Goal: Task Accomplishment & Management: Use online tool/utility

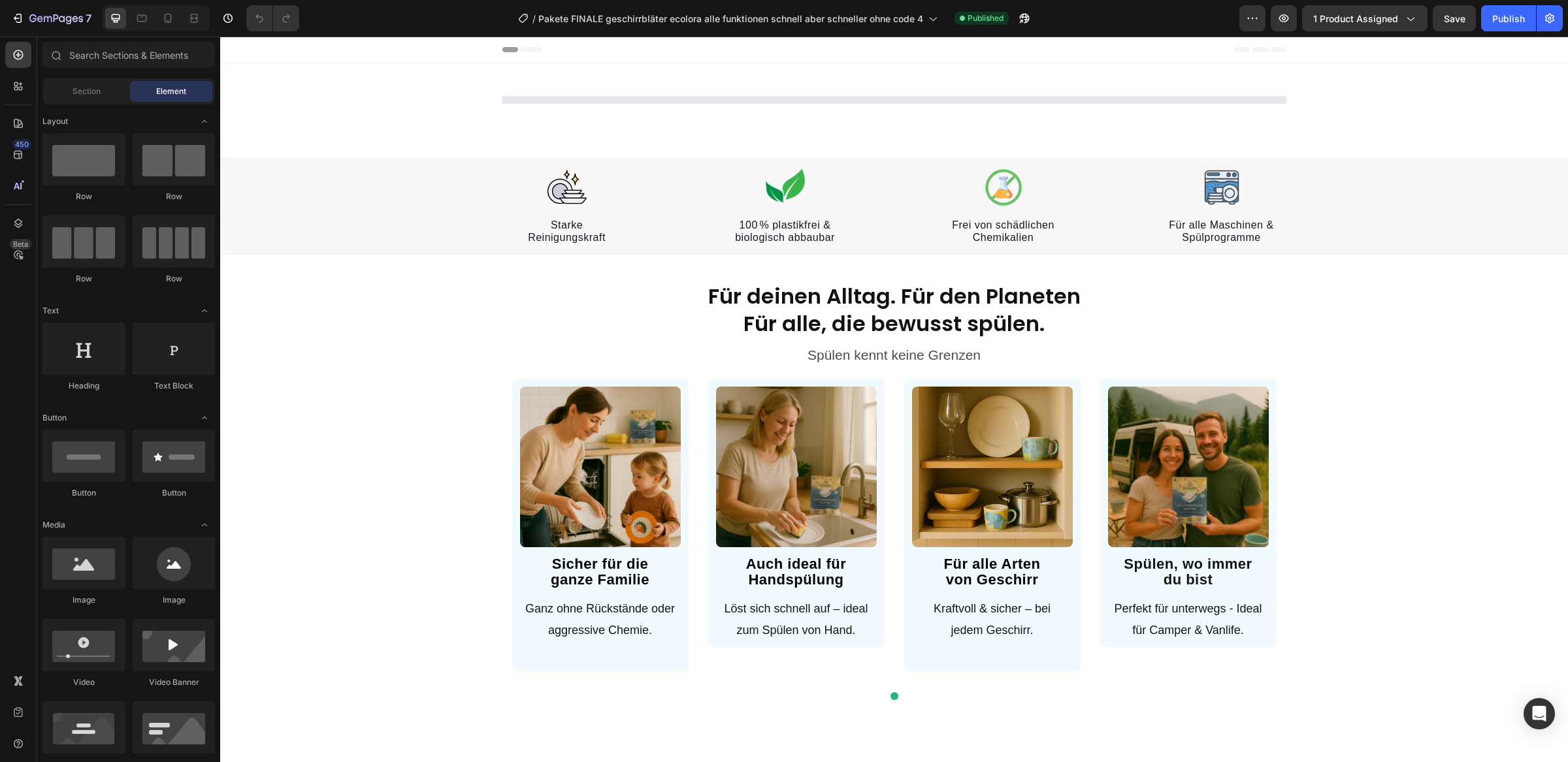
select select "Familien Angebot/ 3+1 GRATIS"
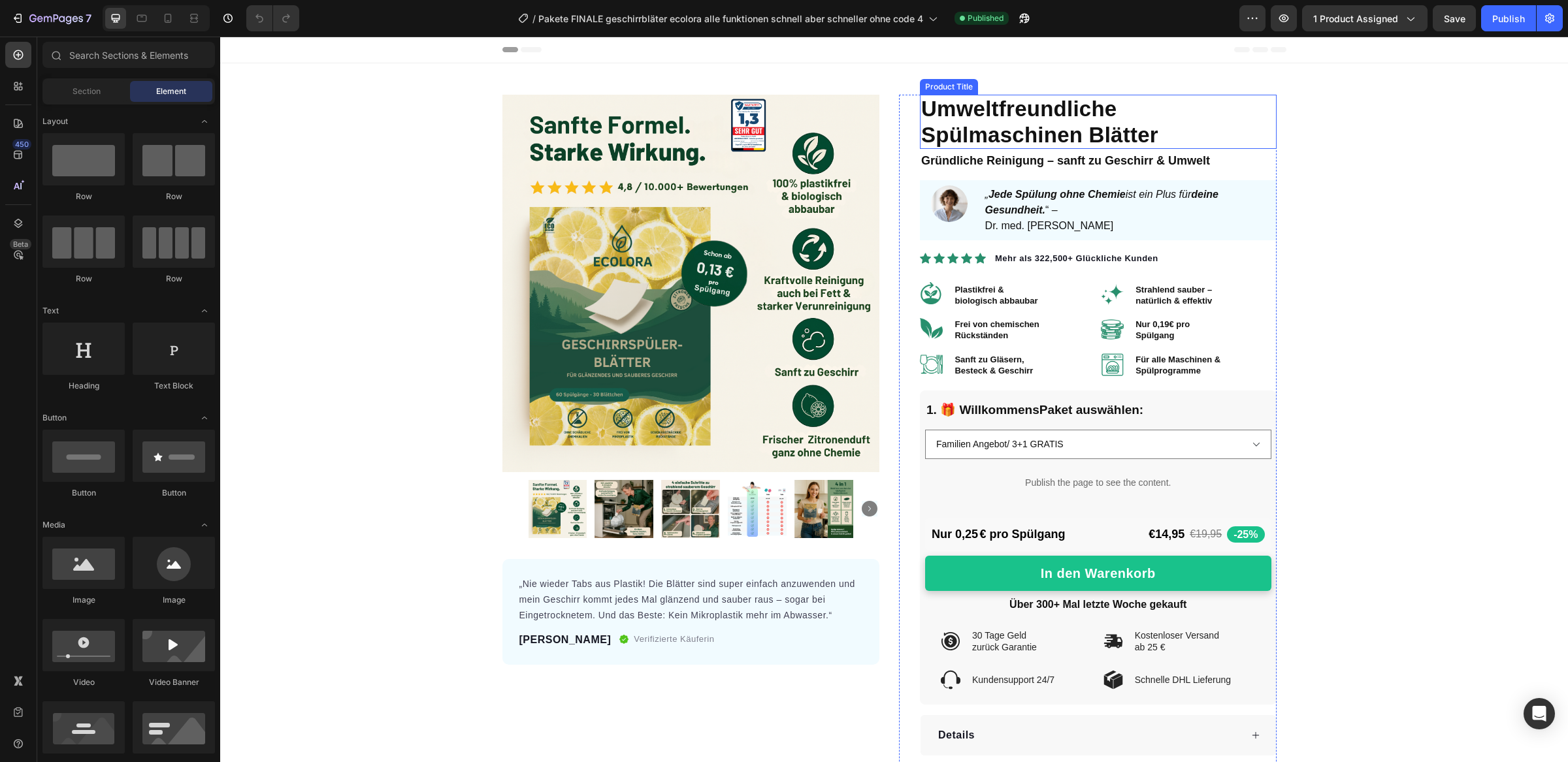
click at [1033, 111] on h1 "Umweltfreundliche Spülmaschinen Blätter" at bounding box center [1098, 121] width 357 height 54
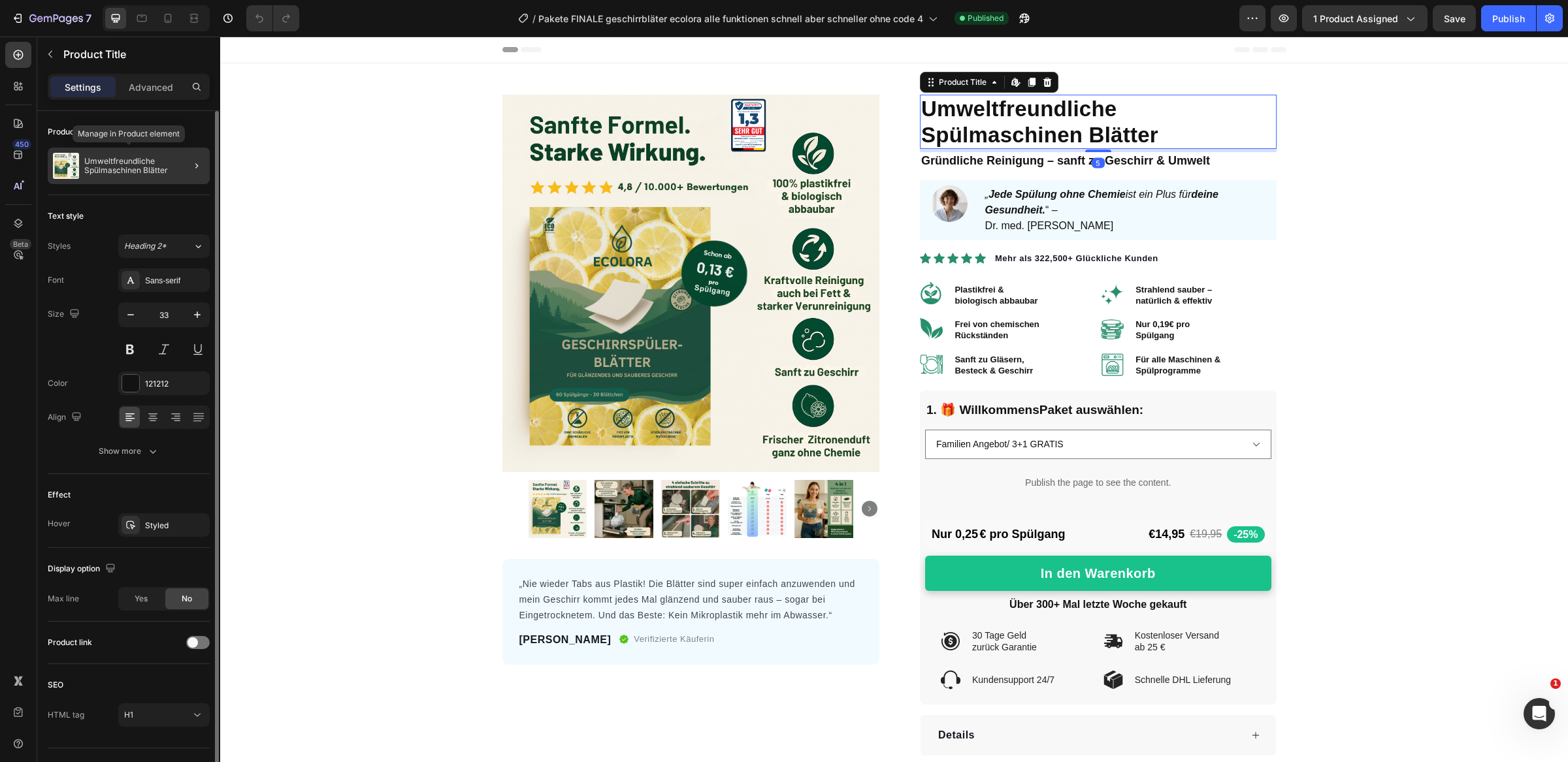
click at [159, 164] on p "Umweltfreundliche Spülmaschinen Blätter" at bounding box center [144, 165] width 120 height 18
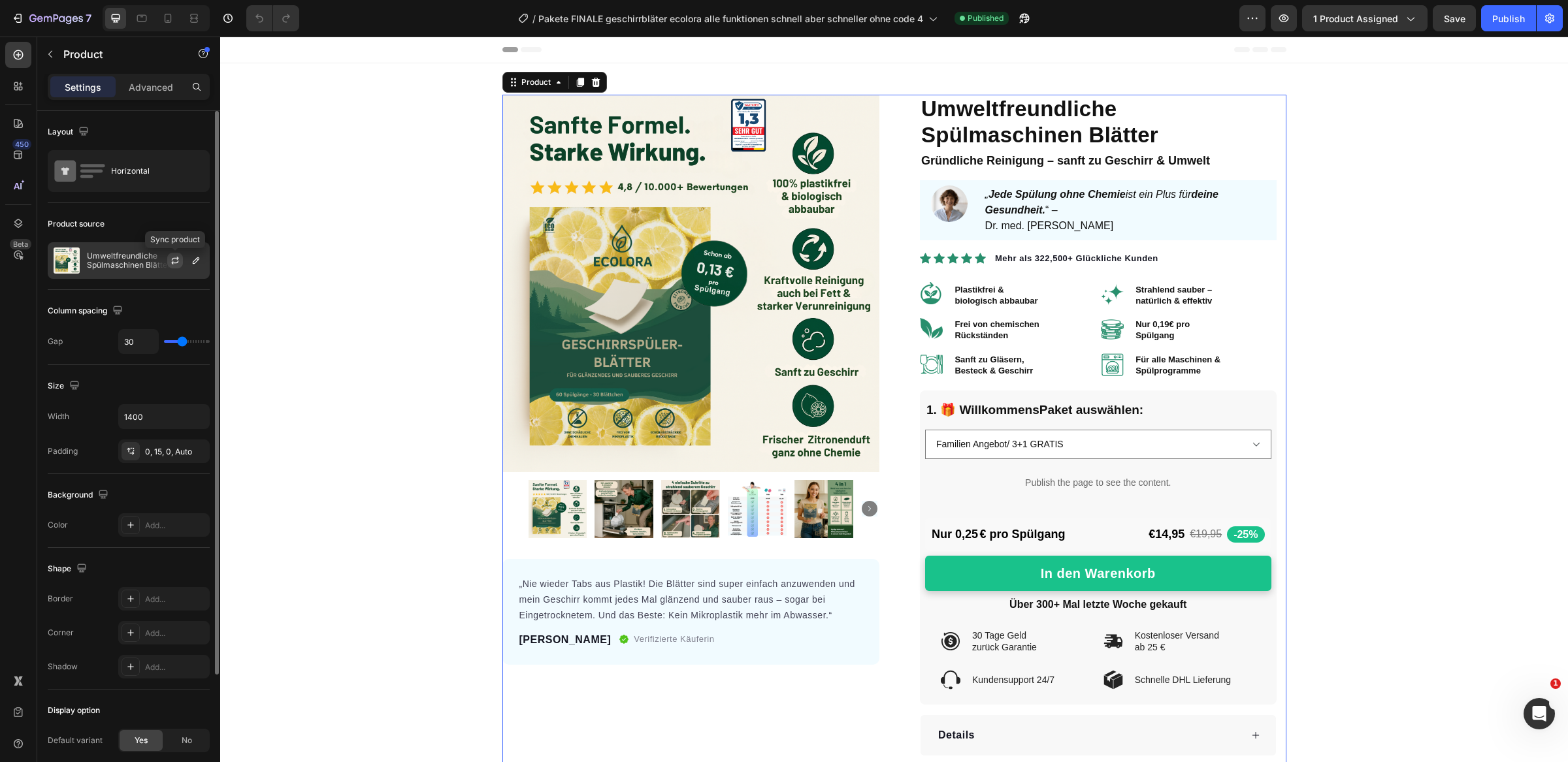
click at [176, 259] on icon "button" at bounding box center [175, 258] width 7 height 4
select select "Familien Angebot/ 3+1 GRATIS"
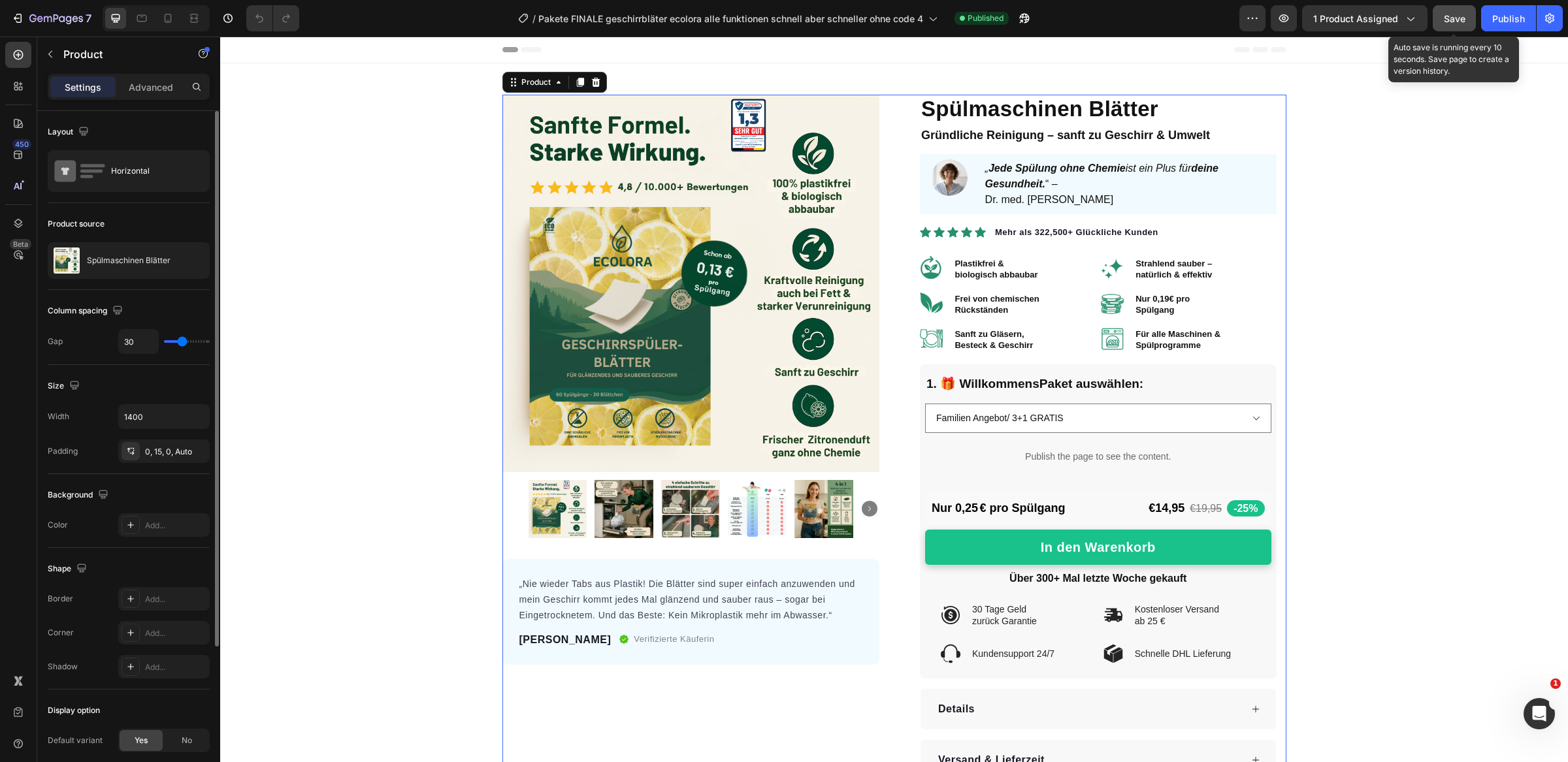
click at [1474, 13] on button "Save" at bounding box center [1454, 18] width 43 height 26
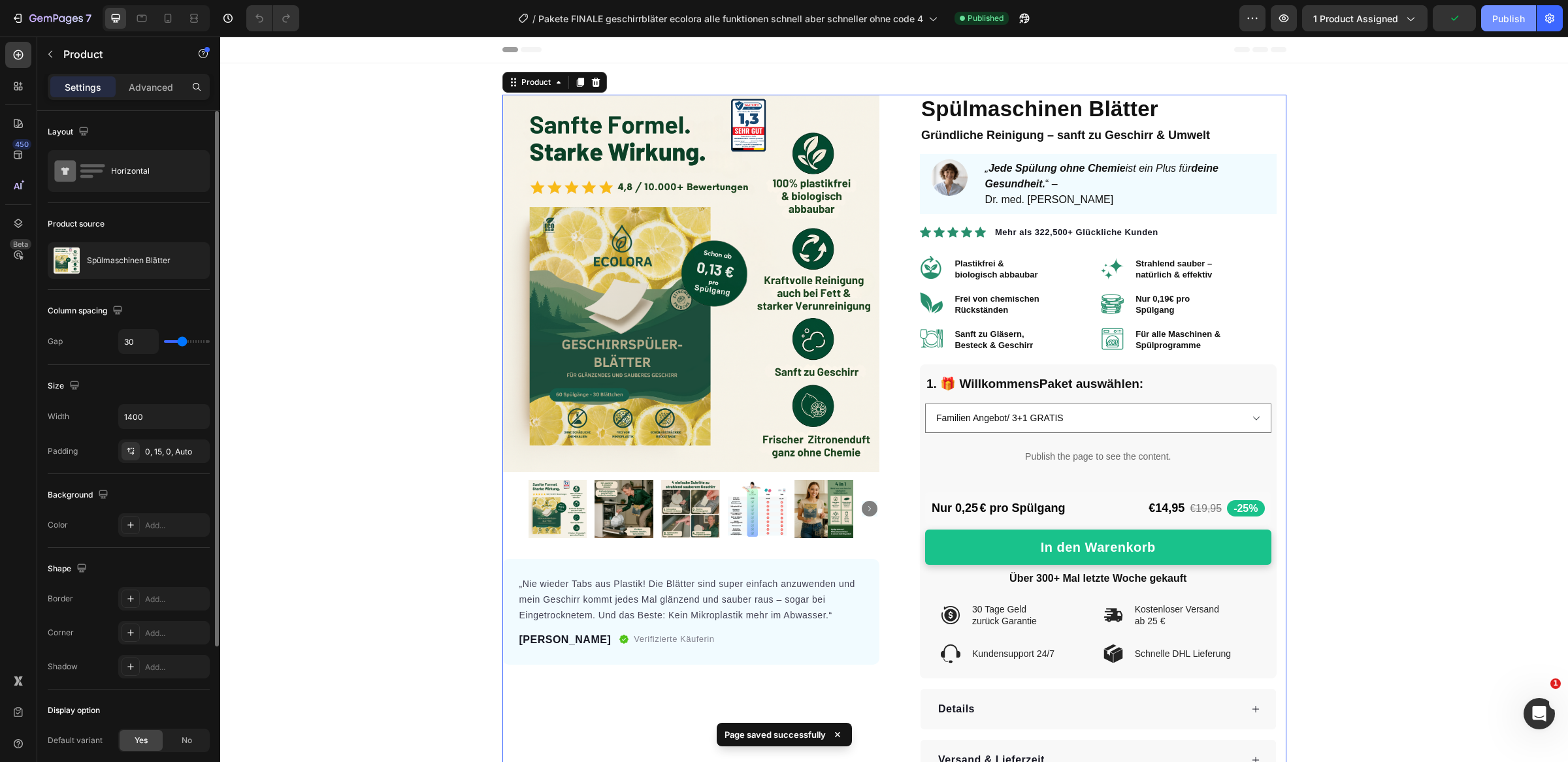
click at [1489, 19] on button "Publish" at bounding box center [1508, 18] width 55 height 26
click at [1080, 458] on p "Publish the page to see the content." at bounding box center [1098, 456] width 346 height 14
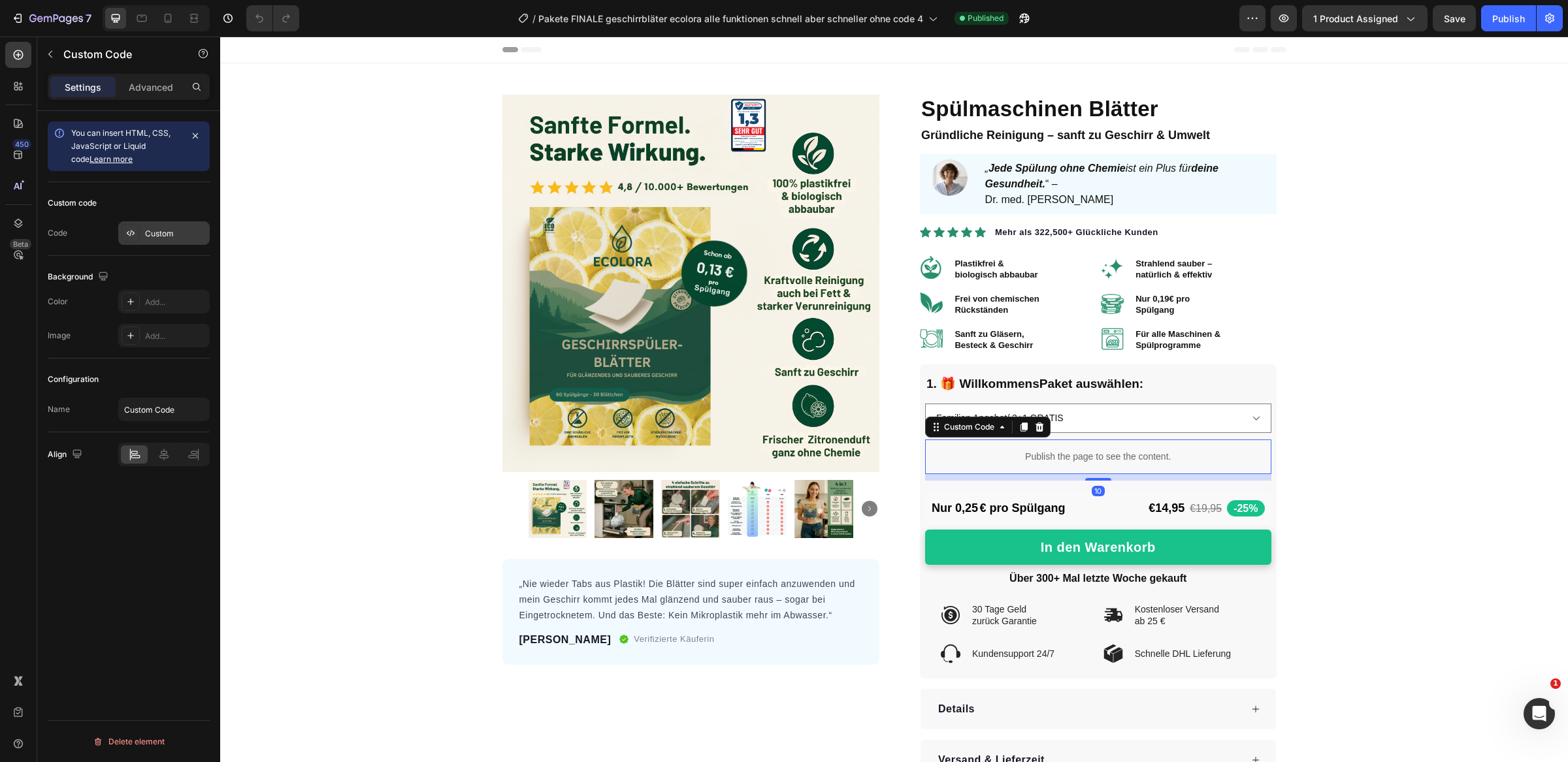
click at [157, 235] on div "Custom" at bounding box center [175, 234] width 61 height 12
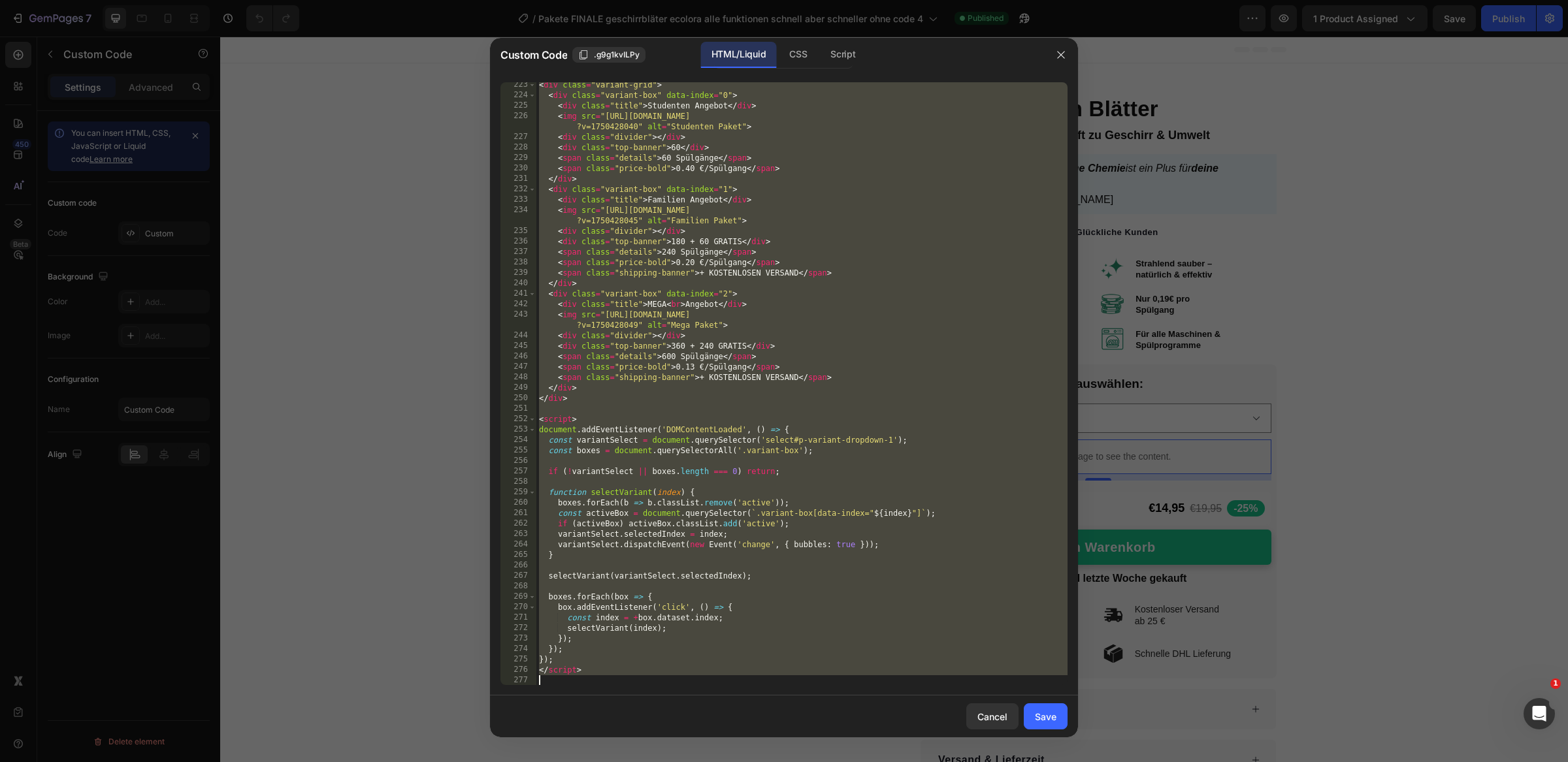
drag, startPoint x: 539, startPoint y: 87, endPoint x: 588, endPoint y: 762, distance: 676.8
click at [588, 761] on div "Custom Code .g9g1kvILPy HTML/Liquid CSS Script <style> 223 224 225 226 227 228 …" at bounding box center [784, 381] width 1568 height 762
paste textarea
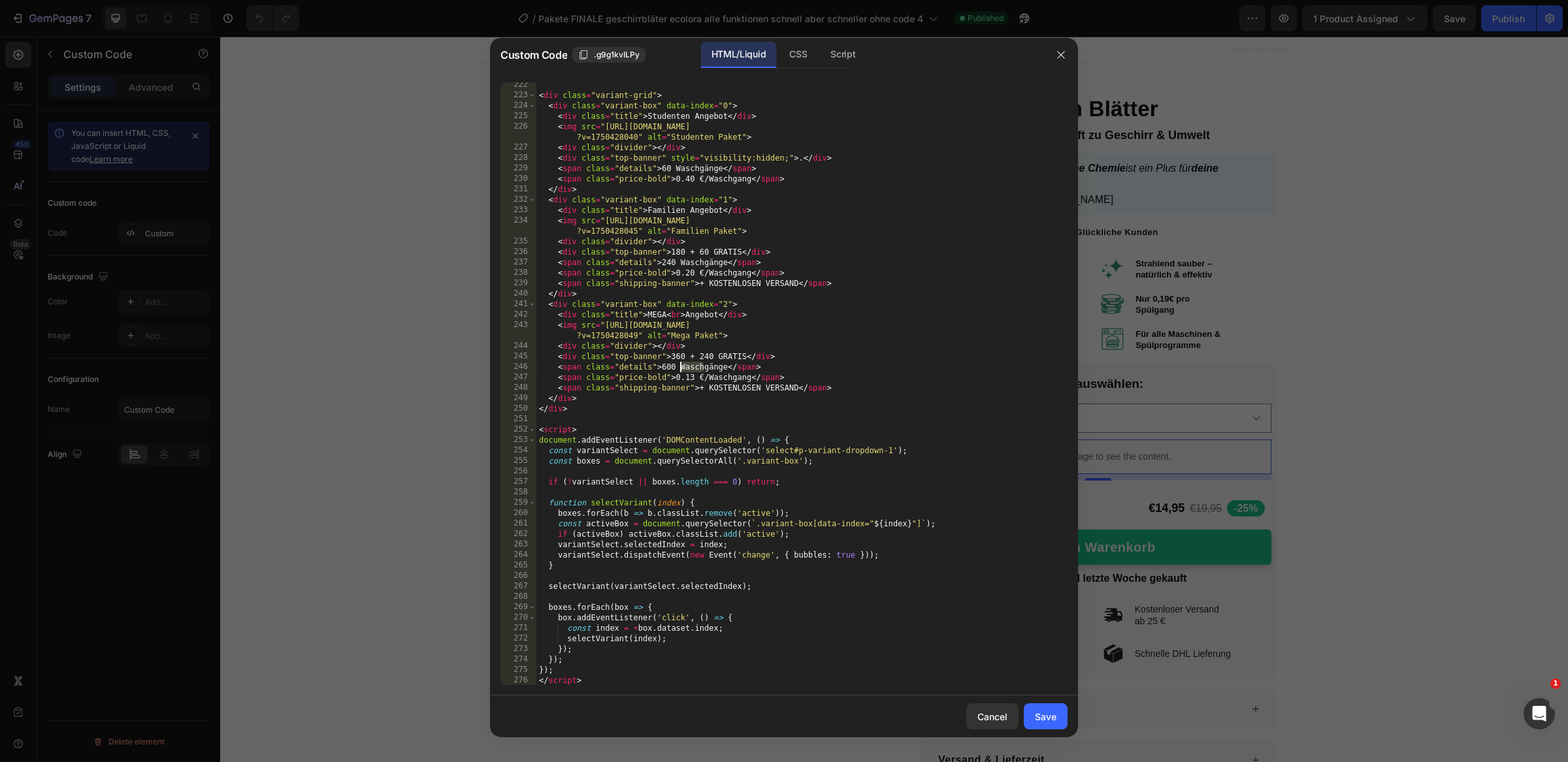
drag, startPoint x: 702, startPoint y: 366, endPoint x: 682, endPoint y: 365, distance: 20.0
click at [682, 365] on div "< div class = "variant-grid" > < div class = "variant-box" data-index = "0" > <…" at bounding box center [802, 392] width 531 height 624
click at [697, 365] on div "< div class = "variant-grid" > < div class = "variant-box" data-index = "0" > <…" at bounding box center [802, 392] width 531 height 624
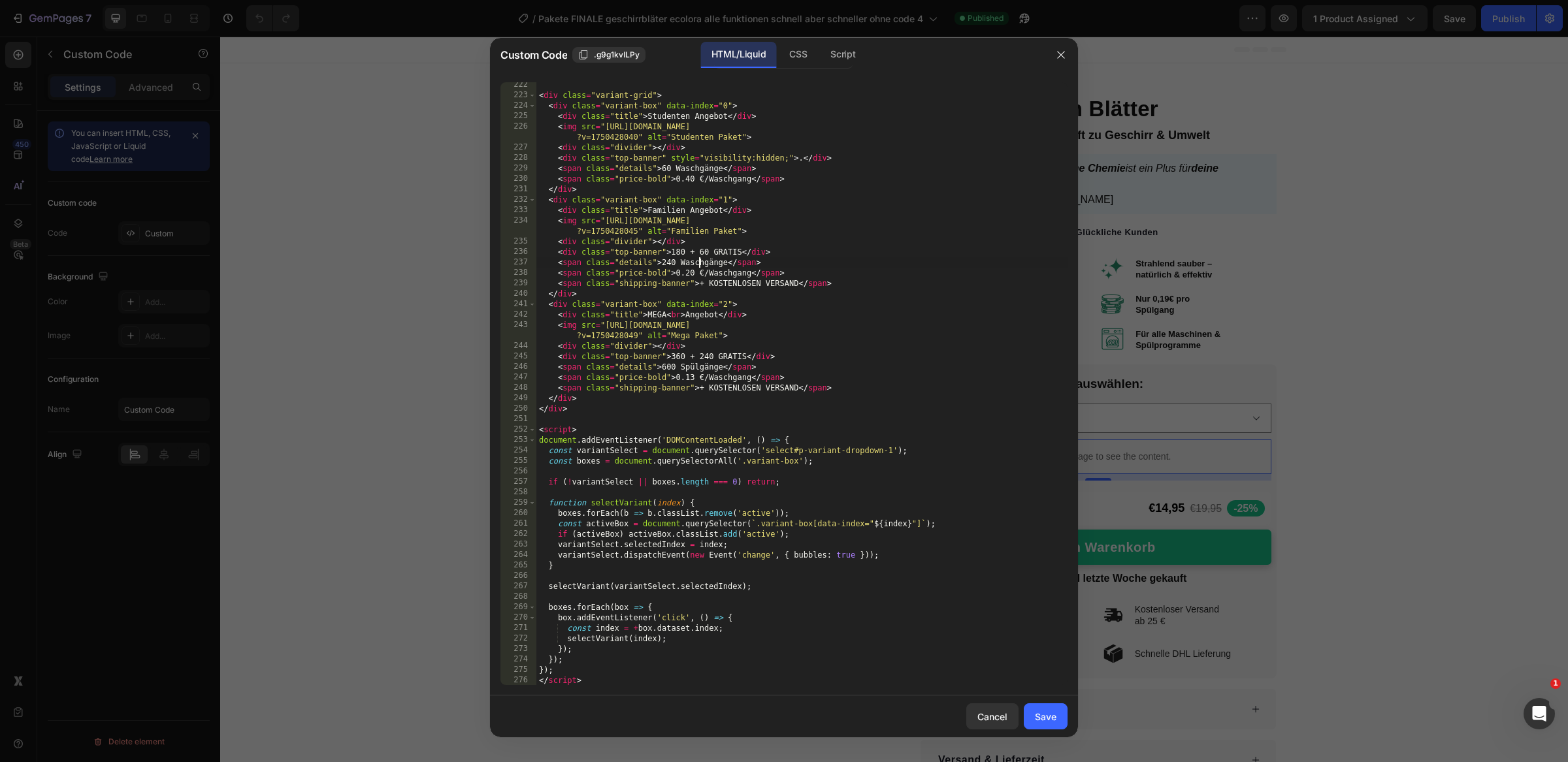
click at [697, 260] on div "< div class = "variant-grid" > < div class = "variant-box" data-index = "0" > <…" at bounding box center [802, 392] width 531 height 624
paste textarea "Spül"
click at [701, 167] on div "< div class = "variant-grid" > < div class = "variant-box" data-index = "0" > <…" at bounding box center [802, 392] width 531 height 624
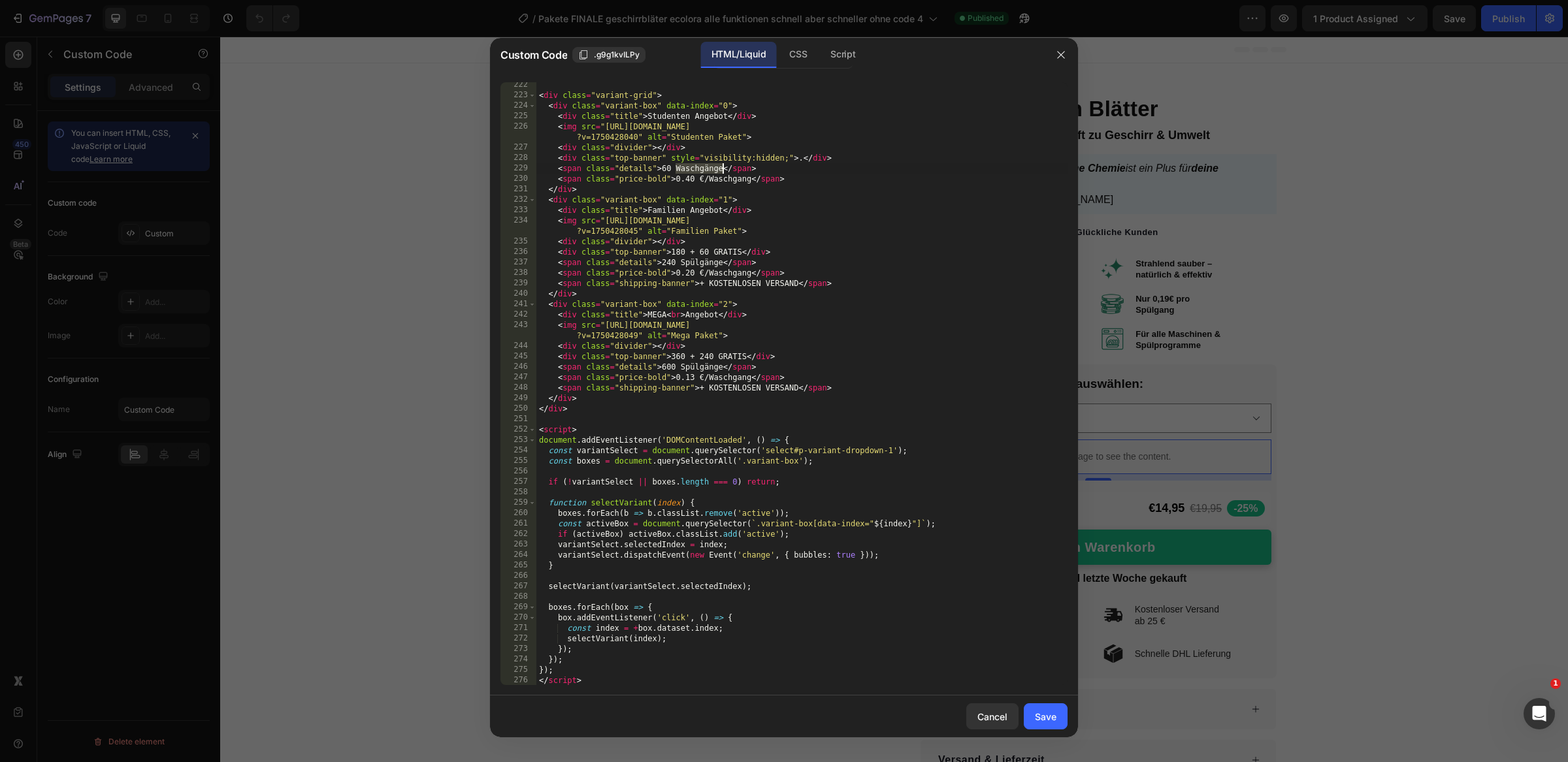
paste textarea "Spül"
drag, startPoint x: 732, startPoint y: 182, endPoint x: 710, endPoint y: 182, distance: 22.0
click at [710, 182] on div "< div class = "variant-grid" > < div class = "variant-box" data-index = "0" > <…" at bounding box center [802, 392] width 531 height 624
click at [724, 180] on div "< div class = "variant-grid" > < div class = "variant-box" data-index = "0" > <…" at bounding box center [802, 392] width 531 height 624
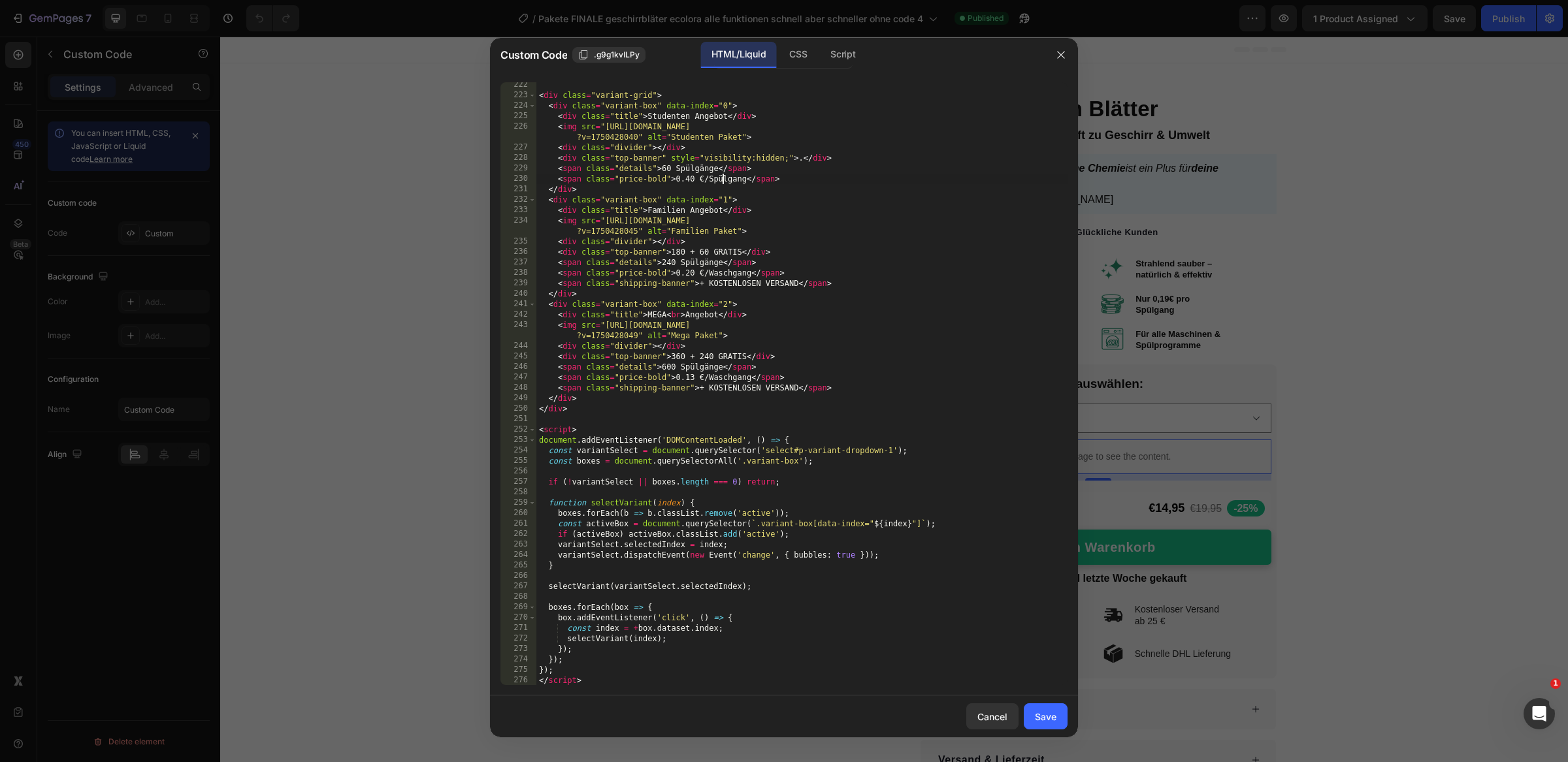
click at [724, 180] on div "< div class = "variant-grid" > < div class = "variant-box" data-index = "0" > <…" at bounding box center [802, 392] width 531 height 624
click at [726, 275] on div "< div class = "variant-grid" > < div class = "variant-box" data-index = "0" > <…" at bounding box center [802, 392] width 531 height 624
paste textarea "Spül"
click at [718, 377] on div "< div class = "variant-grid" > < div class = "variant-box" data-index = "0" > <…" at bounding box center [802, 392] width 531 height 624
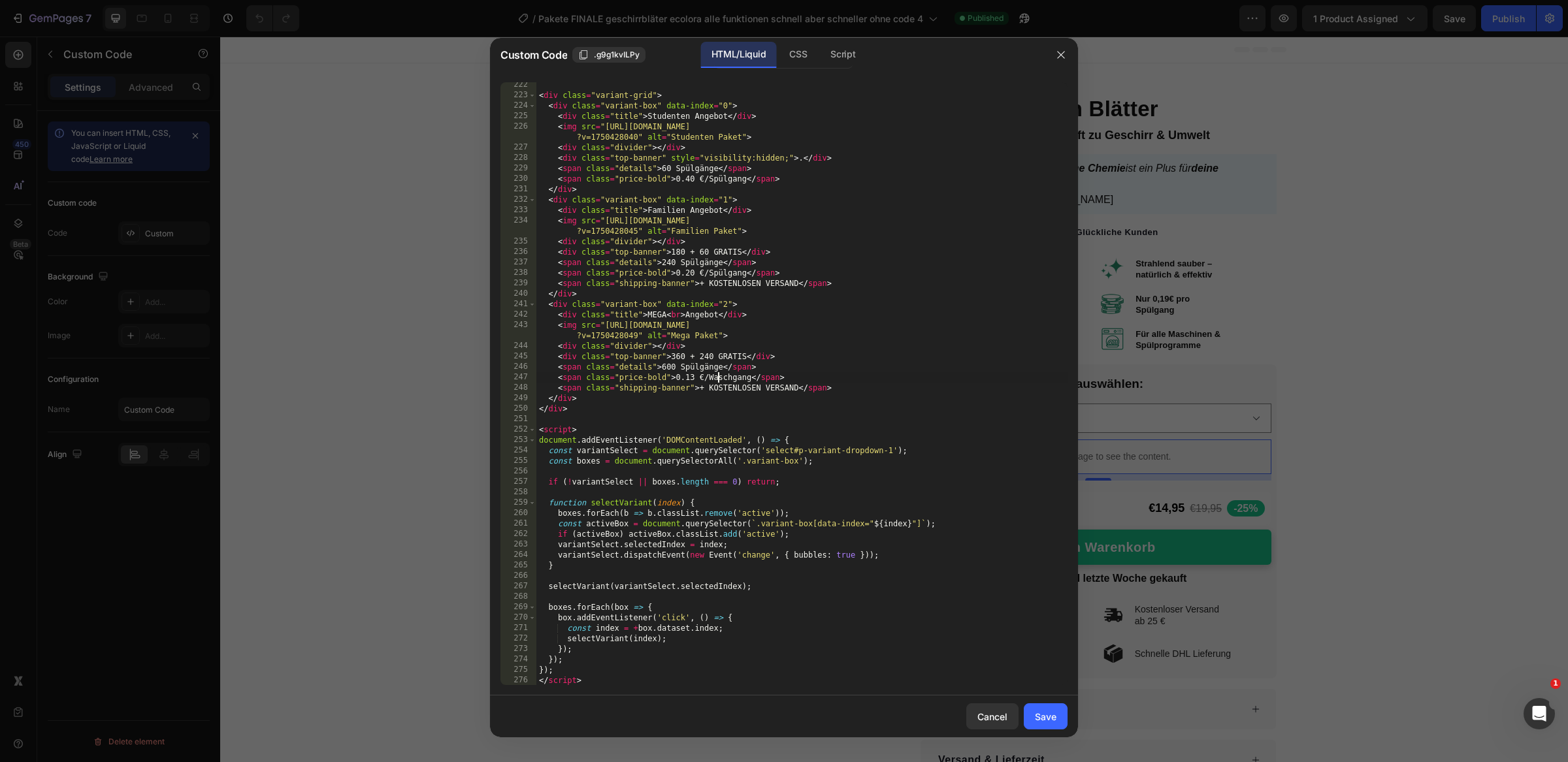
click at [718, 377] on div "< div class = "variant-grid" > < div class = "variant-box" data-index = "0" > <…" at bounding box center [802, 392] width 531 height 624
paste textarea "Spül"
type textarea "<span class="price-bold">0.13 €/Spülgang</span>"
click at [1037, 716] on div "Save" at bounding box center [1046, 717] width 22 height 14
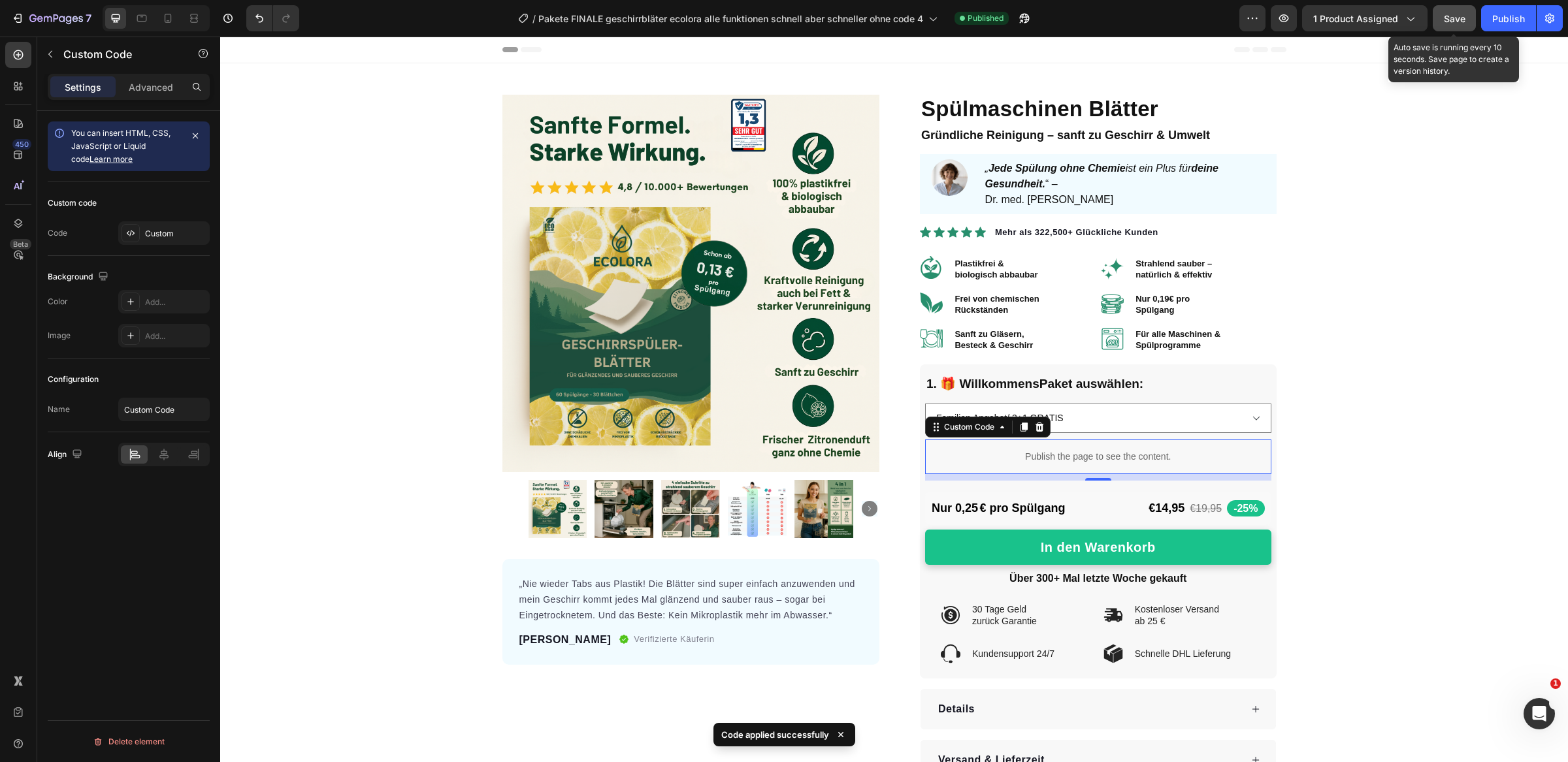
click at [1450, 22] on span "Save" at bounding box center [1455, 18] width 22 height 11
click at [1500, 21] on div "Publish" at bounding box center [1508, 18] width 32 height 14
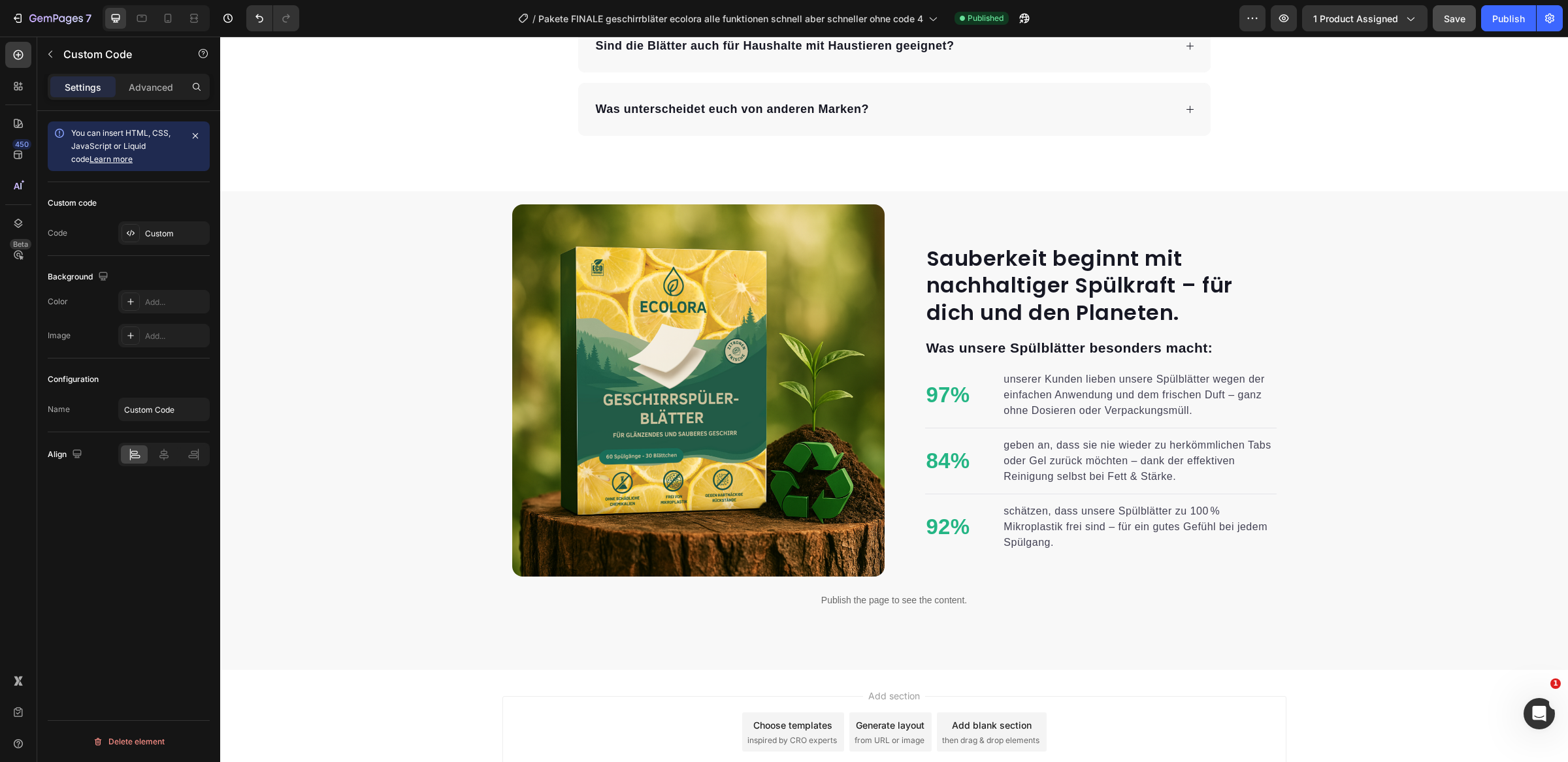
scroll to position [7178, 0]
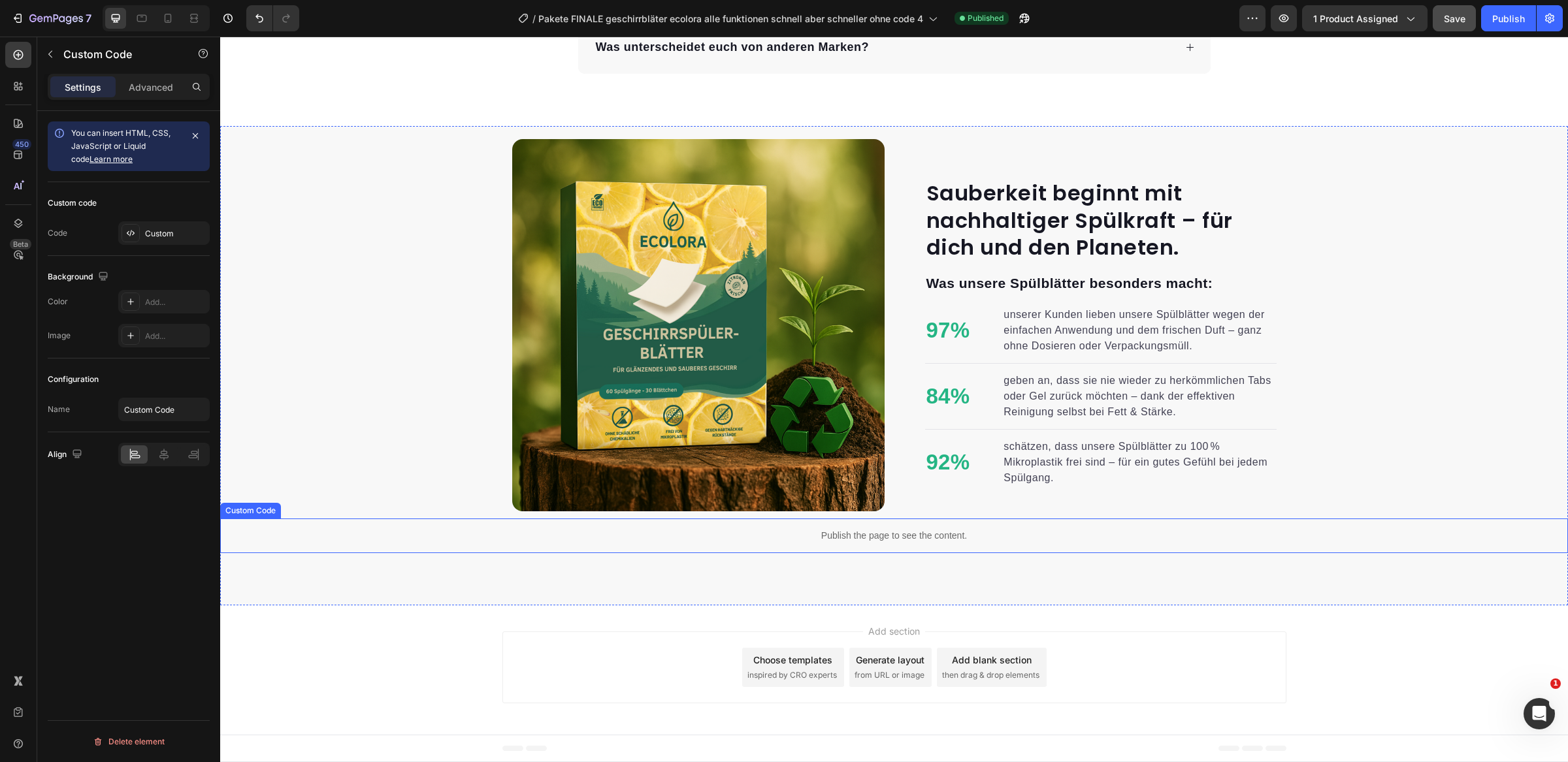
click at [904, 536] on p "Publish the page to see the content." at bounding box center [894, 536] width 1348 height 14
click at [169, 235] on div "Custom" at bounding box center [175, 234] width 61 height 12
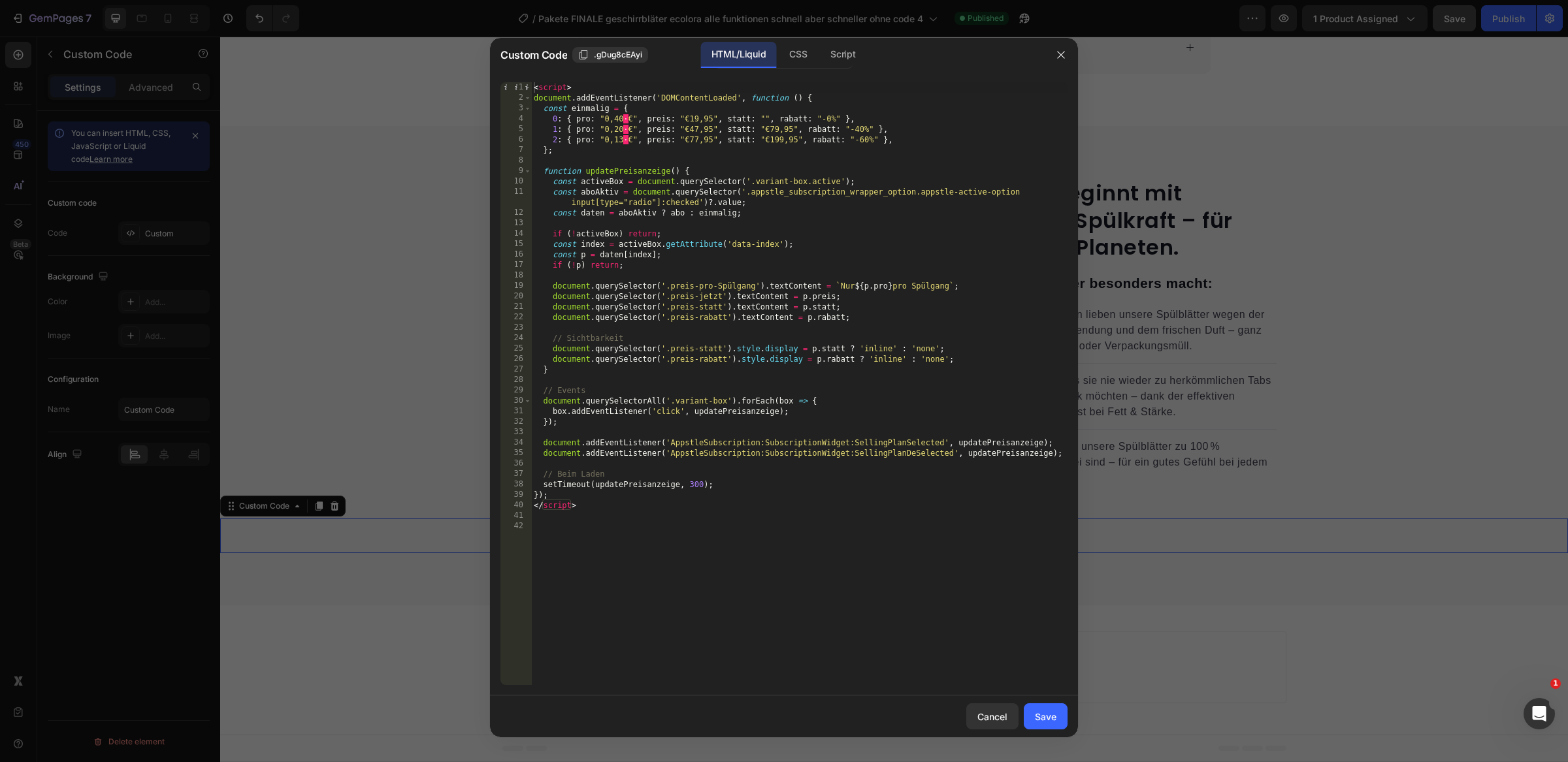
click at [698, 117] on div "< script > document . addEventListener ( 'DOMContentLoaded' , function ( ) { co…" at bounding box center [799, 394] width 537 height 624
click at [693, 128] on div "< script > document . addEventListener ( 'DOMContentLoaded' , function ( ) { co…" at bounding box center [799, 394] width 537 height 624
click at [697, 141] on div "< script > document . addEventListener ( 'DOMContentLoaded' , function ( ) { co…" at bounding box center [799, 394] width 537 height 624
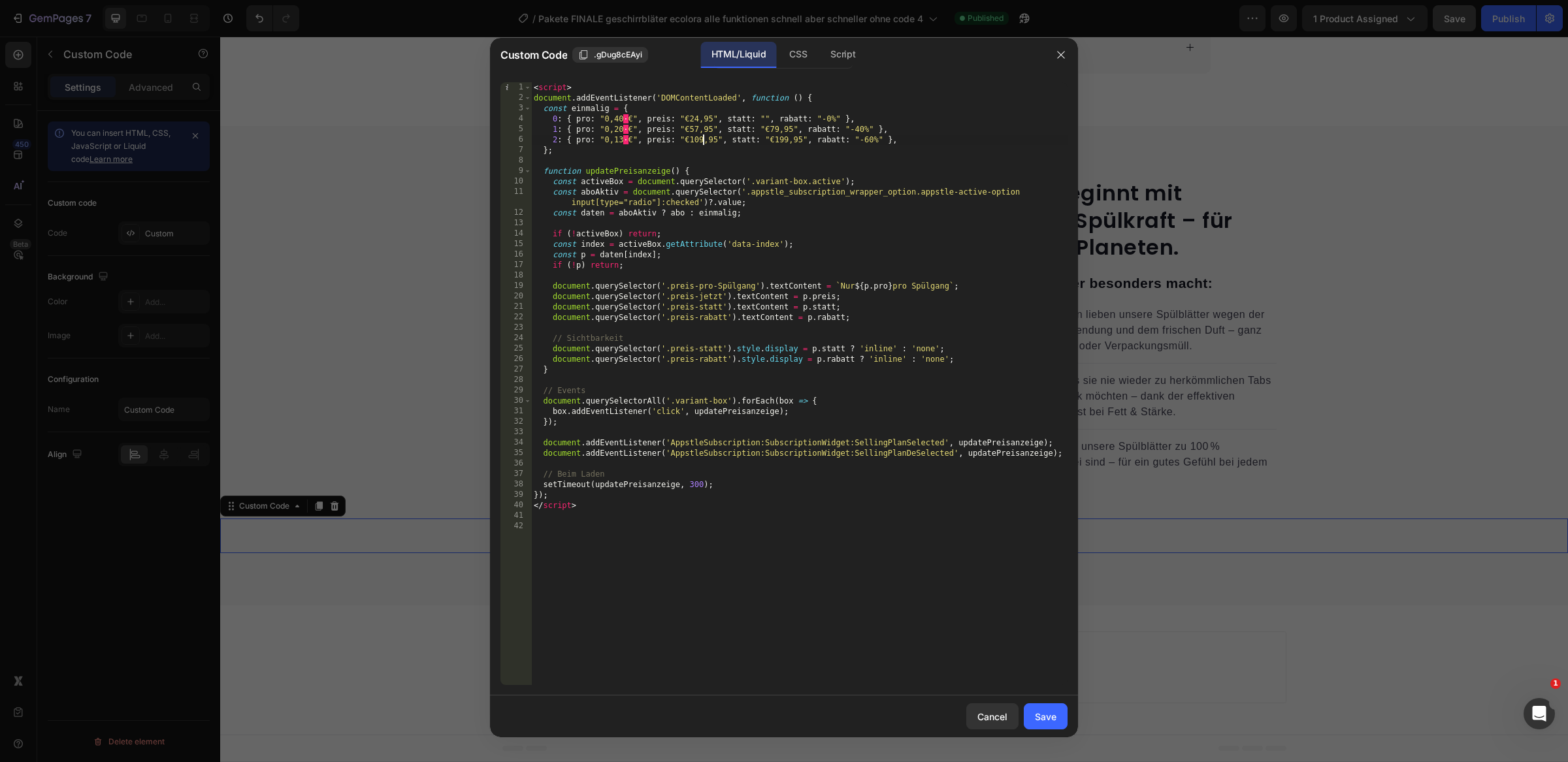
click at [775, 123] on div "< script > document . addEventListener ( 'DOMContentLoaded' , function ( ) { co…" at bounding box center [799, 394] width 537 height 624
click at [773, 129] on div "< script > document . addEventListener ( 'DOMContentLoaded' , function ( ) { co…" at bounding box center [799, 394] width 537 height 624
click at [781, 141] on div "< script > document . addEventListener ( 'DOMContentLoaded' , function ( ) { co…" at bounding box center [799, 394] width 537 height 624
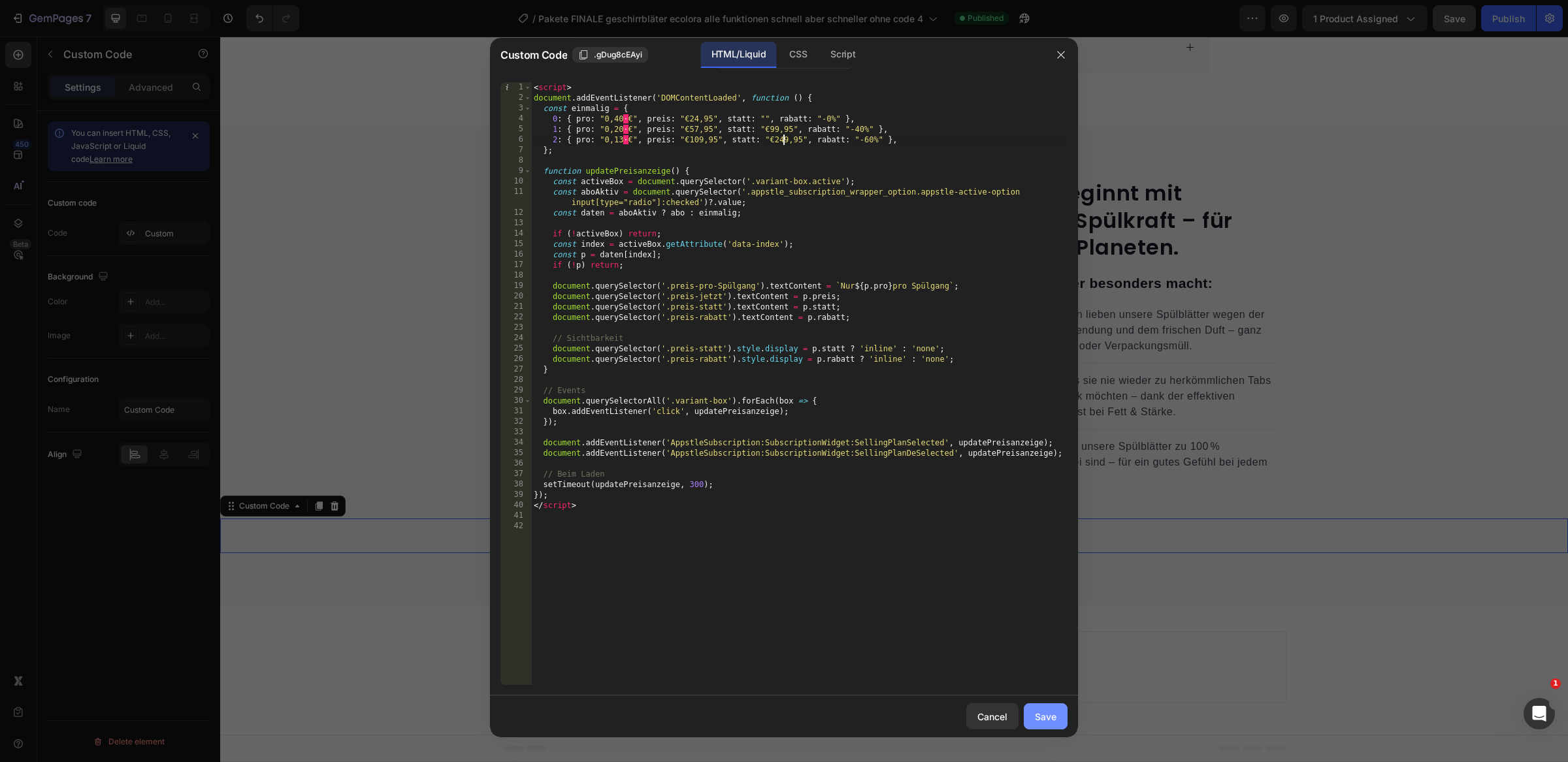
type textarea "2: { pro: "0,13 €", preis: "€109,95", statt: "€249,95", rabatt: "-60%" },"
click at [1056, 721] on button "Save" at bounding box center [1045, 717] width 44 height 26
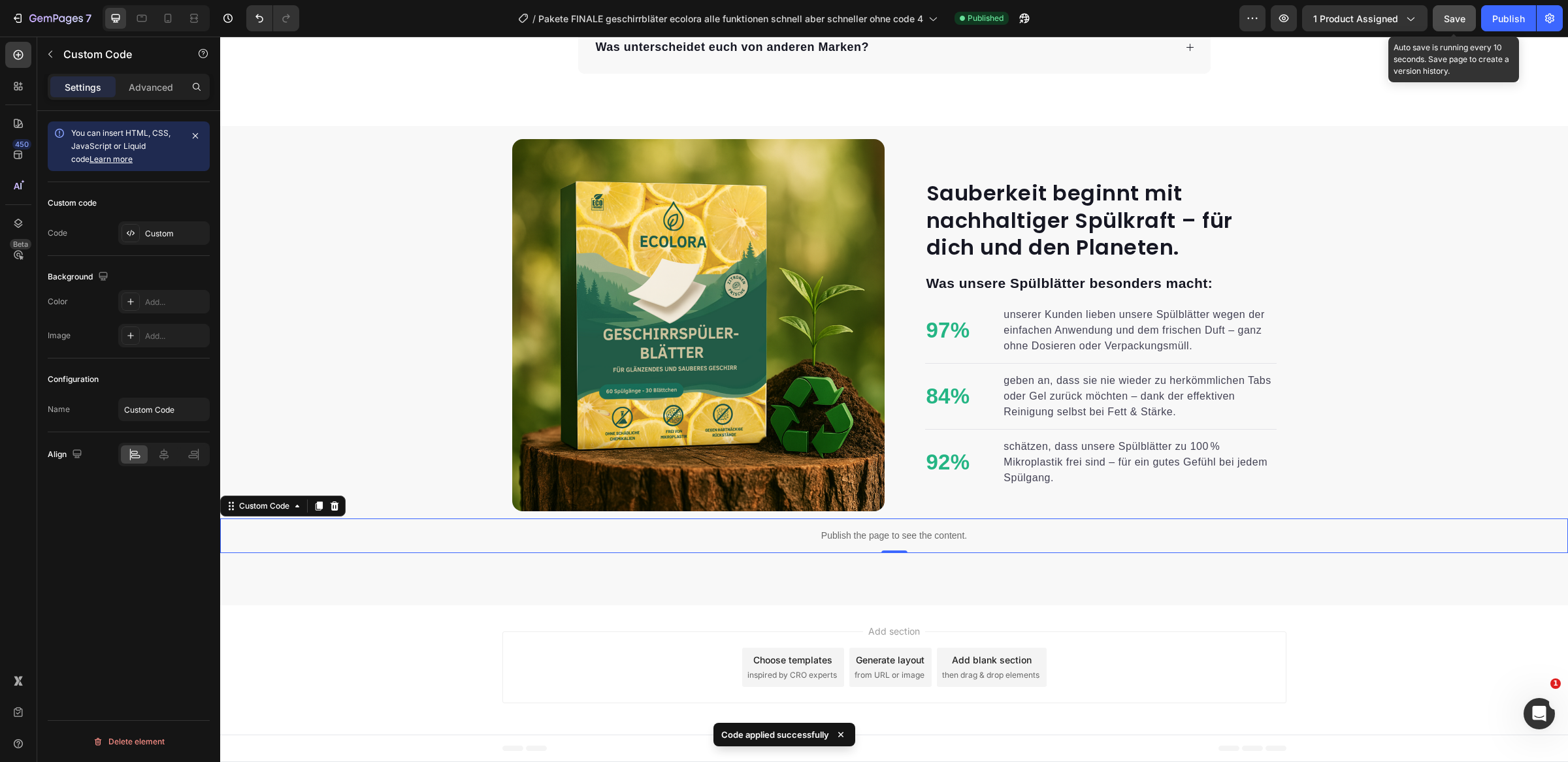
click at [1447, 22] on span "Save" at bounding box center [1455, 18] width 22 height 11
click at [1509, 19] on div "Publish" at bounding box center [1508, 18] width 32 height 14
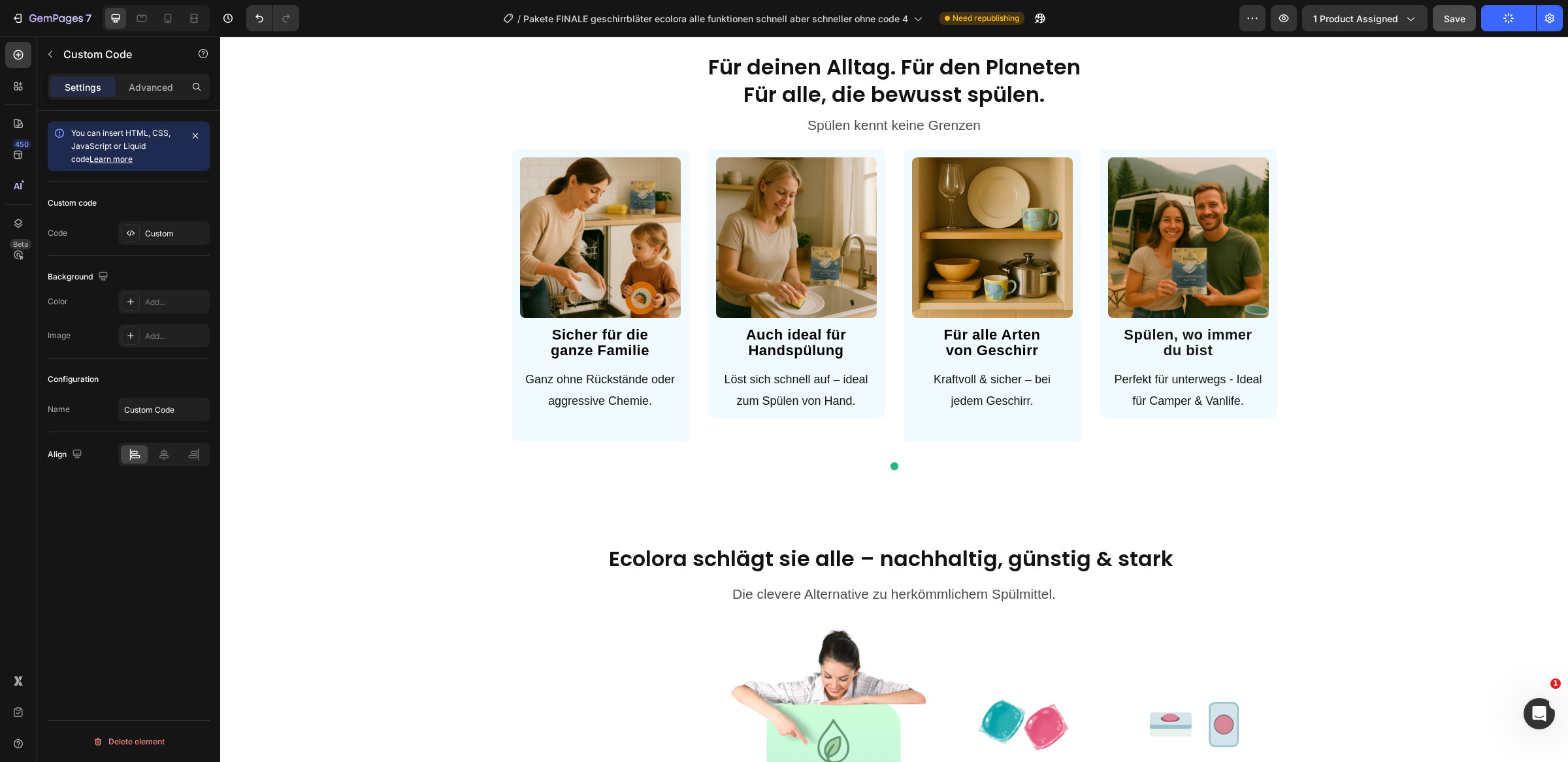
scroll to position [731, 0]
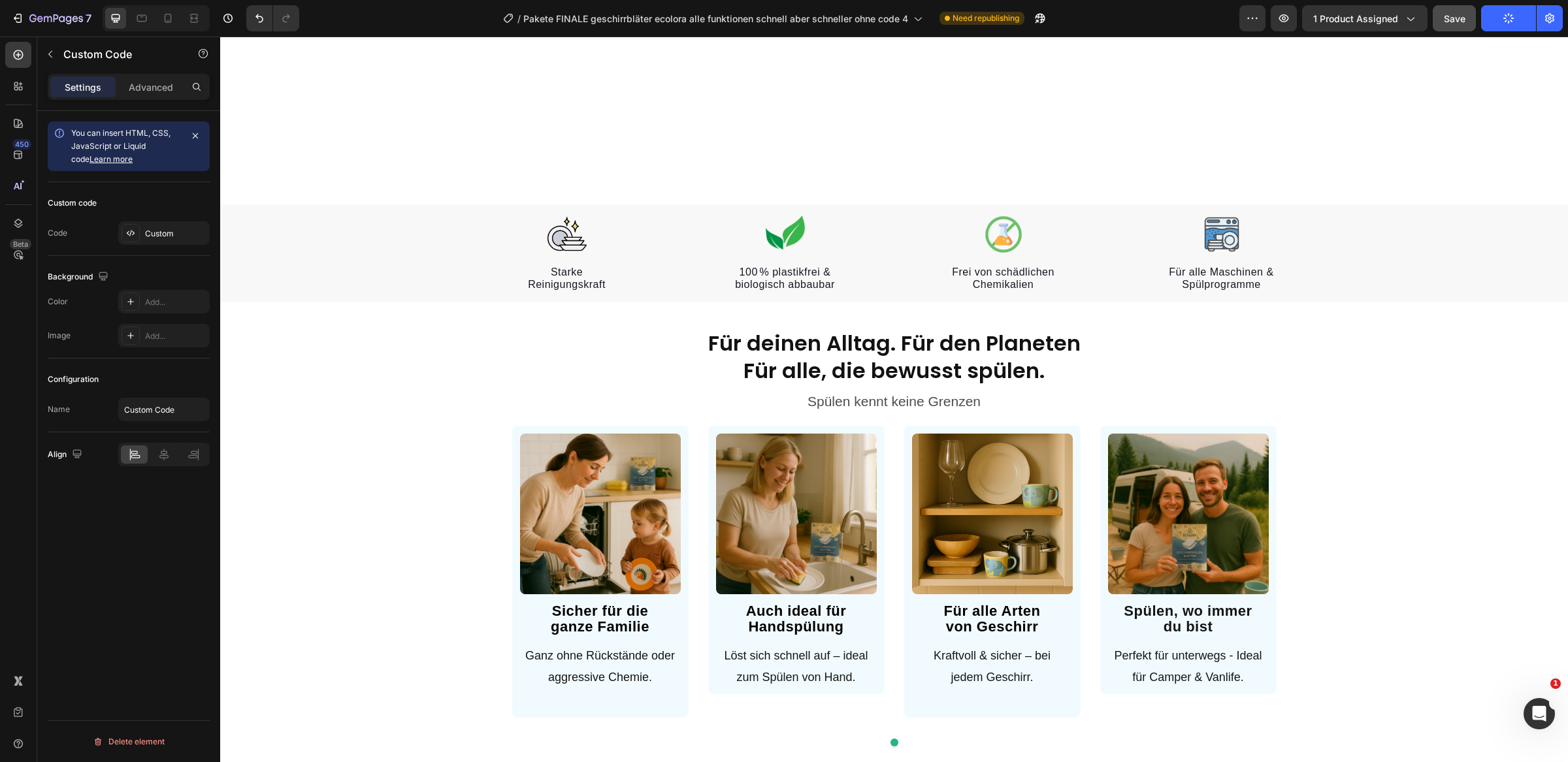
select select "Familien Angebot/ 3+1 GRATIS"
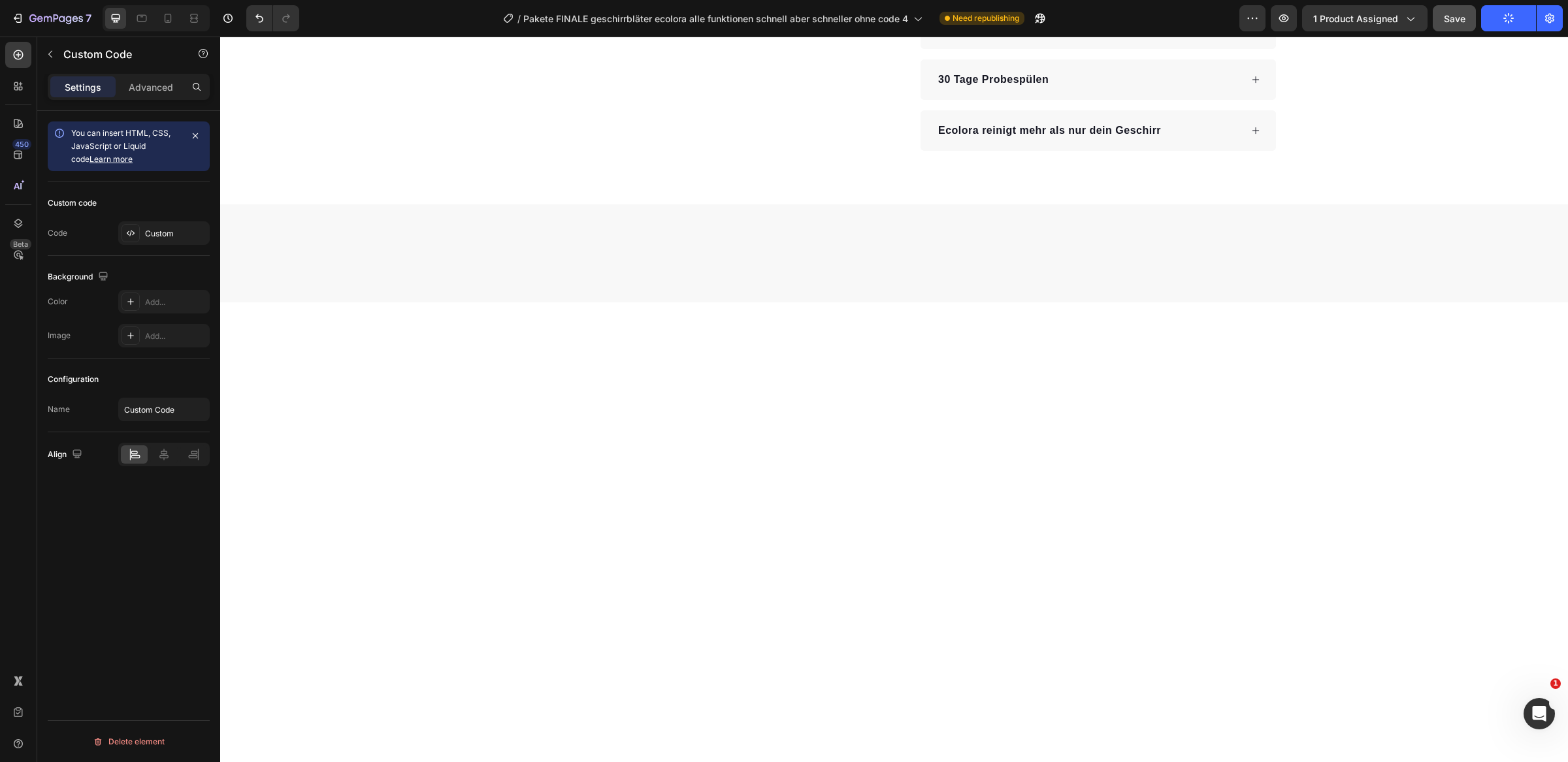
scroll to position [0, 0]
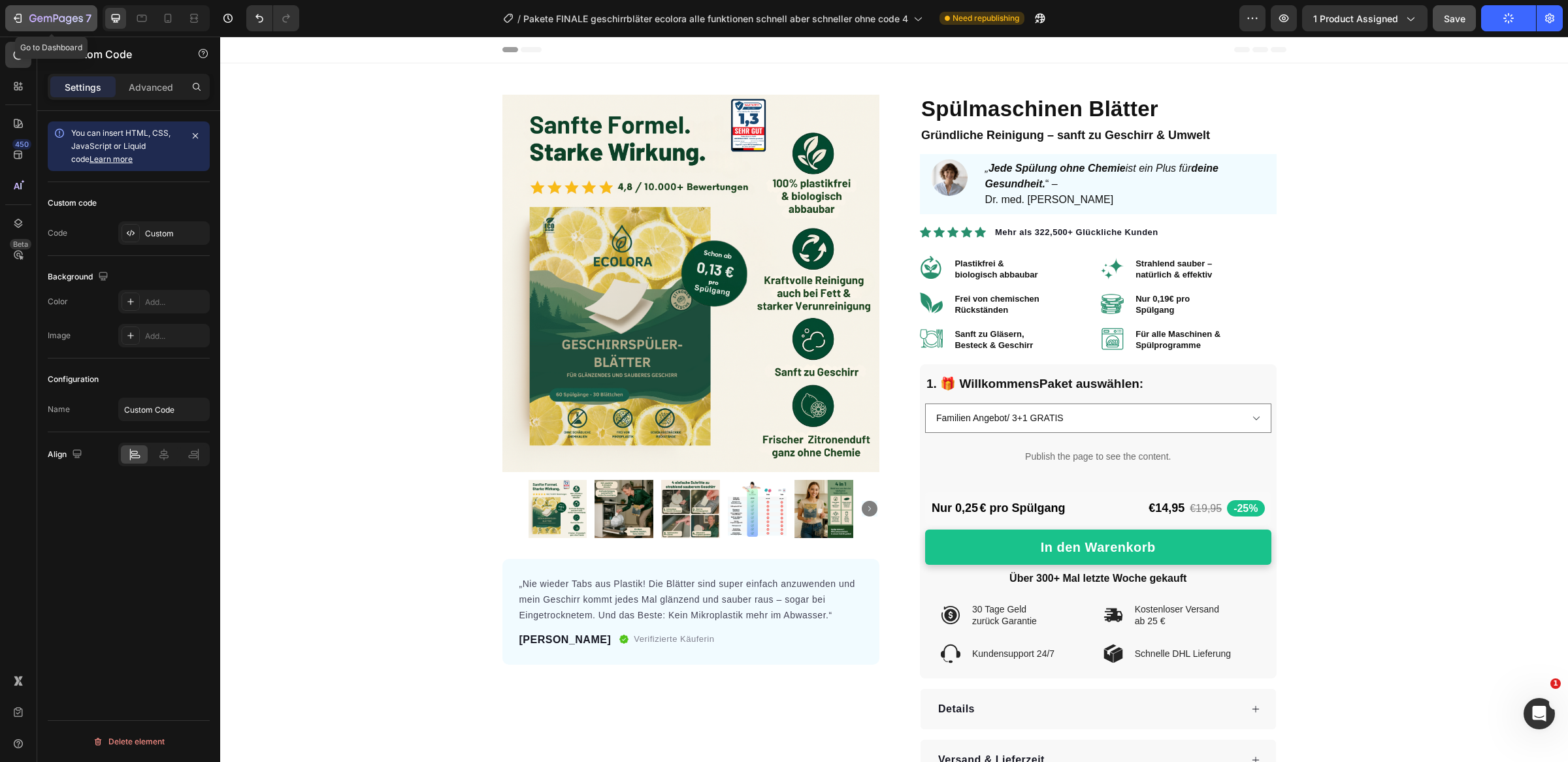
click at [75, 9] on button "7" at bounding box center [51, 18] width 92 height 26
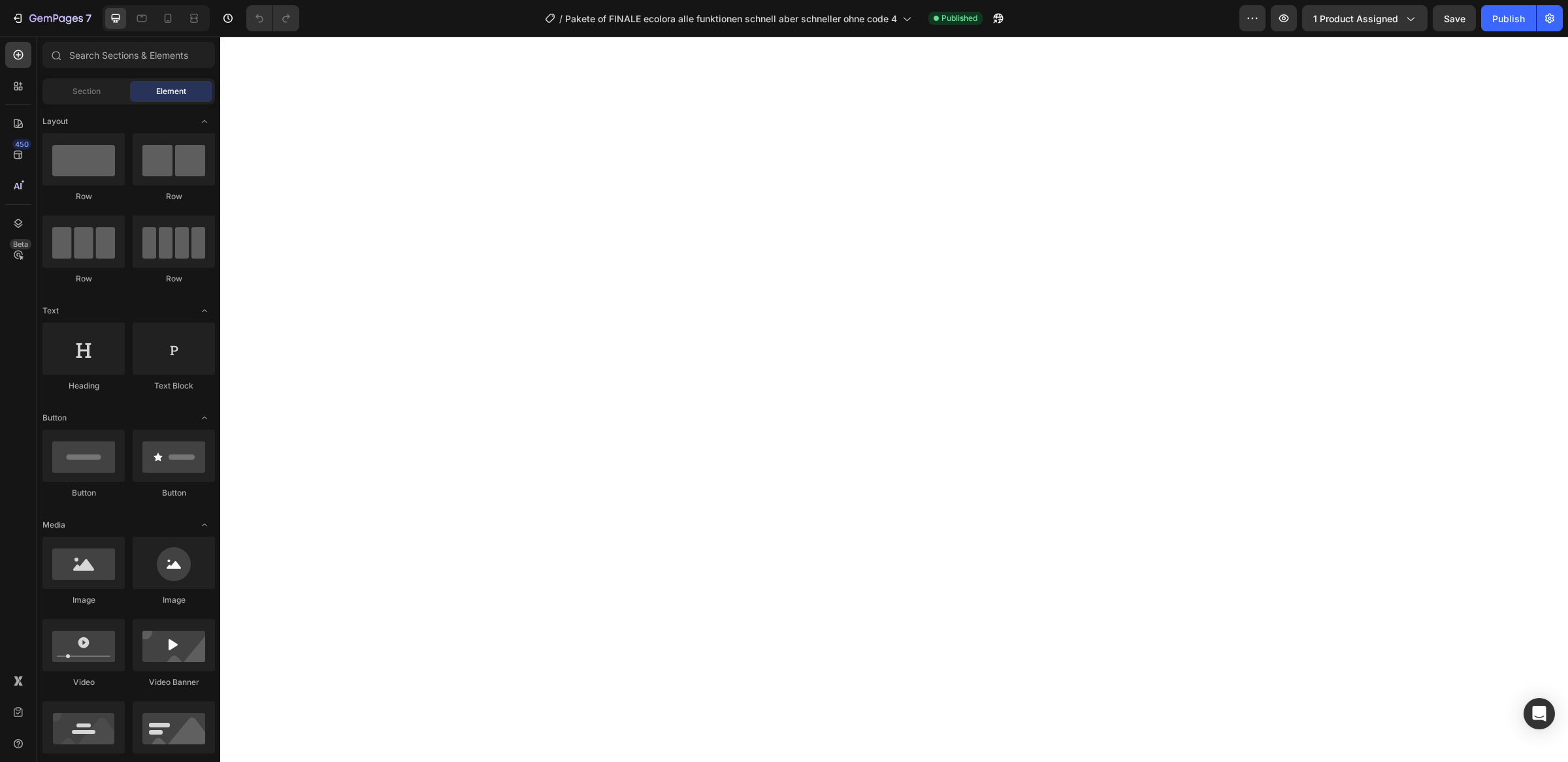
select select "FamilienAngebot / 240 Waschgänge"
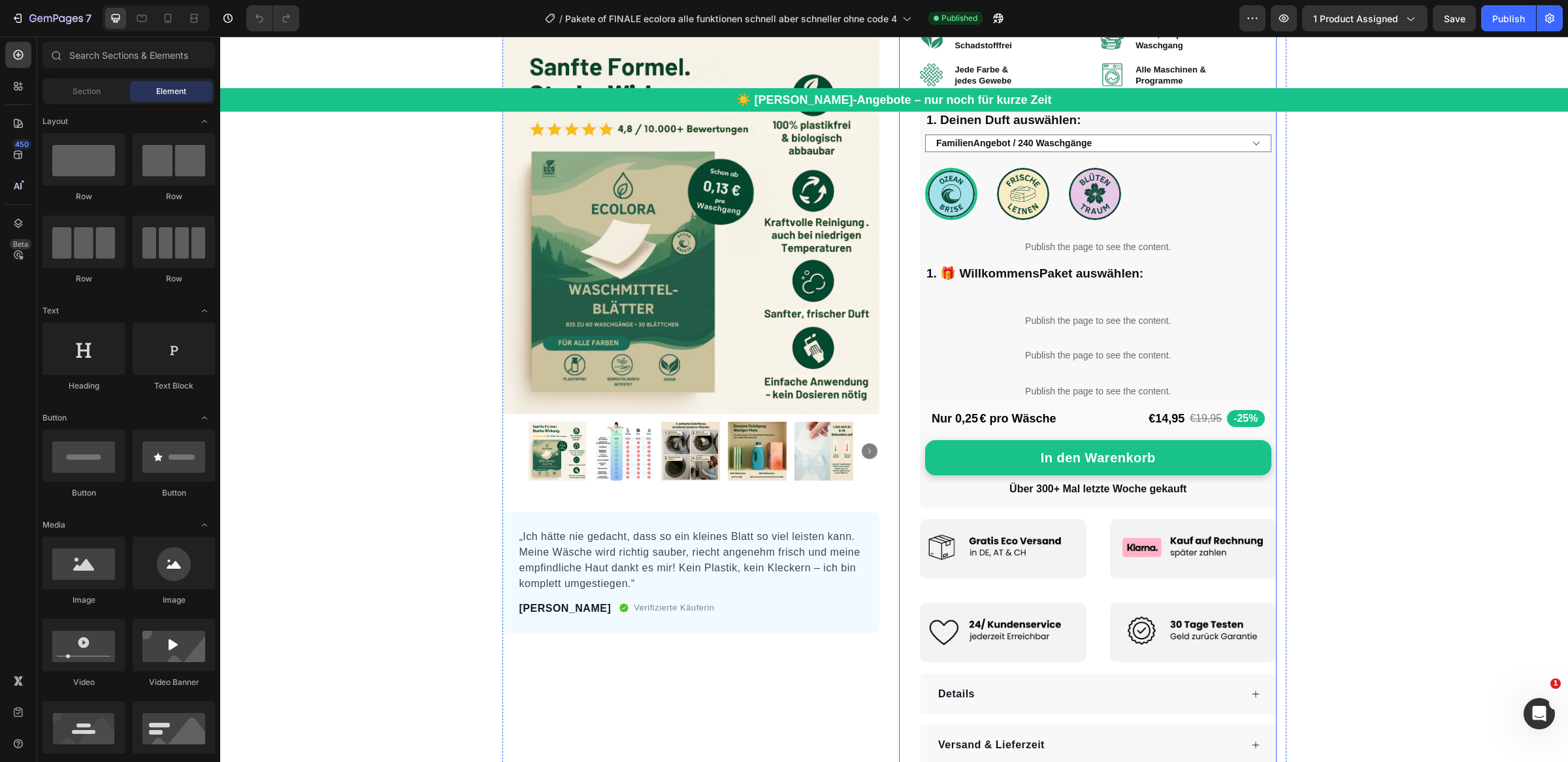
scroll to position [340, 0]
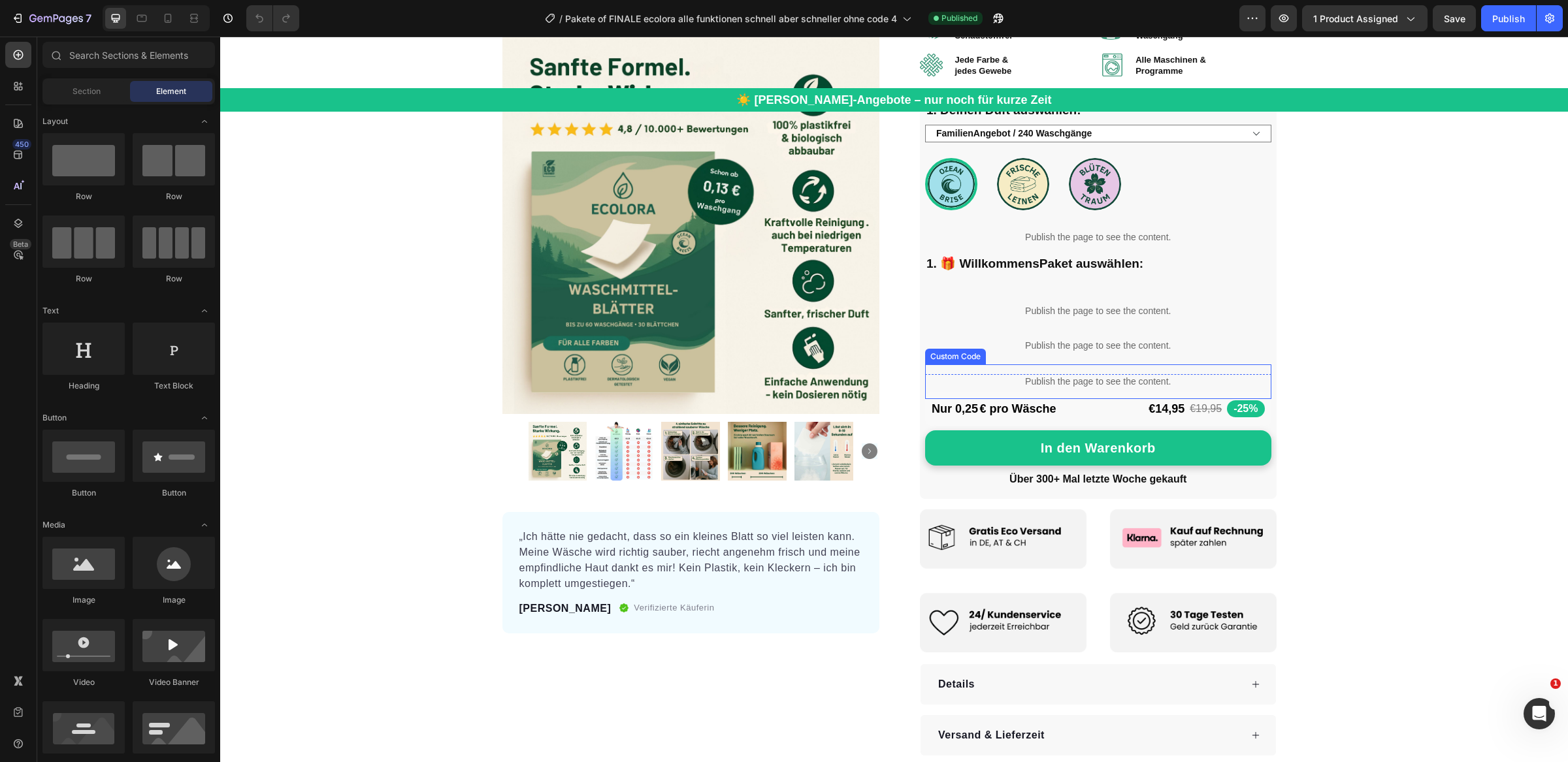
click at [1049, 376] on p "Publish the page to see the content." at bounding box center [1098, 381] width 346 height 14
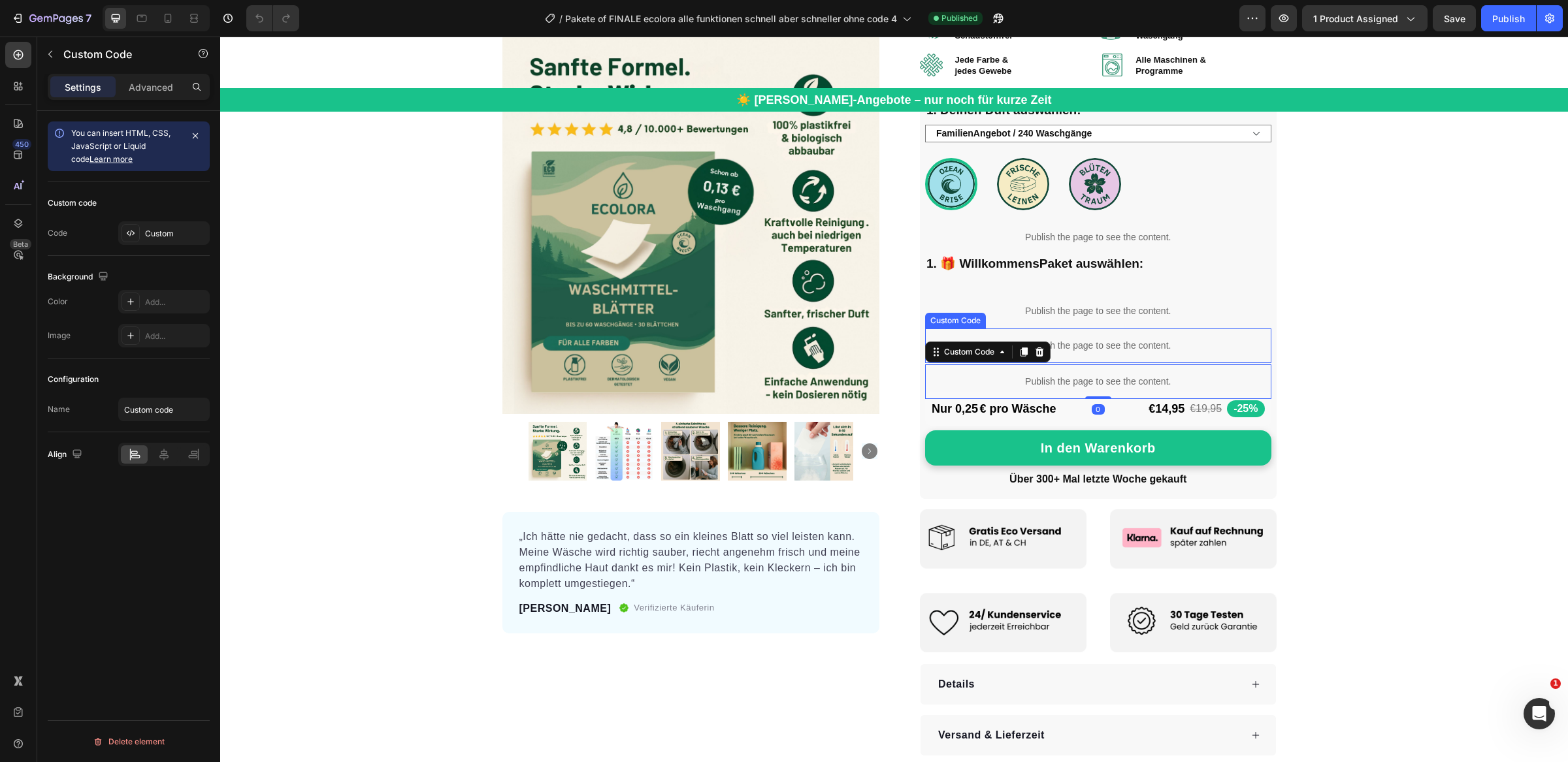
click at [1079, 343] on p "Publish the page to see the content." at bounding box center [1098, 345] width 346 height 14
click at [175, 237] on div "Custom" at bounding box center [175, 234] width 61 height 12
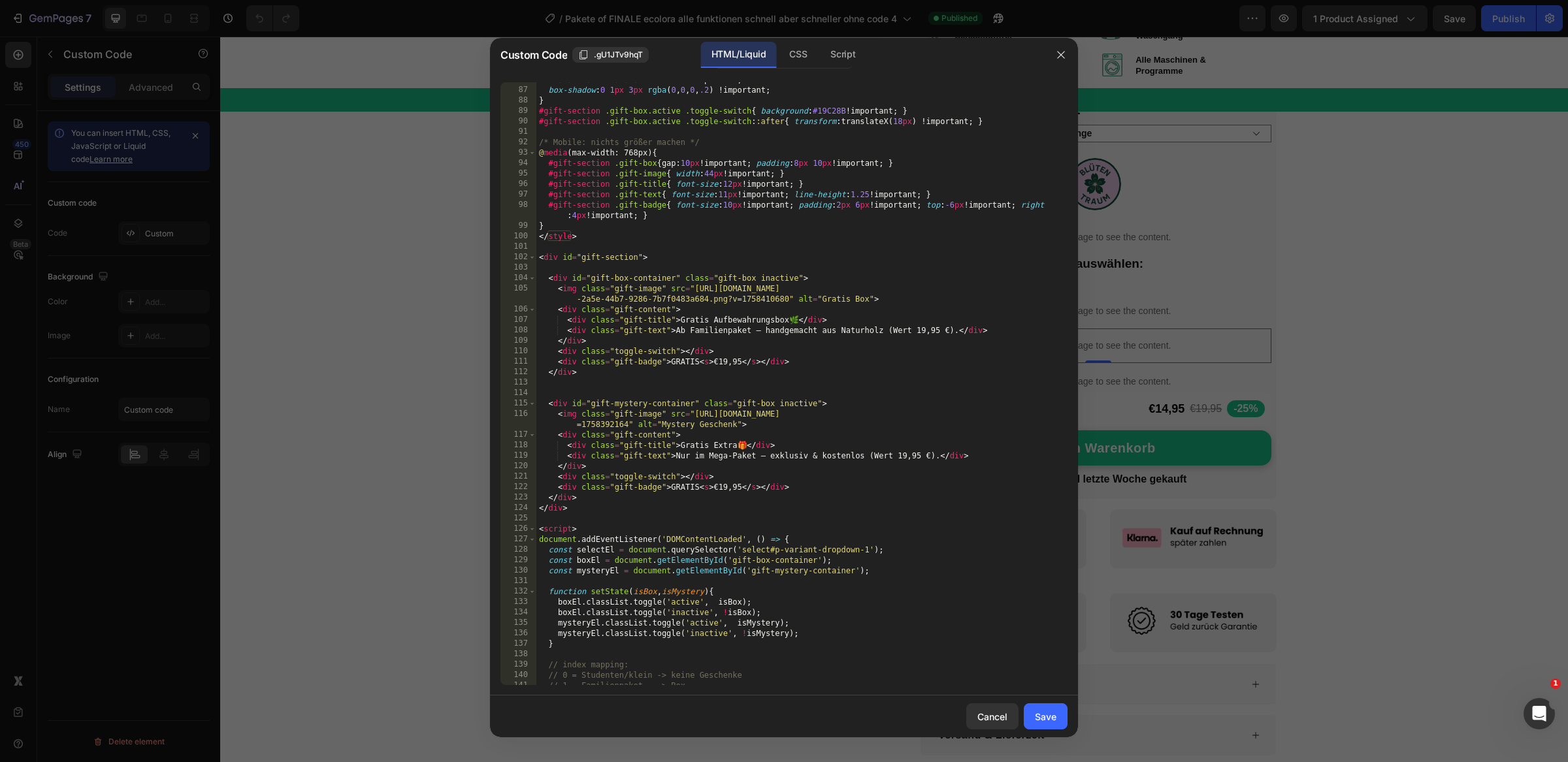
scroll to position [909, 0]
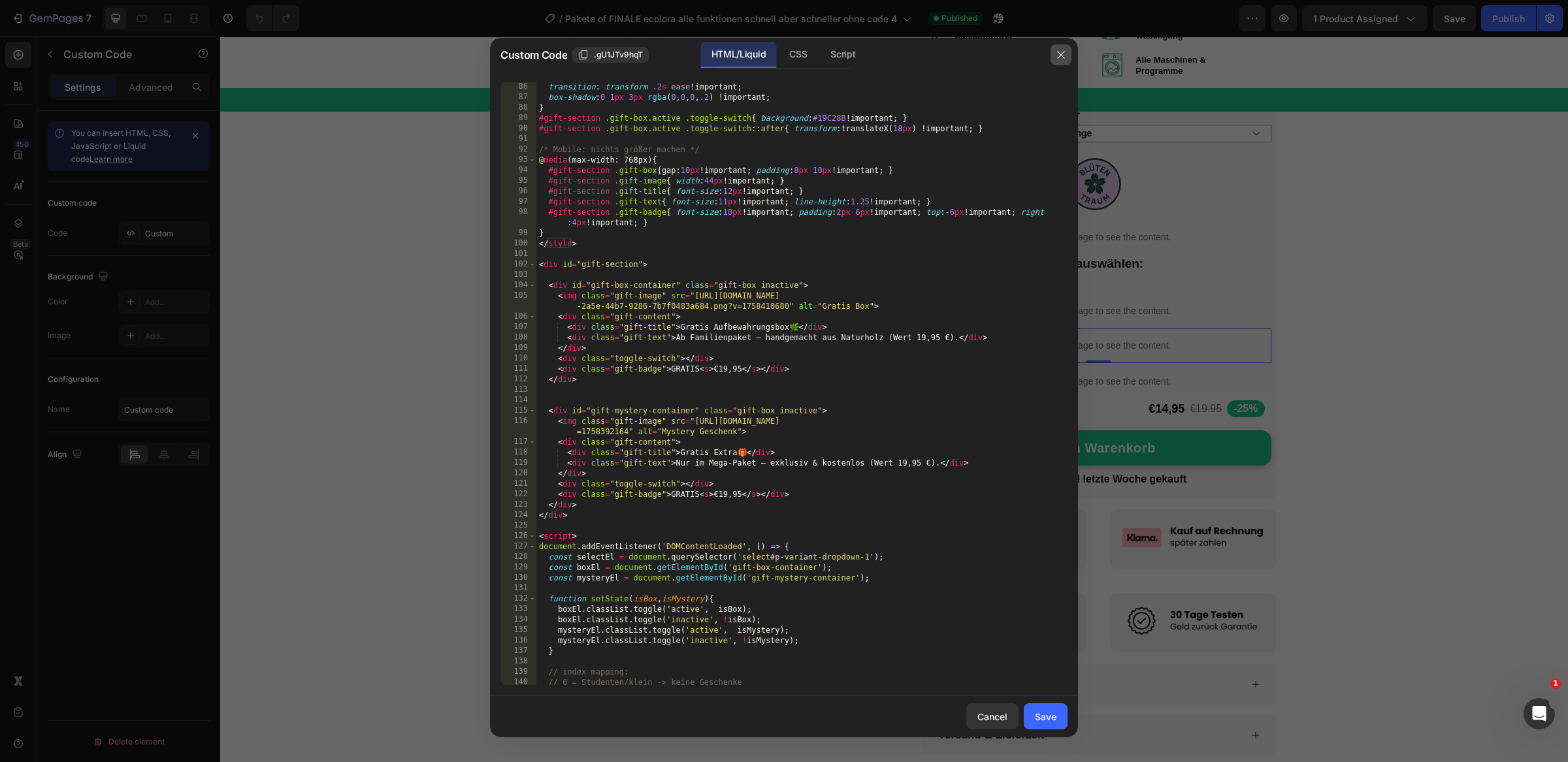
click at [1064, 58] on icon "button" at bounding box center [1061, 55] width 10 height 10
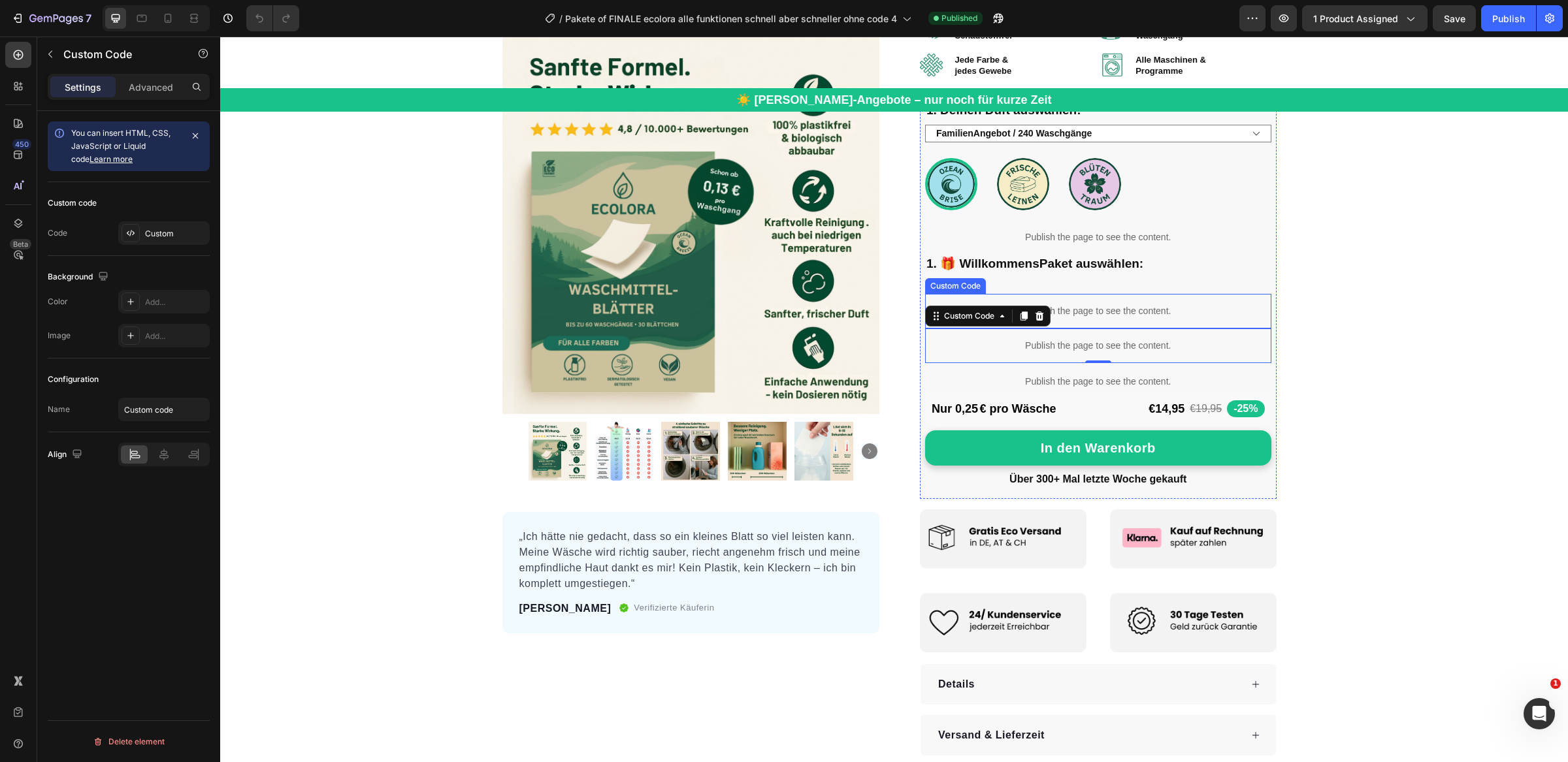
click at [1085, 311] on p "Publish the page to see the content." at bounding box center [1098, 311] width 346 height 14
click at [145, 237] on div "Custom" at bounding box center [175, 234] width 61 height 12
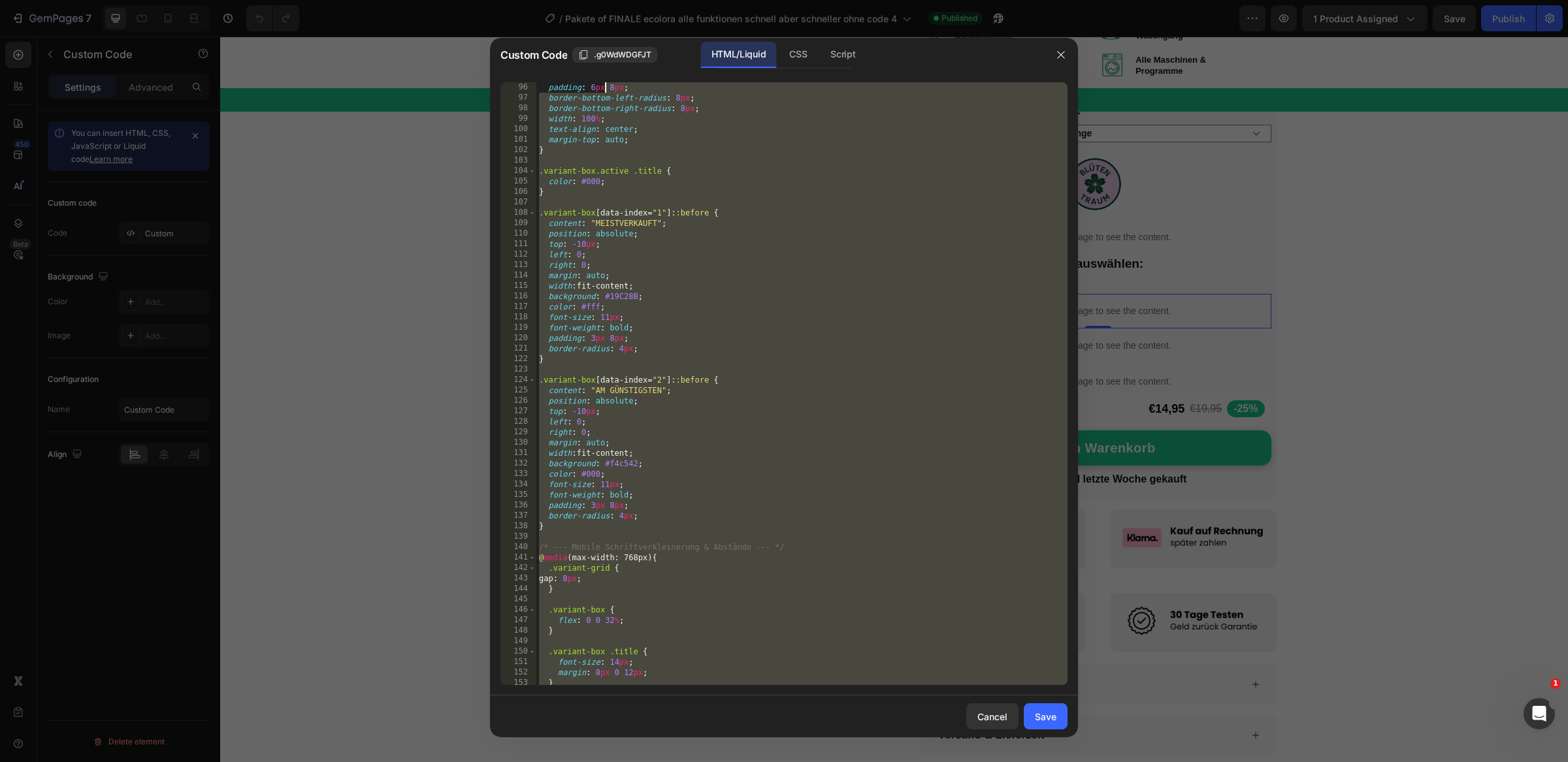
scroll to position [0, 0]
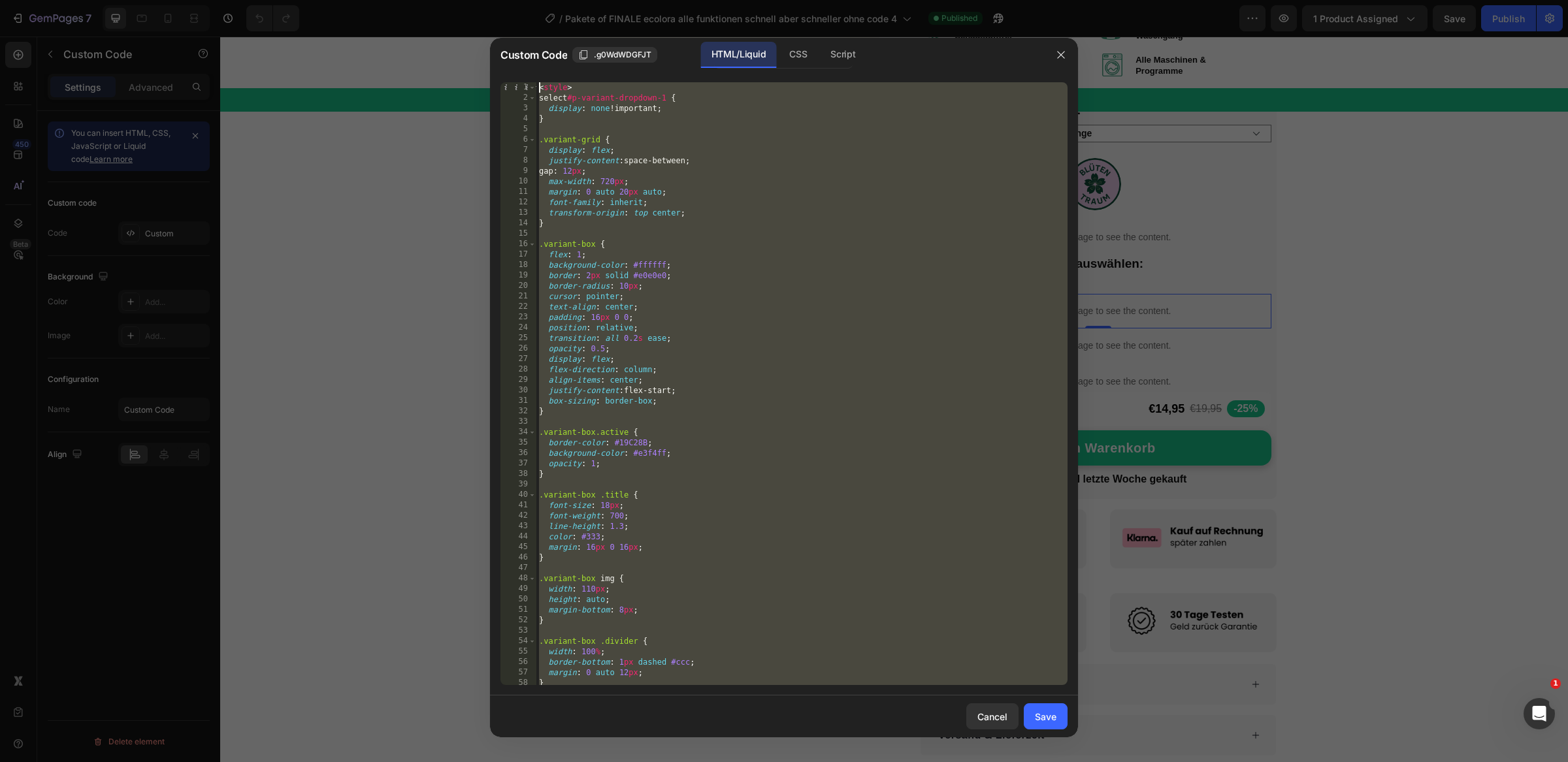
drag, startPoint x: 616, startPoint y: 669, endPoint x: 605, endPoint y: -24, distance: 693.1
click at [605, 0] on html "7 Version history / Pakete of FINALE ecolora alle funktionen schnell aber schne…" at bounding box center [784, 0] width 1568 height 0
type textarea "<style> select#p-variant-dropdown-1 {"
click at [327, 148] on div at bounding box center [784, 381] width 1568 height 762
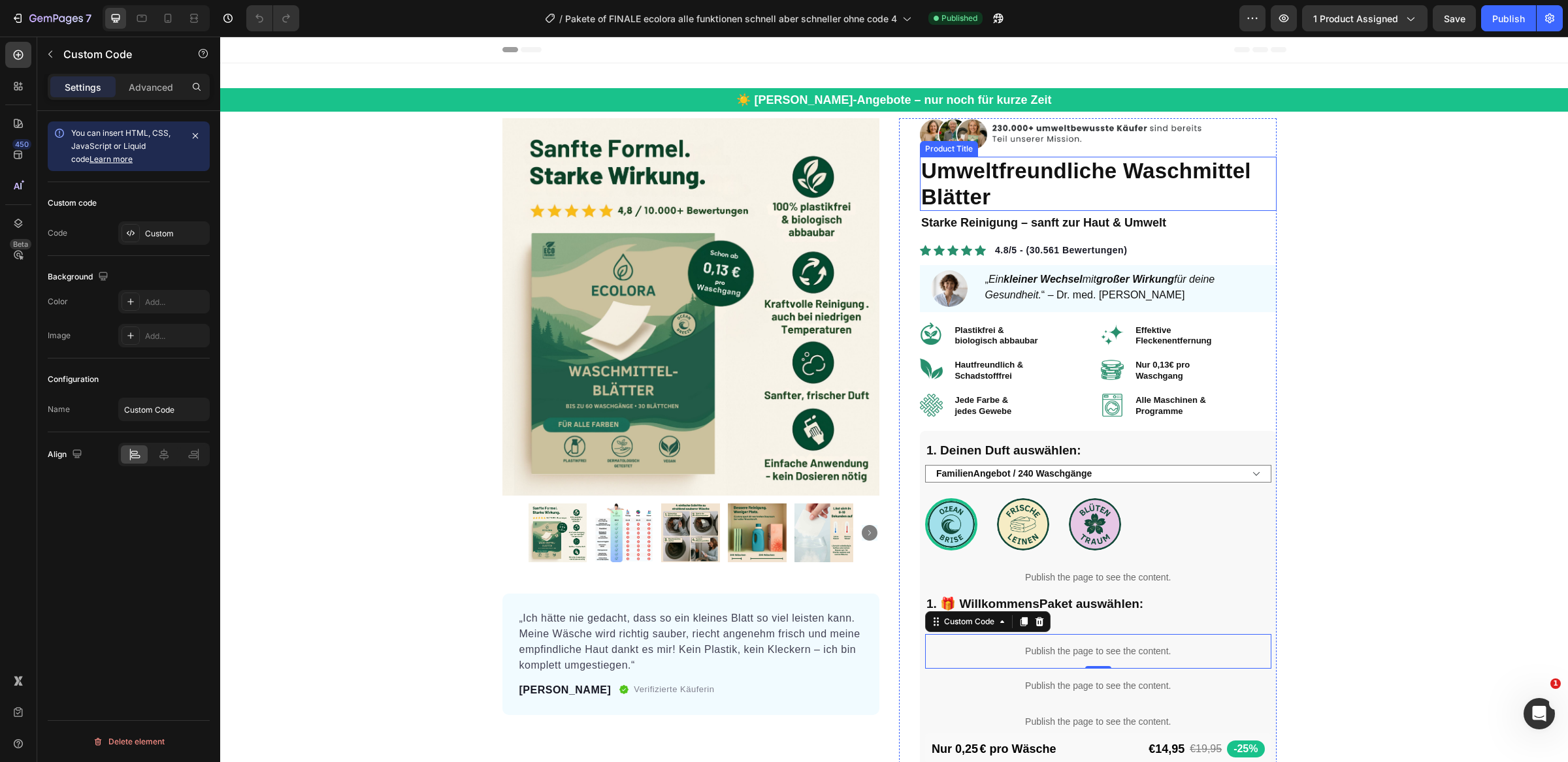
click at [1010, 169] on h1 "Umweltfreundliche Waschmittel Blätter" at bounding box center [1098, 183] width 357 height 54
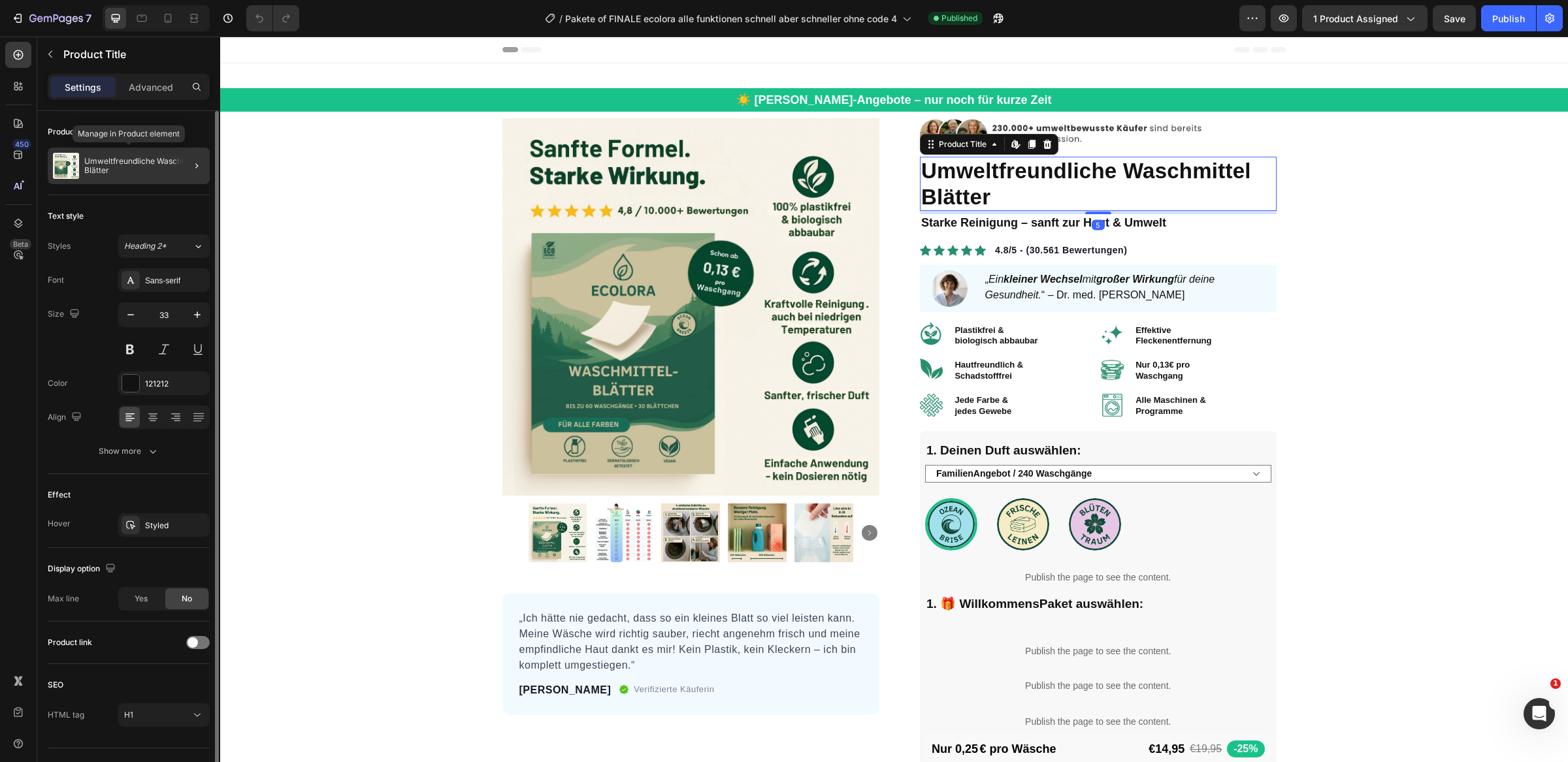
click at [146, 171] on p "Umweltfreundliche Waschmittel Blätter" at bounding box center [144, 165] width 120 height 18
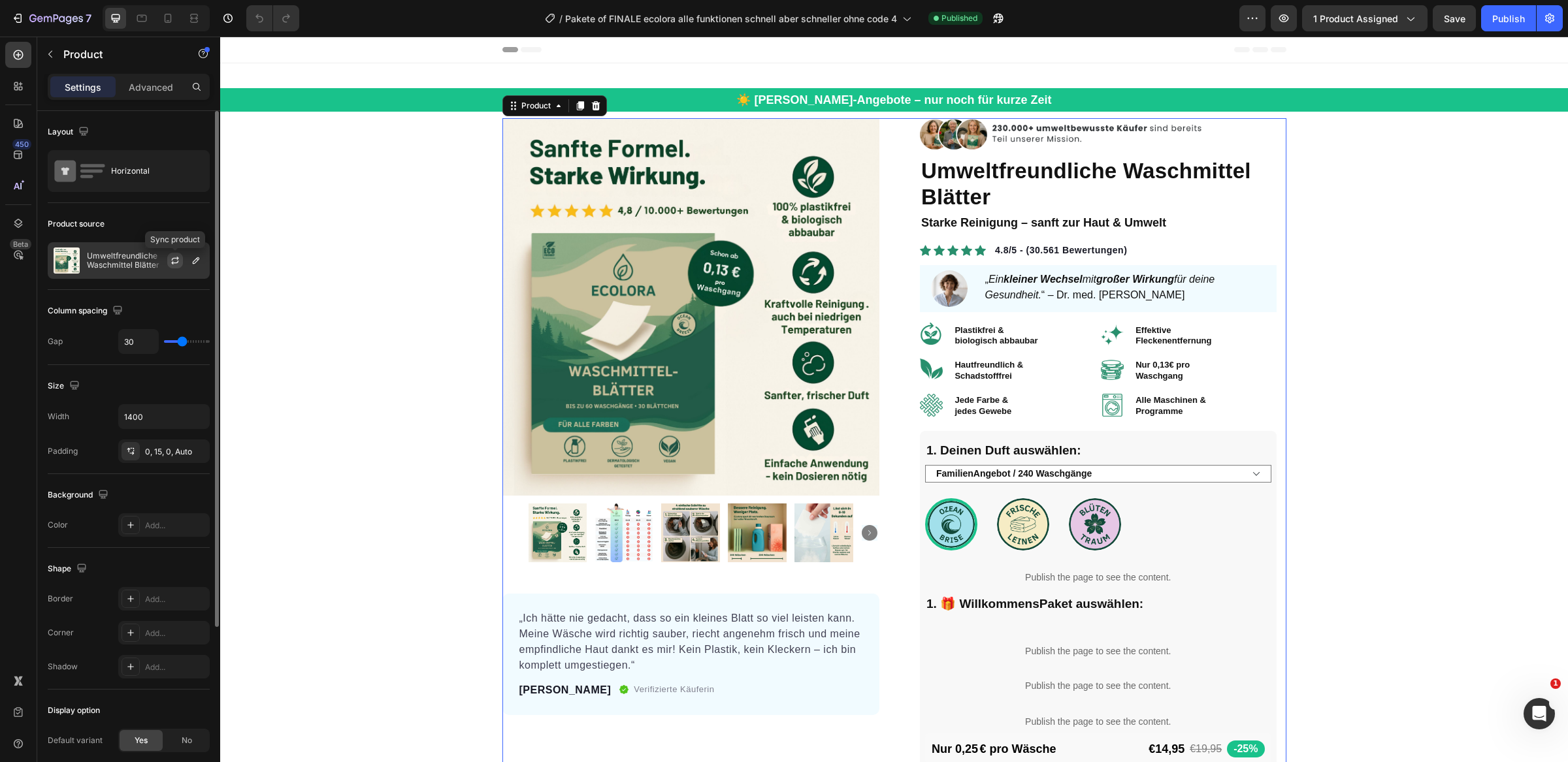
click at [177, 256] on icon "button" at bounding box center [175, 260] width 10 height 10
select select "FamilienAngebot / 240 Waschgänge"
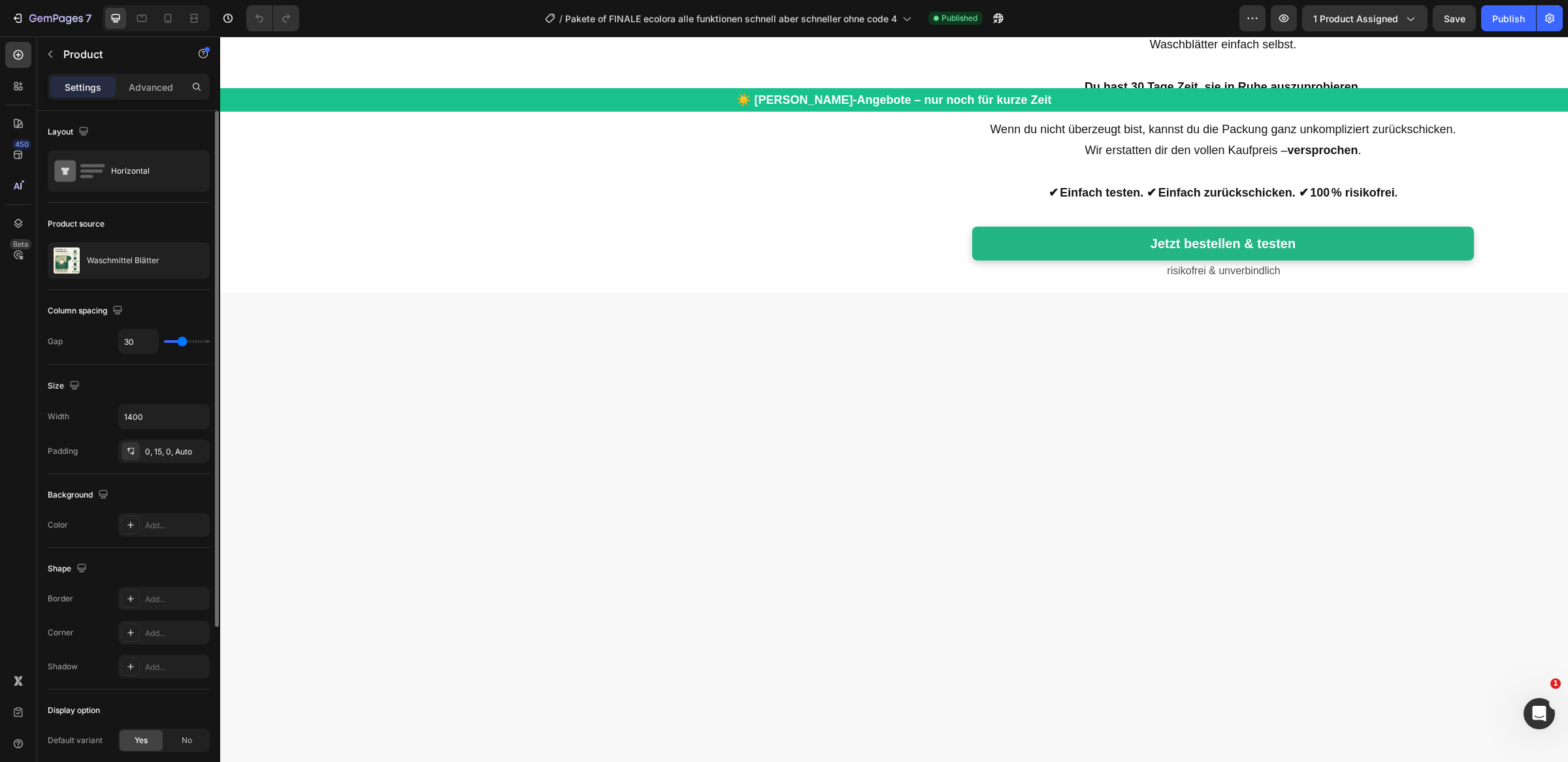
scroll to position [4310, 0]
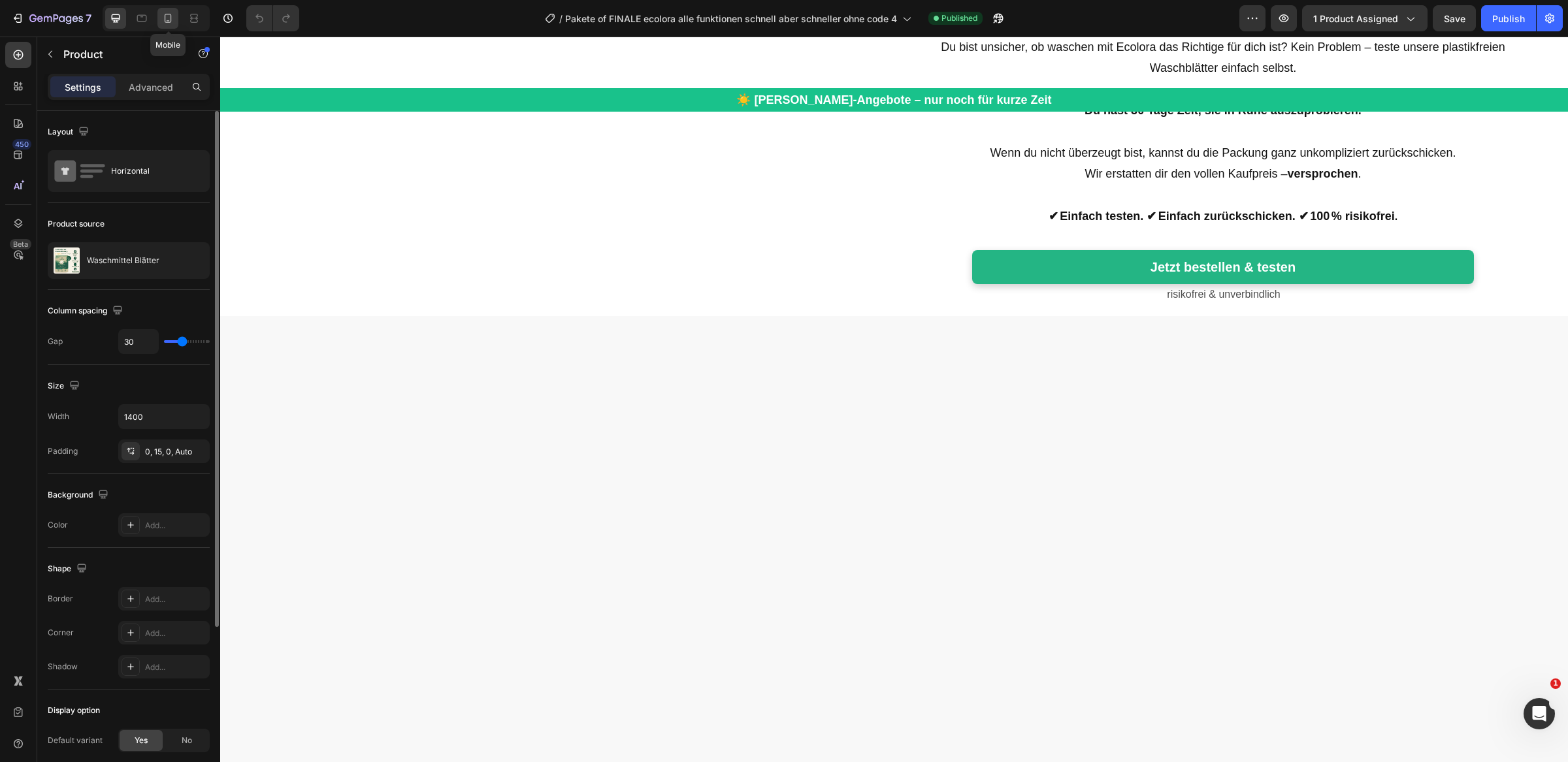
click at [167, 16] on icon at bounding box center [168, 18] width 13 height 13
type input "0"
type input "100%"
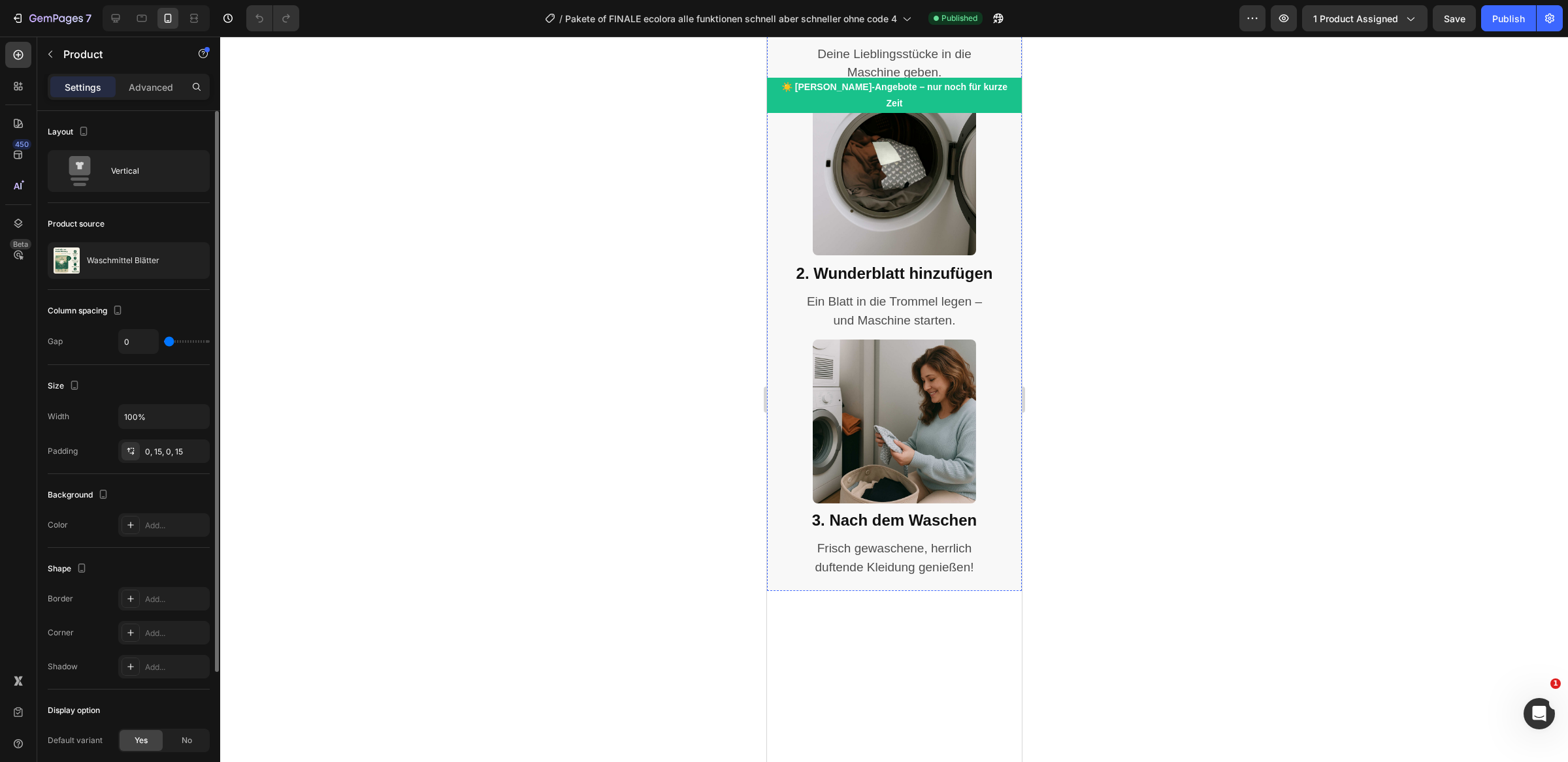
scroll to position [5705, 0]
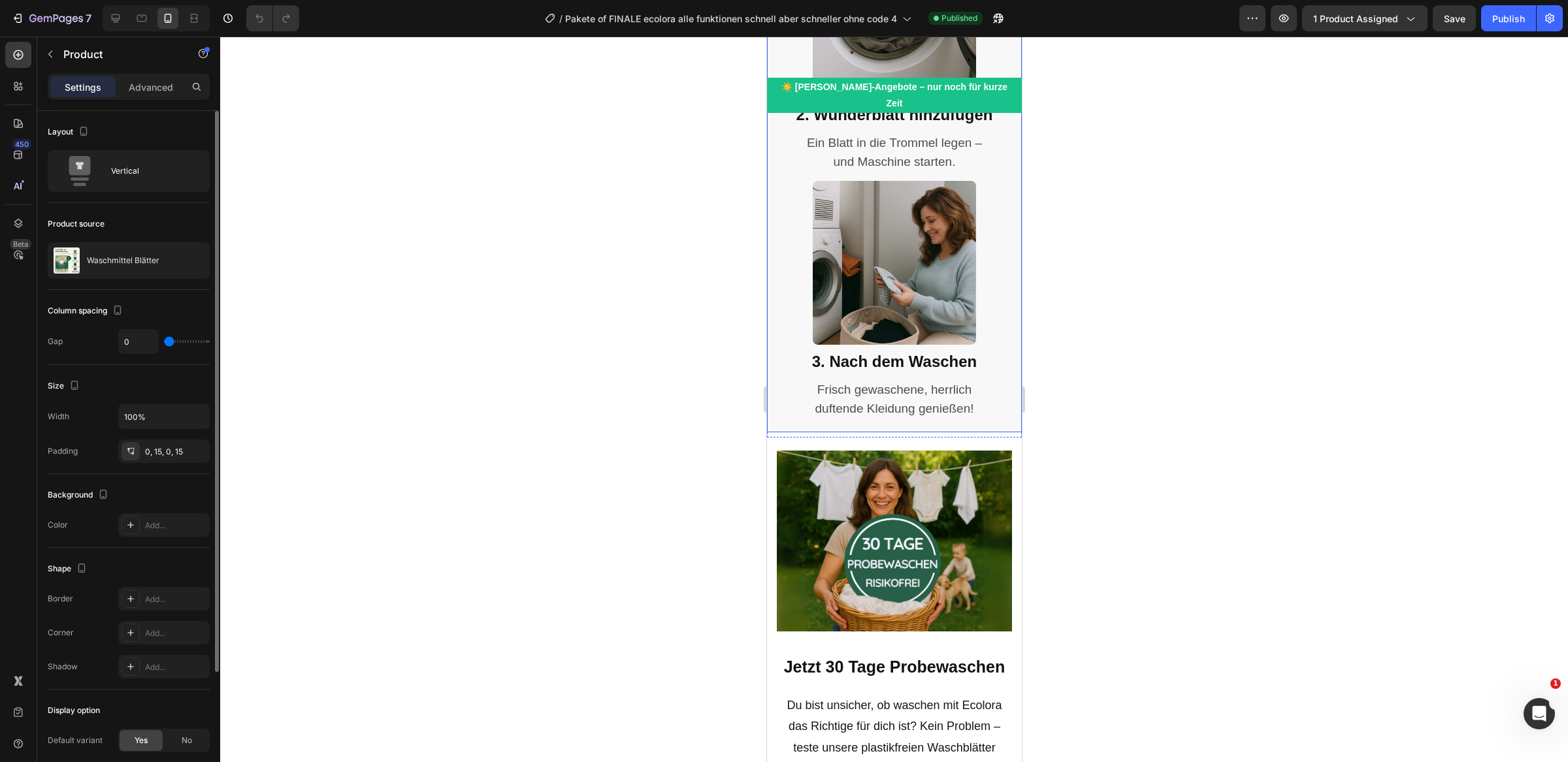
click at [1002, 433] on div "Image 3. Nach dem Waschen Heading Frisch gewaschene, herrlich duftende Kleidung…" at bounding box center [894, 306] width 255 height 252
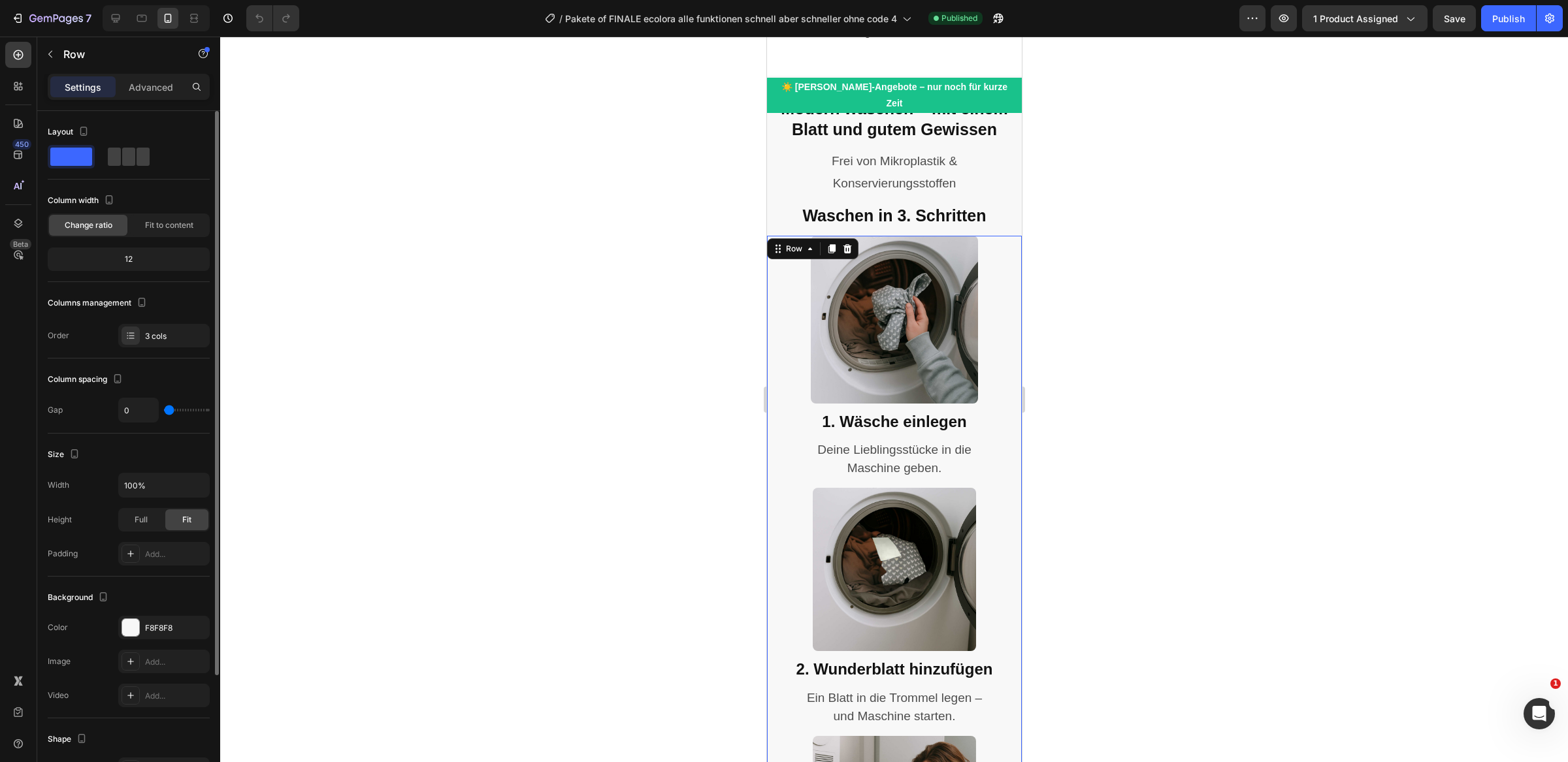
scroll to position [5163, 0]
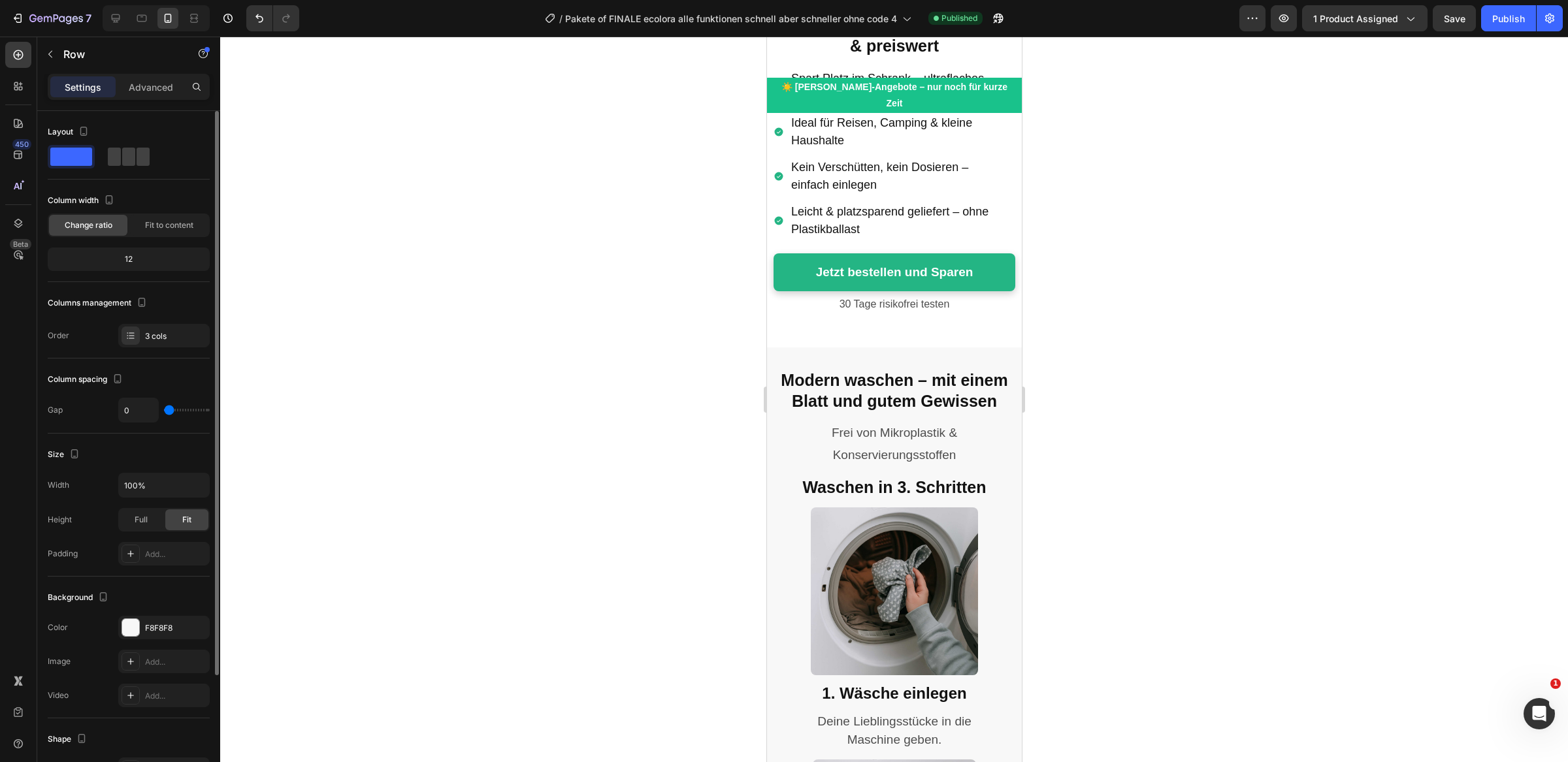
scroll to position [5016, 0]
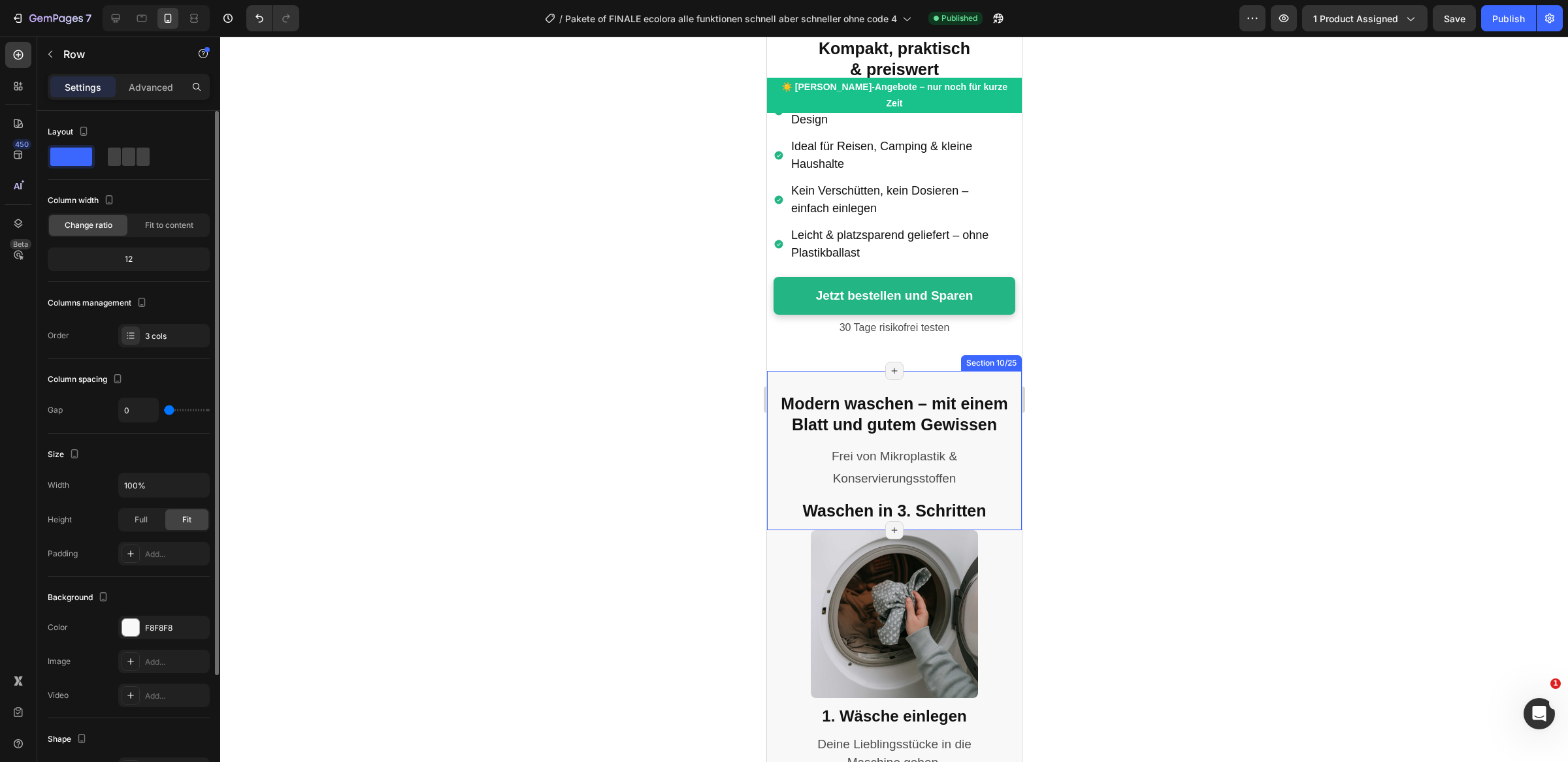
click at [811, 371] on div "Modern waschen – mit einem Blatt und gutem Gewissen Heading Frei von Mikroplast…" at bounding box center [894, 451] width 255 height 160
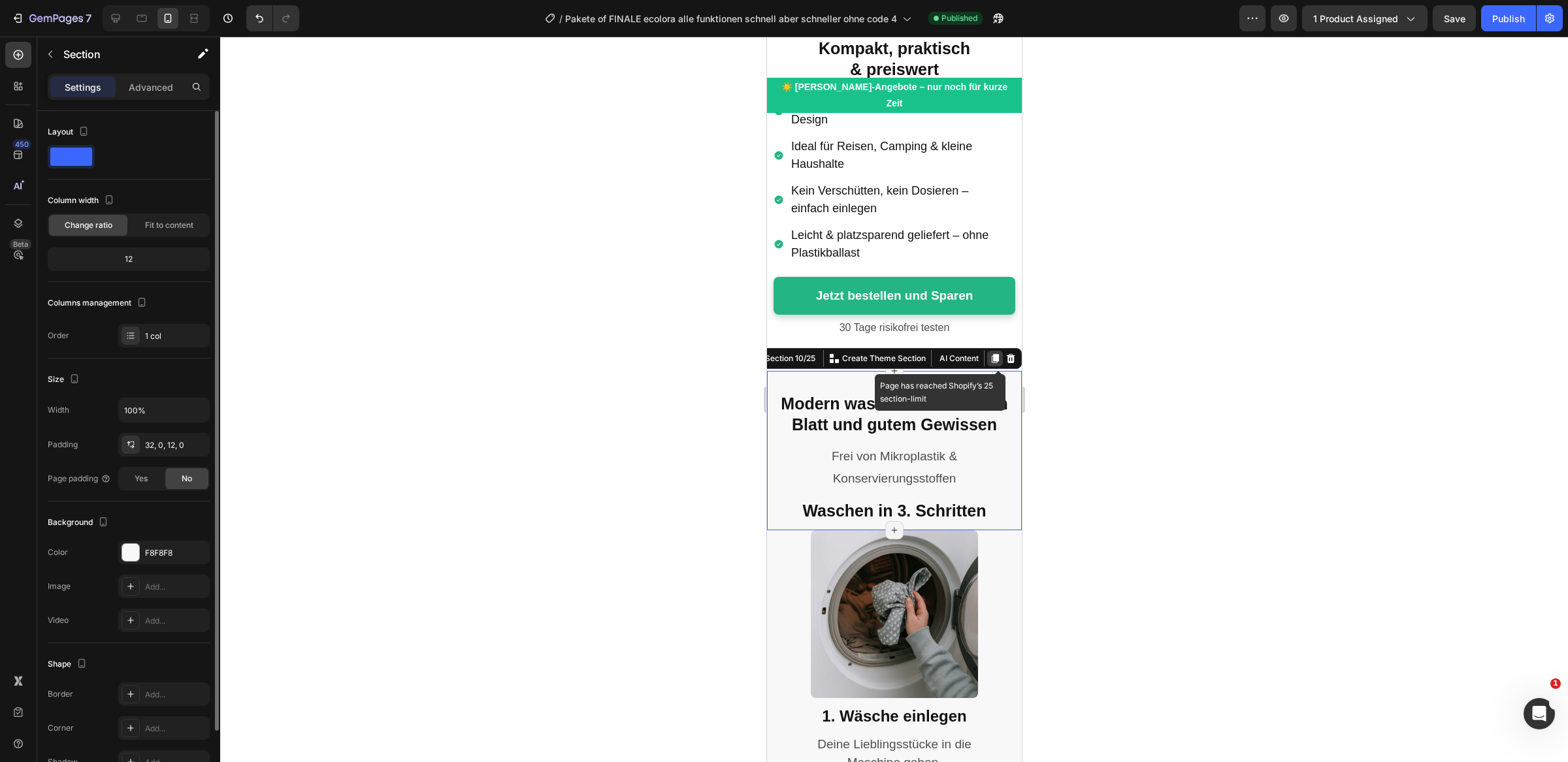
click at [995, 354] on icon at bounding box center [995, 358] width 7 height 9
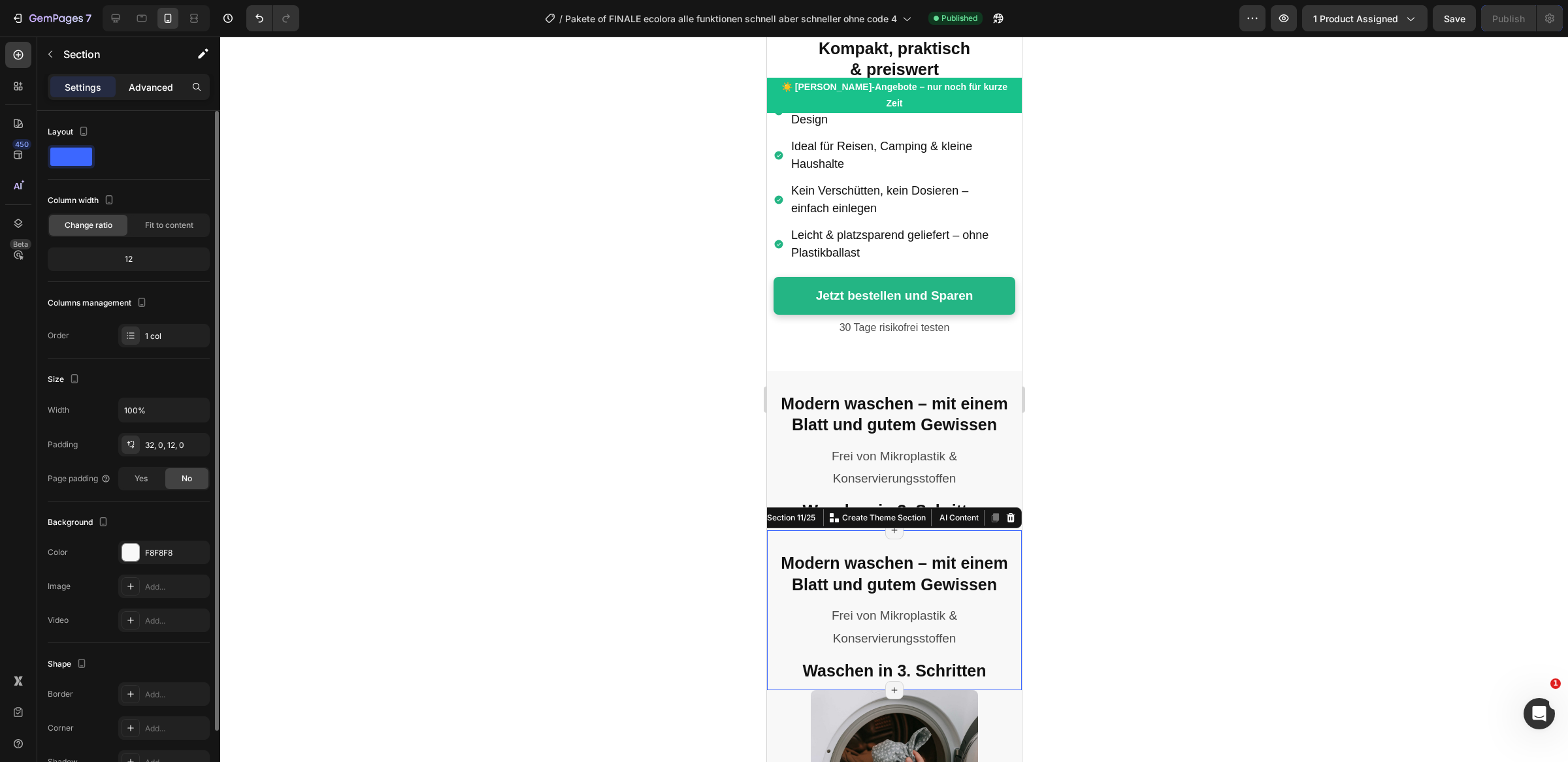
click at [158, 80] on p "Advanced" at bounding box center [151, 87] width 45 height 14
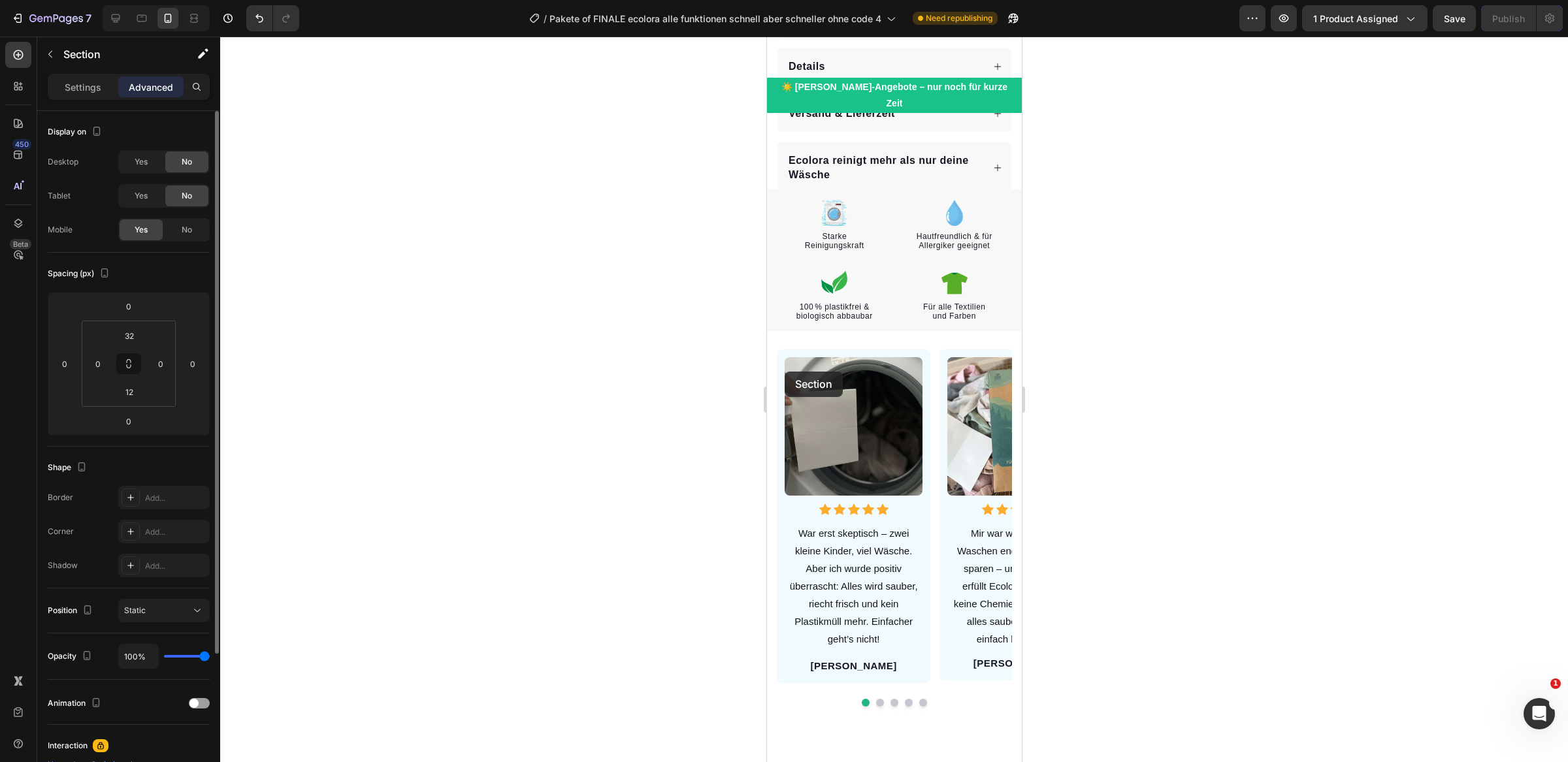
scroll to position [1153, 0]
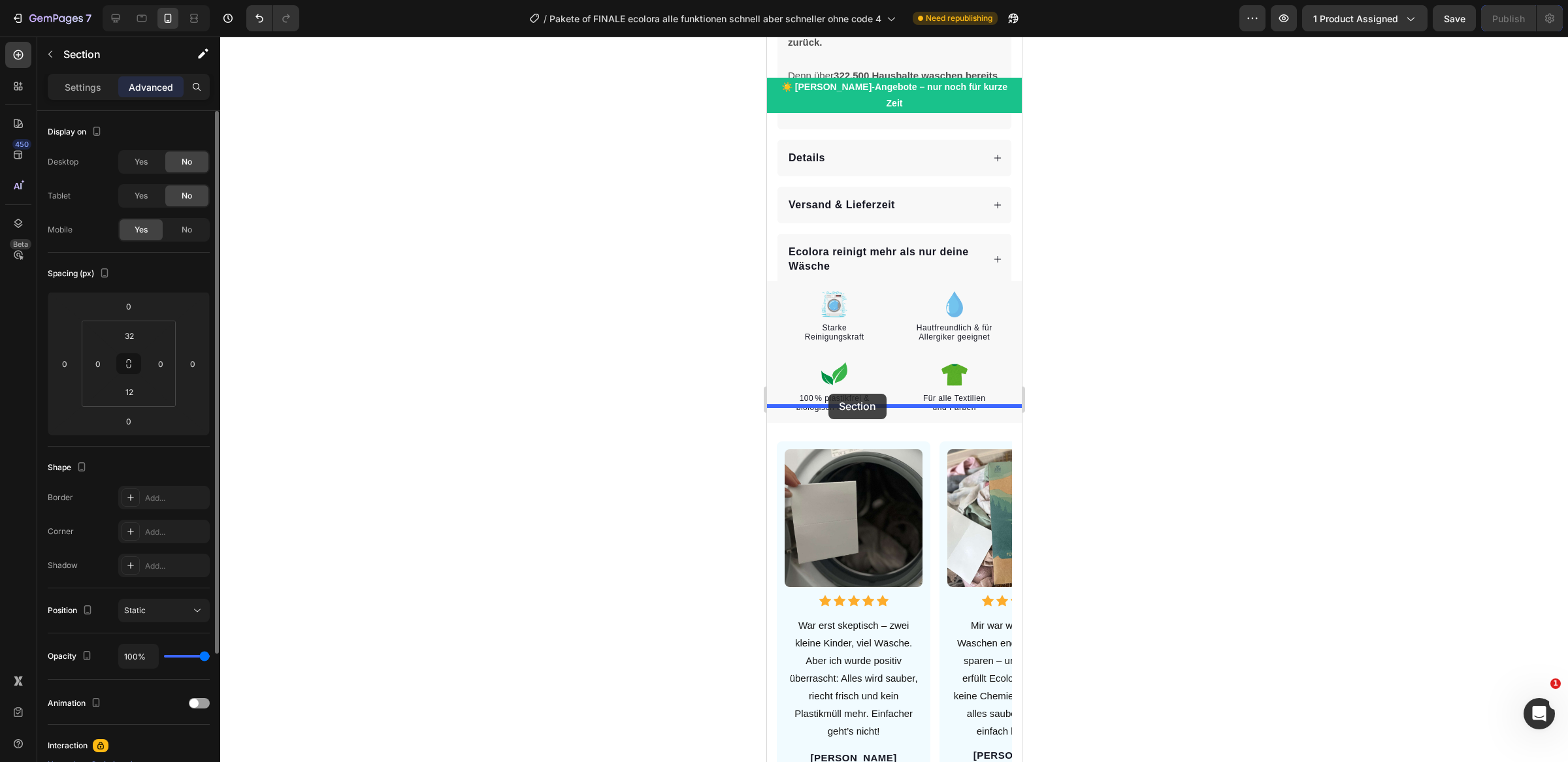
drag, startPoint x: 776, startPoint y: 508, endPoint x: 829, endPoint y: 394, distance: 125.7
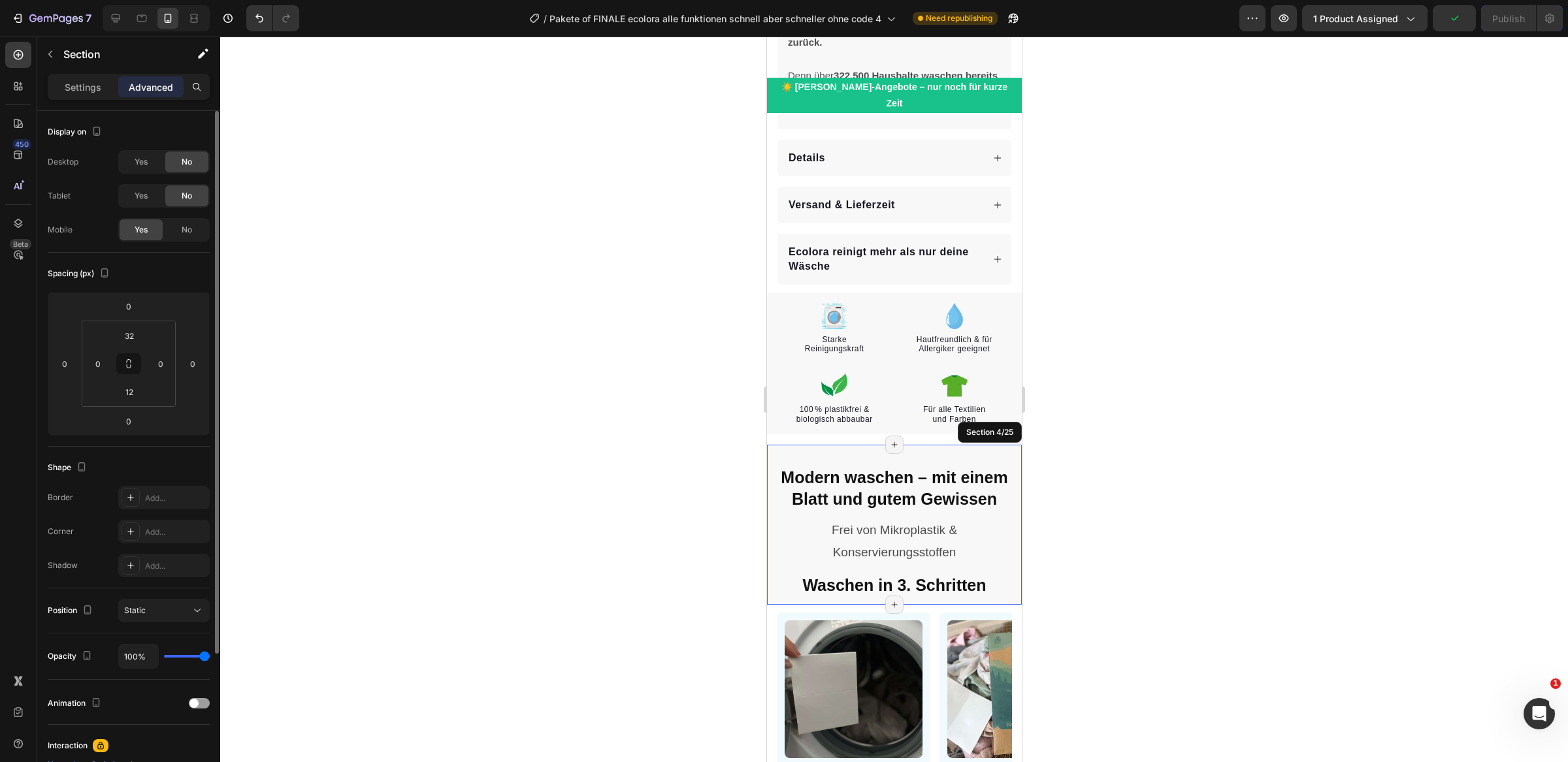
click at [832, 445] on div "Modern waschen – mit einem Blatt und gutem Gewissen Heading Frei von Mikroplast…" at bounding box center [894, 525] width 255 height 160
click at [724, 430] on div at bounding box center [894, 399] width 1348 height 725
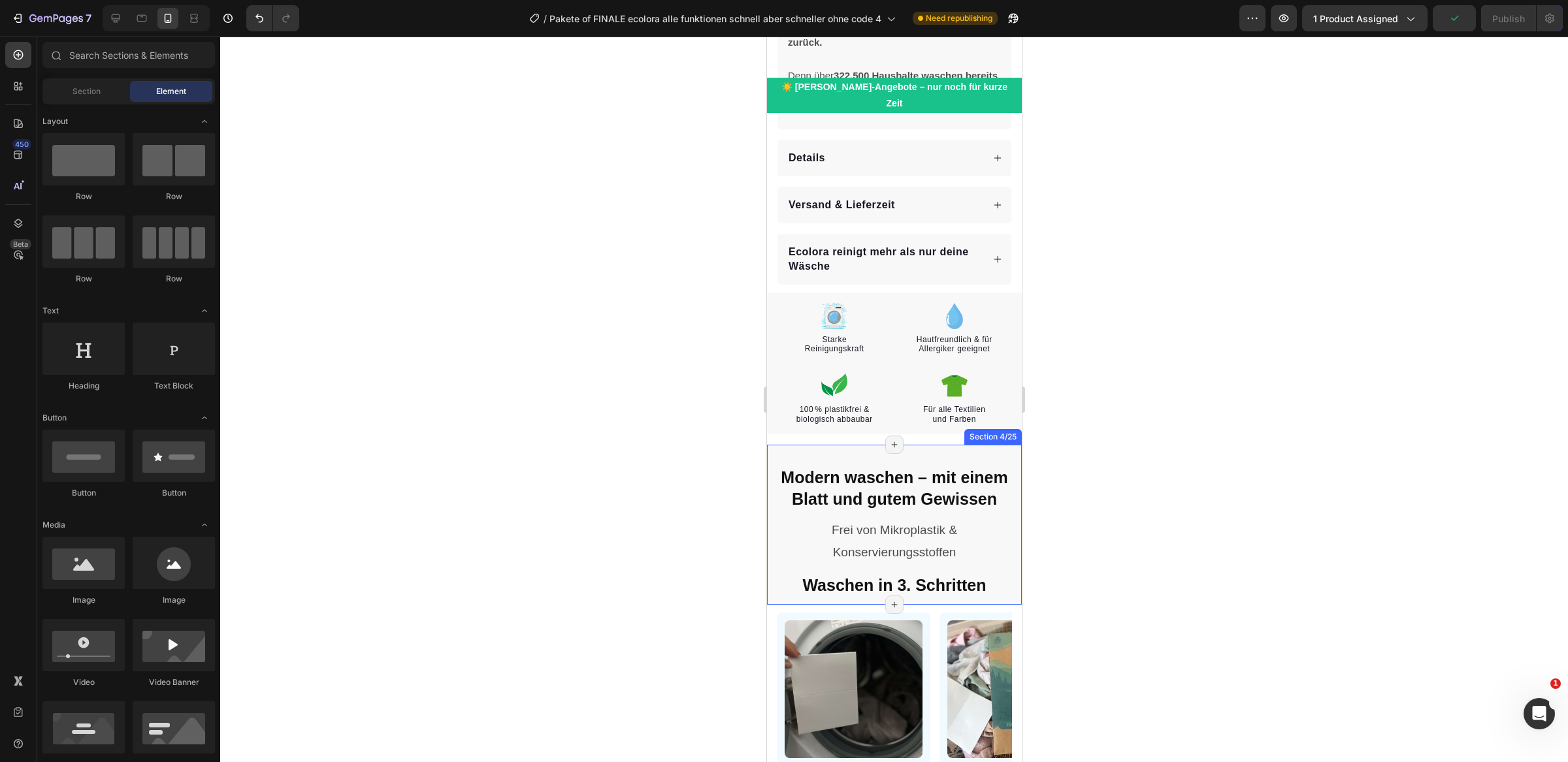
click at [808, 445] on div "Modern waschen – mit einem Blatt und gutem Gewissen Heading Frei von Mikroplast…" at bounding box center [894, 525] width 255 height 160
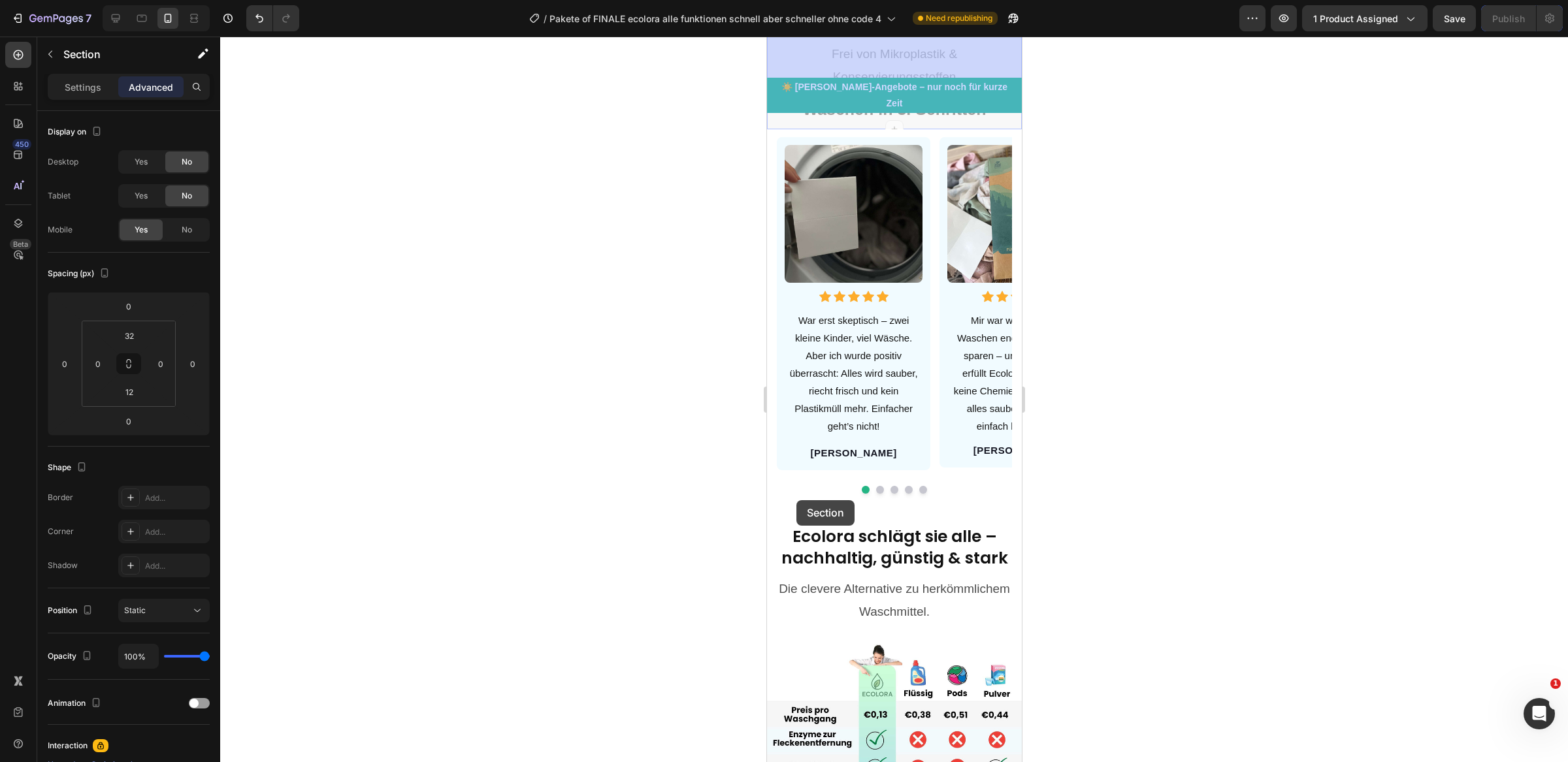
scroll to position [1631, 0]
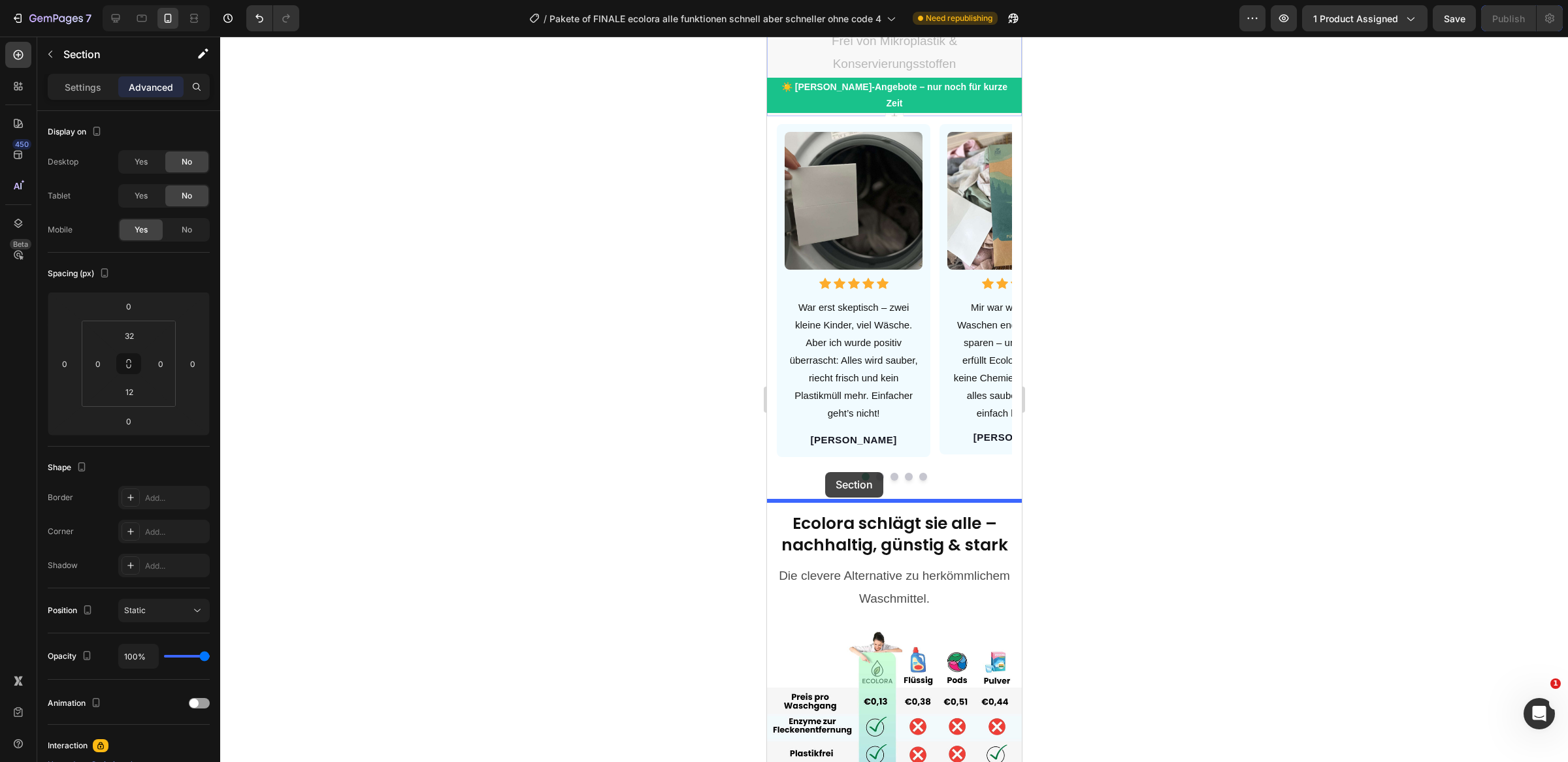
drag, startPoint x: 784, startPoint y: 402, endPoint x: 825, endPoint y: 472, distance: 81.1
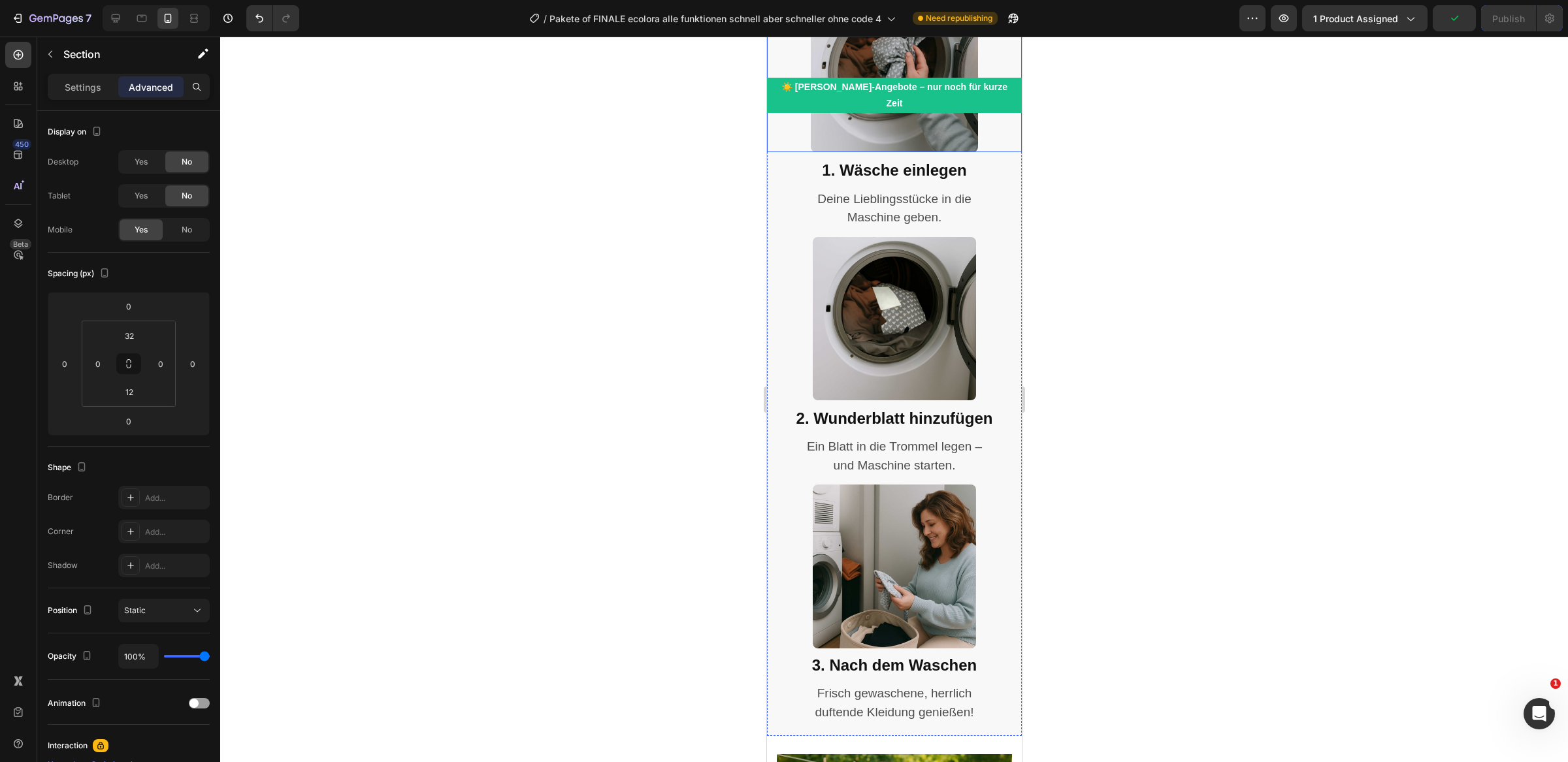
scroll to position [6629, 0]
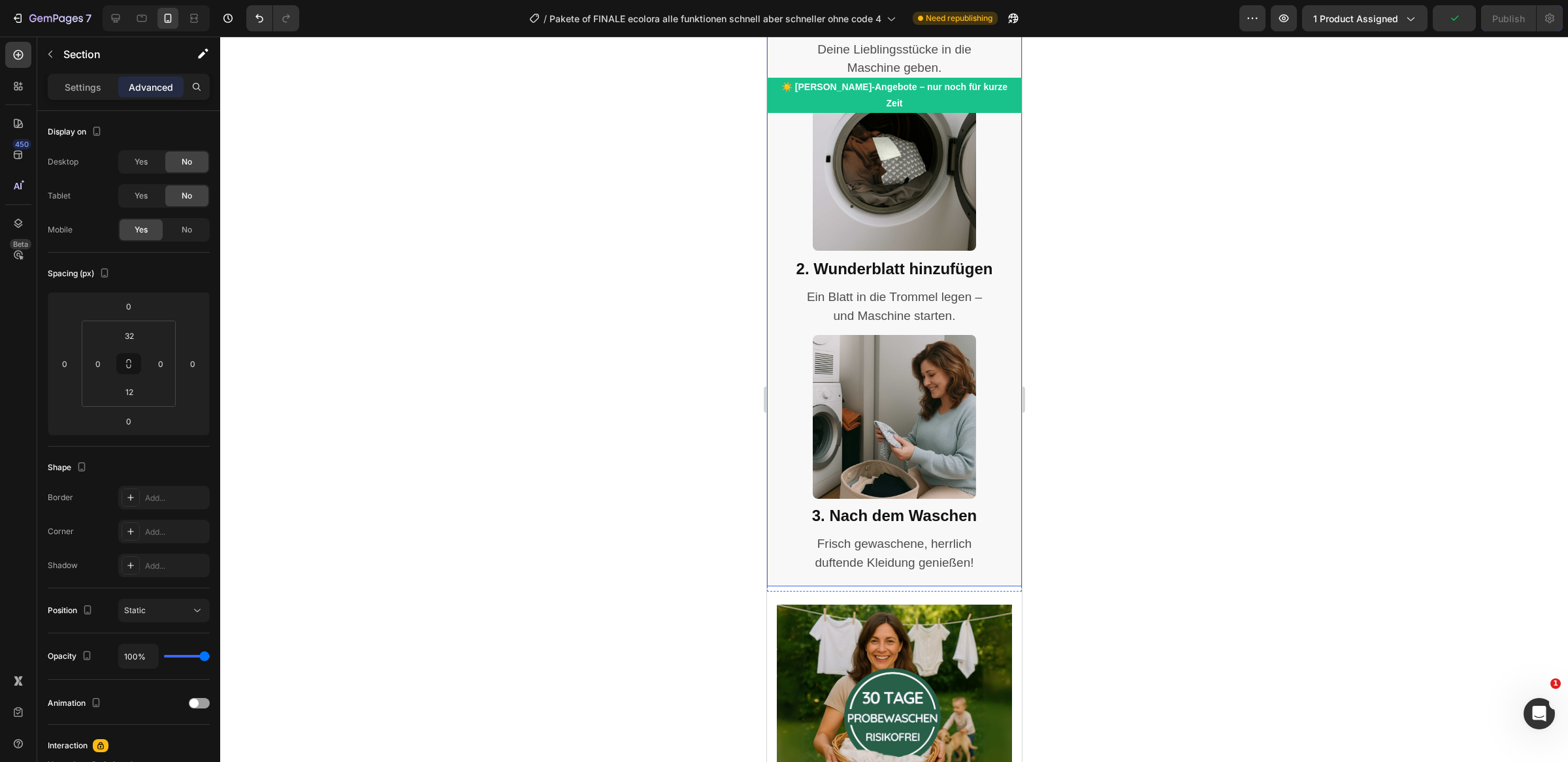
click at [785, 561] on div "Image 3. Nach dem Waschen Heading Frisch gewaschene, herrlich duftende Kleidung…" at bounding box center [894, 461] width 255 height 252
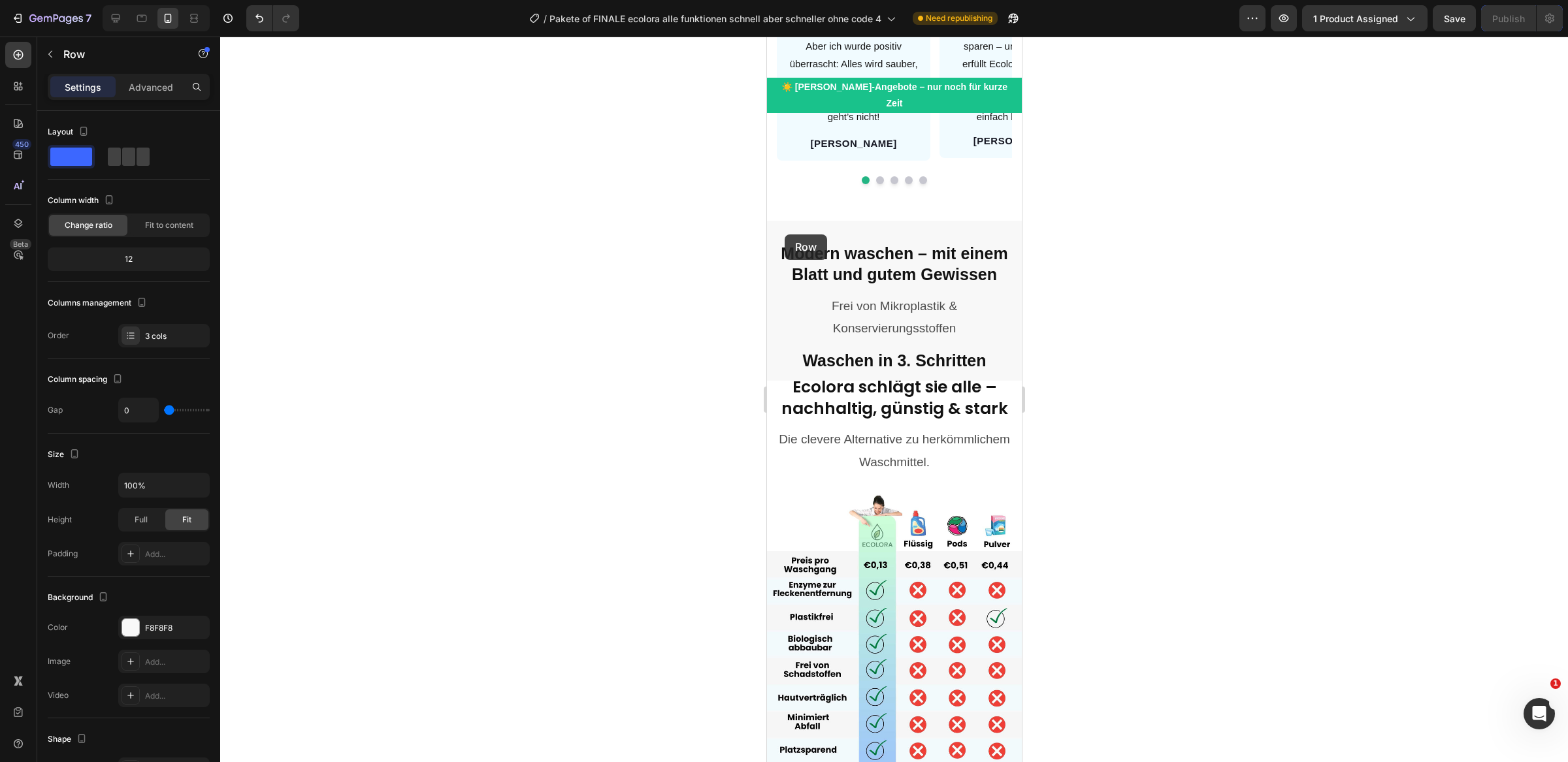
scroll to position [1771, 0]
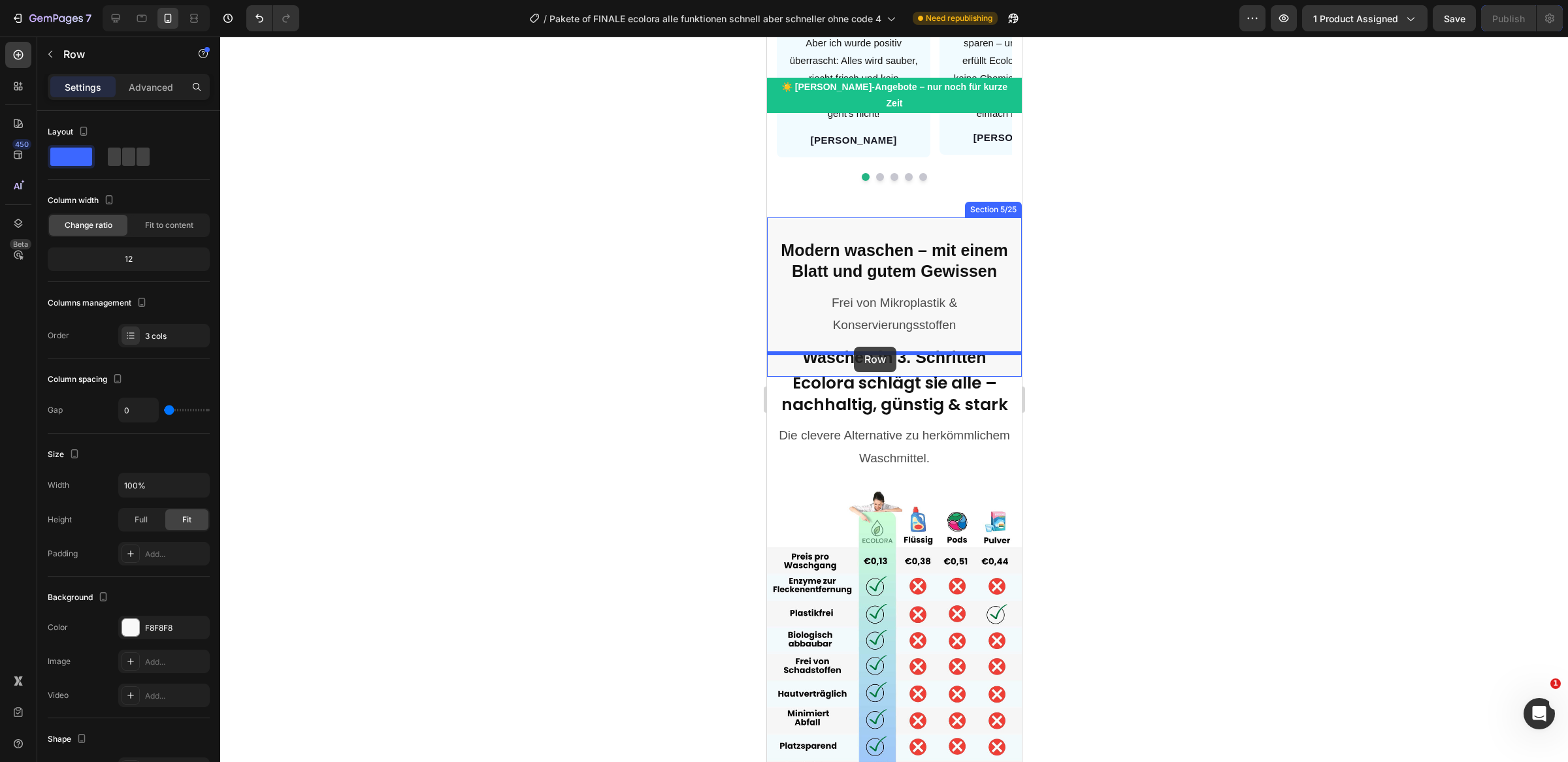
drag, startPoint x: 776, startPoint y: 320, endPoint x: 854, endPoint y: 347, distance: 82.5
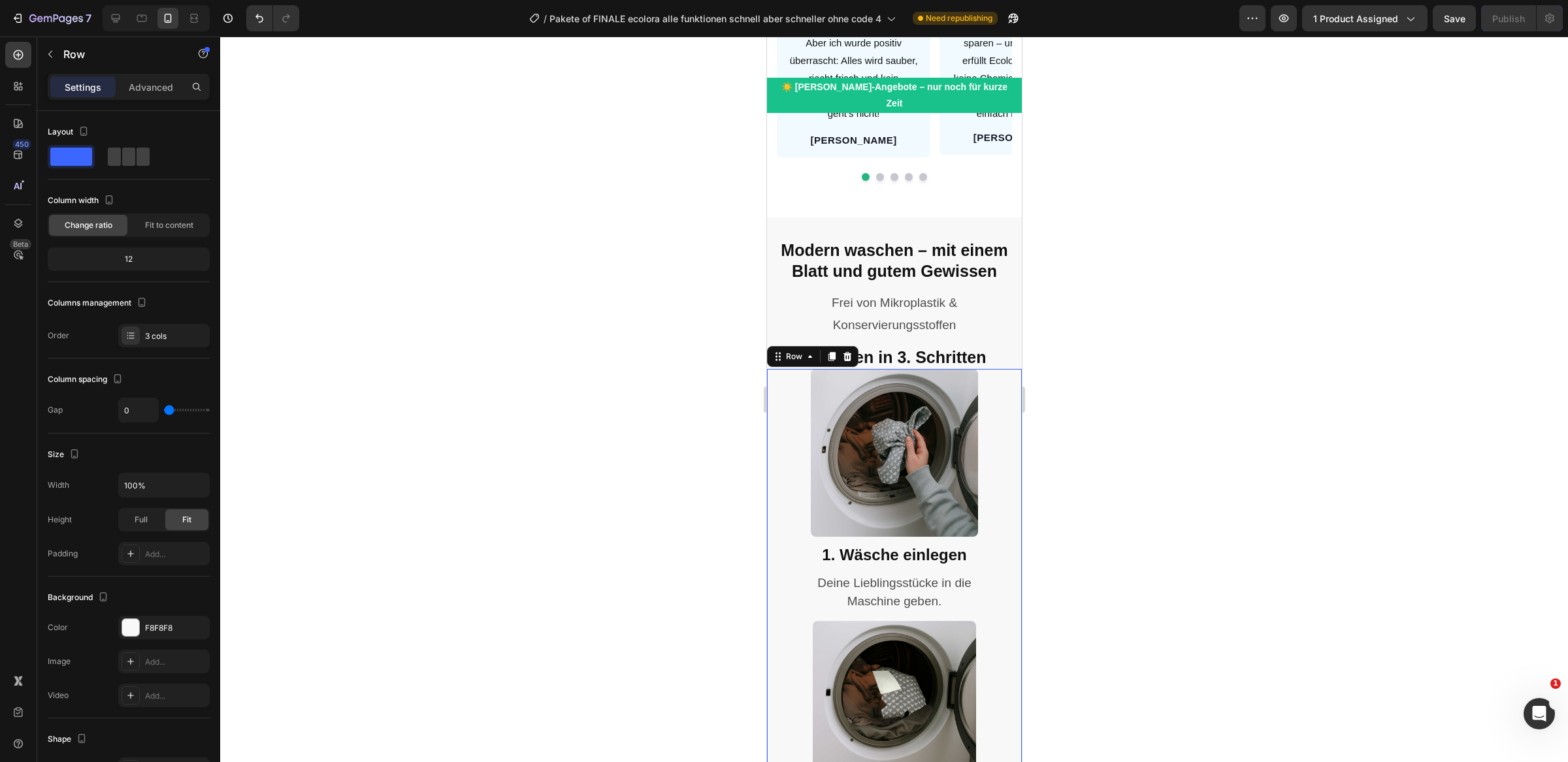
click at [667, 377] on div at bounding box center [894, 399] width 1348 height 725
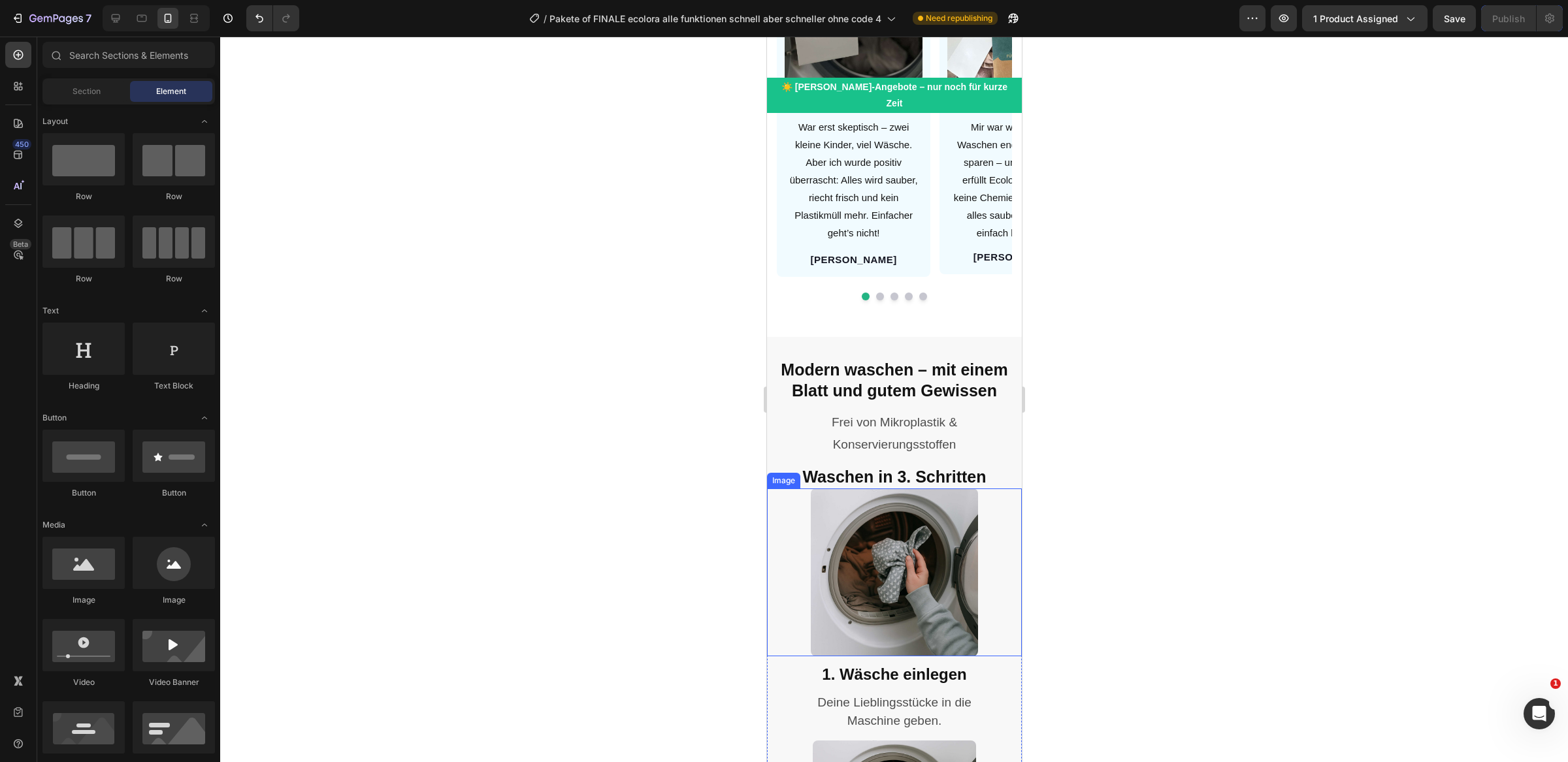
scroll to position [1631, 0]
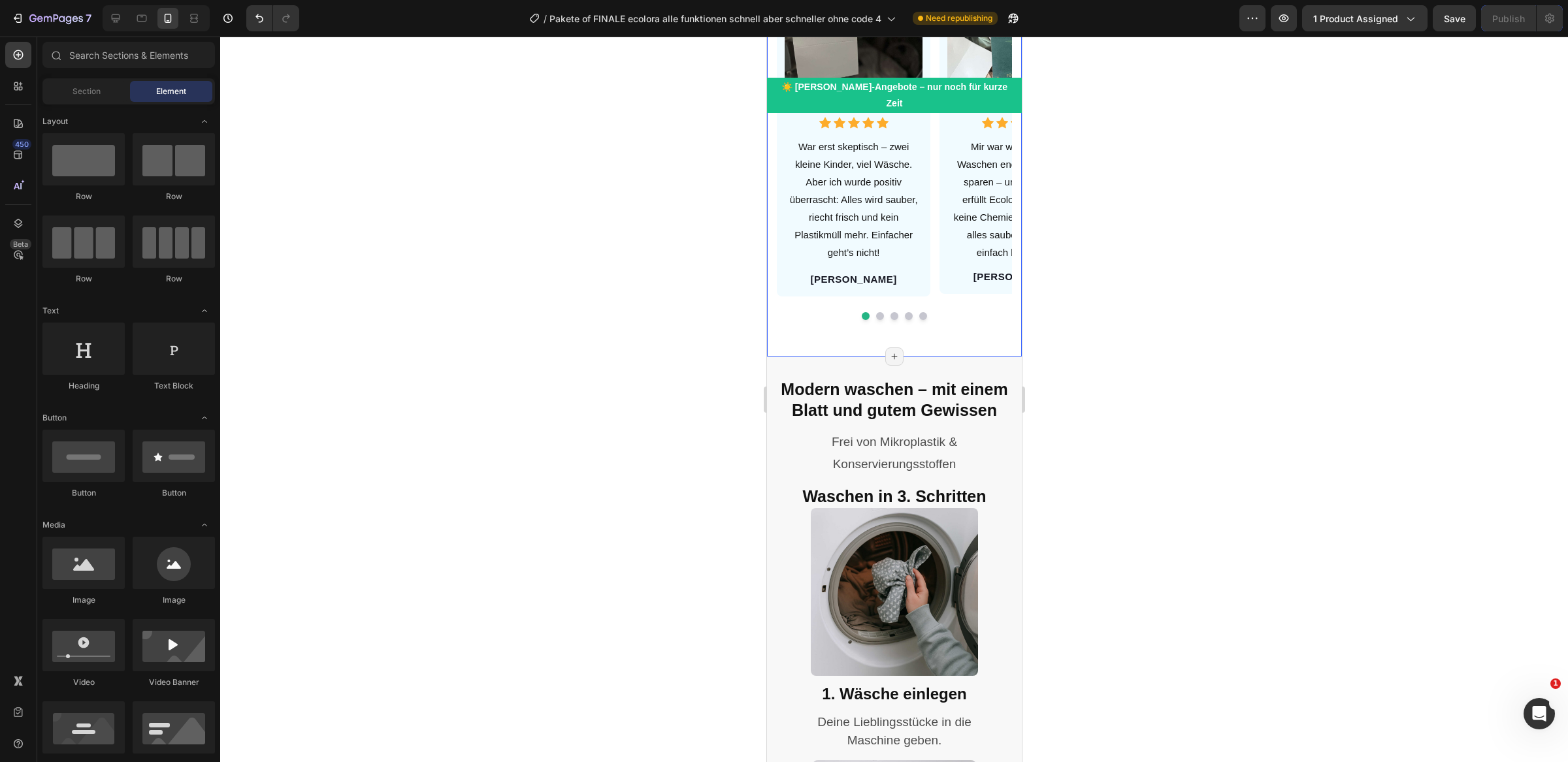
click at [960, 314] on div "Für deinen Alltag. Für den Planeten. Für alle, die bewusst waschen. Heading Was…" at bounding box center [894, 155] width 255 height 401
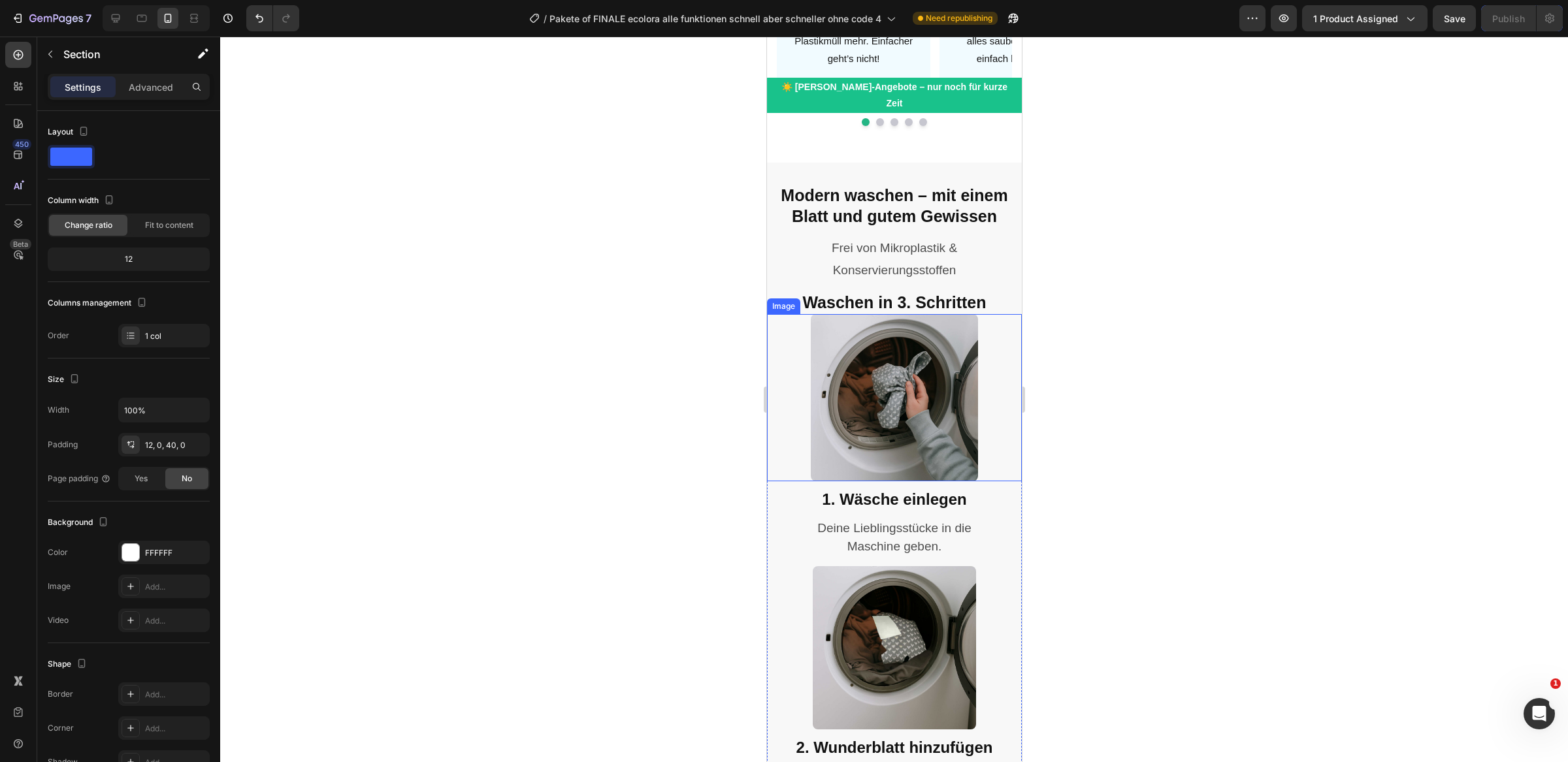
scroll to position [1750, 0]
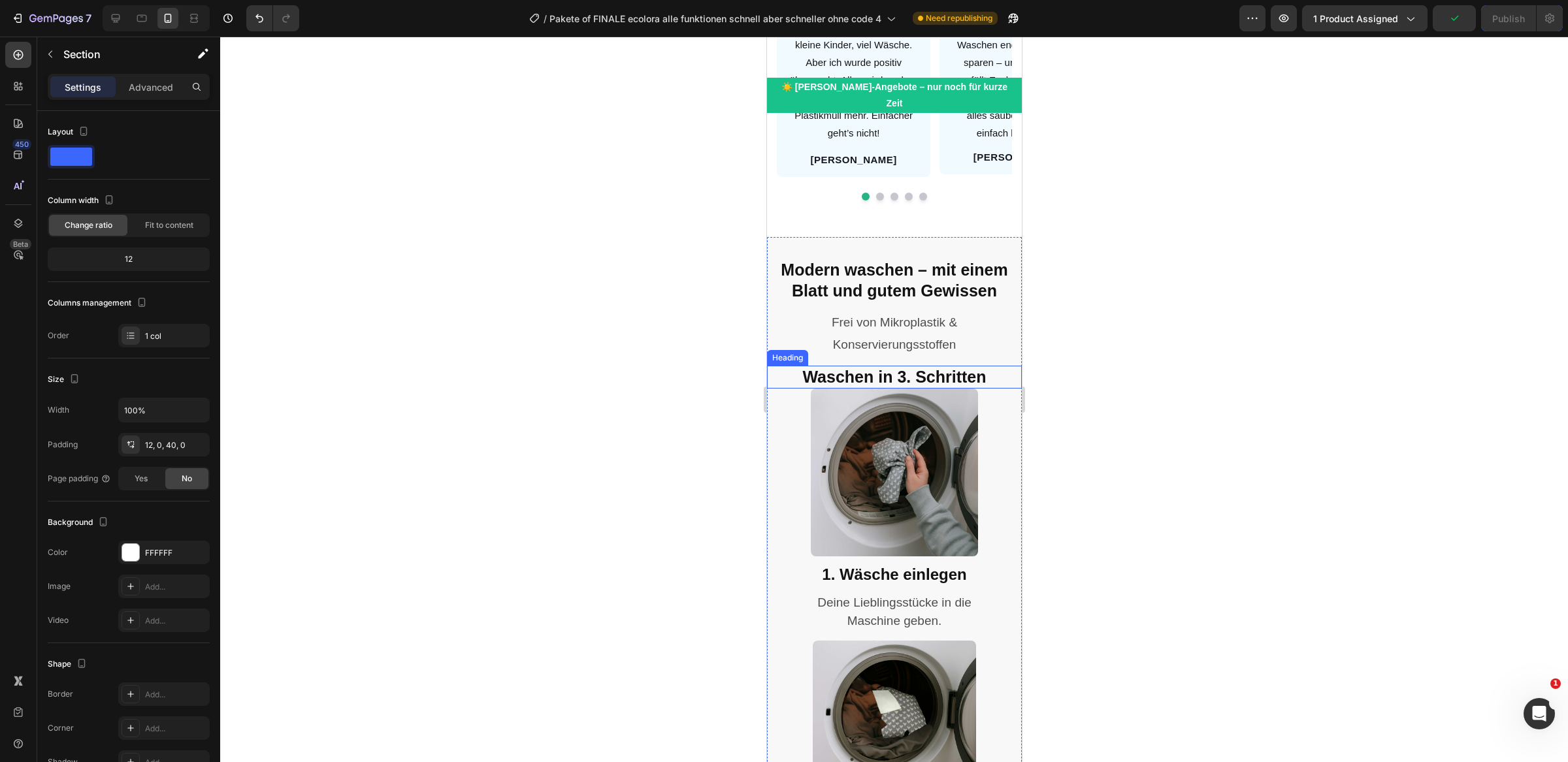
click at [995, 366] on h2 "Waschen in 3. Schritten" at bounding box center [894, 377] width 255 height 23
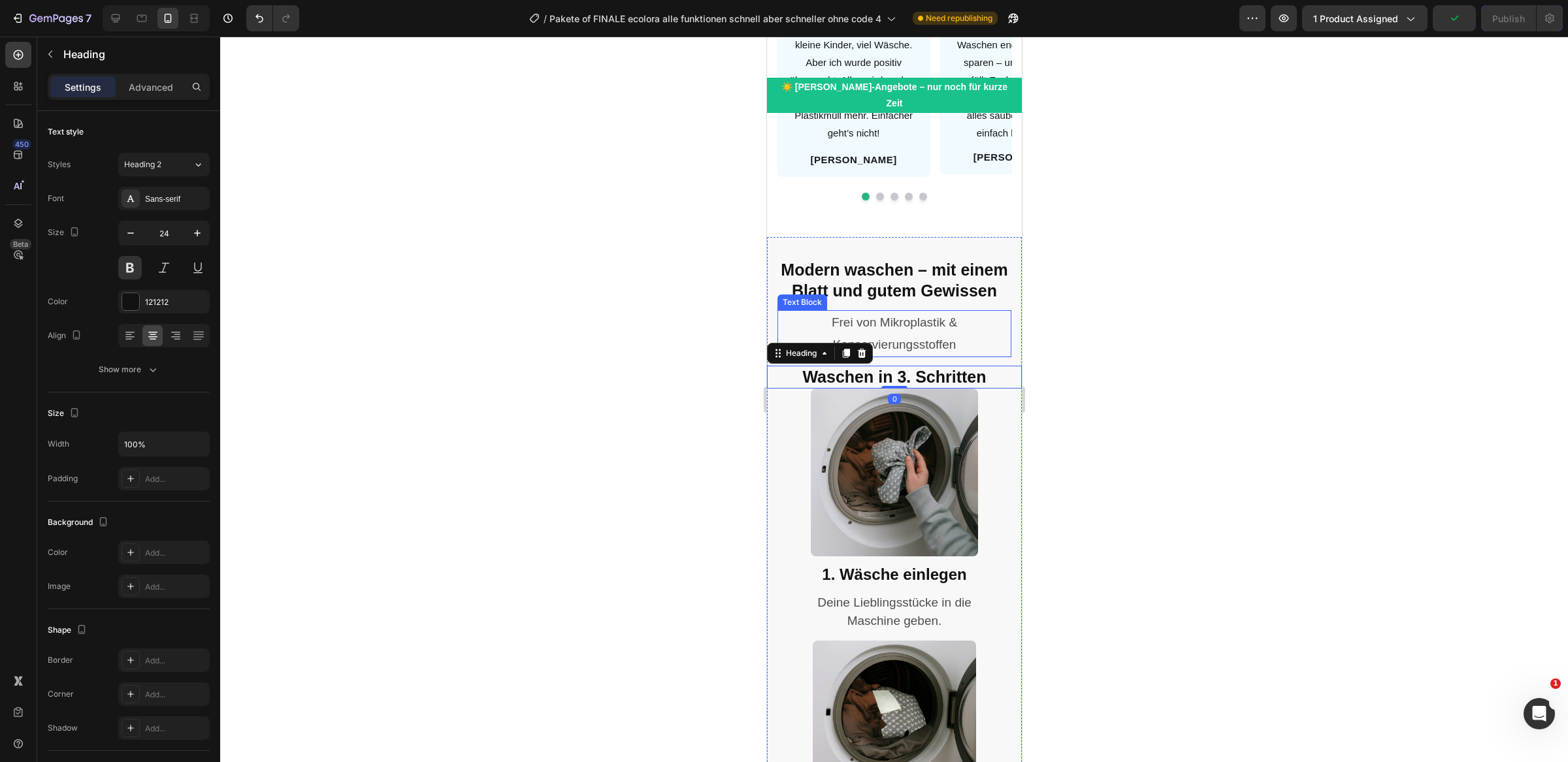
click at [995, 329] on p "Frei von Mikroplastik & Konservierungsstoffen" at bounding box center [894, 334] width 232 height 45
click at [1011, 366] on h2 "Waschen in 3. Schritten" at bounding box center [894, 377] width 255 height 23
click at [800, 391] on div at bounding box center [894, 472] width 239 height 167
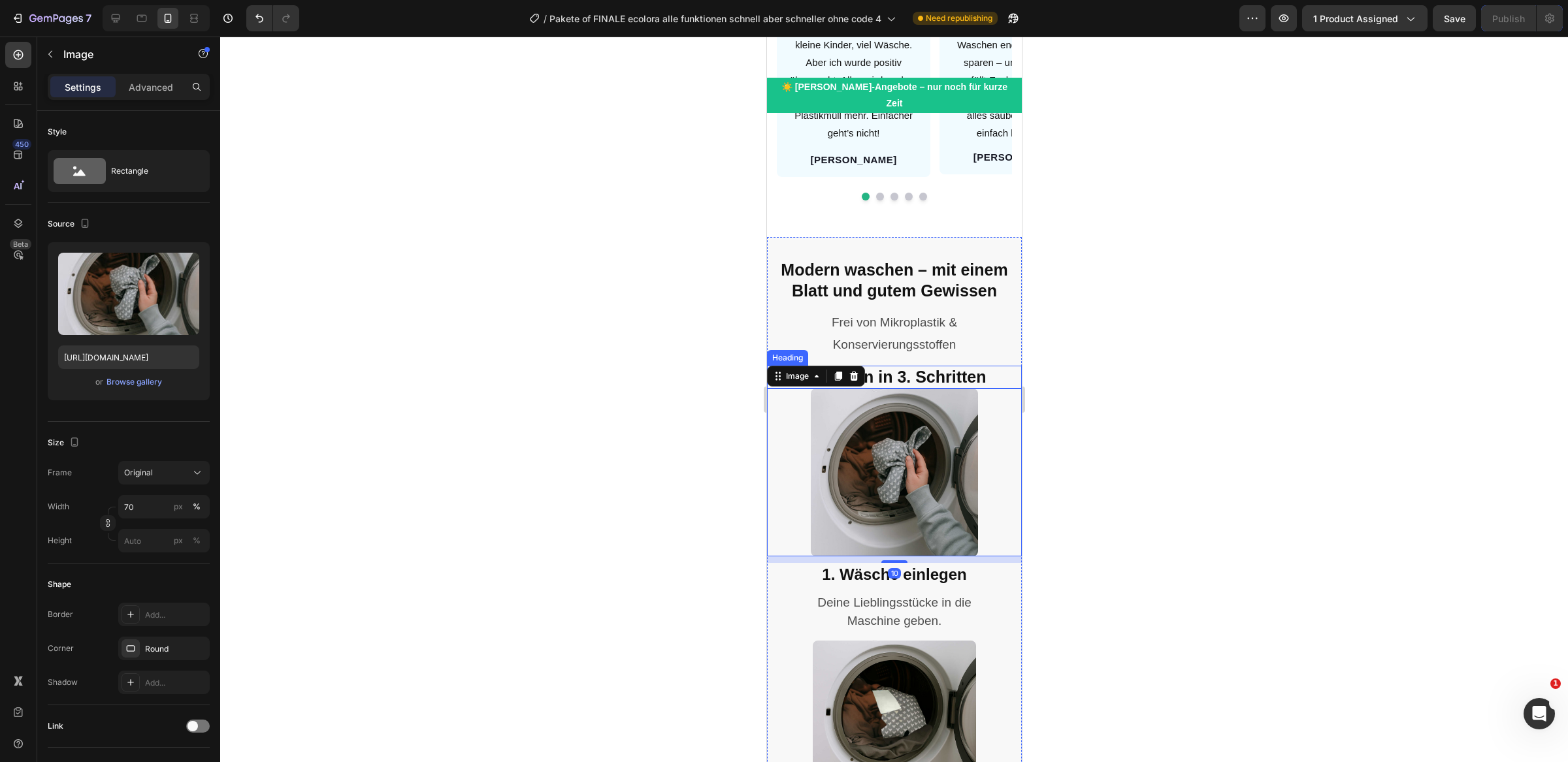
click at [991, 367] on p "⁠⁠⁠⁠⁠⁠⁠ Waschen in 3. Schritten" at bounding box center [894, 377] width 252 height 20
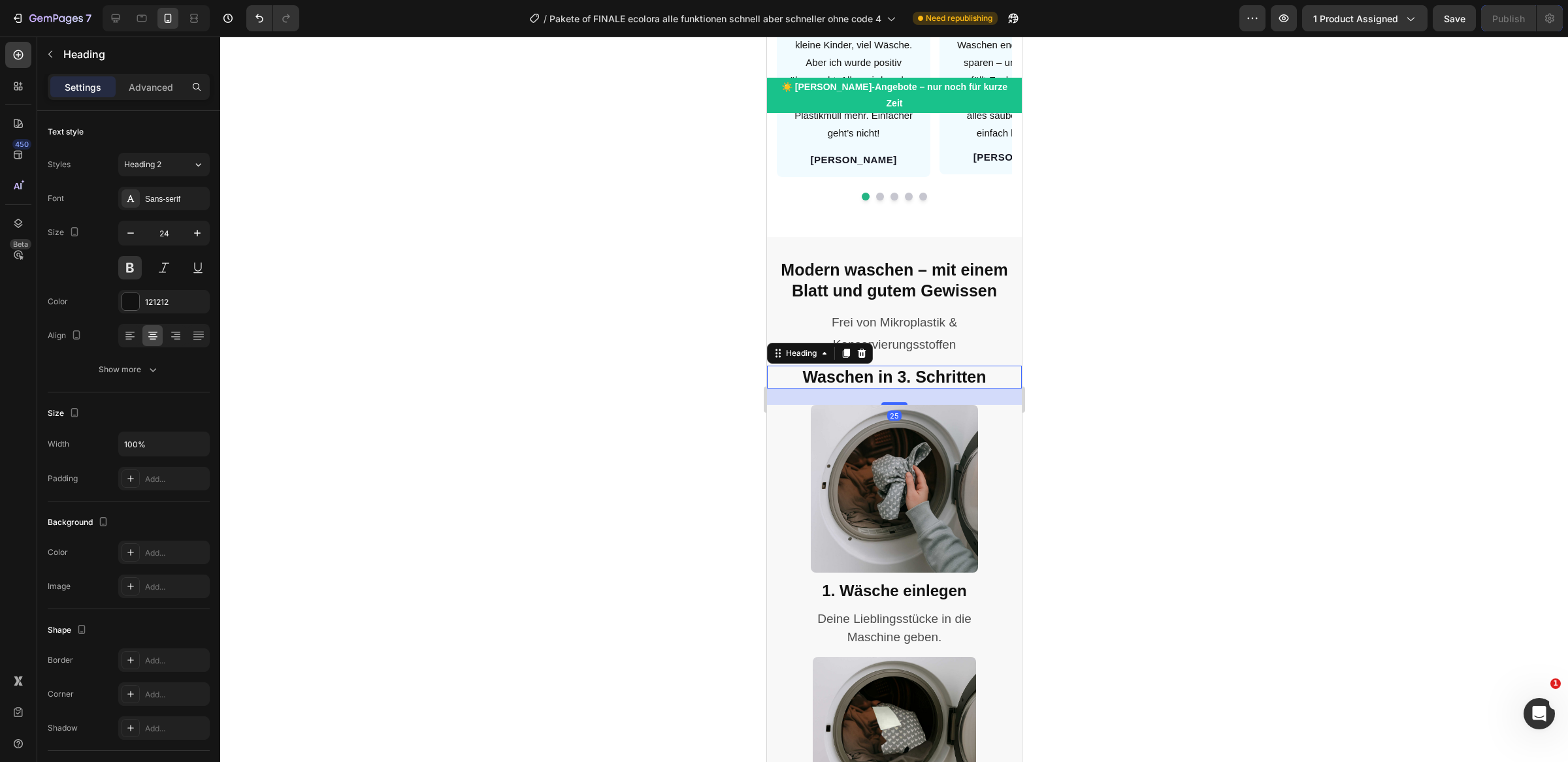
drag, startPoint x: 893, startPoint y: 371, endPoint x: 863, endPoint y: 385, distance: 33.1
click at [893, 402] on div at bounding box center [894, 404] width 26 height 3
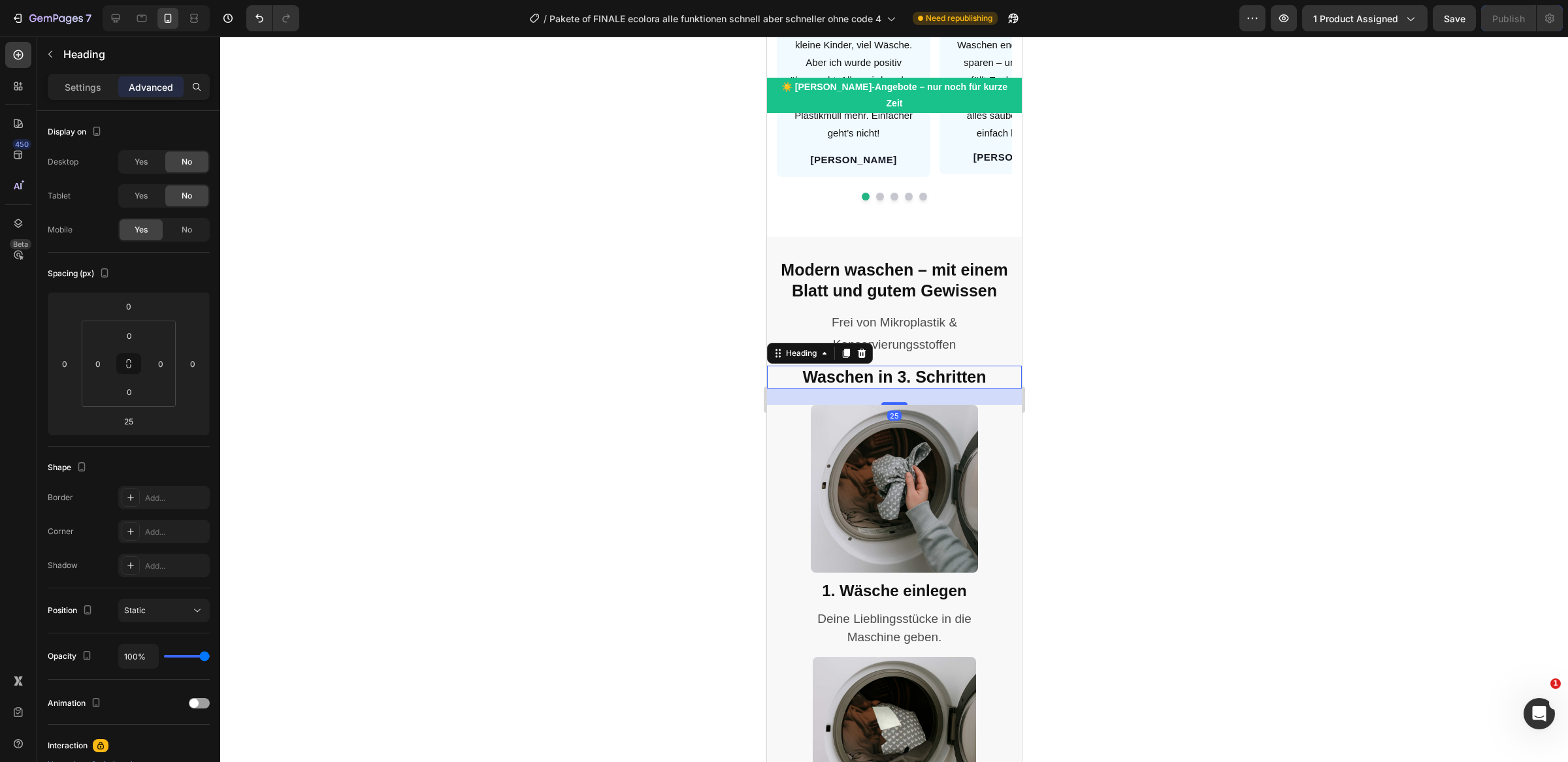
click at [662, 376] on div at bounding box center [894, 399] width 1348 height 725
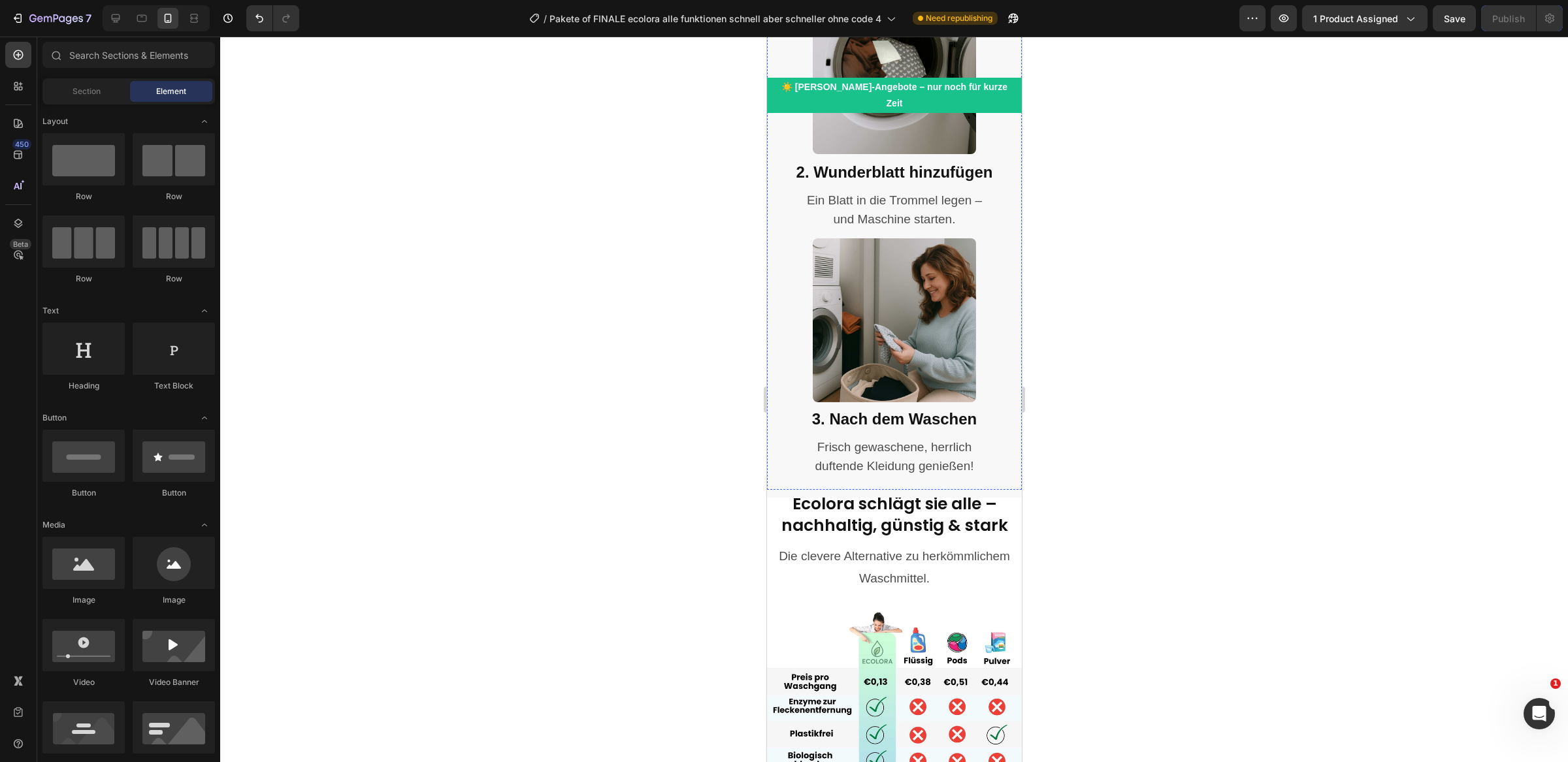
scroll to position [2442, 0]
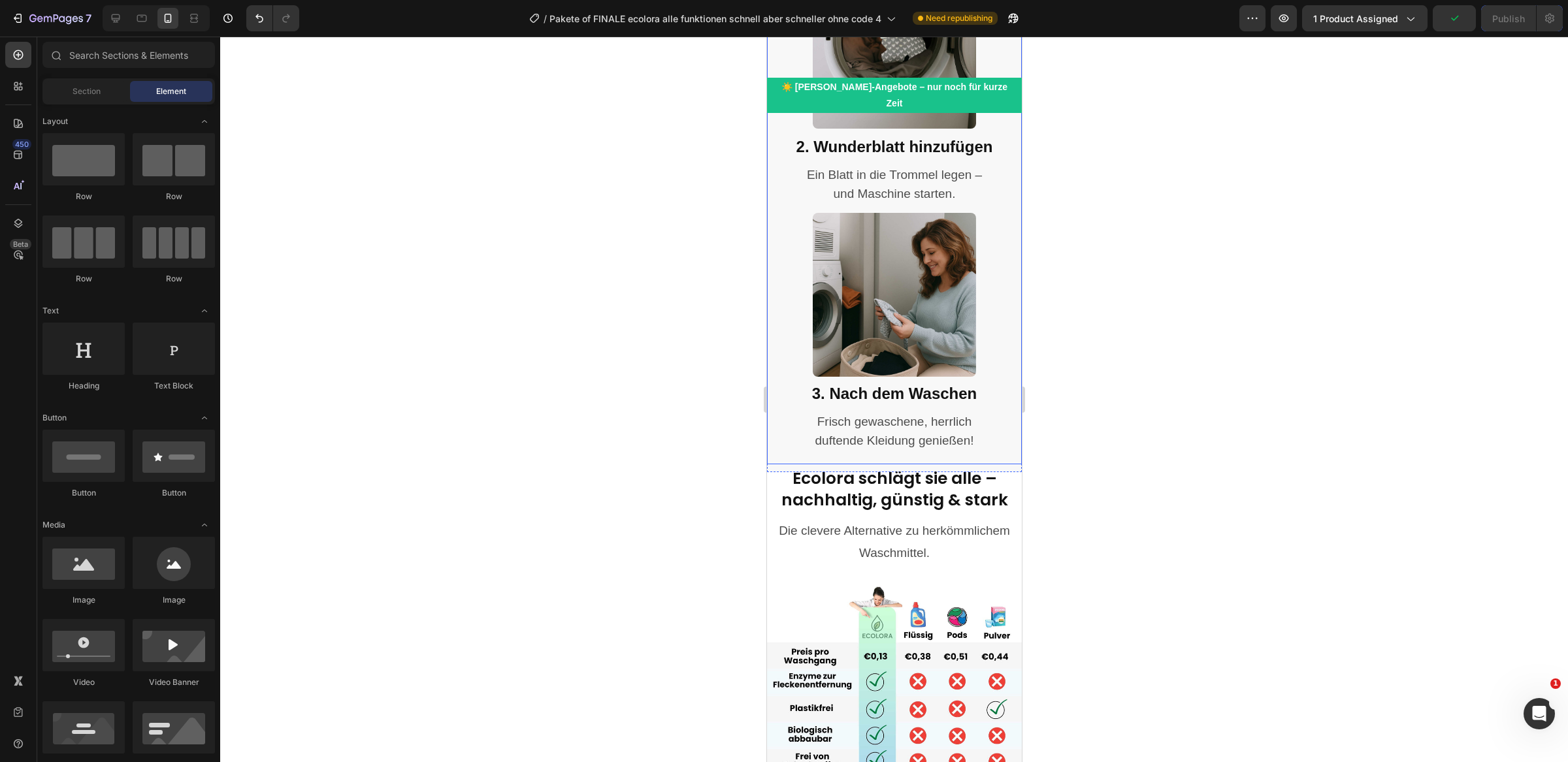
click at [1003, 446] on div "Image 3. Nach dem Waschen Heading Frisch gewaschene, herrlich duftende Kleidung…" at bounding box center [894, 338] width 255 height 252
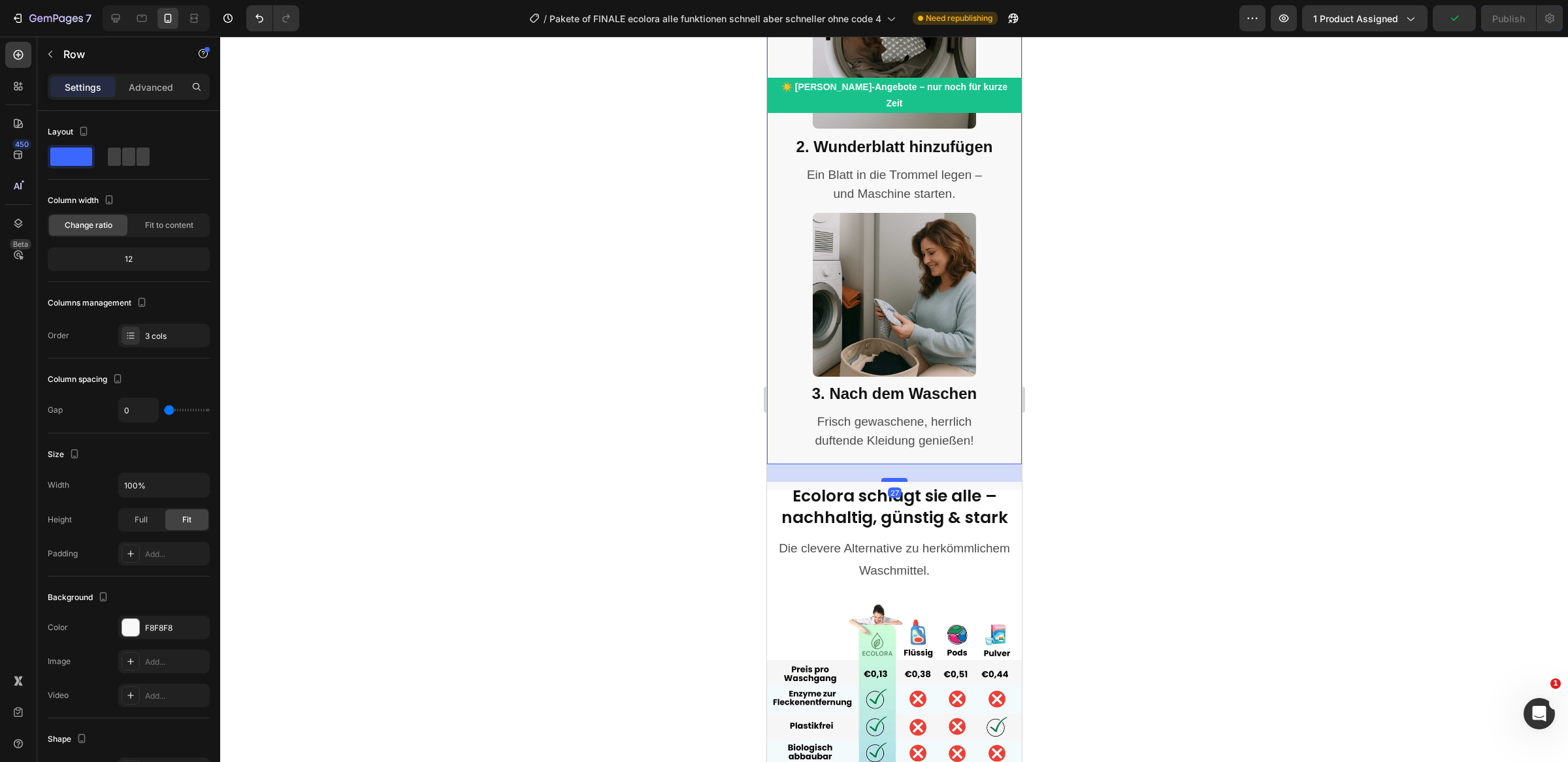
drag, startPoint x: 902, startPoint y: 448, endPoint x: 902, endPoint y: 464, distance: 16.0
click at [902, 478] on div at bounding box center [894, 479] width 26 height 4
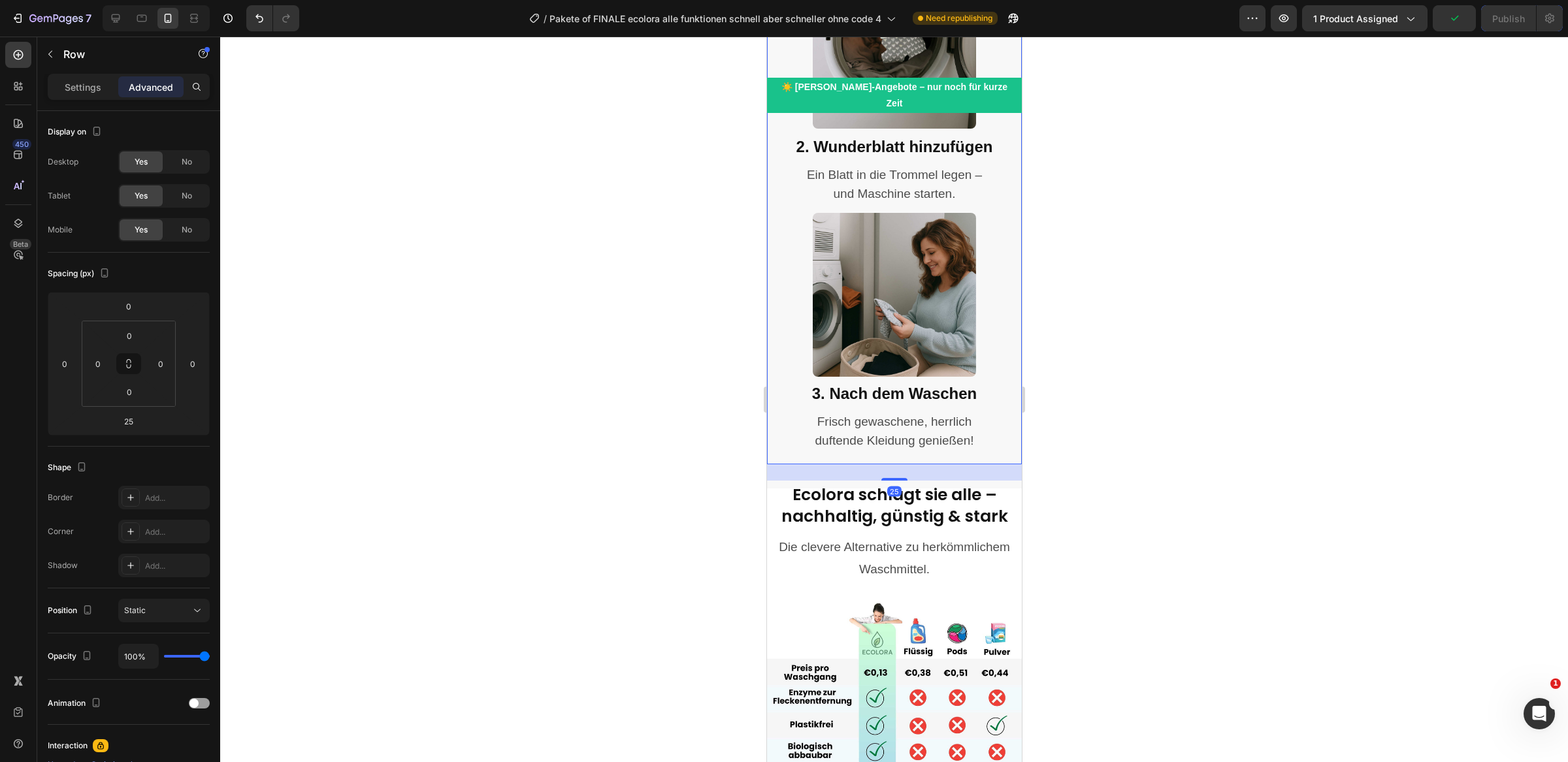
click at [744, 464] on div at bounding box center [894, 399] width 1348 height 725
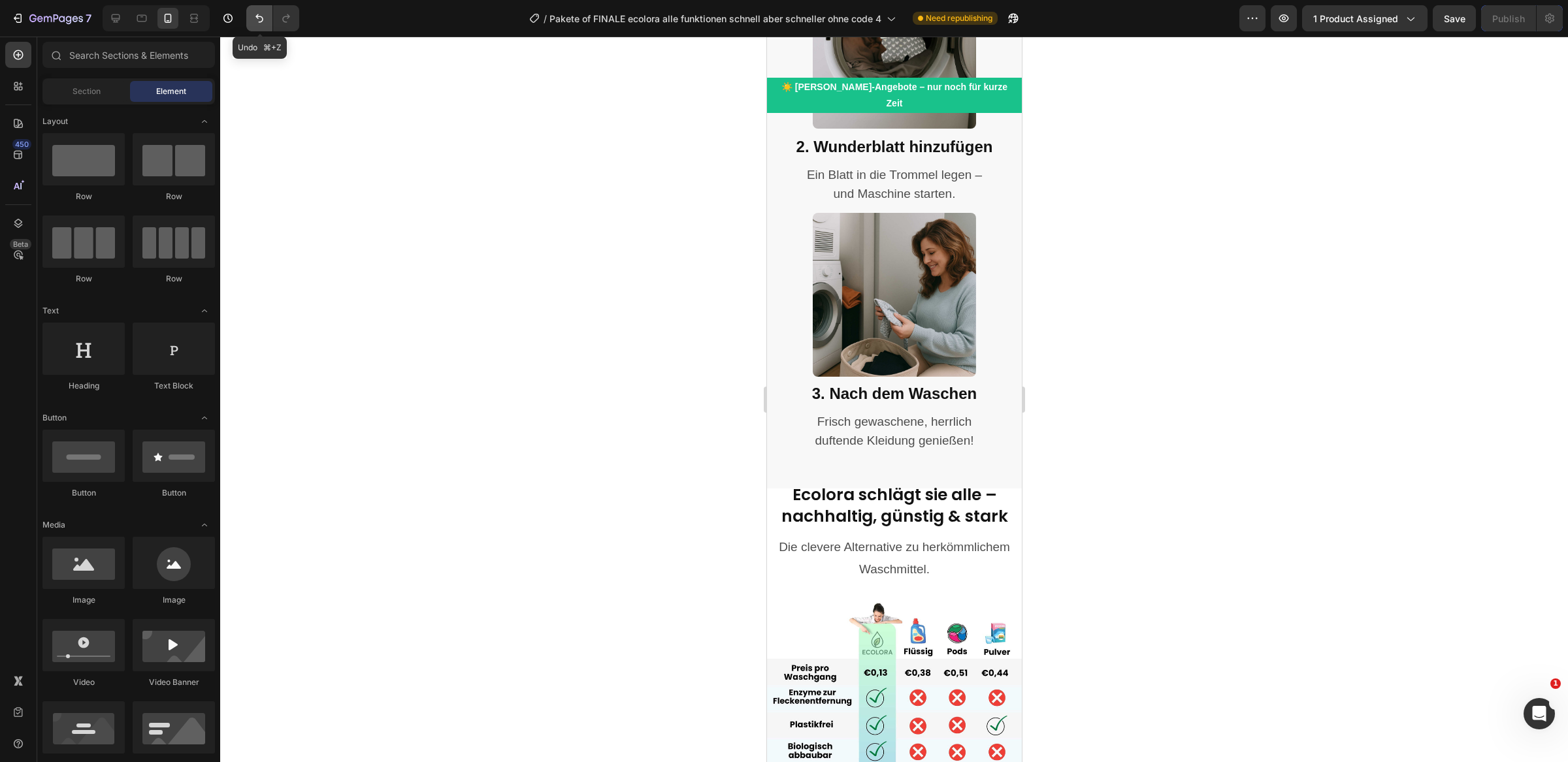
click at [255, 18] on icon "Undo/Redo" at bounding box center [260, 18] width 13 height 13
click at [780, 441] on div "Image 3. Nach dem Waschen Heading Frisch gewaschene, herrlich duftende Kleidung…" at bounding box center [894, 338] width 255 height 252
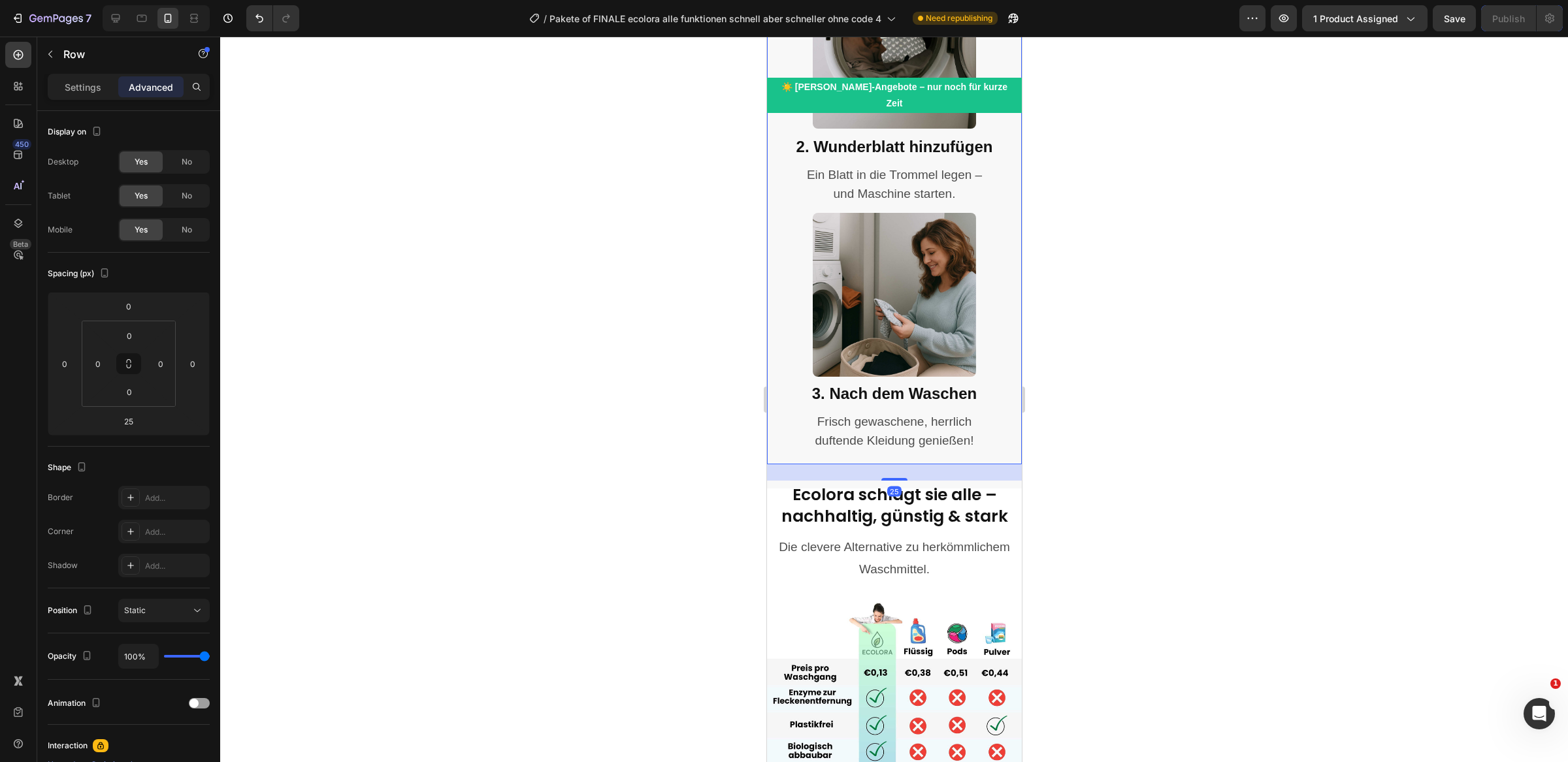
drag, startPoint x: 891, startPoint y: 463, endPoint x: 891, endPoint y: 452, distance: 11.0
click at [891, 452] on div "Modern waschen – mit einem Blatt und gutem Gewissen Heading Frei von Mikroplast…" at bounding box center [894, 17] width 255 height 944
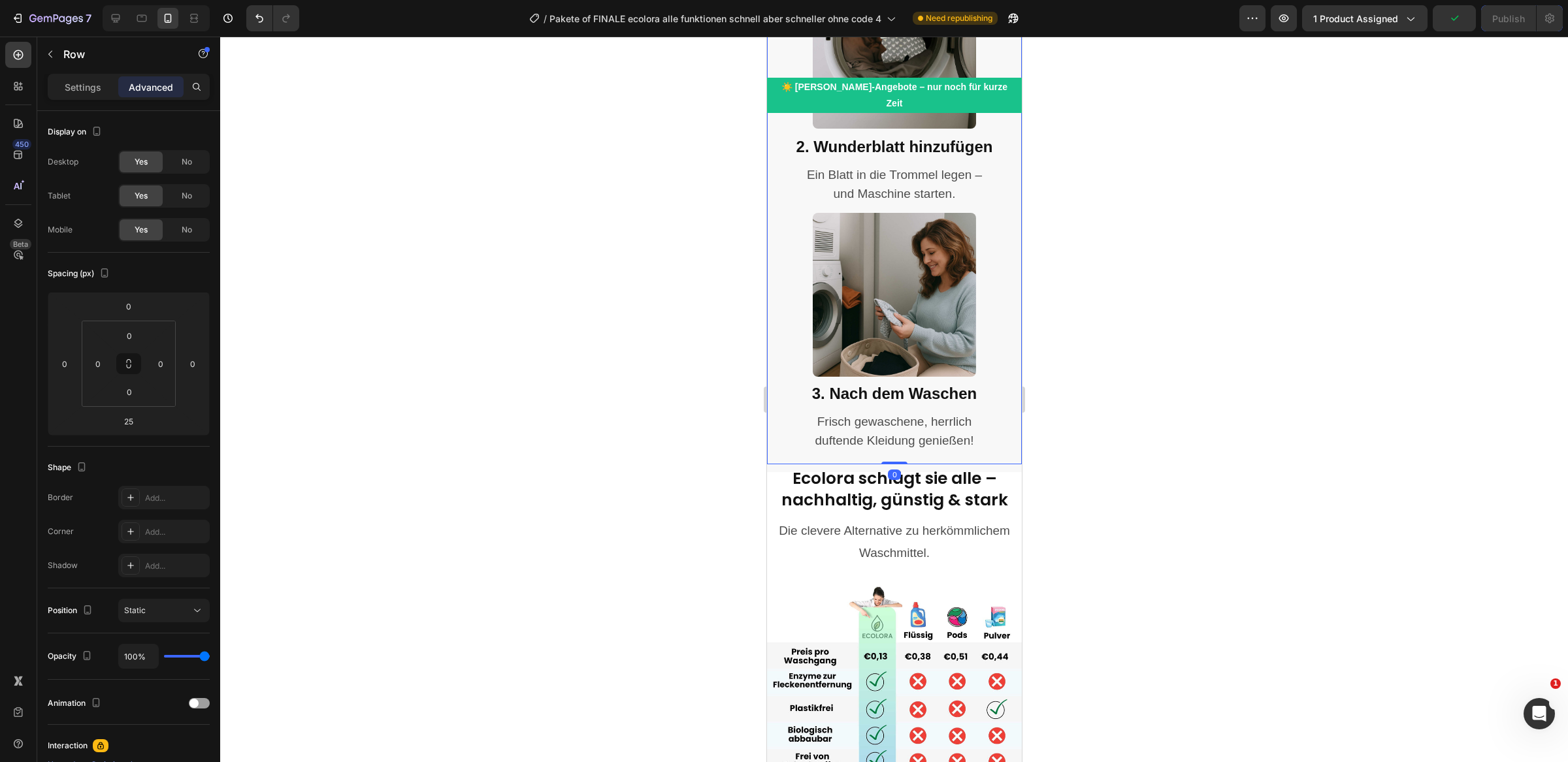
drag, startPoint x: 892, startPoint y: 464, endPoint x: 892, endPoint y: 441, distance: 23.0
click at [892, 441] on div "Image 1. Wäsche einlegen Heading Deine Lieblingsstücke in die Maschine geben. T…" at bounding box center [894, 89] width 255 height 751
type input "0"
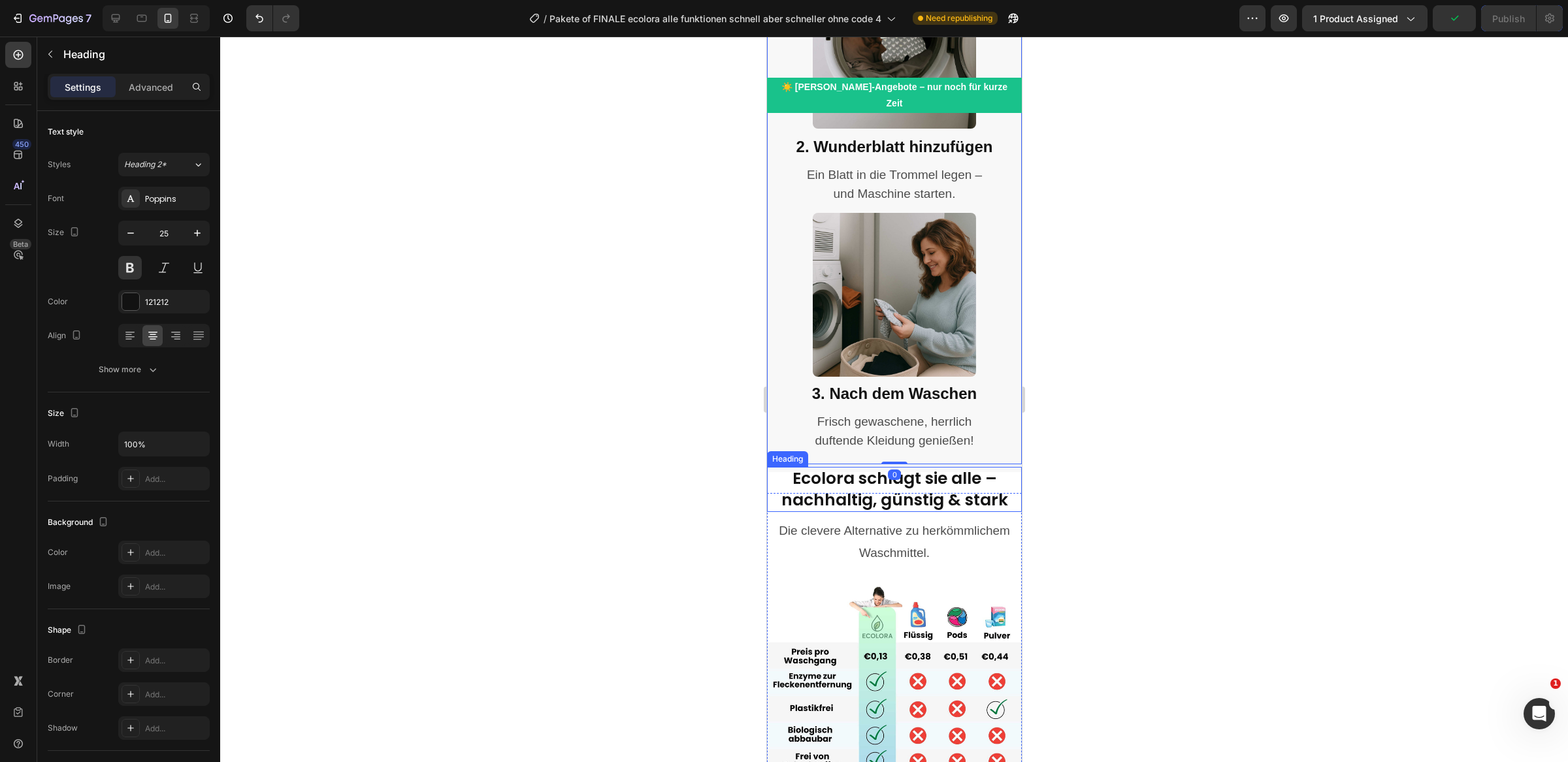
click at [1010, 471] on h2 "Ecolora schlägt sie alle – nachhaltig, günstig & stark" at bounding box center [894, 489] width 255 height 45
click at [159, 93] on p "Advanced" at bounding box center [151, 87] width 45 height 14
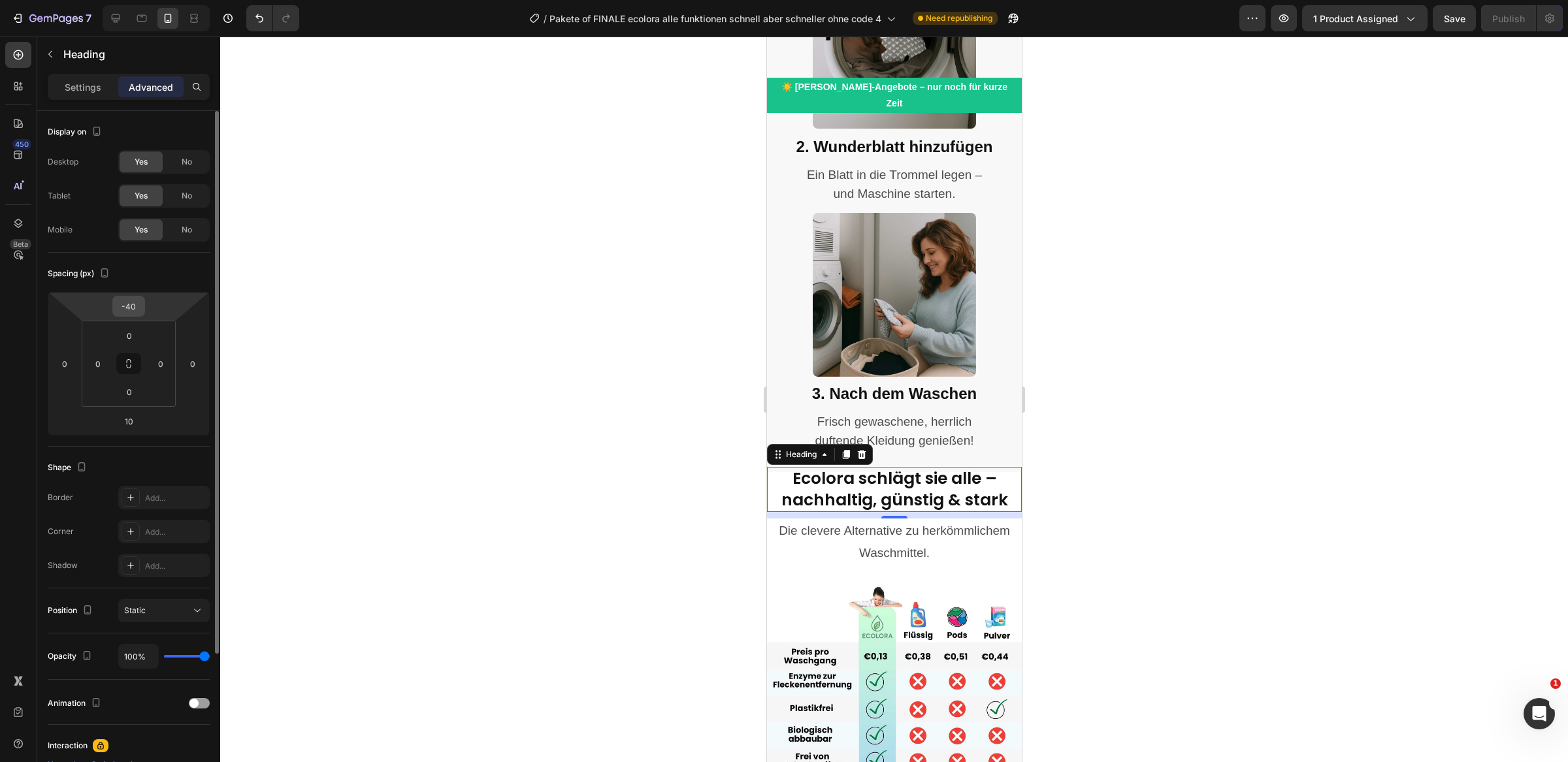
click at [136, 306] on input "-40" at bounding box center [128, 306] width 26 height 19
click at [138, 306] on input "-40" at bounding box center [128, 306] width 26 height 19
type input "-4"
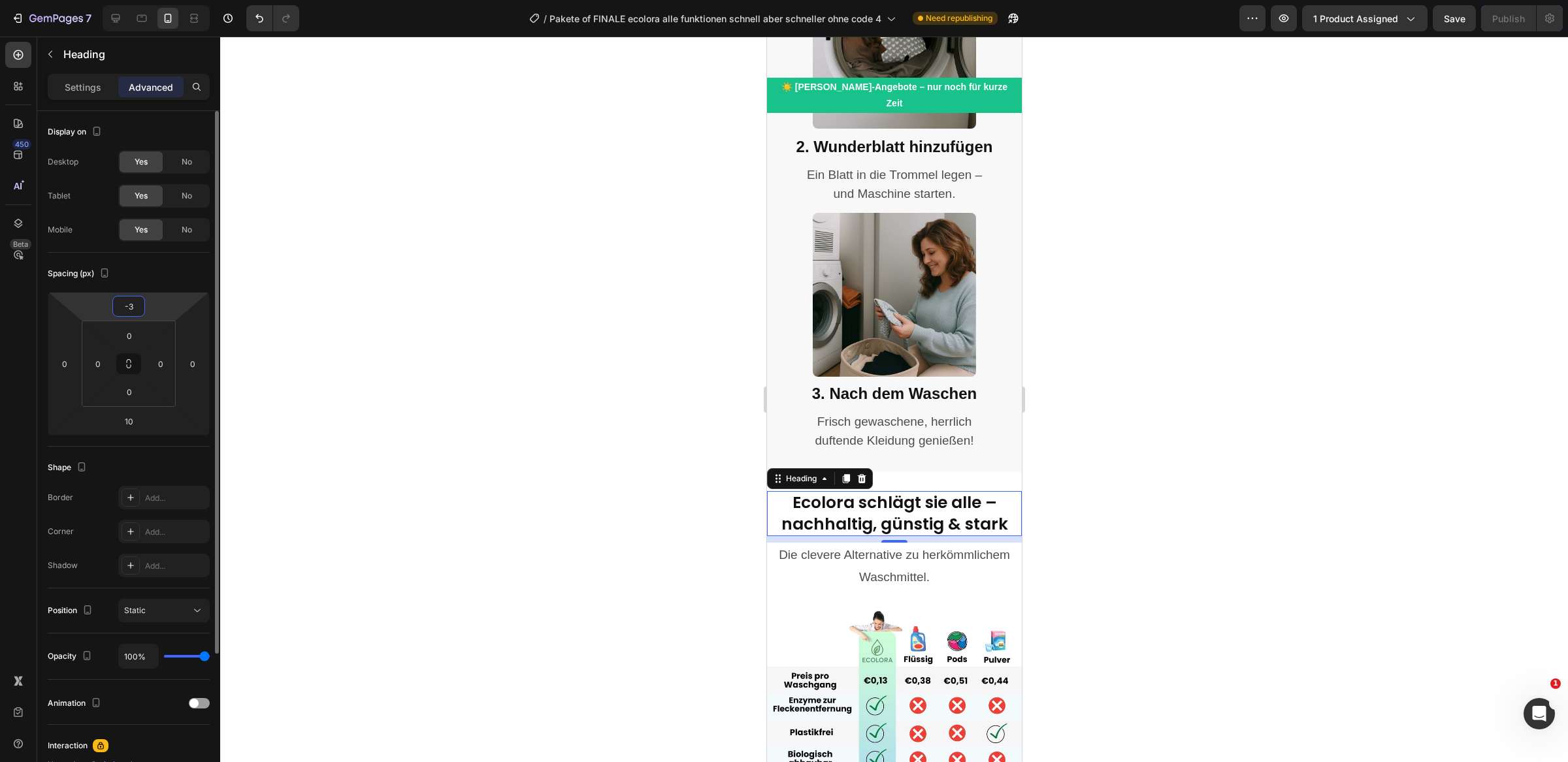
type input "-30"
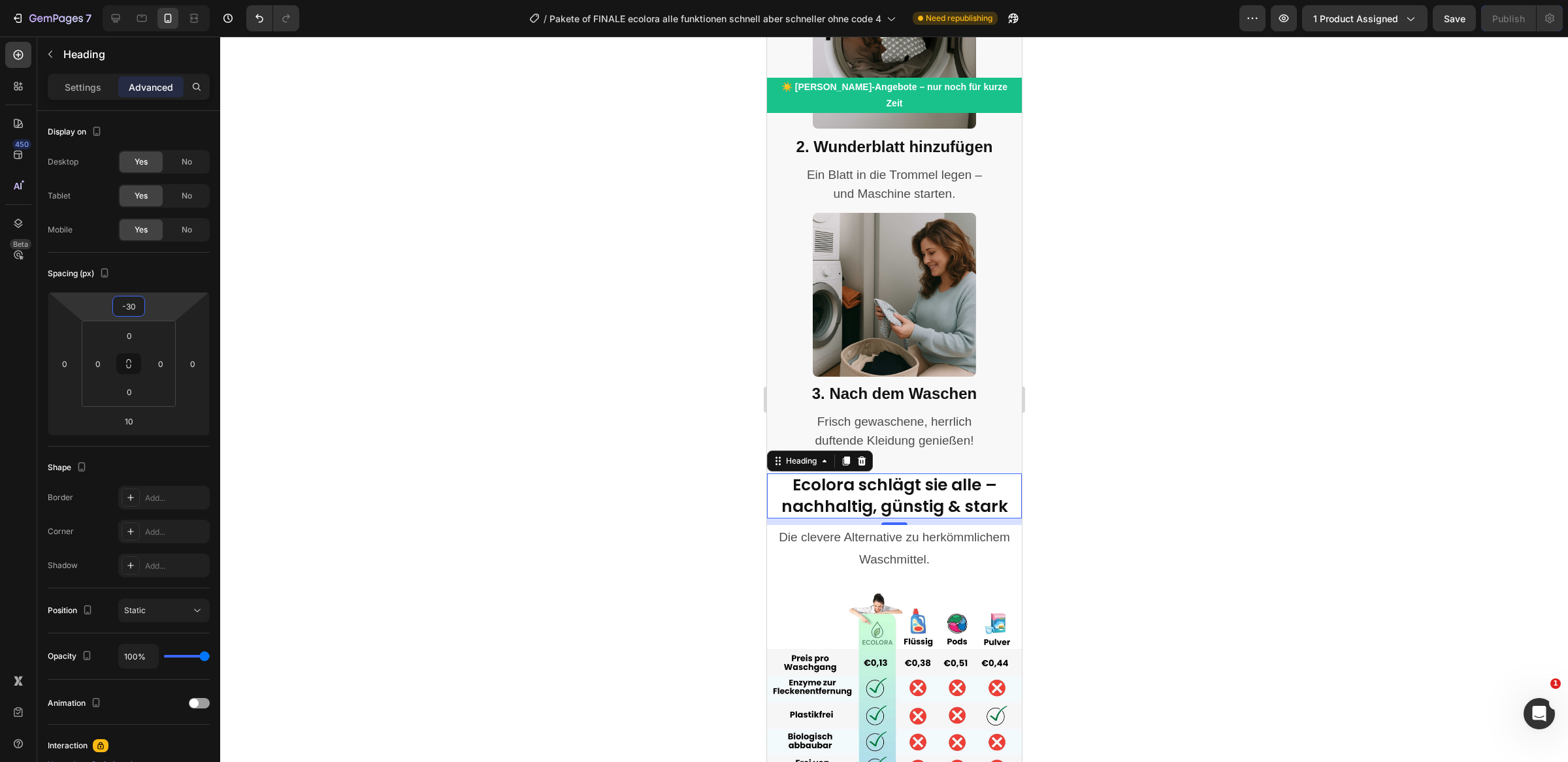
click at [470, 324] on div at bounding box center [894, 399] width 1348 height 725
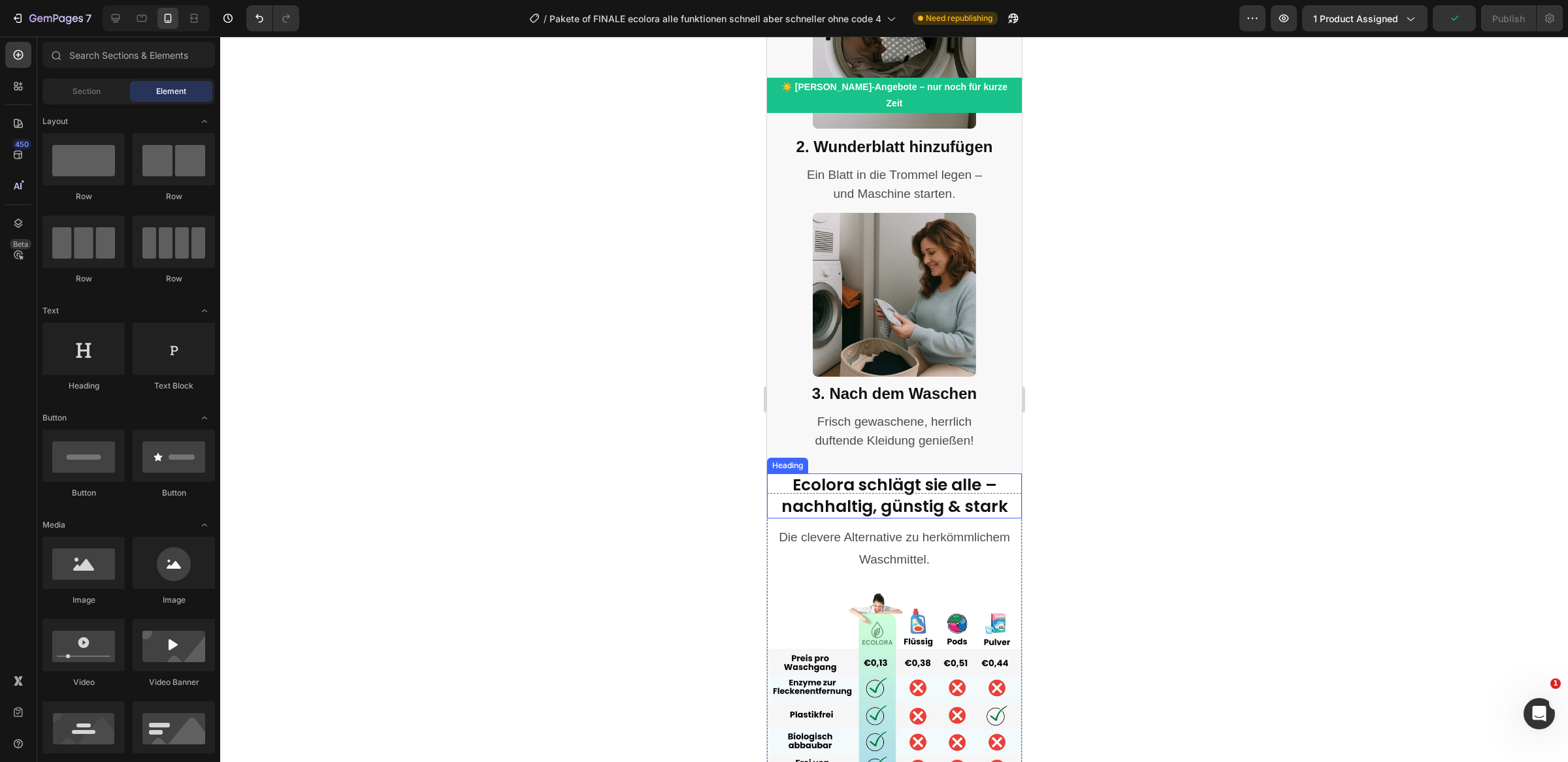
click at [1015, 474] on h2 "Ecolora schlägt sie alle – nachhaltig, günstig & stark" at bounding box center [894, 496] width 255 height 45
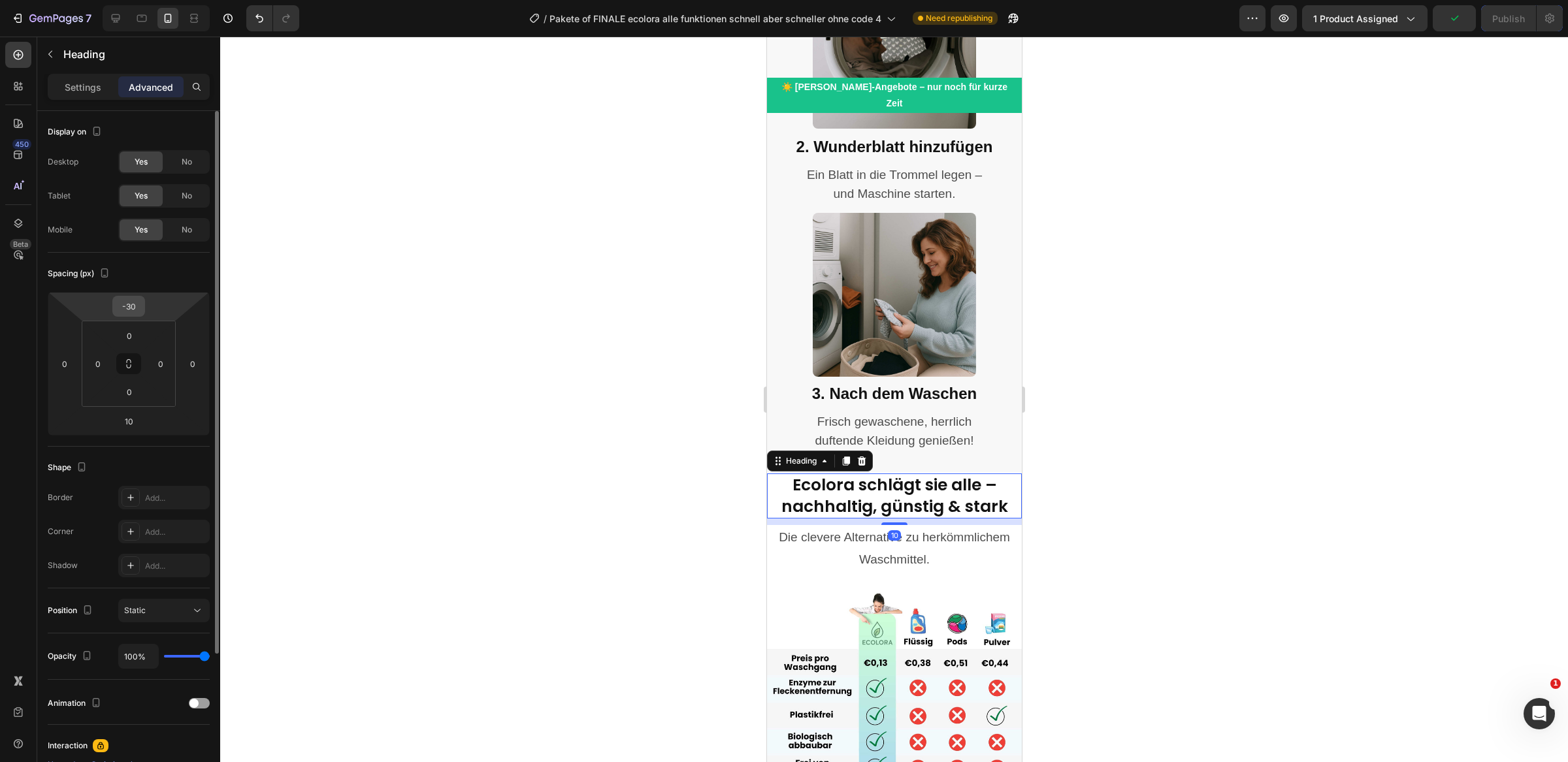
click at [128, 305] on input "-30" at bounding box center [128, 306] width 26 height 19
click at [128, 309] on input "-30" at bounding box center [128, 306] width 26 height 19
type input "-20"
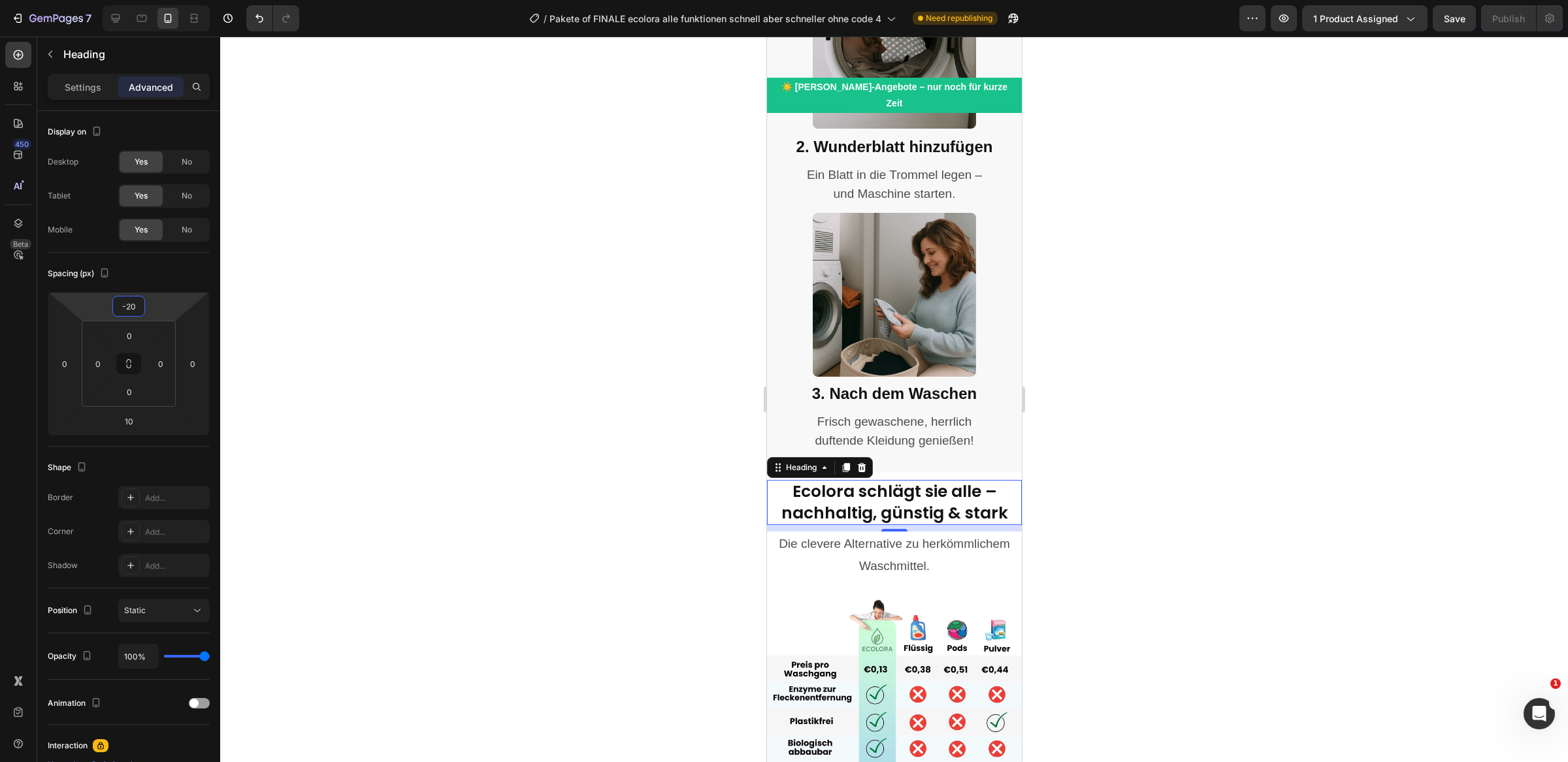
click at [576, 391] on div at bounding box center [894, 399] width 1348 height 725
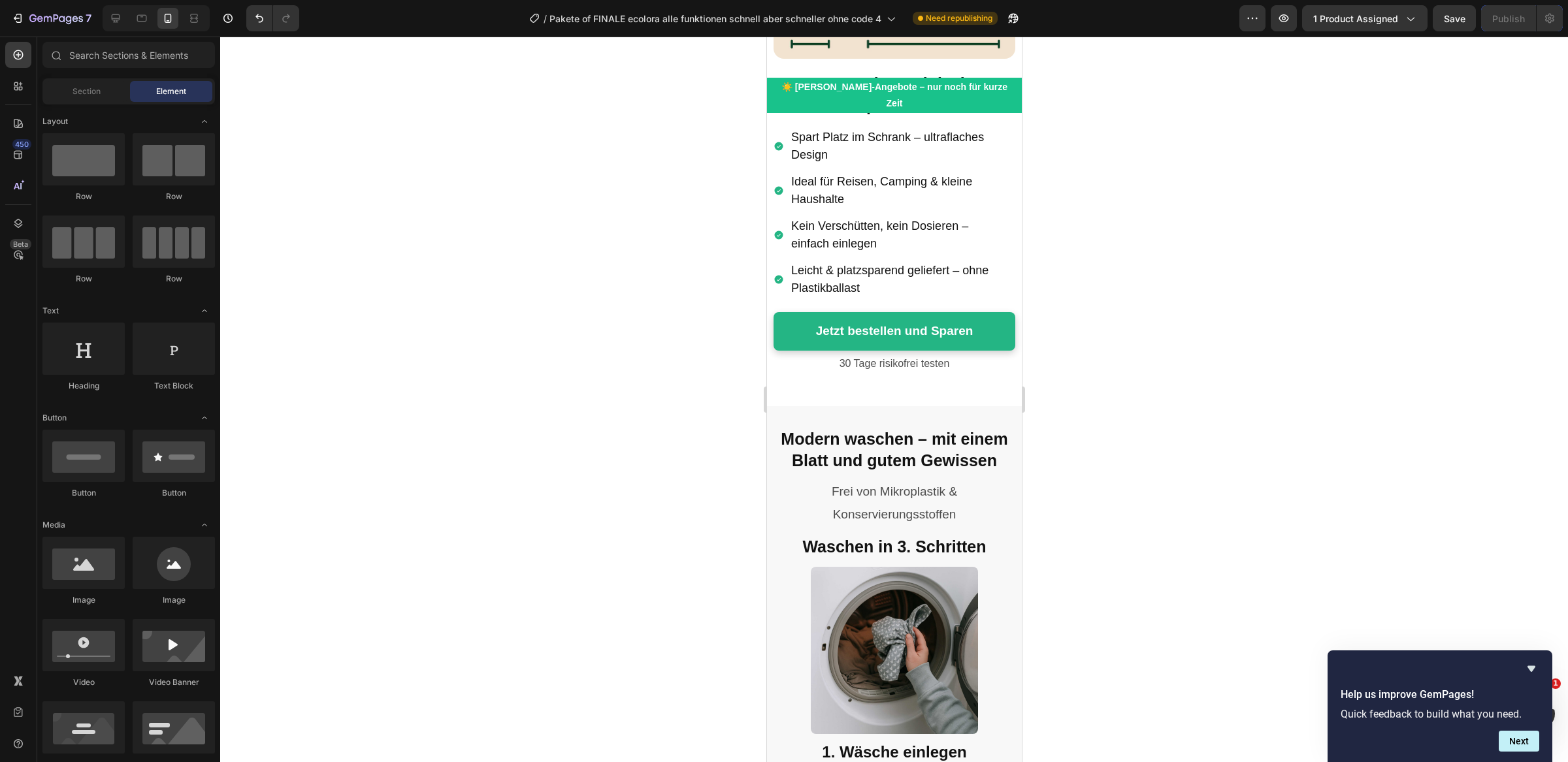
scroll to position [5986, 0]
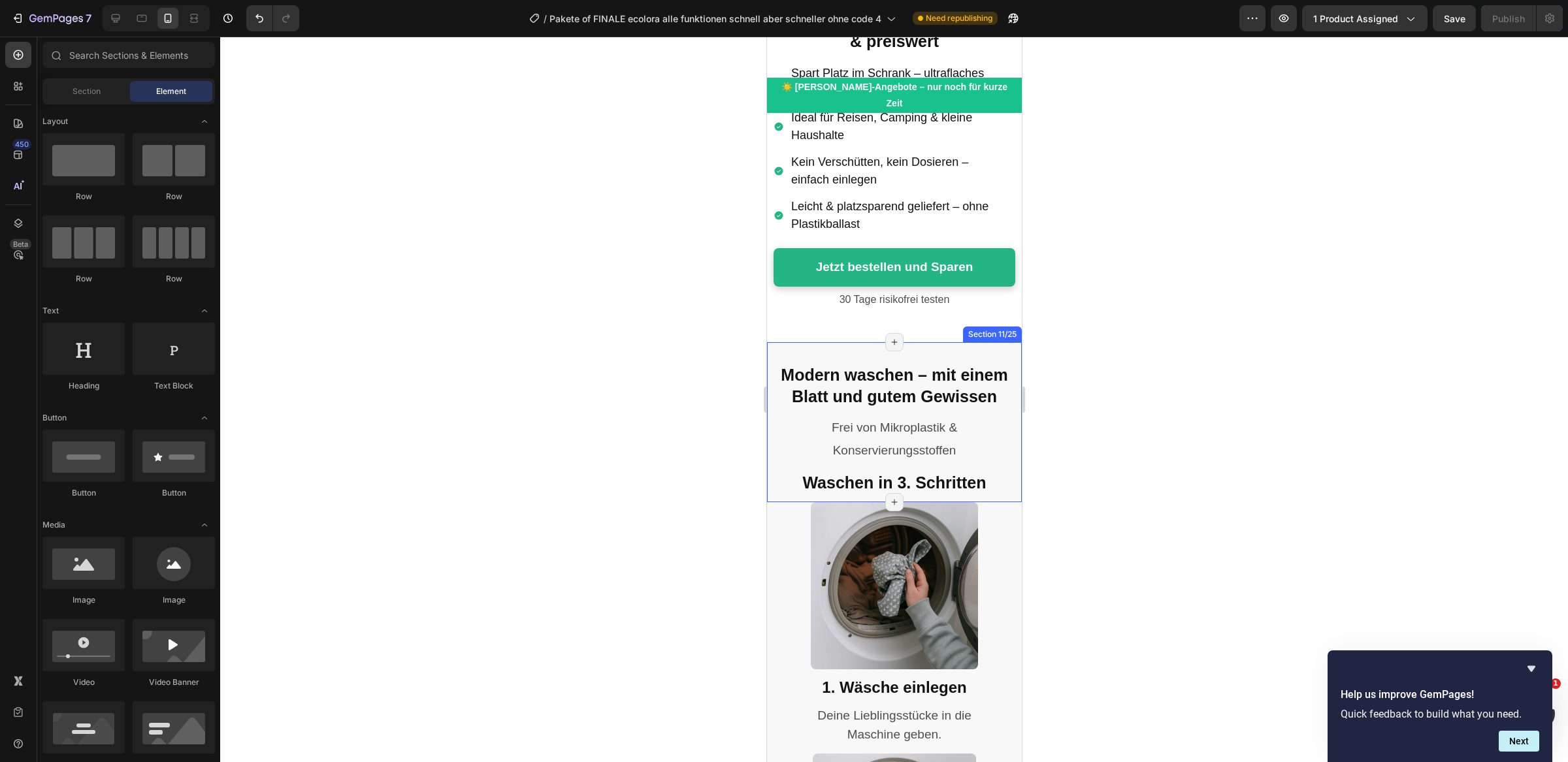
click at [981, 344] on div "Modern waschen – mit einem Blatt und gutem Gewissen Heading Frei von Mikroplast…" at bounding box center [894, 422] width 255 height 160
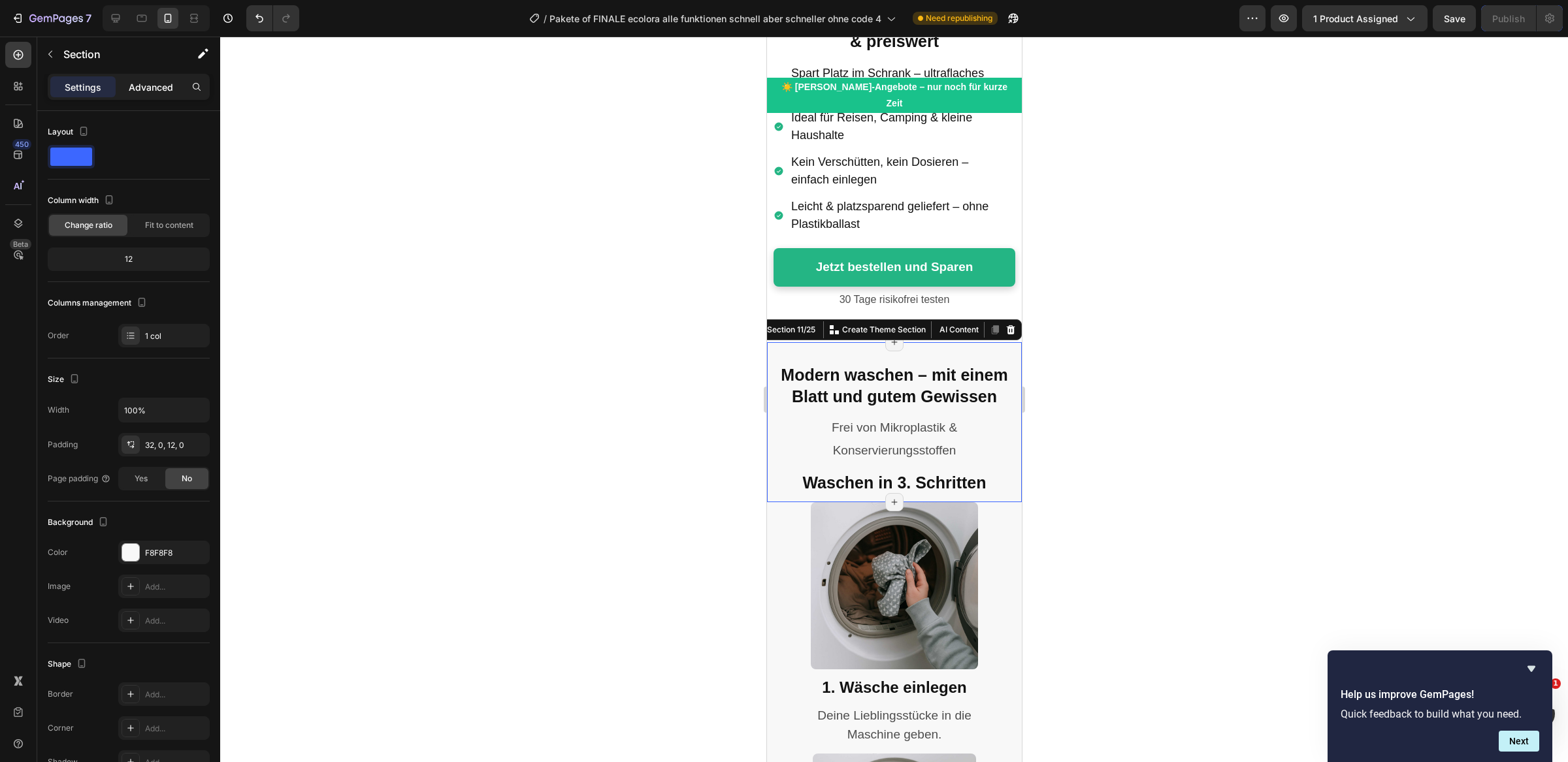
click at [168, 84] on p "Advanced" at bounding box center [151, 87] width 45 height 14
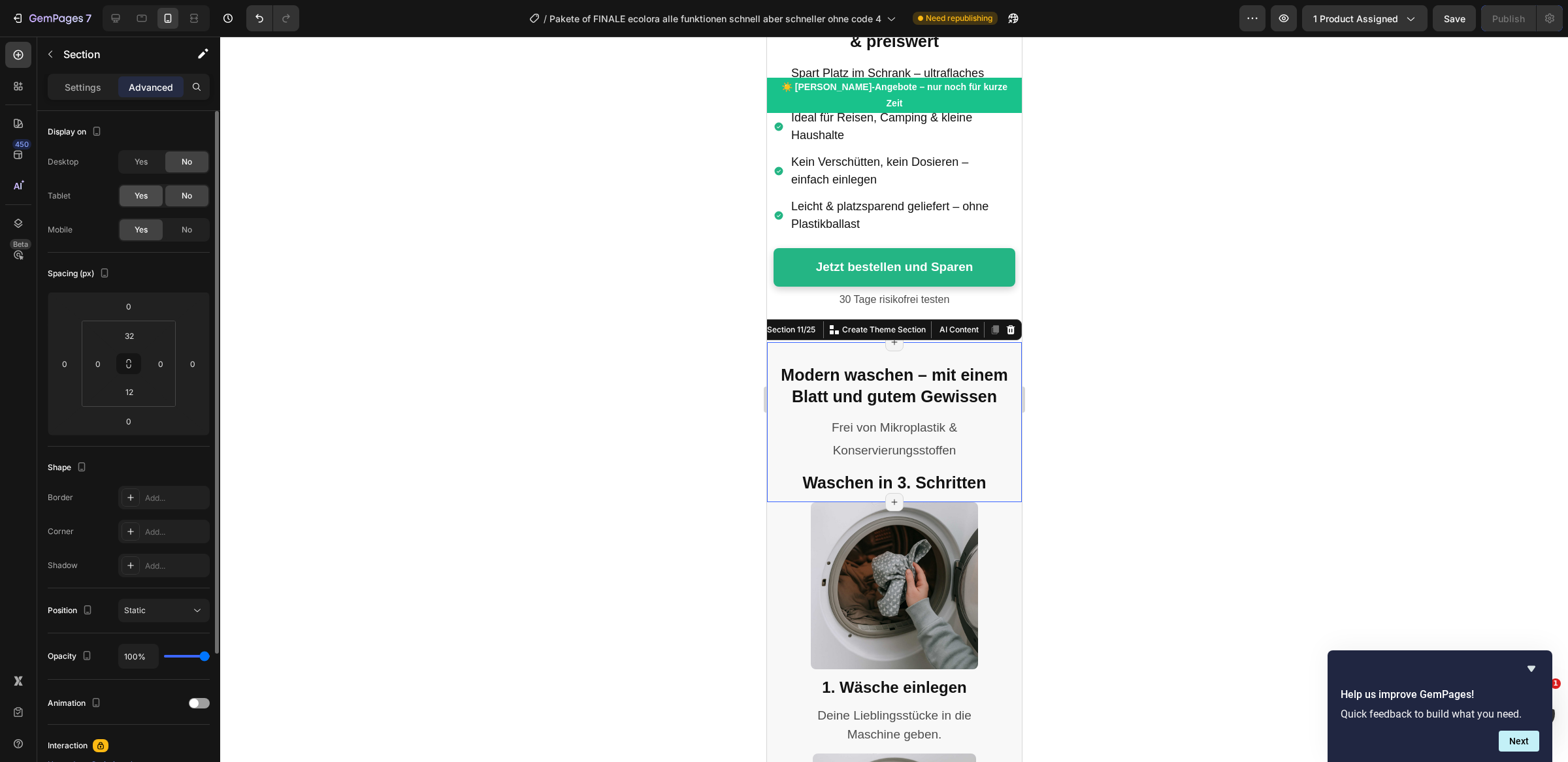
click at [140, 203] on div "Yes" at bounding box center [141, 195] width 43 height 21
click at [182, 233] on span "No" at bounding box center [187, 230] width 10 height 12
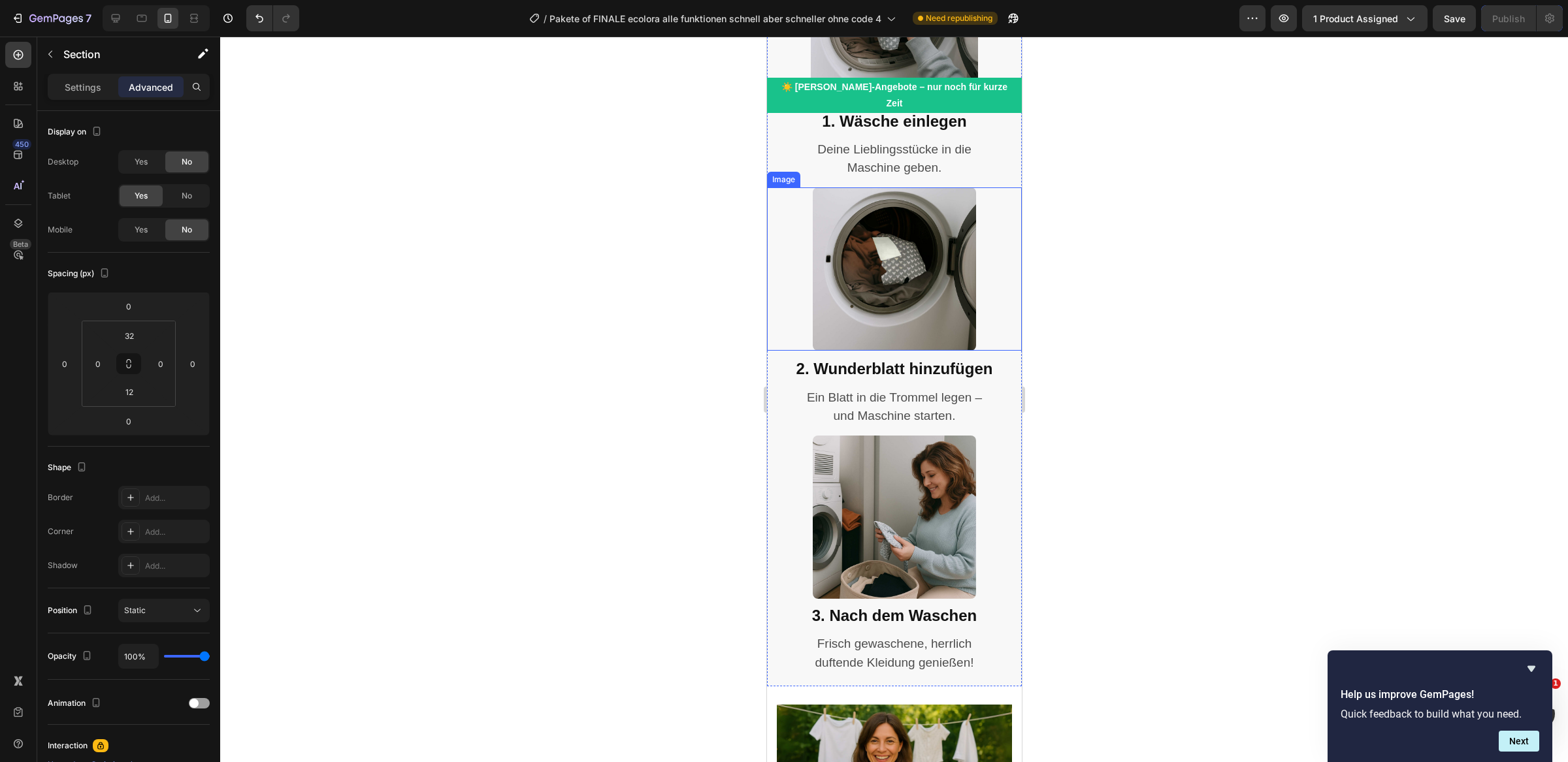
scroll to position [6486, 0]
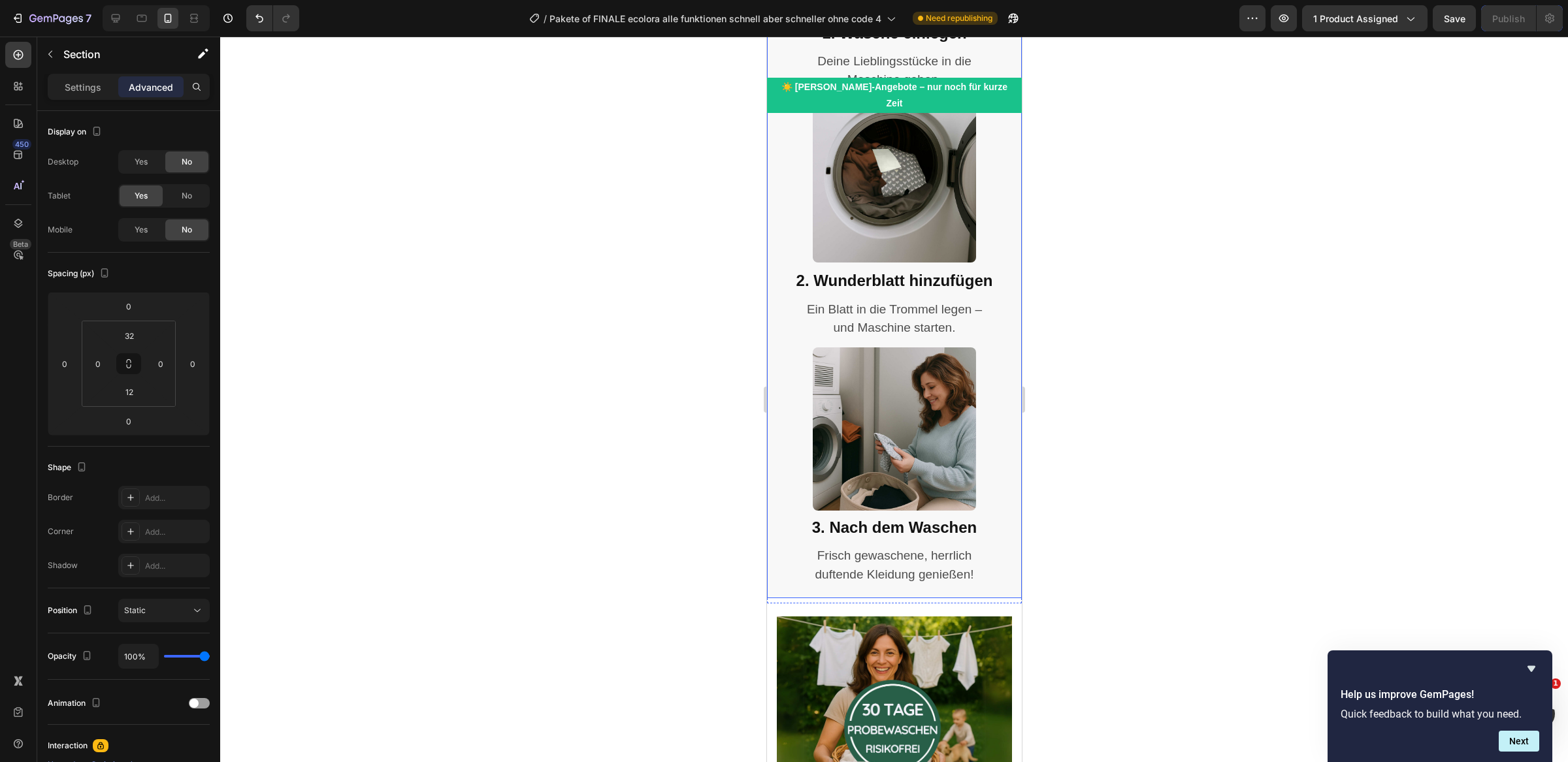
click at [789, 572] on div "Image 3. Nach dem Waschen Heading Frisch gewaschene, herrlich duftende Kleidung…" at bounding box center [894, 473] width 255 height 252
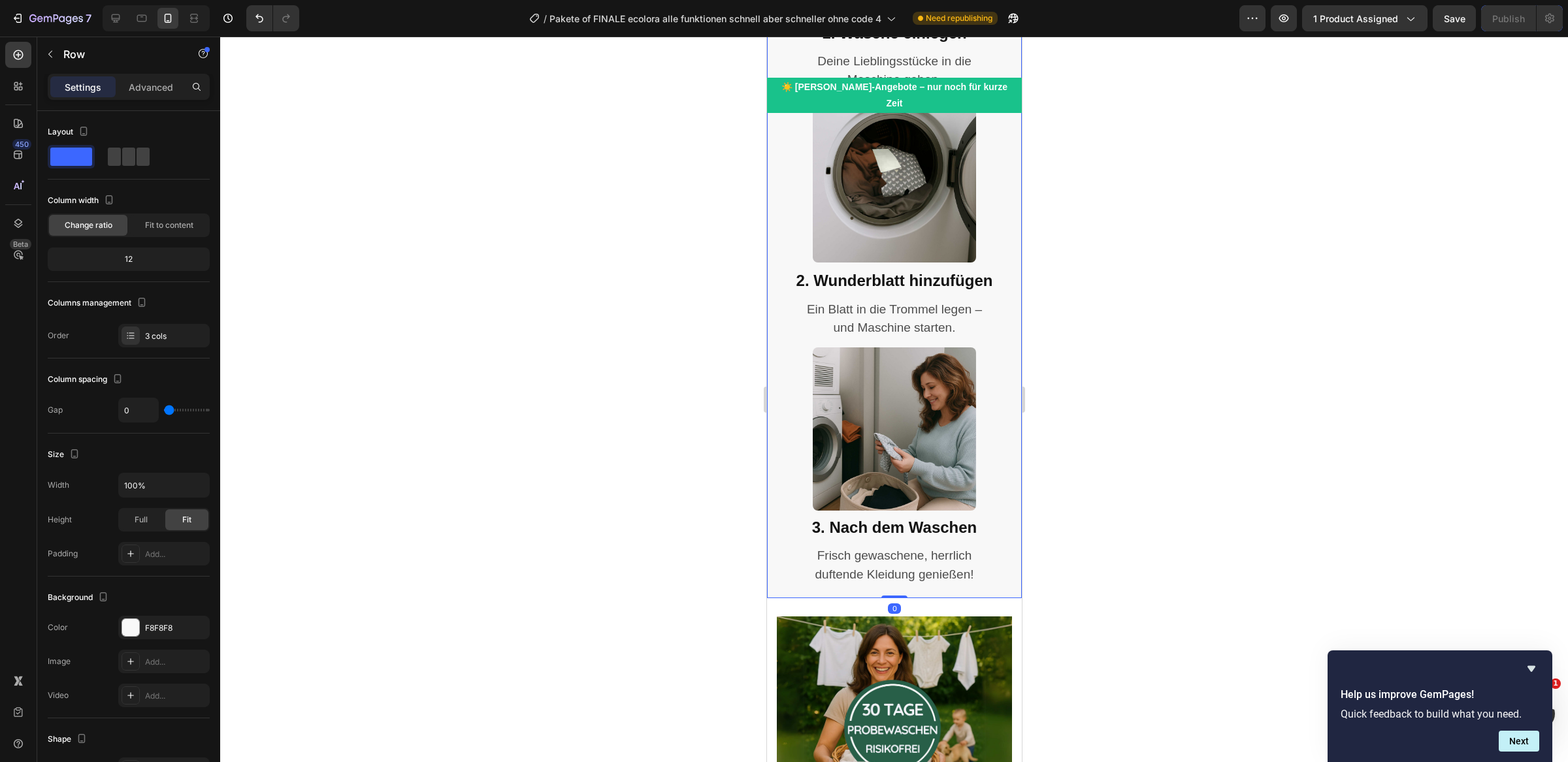
click at [149, 99] on div "Settings Advanced" at bounding box center [128, 87] width 162 height 26
click at [149, 87] on p "Advanced" at bounding box center [151, 87] width 45 height 14
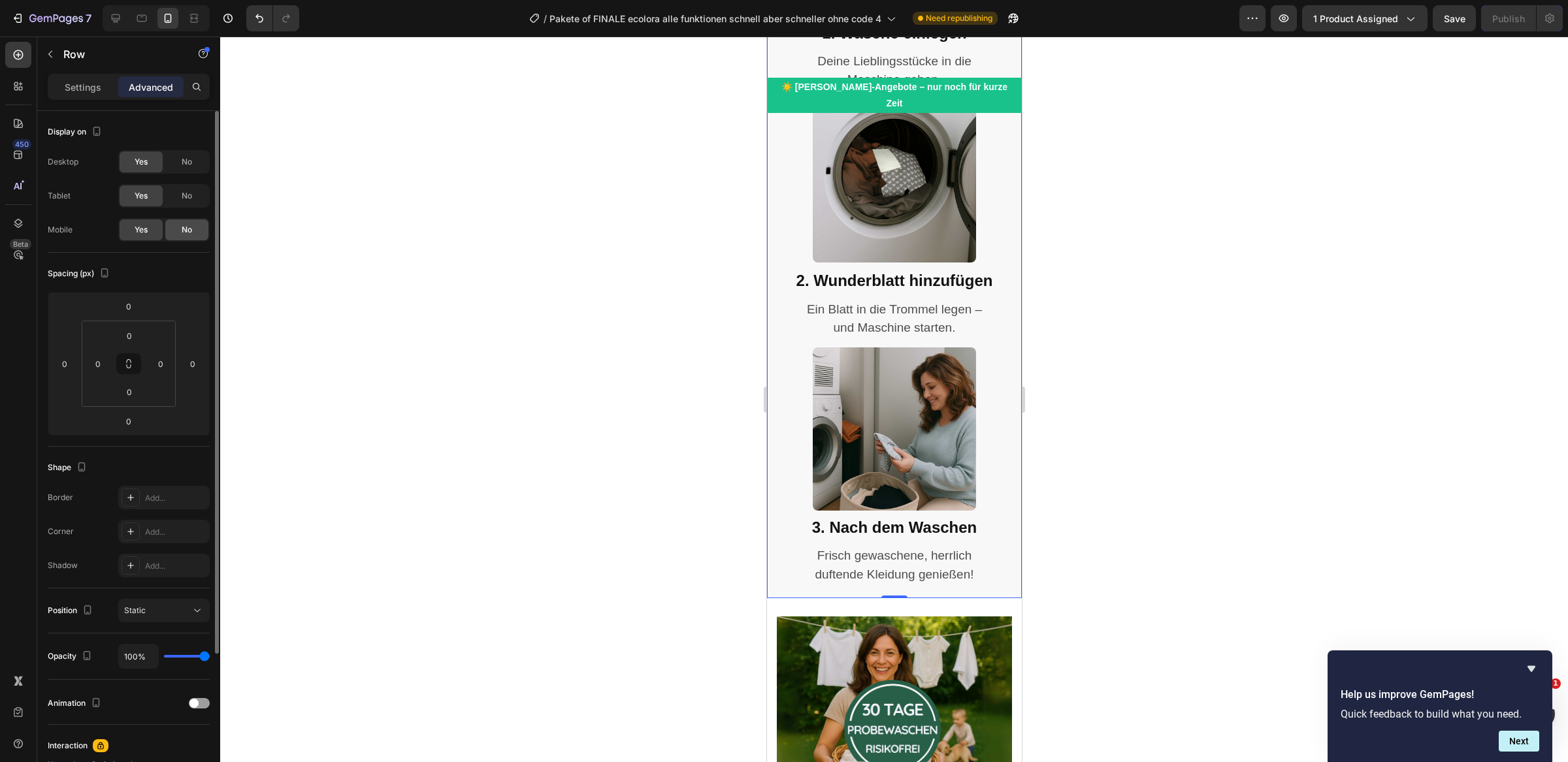
click at [184, 235] on span "No" at bounding box center [187, 230] width 10 height 12
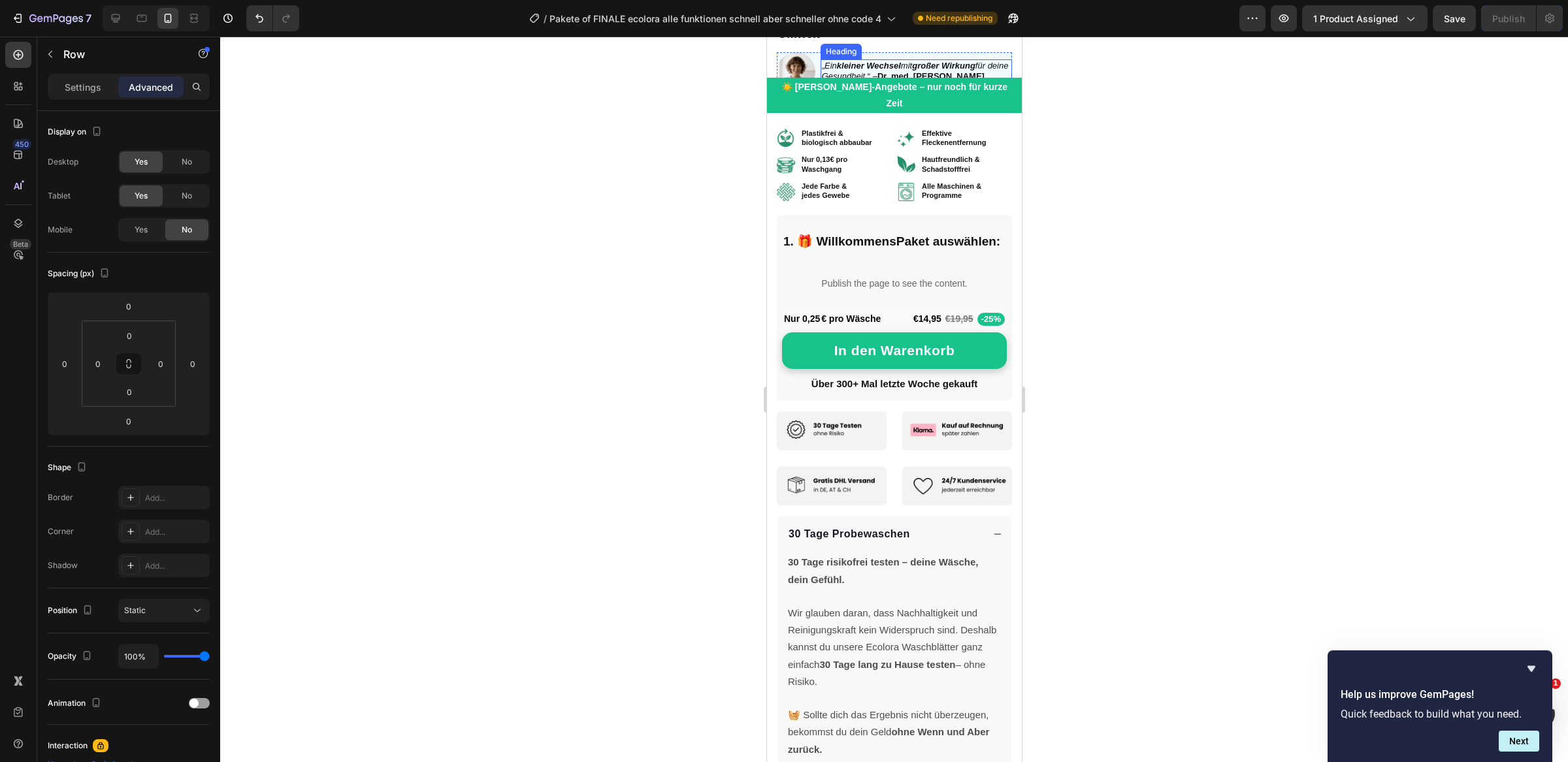
scroll to position [0, 0]
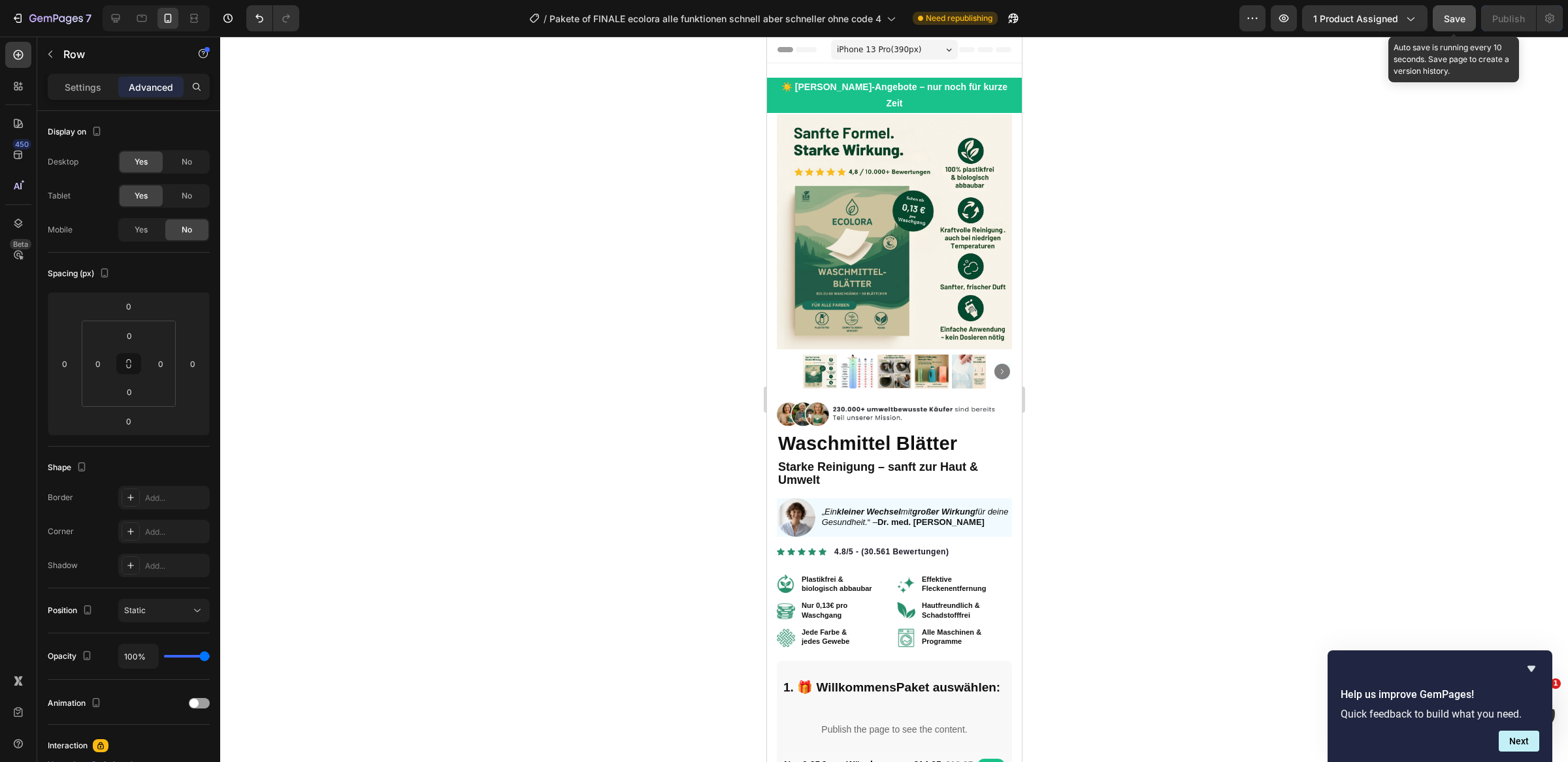
click at [1444, 21] on span "Save" at bounding box center [1455, 18] width 22 height 11
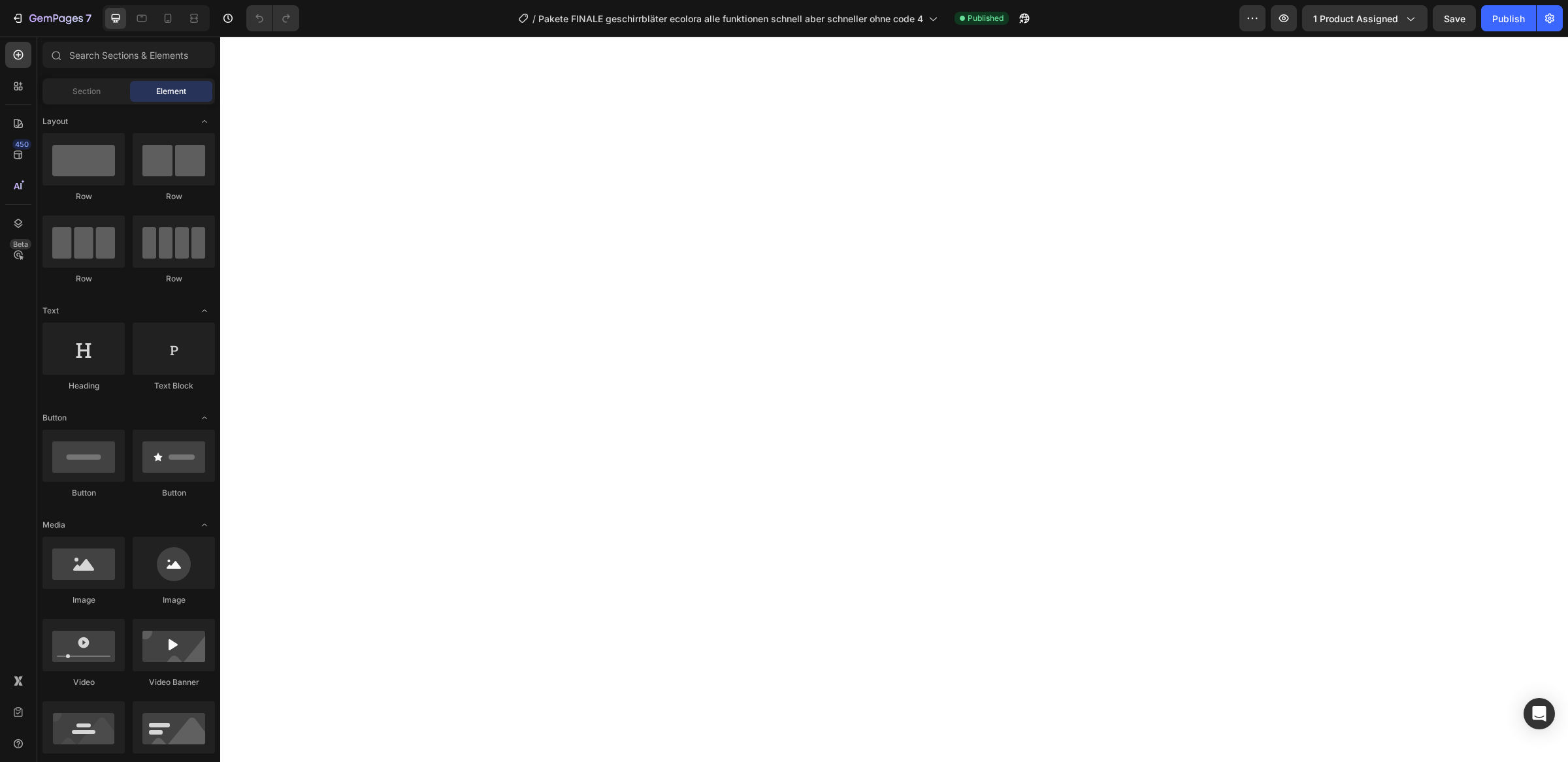
select select "Familien Angebot/ 3+1 GRATIS"
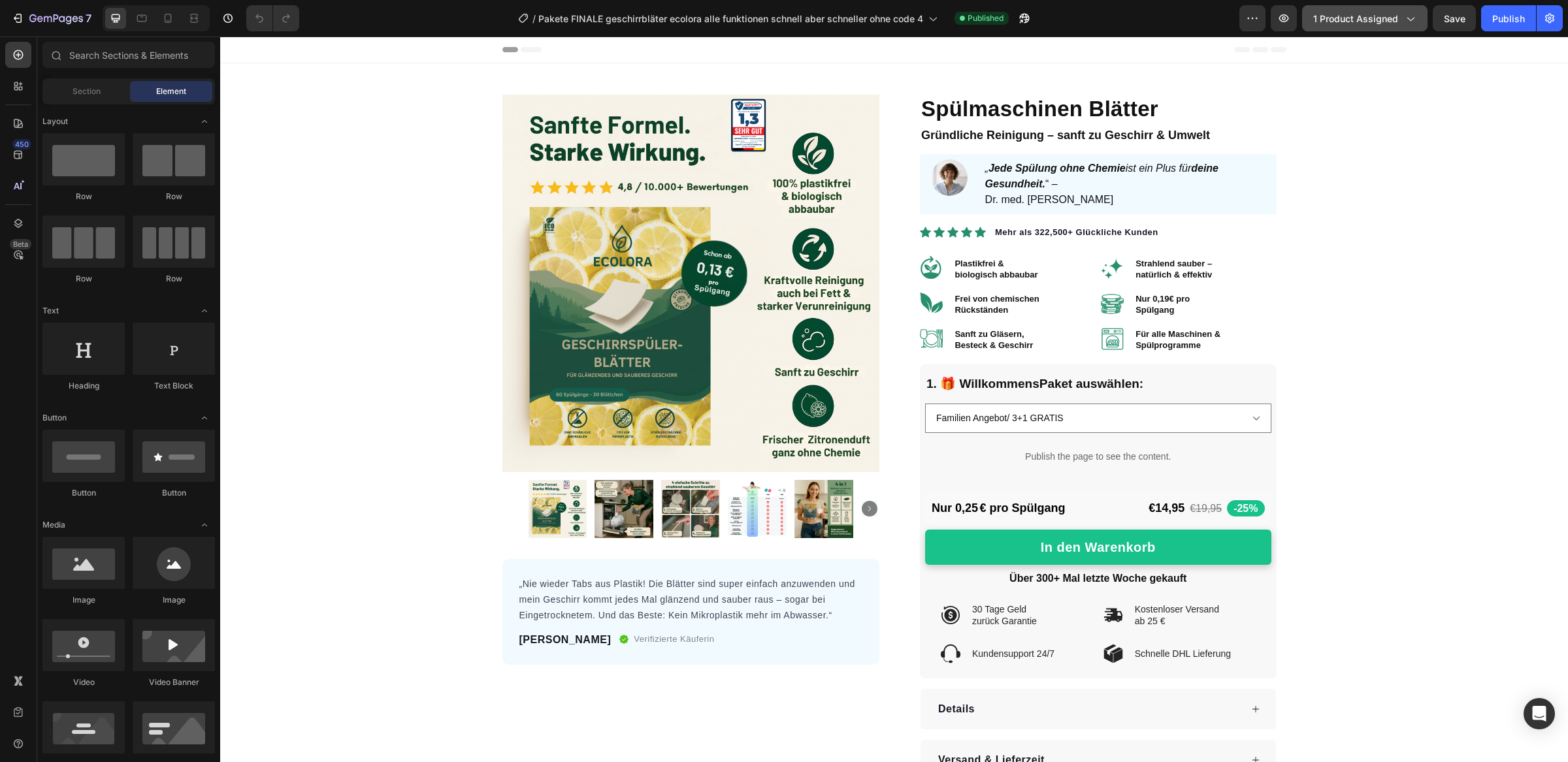
click at [1336, 22] on span "1 product assigned" at bounding box center [1356, 18] width 85 height 14
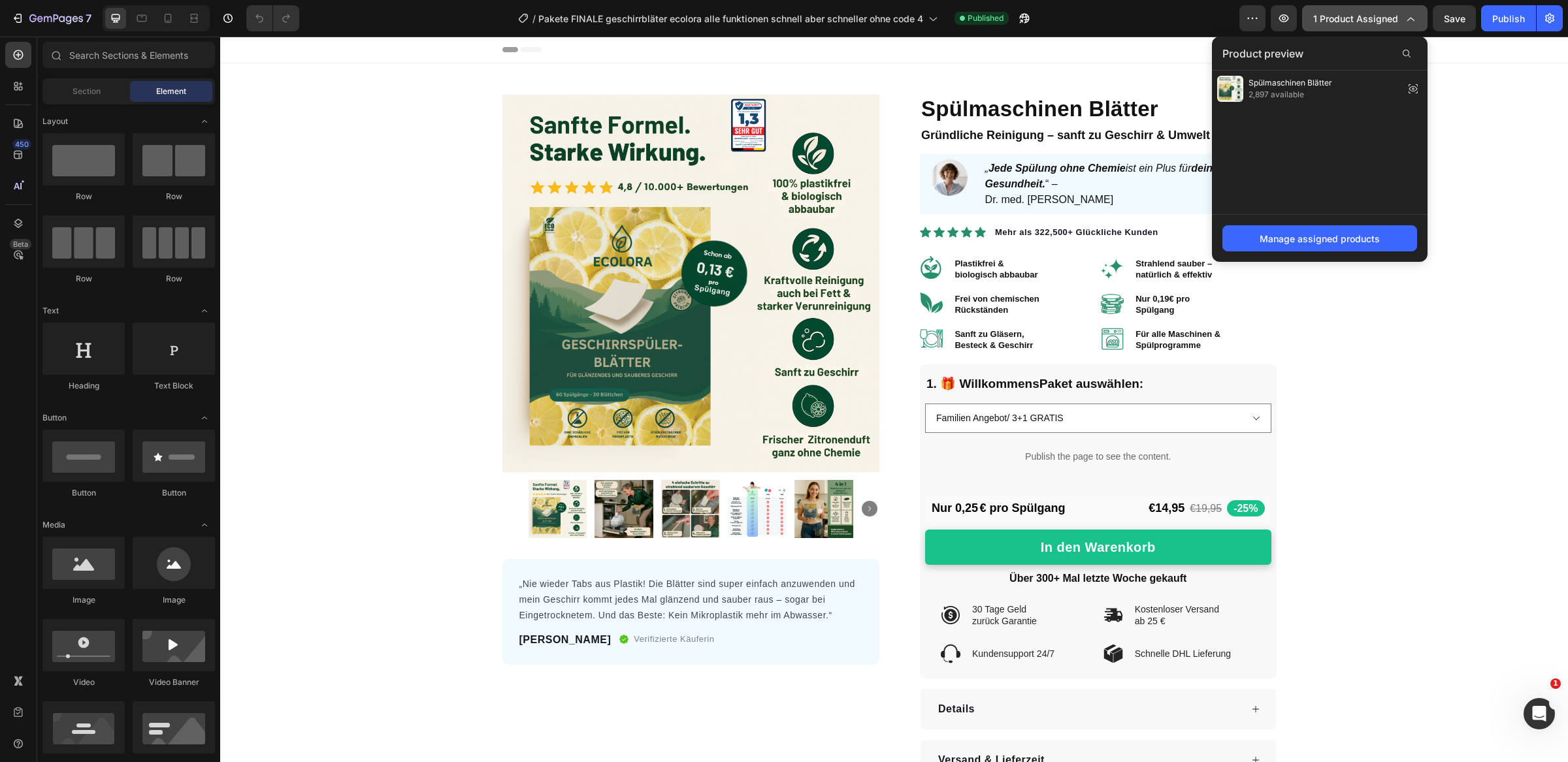
click at [1349, 21] on span "1 product assigned" at bounding box center [1356, 18] width 85 height 14
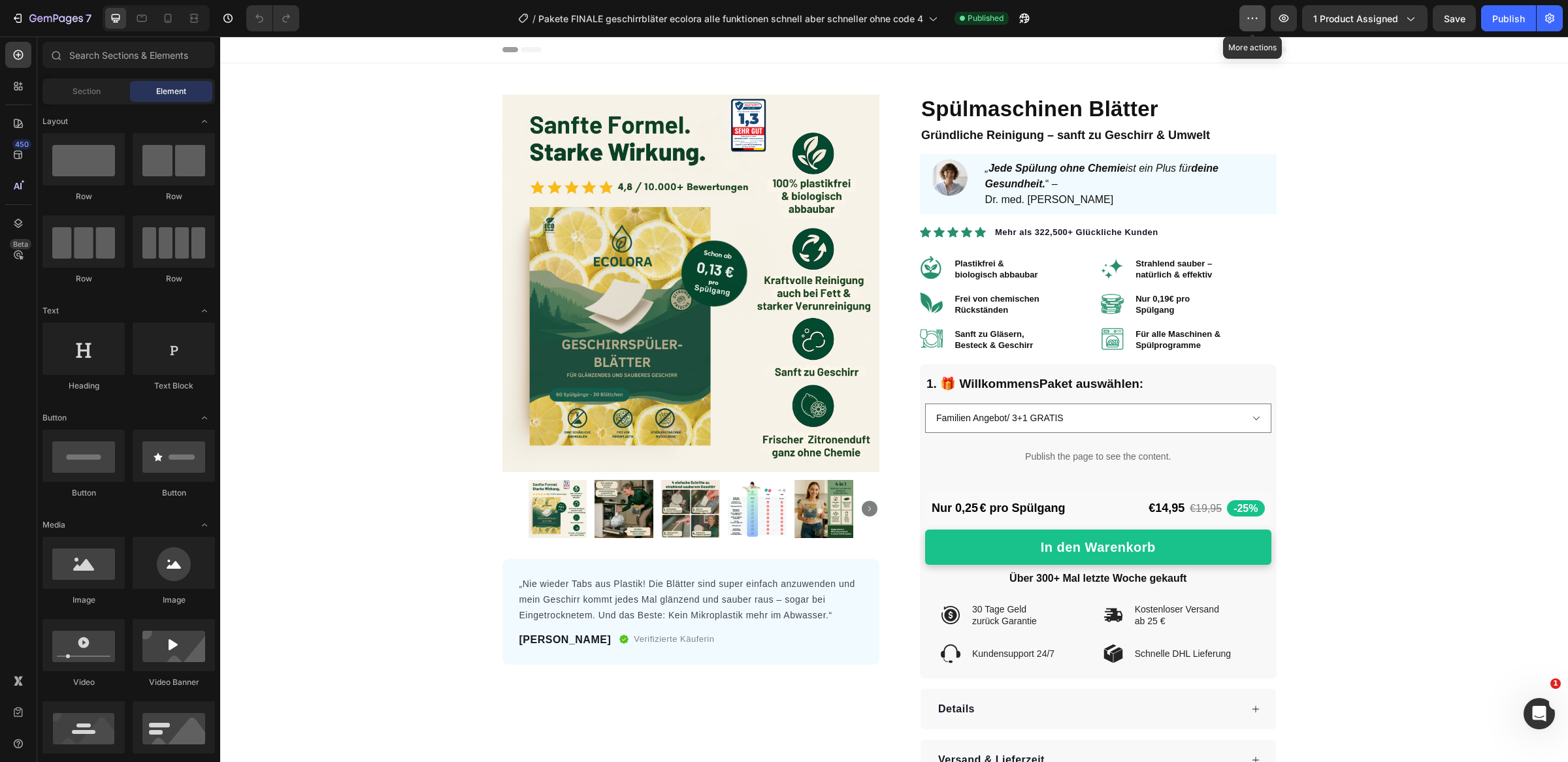
click at [1254, 22] on icon "button" at bounding box center [1252, 18] width 13 height 13
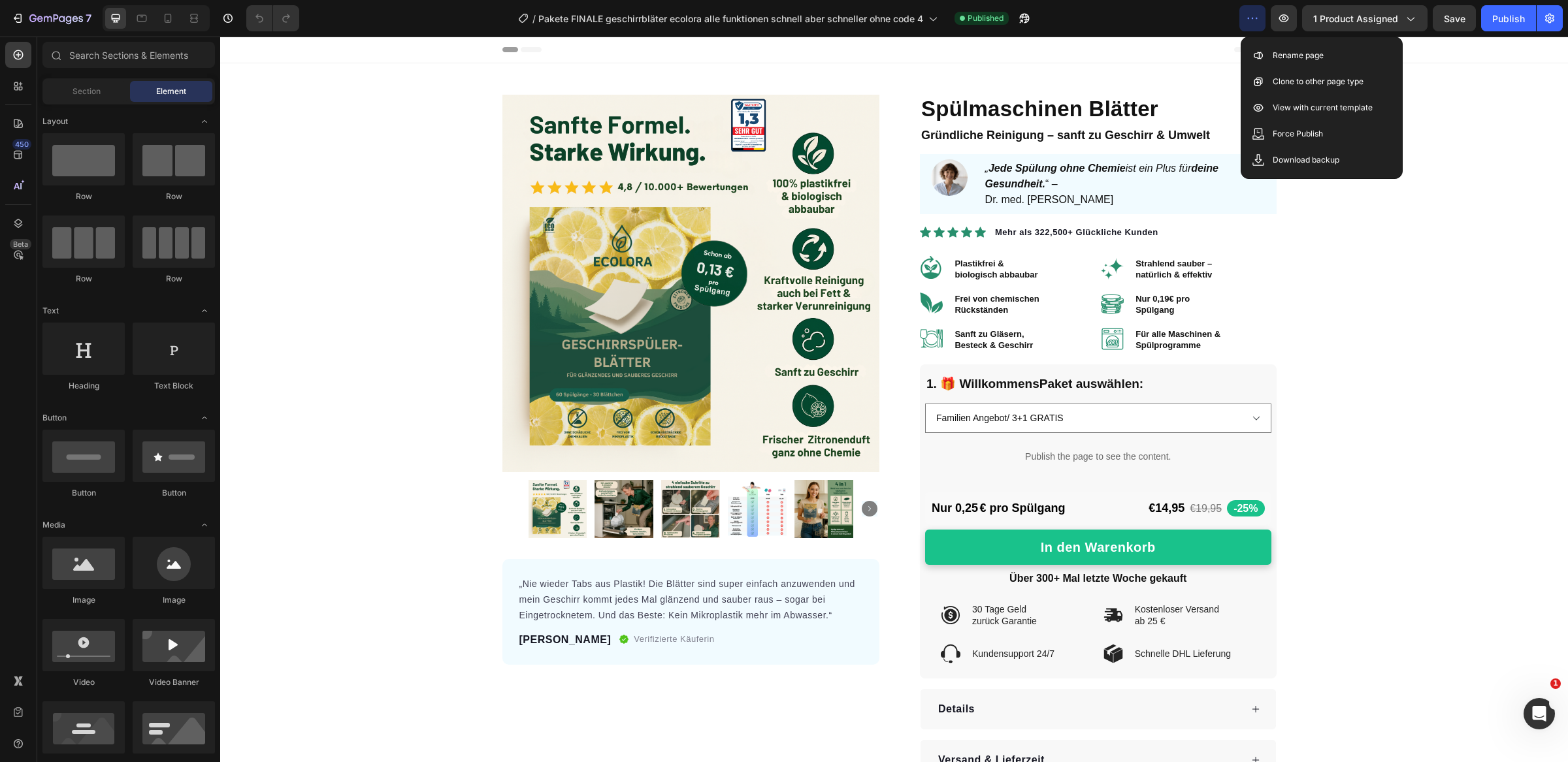
click at [1553, 33] on div "7 Version history / Pakete FINALE geschirrbläter ecolora alle funktionen schnel…" at bounding box center [784, 19] width 1568 height 37
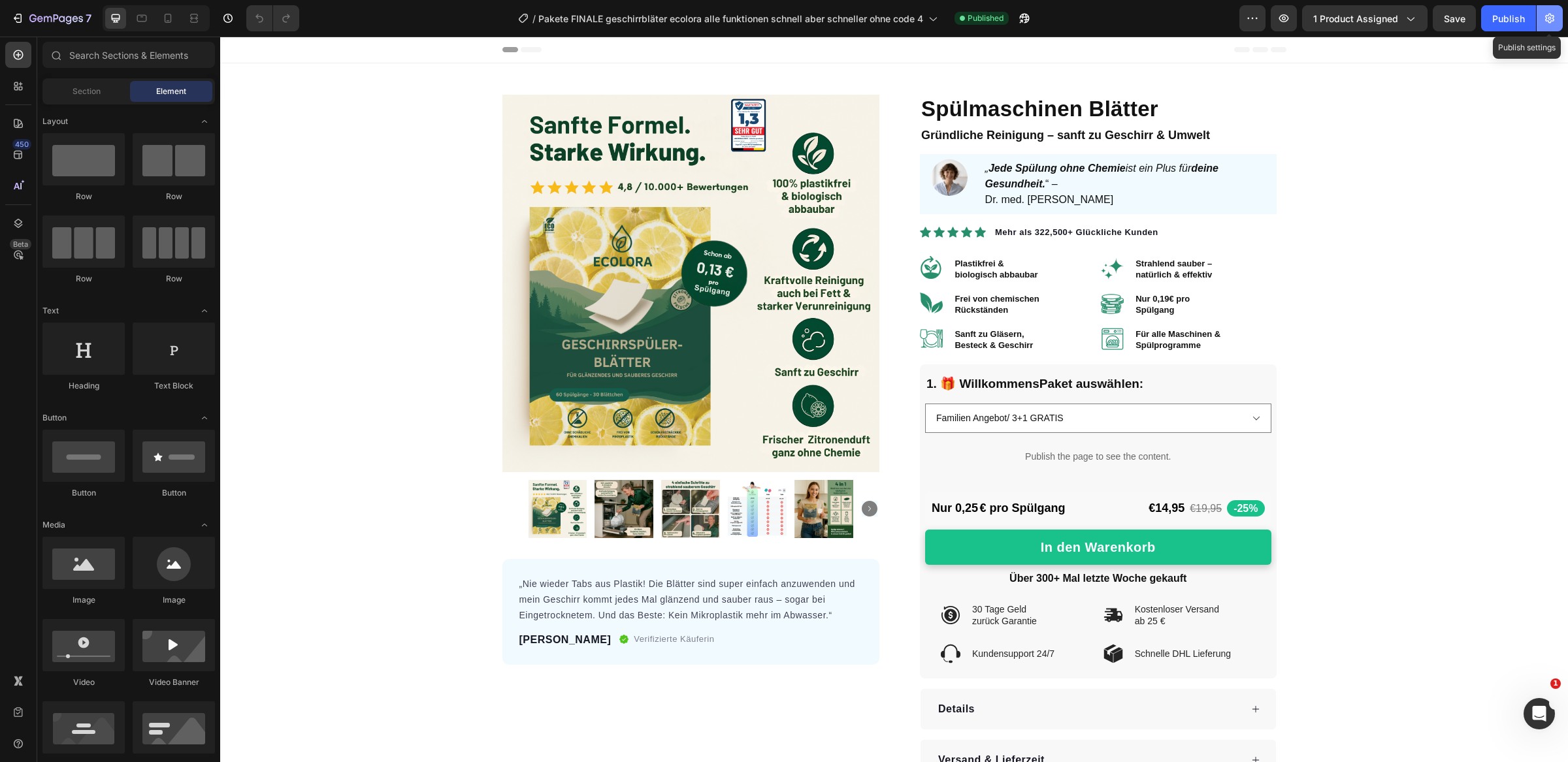
click at [1553, 25] on icon "button" at bounding box center [1549, 18] width 13 height 13
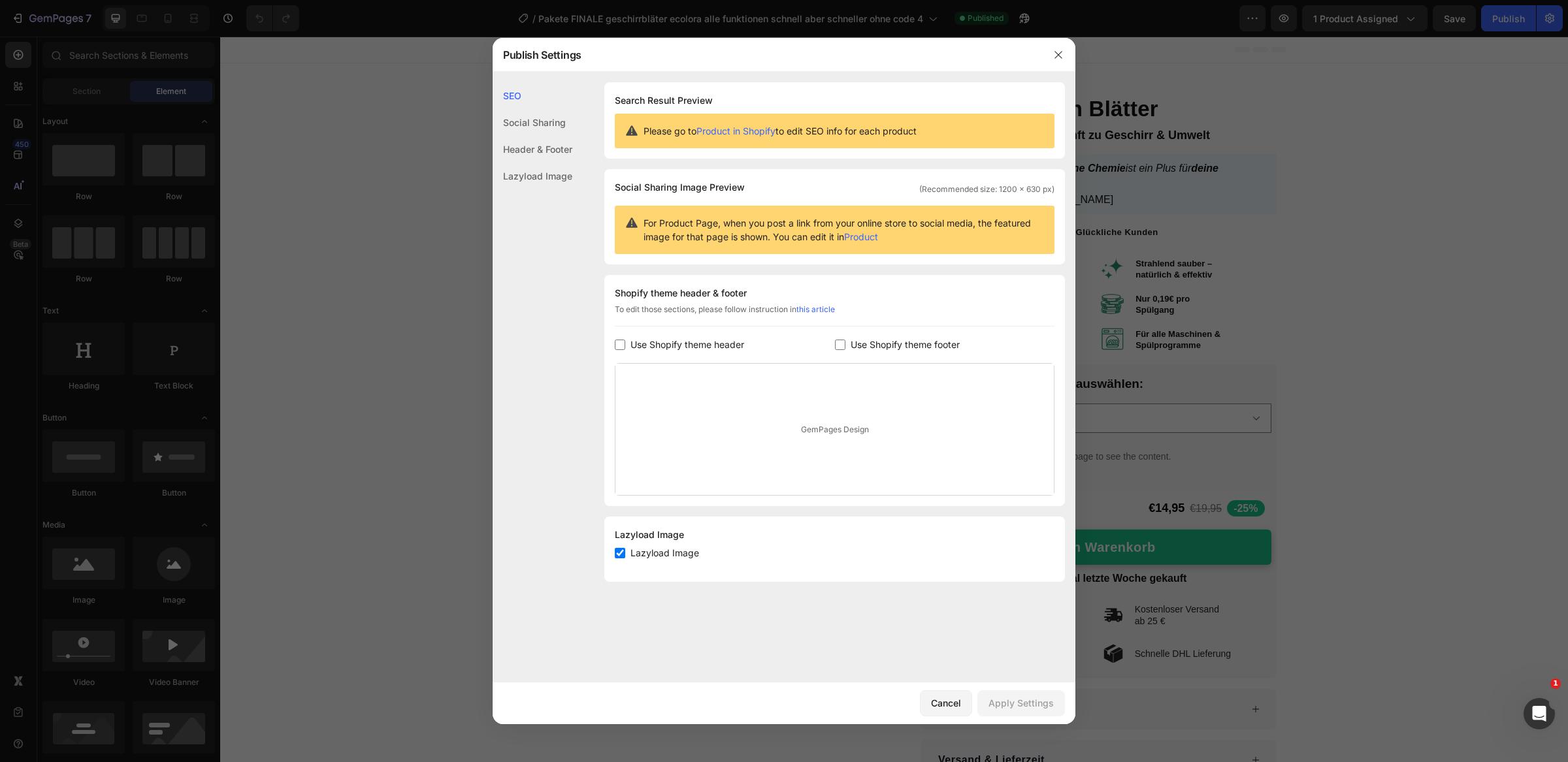
click at [545, 121] on div "Social Sharing" at bounding box center [532, 122] width 80 height 27
click at [542, 149] on div "Header & Footer" at bounding box center [532, 149] width 80 height 27
click at [539, 172] on div "Lazyload Image" at bounding box center [532, 176] width 80 height 27
click at [1064, 52] on button "button" at bounding box center [1058, 55] width 21 height 21
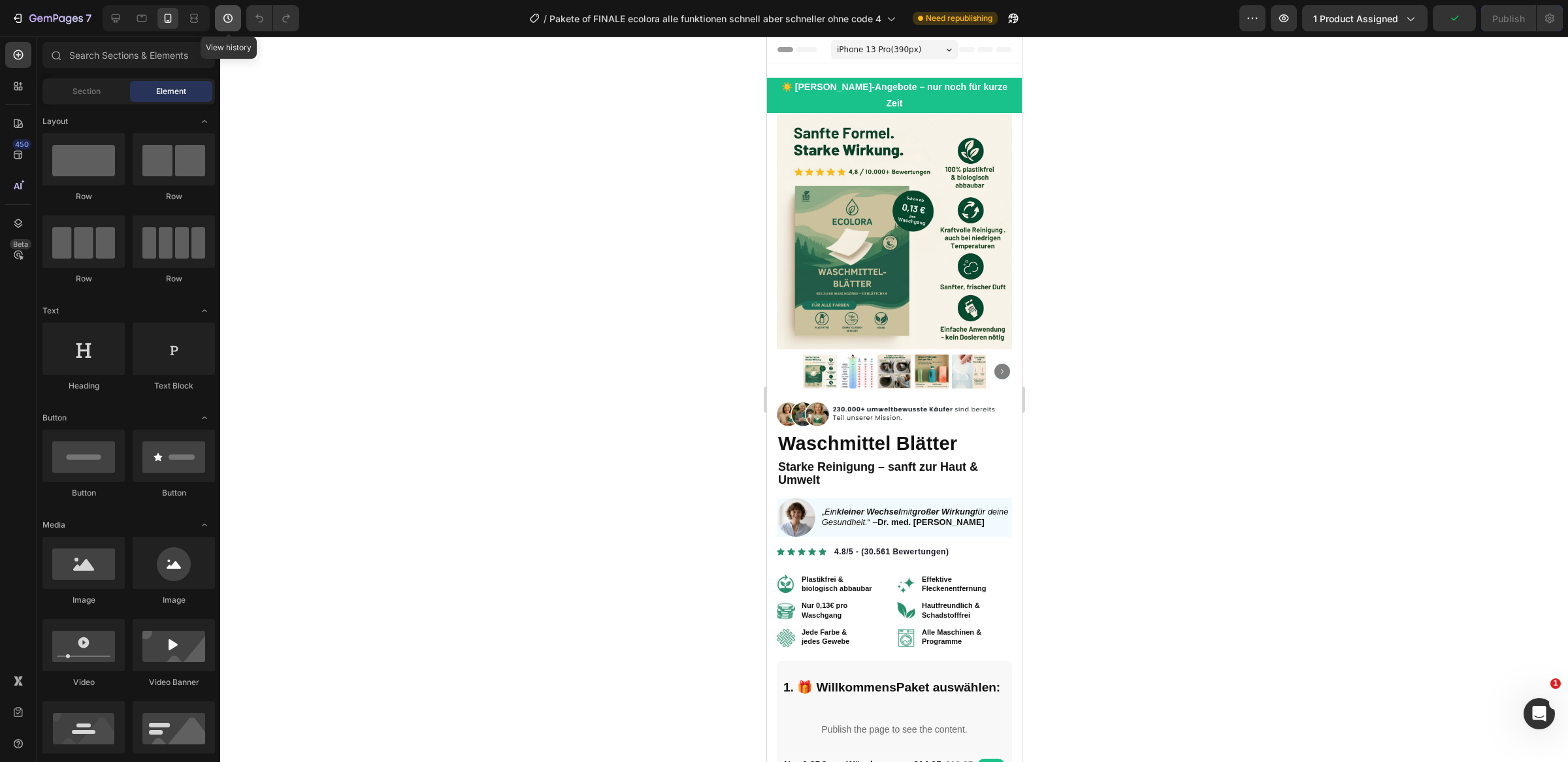
click at [229, 17] on icon "button" at bounding box center [228, 18] width 13 height 13
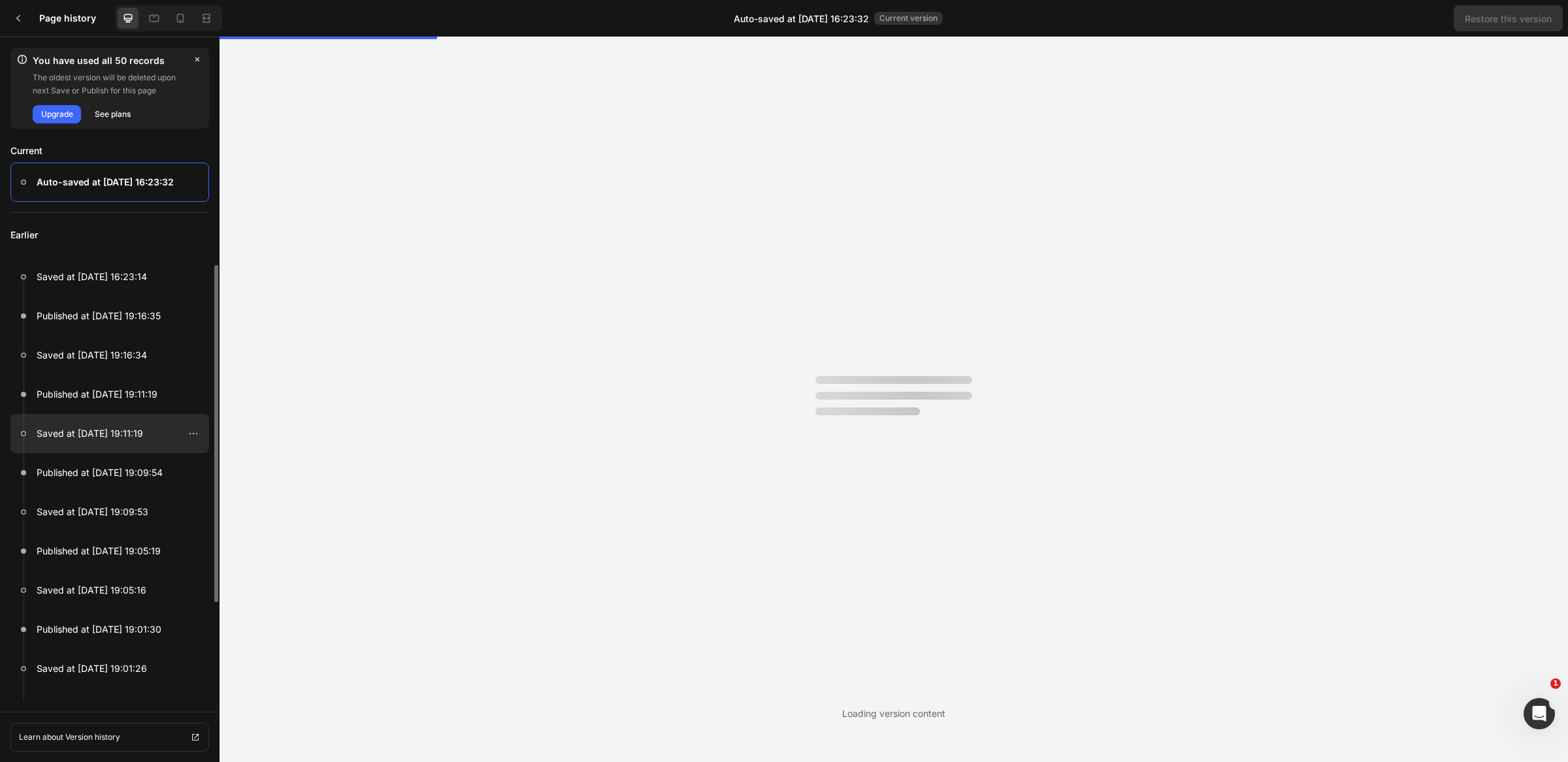
select select "FamilienAngebot / 240 Waschgänge"
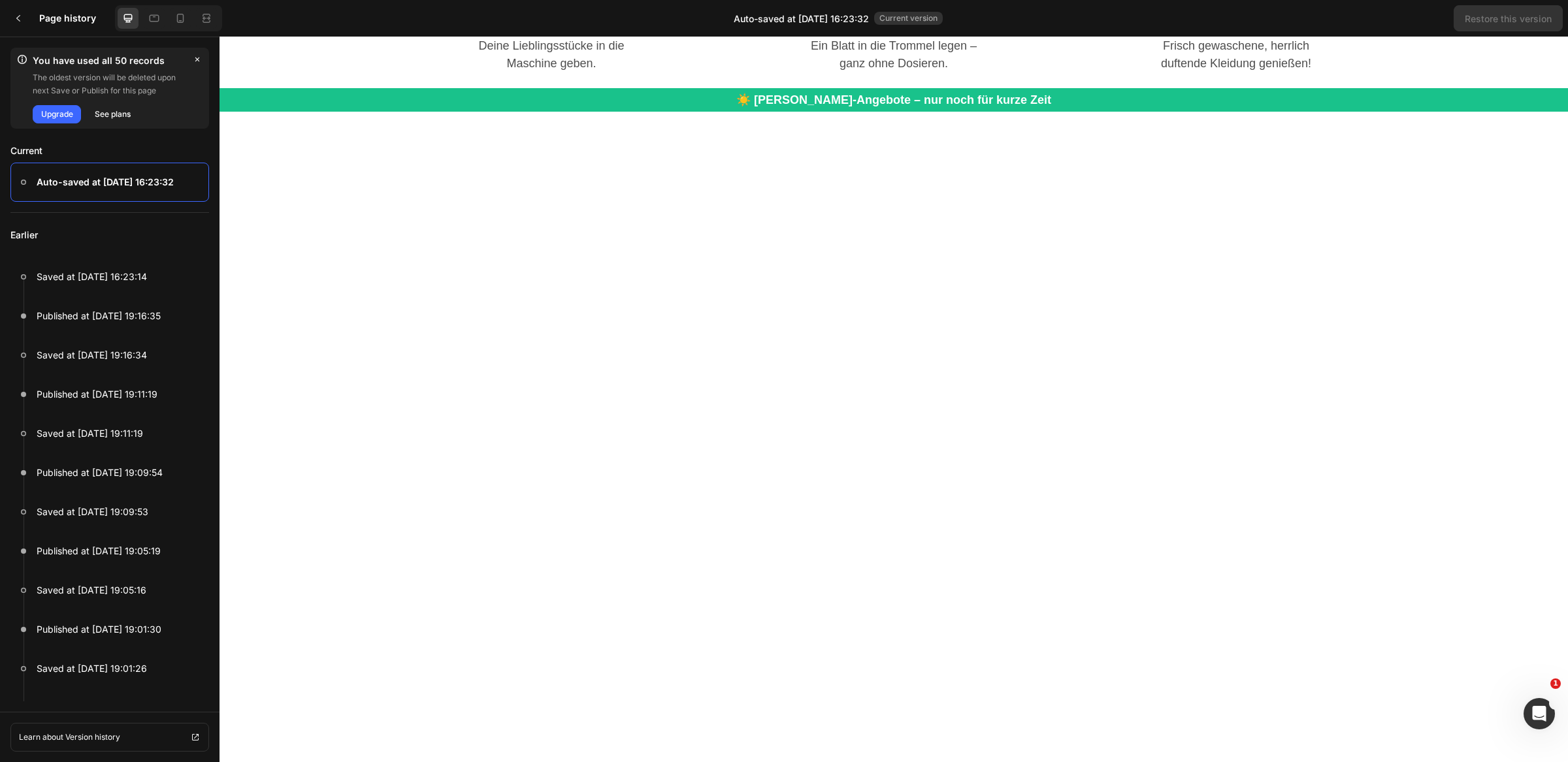
scroll to position [4135, 0]
click at [17, 18] on icon at bounding box center [18, 18] width 10 height 10
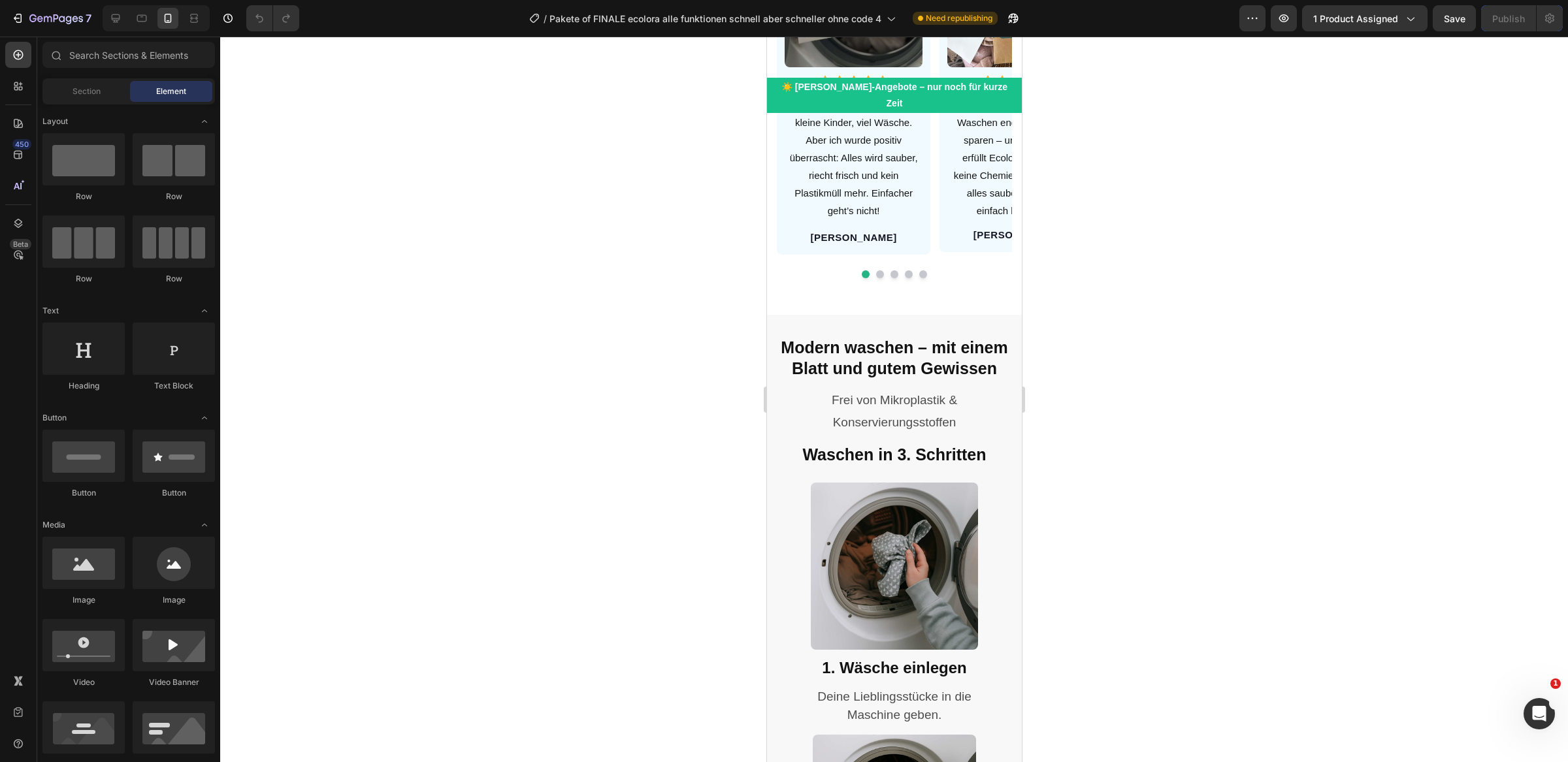
scroll to position [1773, 0]
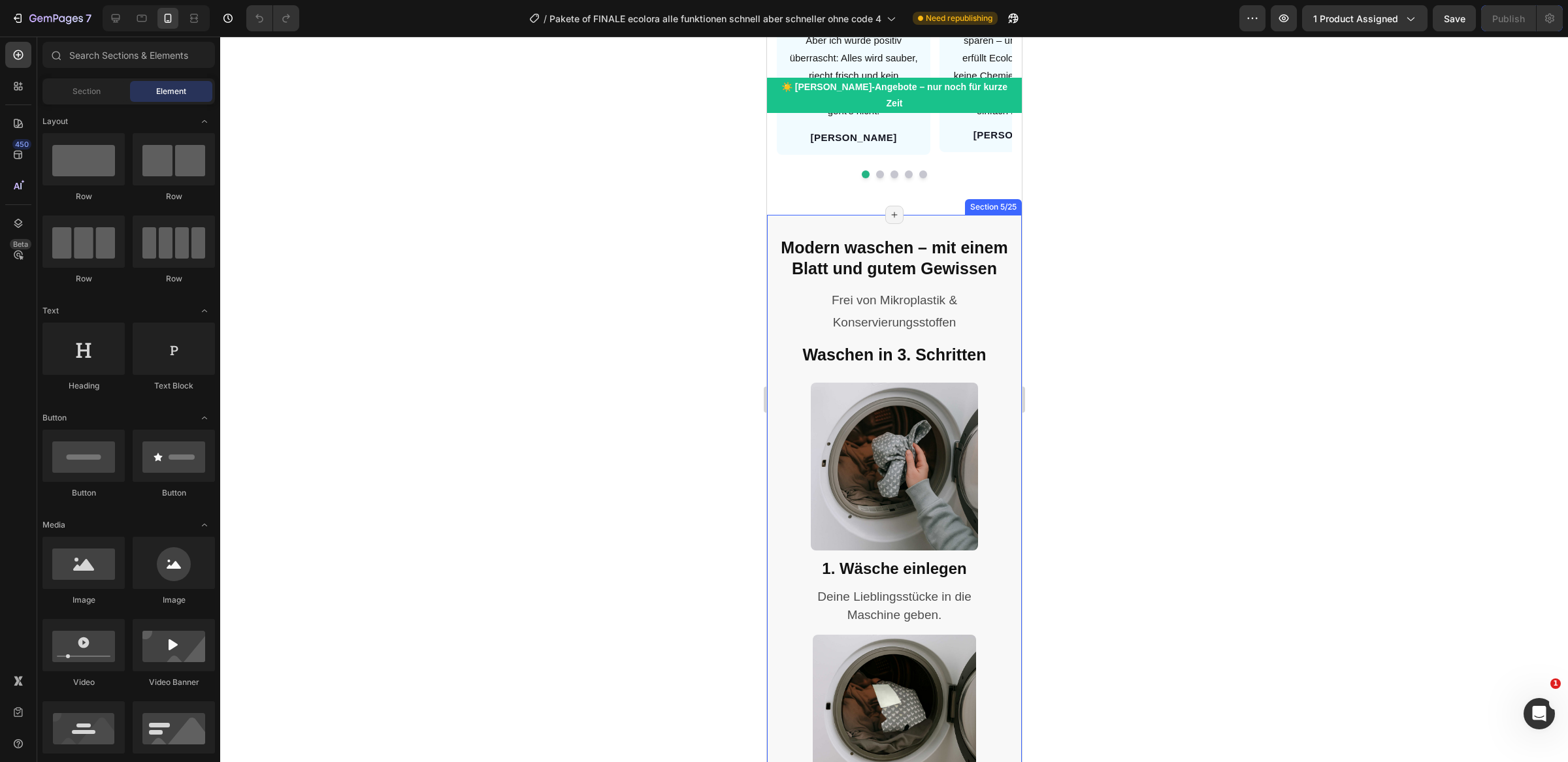
click at [921, 215] on div "Modern waschen – mit einem Blatt und gutem Gewissen Heading Frei von Mikroplast…" at bounding box center [894, 678] width 255 height 927
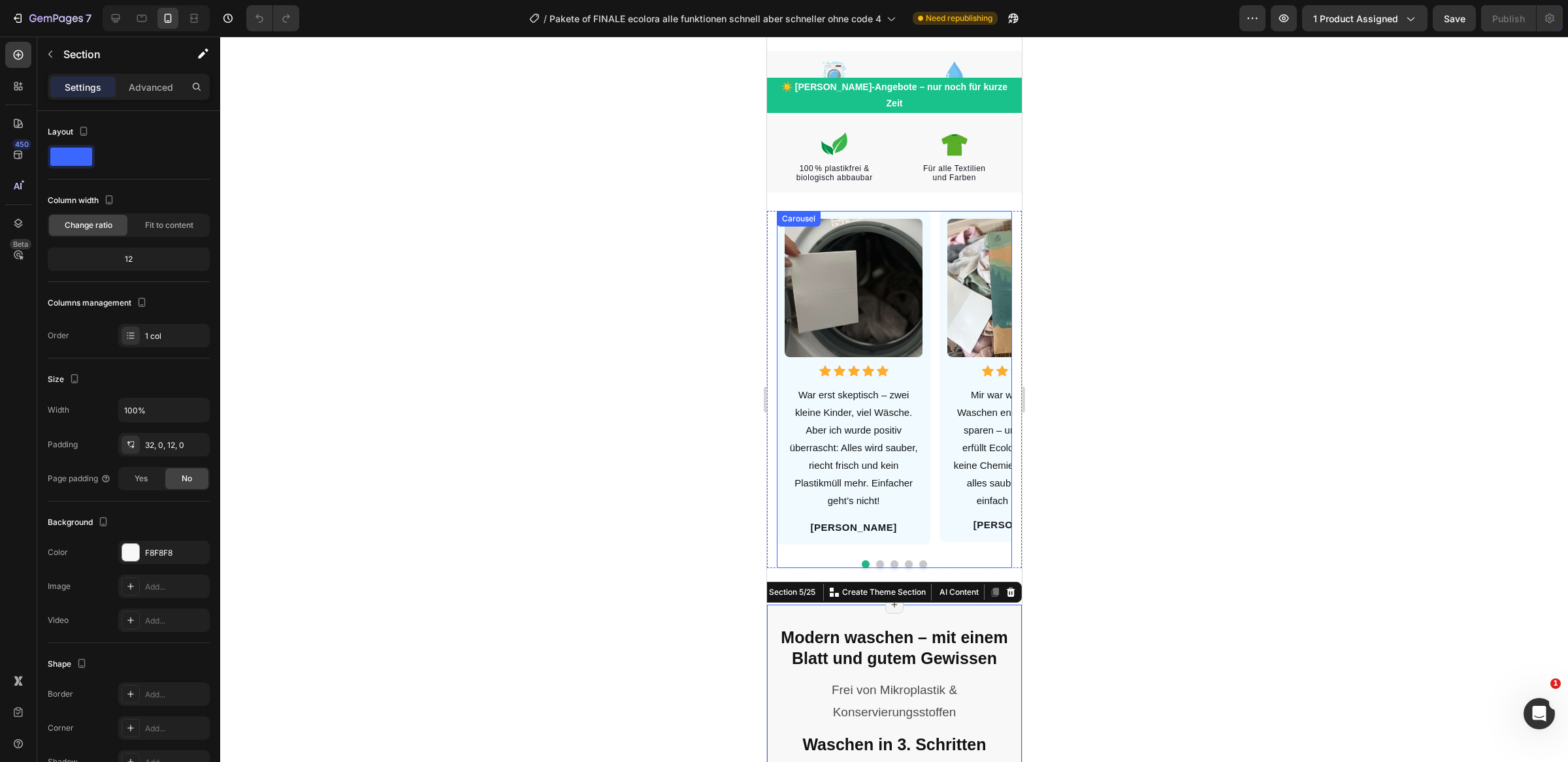
scroll to position [1369, 0]
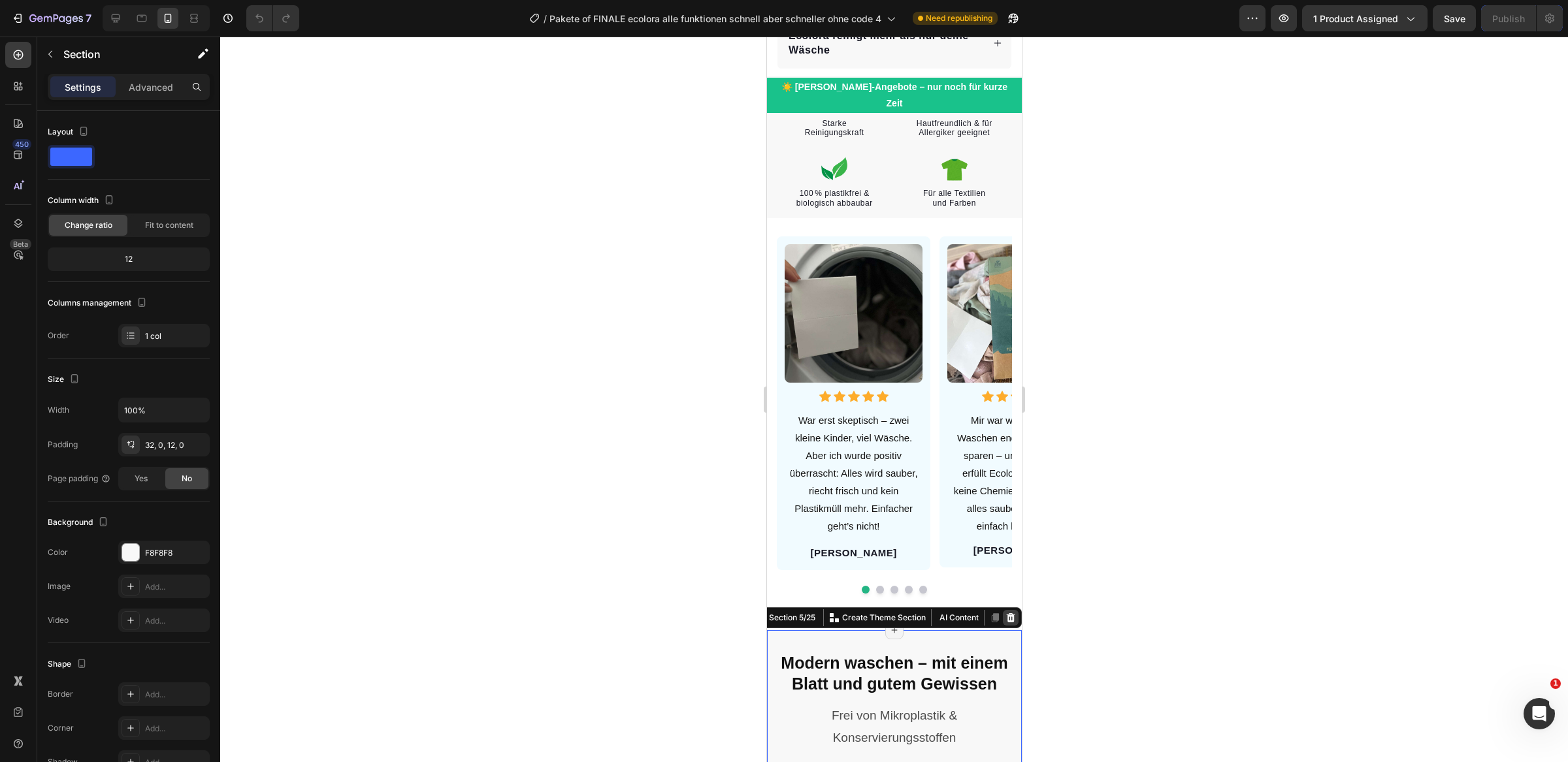
click at [1008, 613] on icon at bounding box center [1010, 617] width 9 height 9
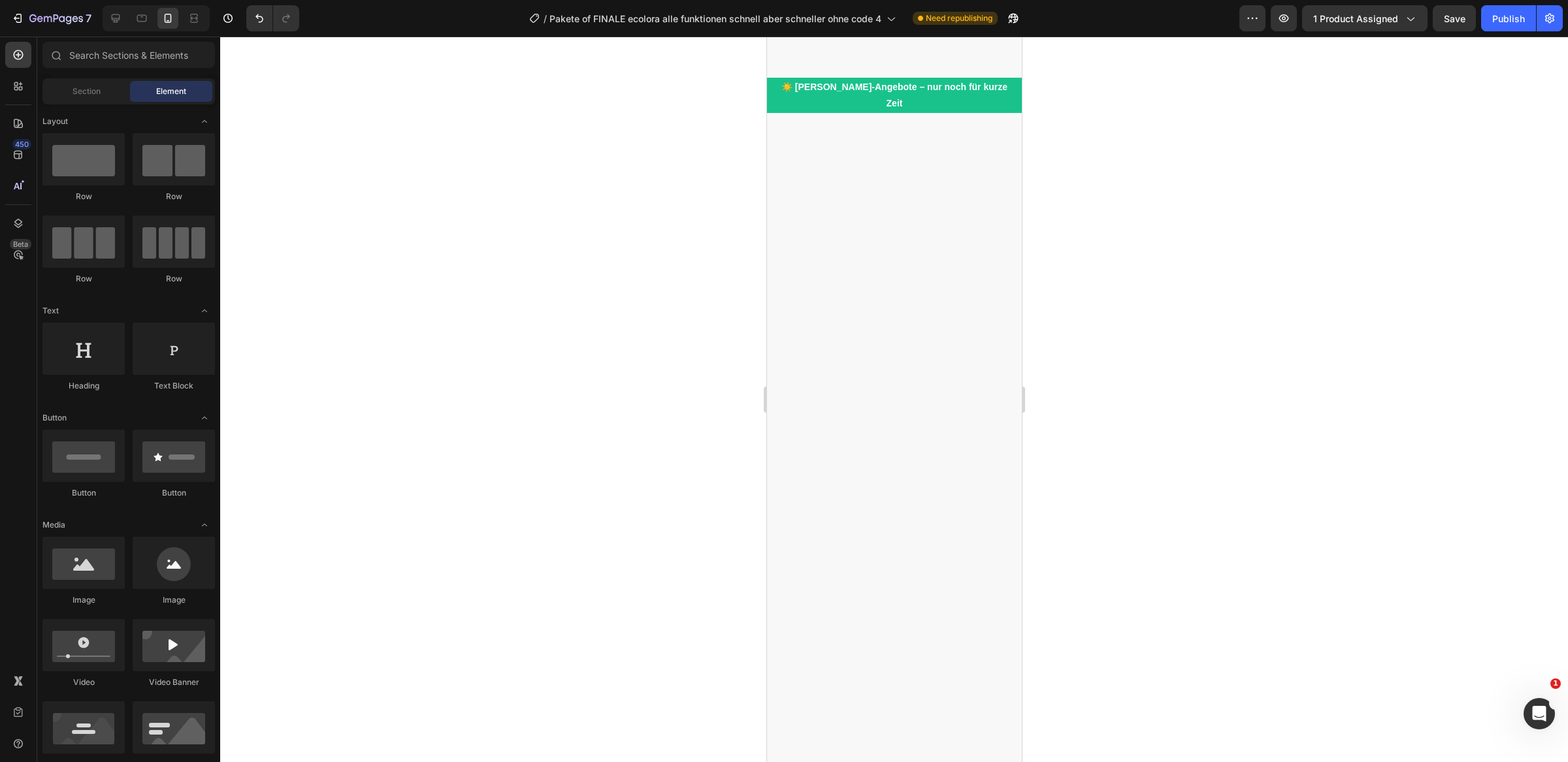
scroll to position [4856, 0]
click at [139, 12] on icon at bounding box center [142, 18] width 13 height 13
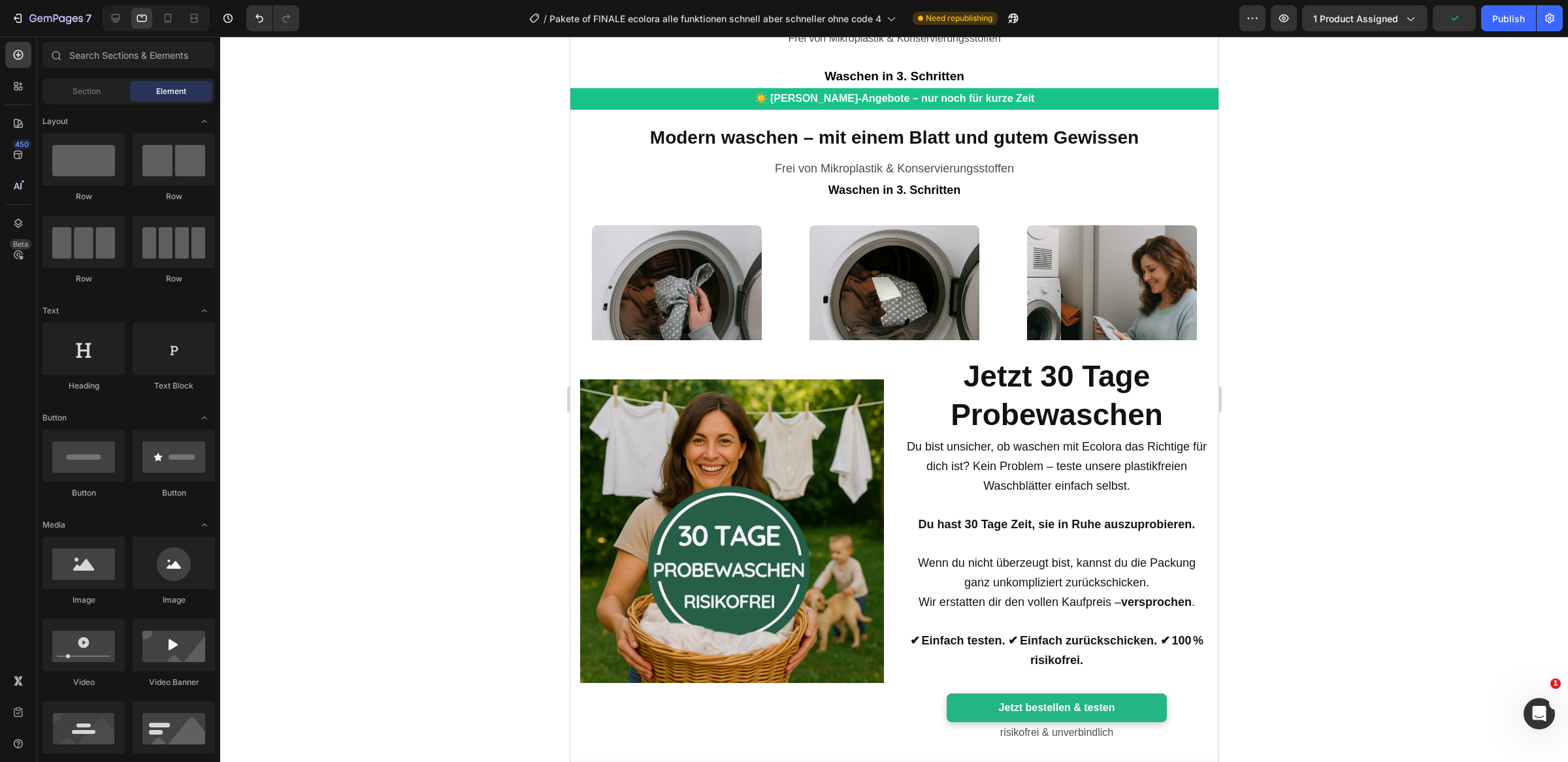
scroll to position [3915, 0]
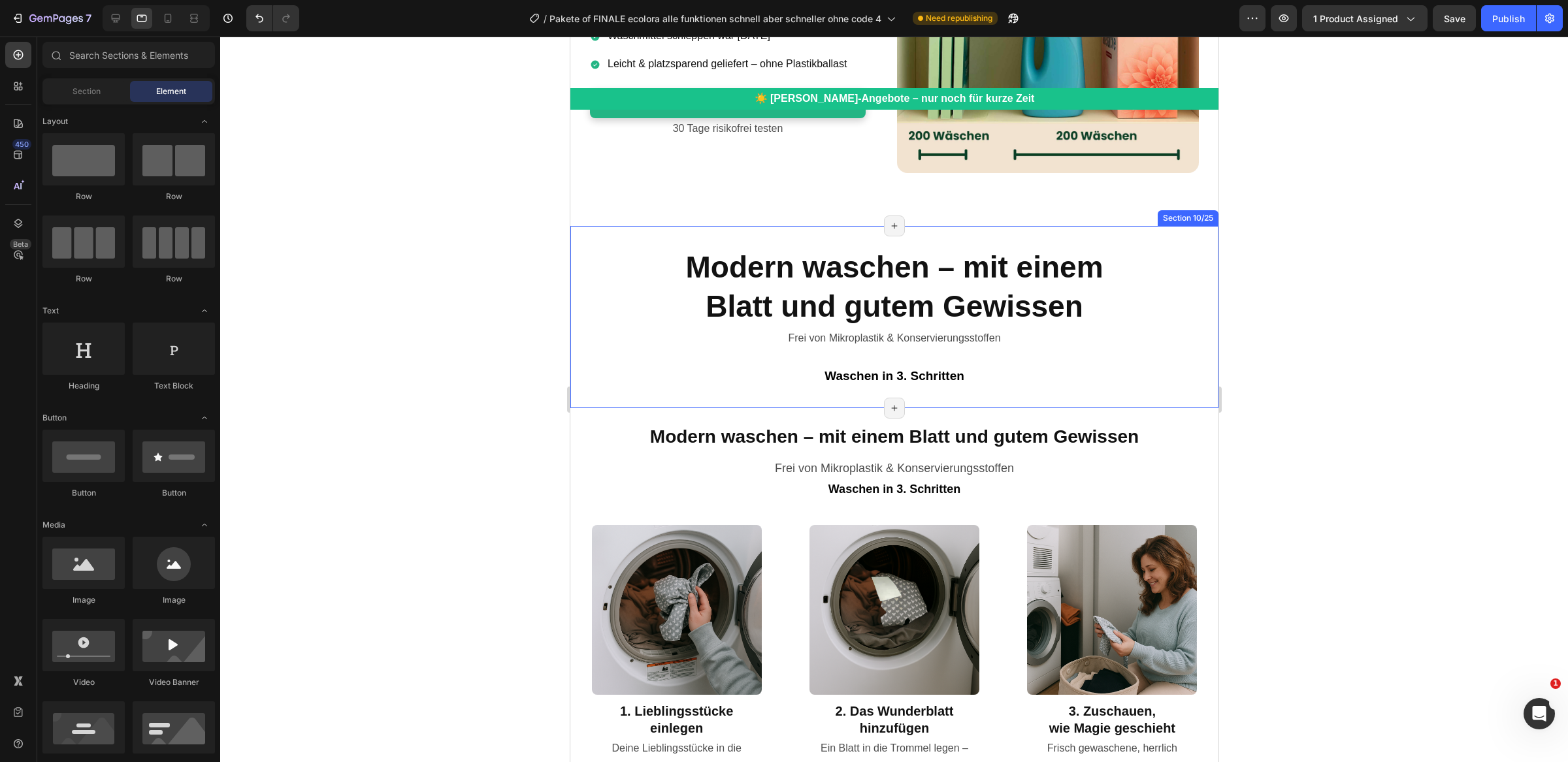
click at [1189, 237] on div "Modern waschen – mit einem Blatt und gutem Gewissen Heading Frei von Mikroplast…" at bounding box center [894, 316] width 648 height 182
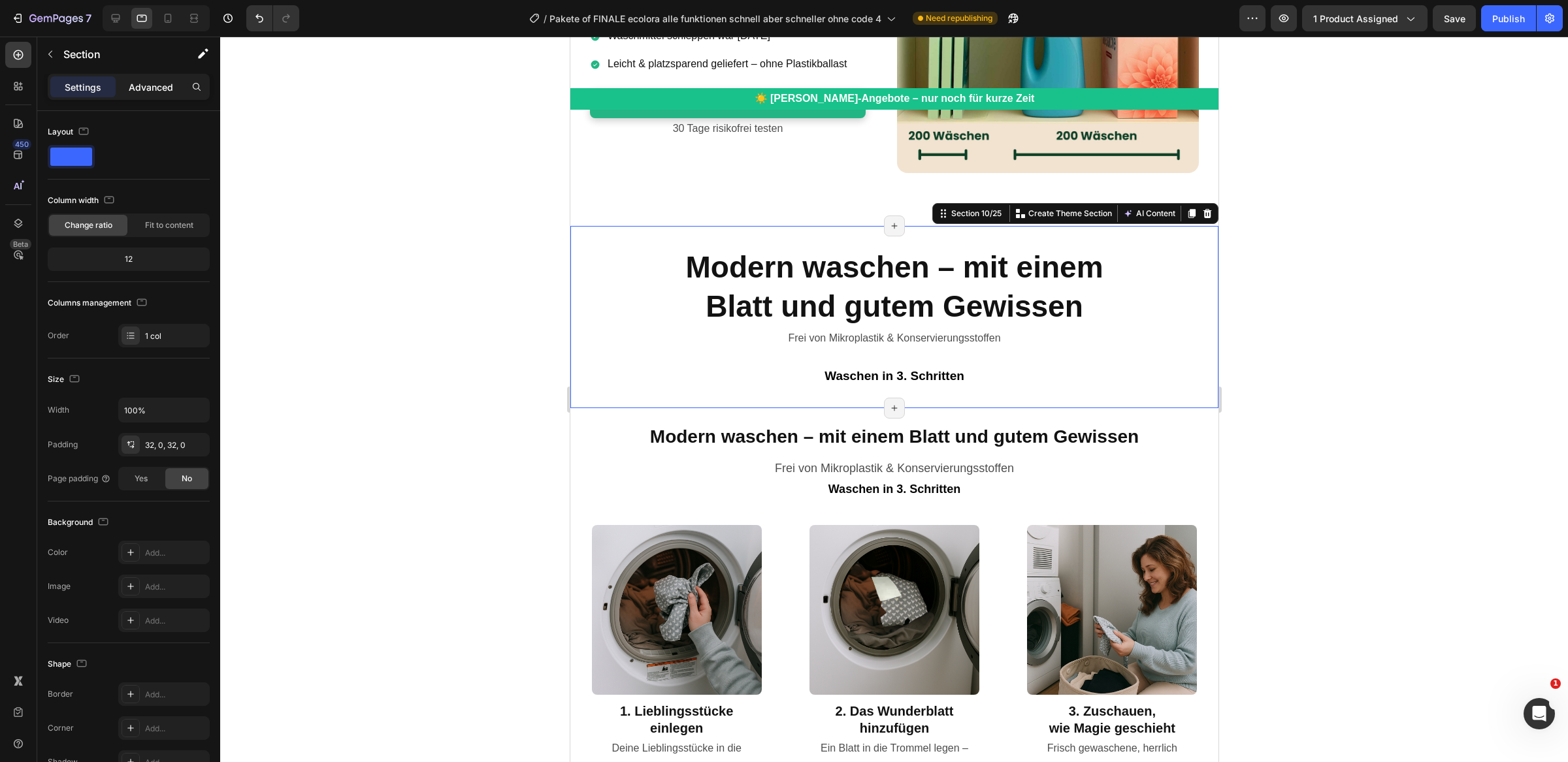
click at [162, 81] on p "Advanced" at bounding box center [151, 87] width 45 height 14
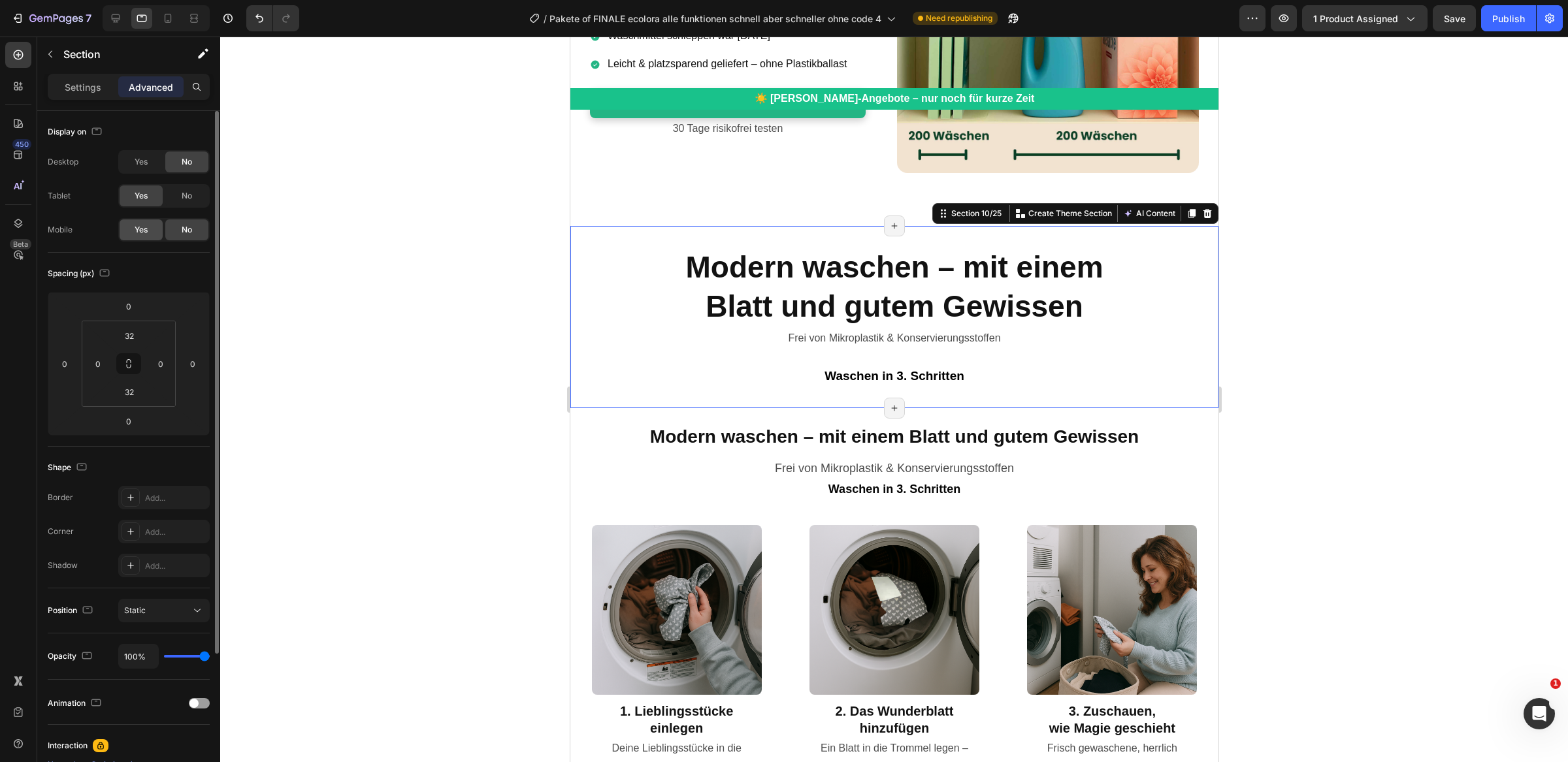
click at [159, 226] on div "Yes" at bounding box center [141, 229] width 43 height 21
click at [200, 200] on div "No" at bounding box center [187, 195] width 43 height 21
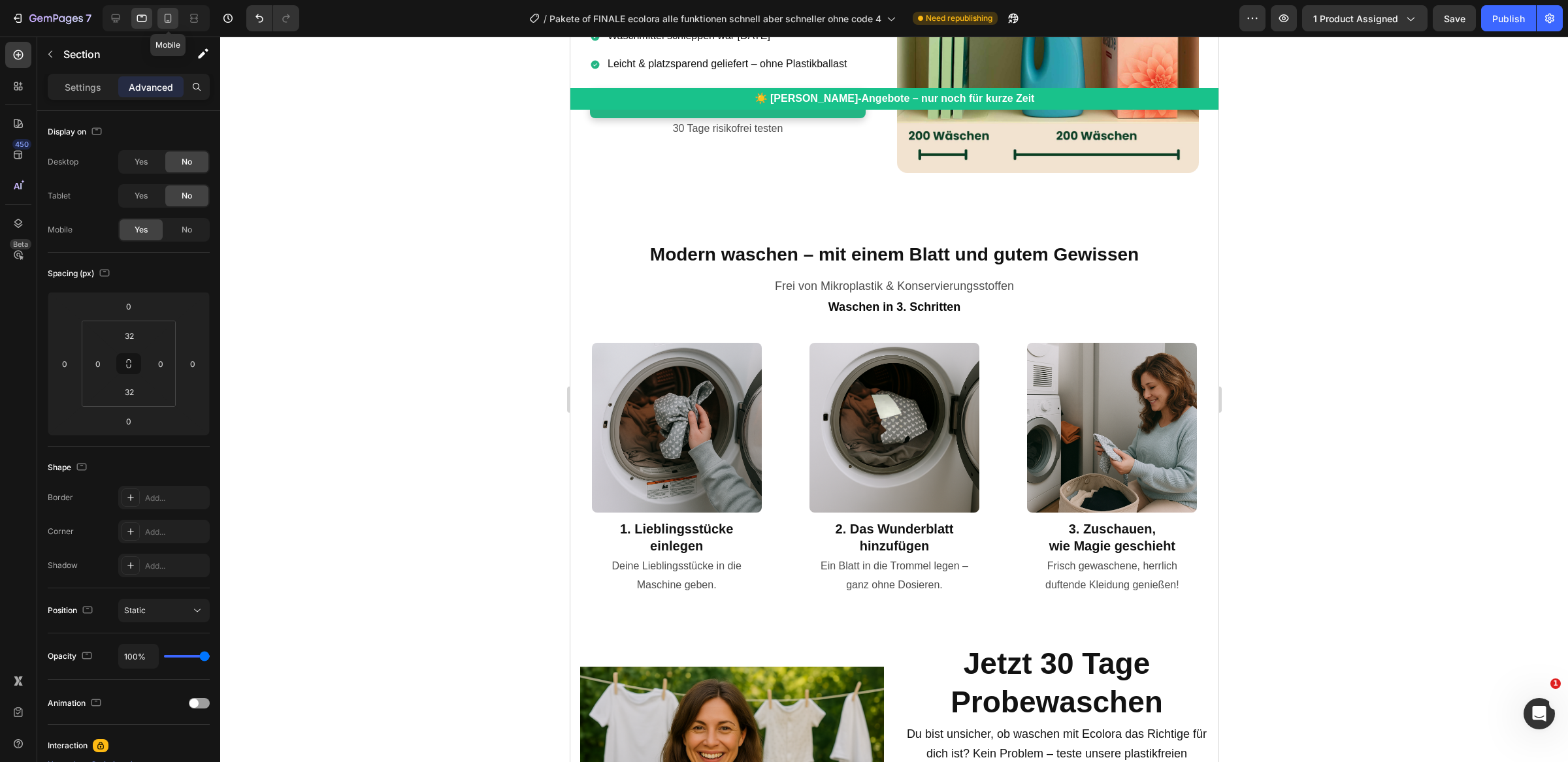
click at [172, 16] on icon at bounding box center [168, 18] width 13 height 13
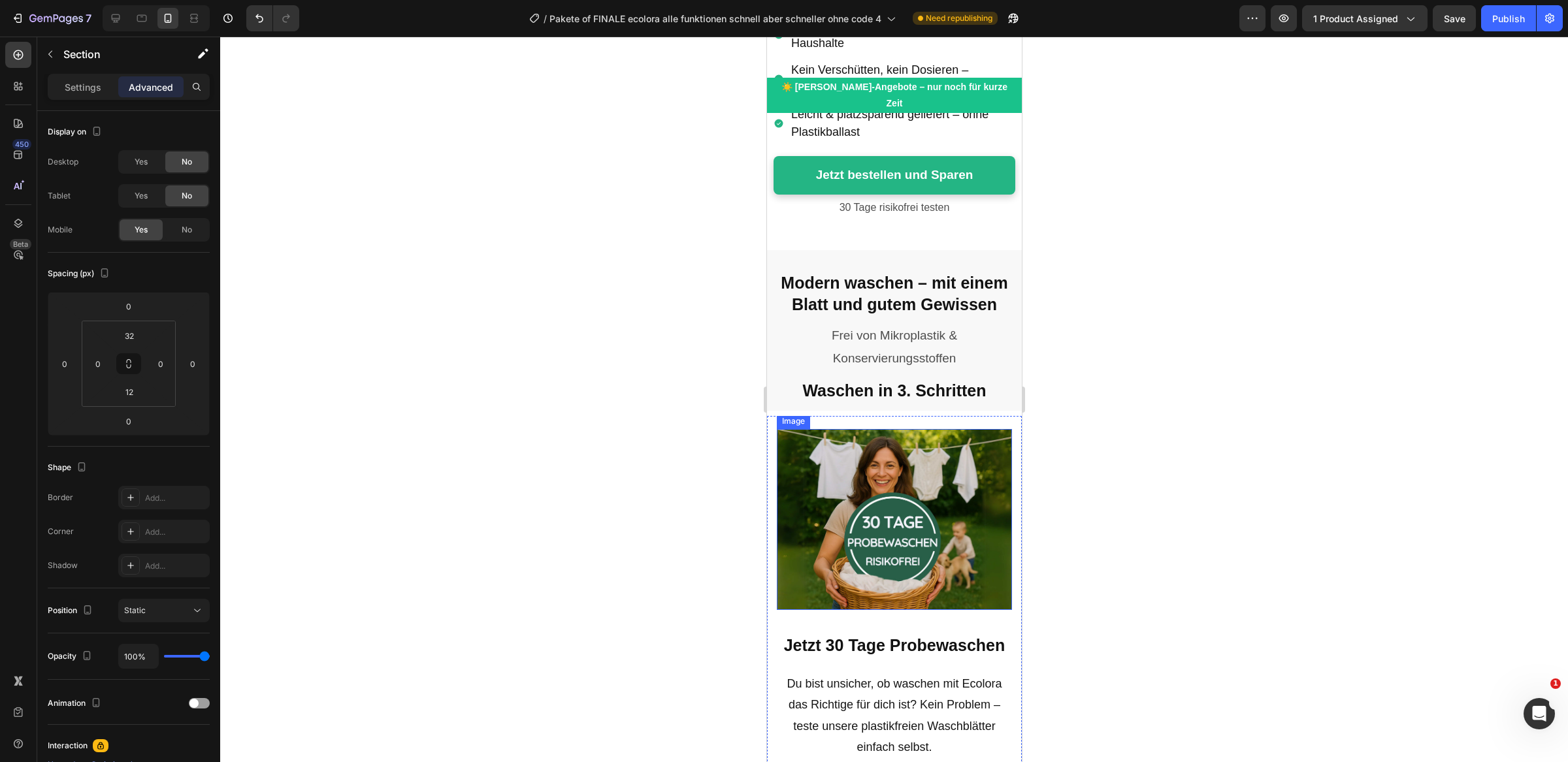
scroll to position [5003, 0]
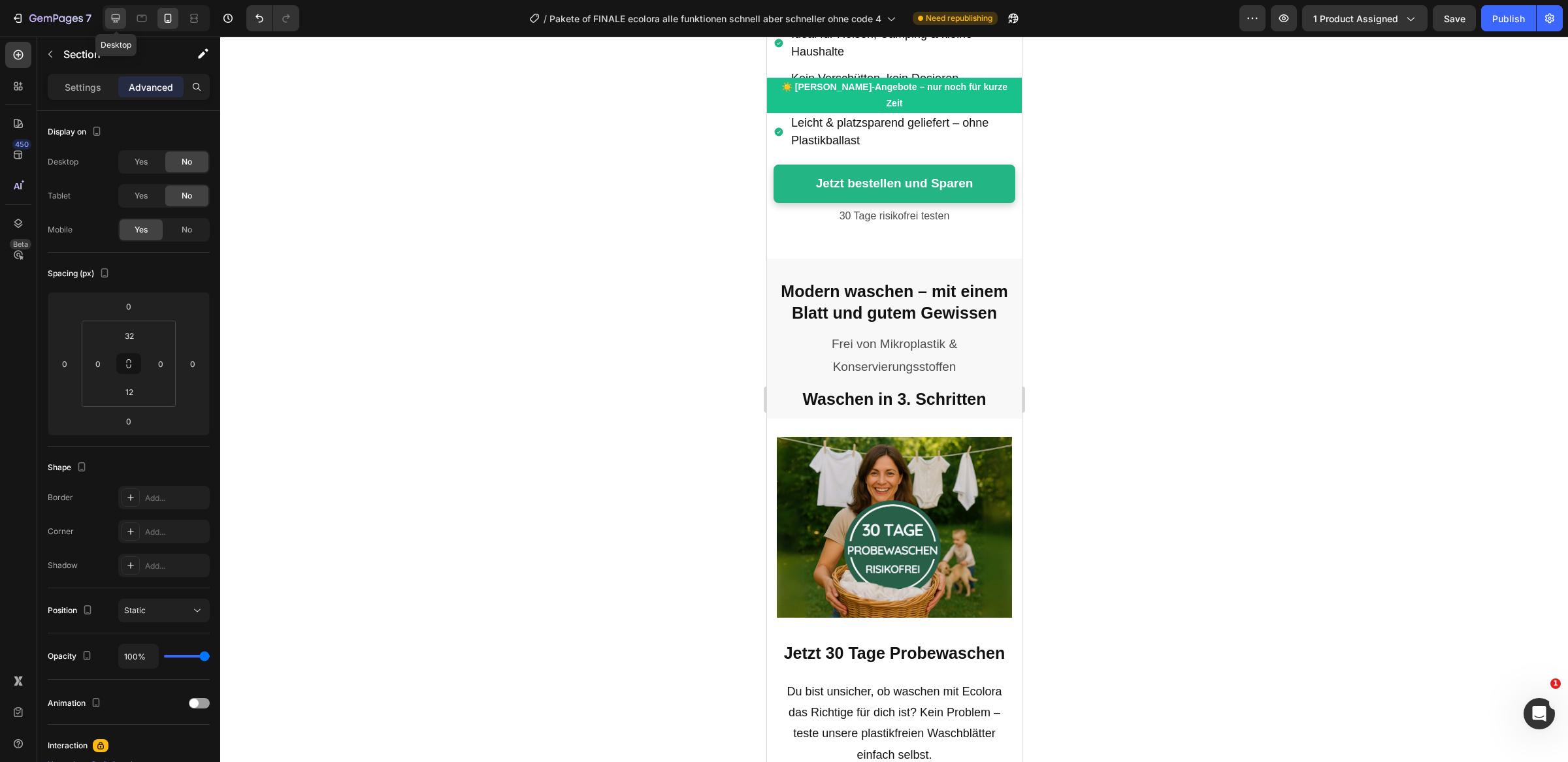
click at [112, 21] on icon at bounding box center [115, 18] width 13 height 13
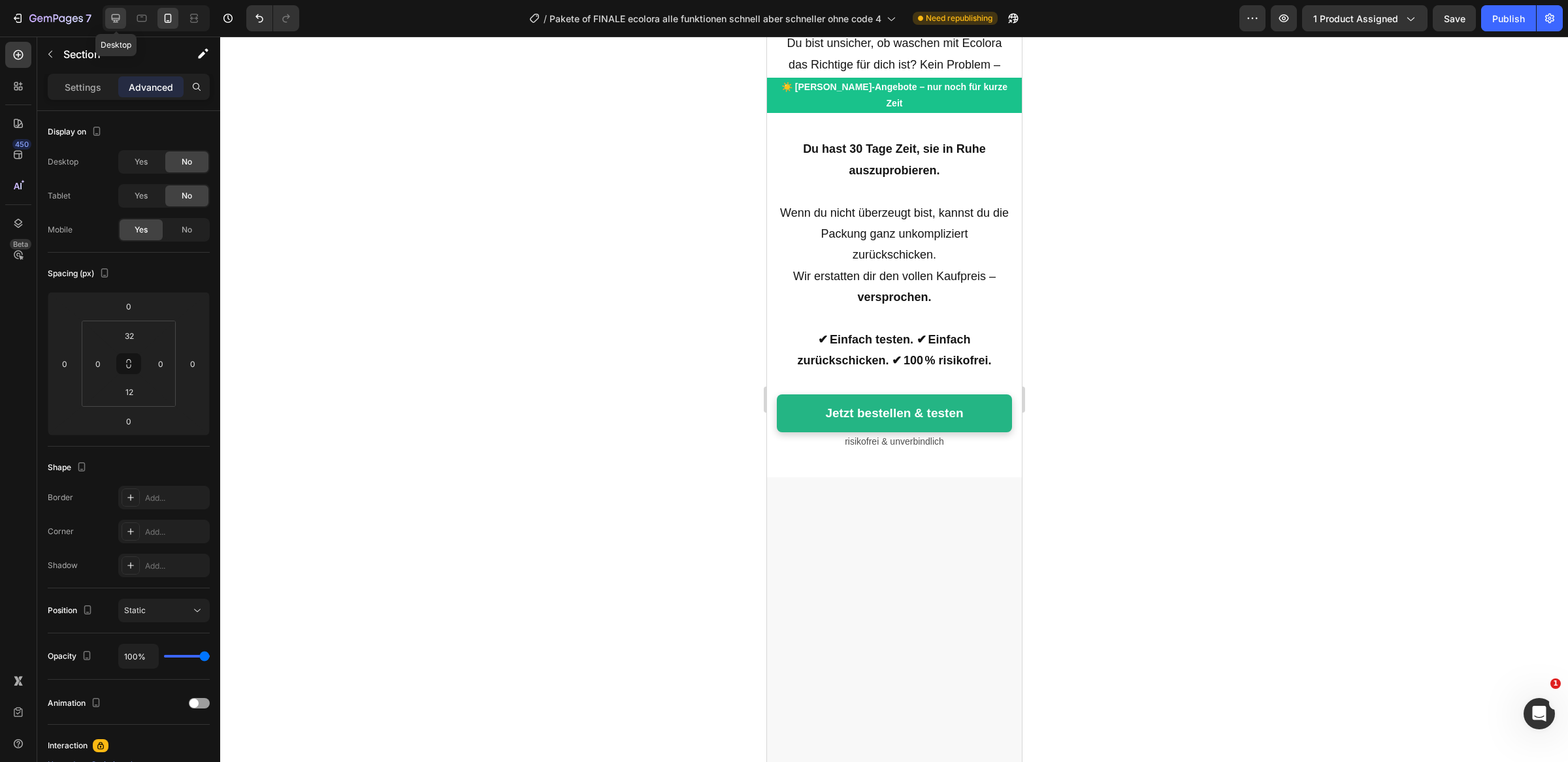
type input "32"
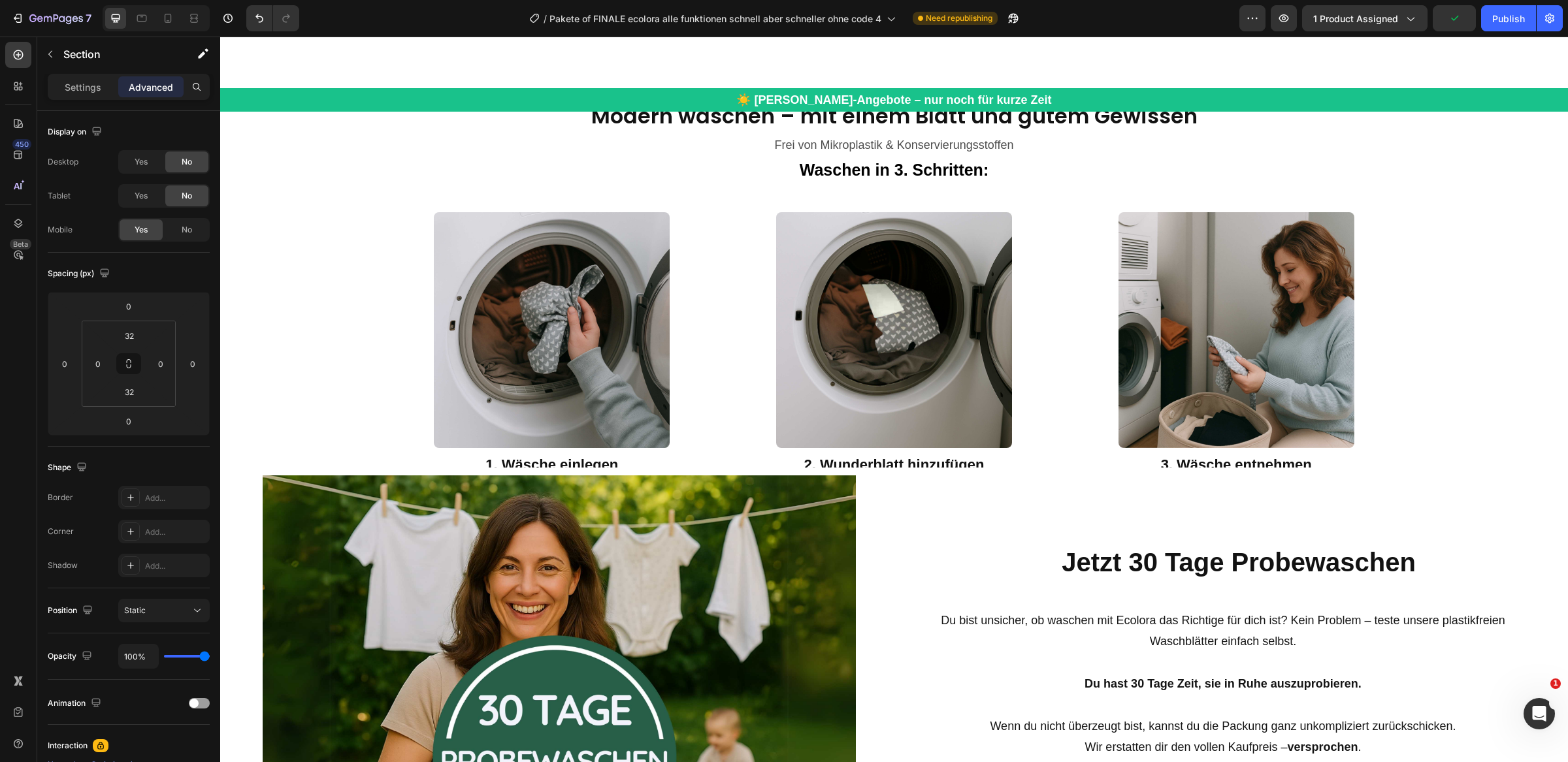
scroll to position [4403, 0]
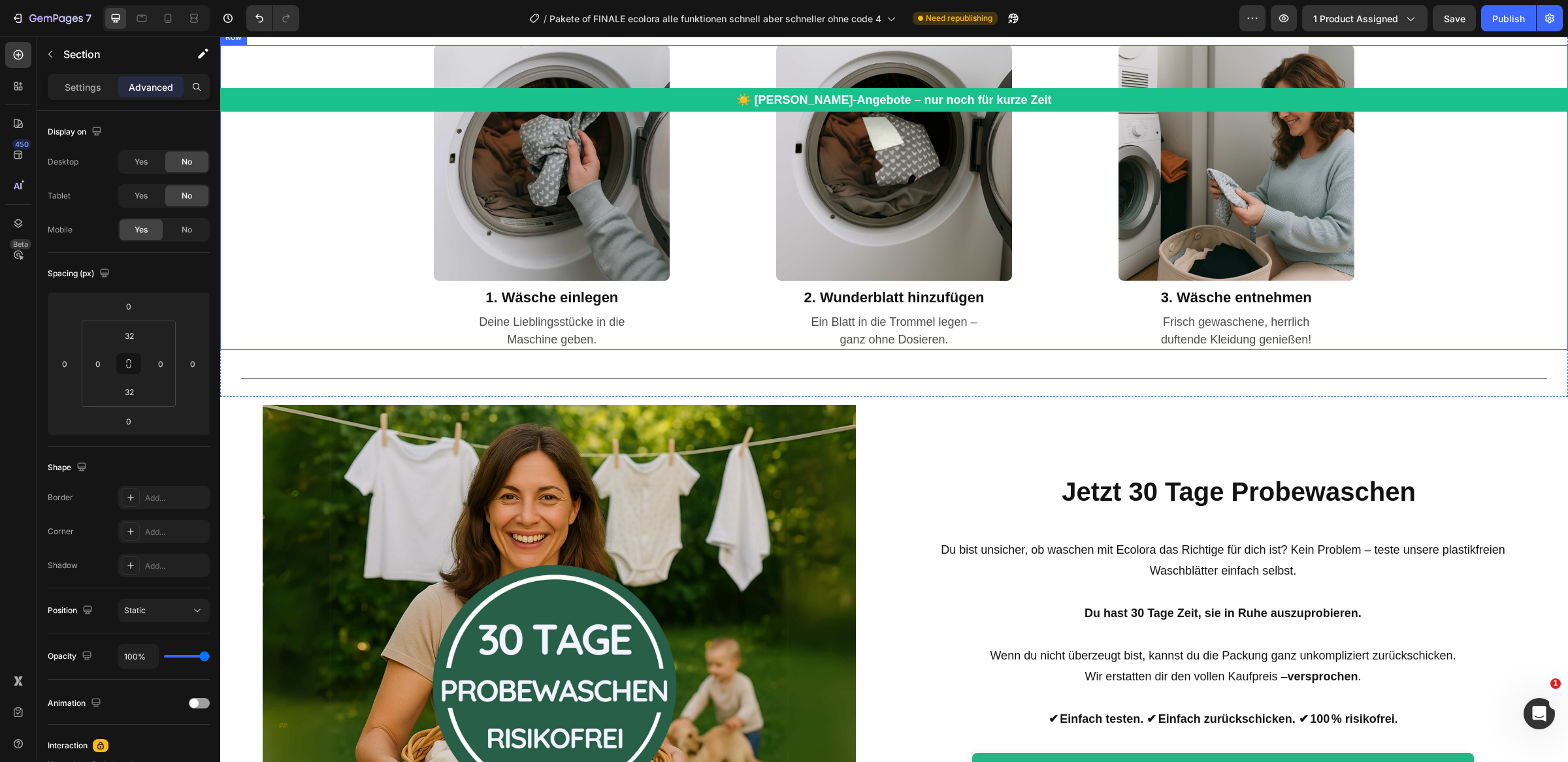
click at [1435, 484] on h2 "Jetzt 30 Tage Probewaschen" at bounding box center [1238, 492] width 659 height 42
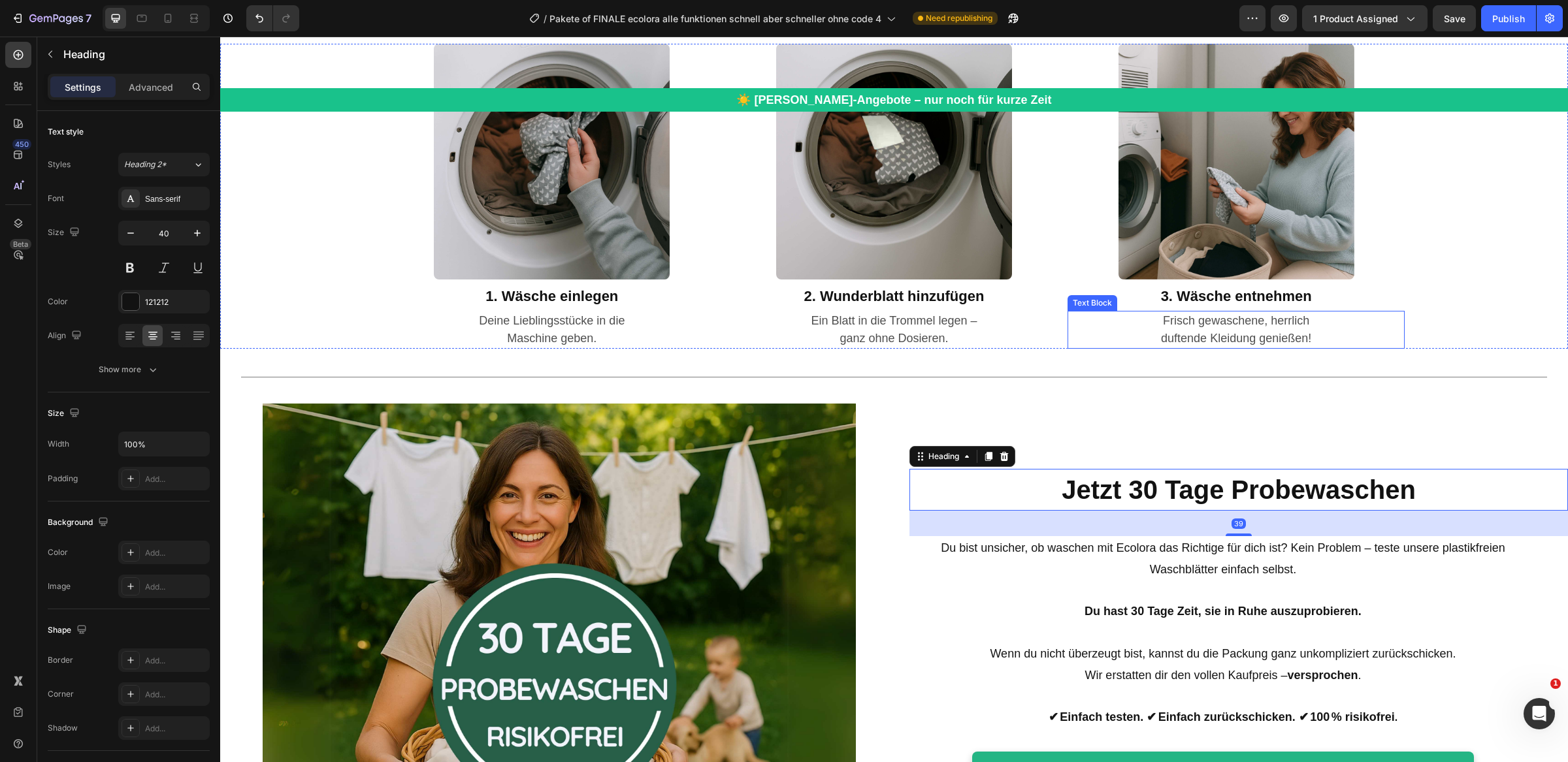
scroll to position [4304, 0]
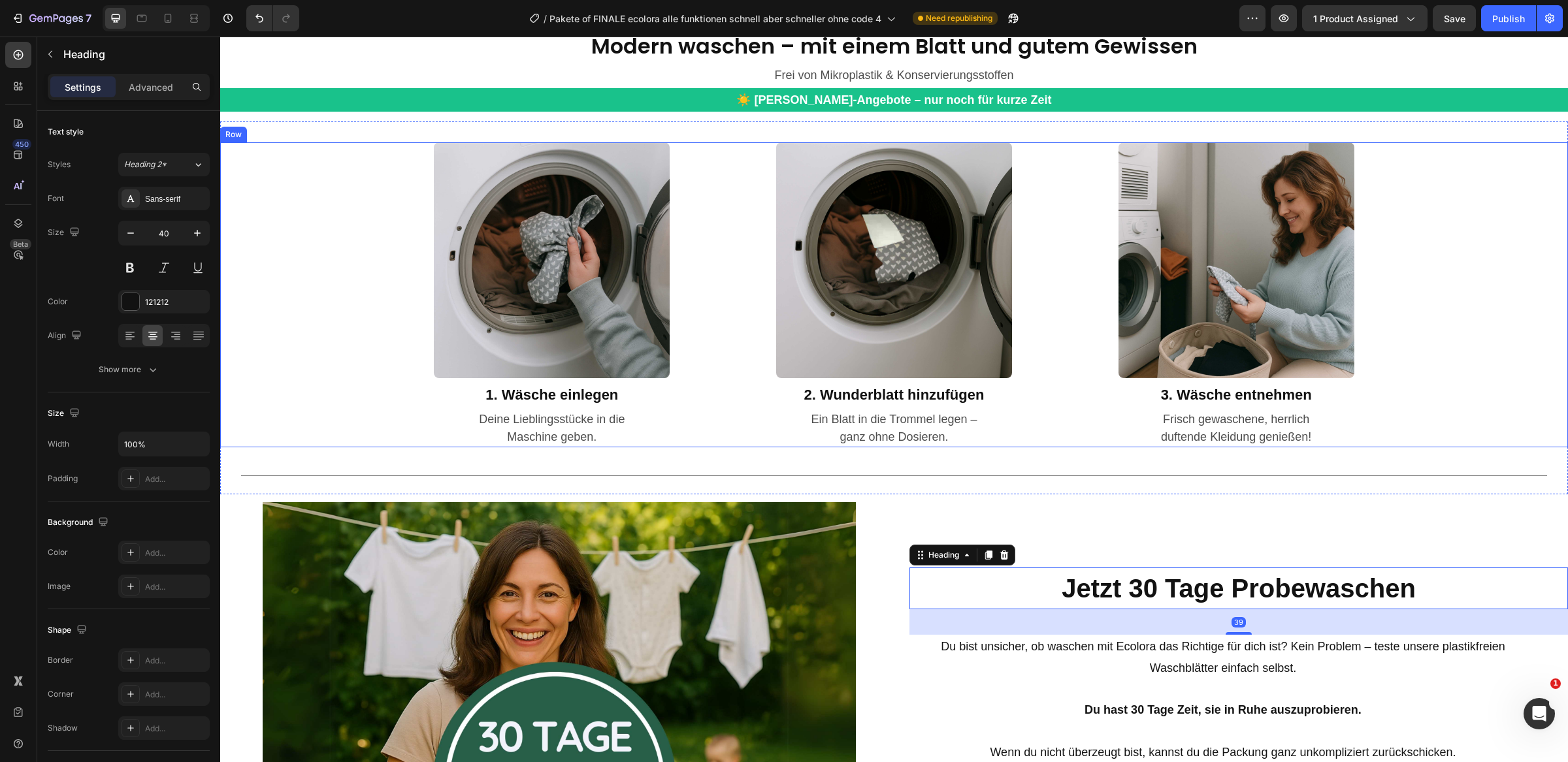
click at [1466, 336] on div "Image 1. Wäsche einlegen Heading Deine Lieblingsstücke in die Maschine geben. T…" at bounding box center [894, 294] width 1348 height 305
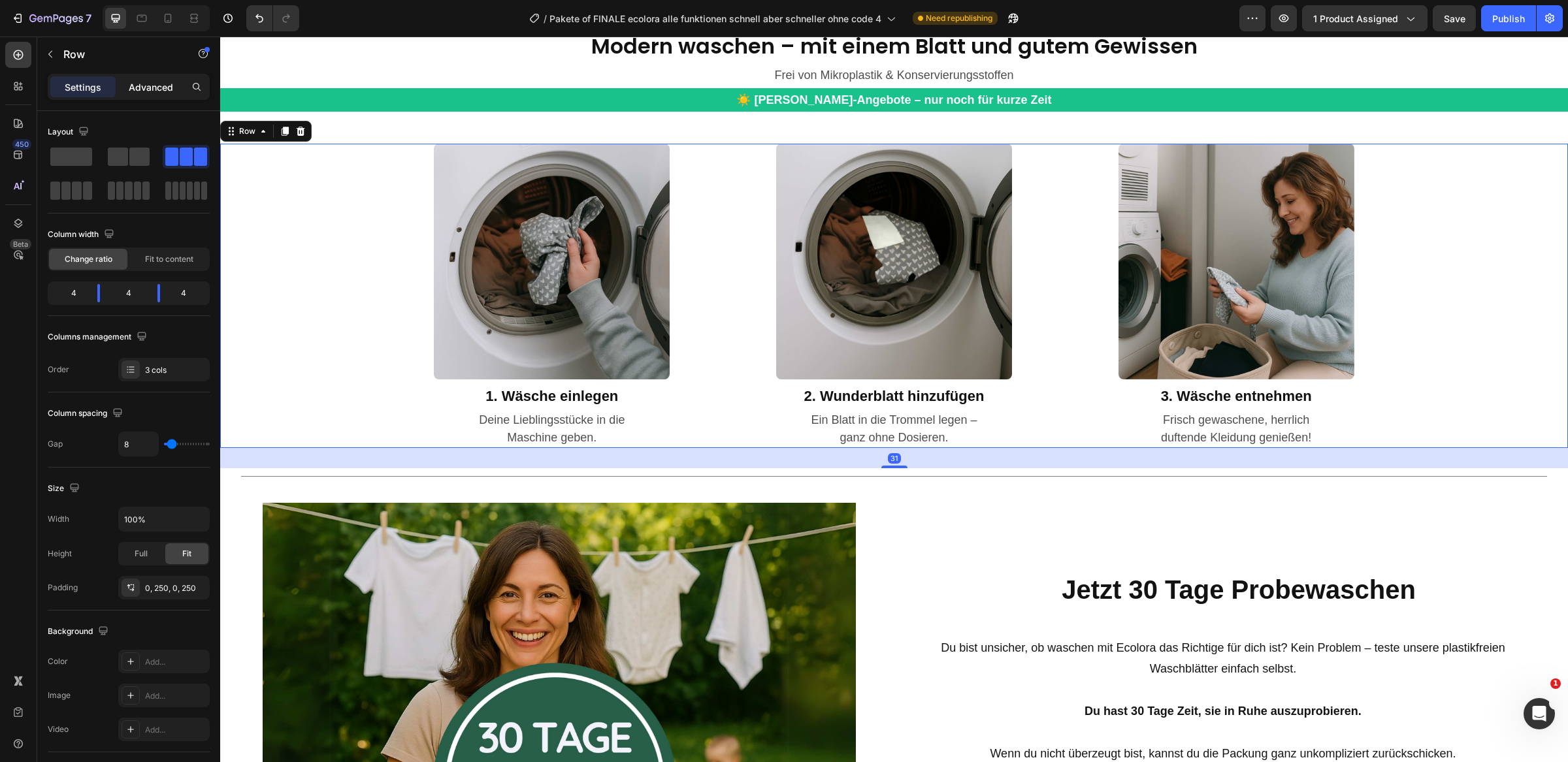
click at [152, 78] on div "Advanced" at bounding box center [151, 87] width 66 height 21
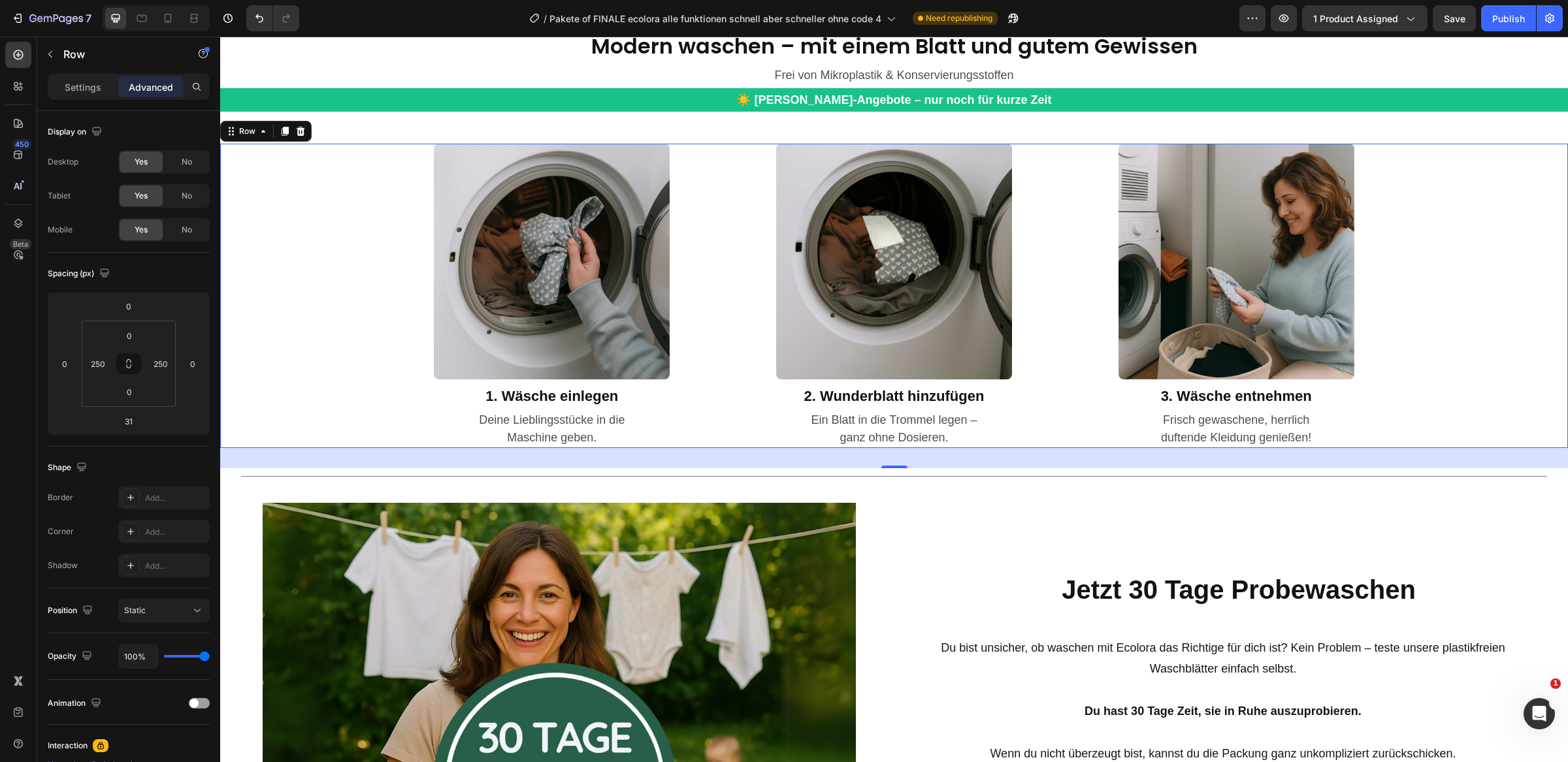
click at [1066, 466] on div "31" at bounding box center [894, 458] width 1348 height 20
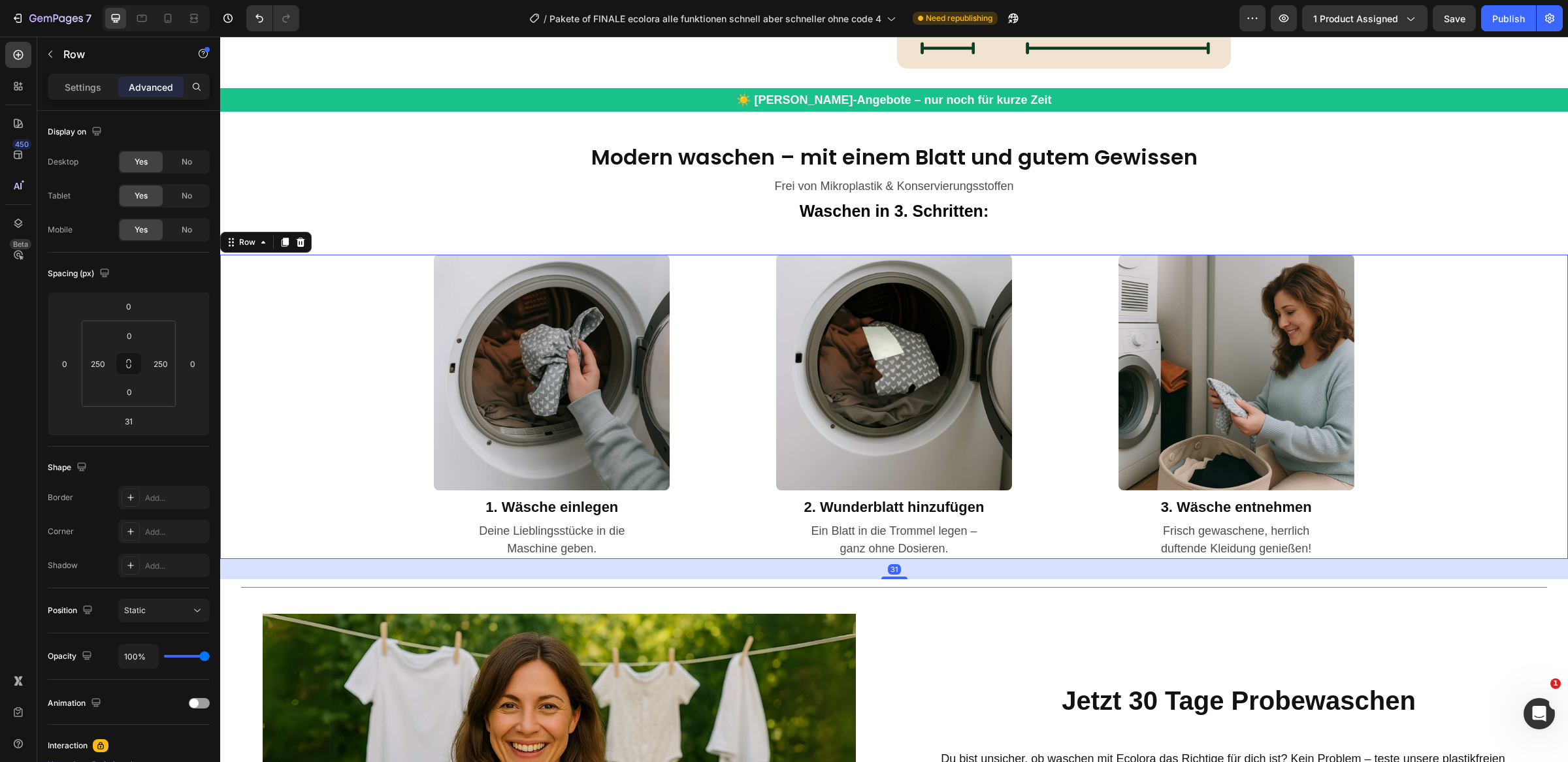
scroll to position [4143, 0]
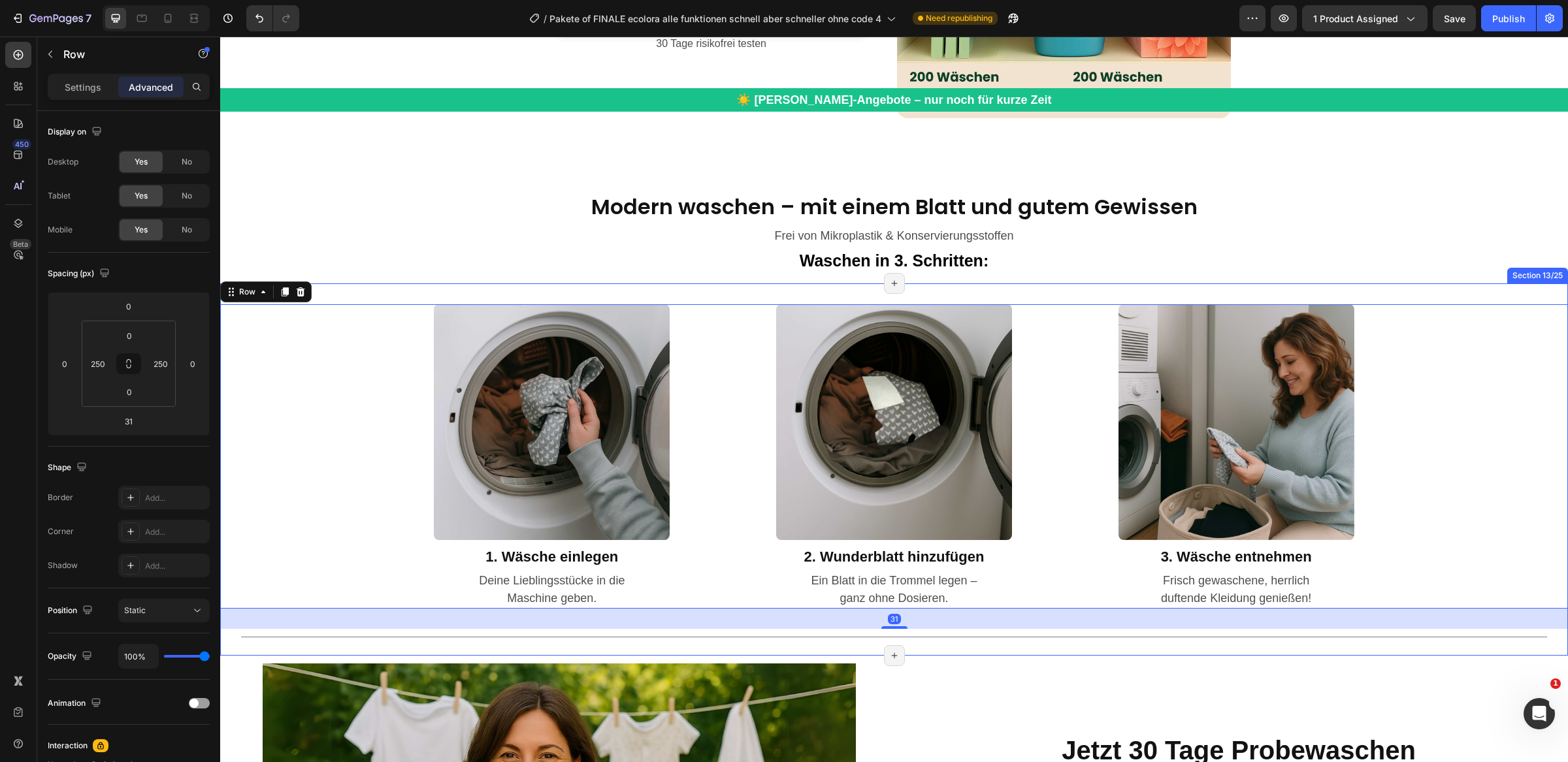
click at [695, 288] on div "Image 1. Wäsche einlegen Heading Deine Lieblingsstücke in die Maschine geben. T…" at bounding box center [894, 469] width 1348 height 373
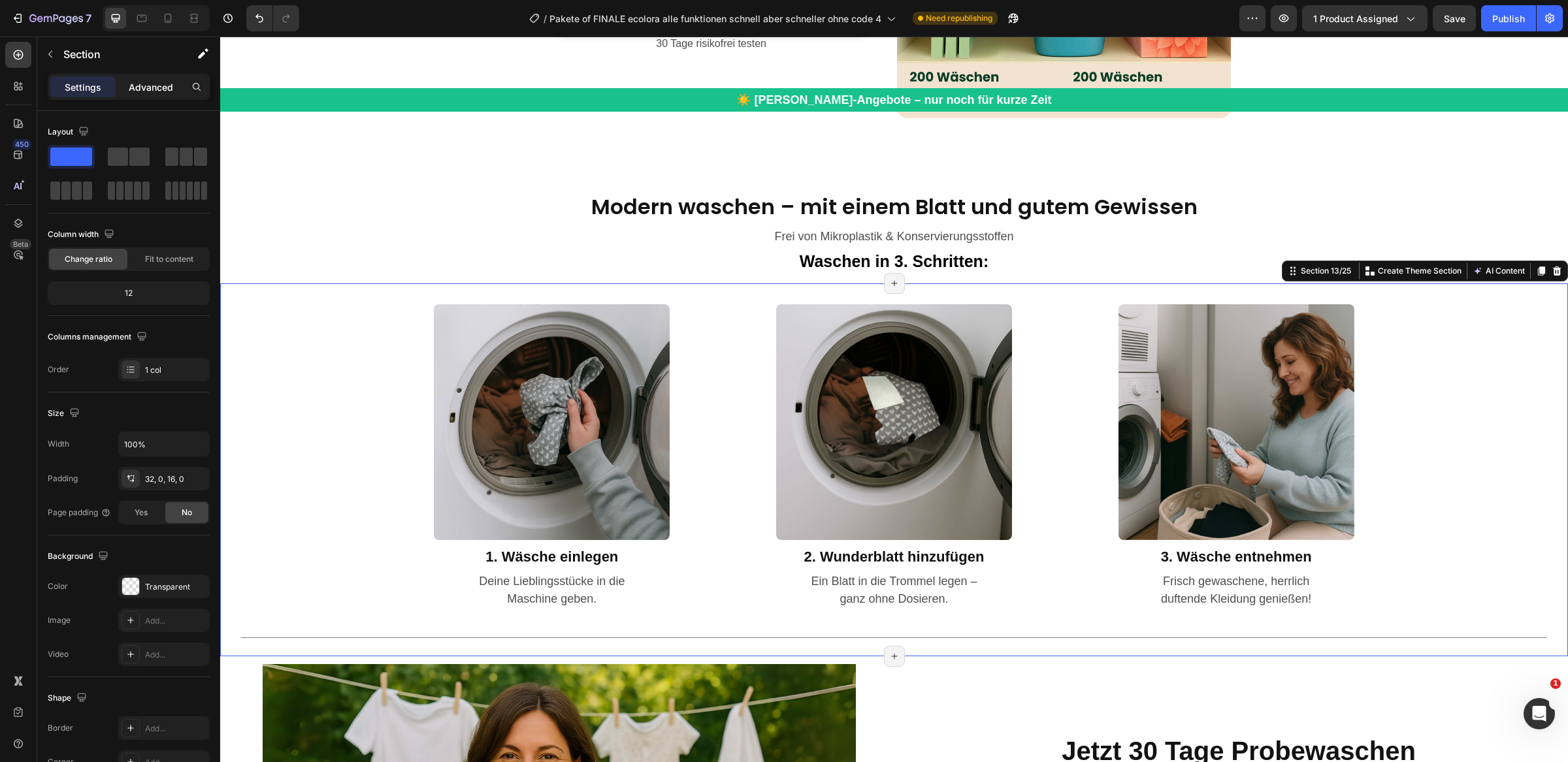
click at [153, 88] on p "Advanced" at bounding box center [151, 87] width 45 height 14
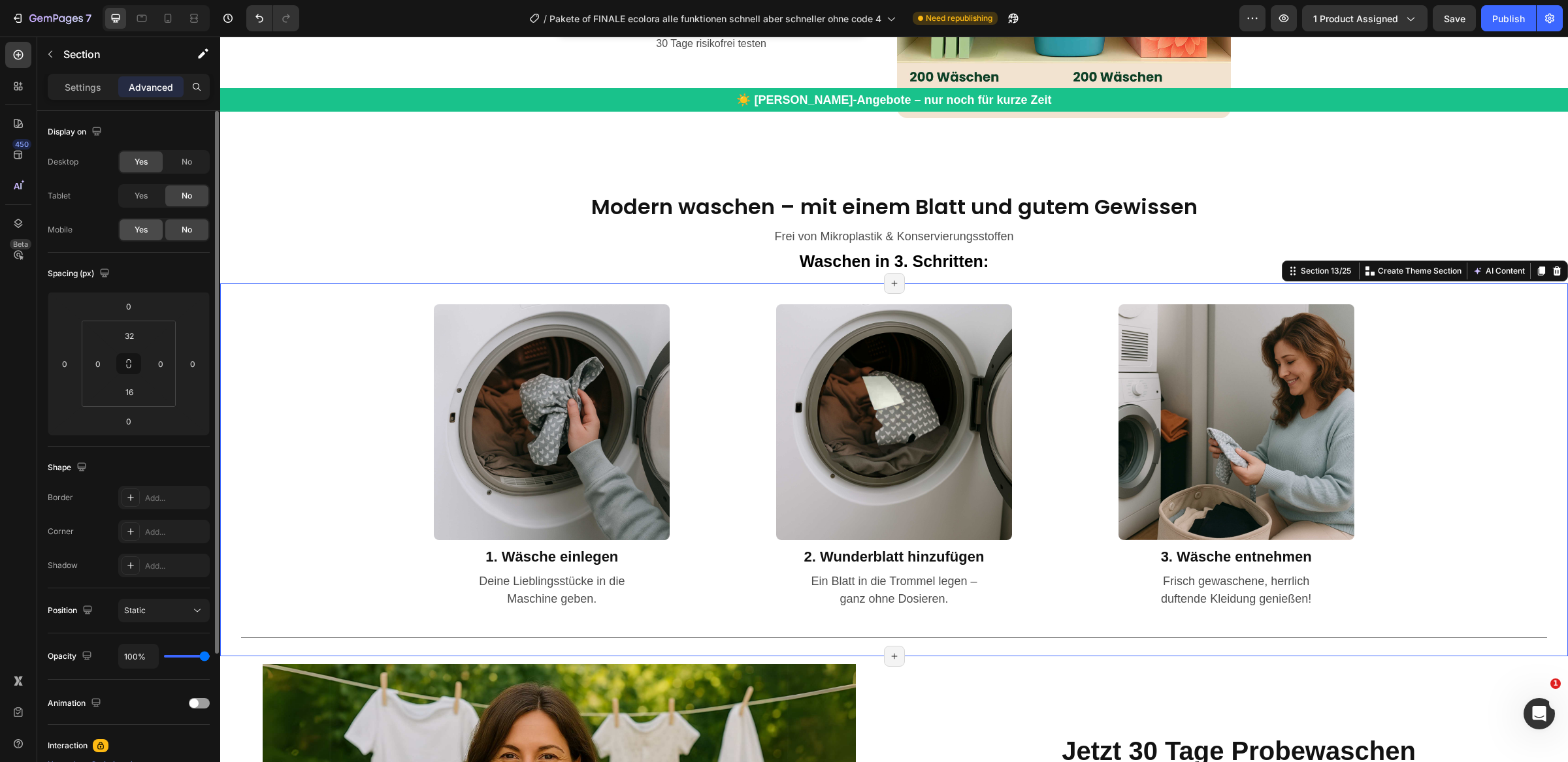
click at [146, 232] on span "Yes" at bounding box center [141, 230] width 13 height 12
click at [164, 22] on icon at bounding box center [168, 18] width 13 height 13
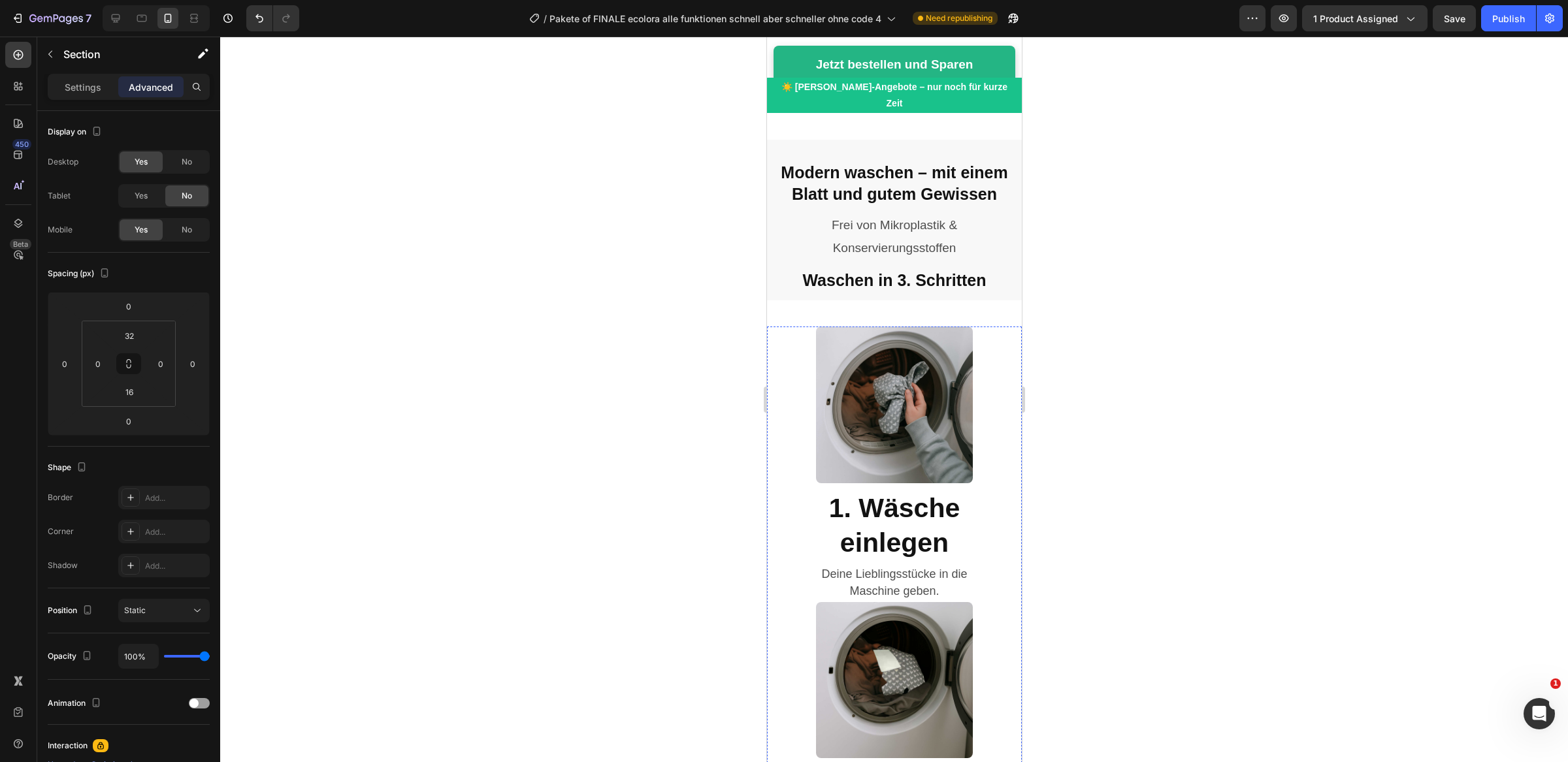
scroll to position [4914, 0]
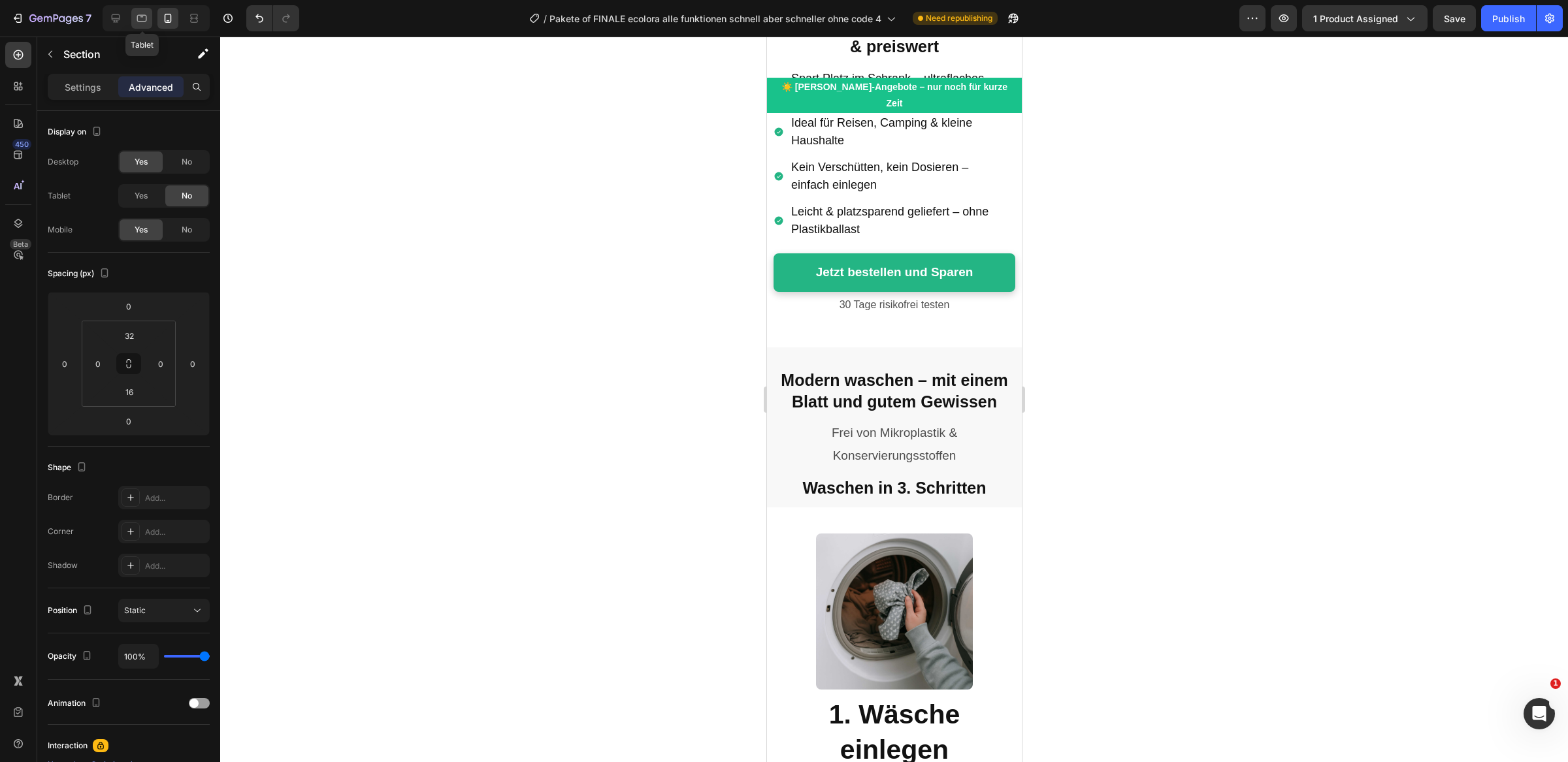
click at [146, 15] on icon at bounding box center [142, 19] width 10 height 7
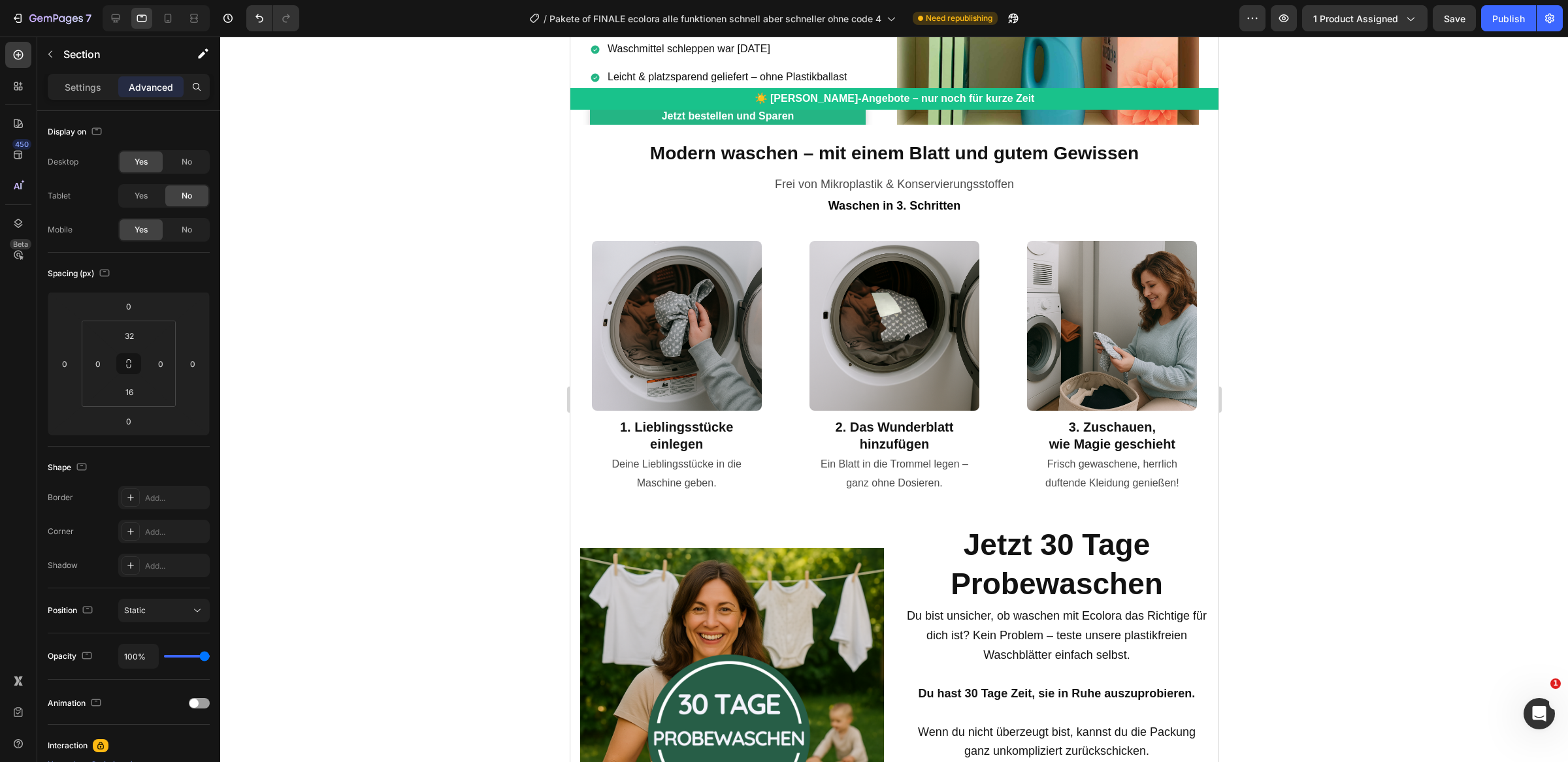
scroll to position [3824, 0]
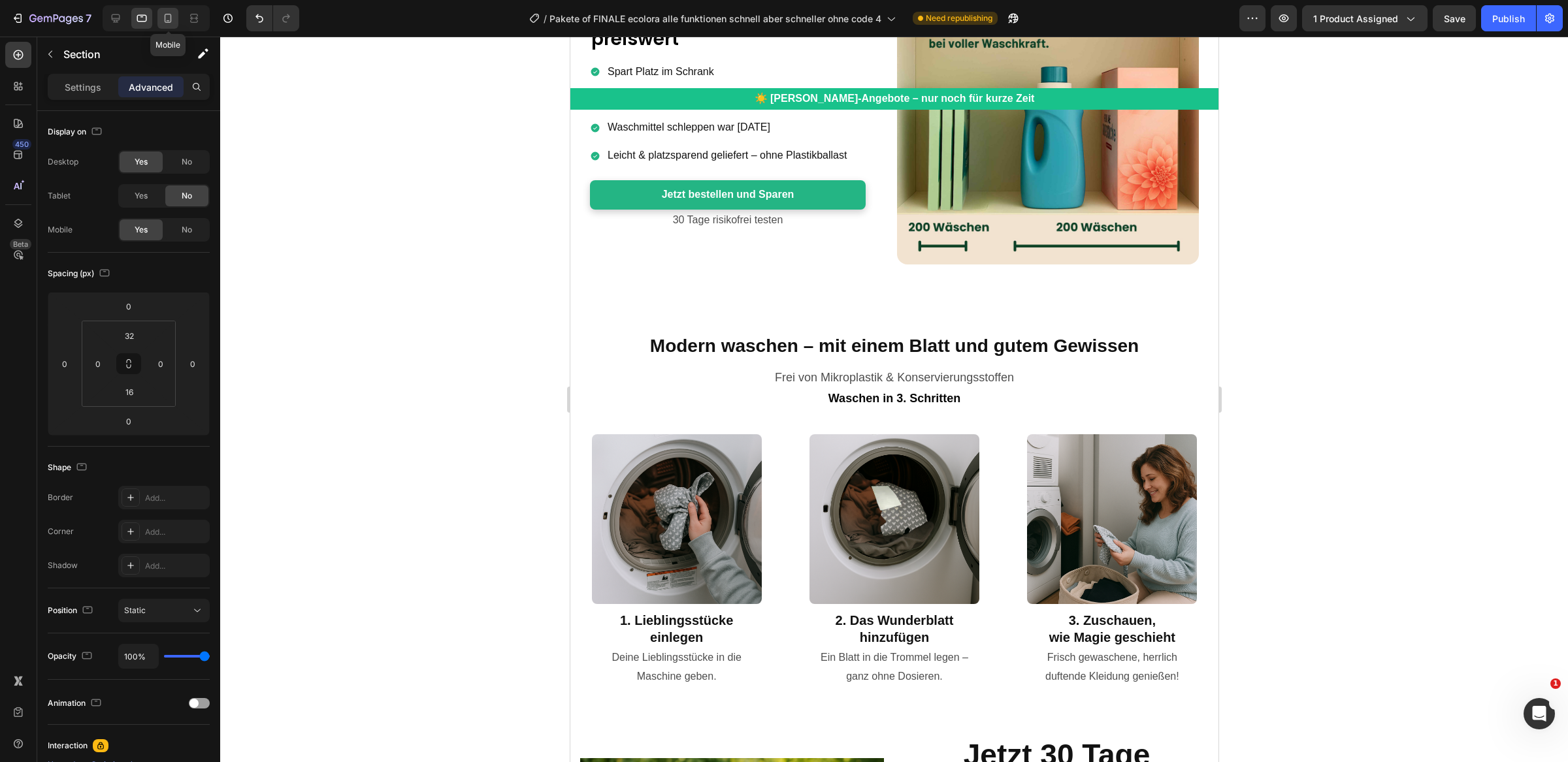
click at [177, 16] on div at bounding box center [167, 18] width 21 height 21
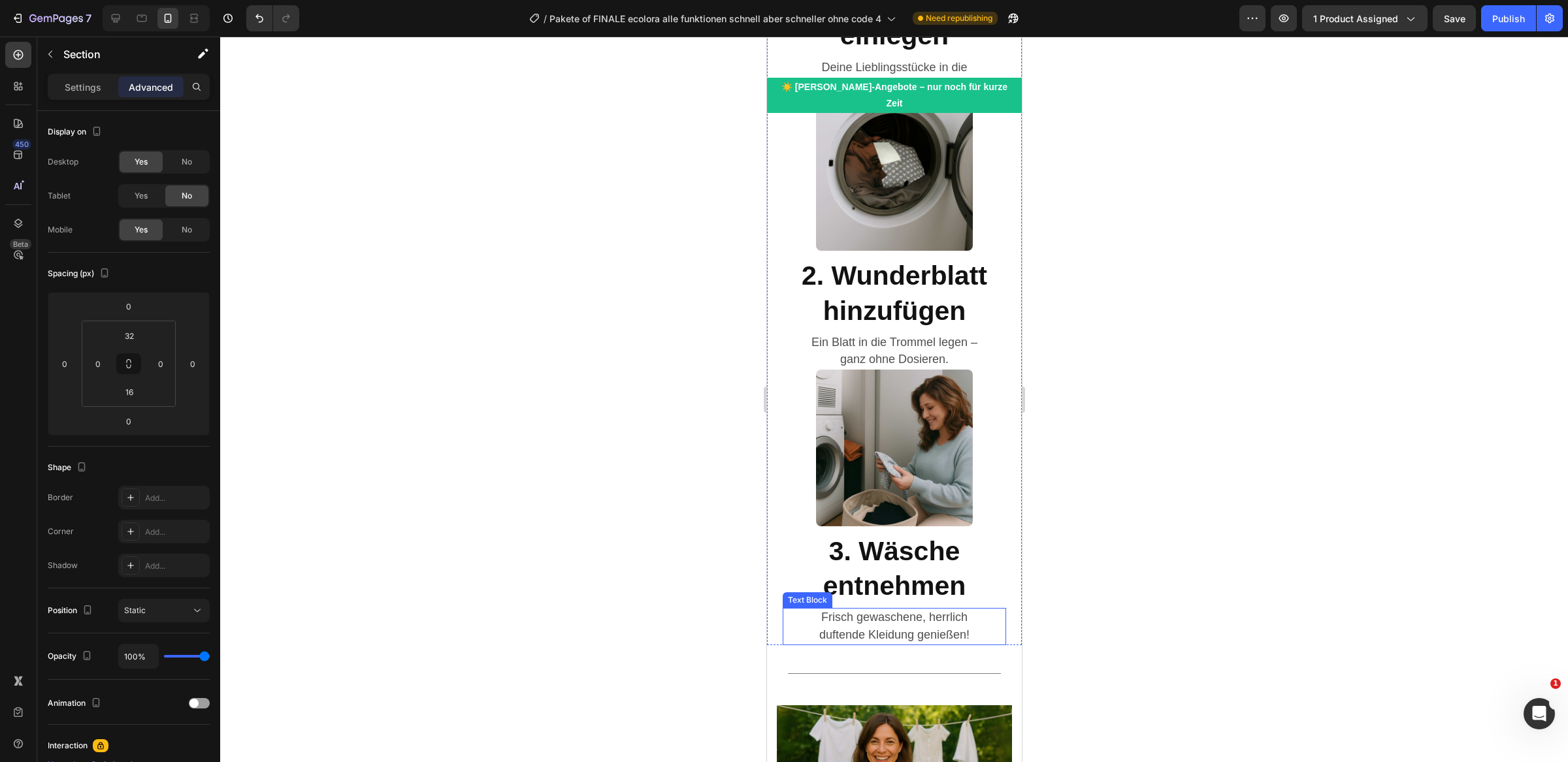
scroll to position [5612, 0]
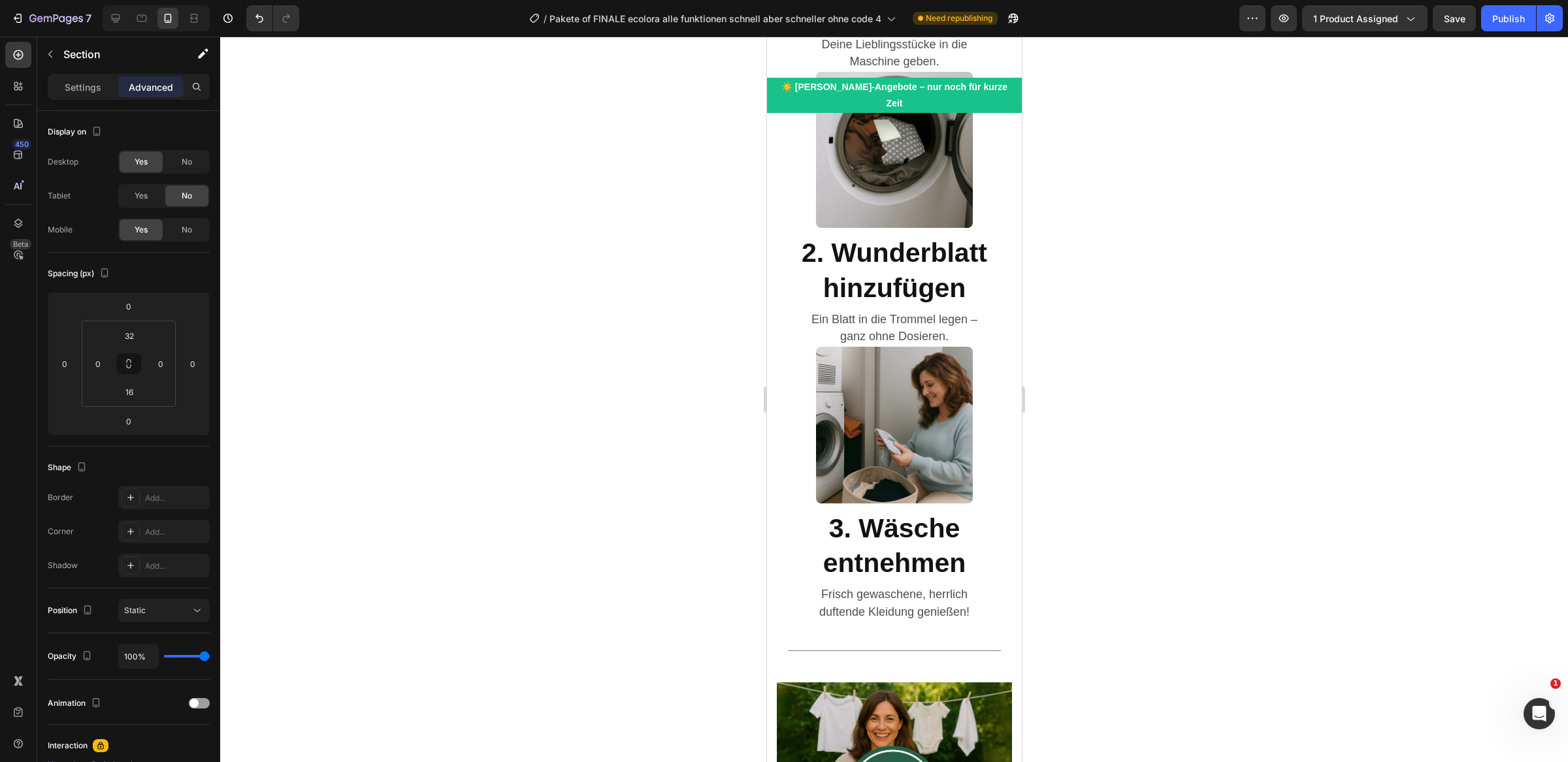
click at [1004, 622] on div "Image 1. Wäsche einlegen Heading Deine Lieblingsstücke in die Maschine geben. T…" at bounding box center [894, 228] width 255 height 862
click at [974, 642] on div "Title Line" at bounding box center [893, 650] width 213 height 17
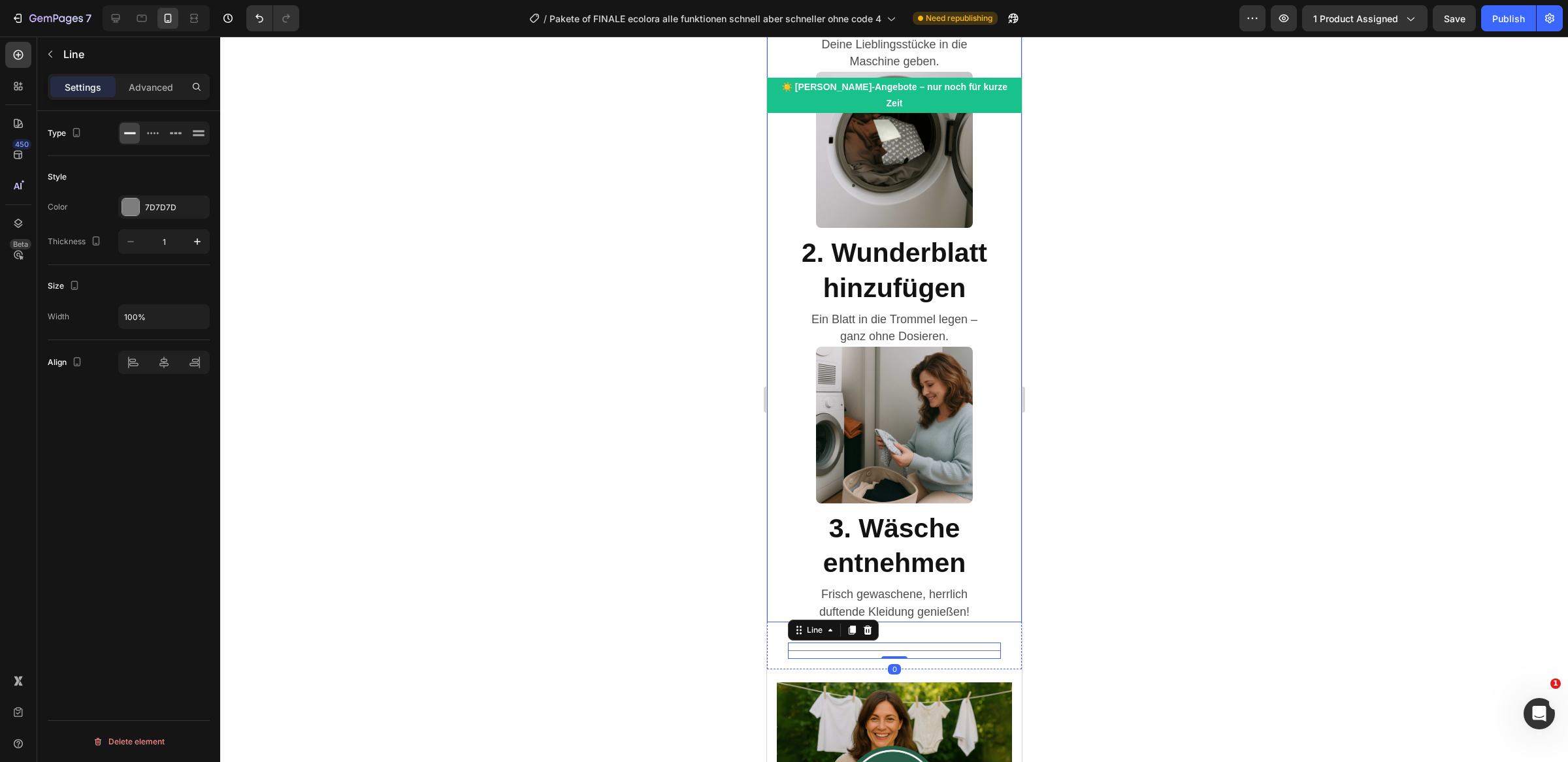
click at [1018, 554] on div "Image 1. Wäsche einlegen Heading Deine Lieblingsstücke in die Maschine geben. T…" at bounding box center [894, 209] width 255 height 825
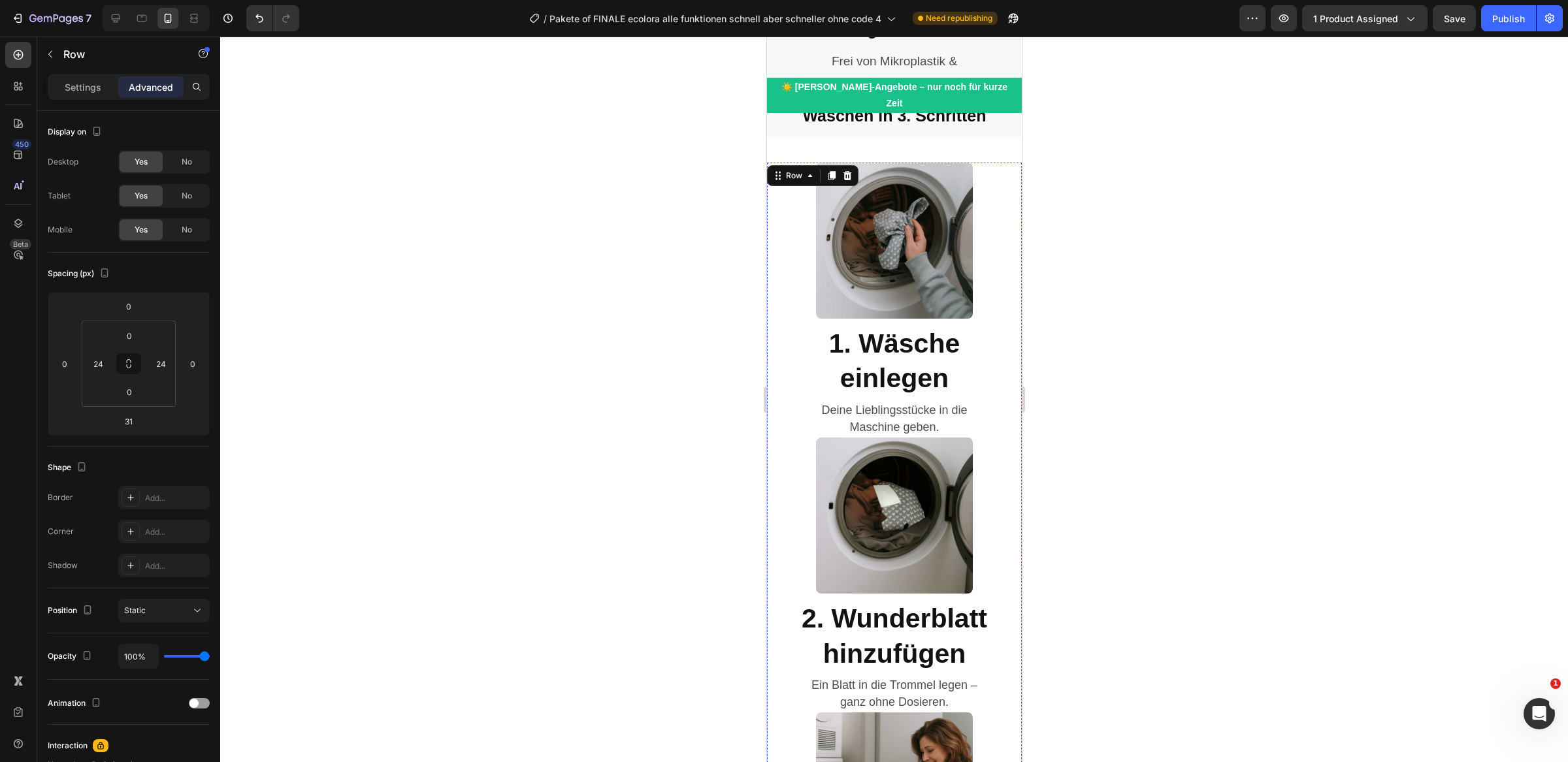
scroll to position [4983, 0]
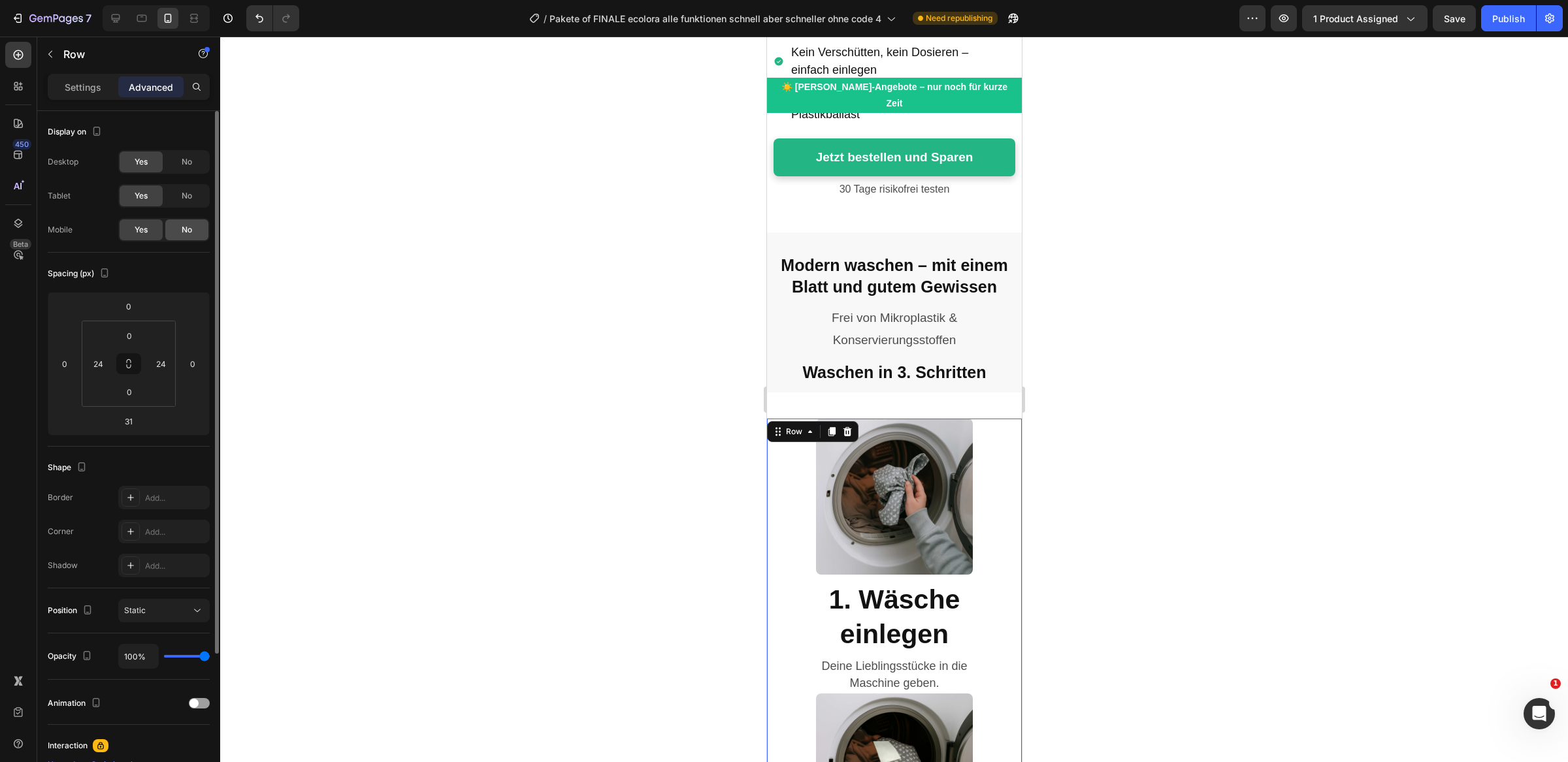
click at [185, 233] on span "No" at bounding box center [187, 230] width 10 height 12
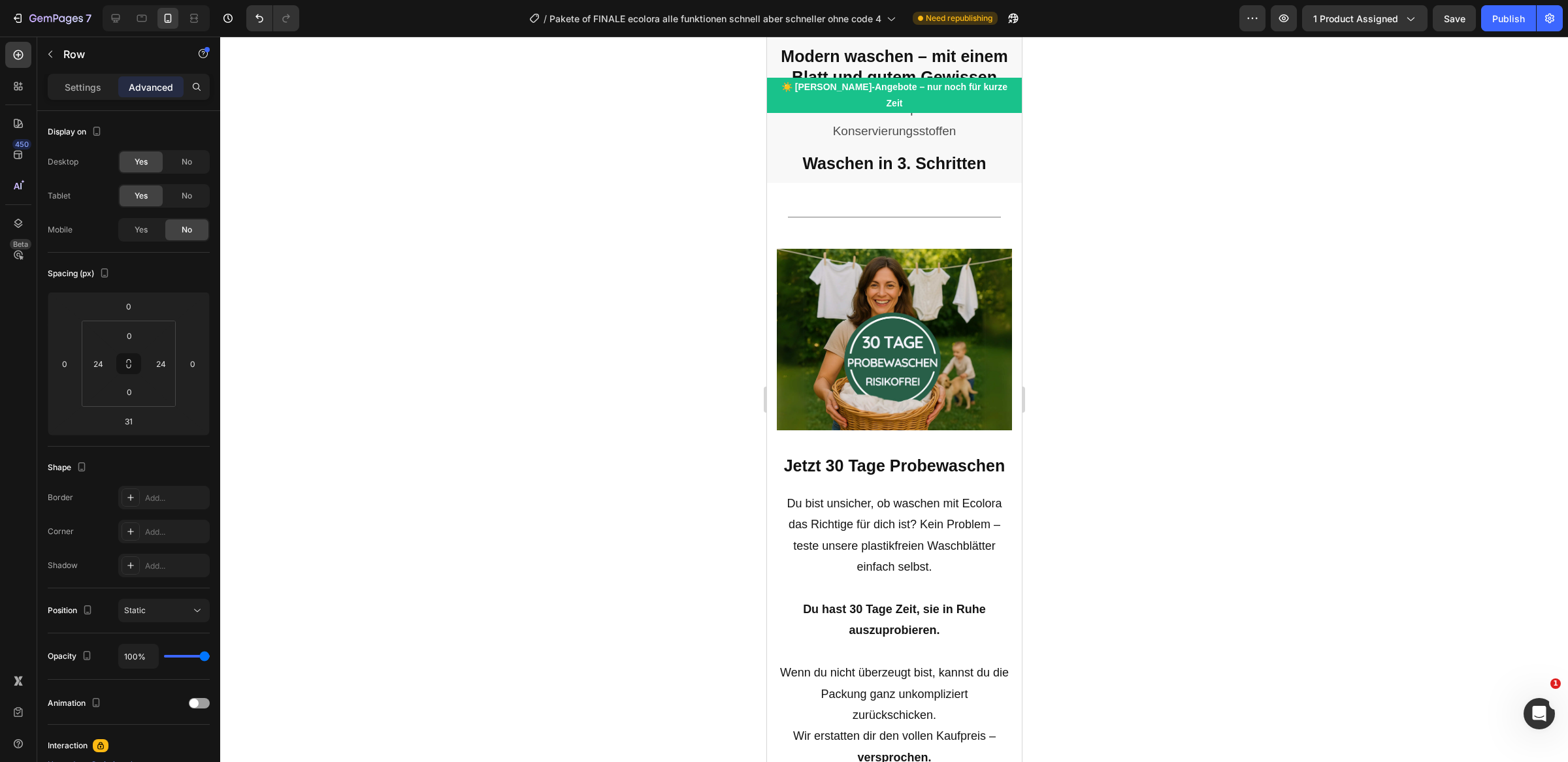
scroll to position [4971, 0]
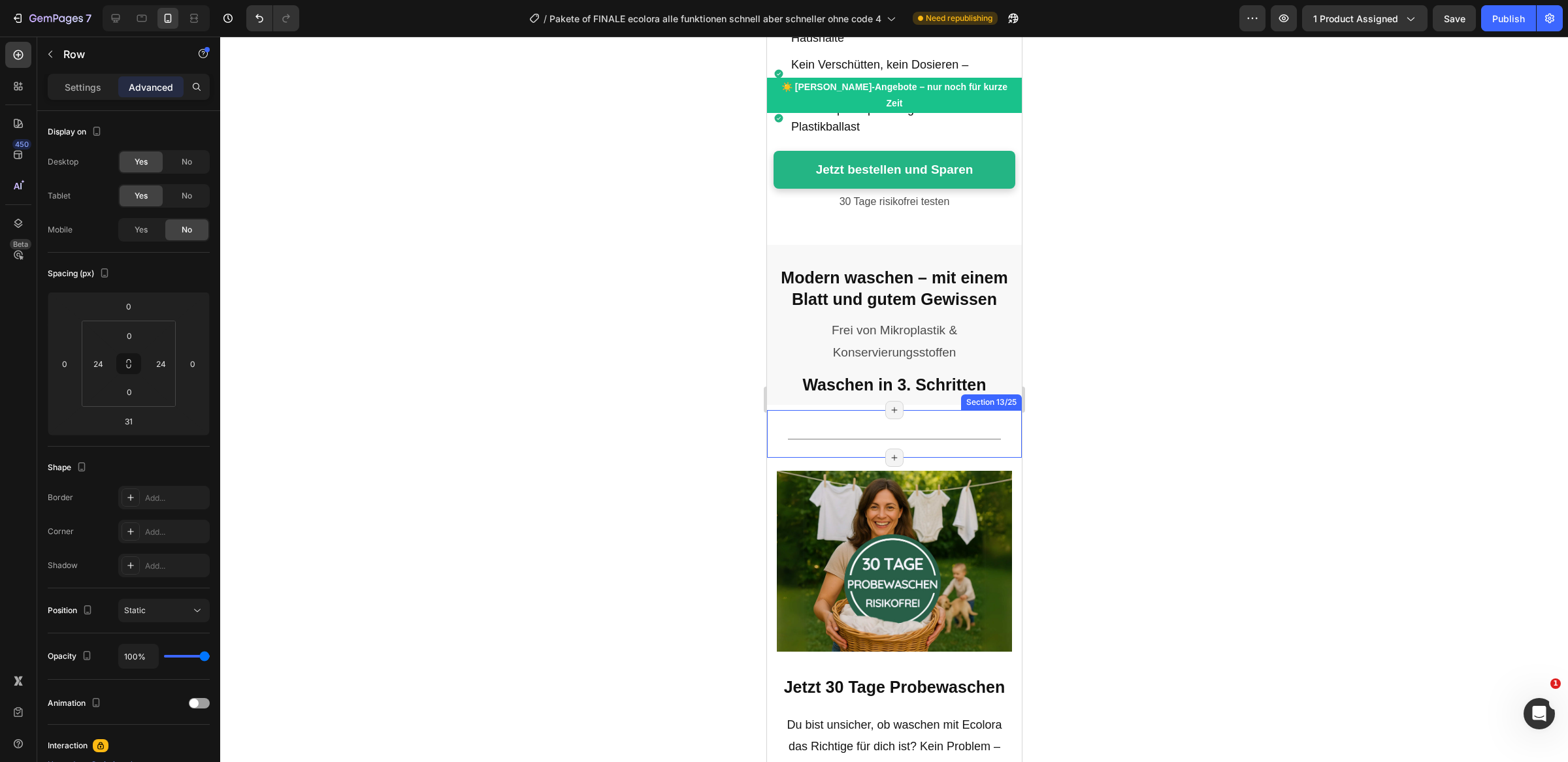
click at [844, 410] on div "Image 1. Wäsche einlegen Heading Deine Lieblingsstücke in die Maschine geben. T…" at bounding box center [894, 434] width 255 height 48
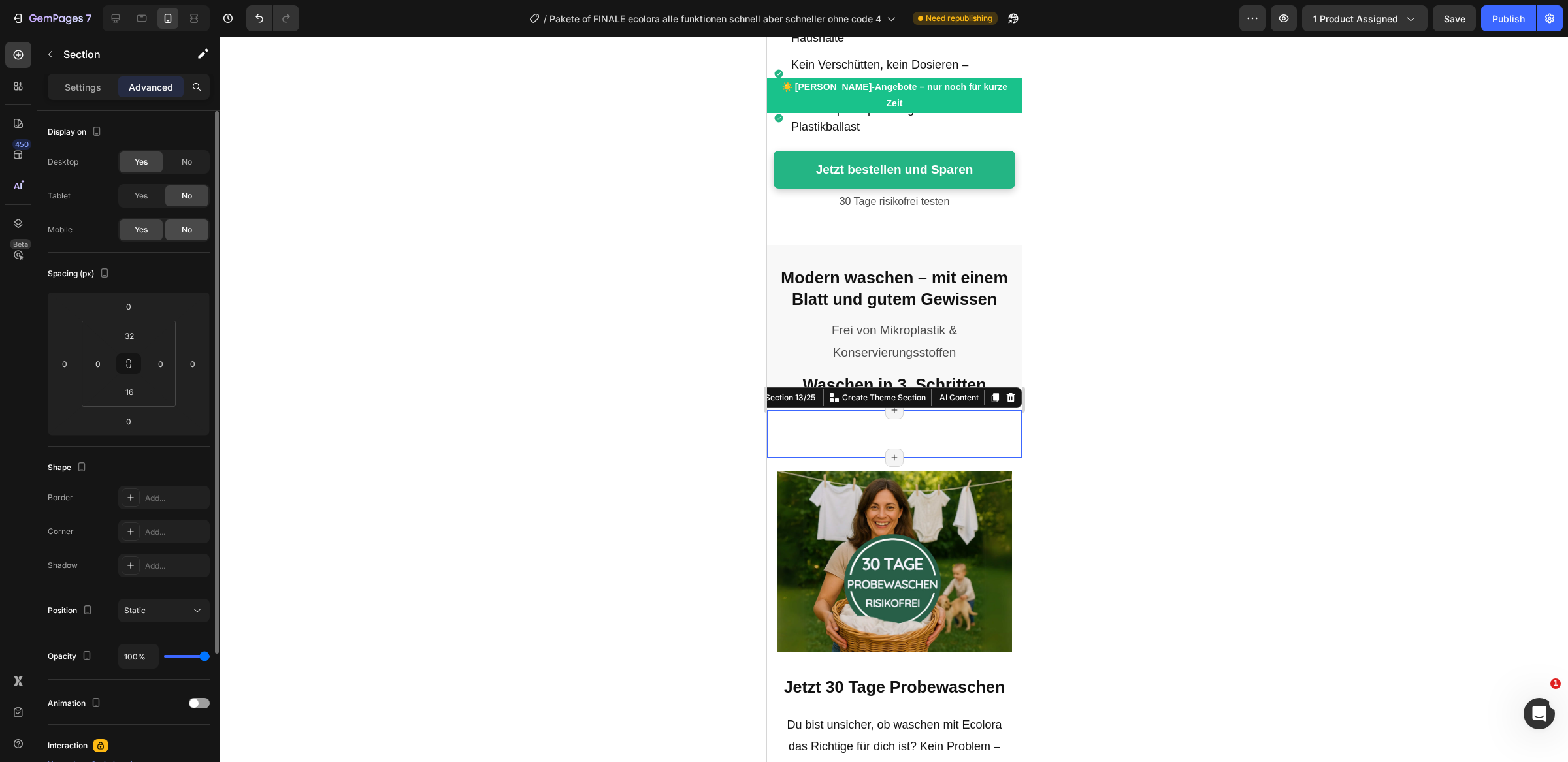
click at [190, 232] on span "No" at bounding box center [187, 230] width 10 height 12
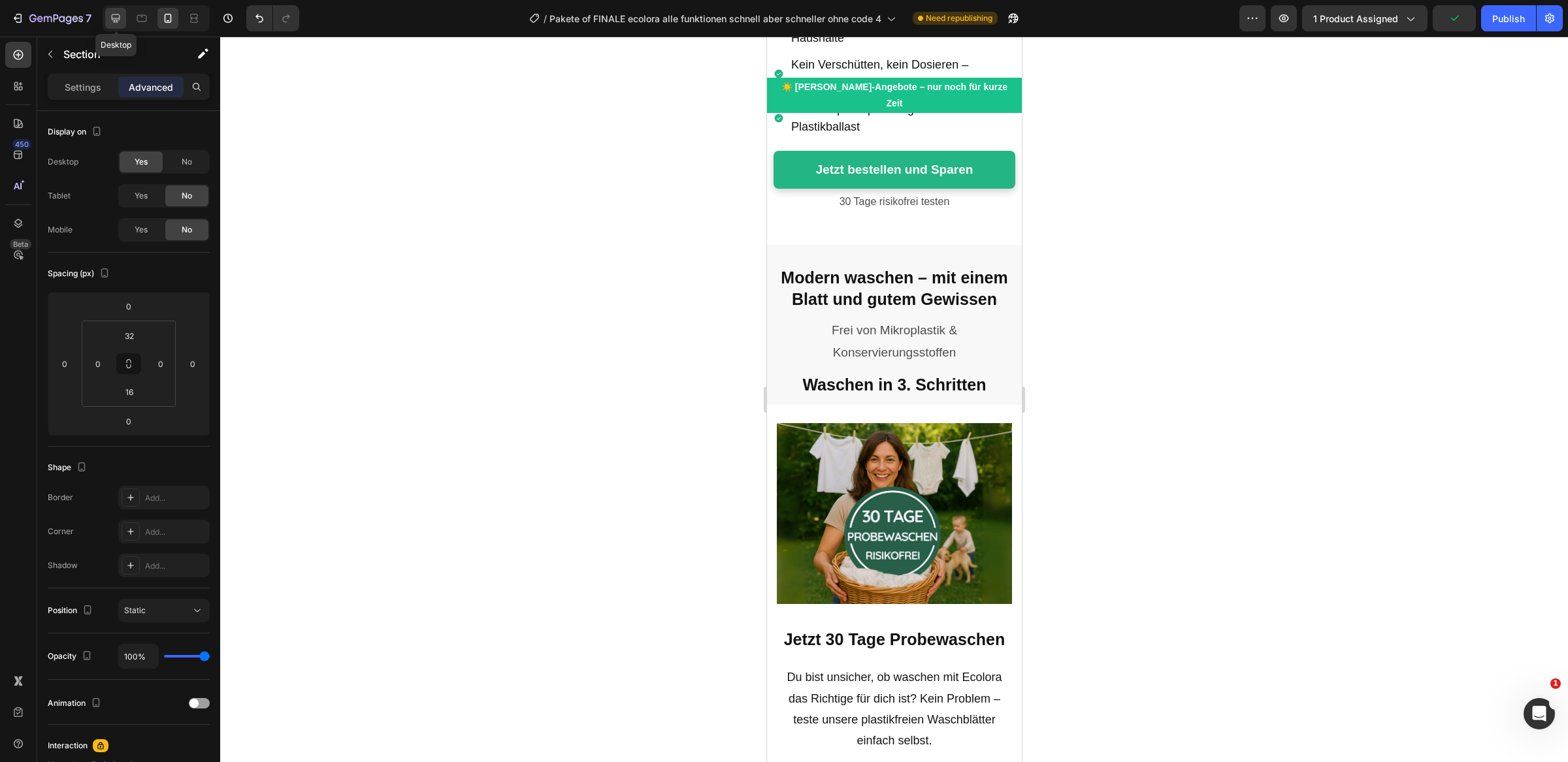
click at [110, 20] on icon at bounding box center [115, 18] width 13 height 13
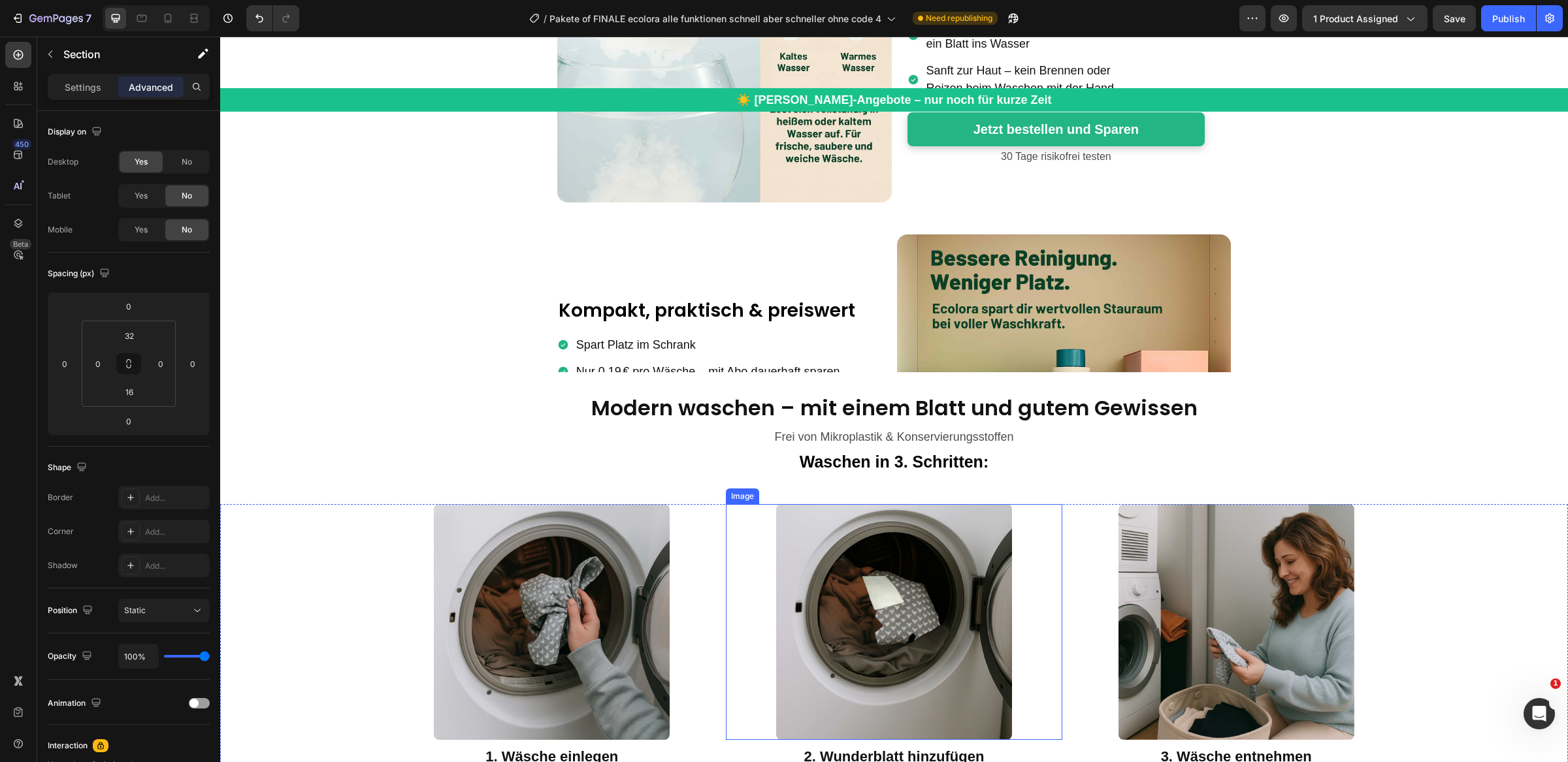
scroll to position [3649, 0]
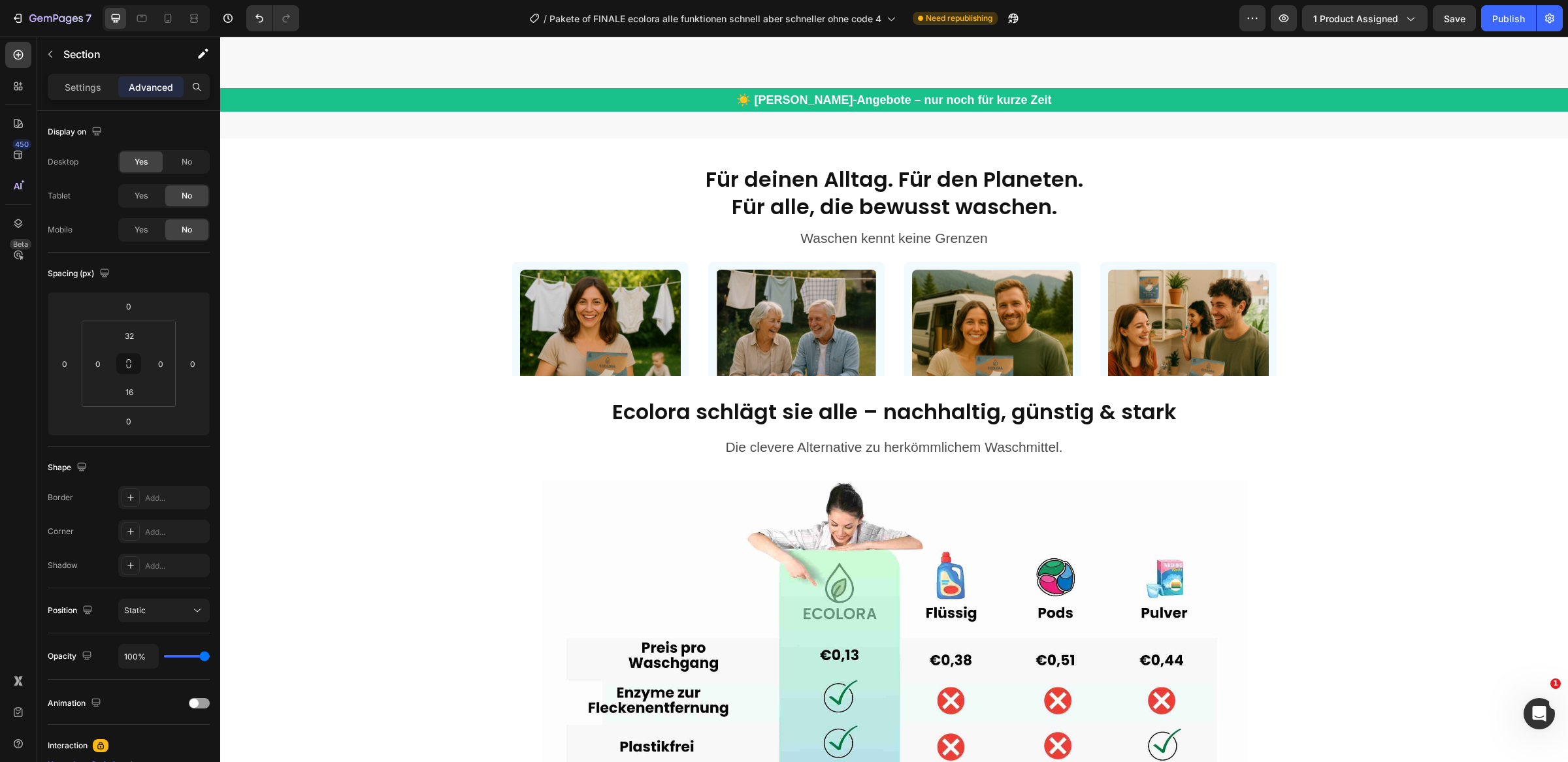
select select "FamilienAngebot / 240 Waschgänge"
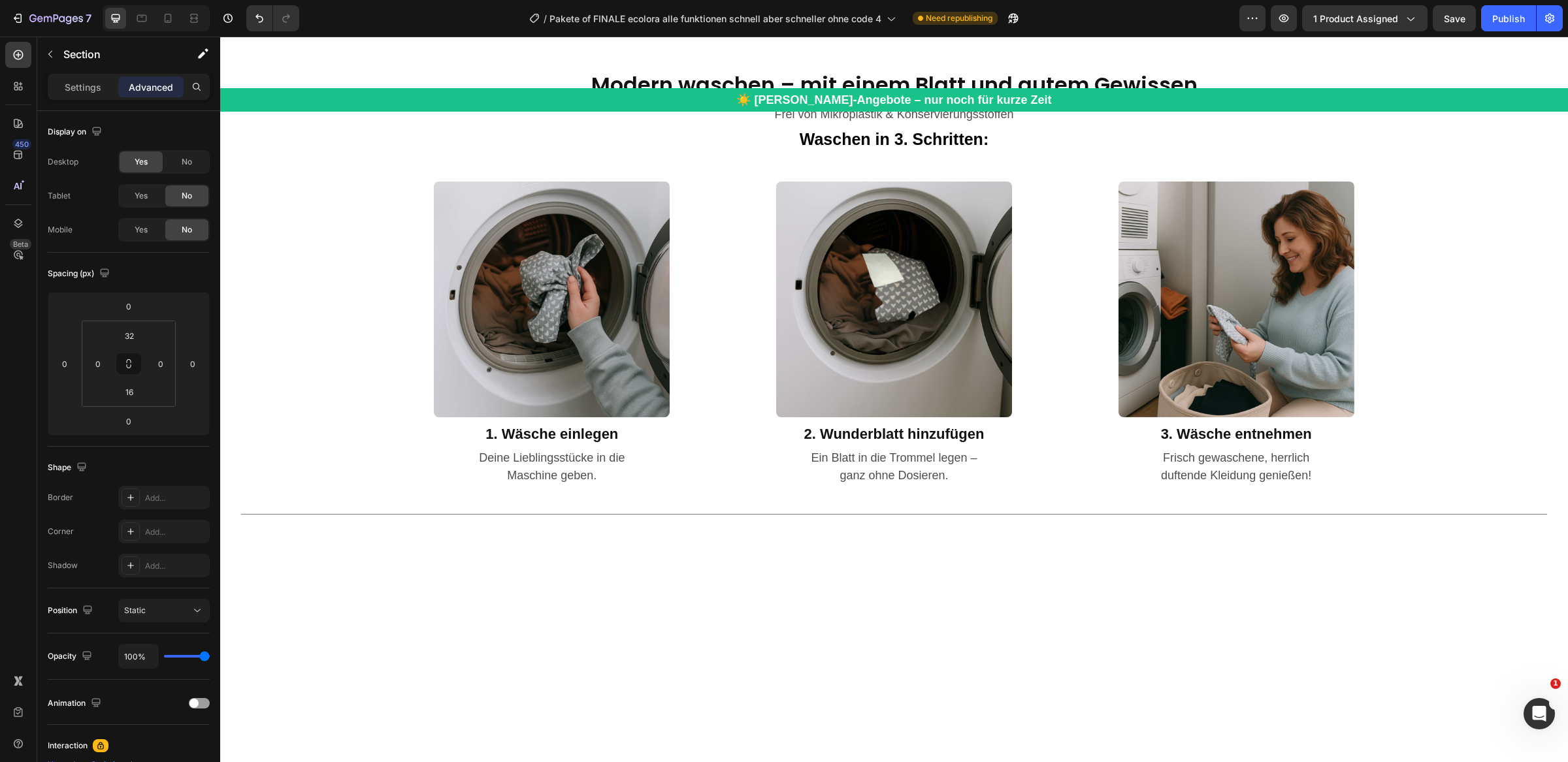
scroll to position [4121, 0]
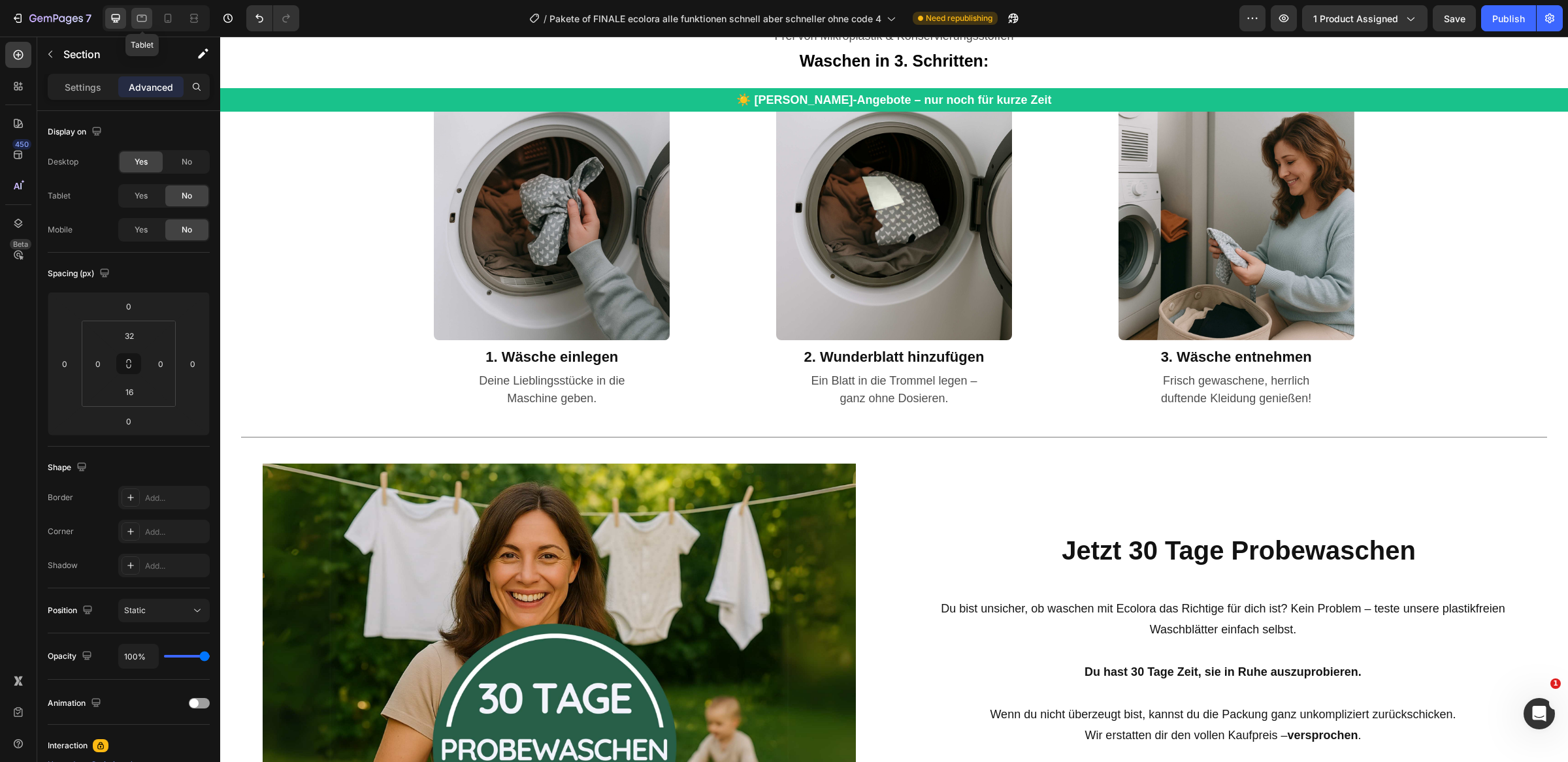
click at [139, 22] on icon at bounding box center [142, 18] width 13 height 13
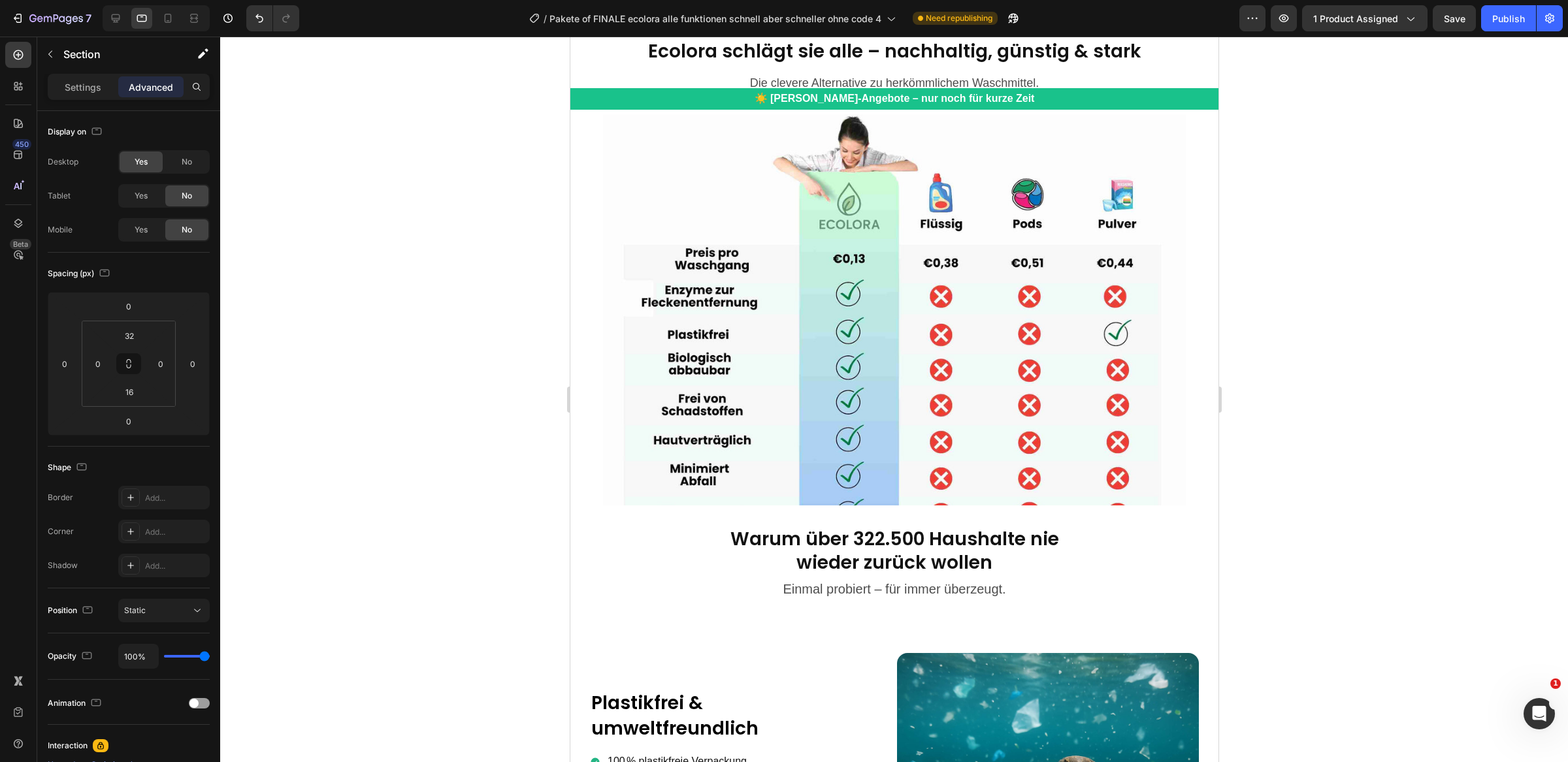
scroll to position [1131, 0]
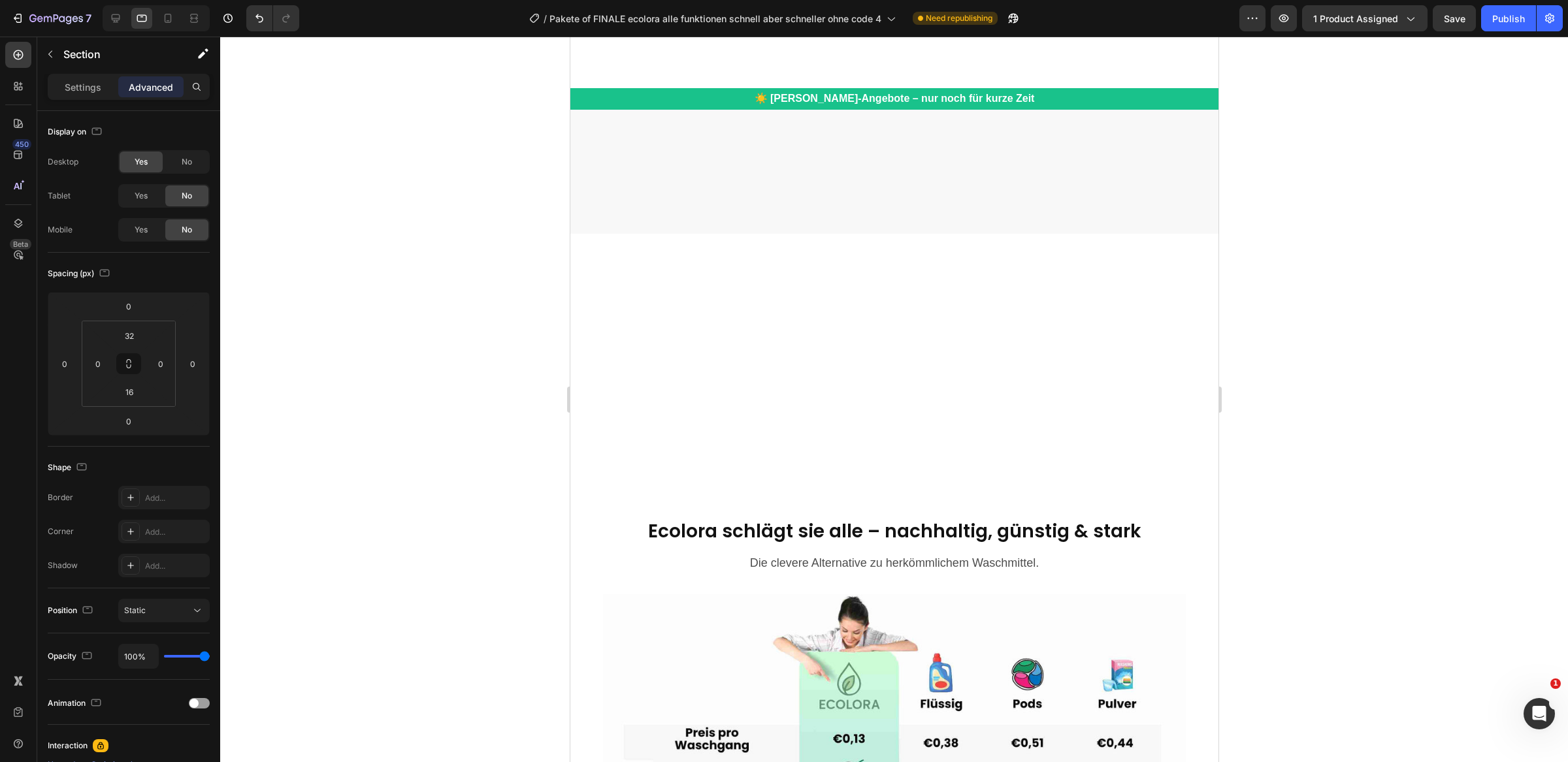
select select "FamilienAngebot / 240 Waschgänge"
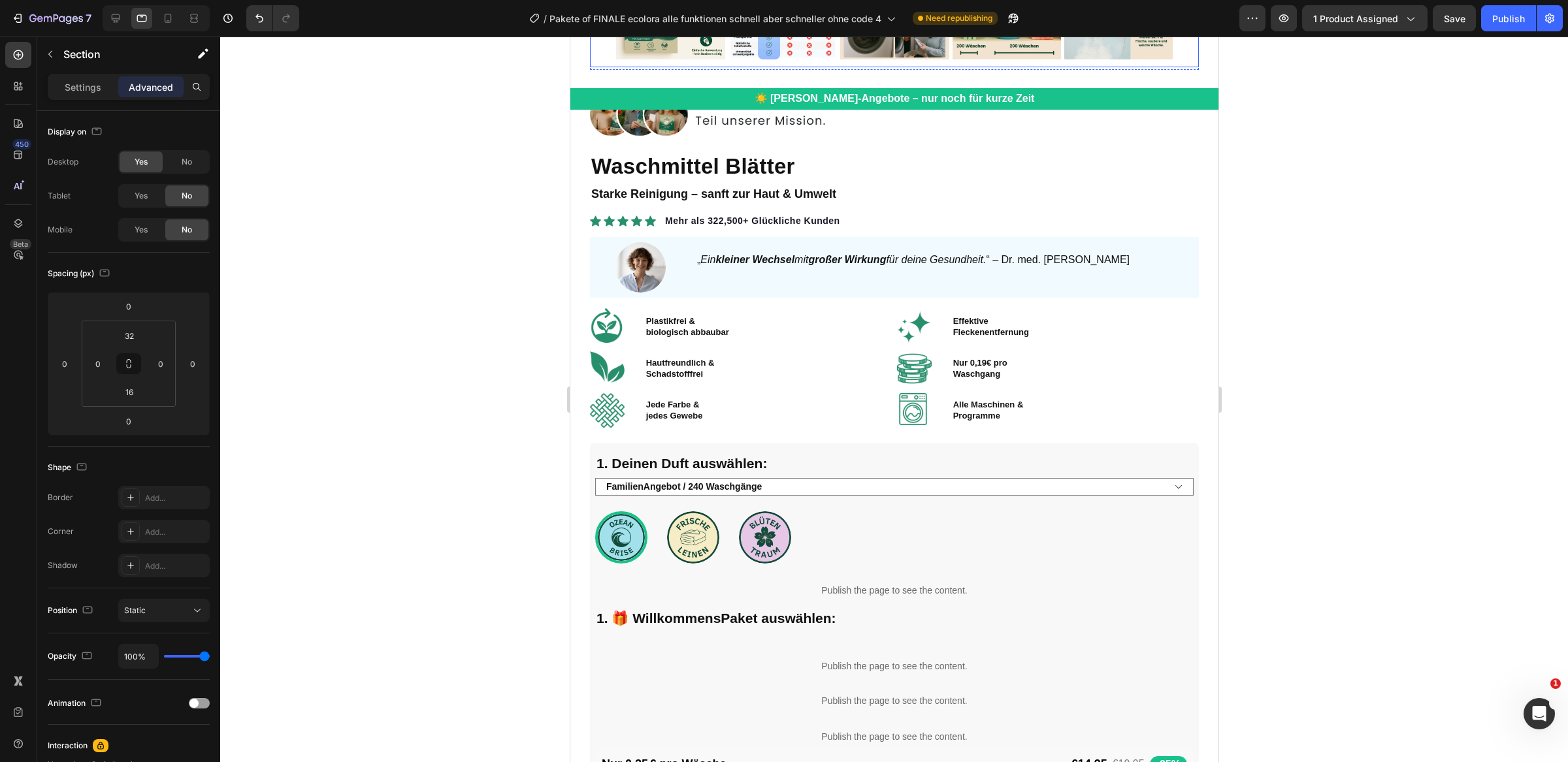
scroll to position [717, 0]
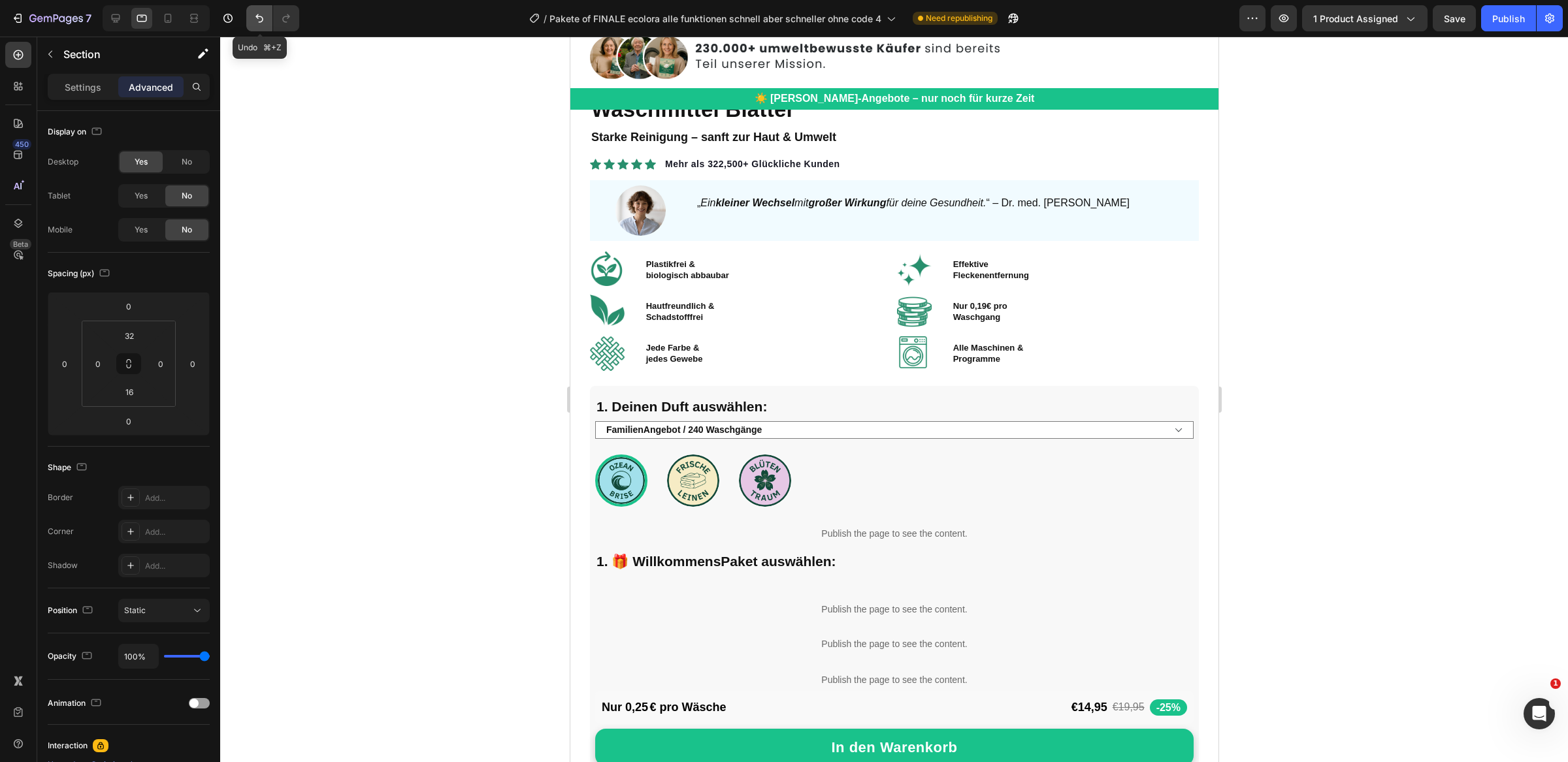
click at [249, 18] on button "Undo/Redo" at bounding box center [259, 18] width 26 height 26
click at [257, 18] on icon "Undo/Redo" at bounding box center [260, 18] width 13 height 13
click at [127, 10] on div at bounding box center [156, 18] width 107 height 26
click at [117, 15] on icon at bounding box center [115, 18] width 13 height 13
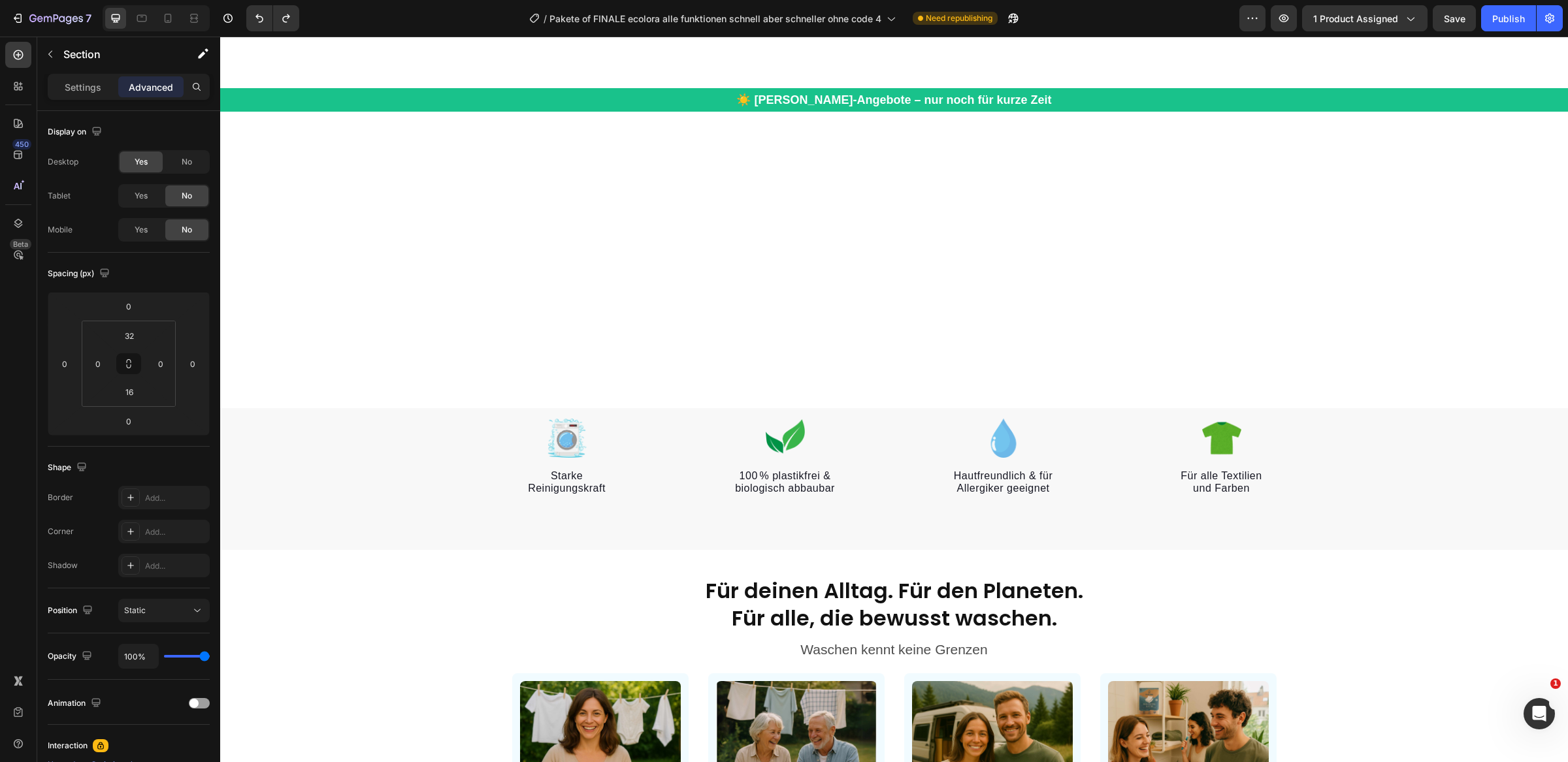
select select "FamilienAngebot / 240 Waschgänge"
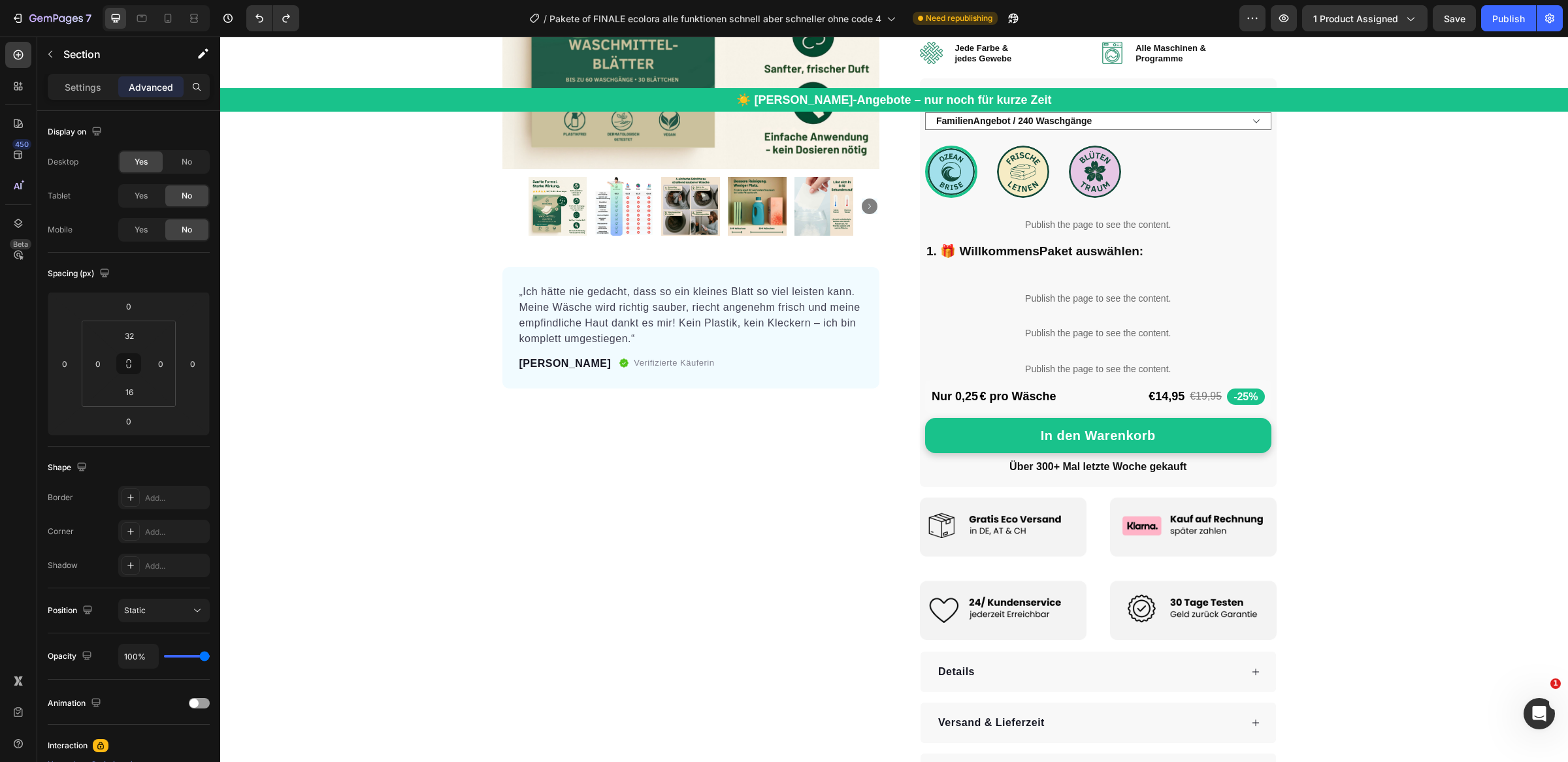
scroll to position [216, 0]
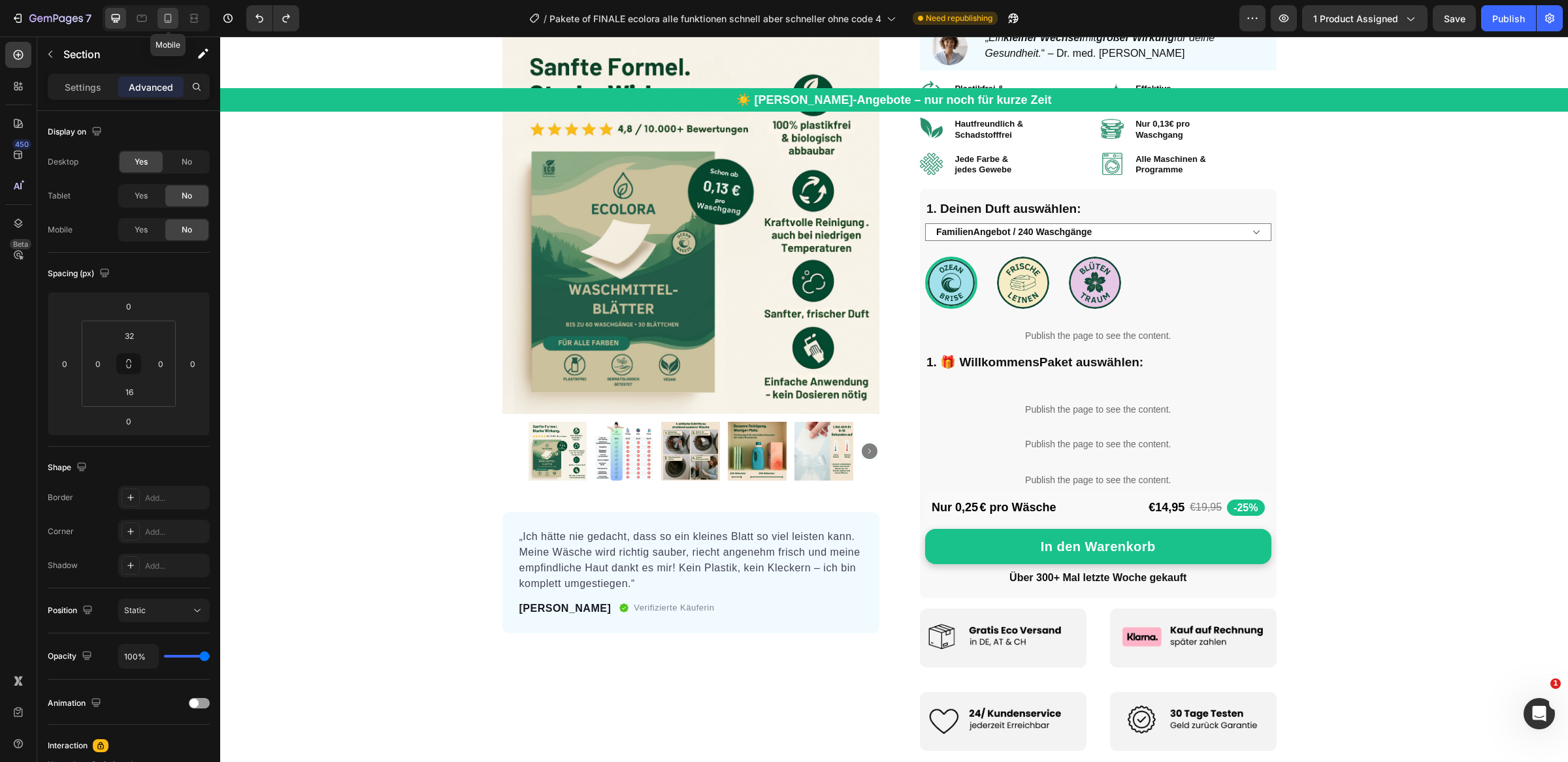
click at [164, 21] on icon at bounding box center [168, 18] width 7 height 9
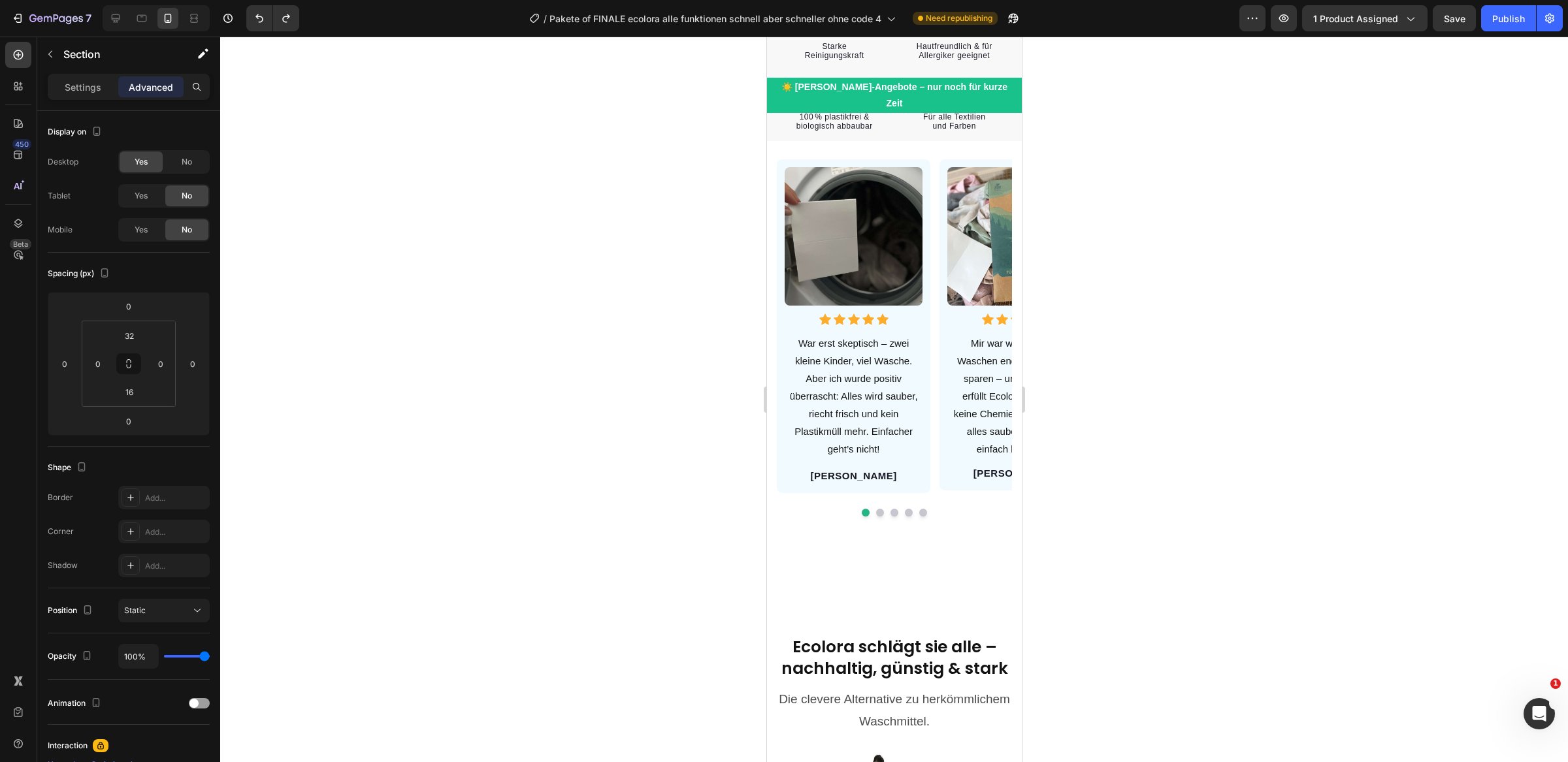
scroll to position [1438, 0]
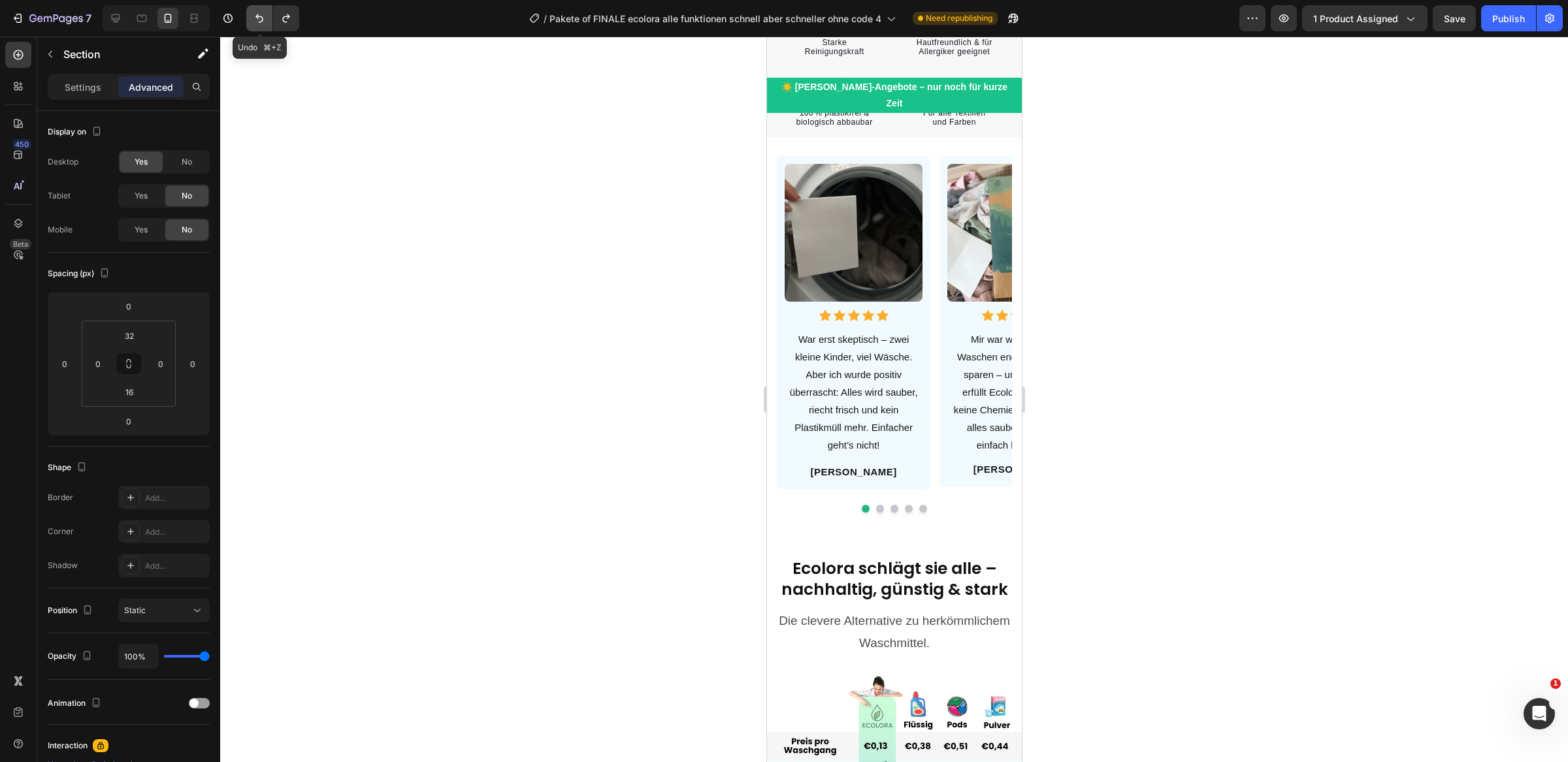
click at [252, 17] on button "Undo/Redo" at bounding box center [259, 18] width 26 height 26
click at [253, 19] on icon "Undo/Redo" at bounding box center [260, 18] width 13 height 13
click at [260, 19] on icon "Undo/Redo" at bounding box center [260, 18] width 13 height 13
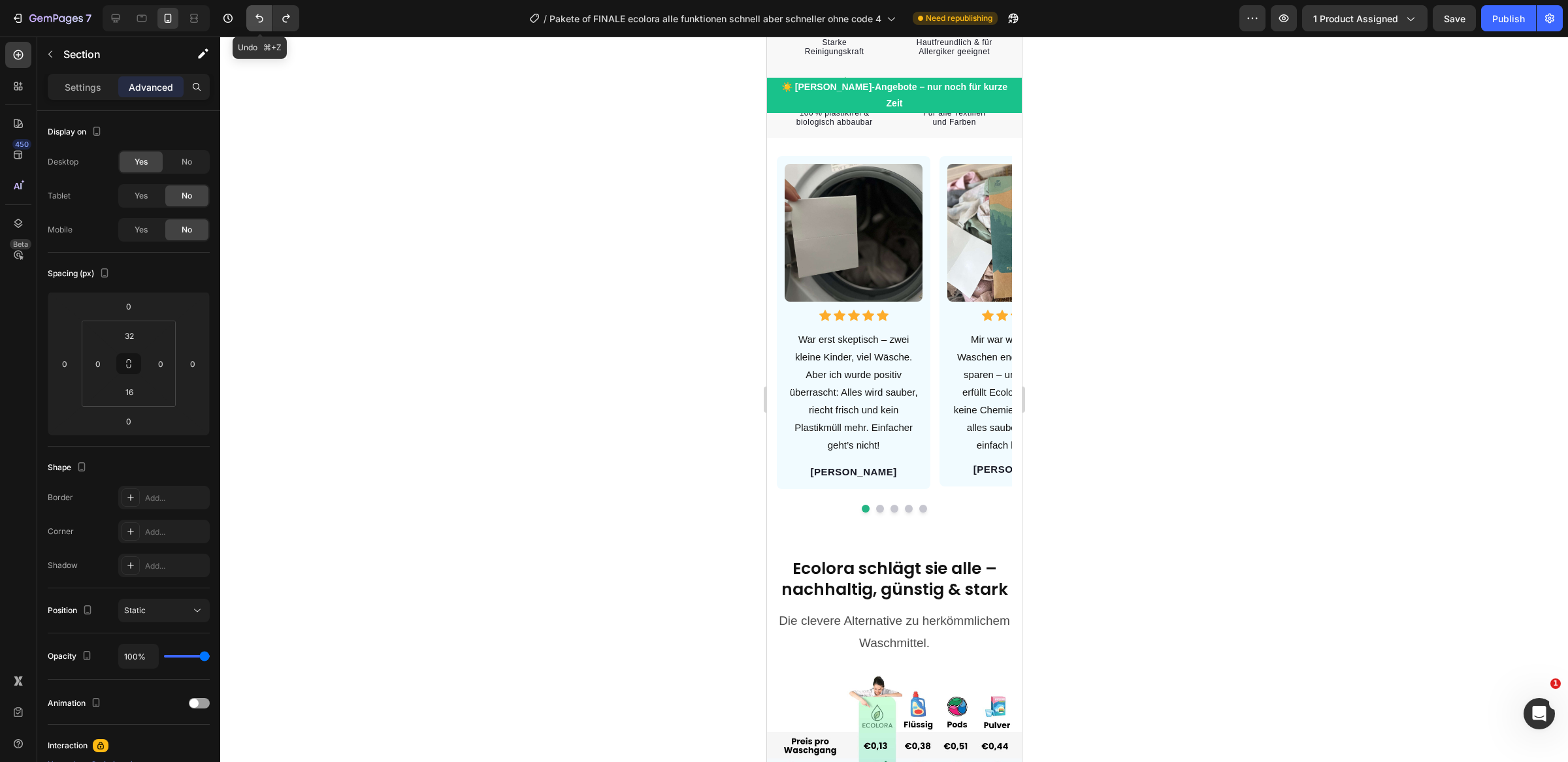
click at [260, 19] on icon "Undo/Redo" at bounding box center [260, 18] width 13 height 13
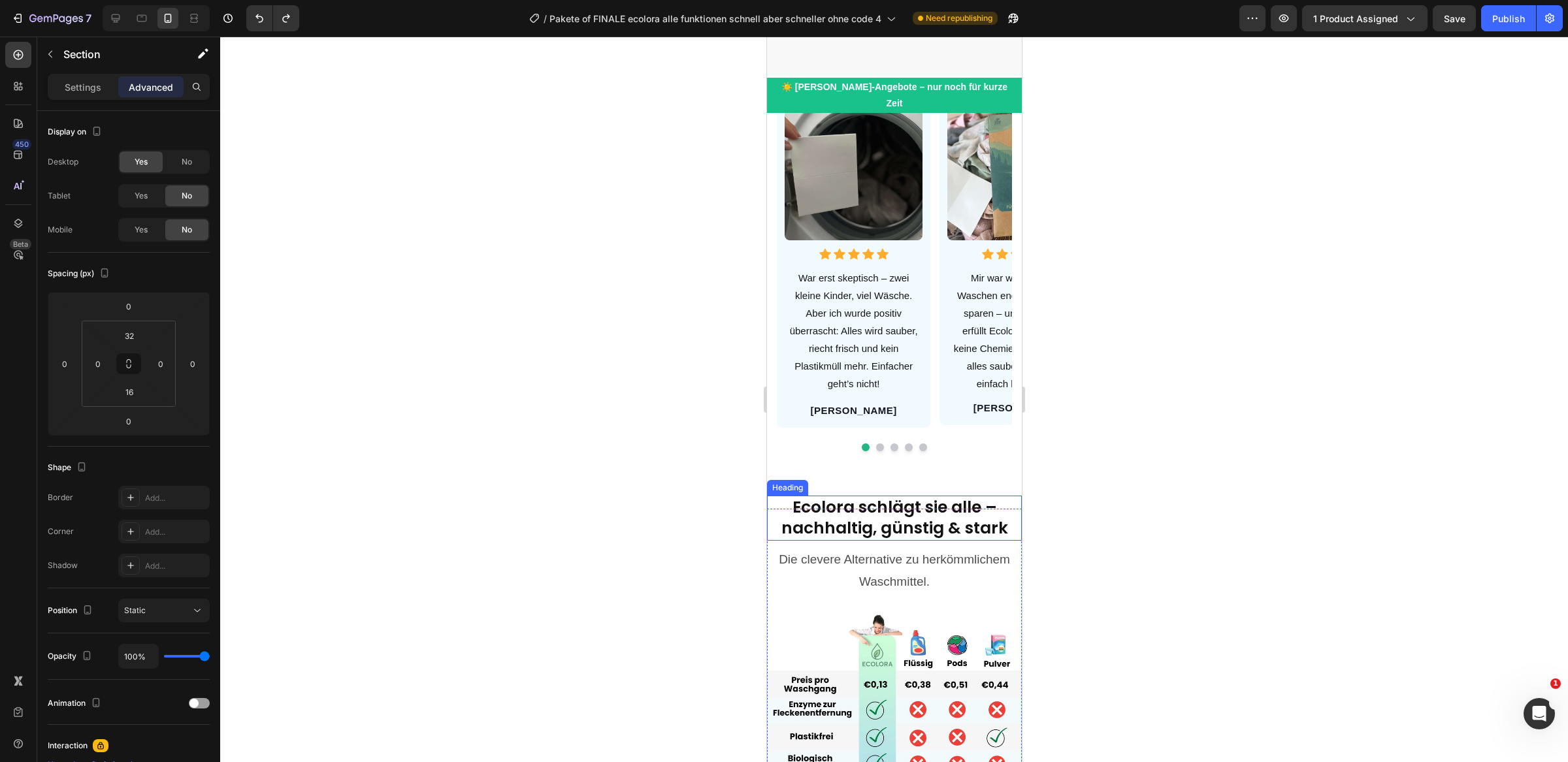
scroll to position [1467, 0]
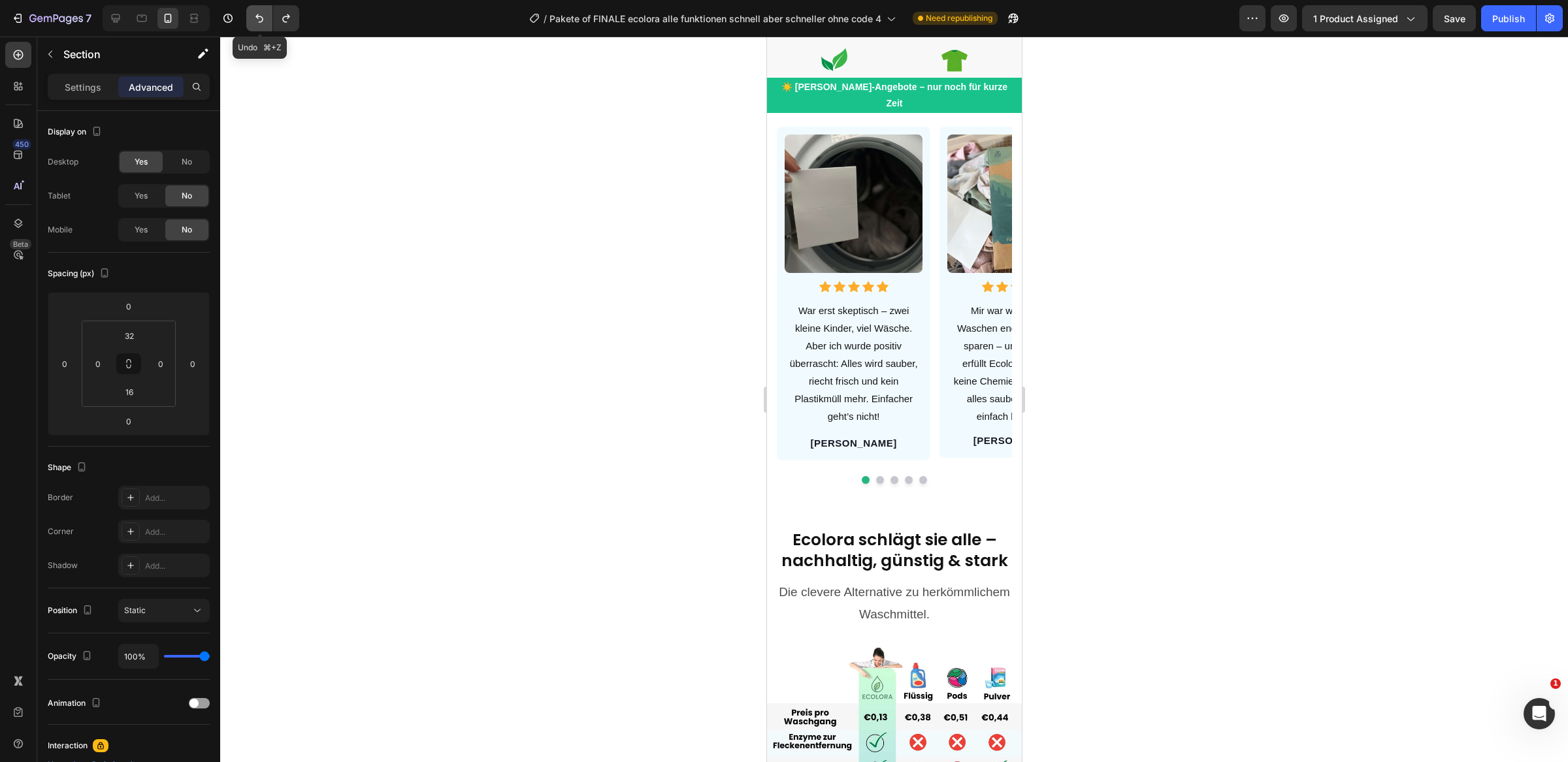
click at [263, 10] on button "Undo/Redo" at bounding box center [259, 18] width 26 height 26
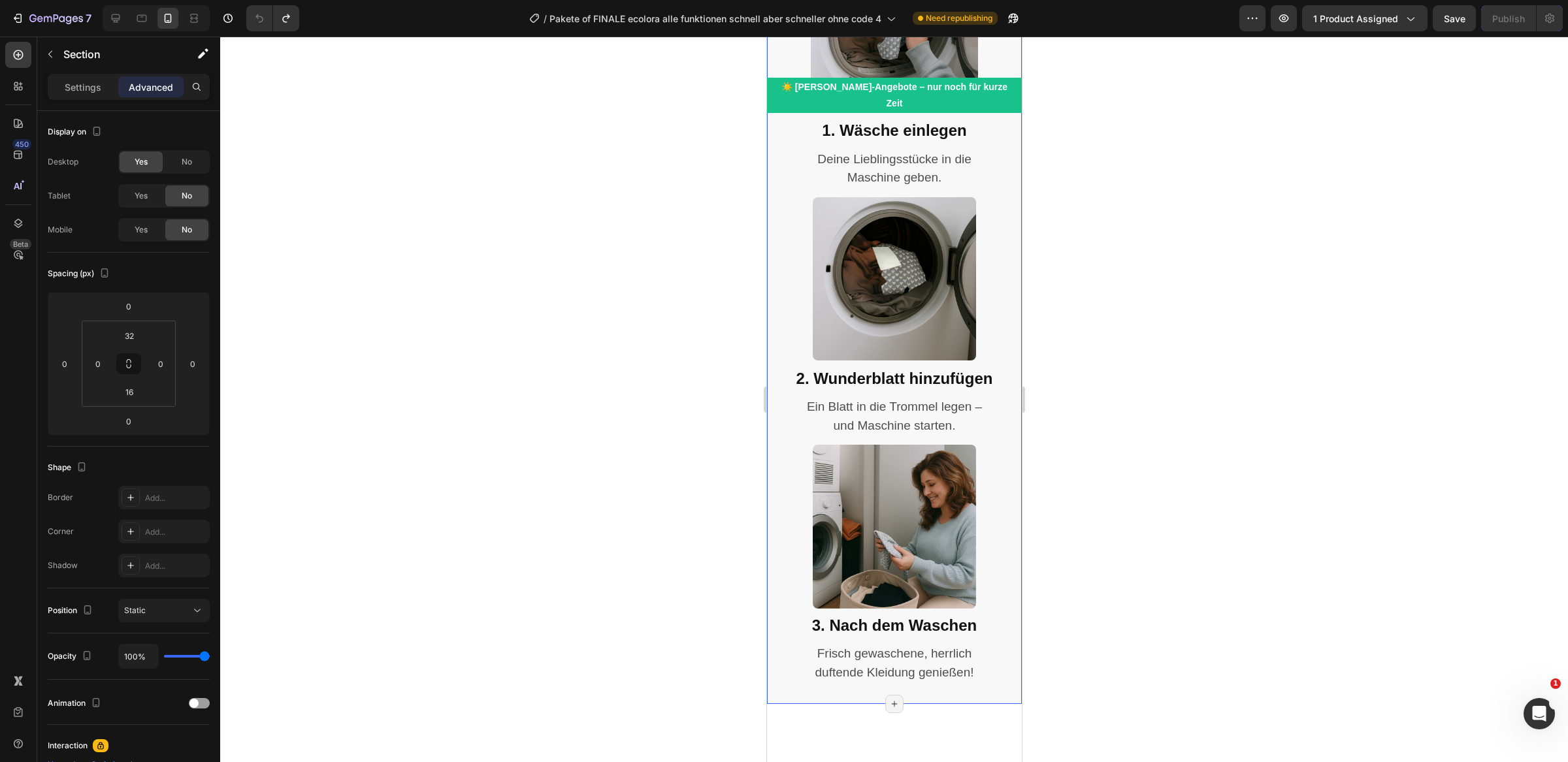
scroll to position [2303, 0]
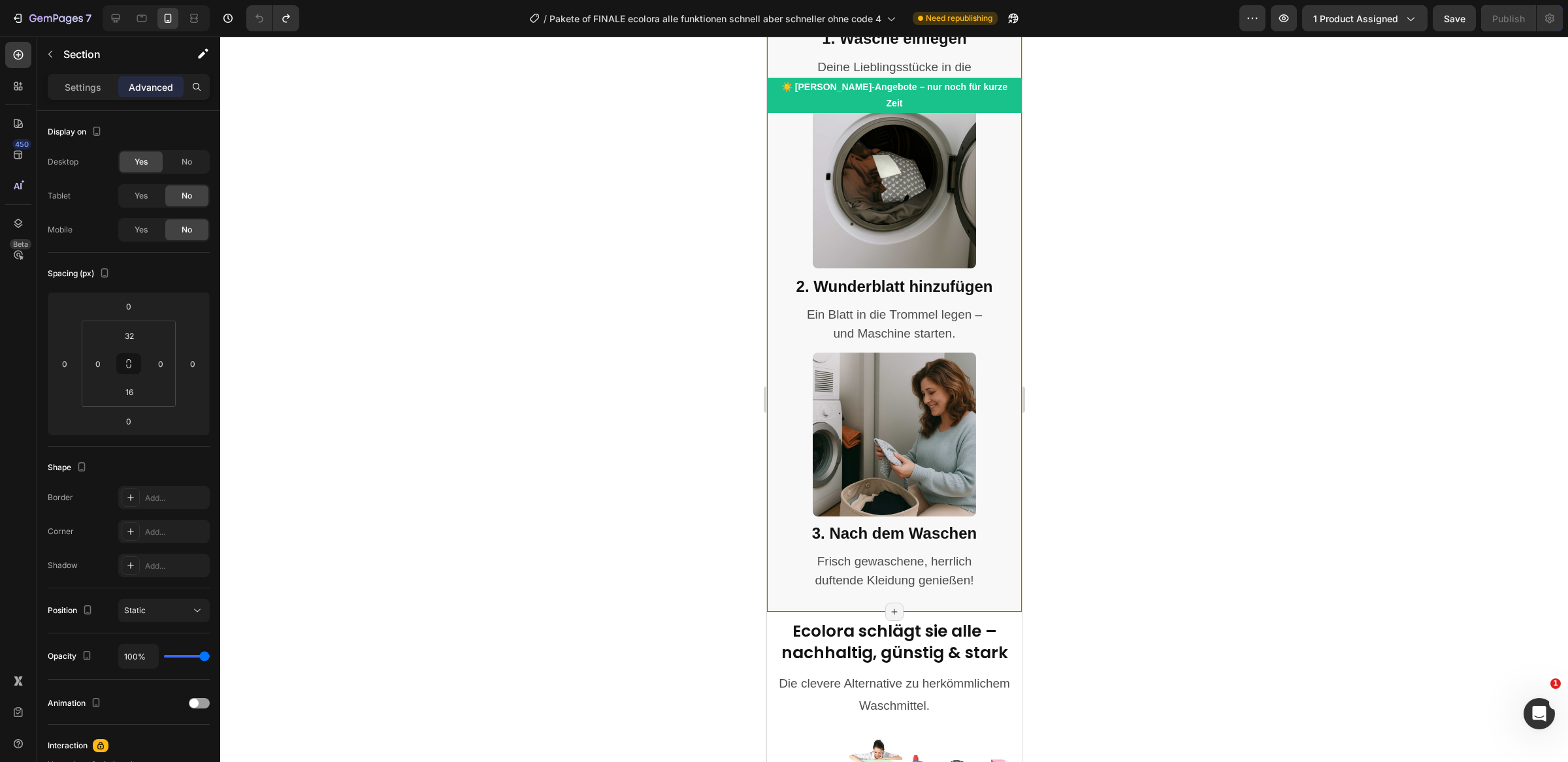
click at [999, 593] on div "Modern waschen – mit einem Blatt und gutem Gewissen Heading Frei von Mikroplast…" at bounding box center [894, 149] width 255 height 927
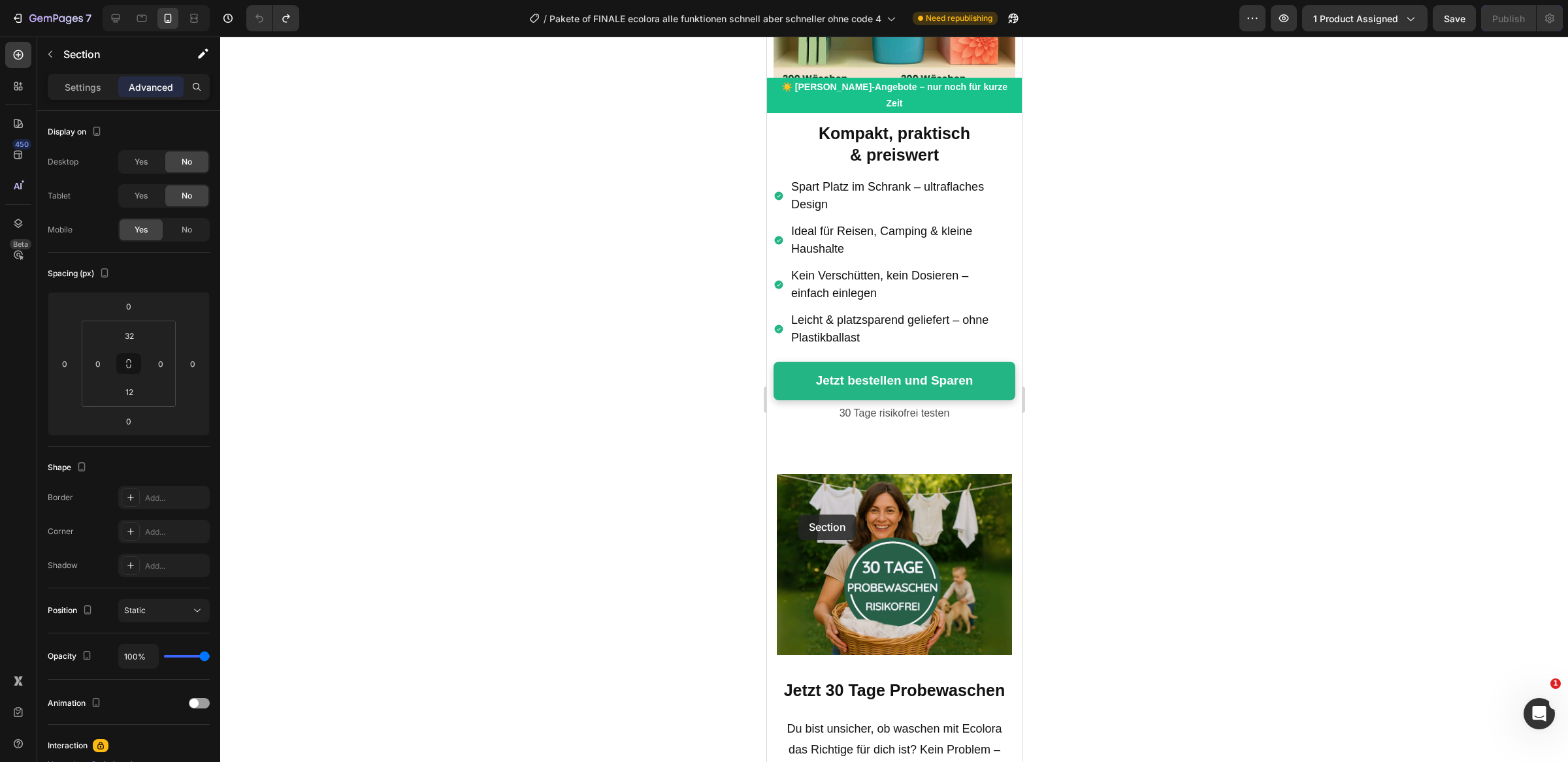
scroll to position [5880, 0]
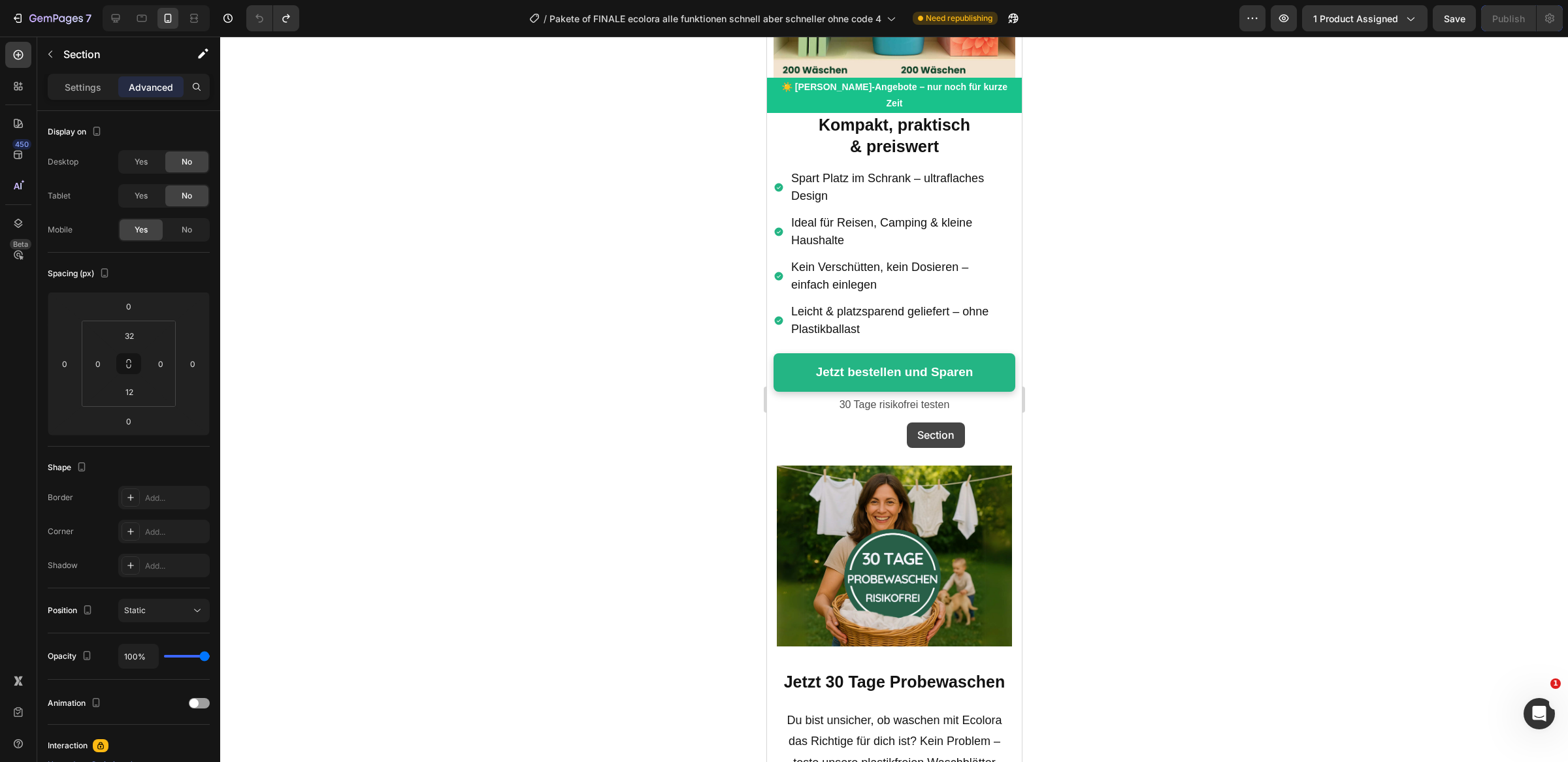
drag, startPoint x: 781, startPoint y: 304, endPoint x: 907, endPoint y: 422, distance: 172.6
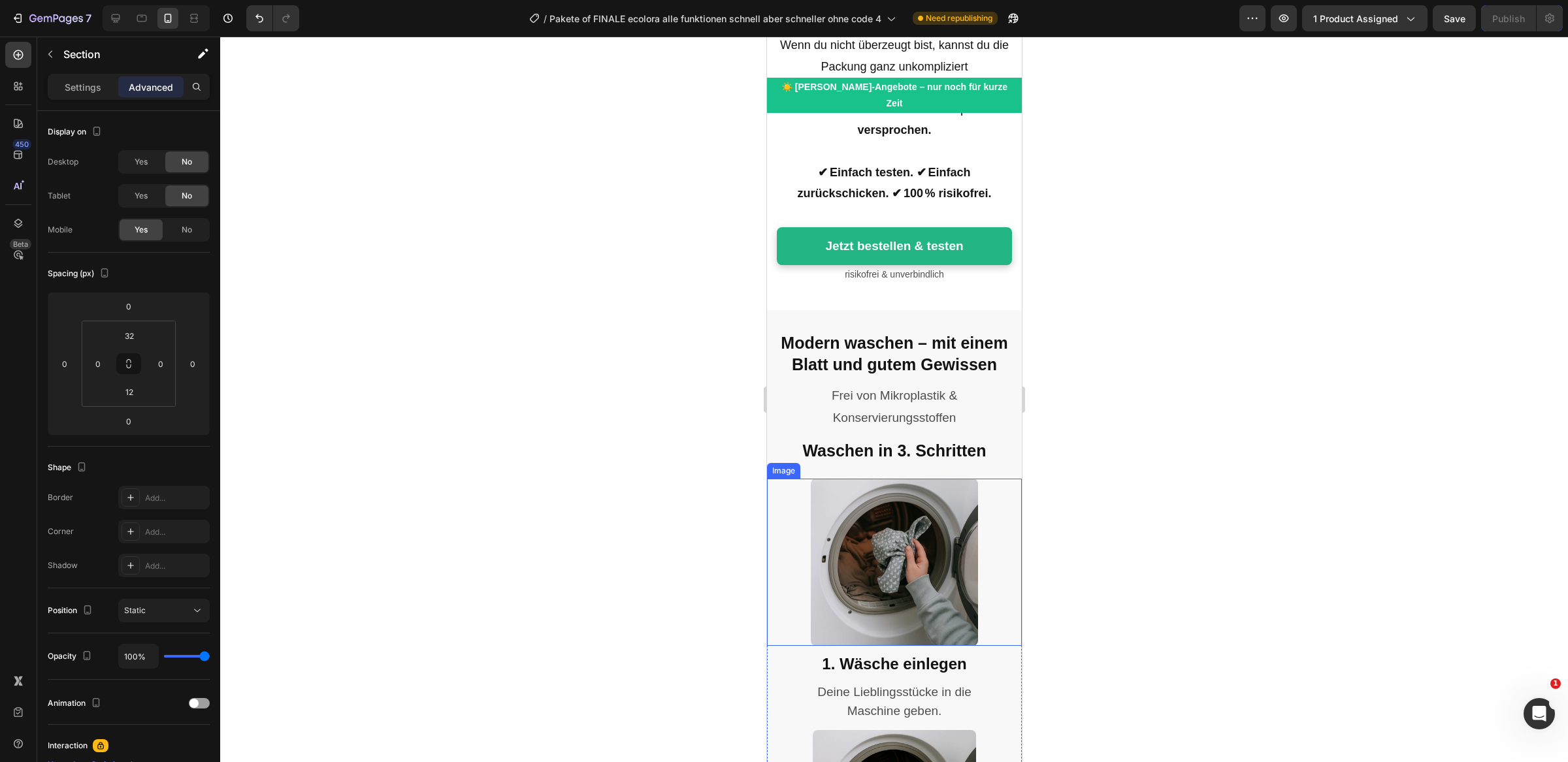
scroll to position [5749, 0]
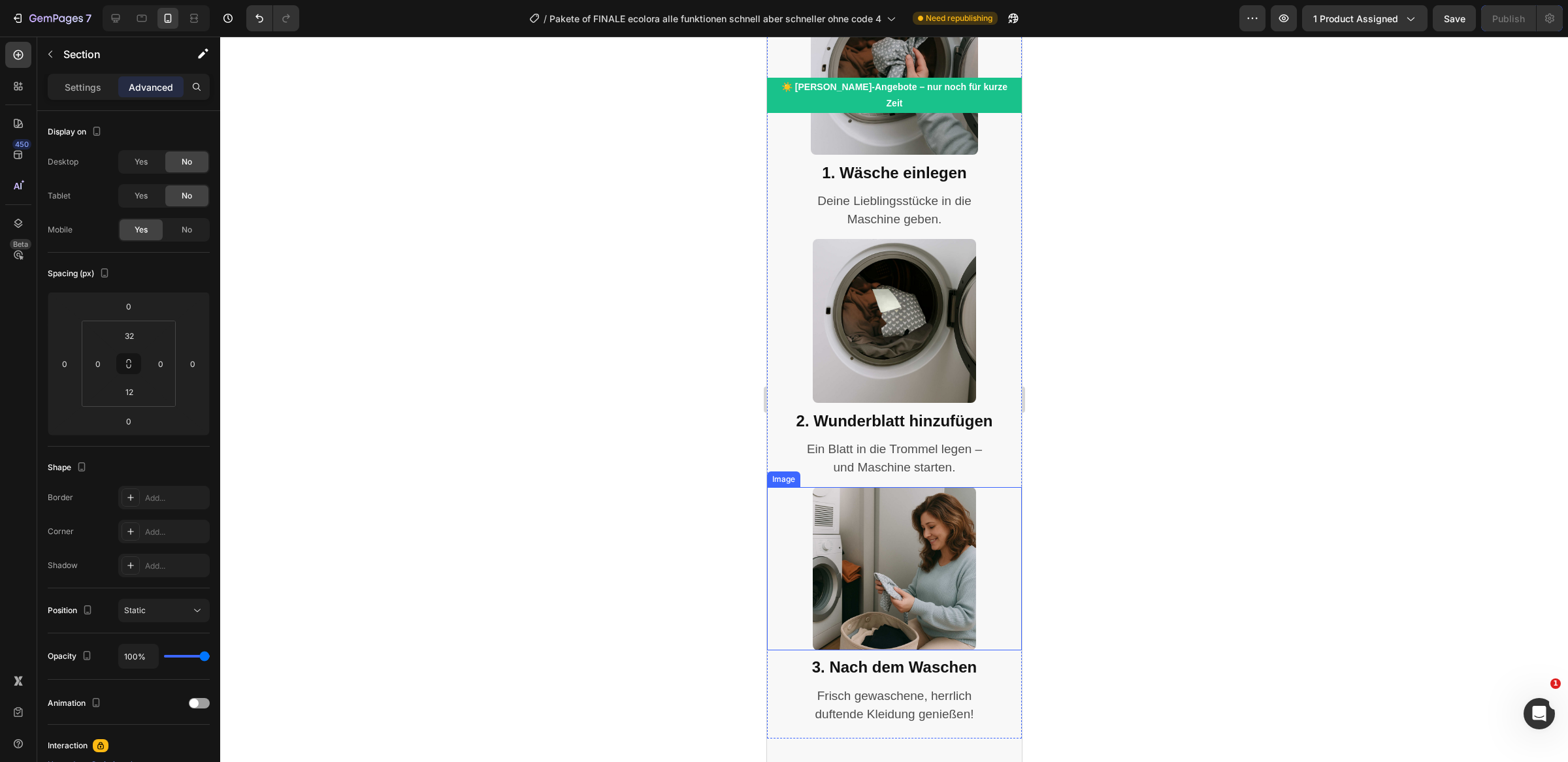
scroll to position [6492, 0]
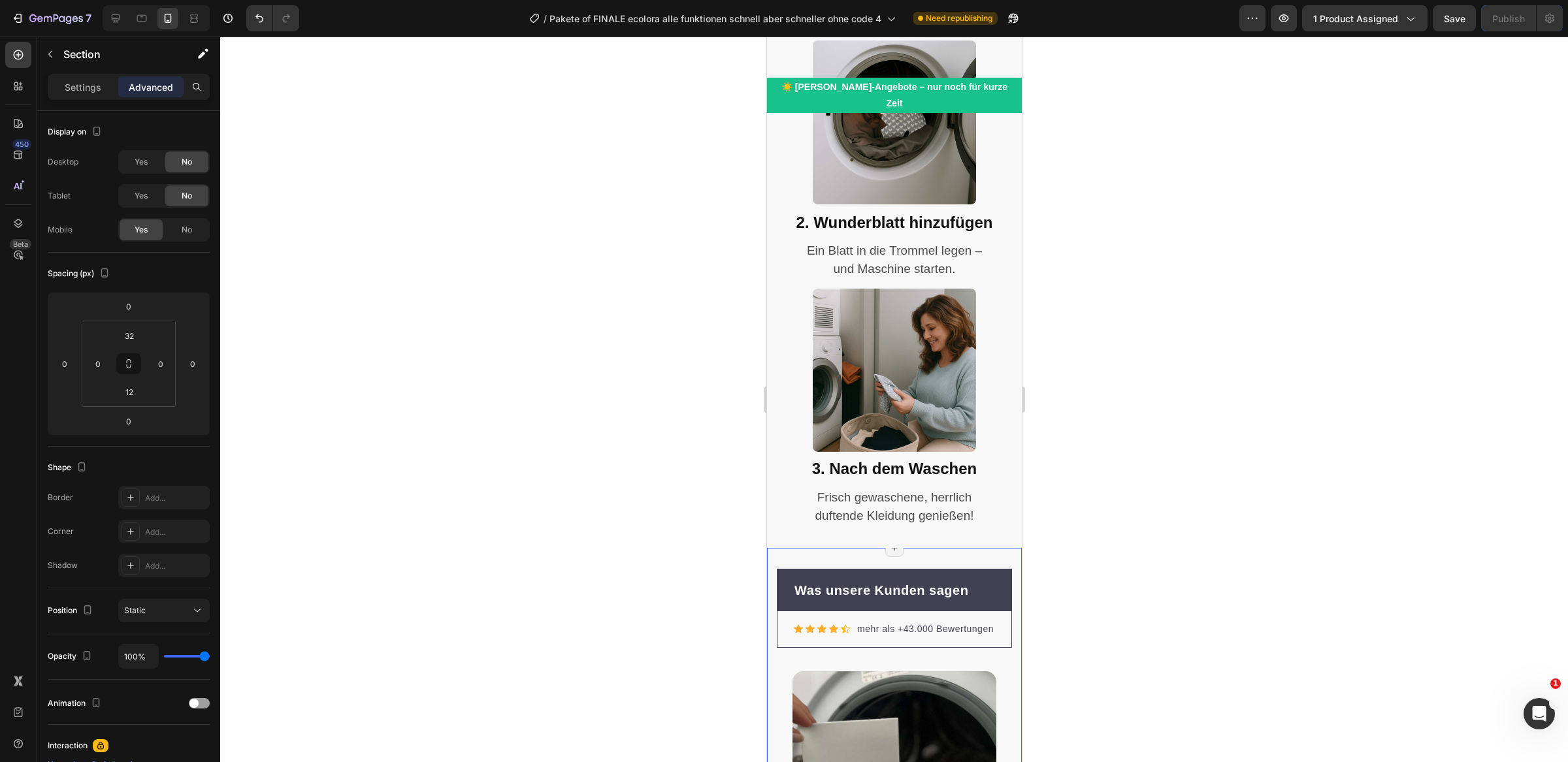
click at [820, 527] on div "You can create reusable sections Create Theme Section" at bounding box center [877, 536] width 114 height 17
click at [802, 496] on p "Frisch gewaschene, herrlich duftende Kleidung genießen!" at bounding box center [894, 508] width 252 height 37
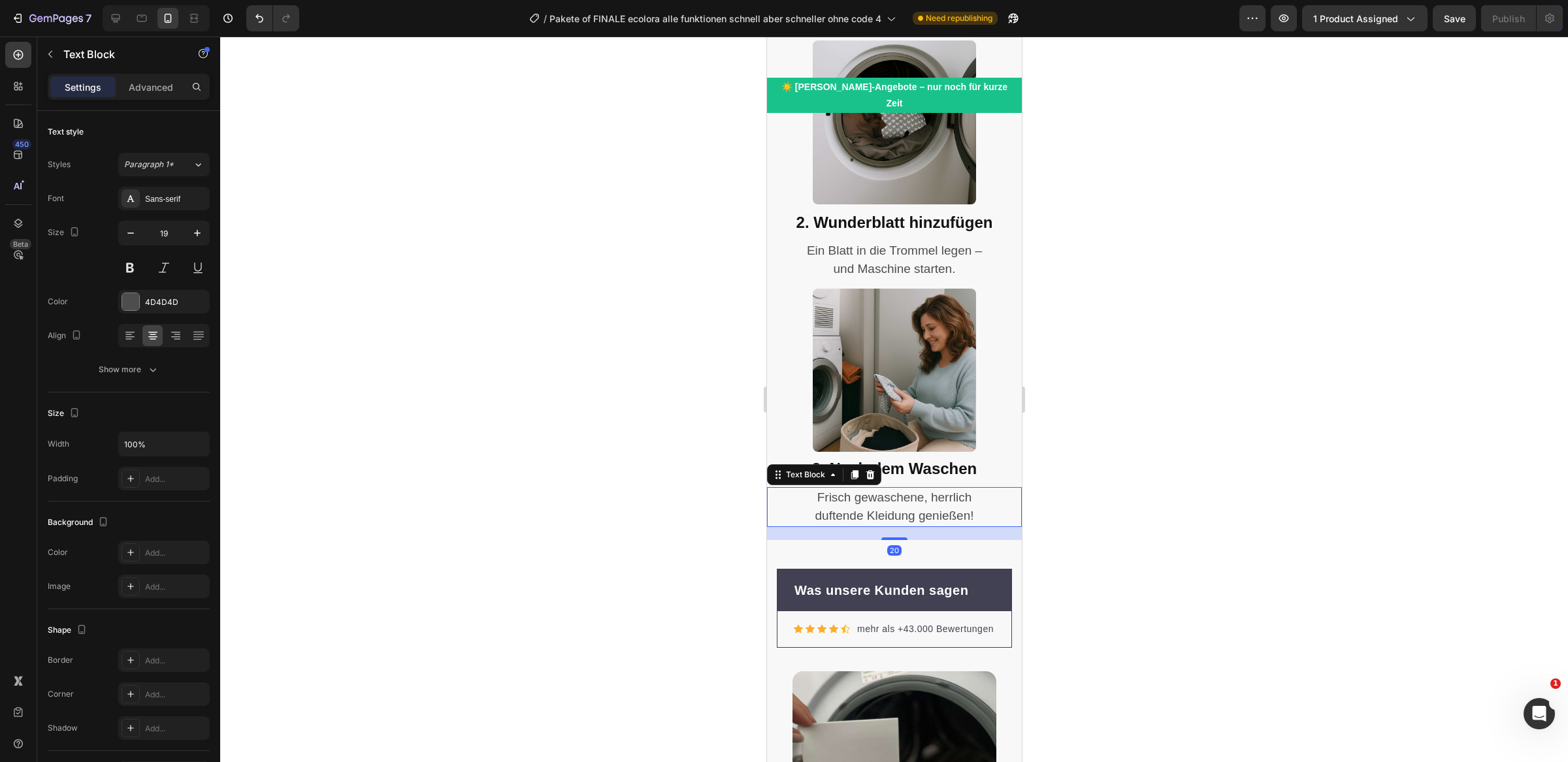
click at [793, 527] on div "20" at bounding box center [894, 533] width 255 height 13
click at [790, 422] on div at bounding box center [894, 370] width 234 height 164
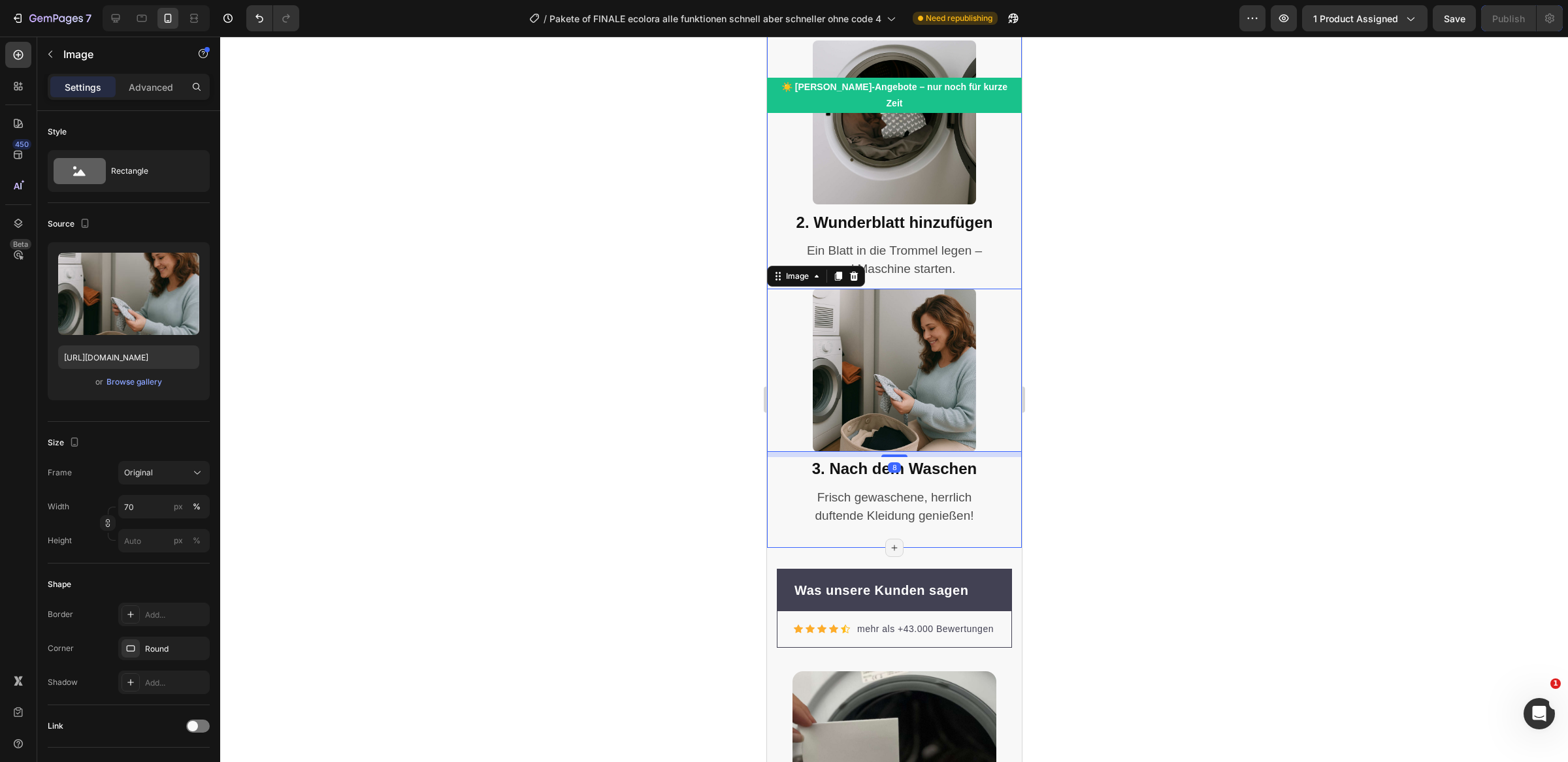
click at [788, 528] on div "Modern waschen – mit einem Blatt und gutem Gewissen Heading Frei von Mikroplast…" at bounding box center [894, 84] width 255 height 927
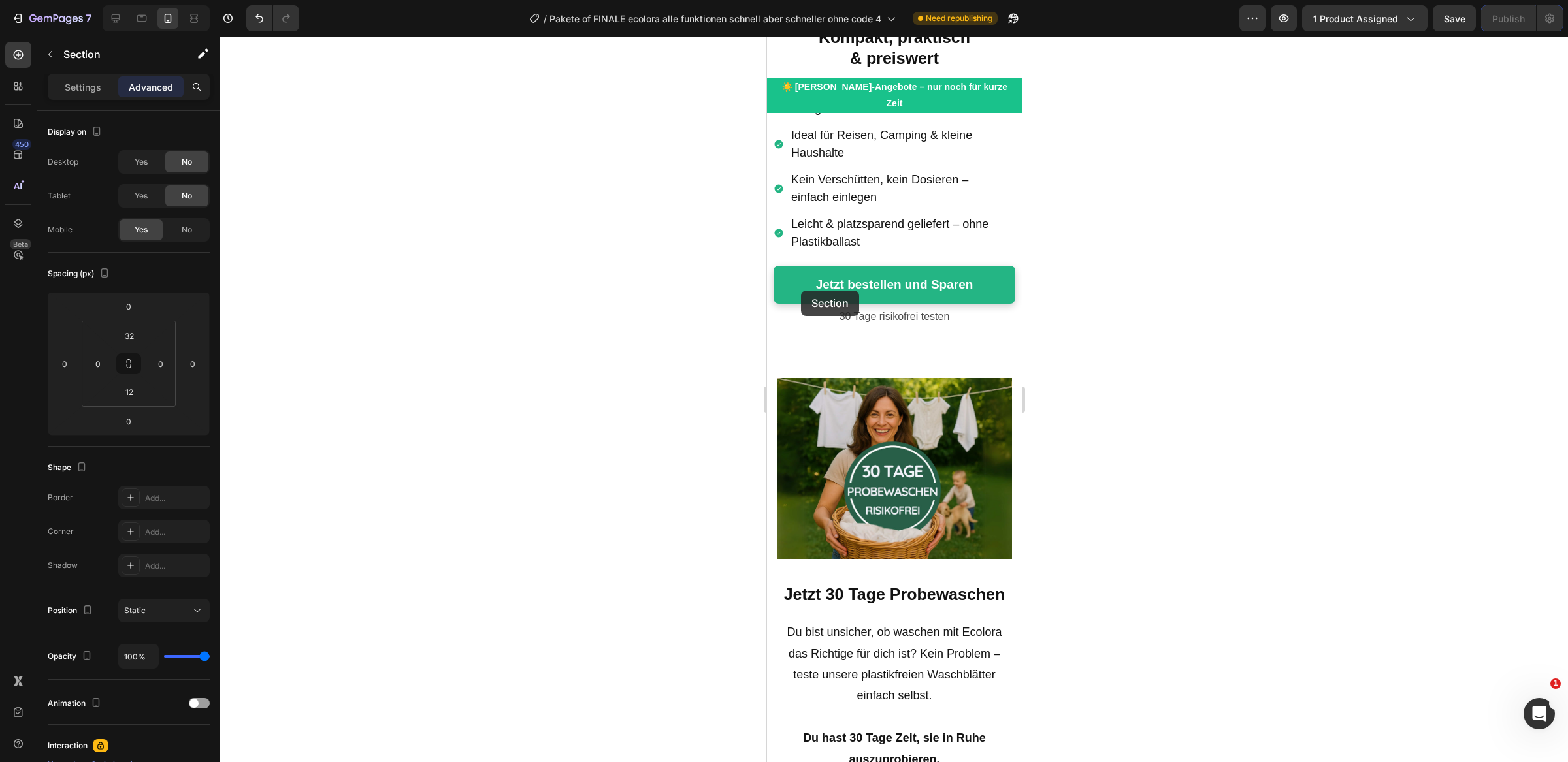
scroll to position [5043, 0]
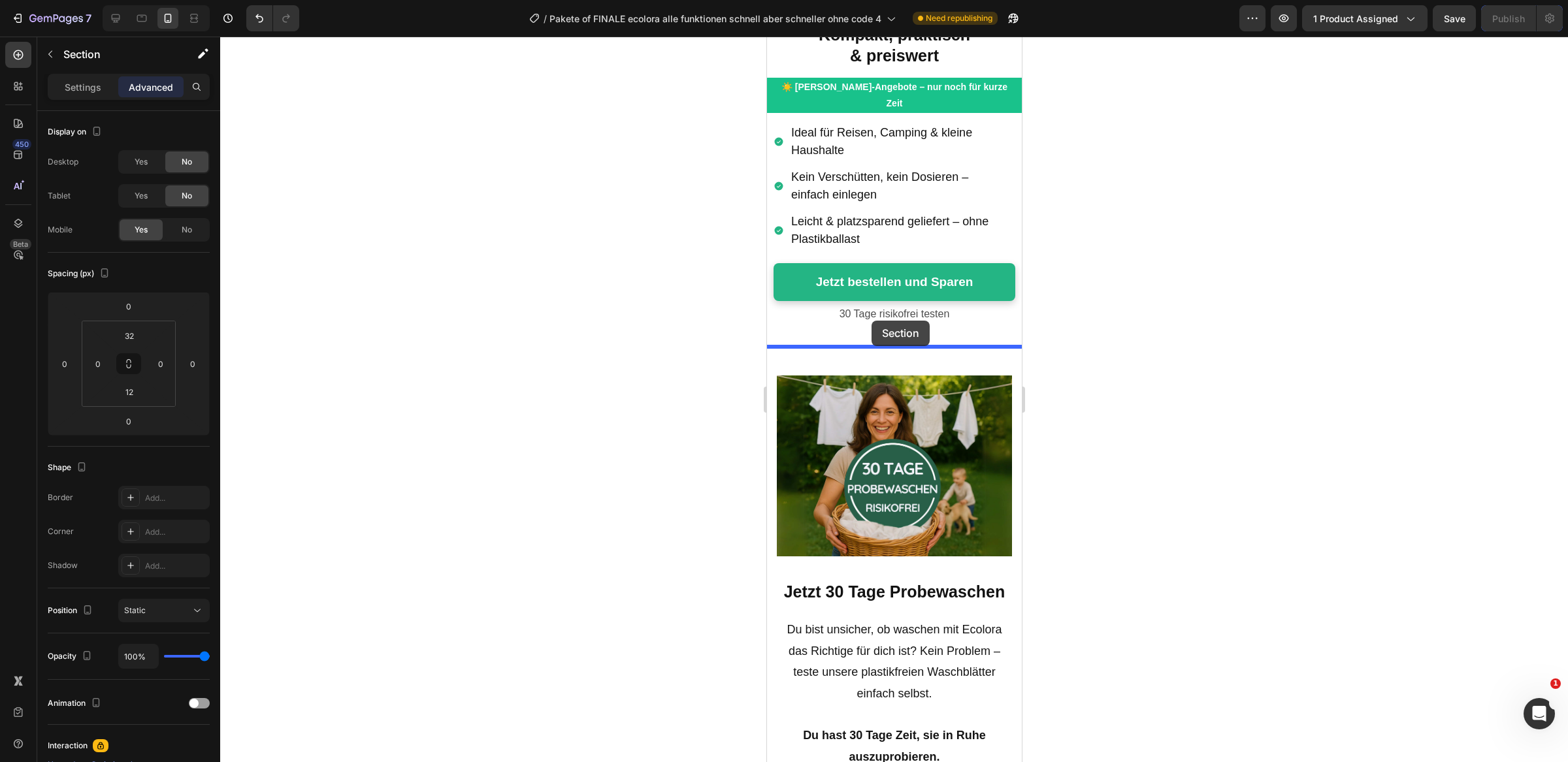
drag, startPoint x: 781, startPoint y: 415, endPoint x: 871, endPoint y: 321, distance: 130.1
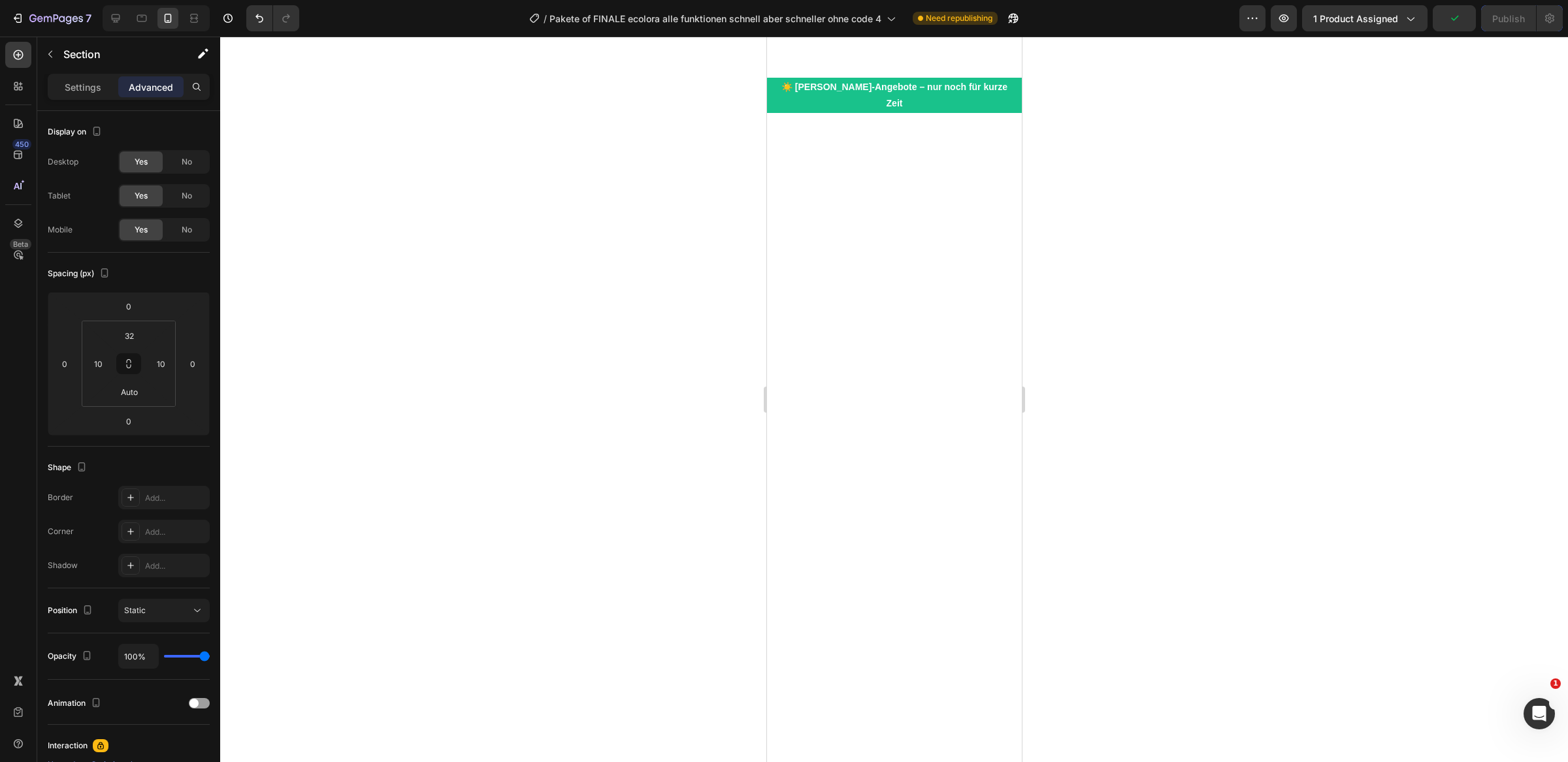
scroll to position [0, 0]
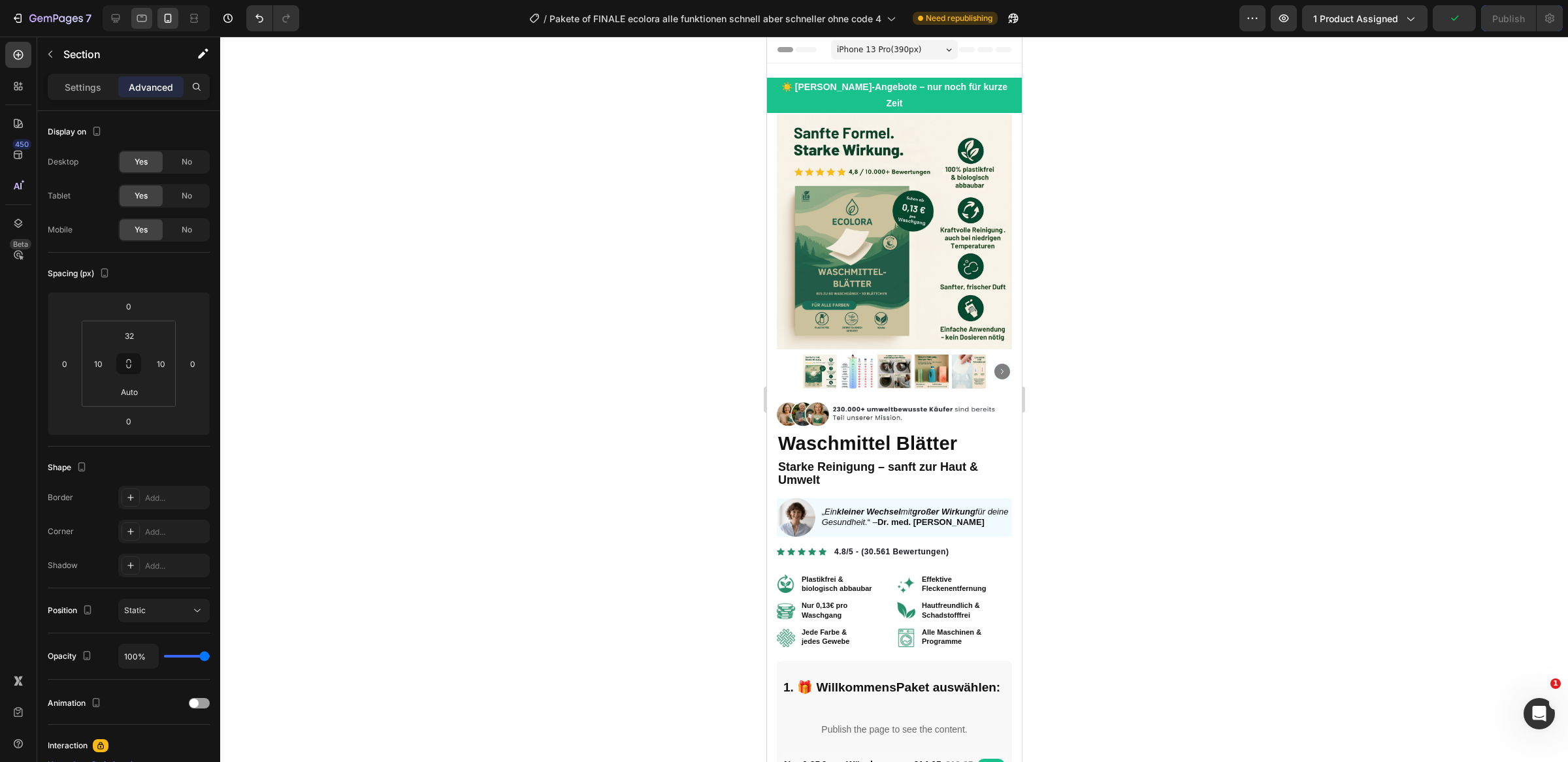
click at [145, 15] on icon at bounding box center [142, 18] width 13 height 13
type input "30"
type input "32"
type input "30"
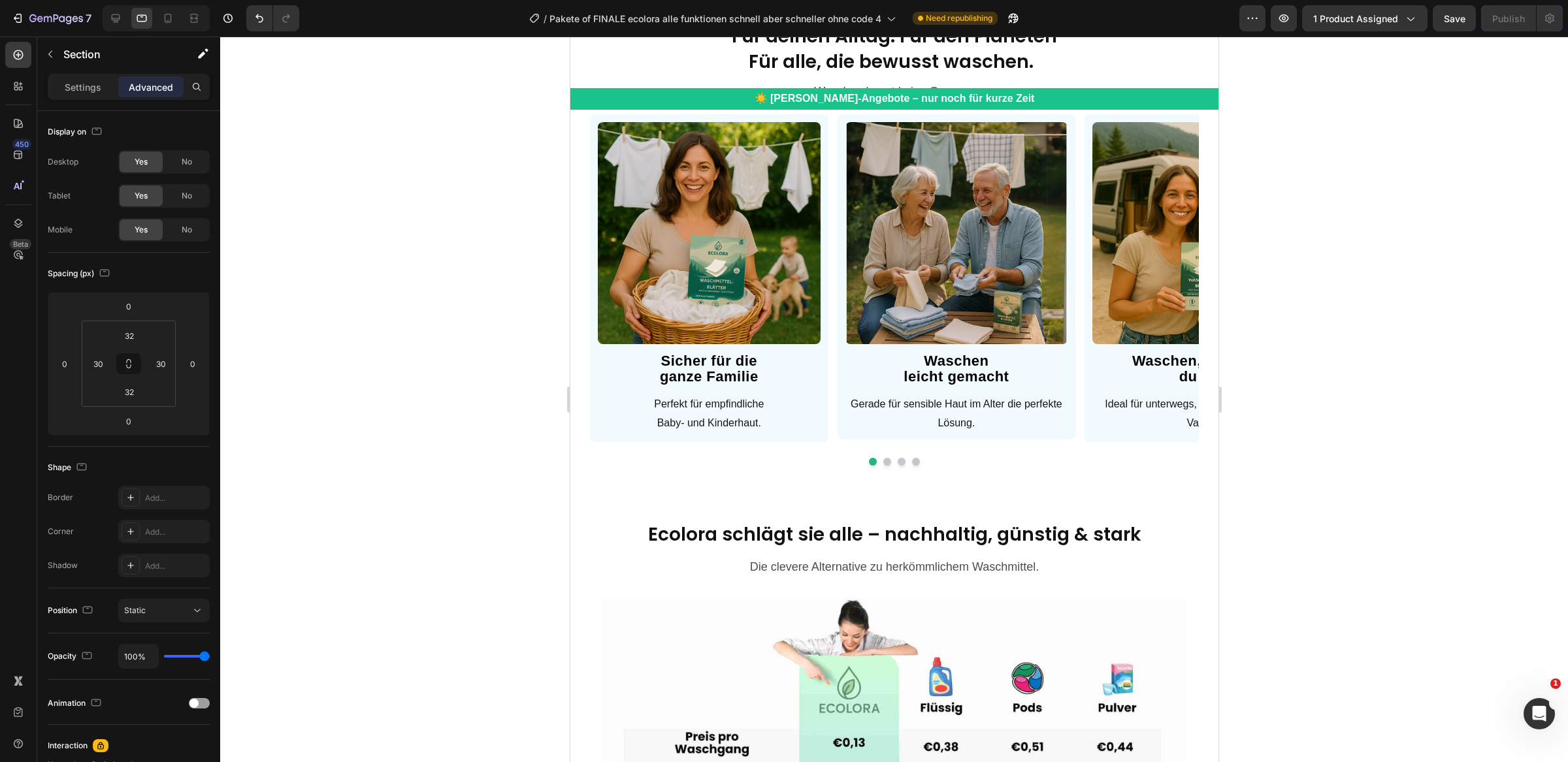
select select "FamilienAngebot / 240 Waschgänge"
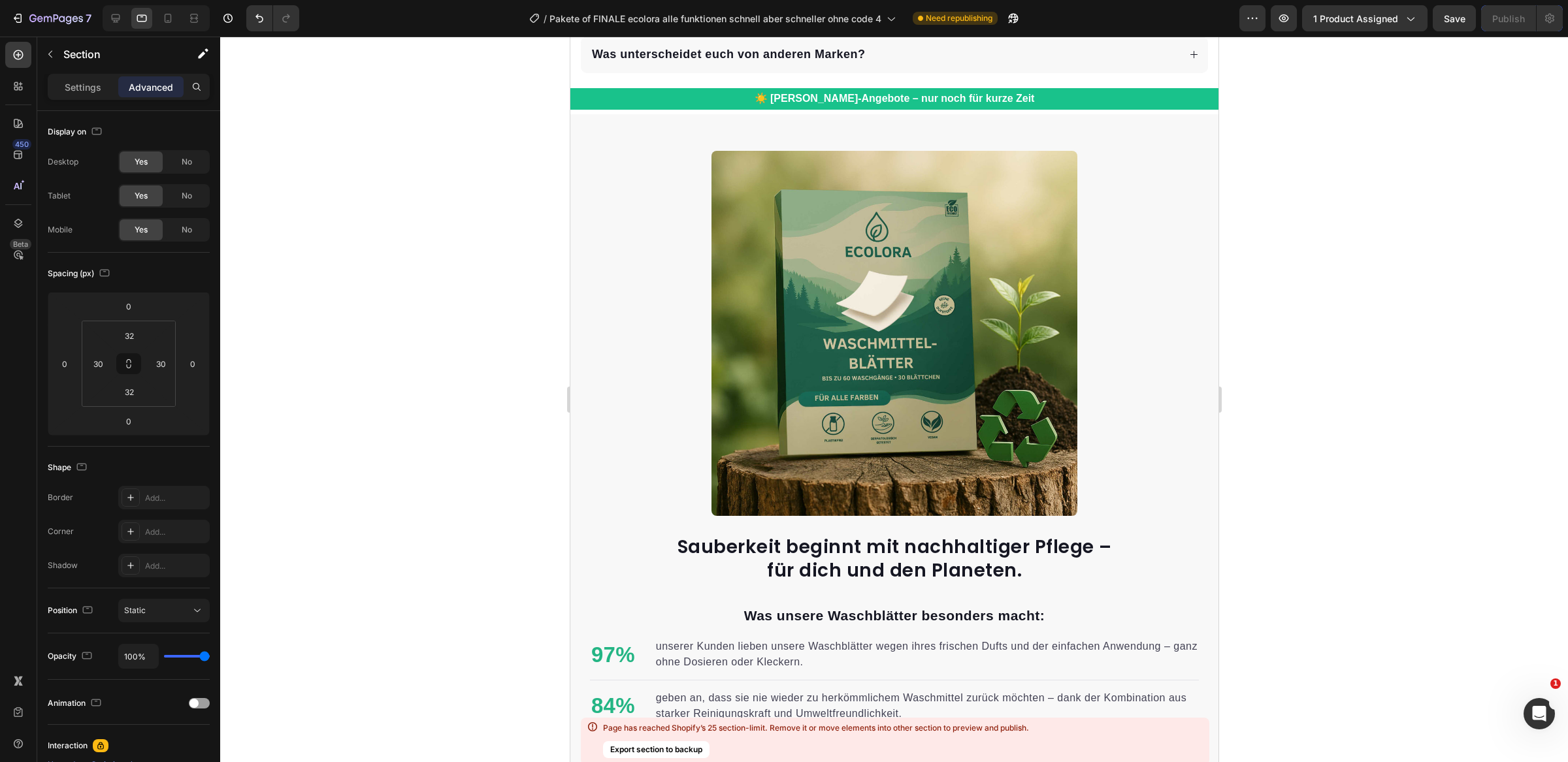
scroll to position [8660, 0]
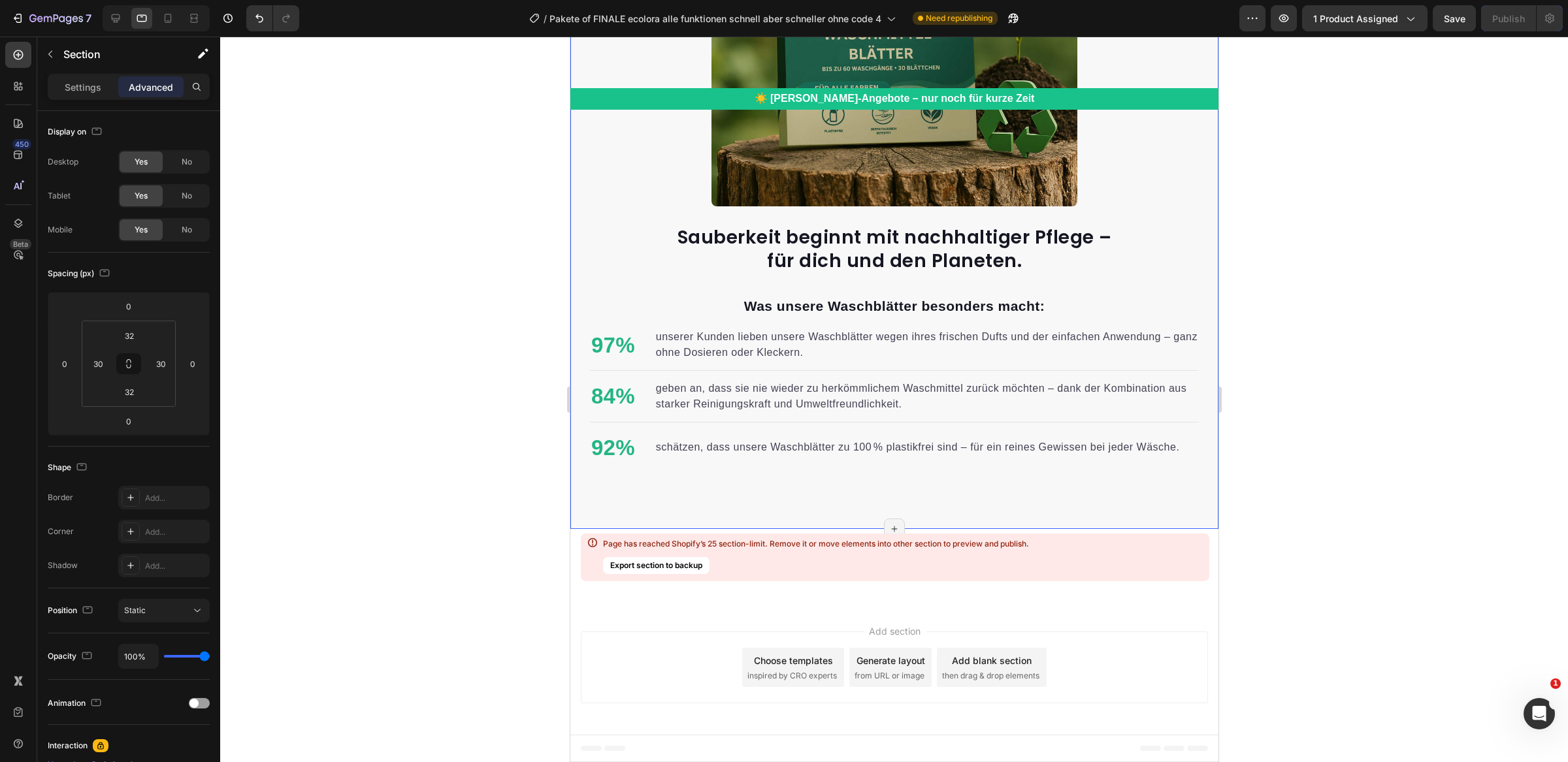
click at [726, 503] on div "Sauberkeit beginnt mit nachhaltiger Pflege – für dich und den Planeten. Heading…" at bounding box center [894, 167] width 648 height 725
click at [804, 585] on div "Publish the page to see the content. Custom Code Section 26/25 Page has reached…" at bounding box center [894, 567] width 648 height 76
click at [116, 22] on icon at bounding box center [116, 19] width 9 height 9
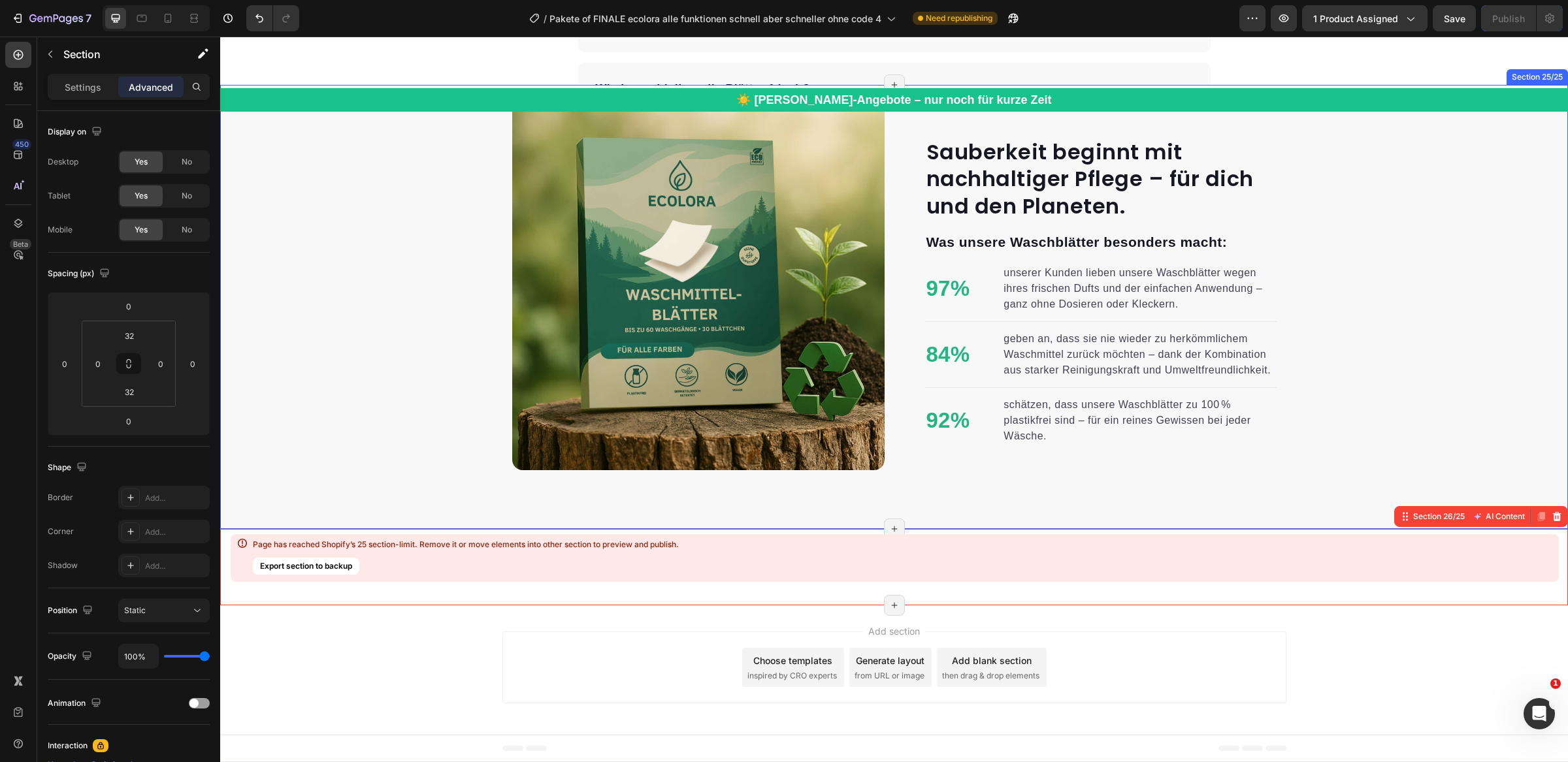
scroll to position [8506, 0]
click at [377, 456] on div "Sauberkeit beginnt mit nachhaltiger Pflege – für dich und den Planeten. Heading…" at bounding box center [894, 306] width 1348 height 340
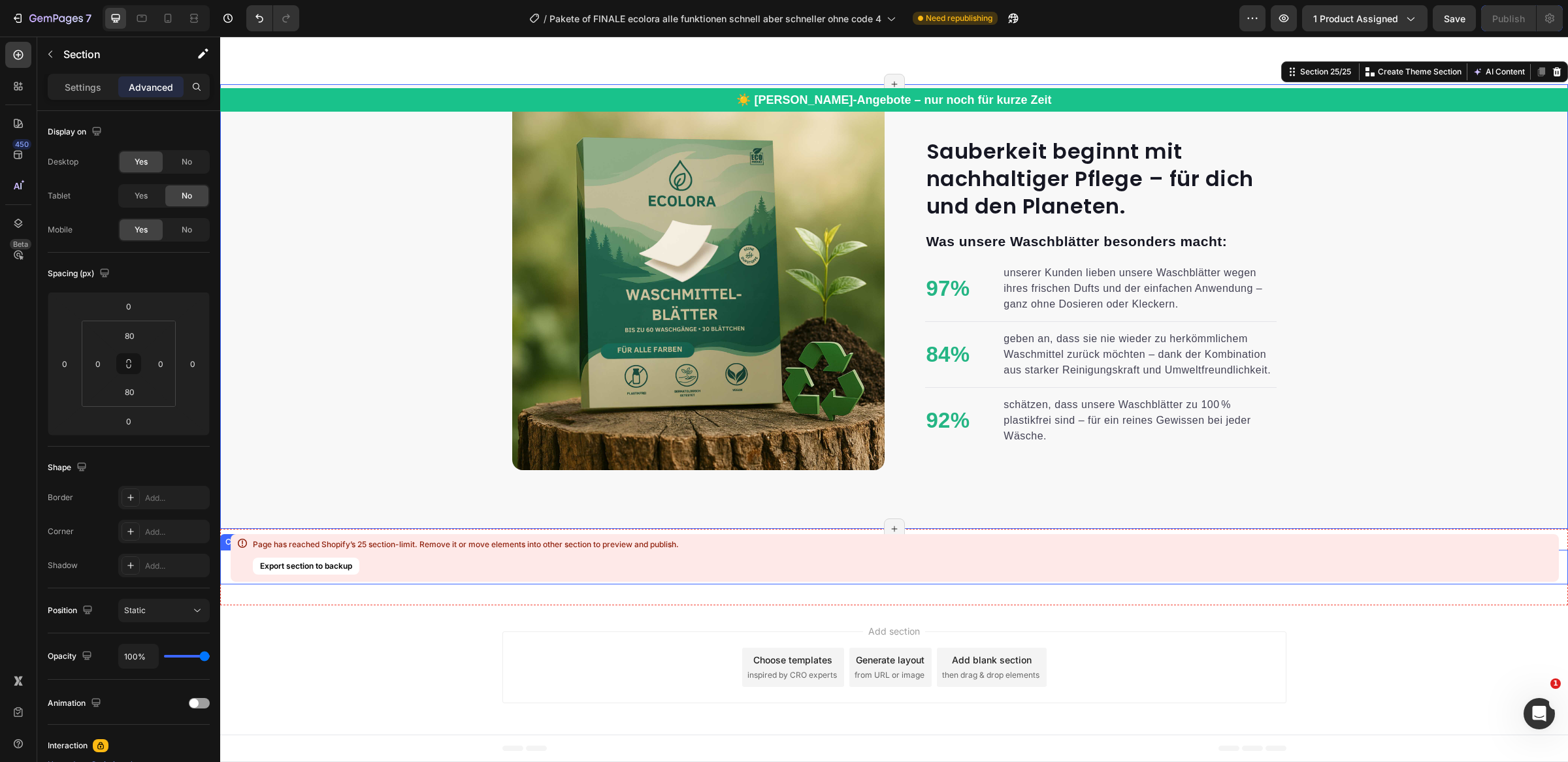
click at [1166, 573] on div "Page has reached Shopify’s 25 section-limit. Remove it or move elements into ot…" at bounding box center [894, 558] width 1328 height 48
click at [1300, 553] on div "Page has reached Shopify’s 25 section-limit. Remove it or move elements into ot…" at bounding box center [894, 558] width 1328 height 48
click at [1019, 544] on div "Page has reached Shopify’s 25 section-limit. Remove it or move elements into ot…" at bounding box center [894, 558] width 1328 height 48
click at [847, 583] on div "Publish the page to see the content." at bounding box center [894, 567] width 1348 height 35
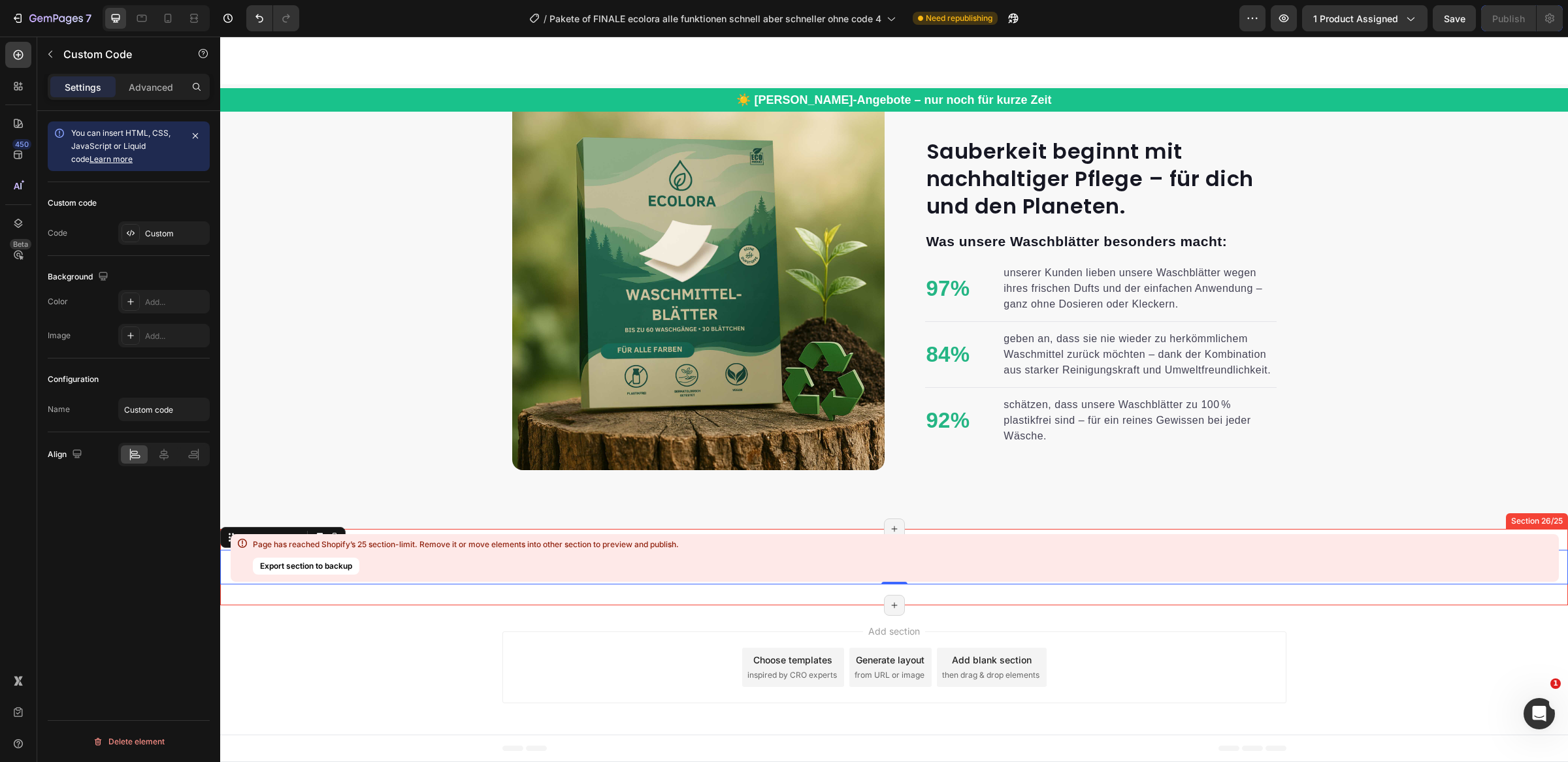
click at [522, 564] on div "Page has reached Shopify’s 25 section-limit. Remove it or move elements into ot…" at bounding box center [466, 558] width 426 height 37
drag, startPoint x: 1148, startPoint y: 601, endPoint x: 954, endPoint y: 419, distance: 266.0
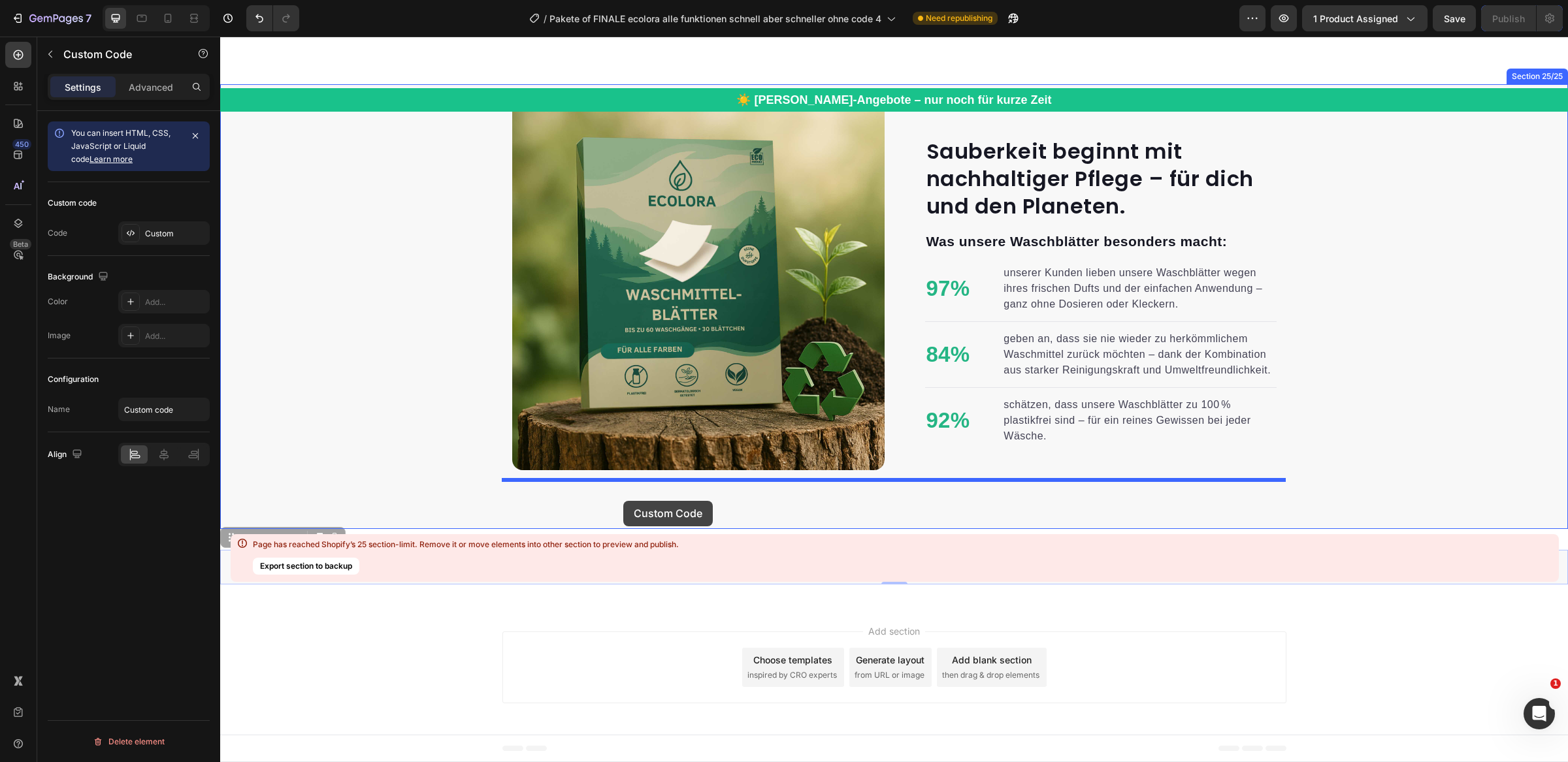
drag, startPoint x: 227, startPoint y: 564, endPoint x: 627, endPoint y: 500, distance: 405.1
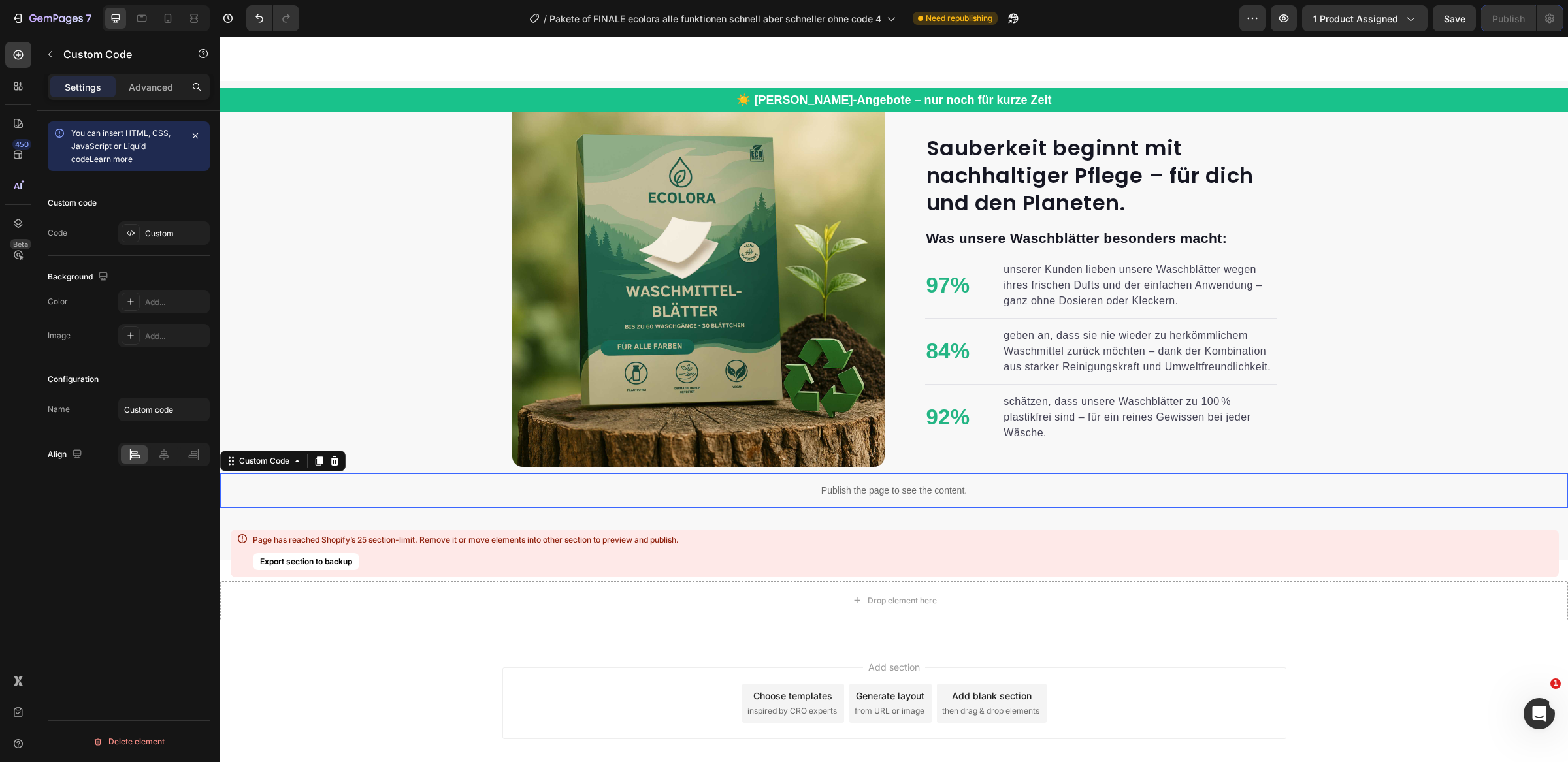
scroll to position [8545, 0]
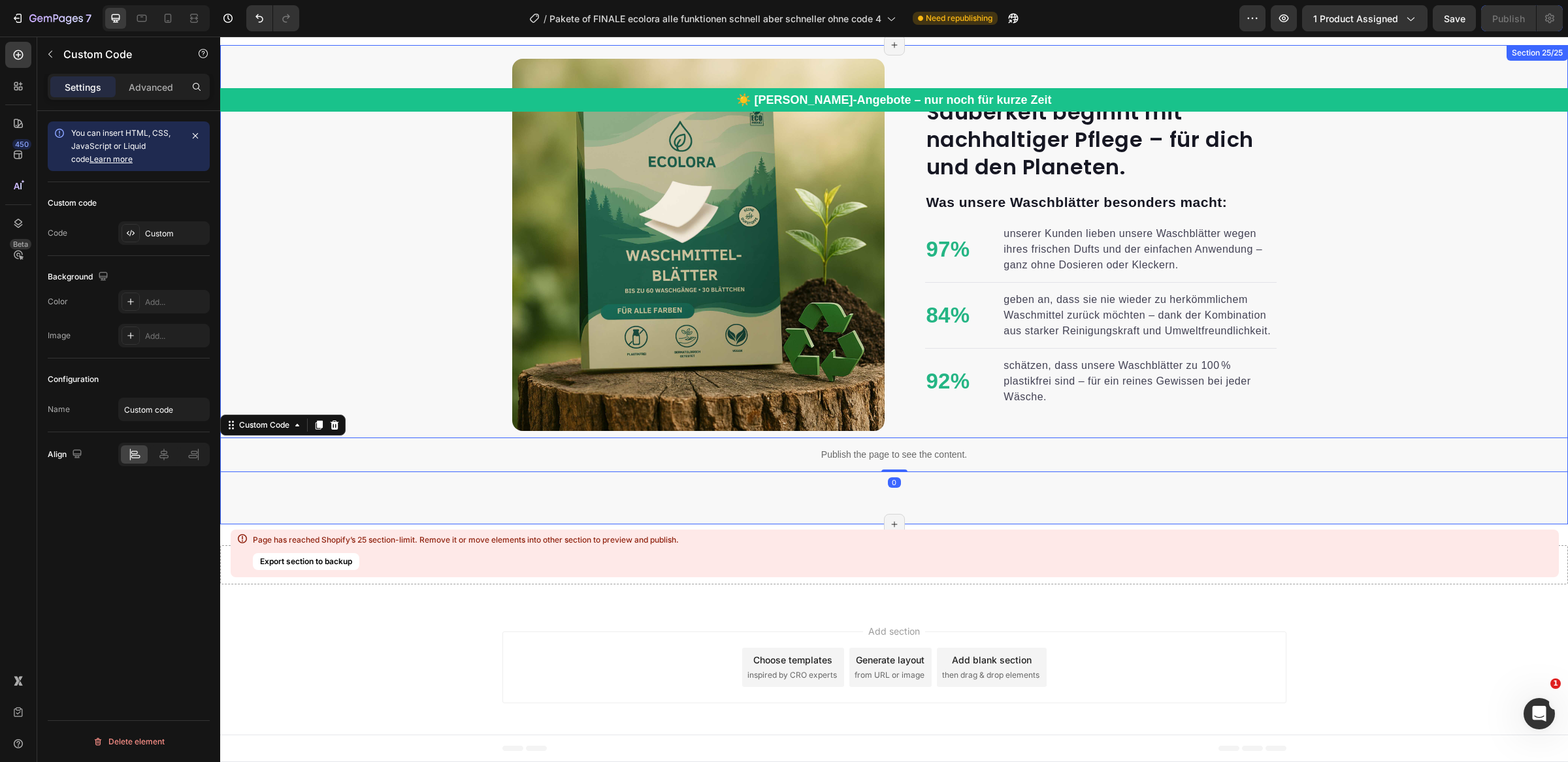
click at [669, 489] on div "Sauberkeit beginnt mit nachhaltiger Pflege – für dich und den Planeten. Heading…" at bounding box center [894, 285] width 1348 height 479
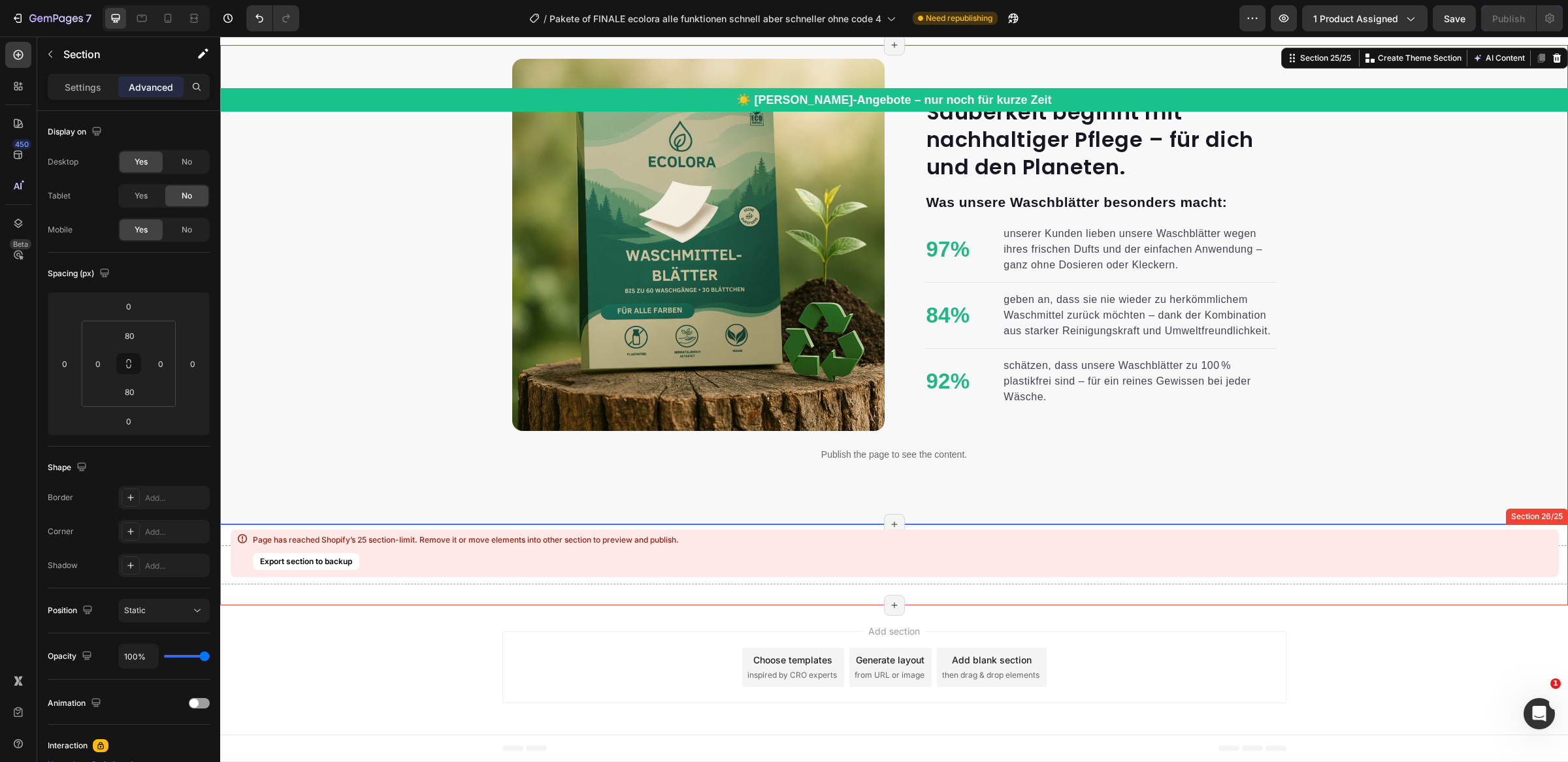
click at [852, 560] on div "Page has reached Shopify’s 25 section-limit. Remove it or move elements into ot…" at bounding box center [894, 554] width 1328 height 48
click at [841, 582] on div "Drop element here" at bounding box center [894, 564] width 1348 height 39
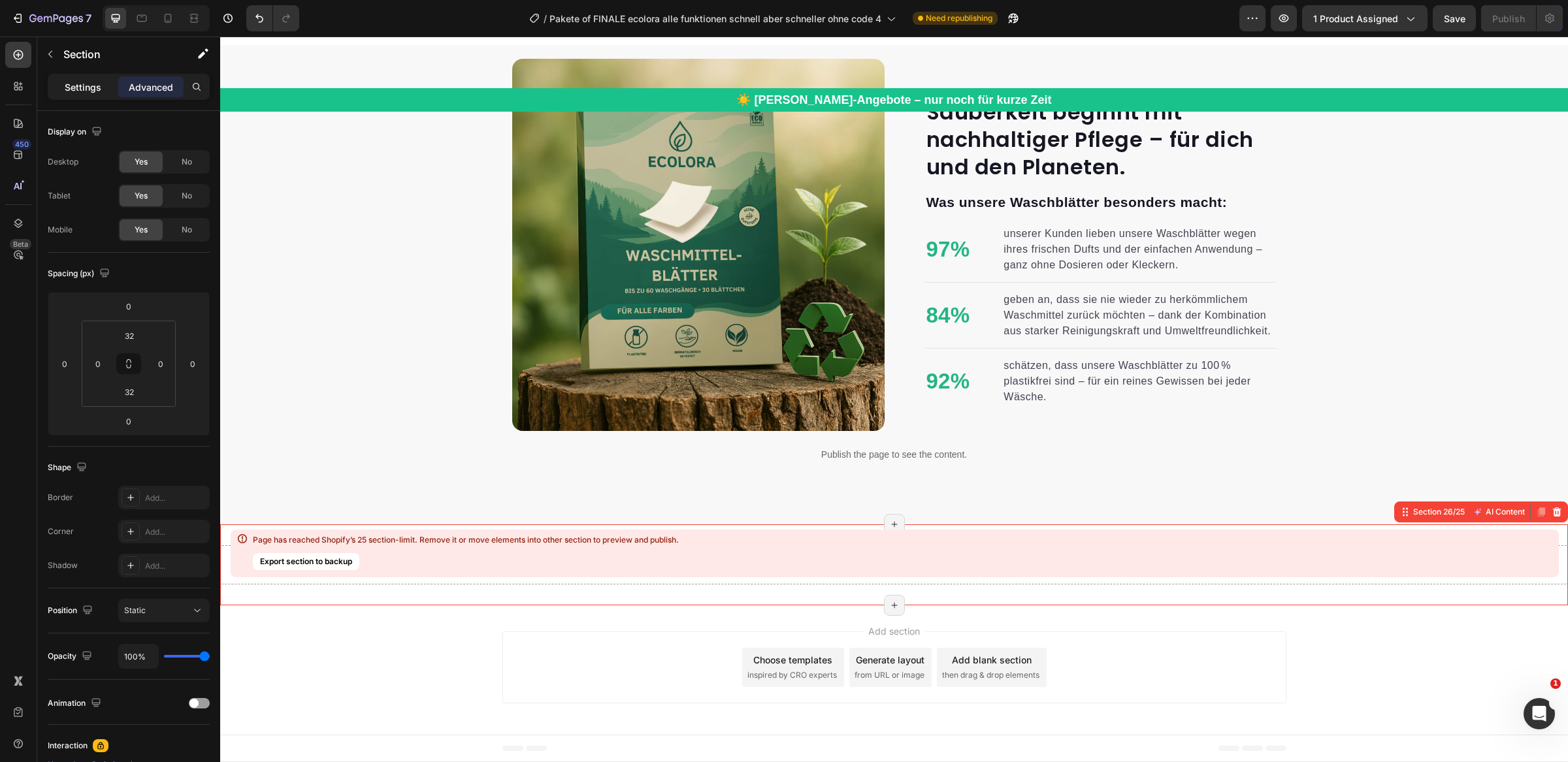
click at [94, 92] on p "Settings" at bounding box center [83, 87] width 37 height 14
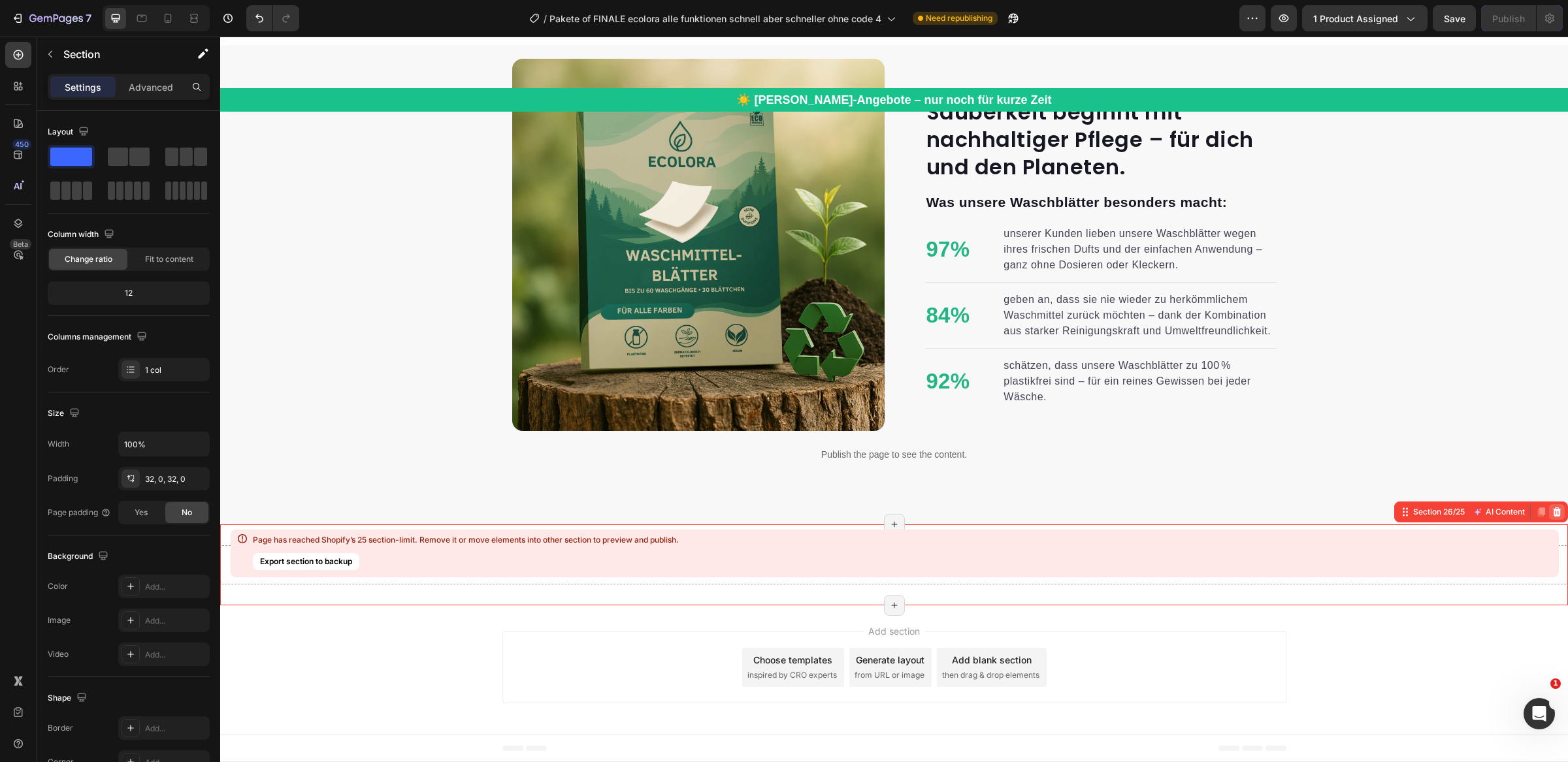
click at [1558, 513] on icon at bounding box center [1557, 512] width 9 height 9
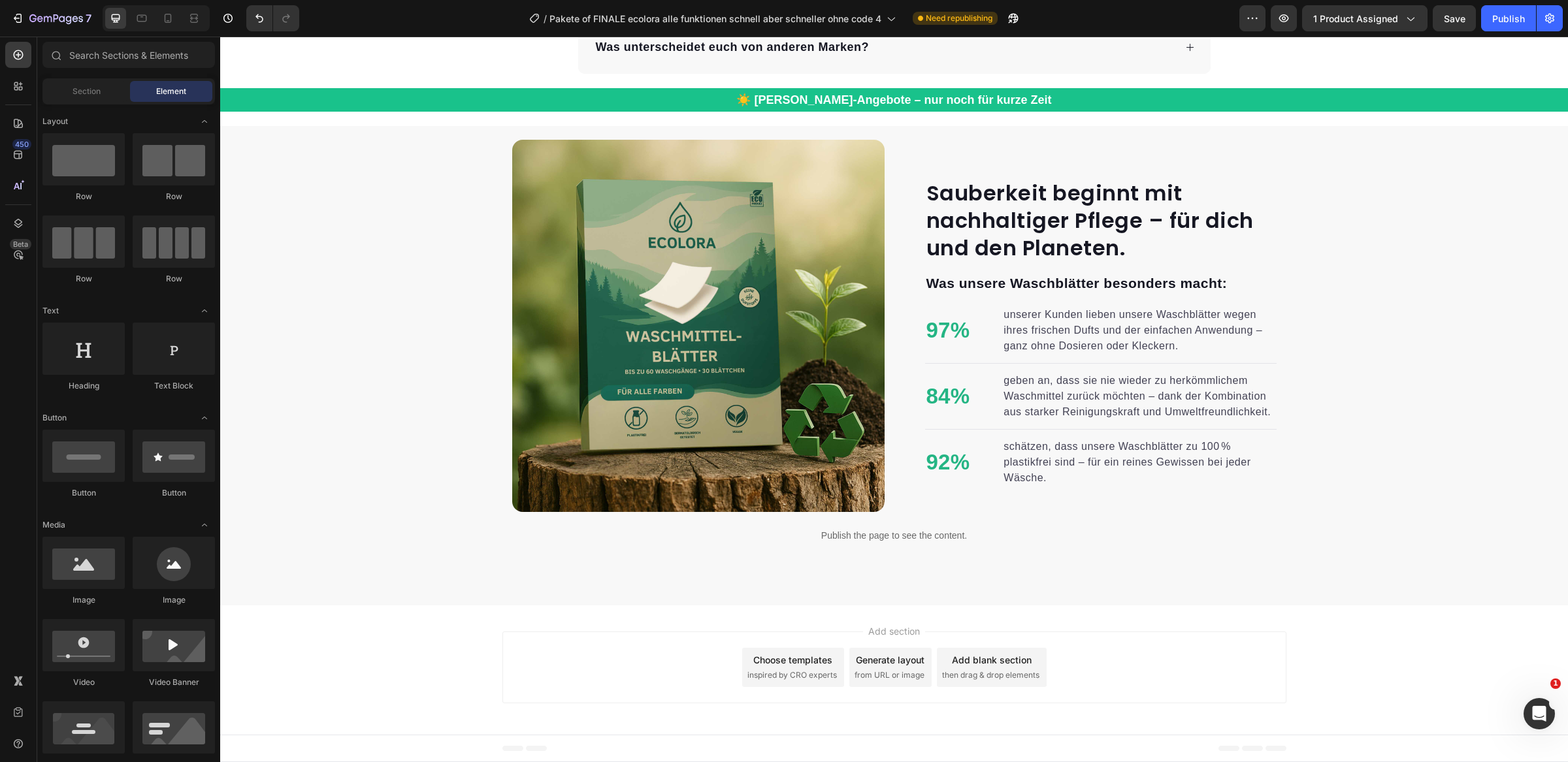
scroll to position [8464, 0]
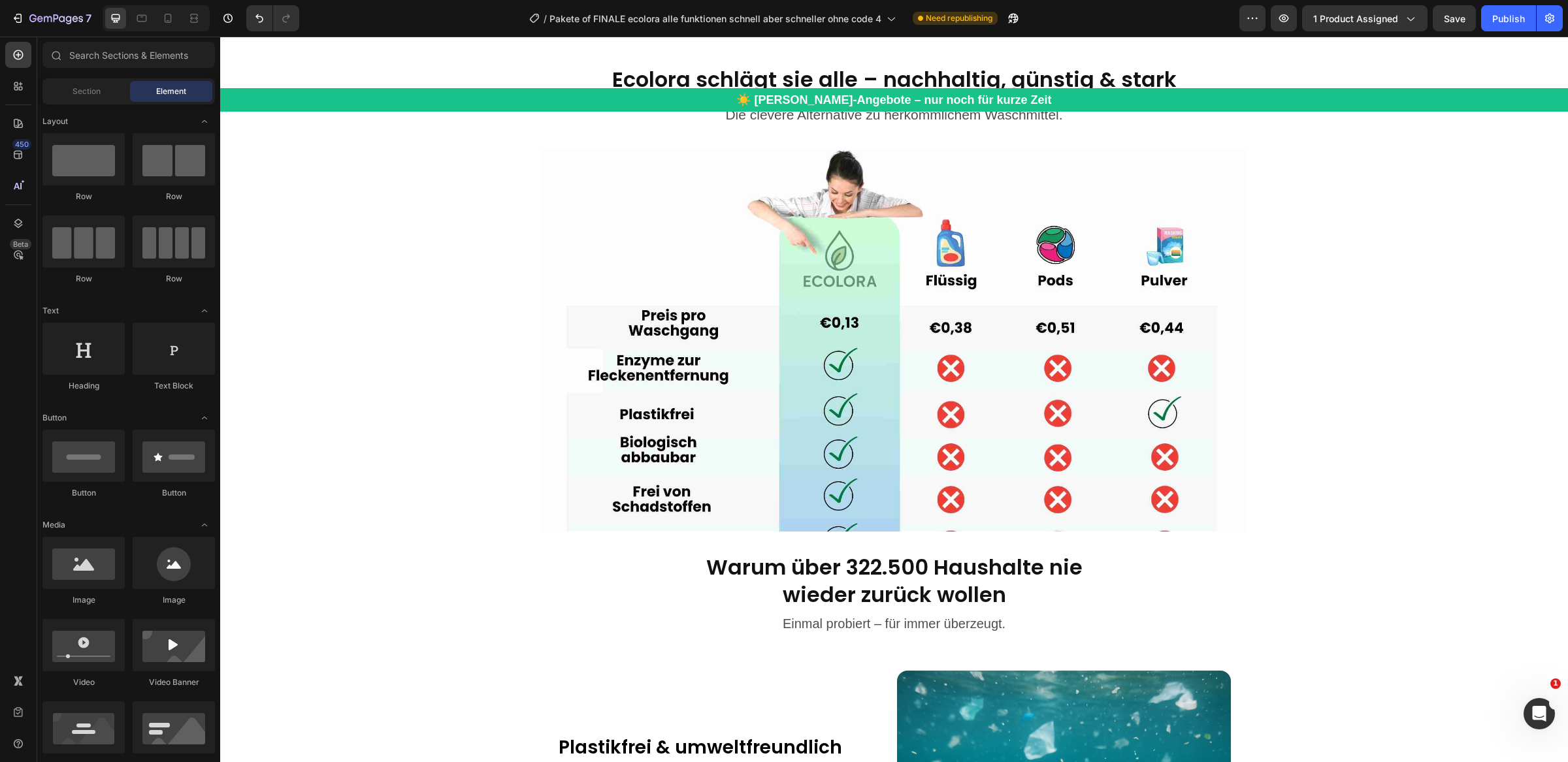
select select "FamilienAngebot / 240 Waschgänge"
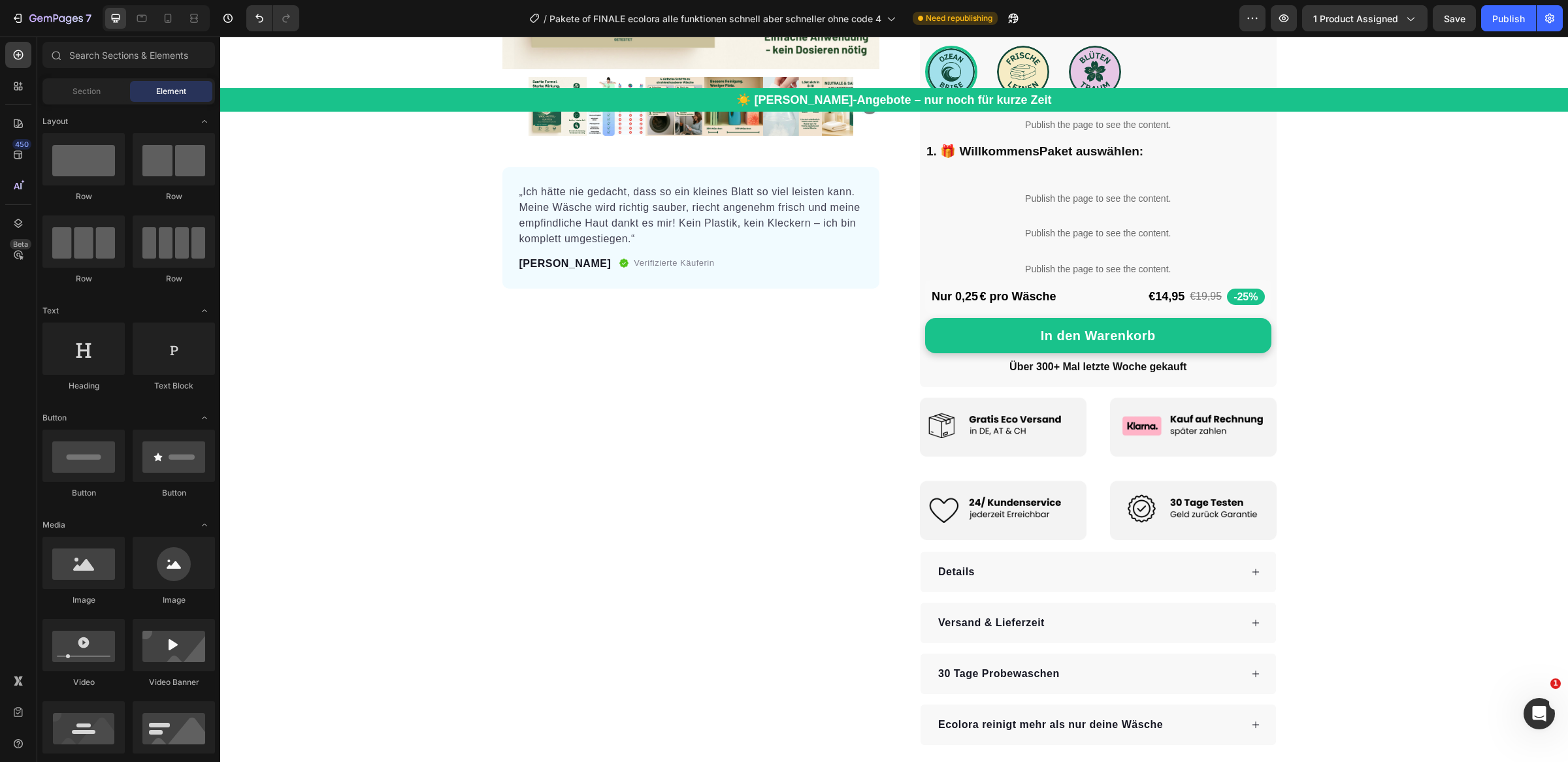
scroll to position [0, 0]
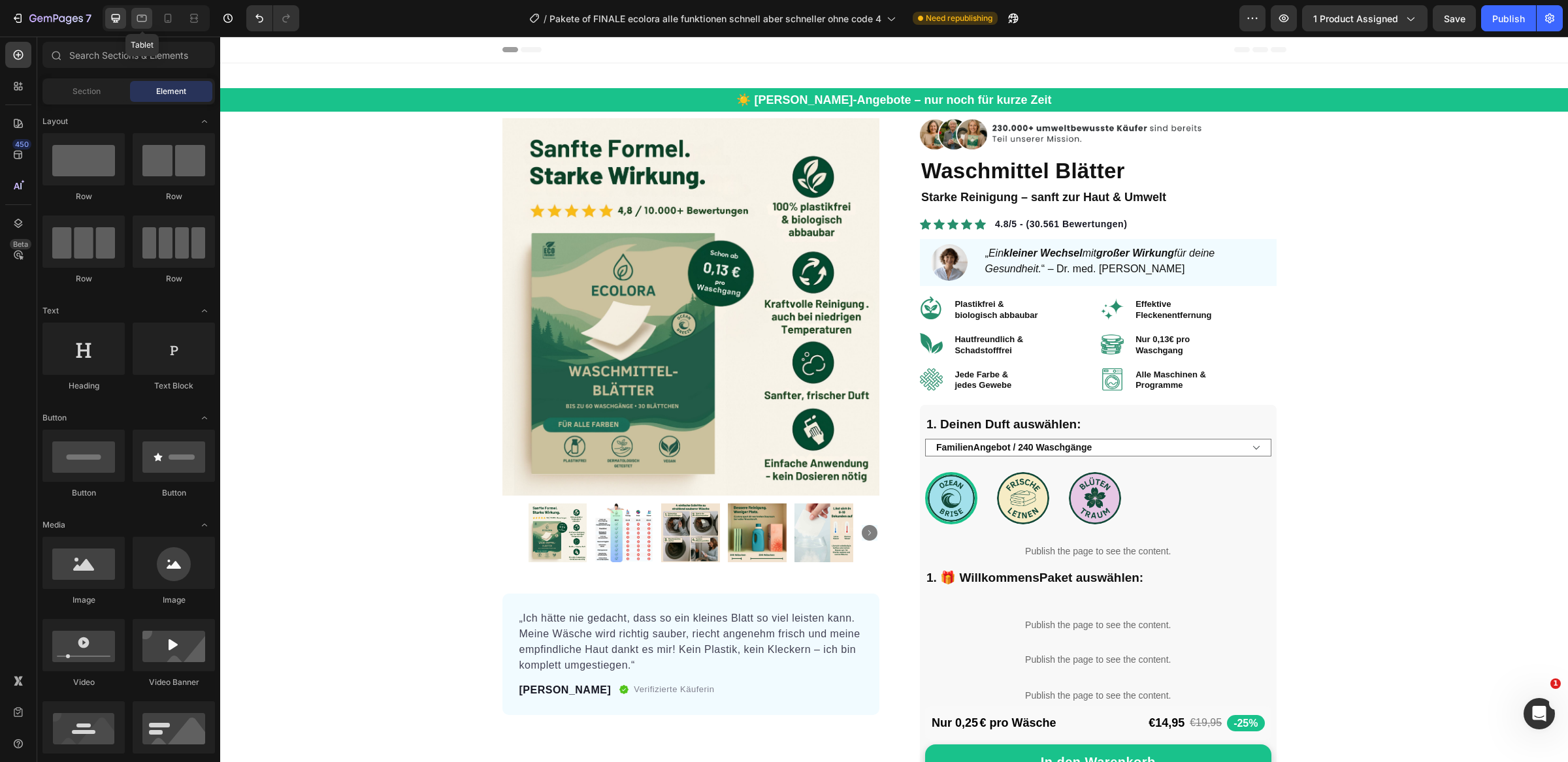
click at [145, 22] on icon at bounding box center [142, 19] width 10 height 7
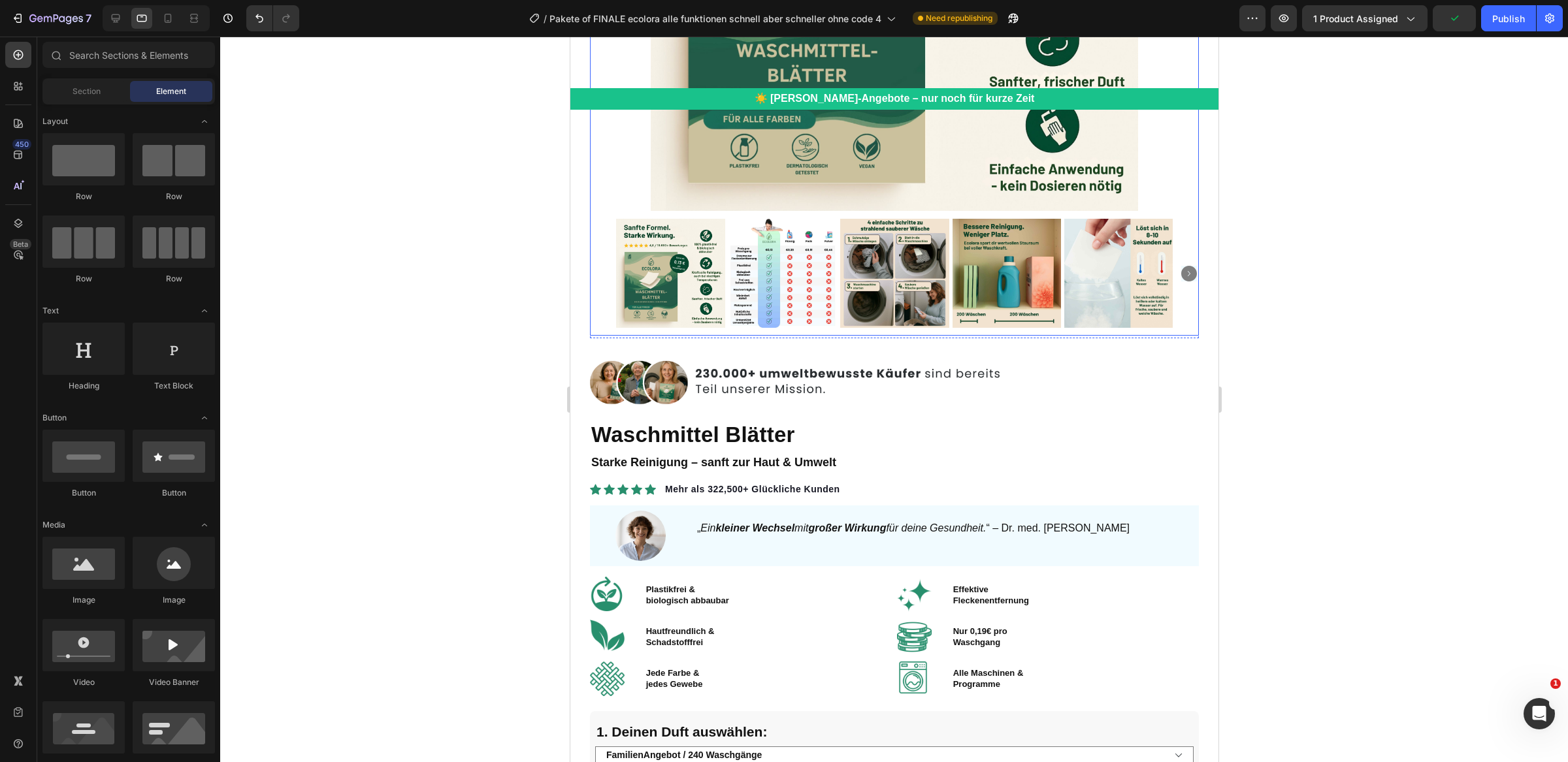
scroll to position [451, 0]
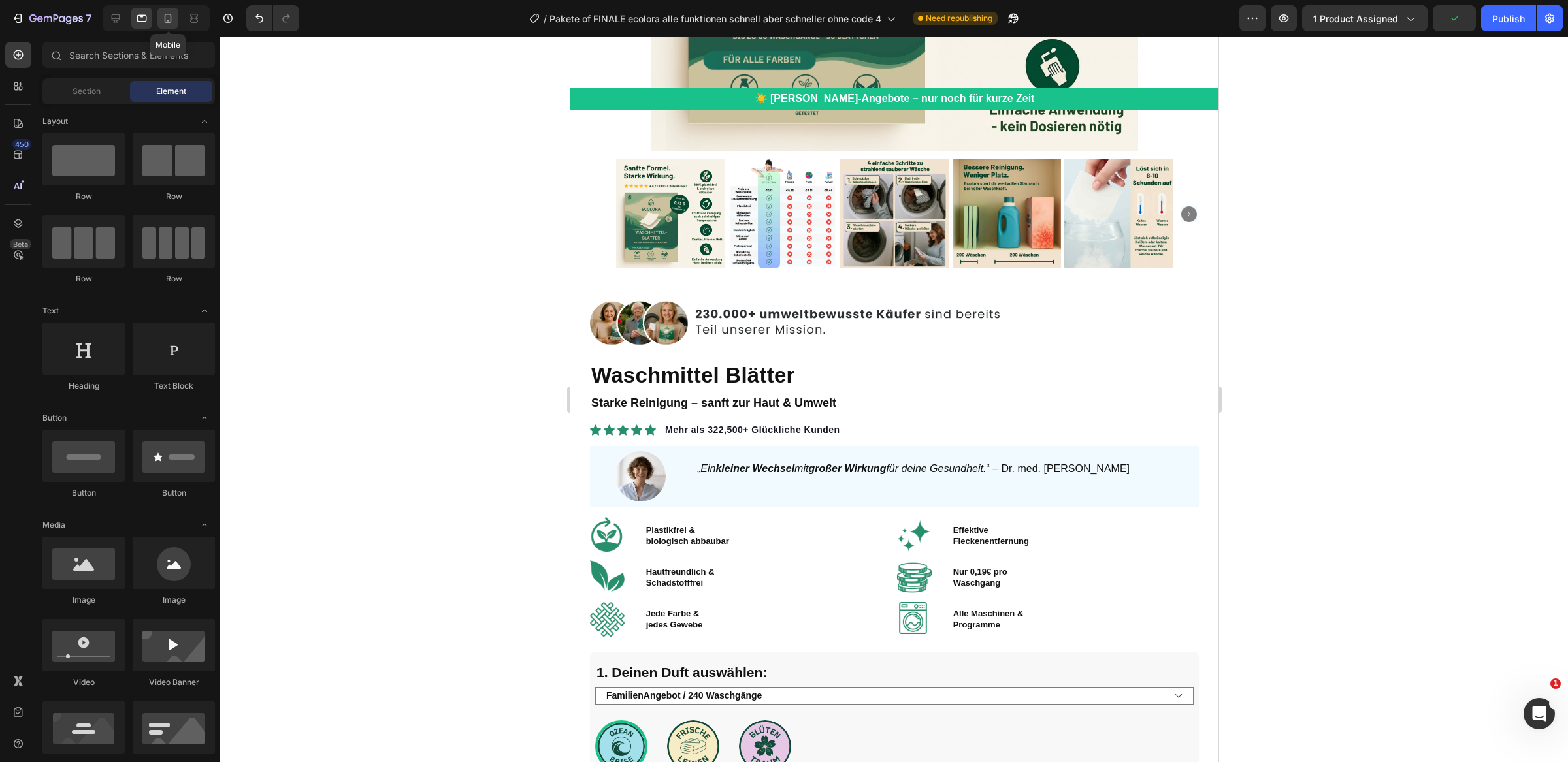
drag, startPoint x: 161, startPoint y: 20, endPoint x: 146, endPoint y: 339, distance: 319.4
click at [162, 20] on icon at bounding box center [168, 18] width 13 height 13
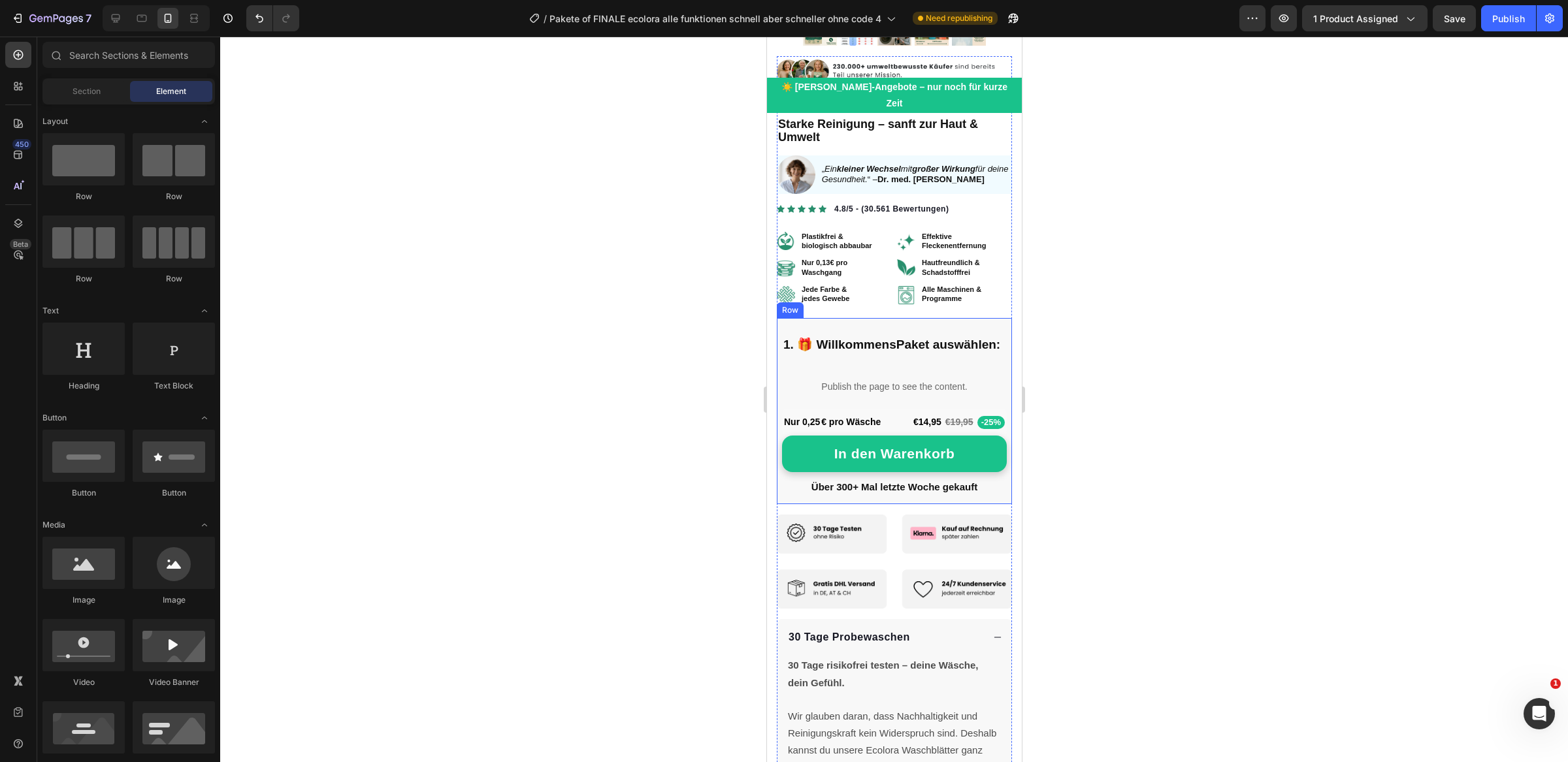
scroll to position [288, 0]
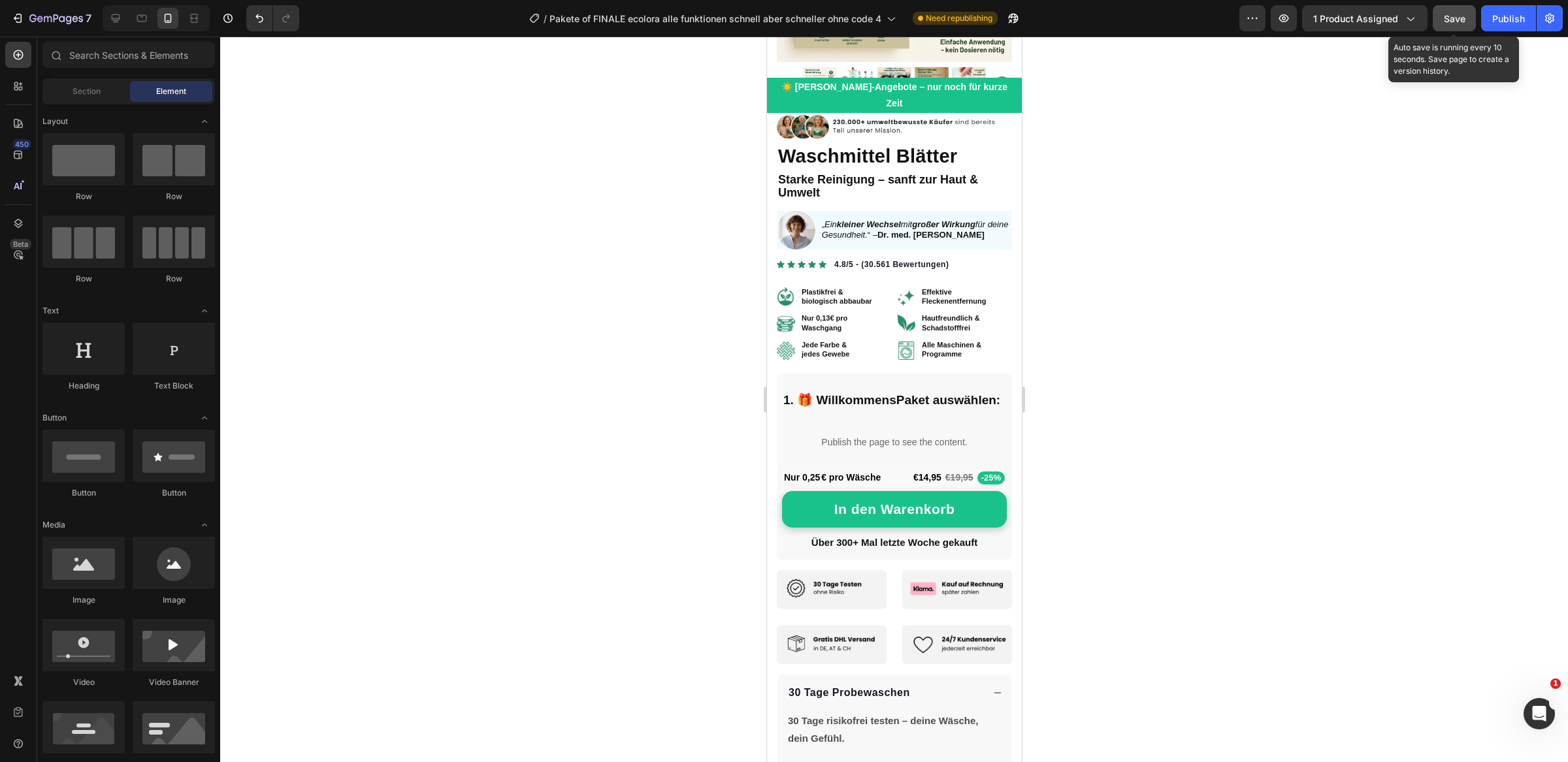
click at [1461, 16] on span "Save" at bounding box center [1455, 18] width 22 height 11
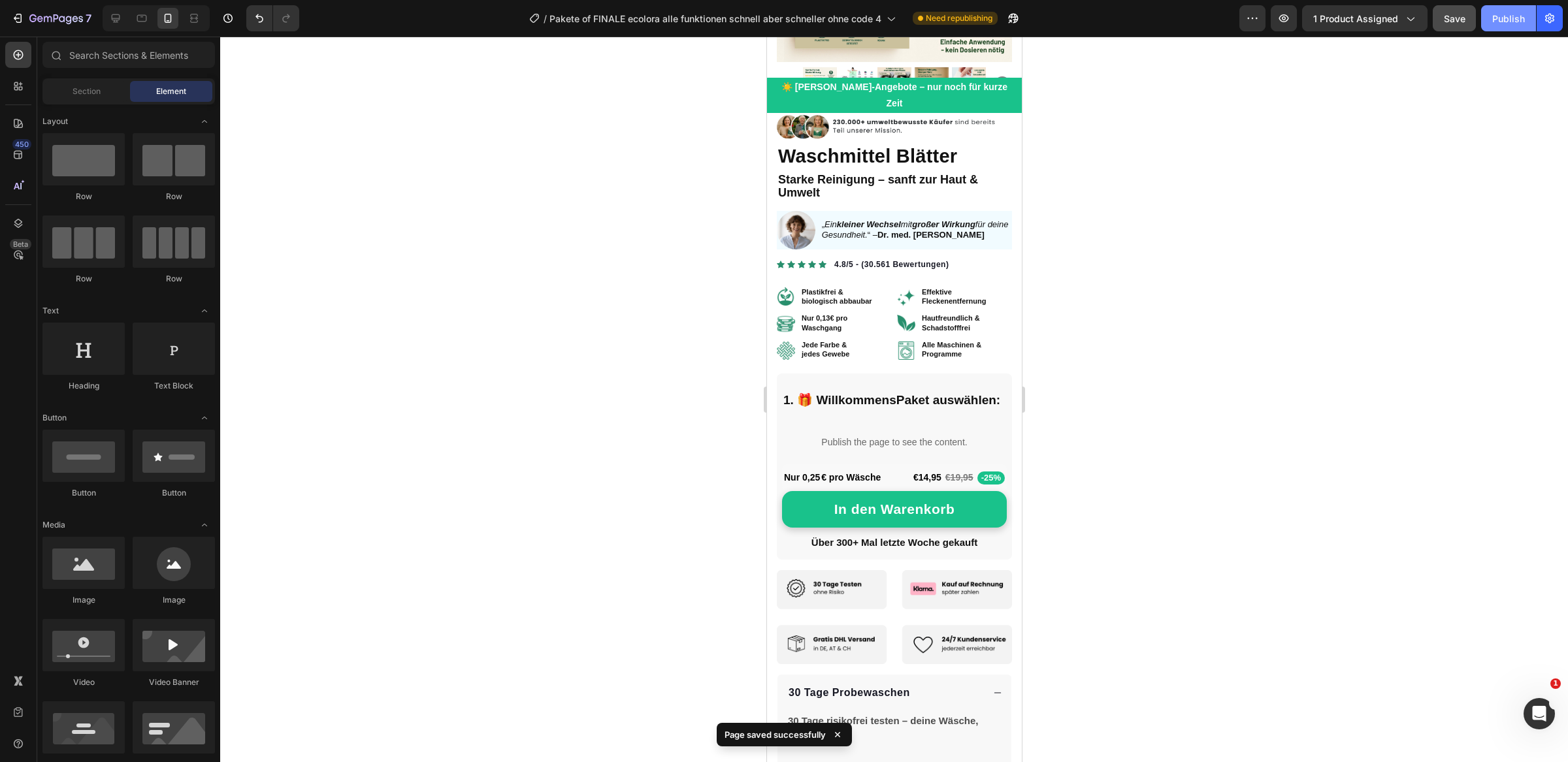
click at [1510, 25] on button "Publish" at bounding box center [1508, 18] width 55 height 26
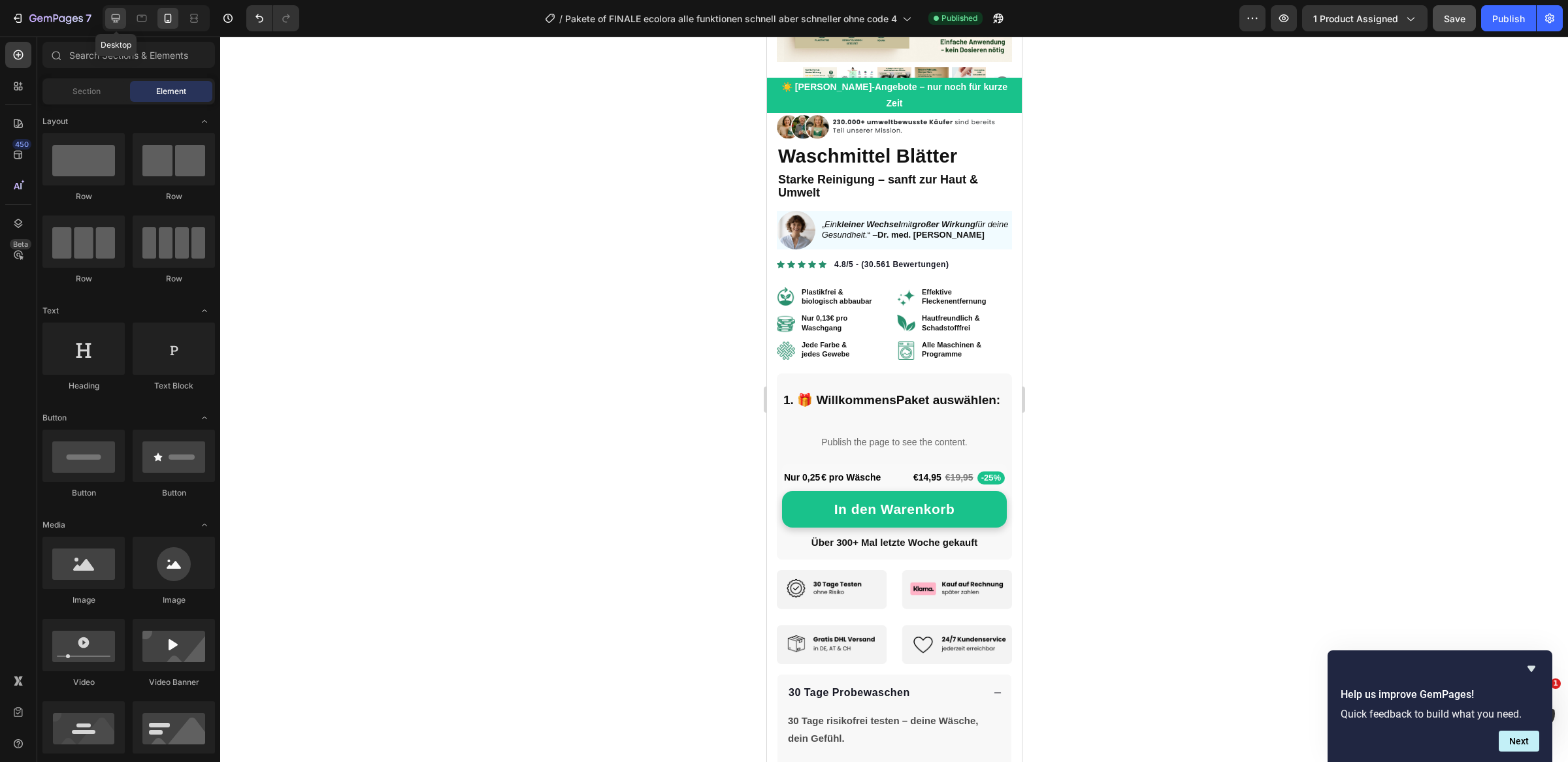
click at [112, 17] on icon at bounding box center [116, 19] width 9 height 9
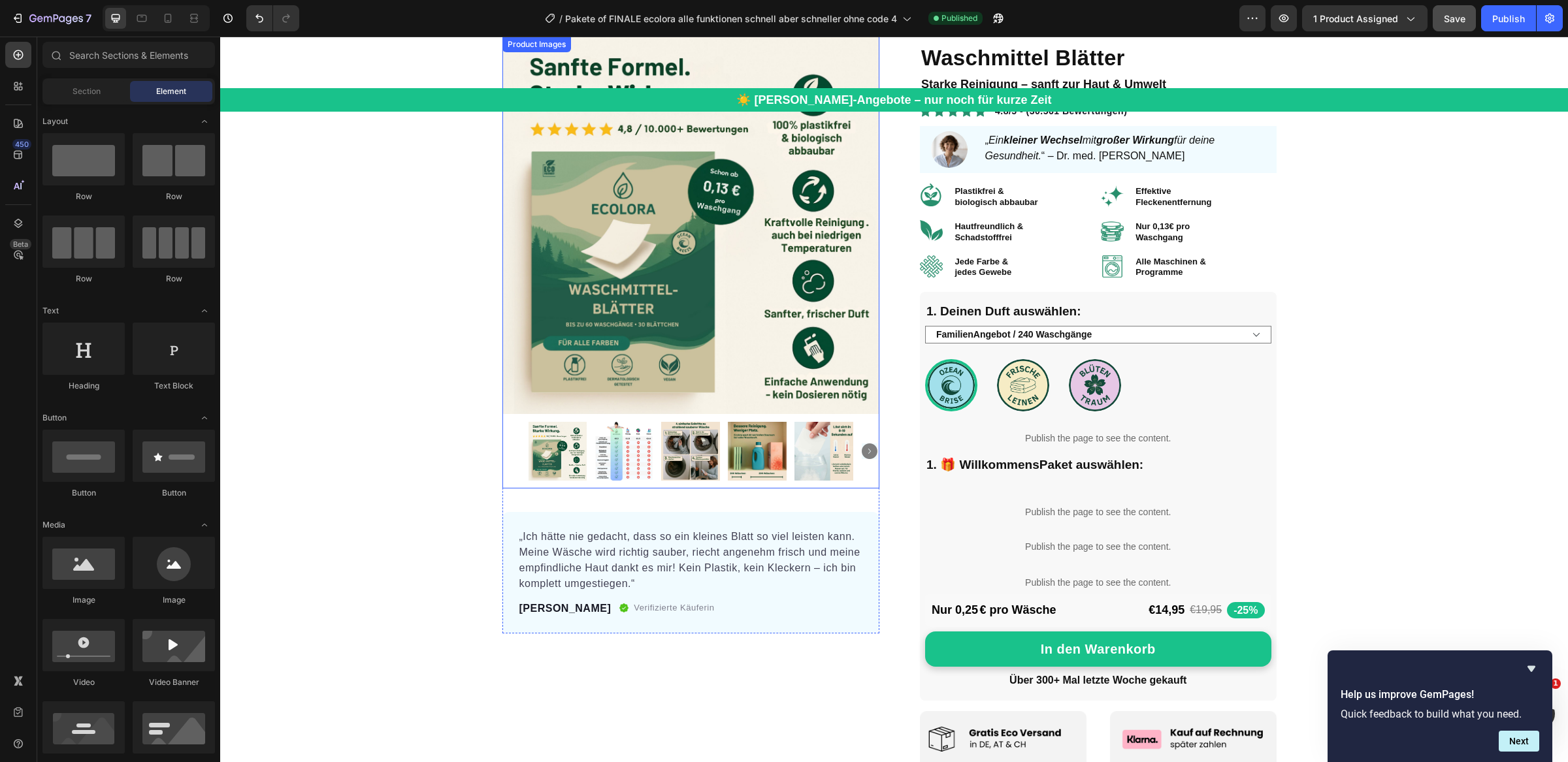
scroll to position [14, 0]
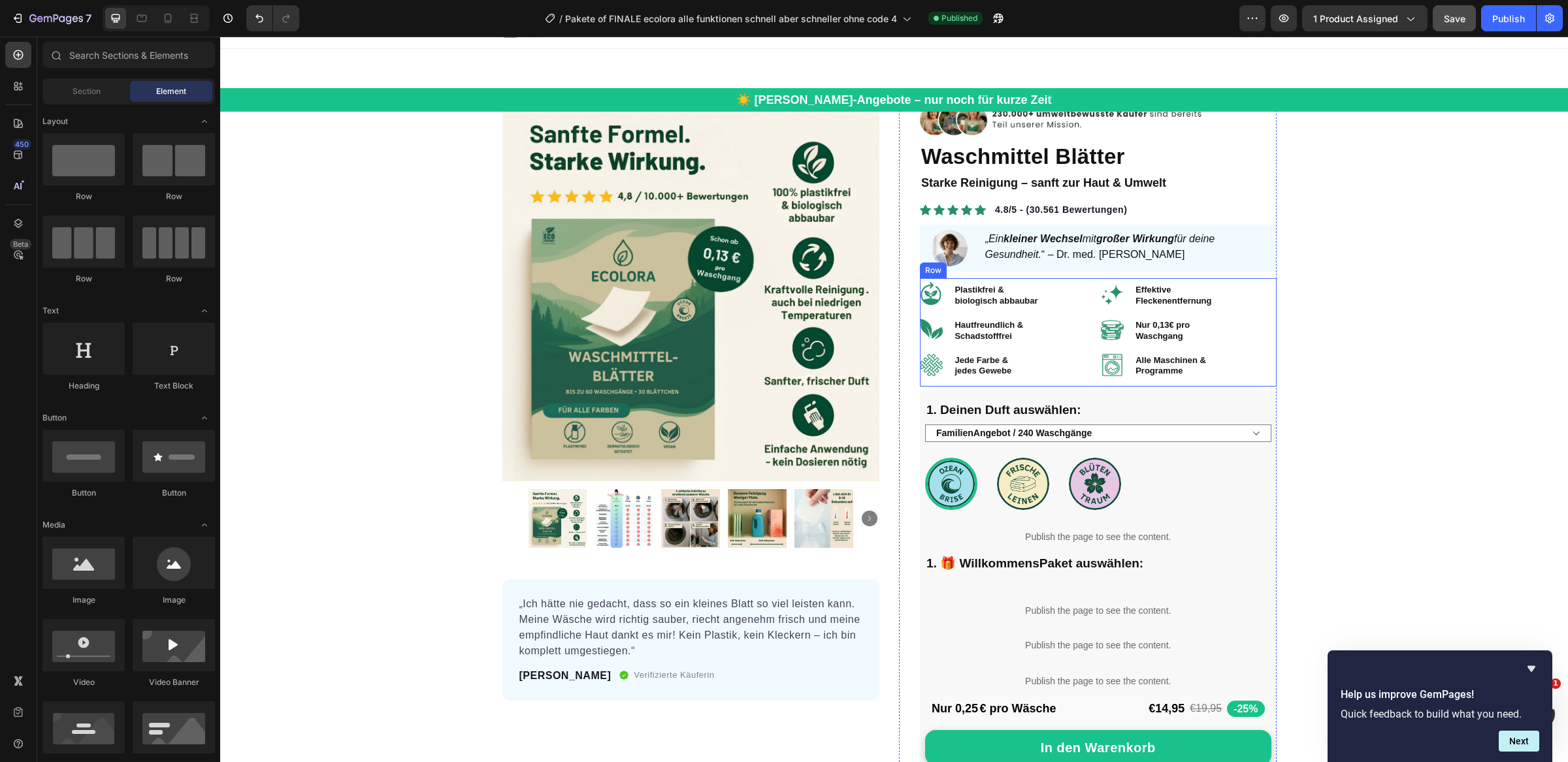
click at [1259, 381] on div "Image Plastikfrei & biologisch abbaubar Heading Row Image Effektive Fleckenentf…" at bounding box center [1098, 332] width 357 height 108
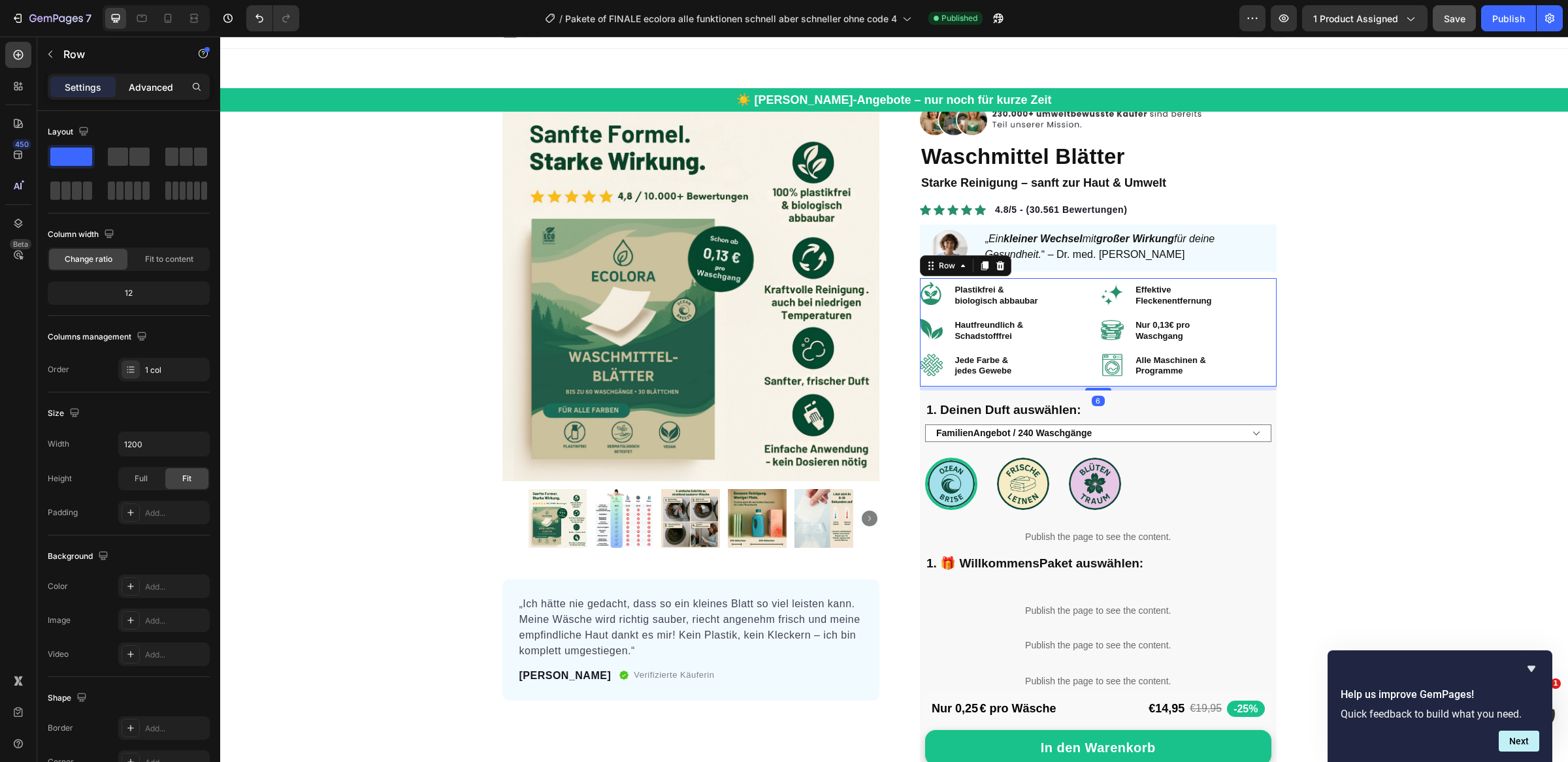
click at [149, 79] on div "Advanced" at bounding box center [151, 87] width 66 height 21
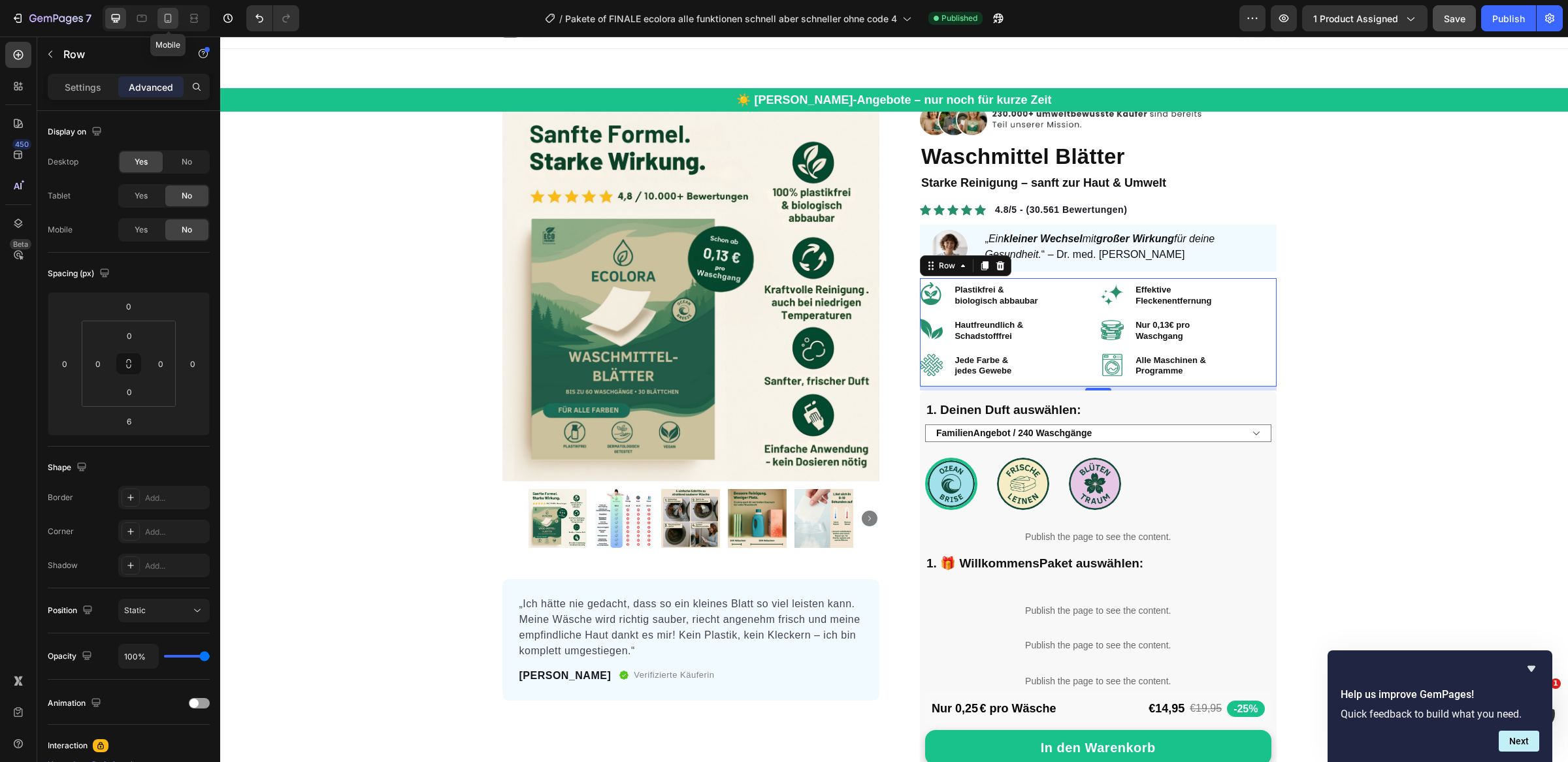
click at [168, 12] on icon at bounding box center [168, 18] width 13 height 13
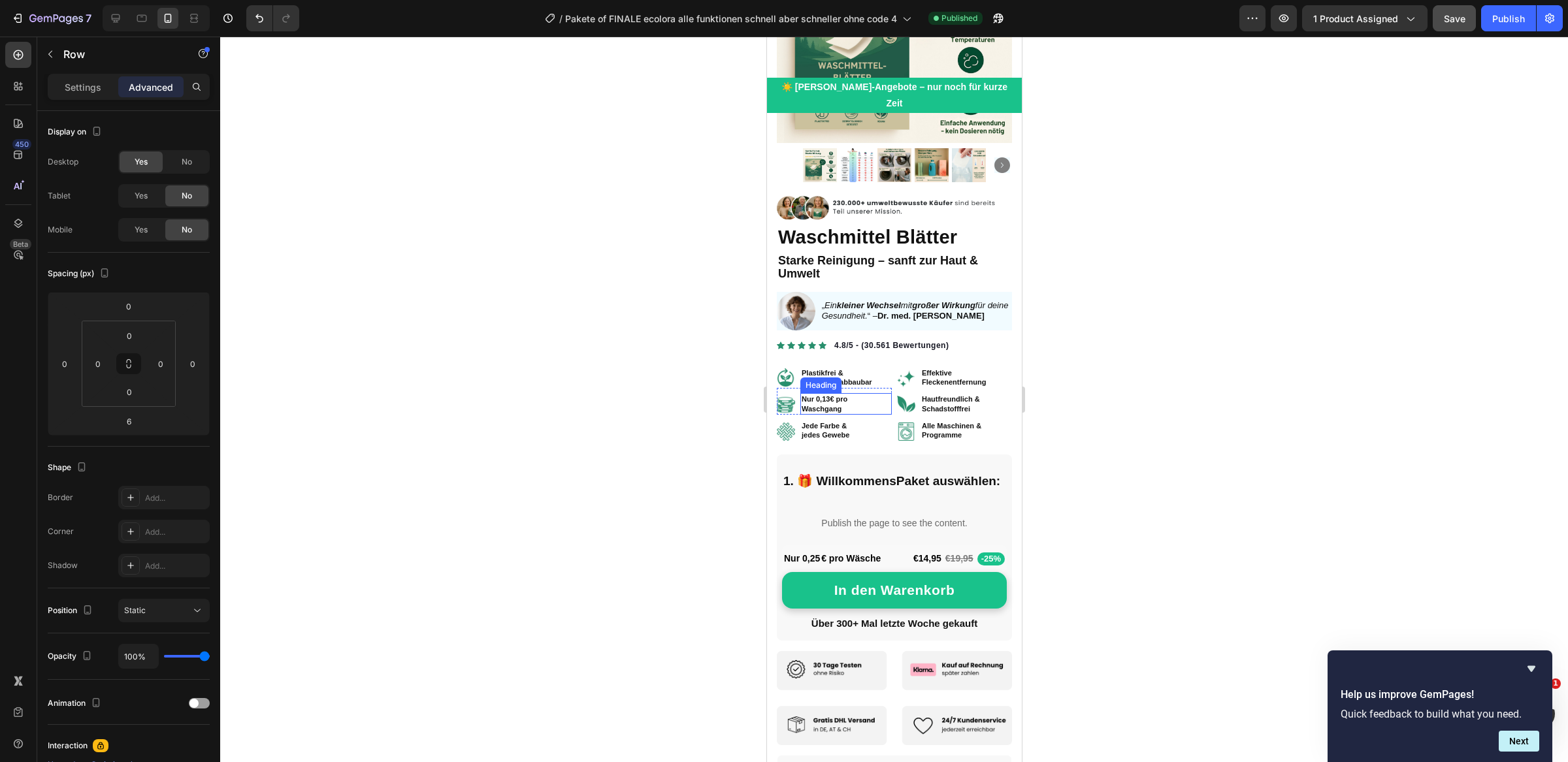
scroll to position [177, 0]
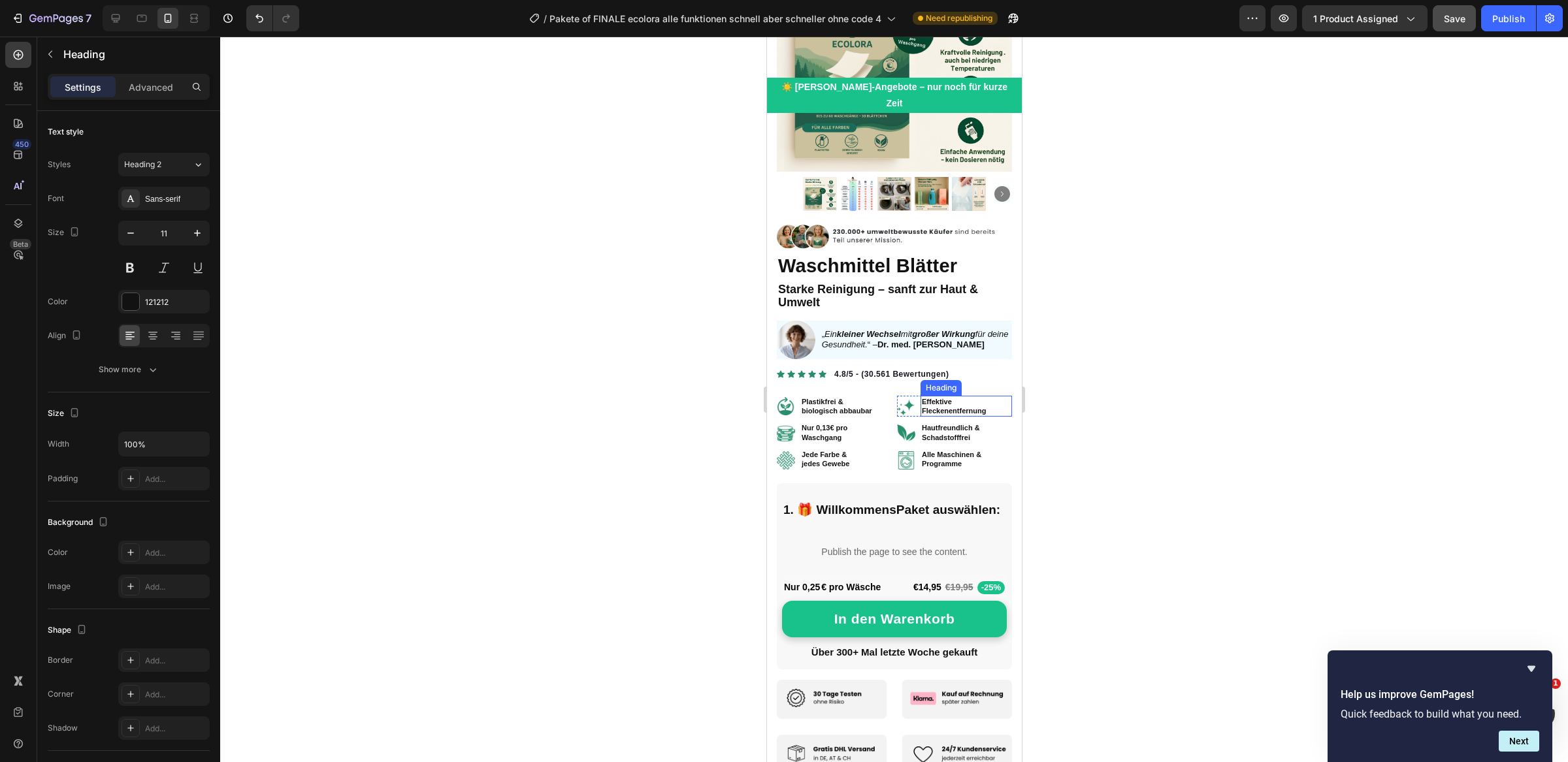
click at [939, 407] on strong "Fleckenentfernung" at bounding box center [953, 410] width 64 height 8
drag, startPoint x: 928, startPoint y: 368, endPoint x: 814, endPoint y: 399, distance: 118.1
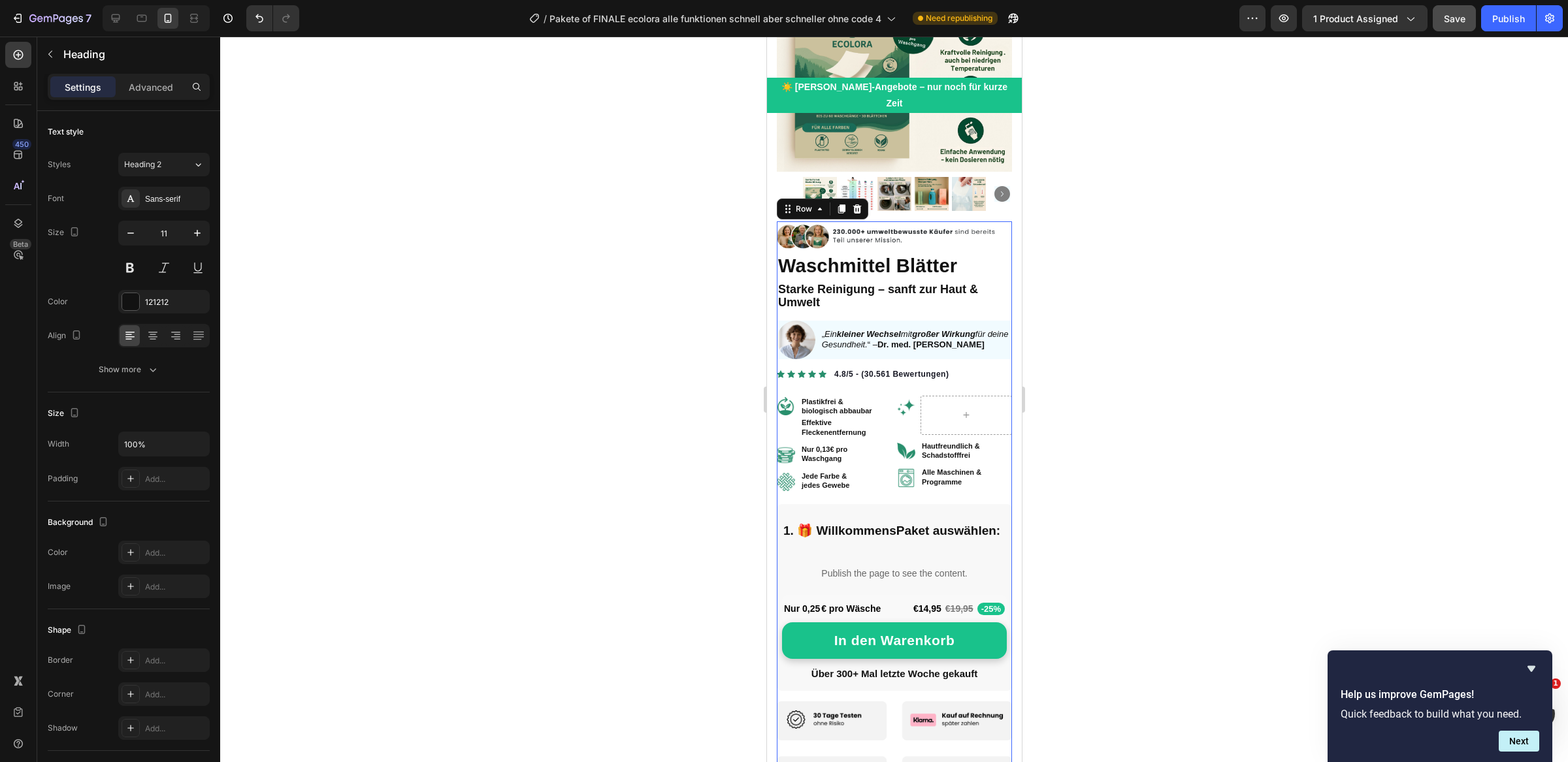
click at [867, 368] on div "Image Waschmittel Blätter Product Title Waschmittel Blätter Product Title Stark…" at bounding box center [894, 753] width 235 height 1057
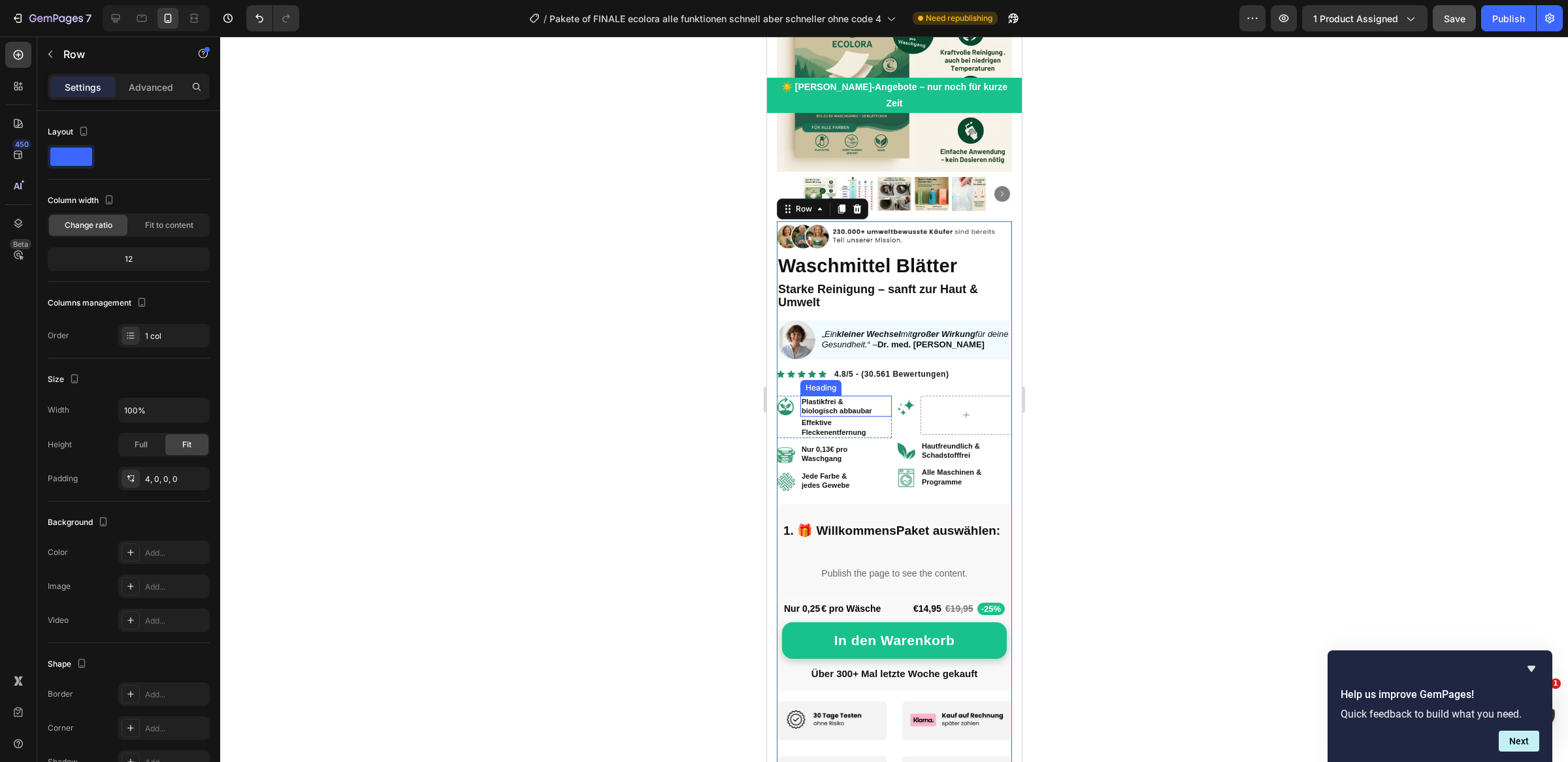
click at [842, 398] on strong "Plastikfrei &" at bounding box center [822, 402] width 42 height 8
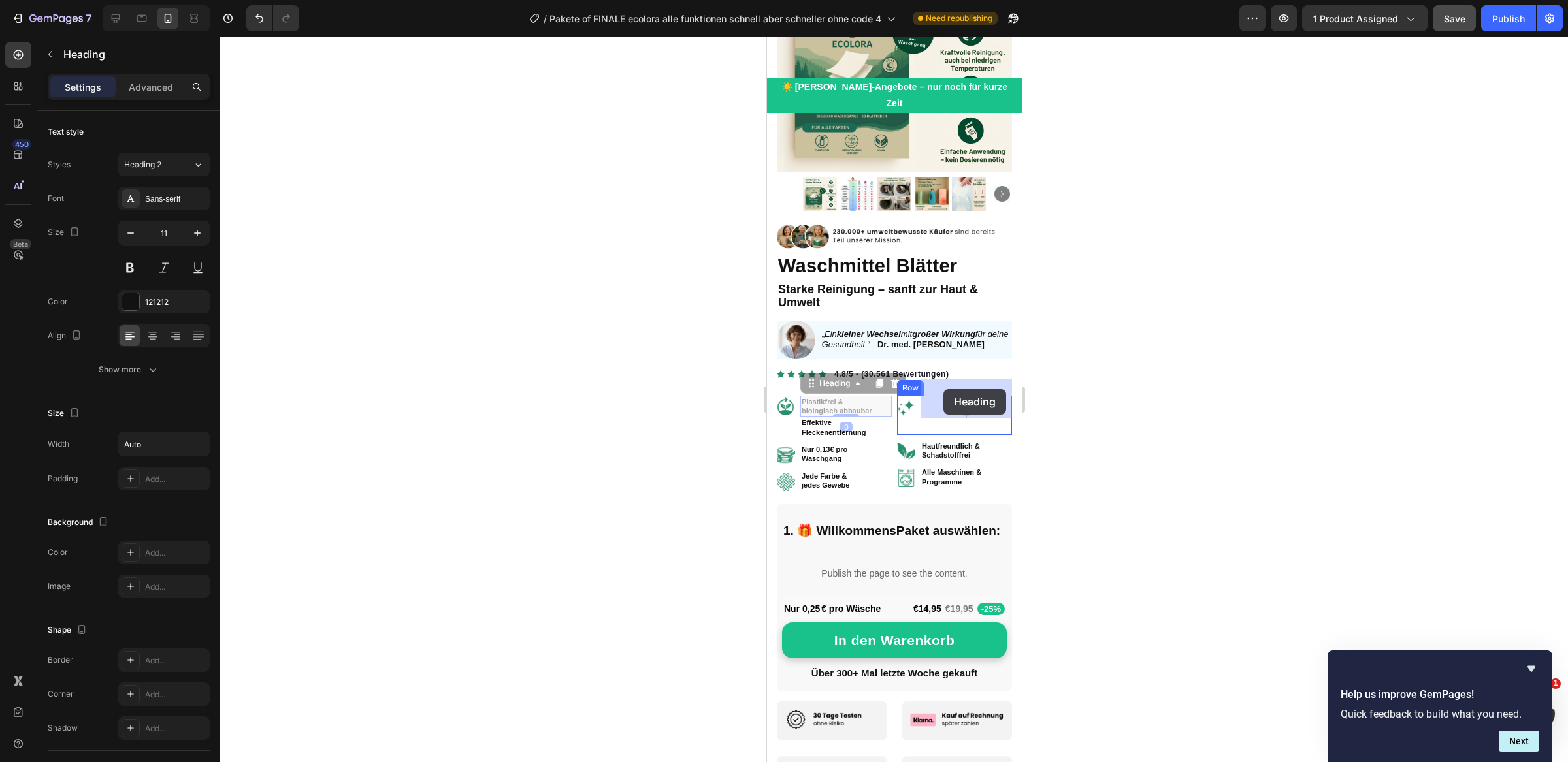
drag, startPoint x: 811, startPoint y: 368, endPoint x: 943, endPoint y: 389, distance: 133.7
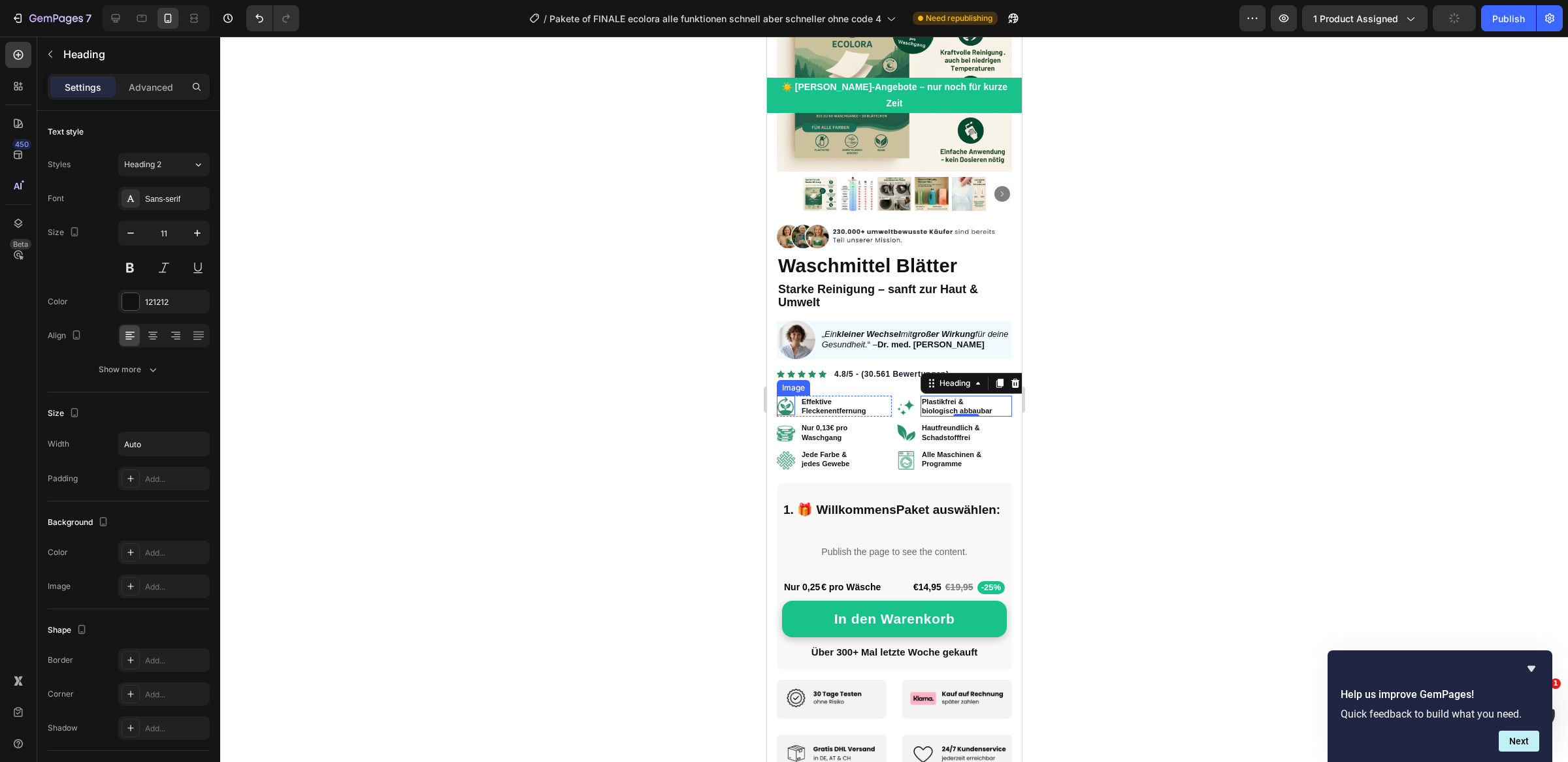
click at [783, 397] on img at bounding box center [785, 406] width 18 height 18
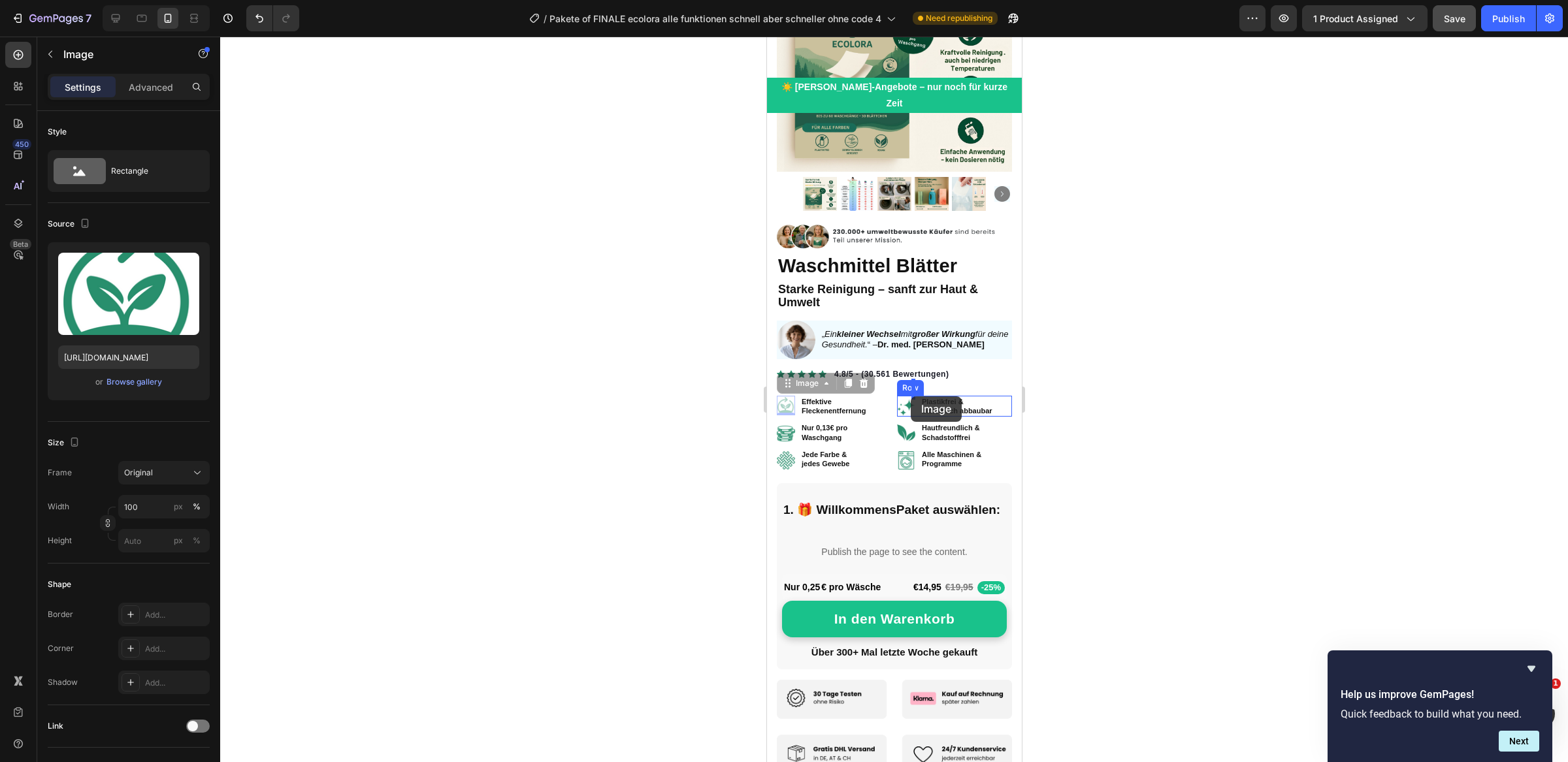
drag, startPoint x: 788, startPoint y: 371, endPoint x: 911, endPoint y: 396, distance: 125.5
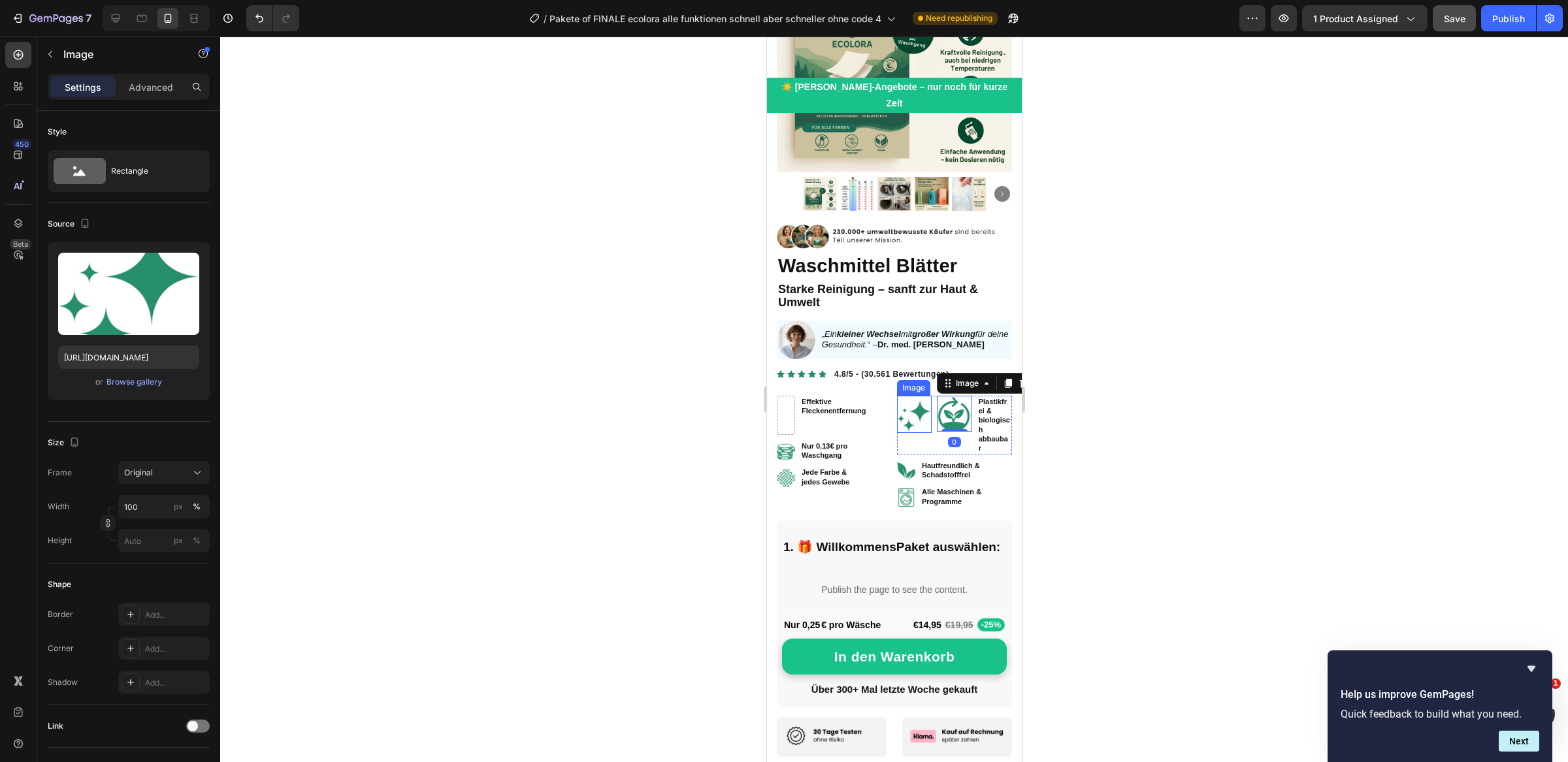
click at [912, 401] on img at bounding box center [914, 416] width 35 height 35
drag, startPoint x: 909, startPoint y: 367, endPoint x: 788, endPoint y: 400, distance: 125.4
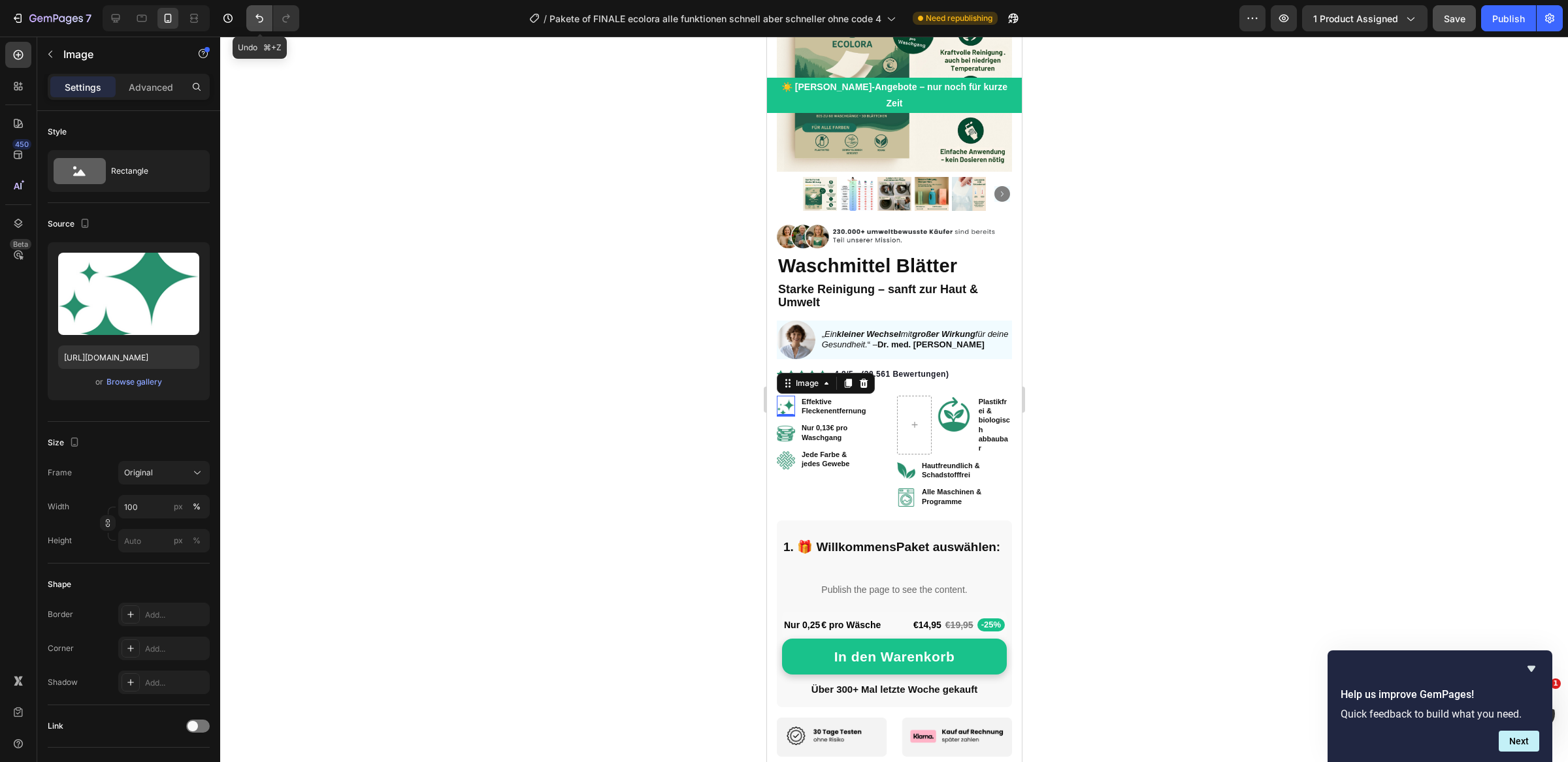
click at [257, 17] on icon "Undo/Redo" at bounding box center [259, 19] width 8 height 9
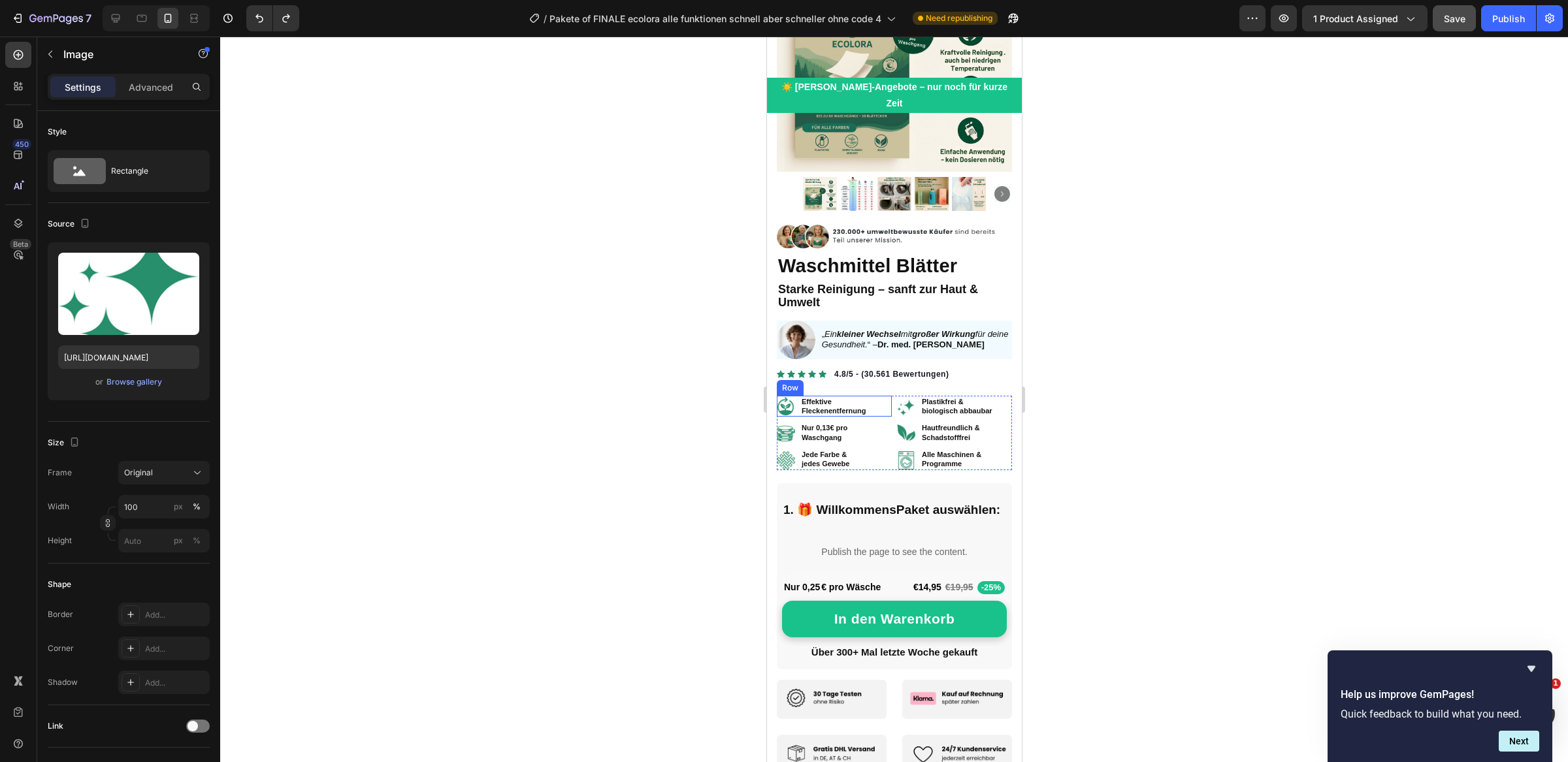
click at [788, 397] on img at bounding box center [785, 406] width 18 height 18
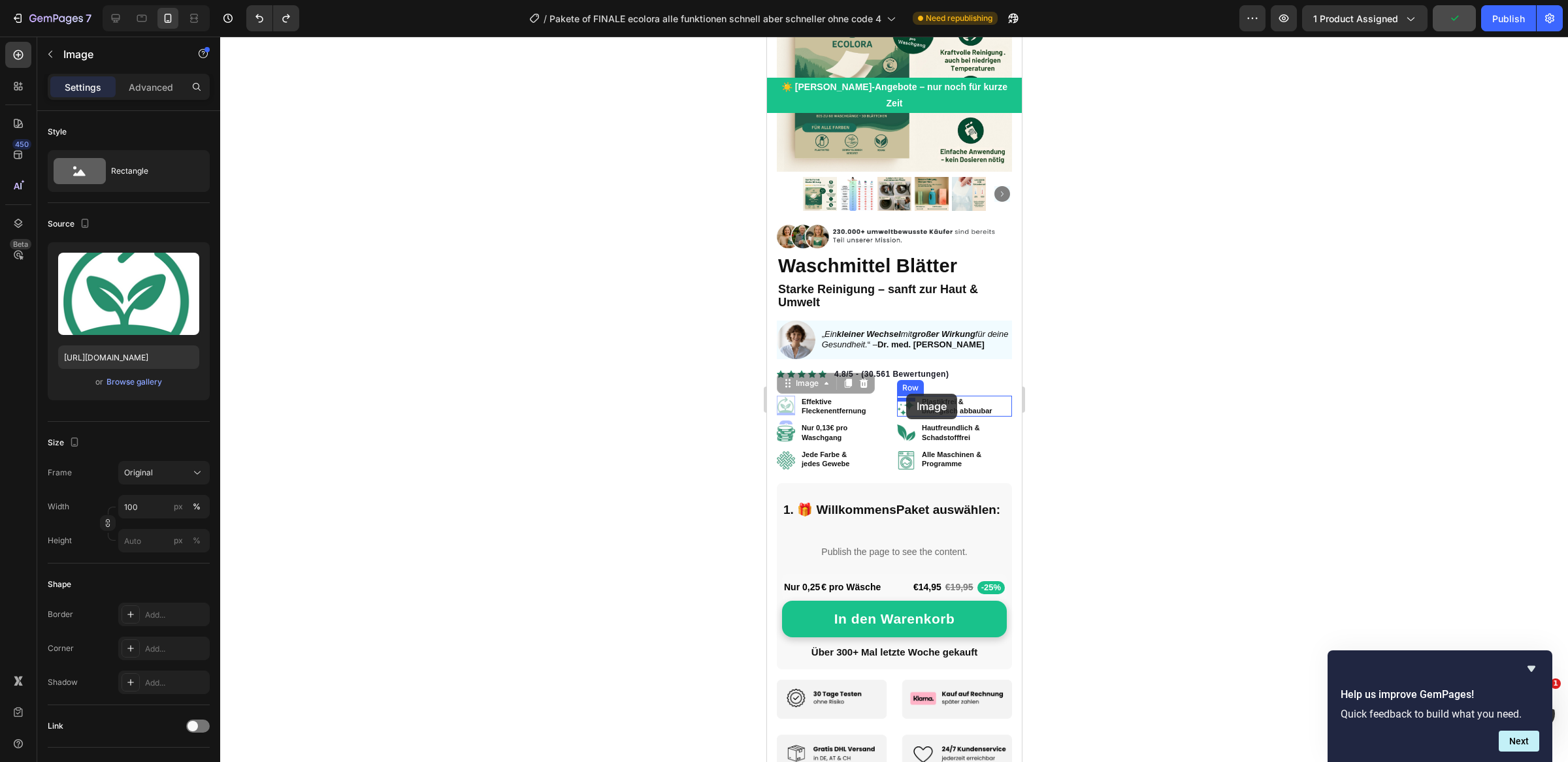
drag, startPoint x: 787, startPoint y: 366, endPoint x: 906, endPoint y: 394, distance: 122.2
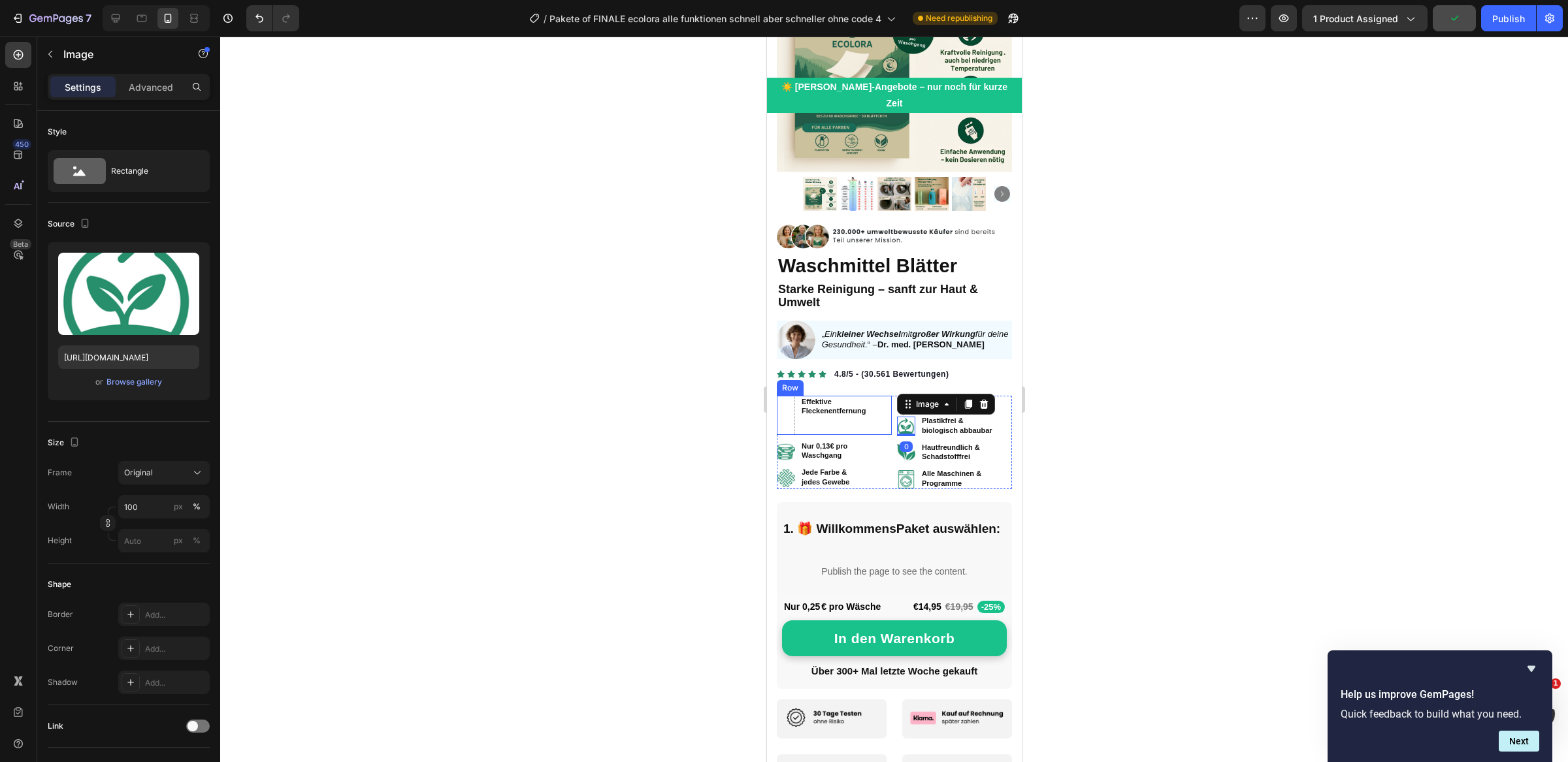
click at [877, 402] on div "Effektive Fleckenentfernung Heading" at bounding box center [845, 415] width 92 height 39
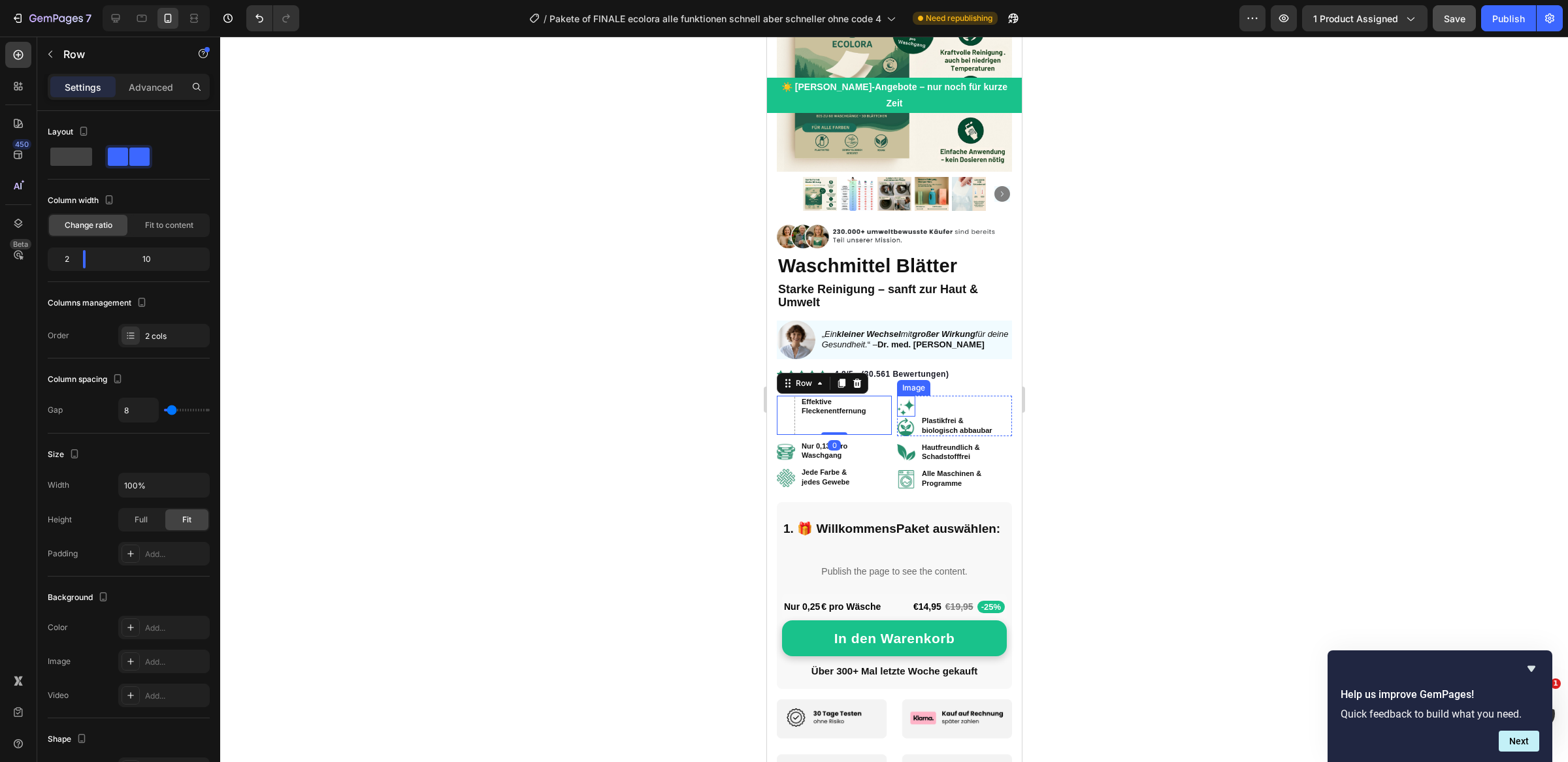
click at [908, 399] on img at bounding box center [905, 407] width 18 height 18
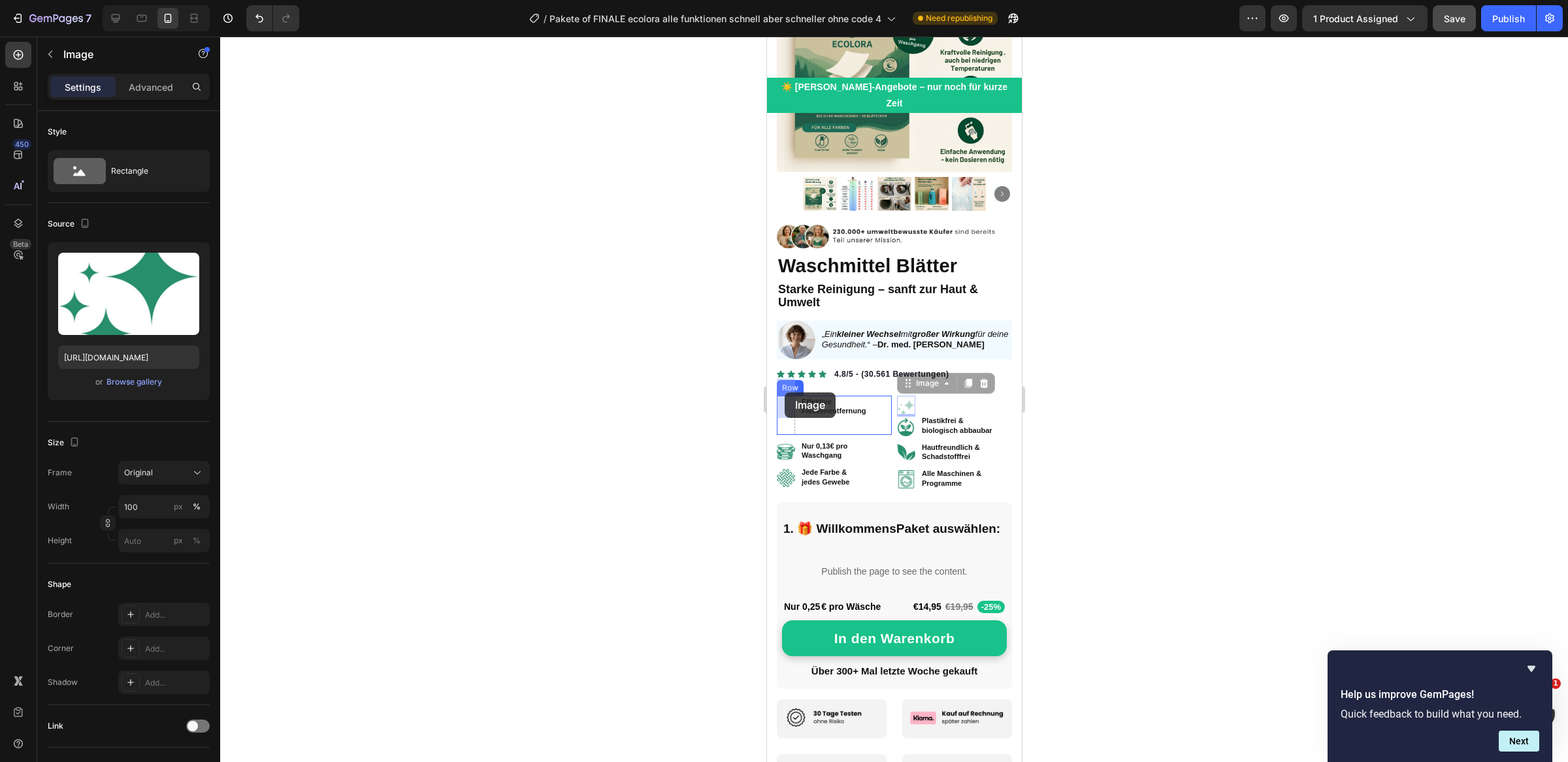
drag, startPoint x: 905, startPoint y: 365, endPoint x: 785, endPoint y: 392, distance: 123.0
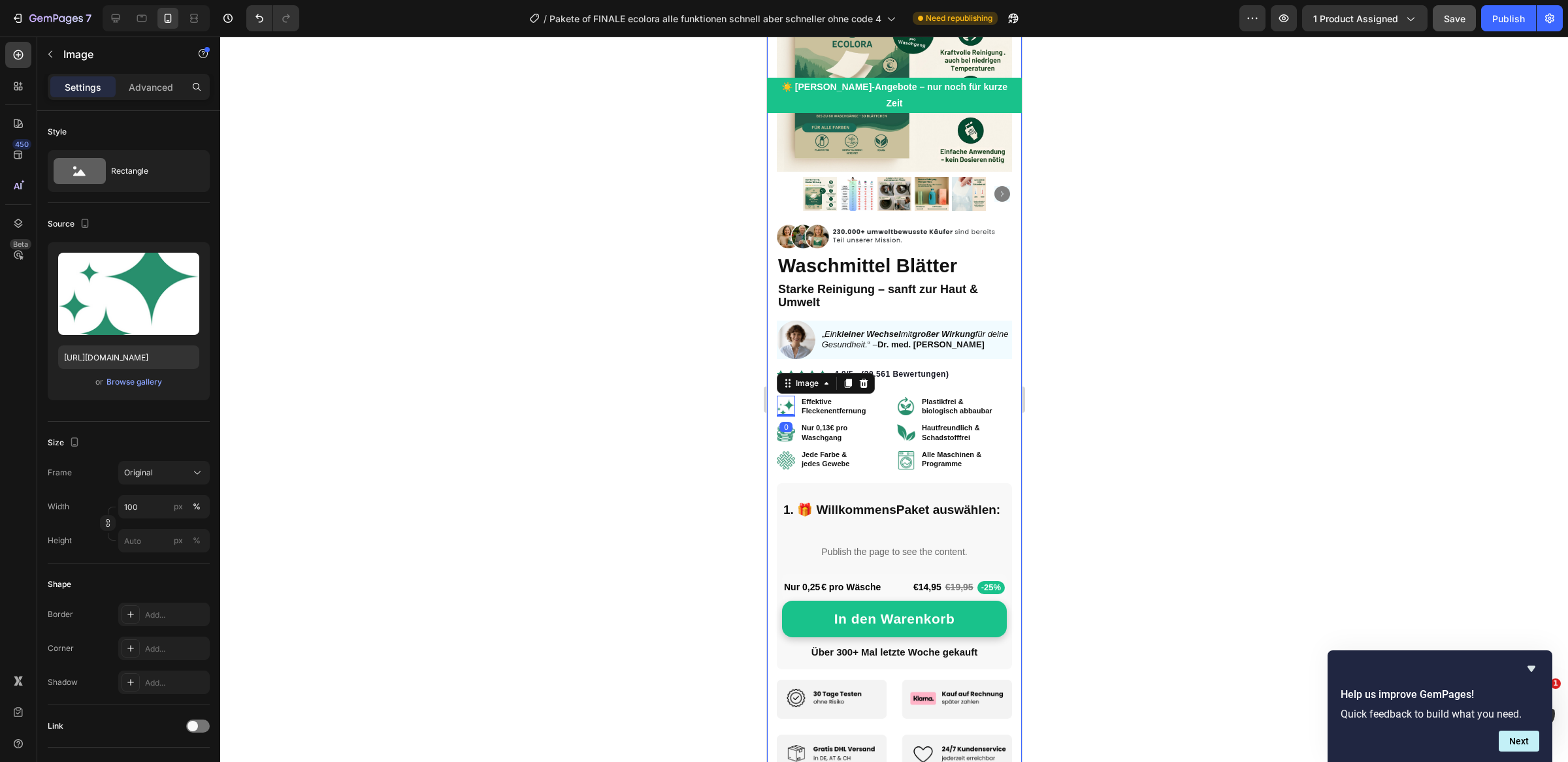
click at [734, 369] on div at bounding box center [894, 399] width 1348 height 725
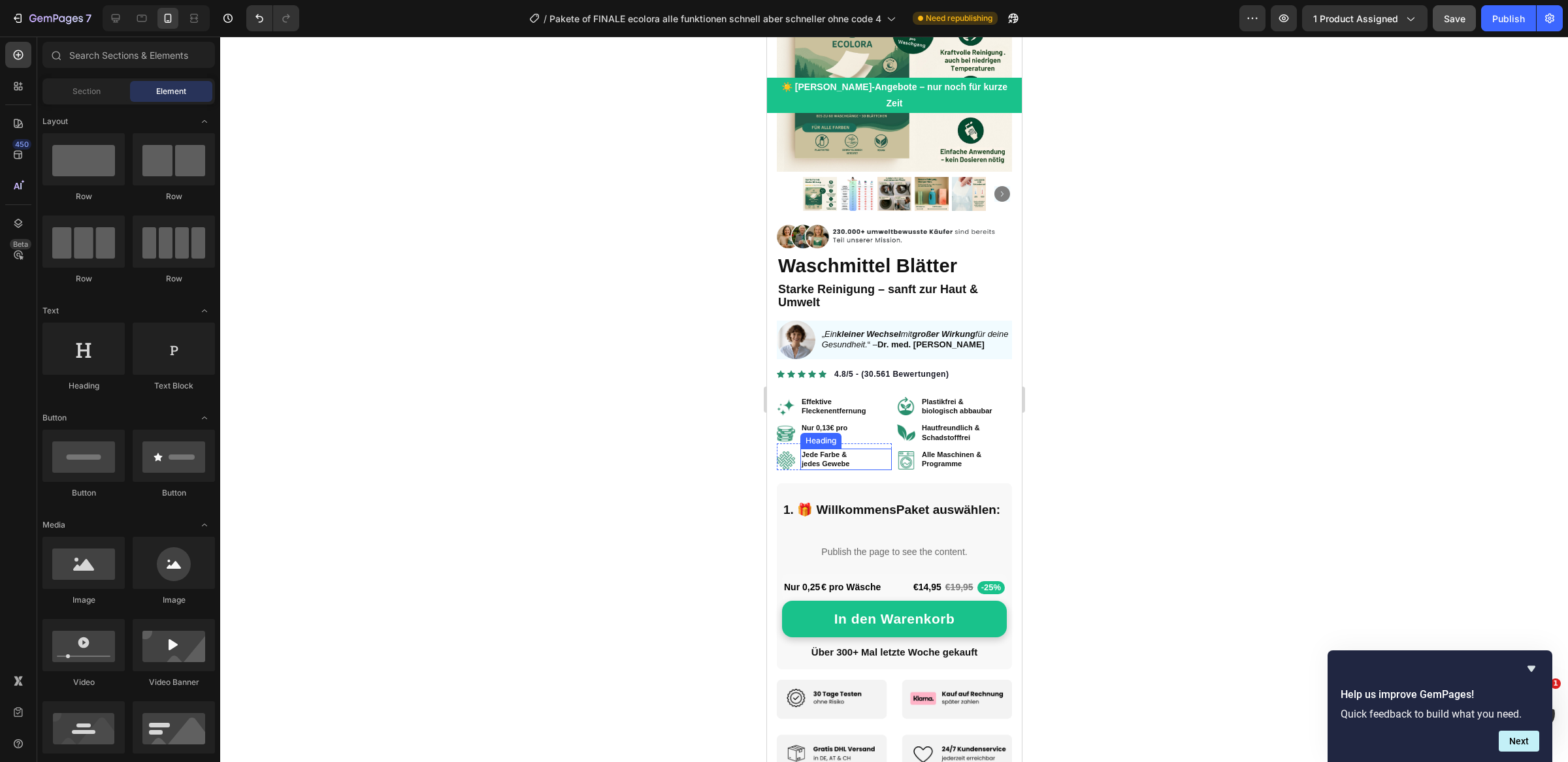
click at [828, 460] on strong "jedes Gewebe" at bounding box center [825, 464] width 48 height 8
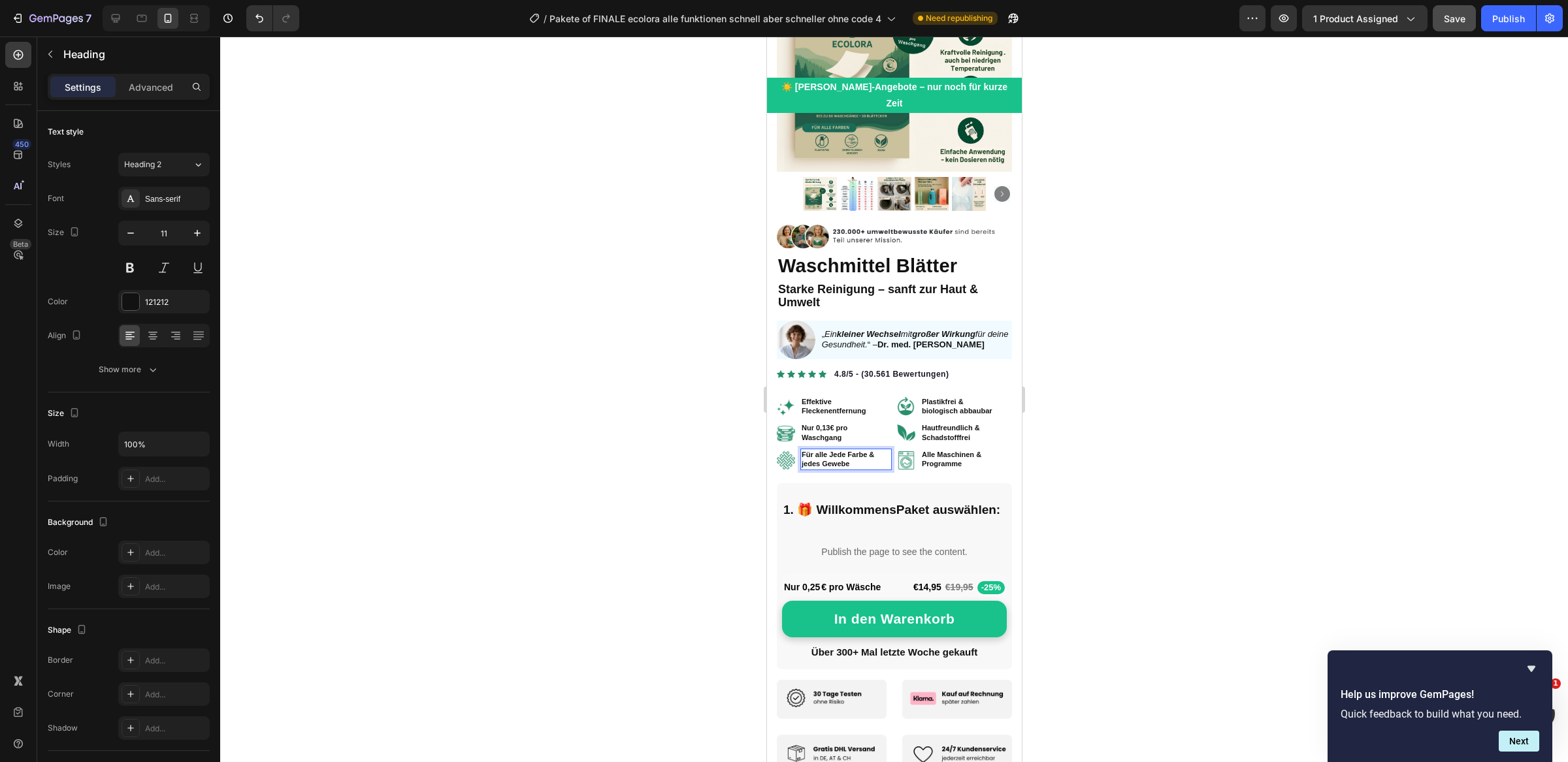
click at [845, 451] on strong "Für alle Jede Farbe &" at bounding box center [837, 454] width 73 height 8
click at [847, 451] on strong "Für alle Farbe &" at bounding box center [828, 454] width 54 height 8
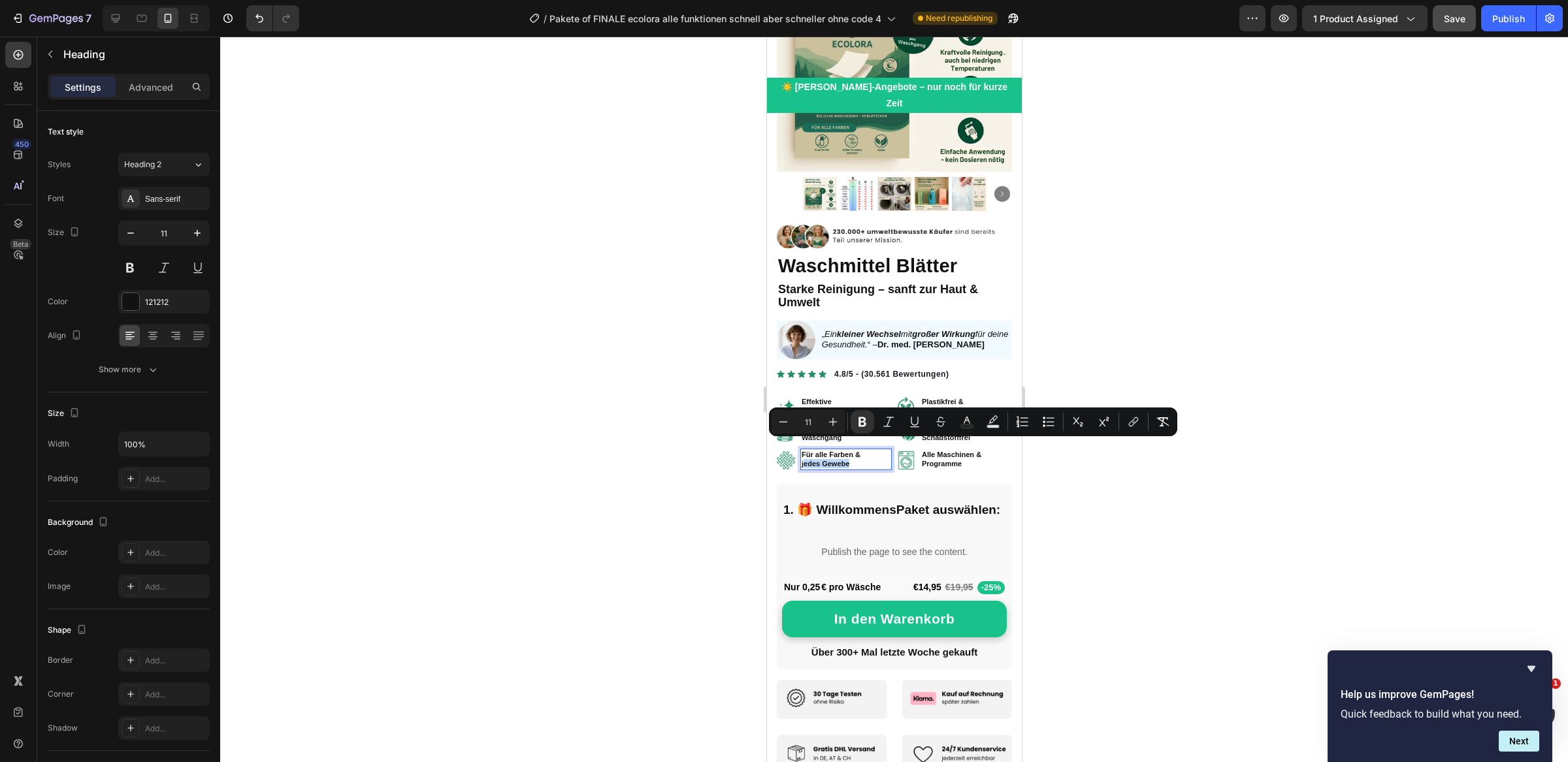
drag, startPoint x: 849, startPoint y: 448, endPoint x: 803, endPoint y: 447, distance: 46.0
click at [803, 450] on p "Für alle Farben & jedes Gewebe" at bounding box center [845, 459] width 89 height 19
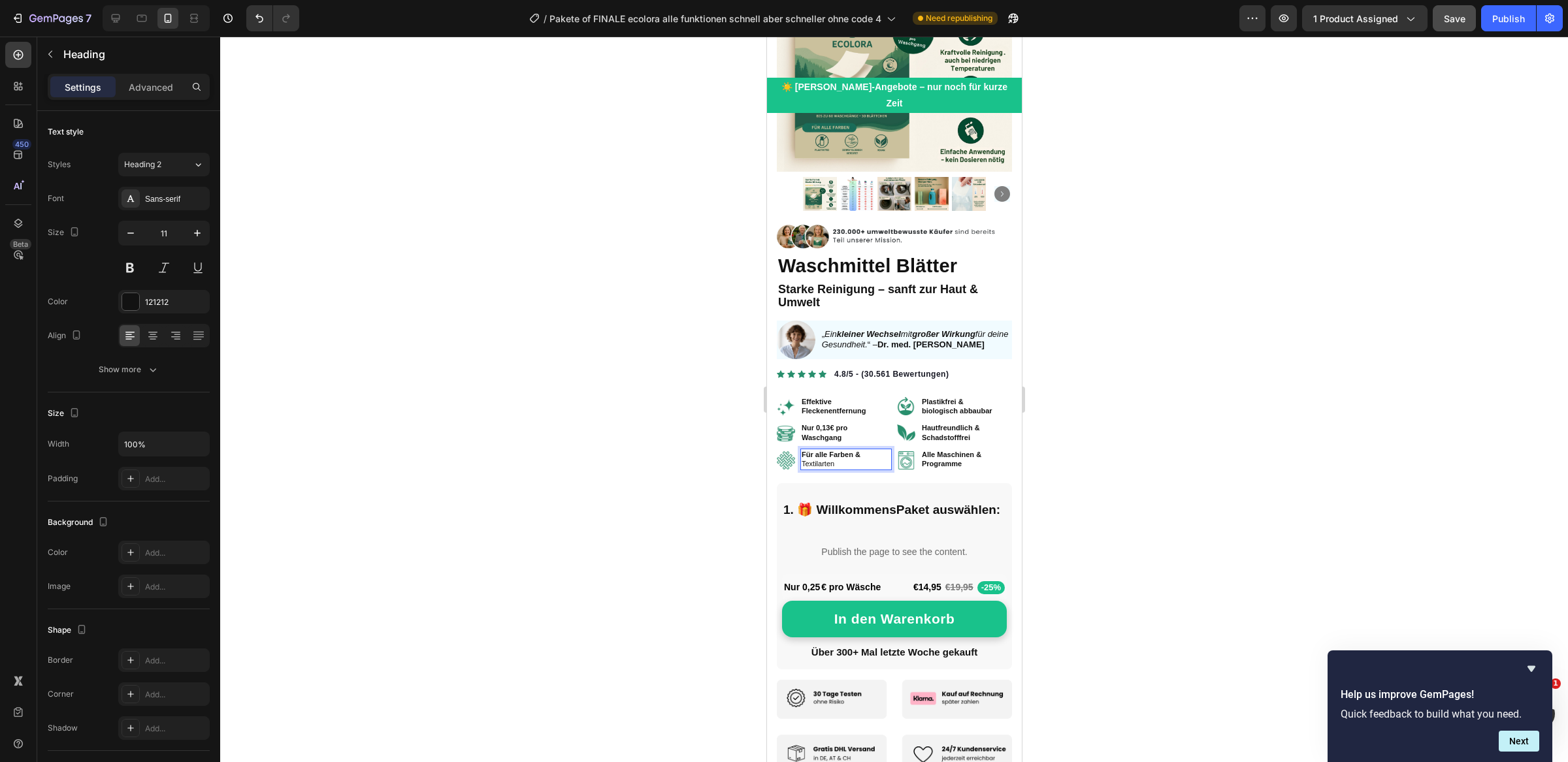
click at [811, 450] on p "Für alle Farben & Textilarten" at bounding box center [845, 459] width 89 height 19
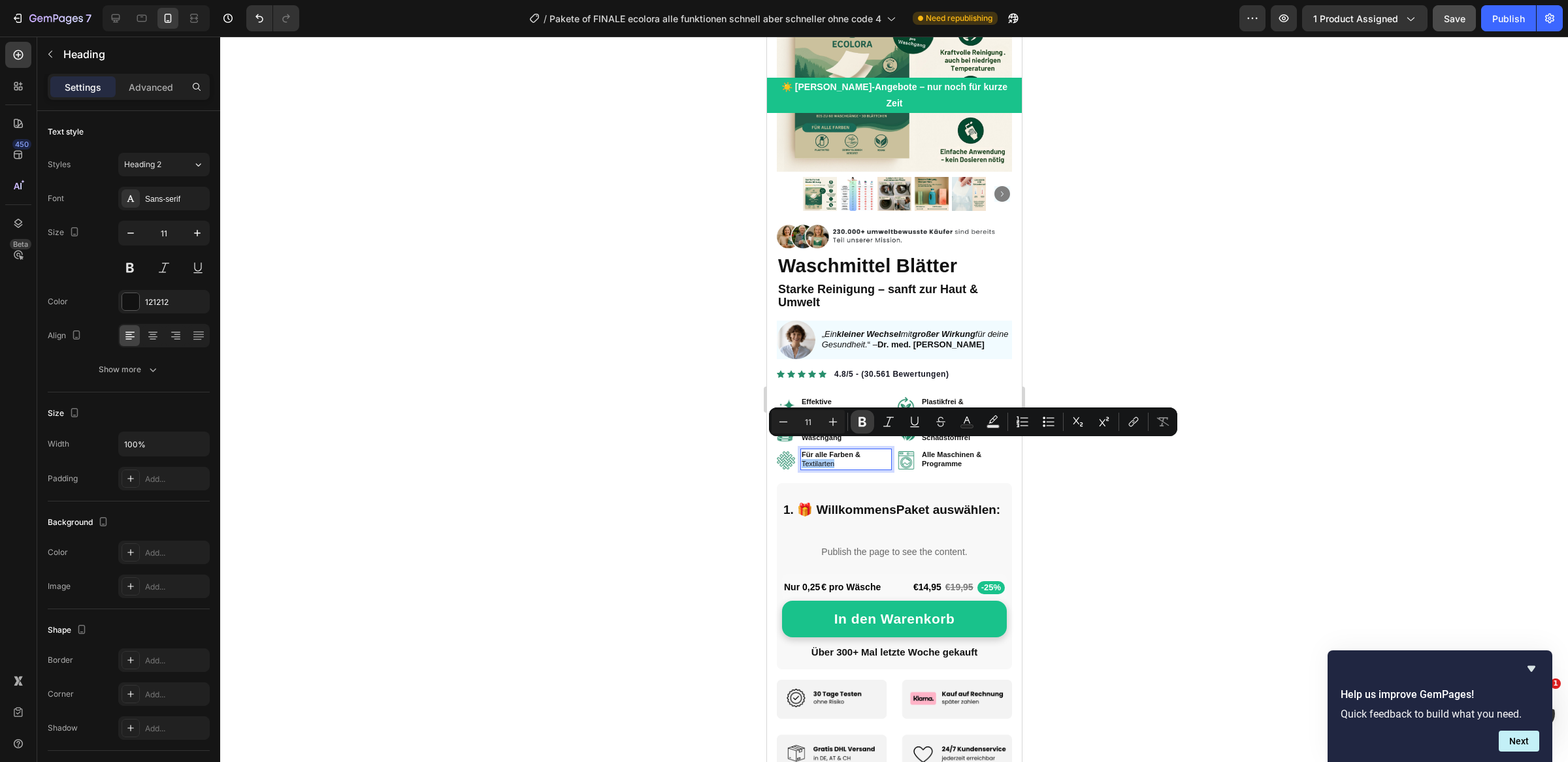
click at [865, 426] on icon "Editor contextual toolbar" at bounding box center [863, 422] width 13 height 13
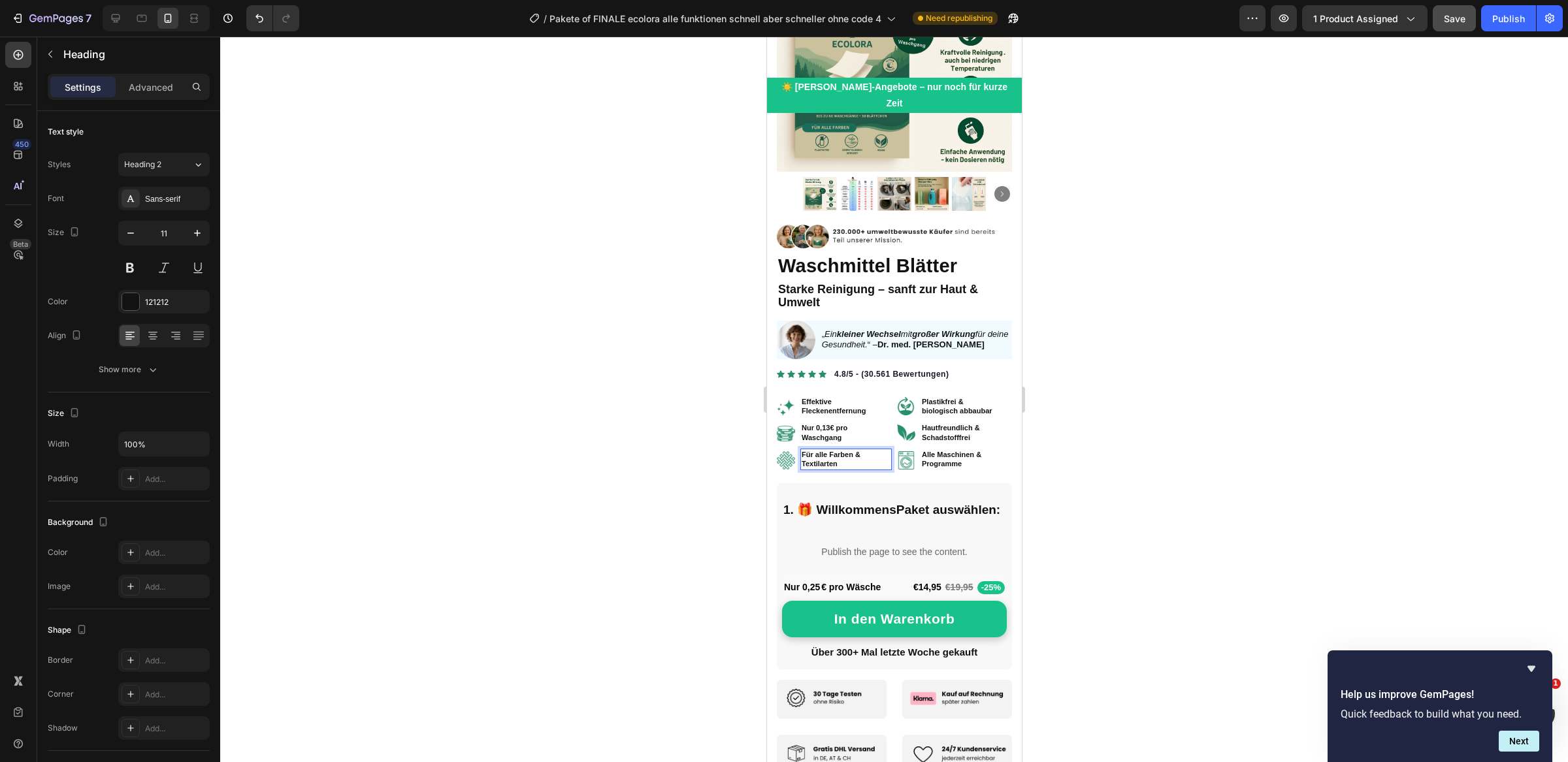
drag, startPoint x: 7, startPoint y: 399, endPoint x: 721, endPoint y: 438, distance: 715.1
click at [721, 438] on div at bounding box center [894, 399] width 1348 height 725
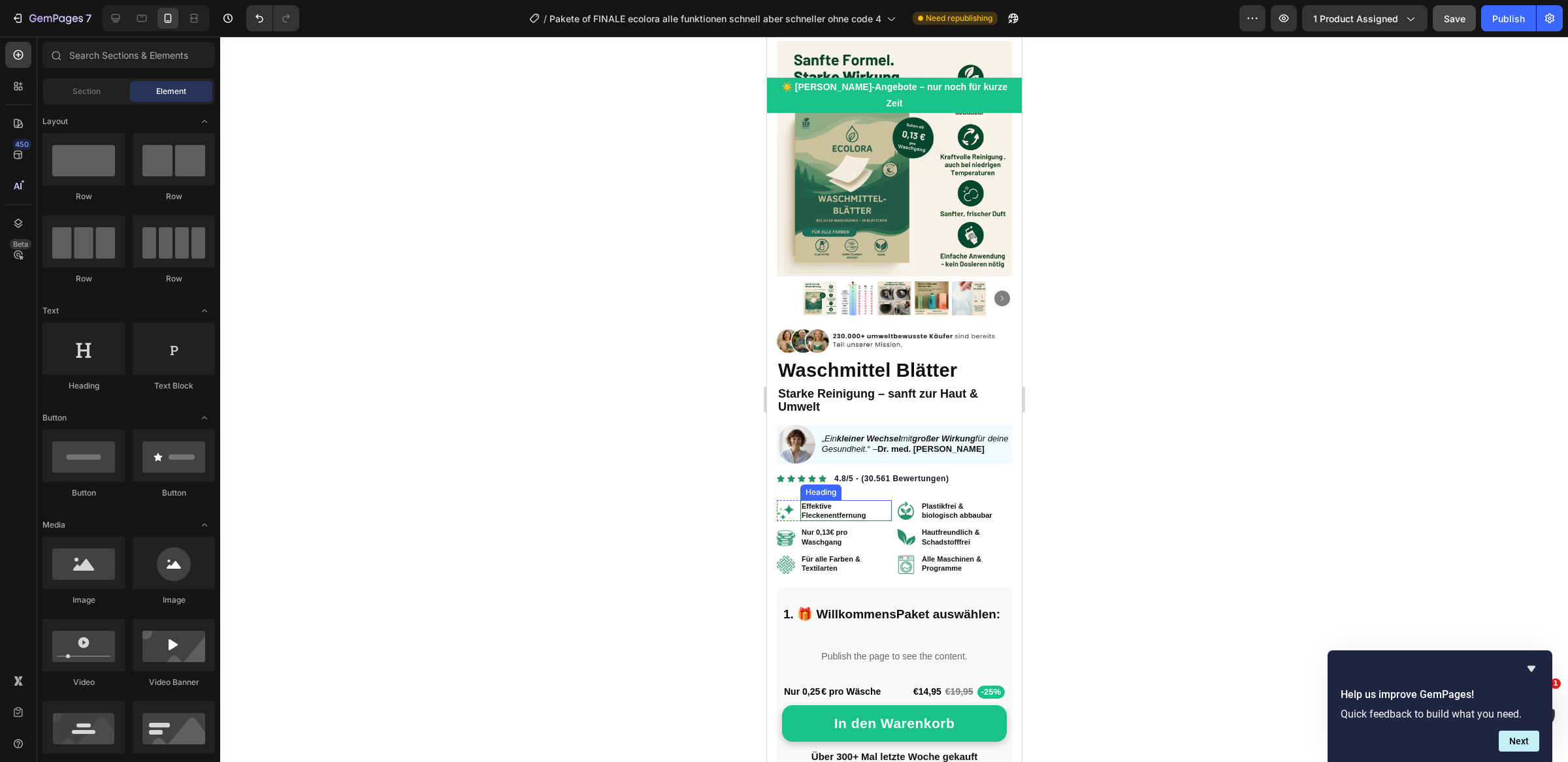
scroll to position [68, 0]
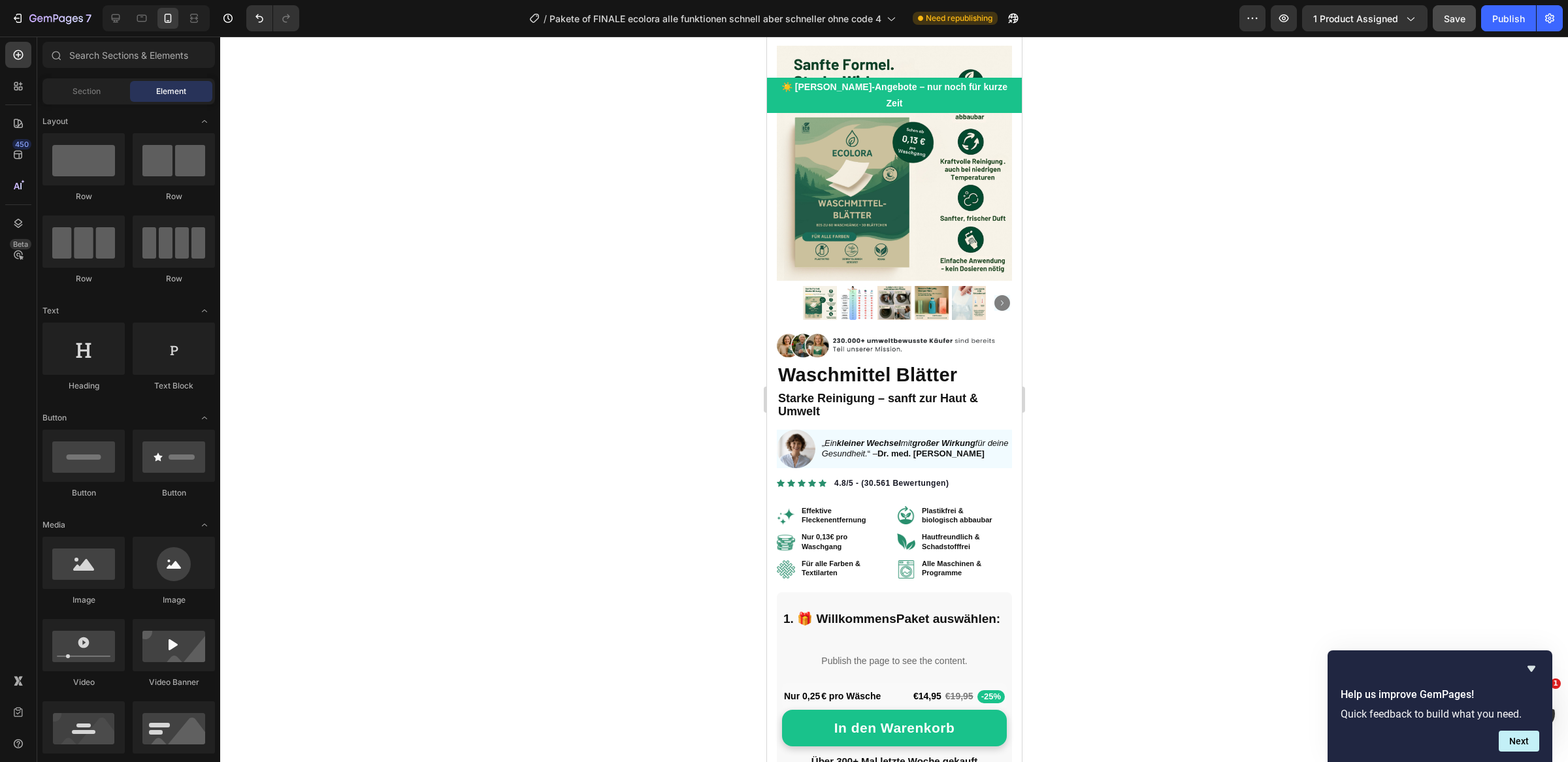
click at [714, 378] on div at bounding box center [894, 399] width 1348 height 725
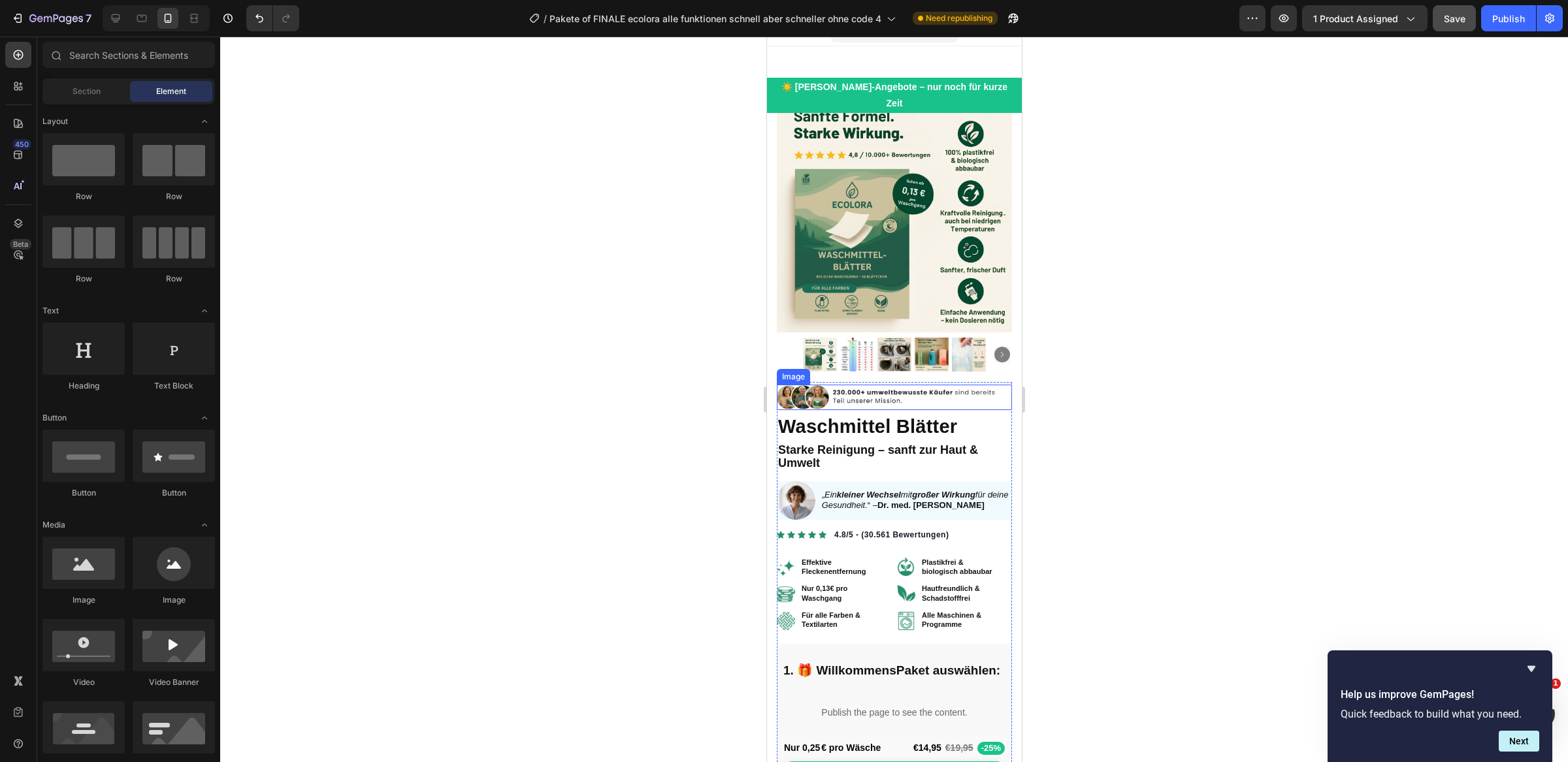
scroll to position [0, 0]
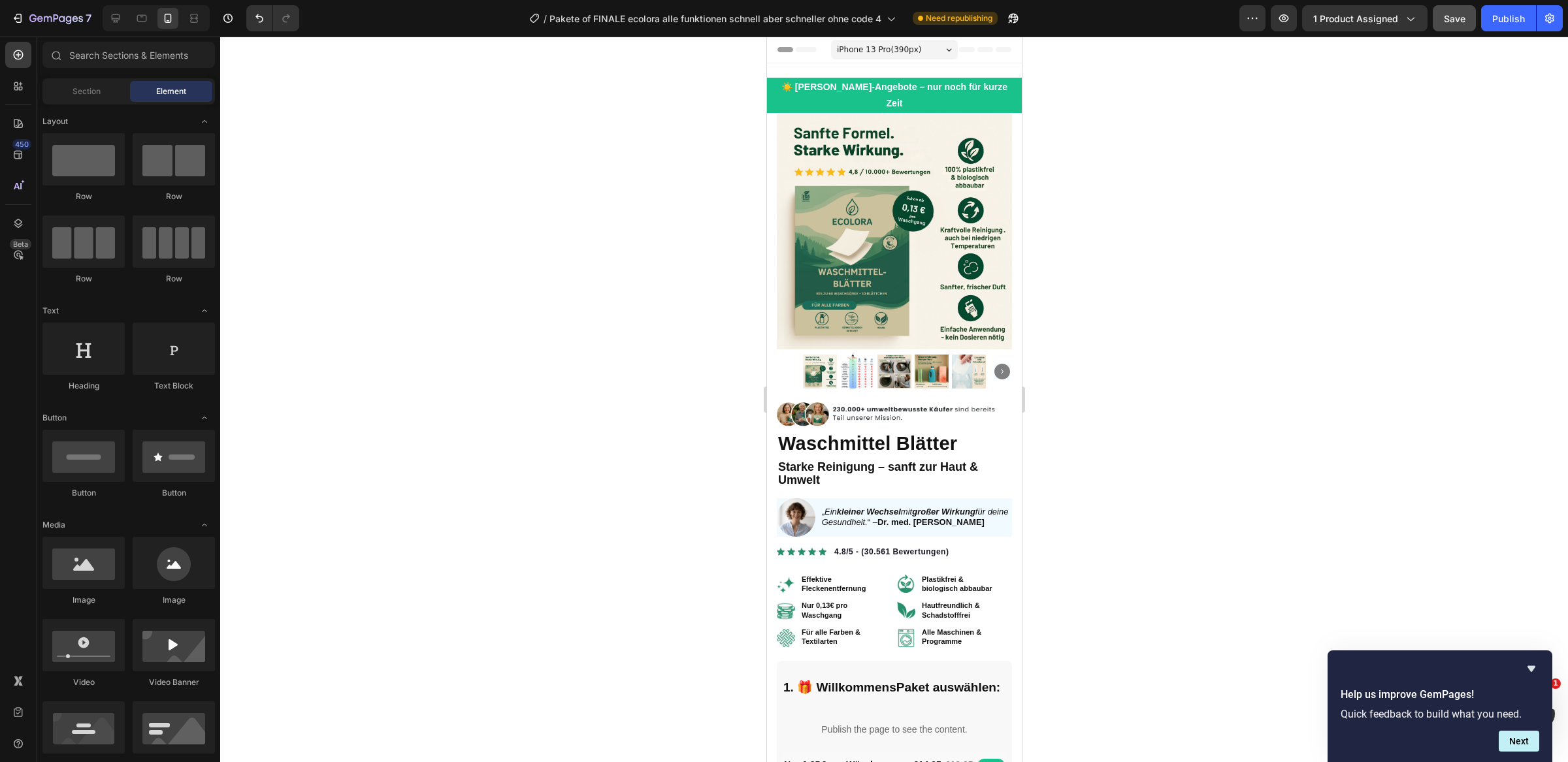
click at [746, 309] on div at bounding box center [894, 399] width 1348 height 725
click at [919, 402] on img at bounding box center [886, 414] width 219 height 25
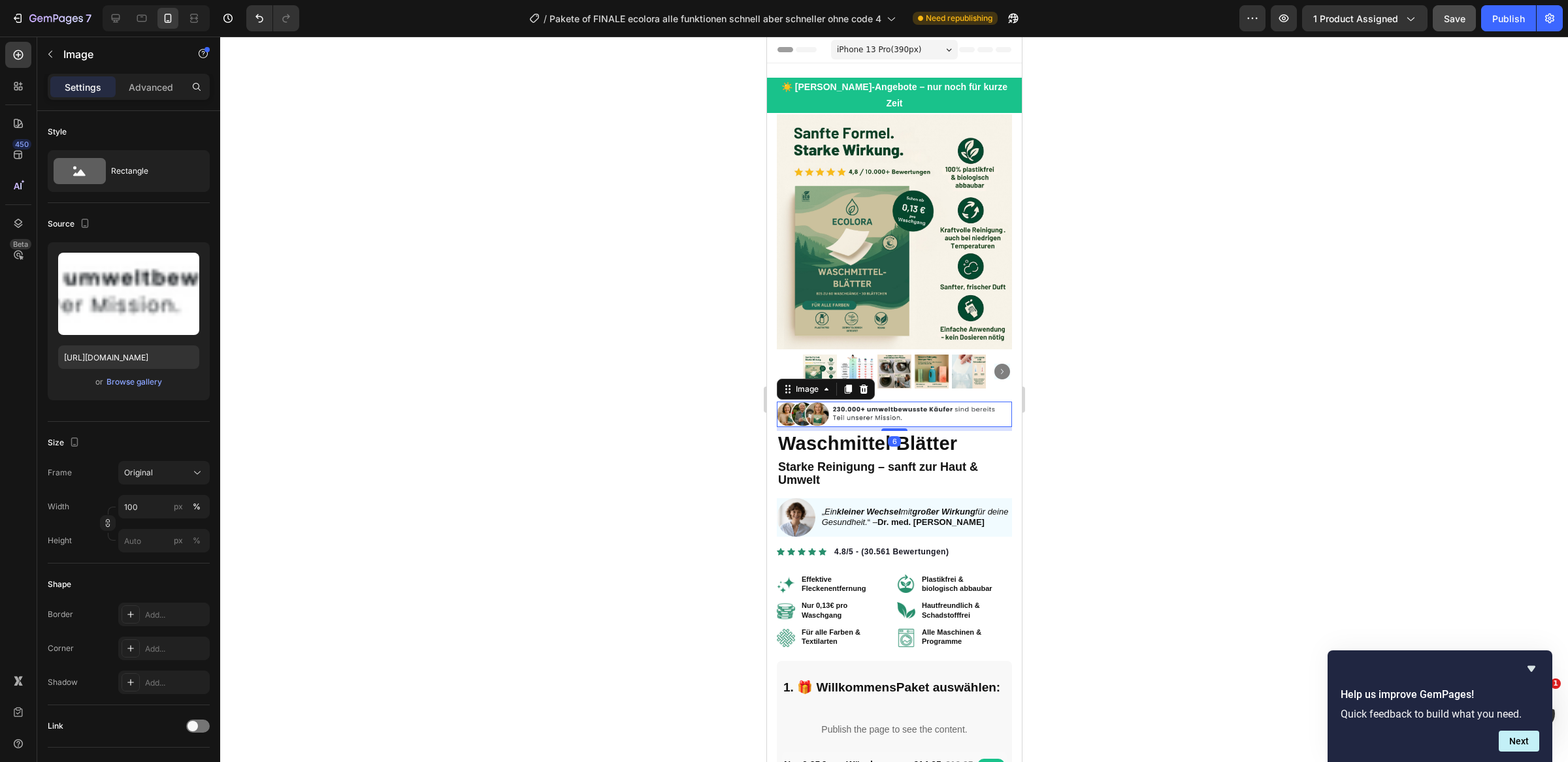
click at [726, 397] on div at bounding box center [894, 399] width 1348 height 725
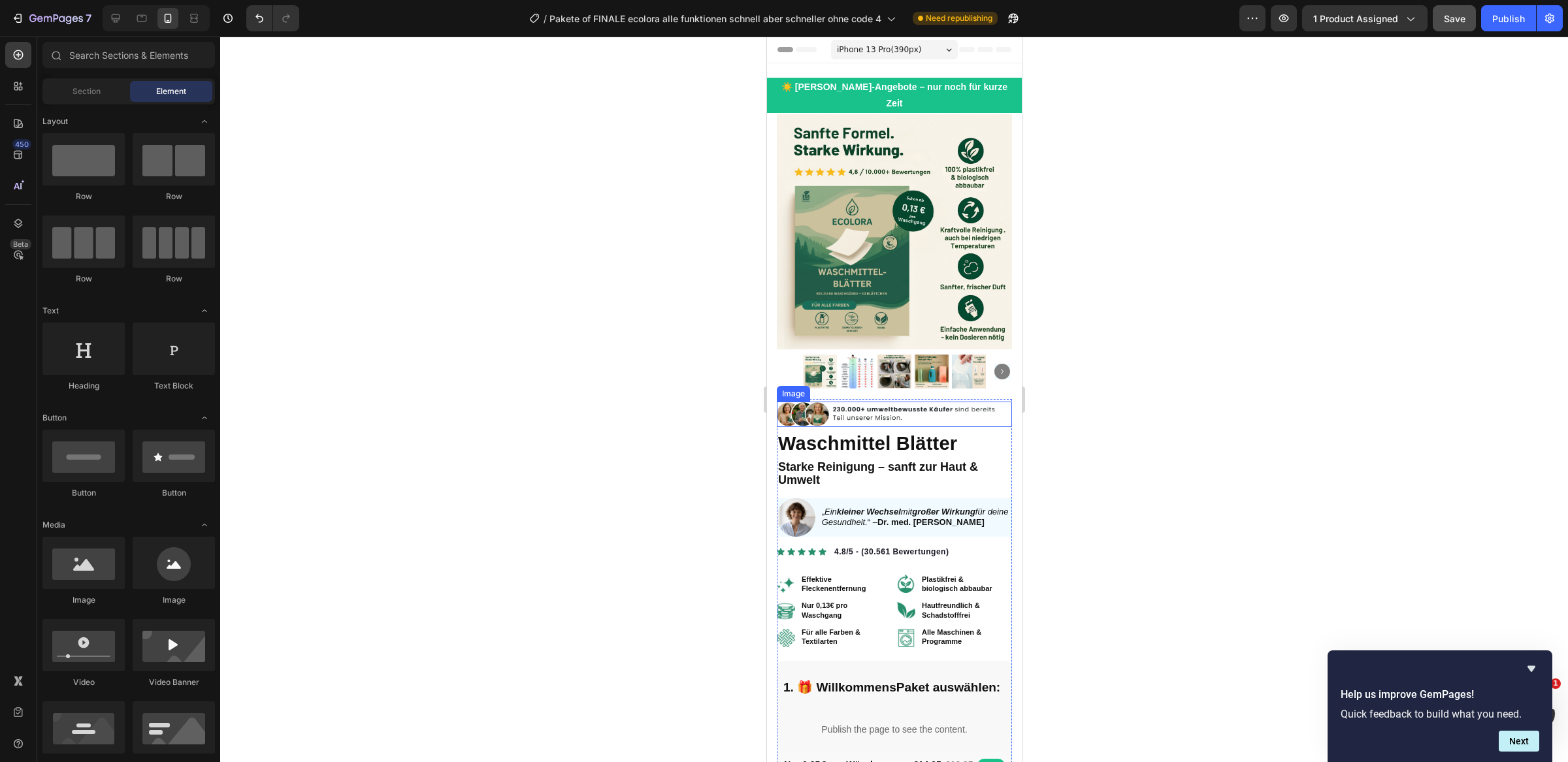
click at [917, 402] on img at bounding box center [886, 414] width 219 height 25
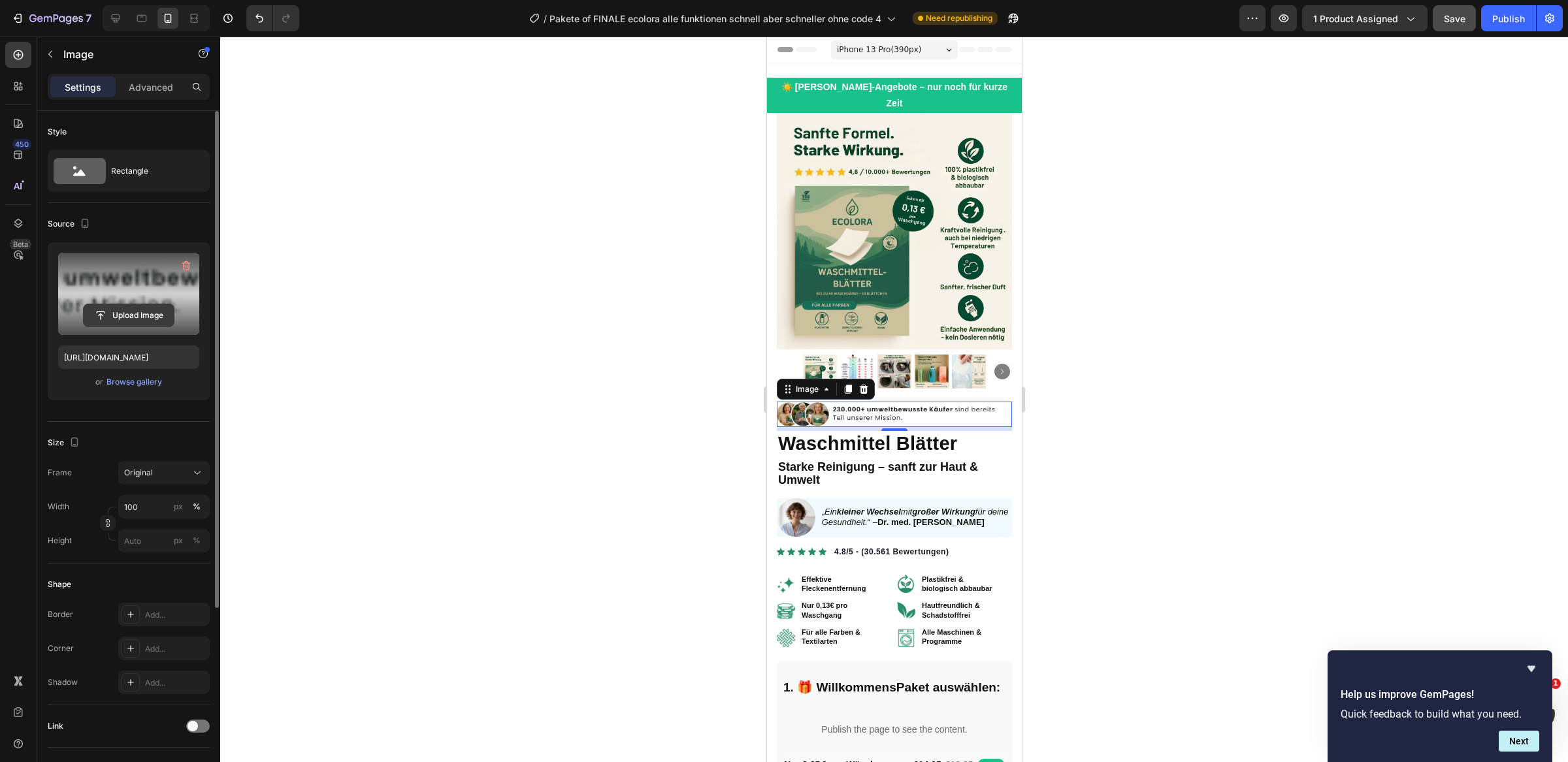
click at [149, 309] on input "file" at bounding box center [128, 315] width 90 height 22
type input "[URL][DOMAIN_NAME]"
click at [676, 467] on div at bounding box center [894, 399] width 1348 height 725
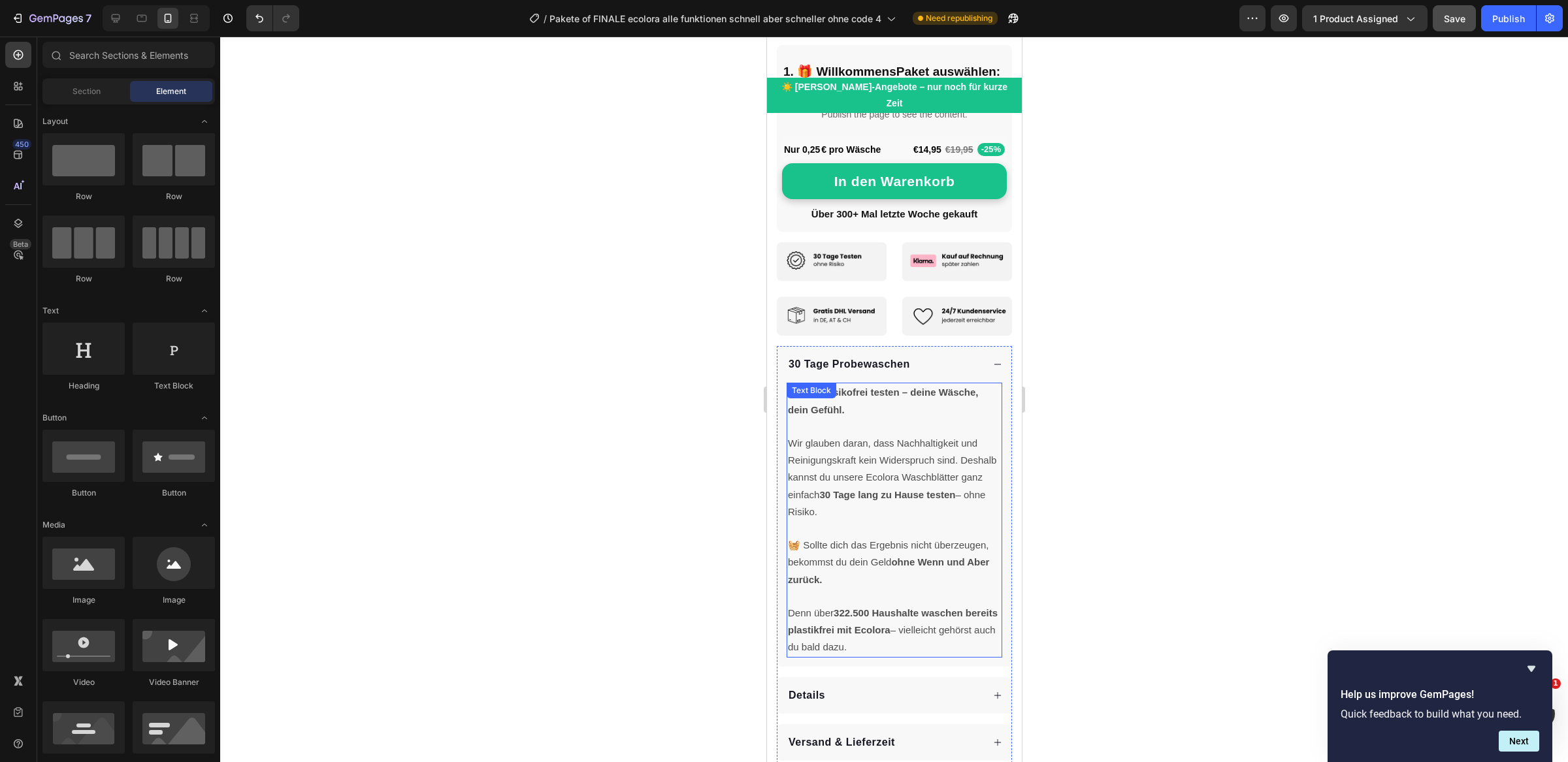
scroll to position [621, 0]
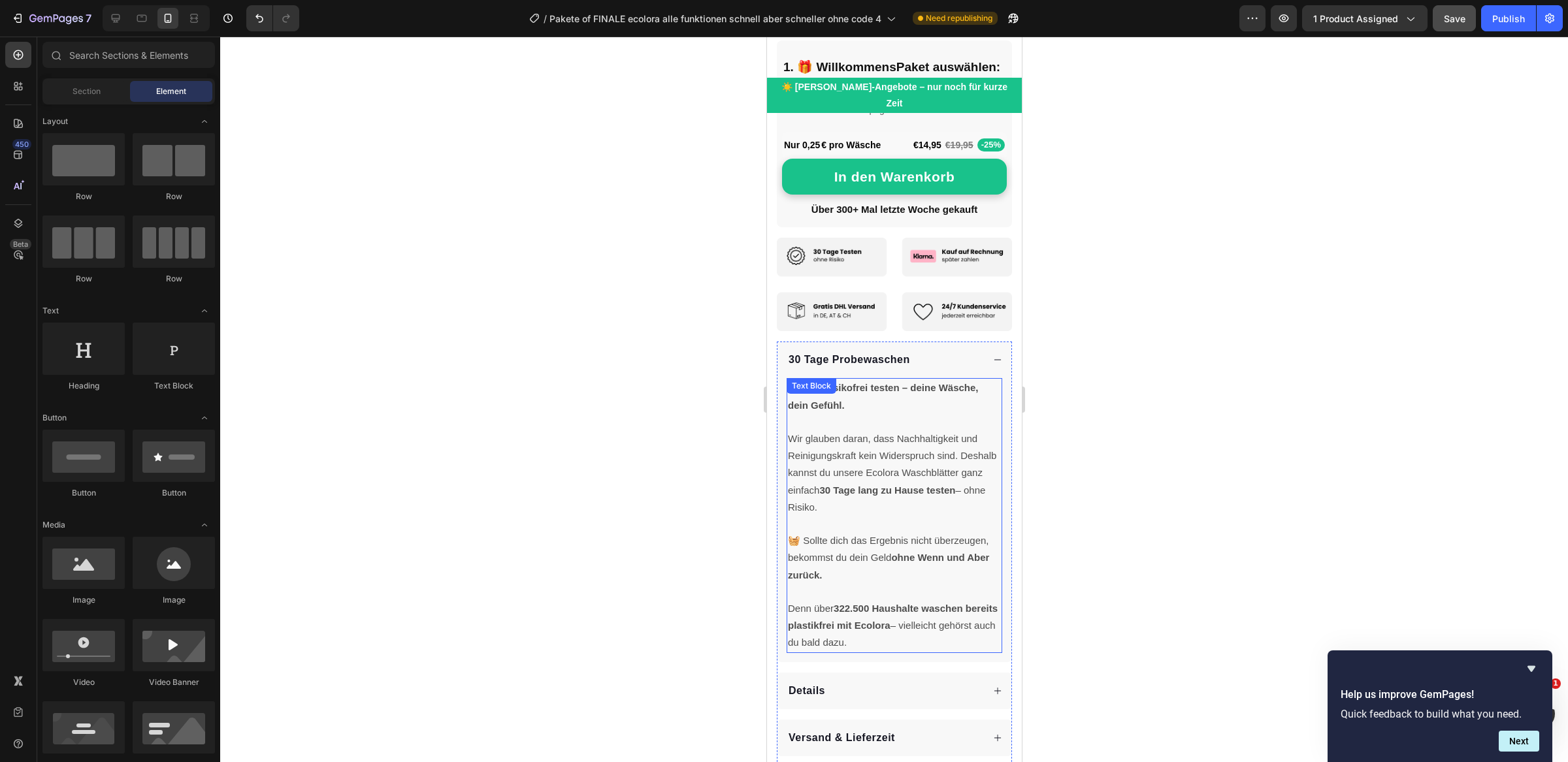
click at [839, 603] on strong "322.500 Haushalte waschen bereits plastikfrei mit Ecolora" at bounding box center [891, 616] width 210 height 28
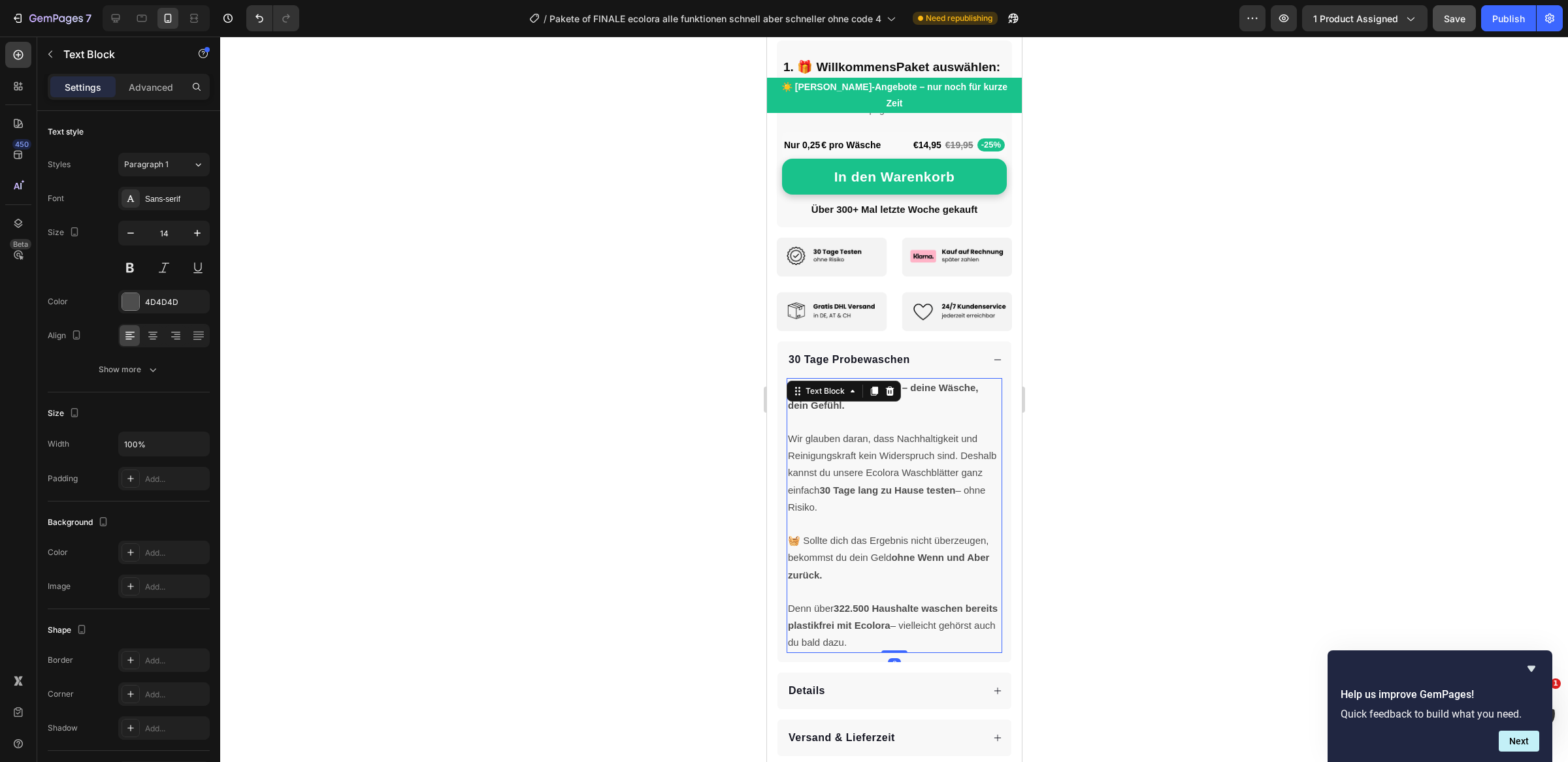
click at [855, 603] on strong "322.500 Haushalte waschen bereits plastikfrei mit Ecolora" at bounding box center [891, 616] width 210 height 28
click at [850, 603] on strong "322.500 Haushalte waschen bereits plastikfrei mit Ecolora" at bounding box center [891, 616] width 210 height 28
click at [842, 603] on span "Denn über 230 .500 Haushalte waschen bereits plastikfrei mit Ecolora – vielleic…" at bounding box center [893, 625] width 212 height 45
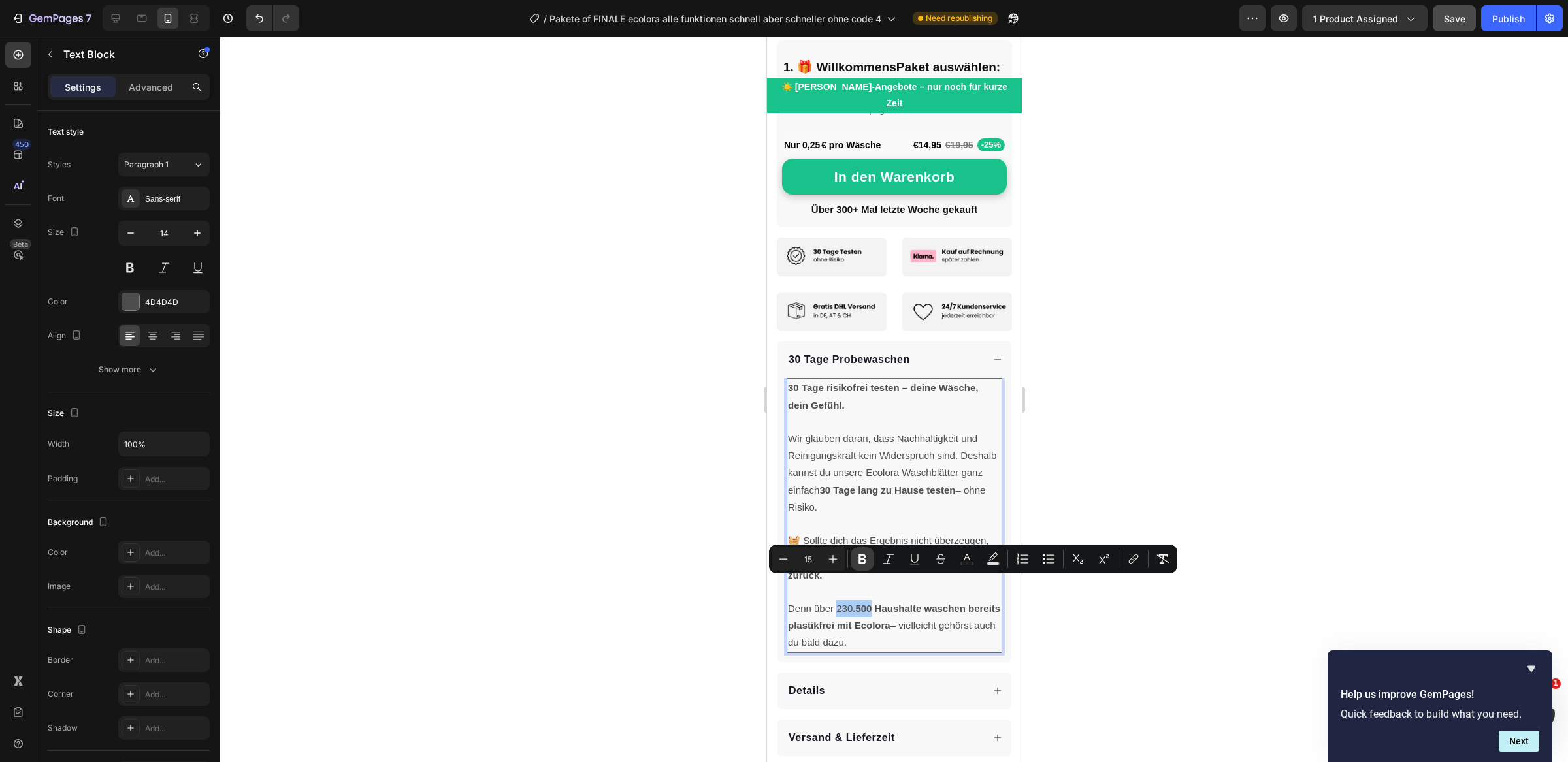
click at [865, 559] on icon "Editor contextual toolbar" at bounding box center [863, 559] width 13 height 13
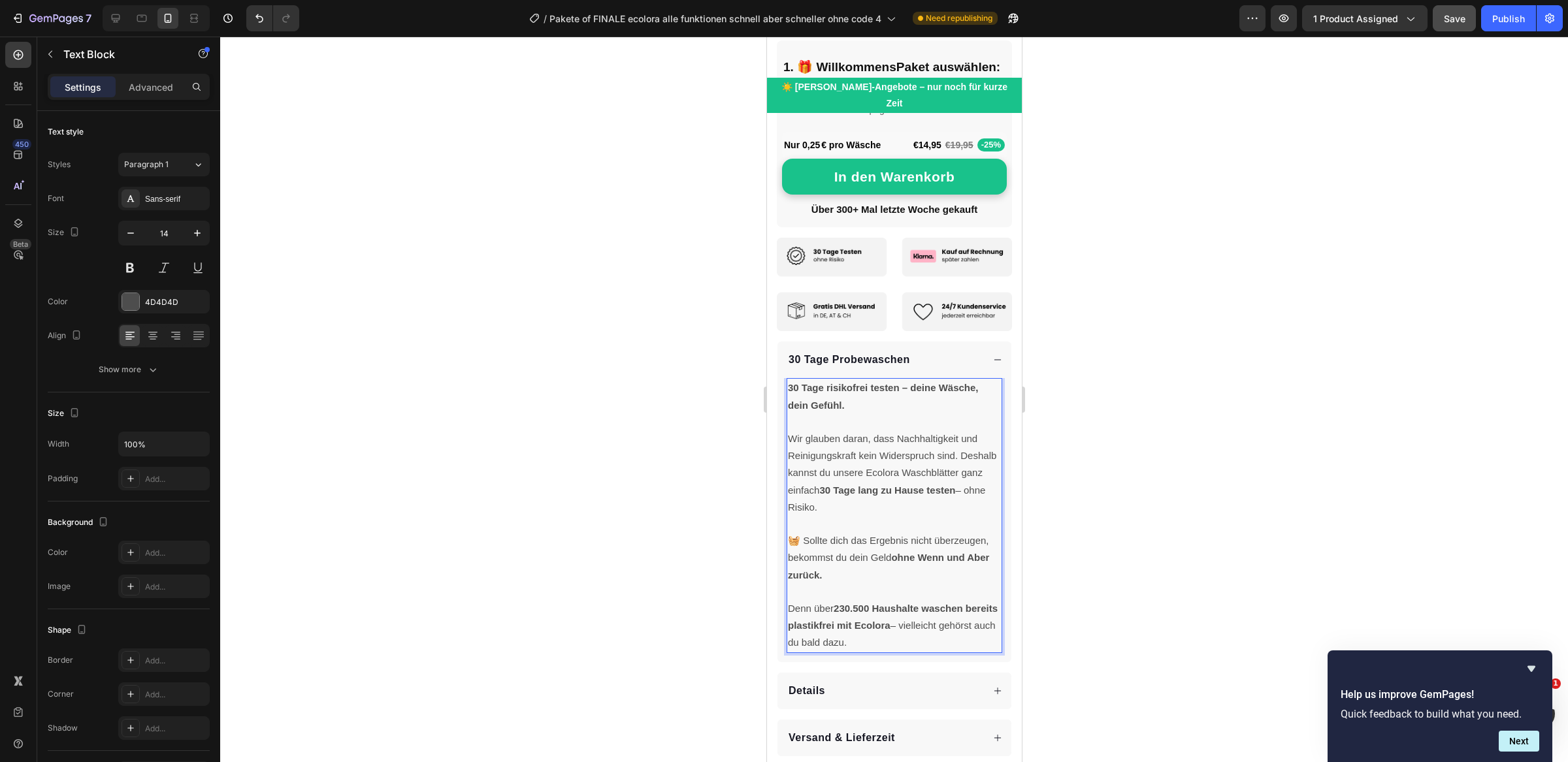
click at [748, 540] on div at bounding box center [894, 399] width 1348 height 725
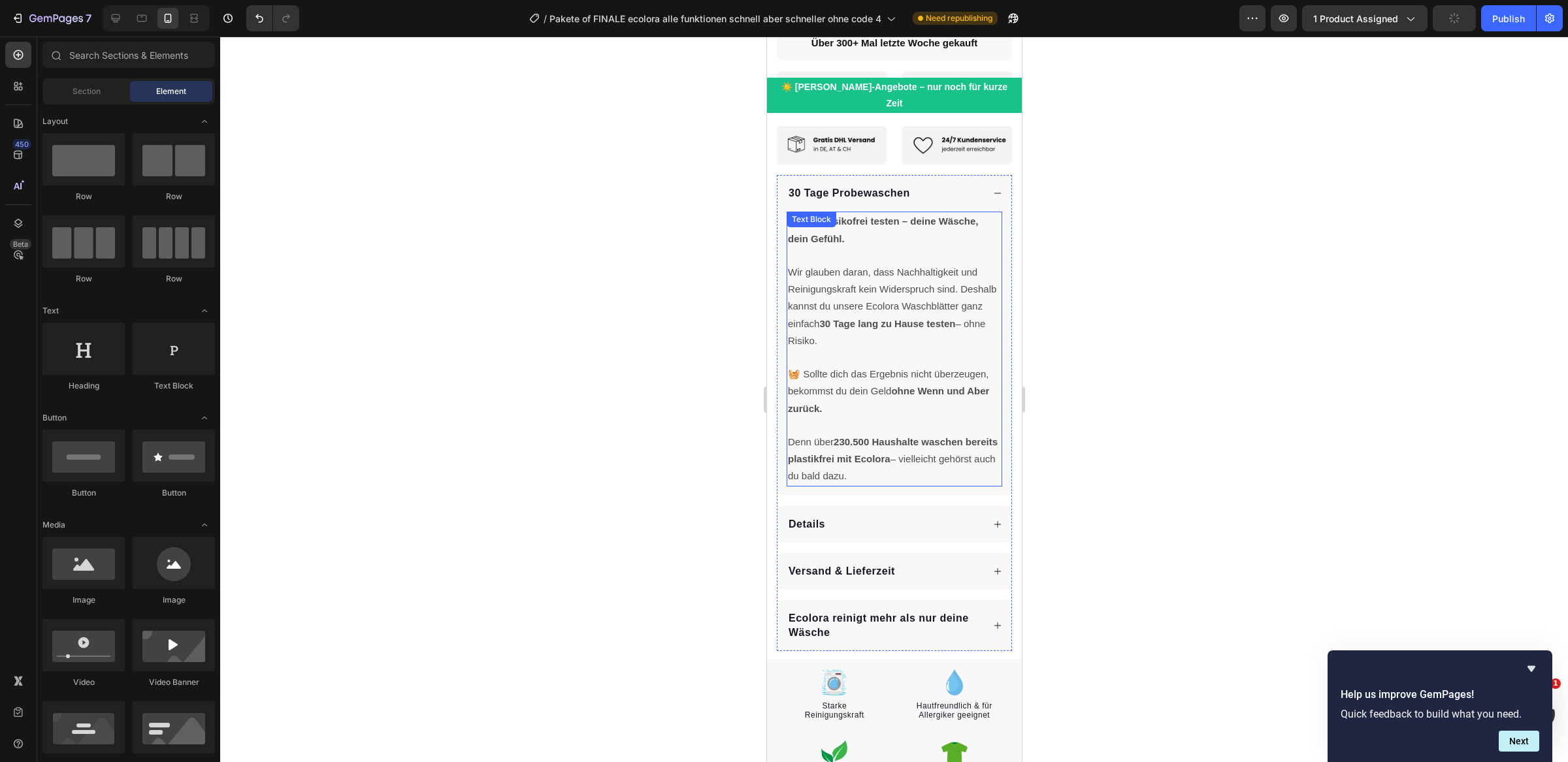
scroll to position [807, 0]
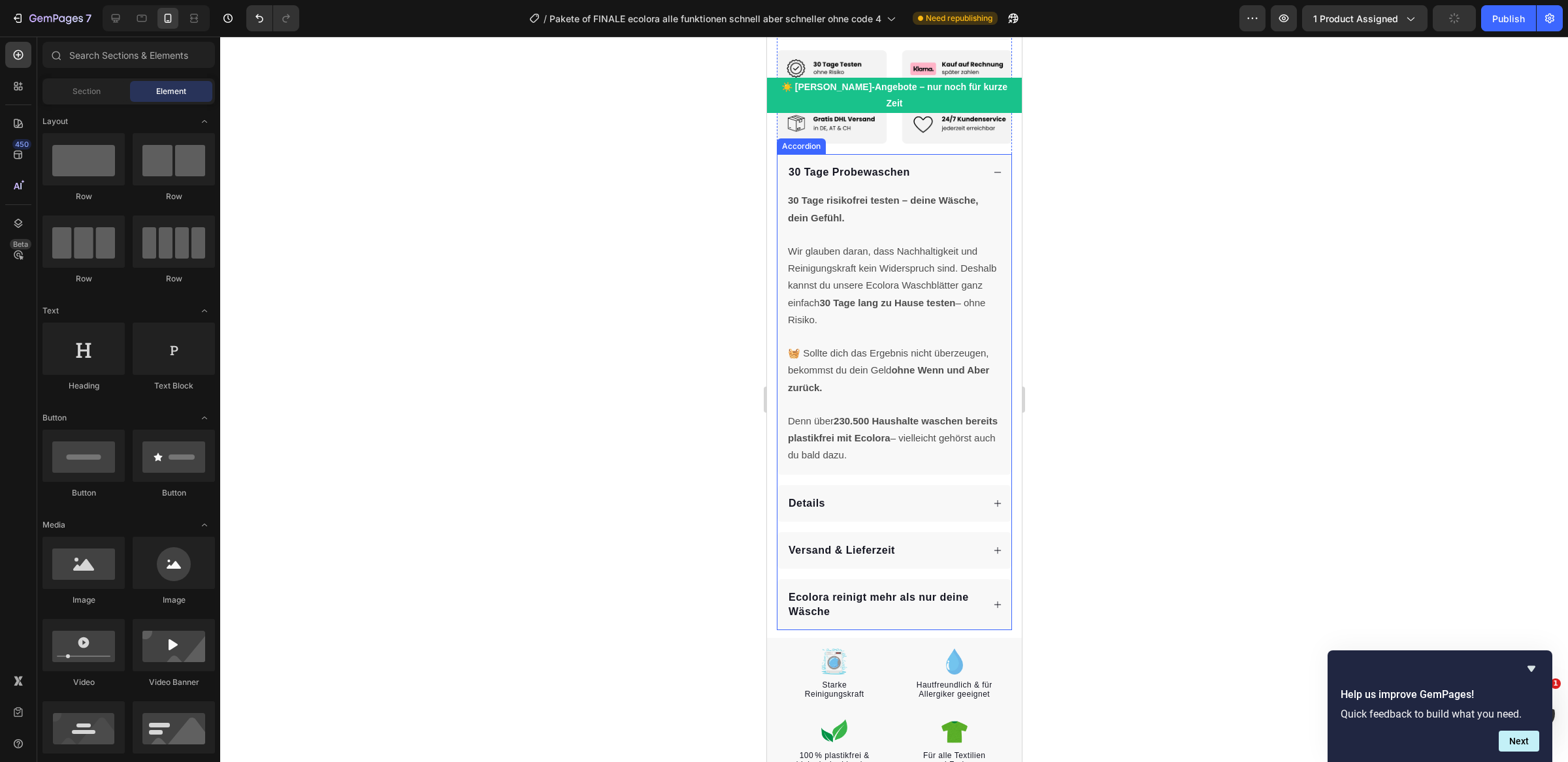
click at [901, 495] on div "Details" at bounding box center [884, 503] width 196 height 18
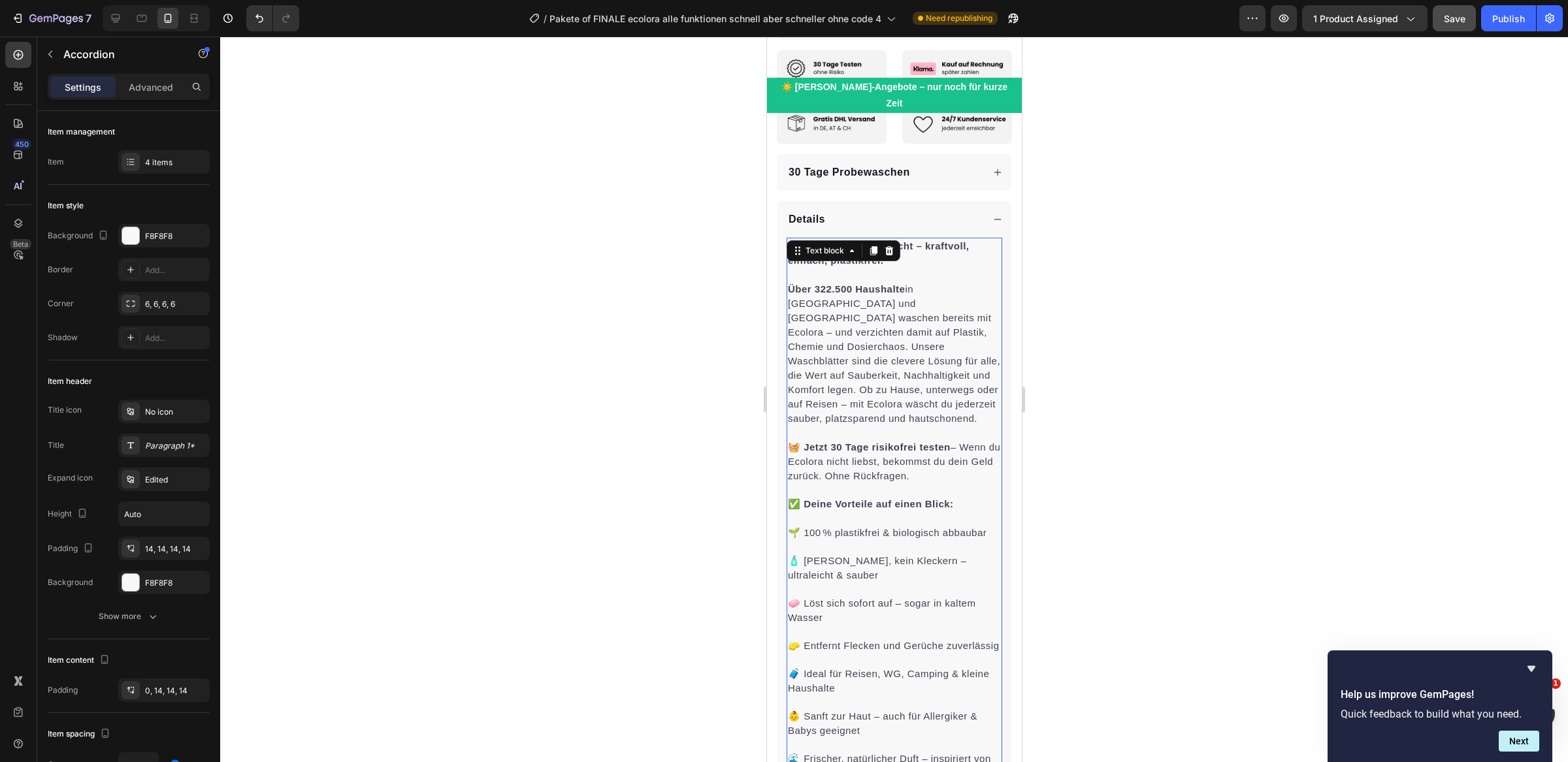
click at [822, 283] on strong "Über 322.500 Haushalte" at bounding box center [845, 288] width 117 height 11
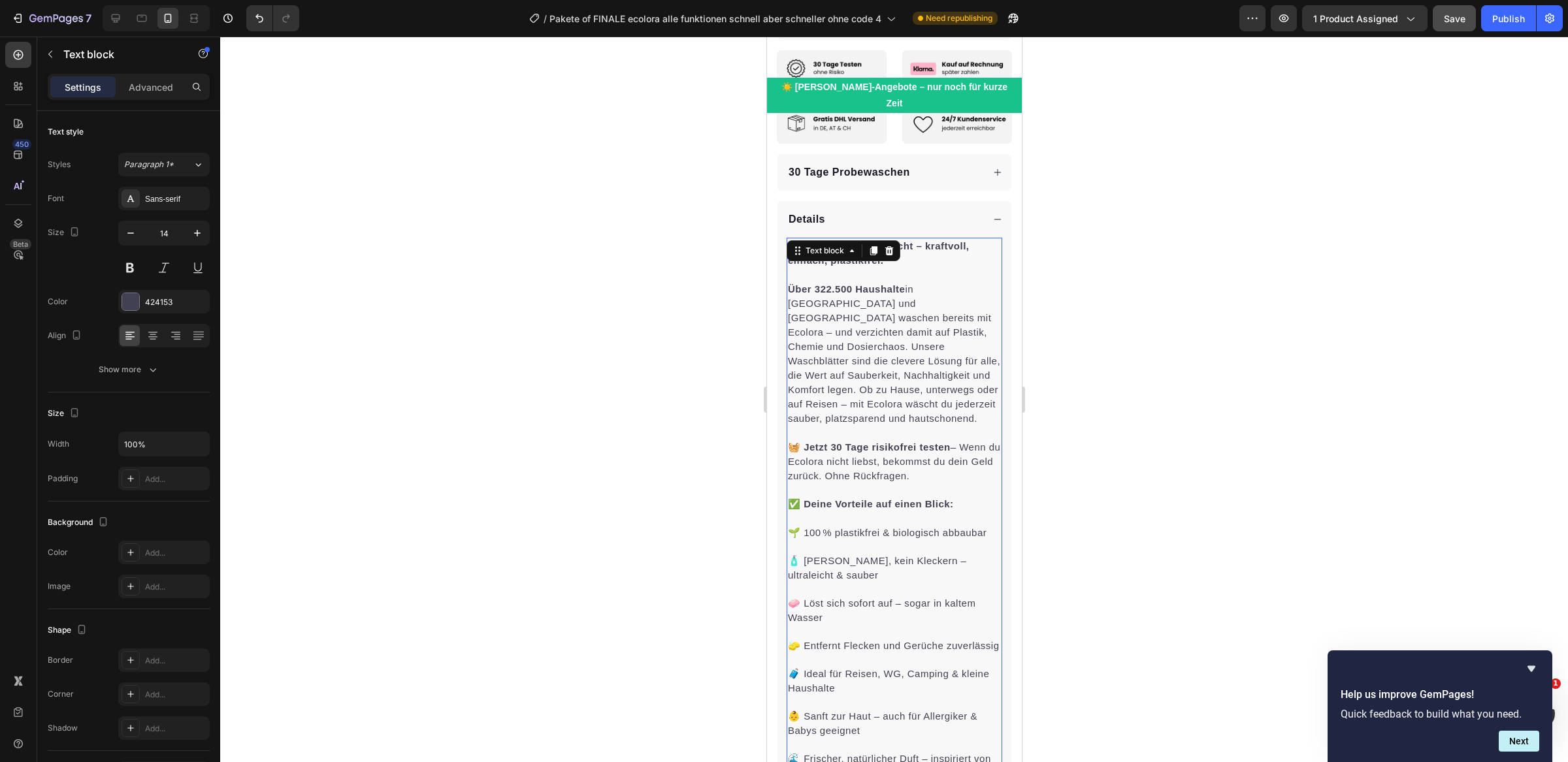
click at [822, 283] on strong "Über 322.500 Haushalte" at bounding box center [845, 288] width 117 height 11
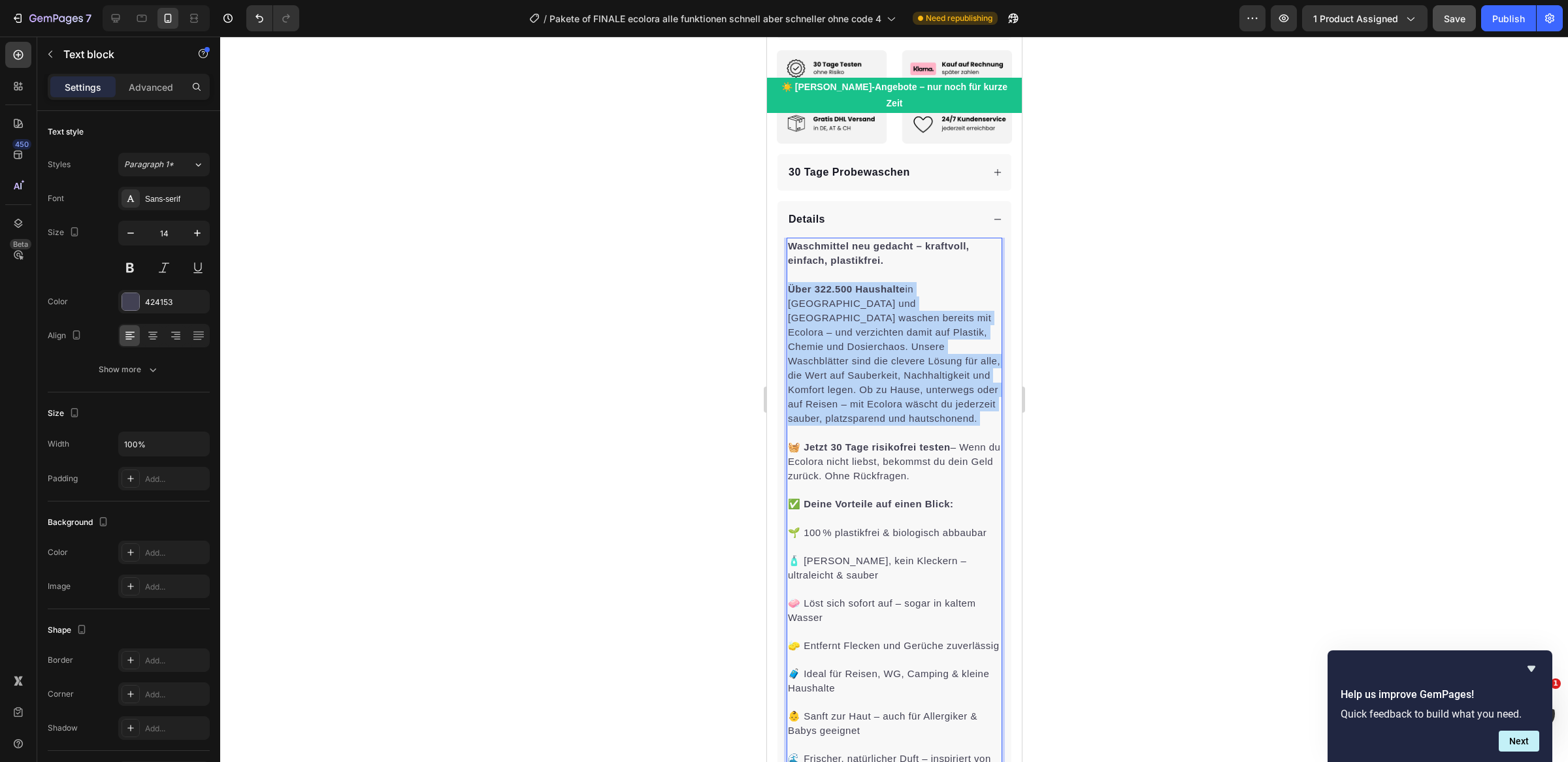
click at [822, 283] on strong "Über 322.500 Haushalte" at bounding box center [845, 288] width 117 height 11
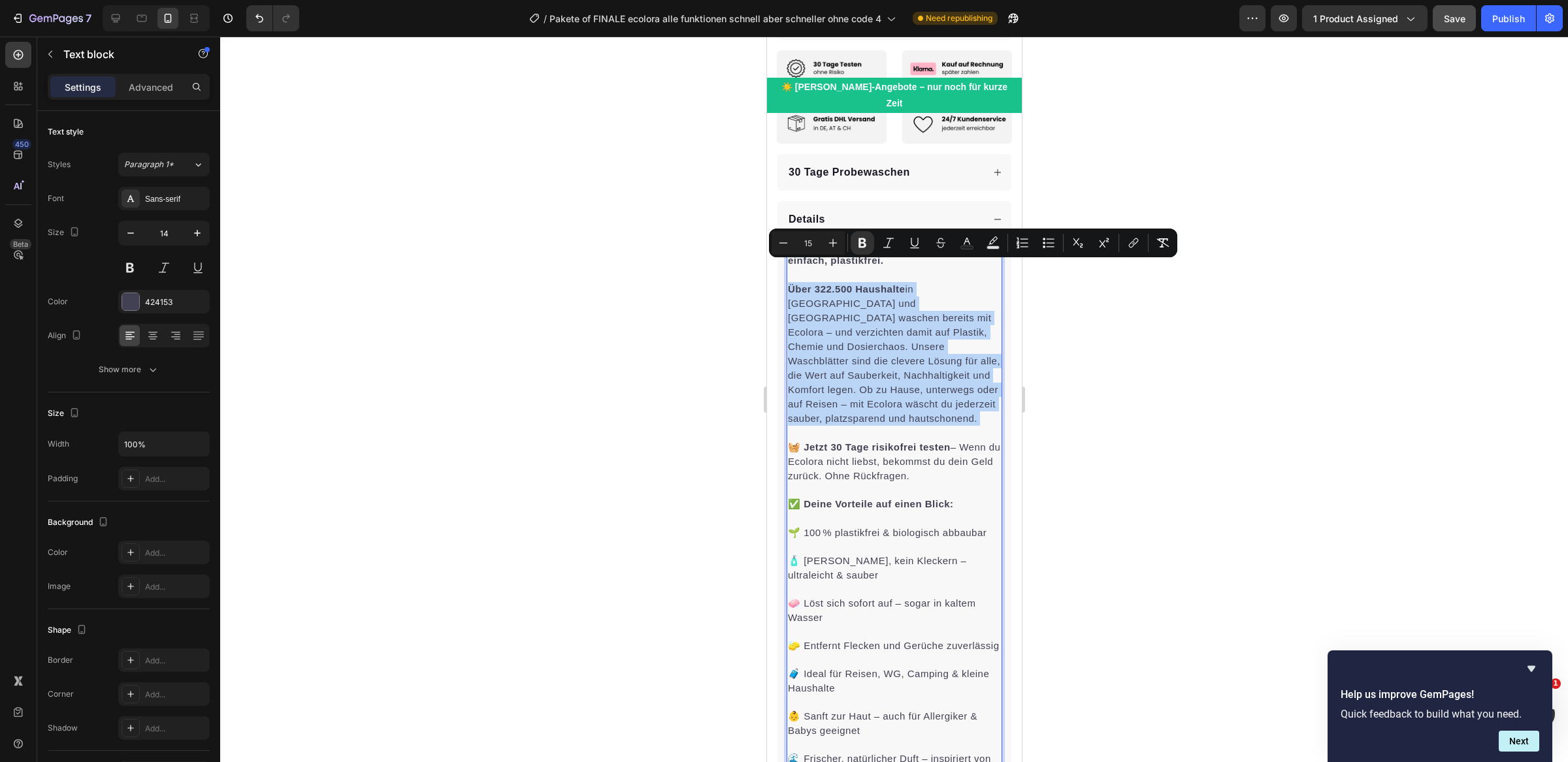
click at [824, 283] on strong "Über 322.500 Haushalte" at bounding box center [845, 288] width 117 height 11
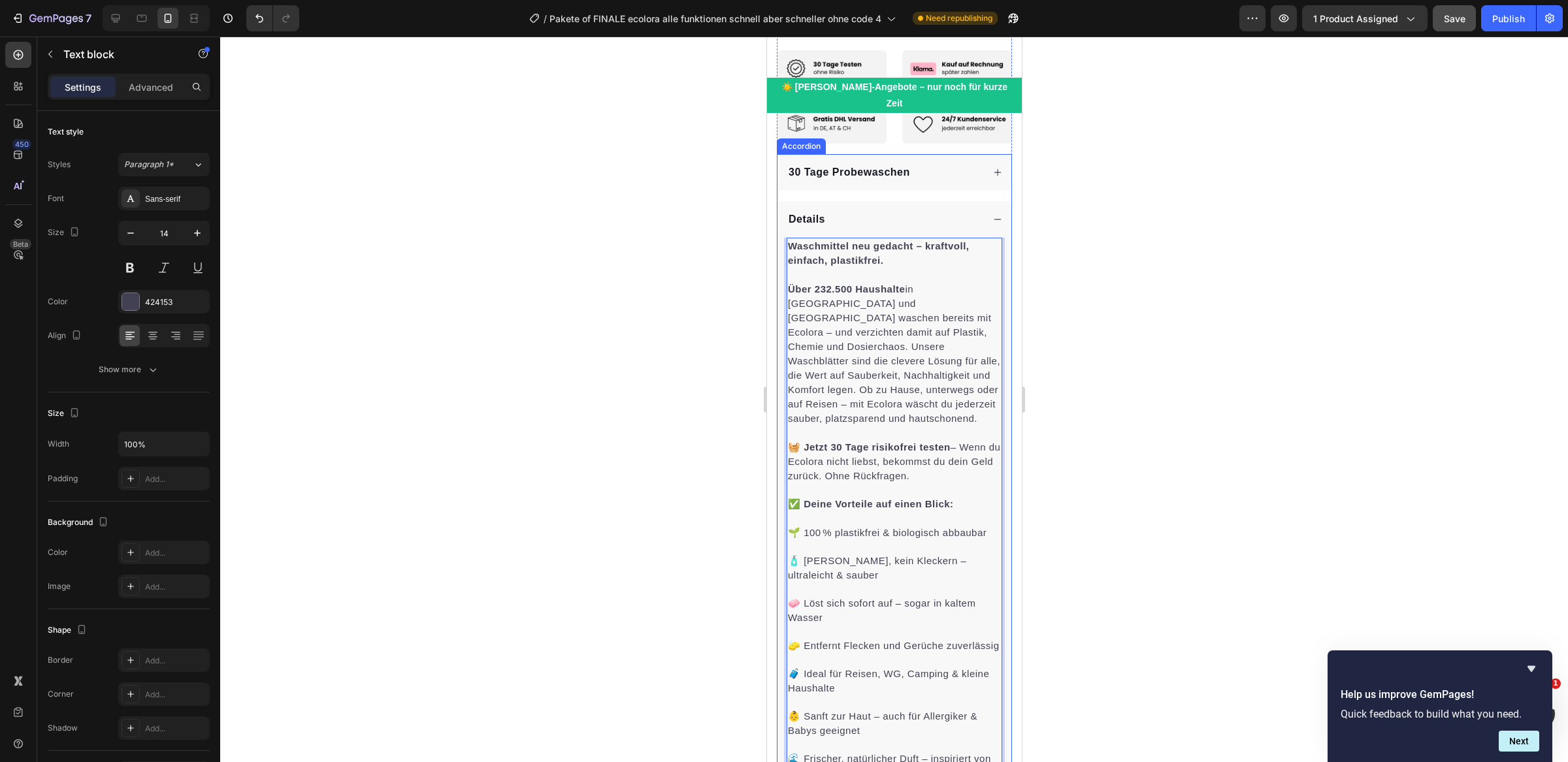
click at [725, 334] on div at bounding box center [894, 399] width 1348 height 725
click at [829, 283] on strong "Über 232.500 Haushalte" at bounding box center [845, 288] width 117 height 11
click at [728, 342] on div at bounding box center [894, 399] width 1348 height 725
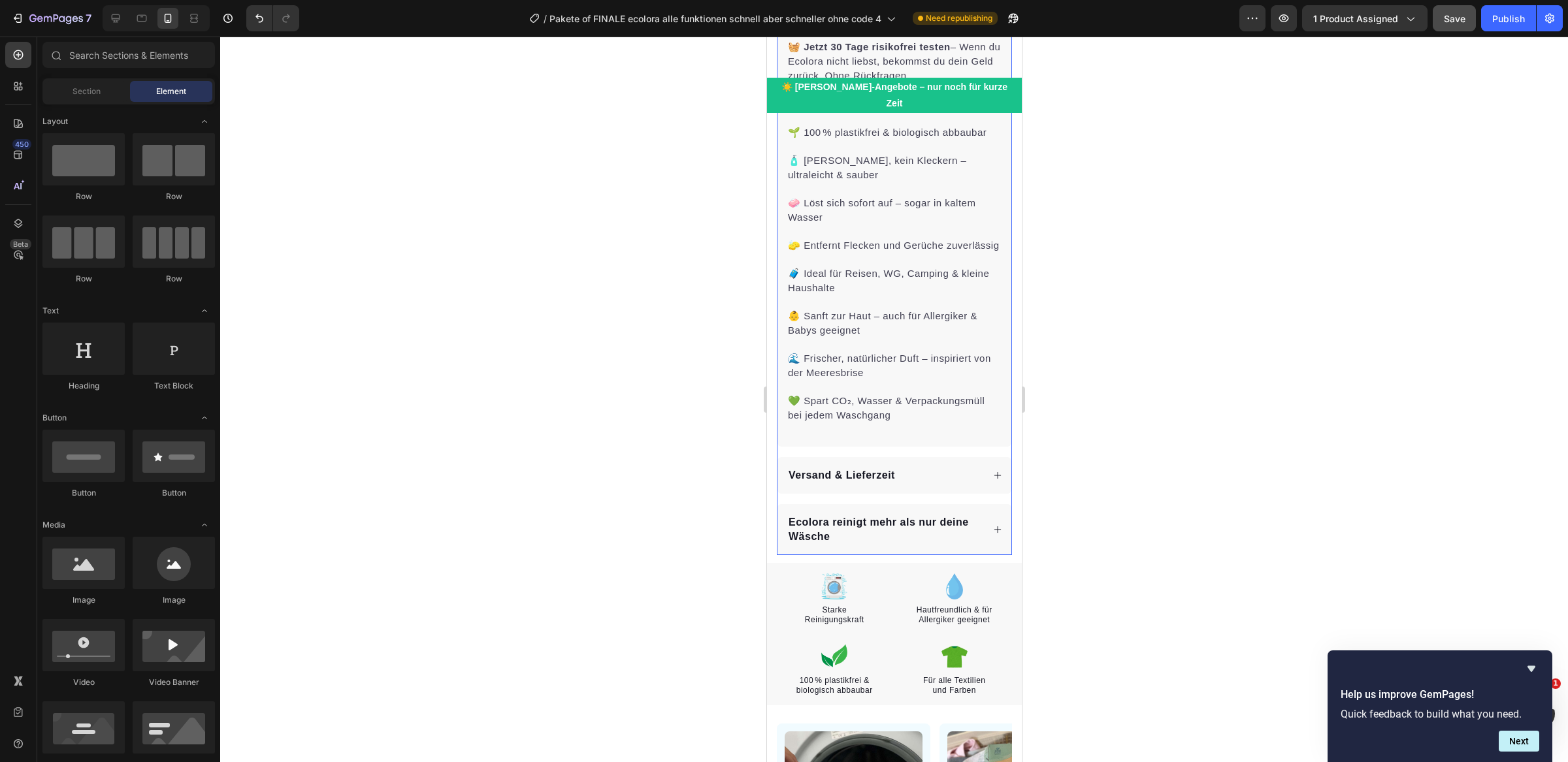
scroll to position [1235, 0]
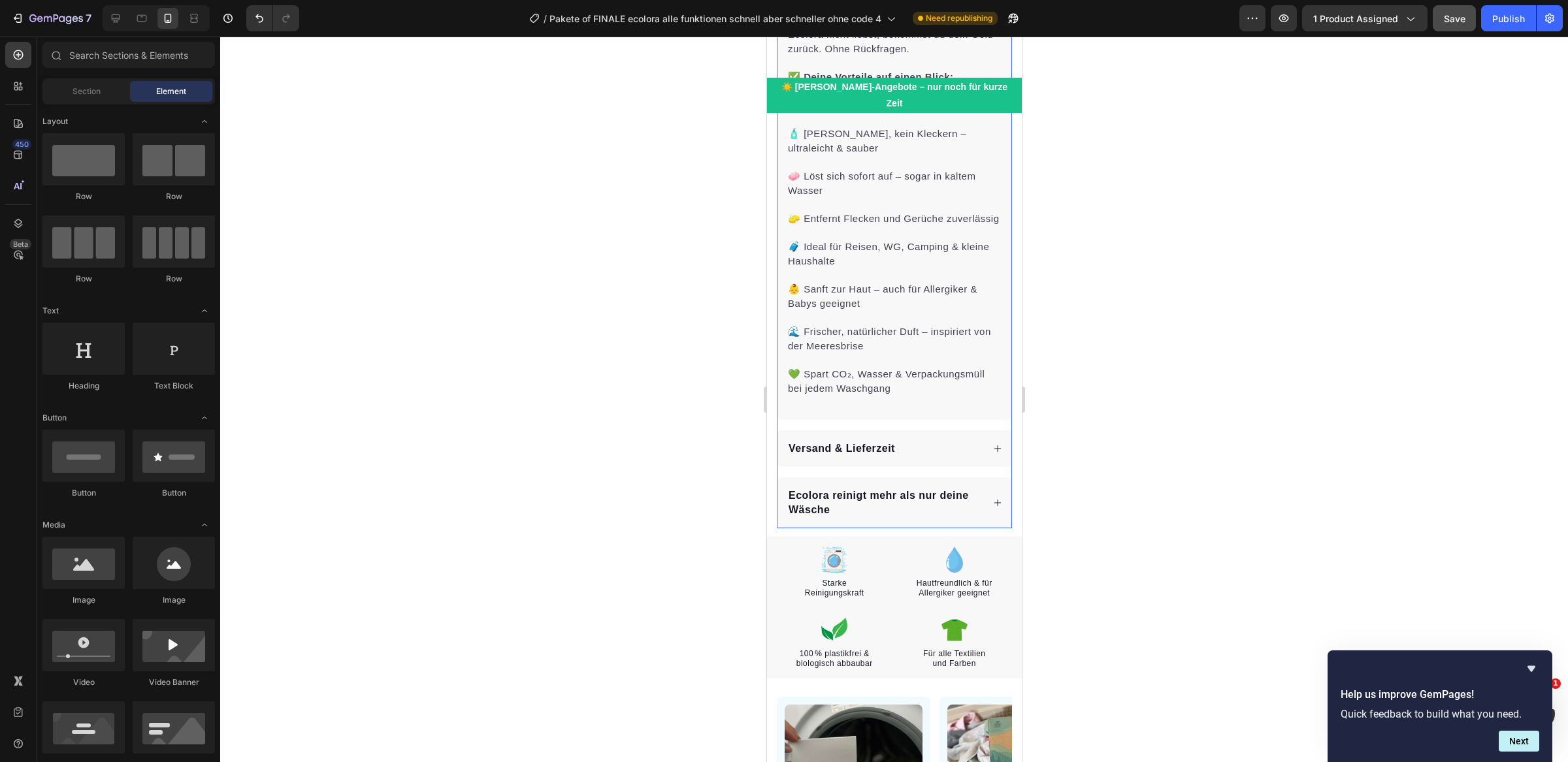
click at [945, 489] on p "Ecolora reinigt mehr als nur deine Wäsche" at bounding box center [884, 503] width 192 height 29
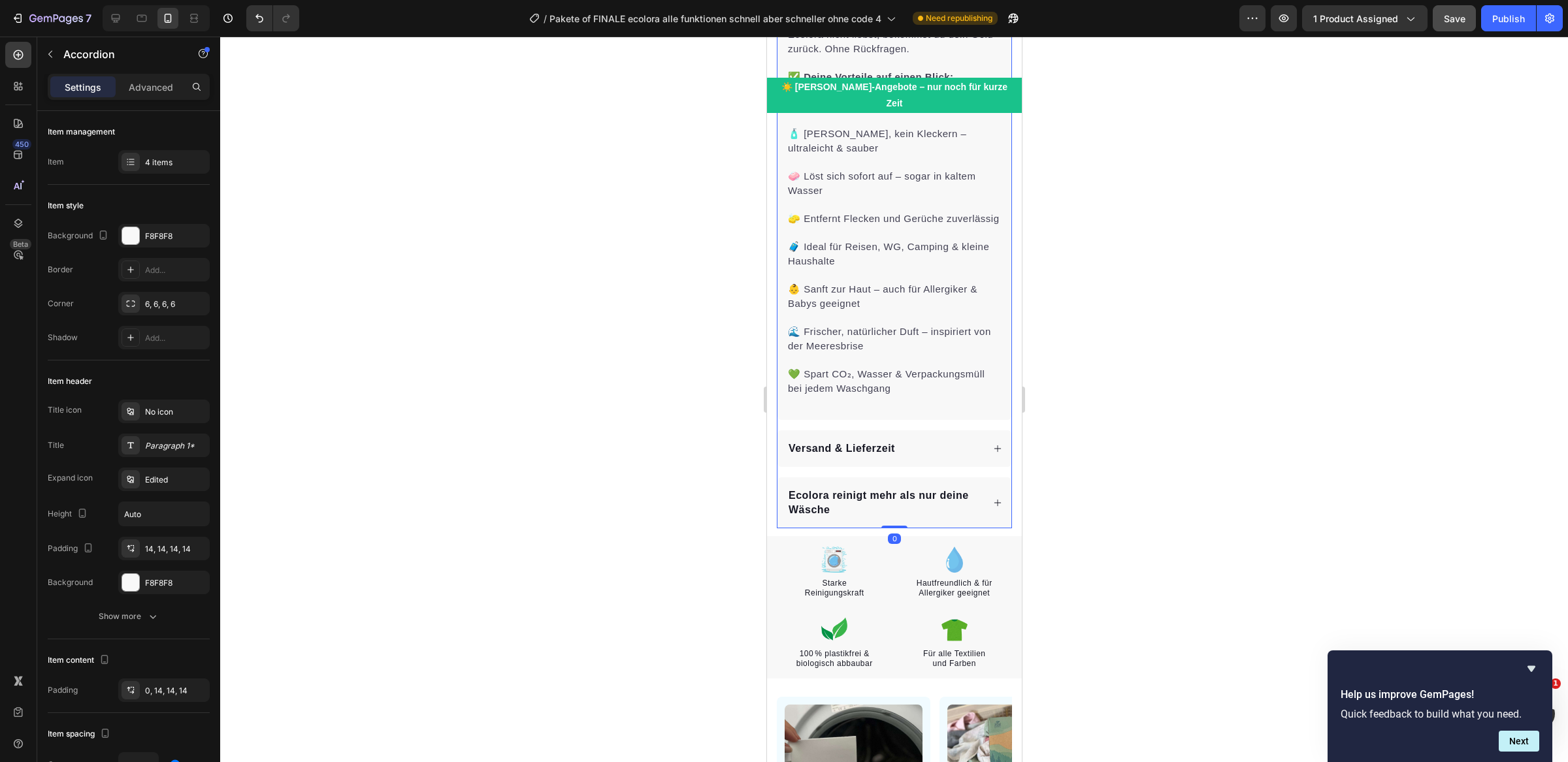
click at [988, 477] on div "Ecolora reinigt mehr als nur deine Wäsche" at bounding box center [894, 502] width 234 height 51
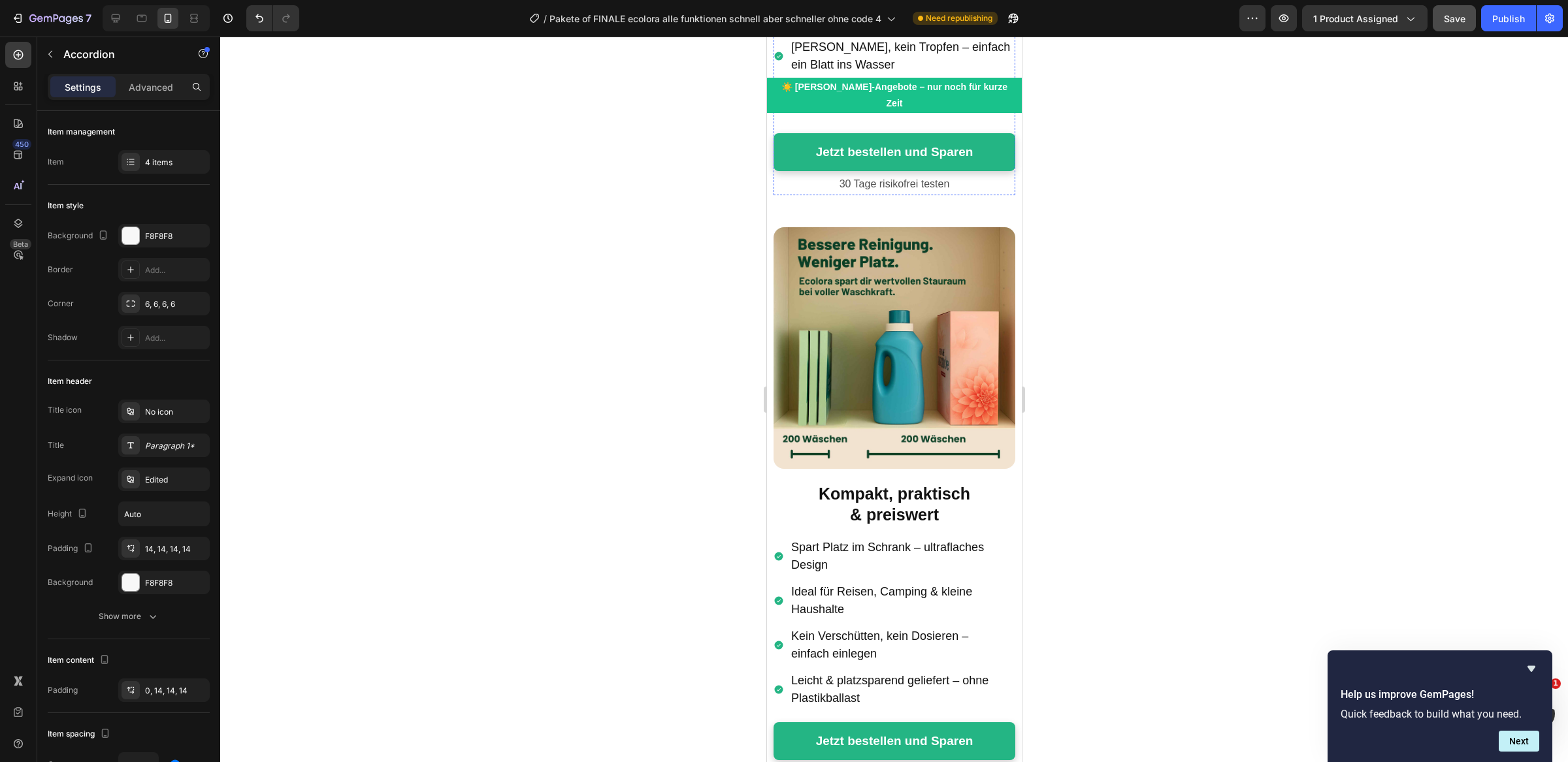
scroll to position [3699, 0]
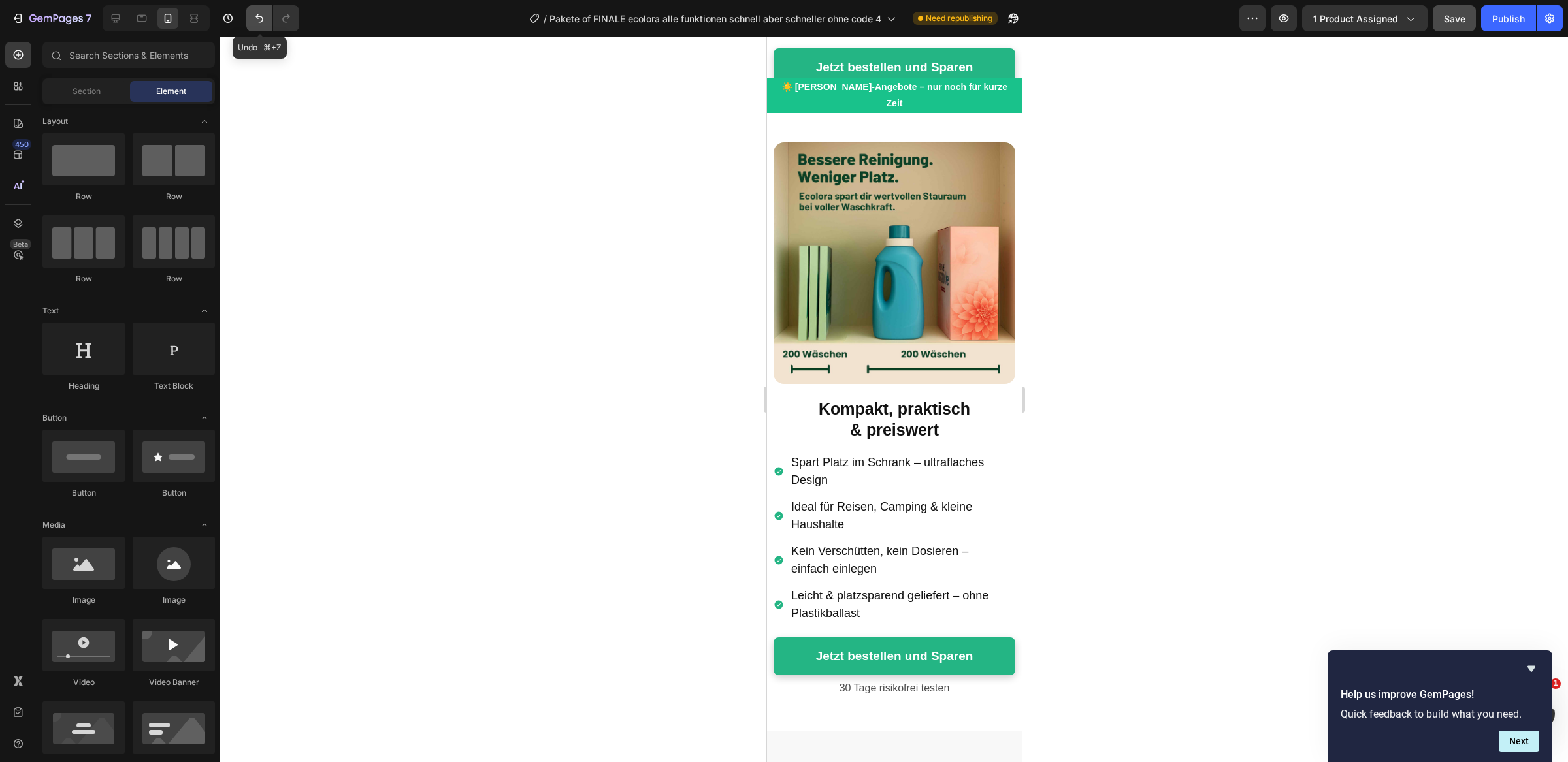
click at [255, 22] on icon "Undo/Redo" at bounding box center [260, 18] width 13 height 13
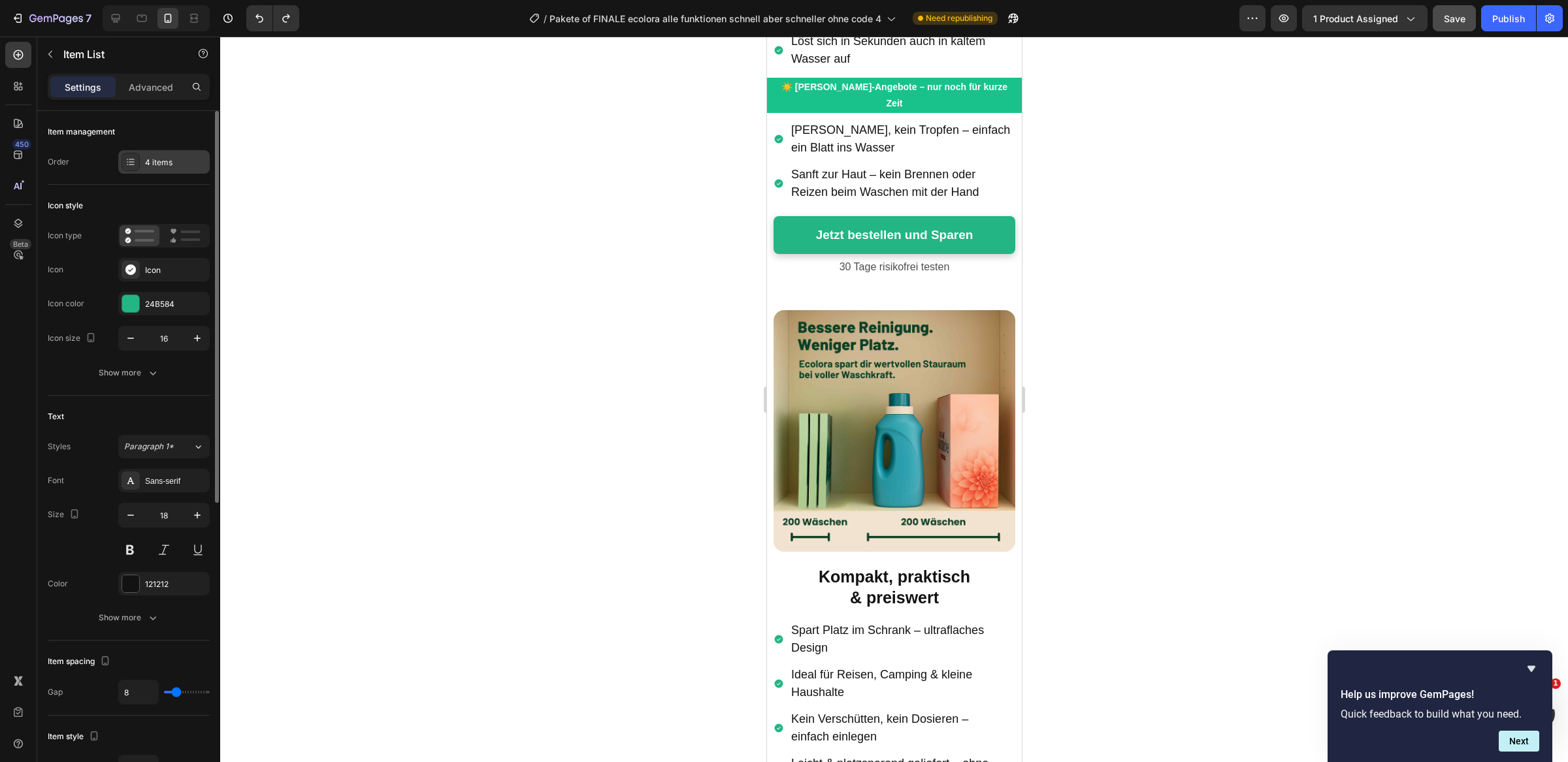
click at [163, 164] on div "4 items" at bounding box center [175, 162] width 61 height 12
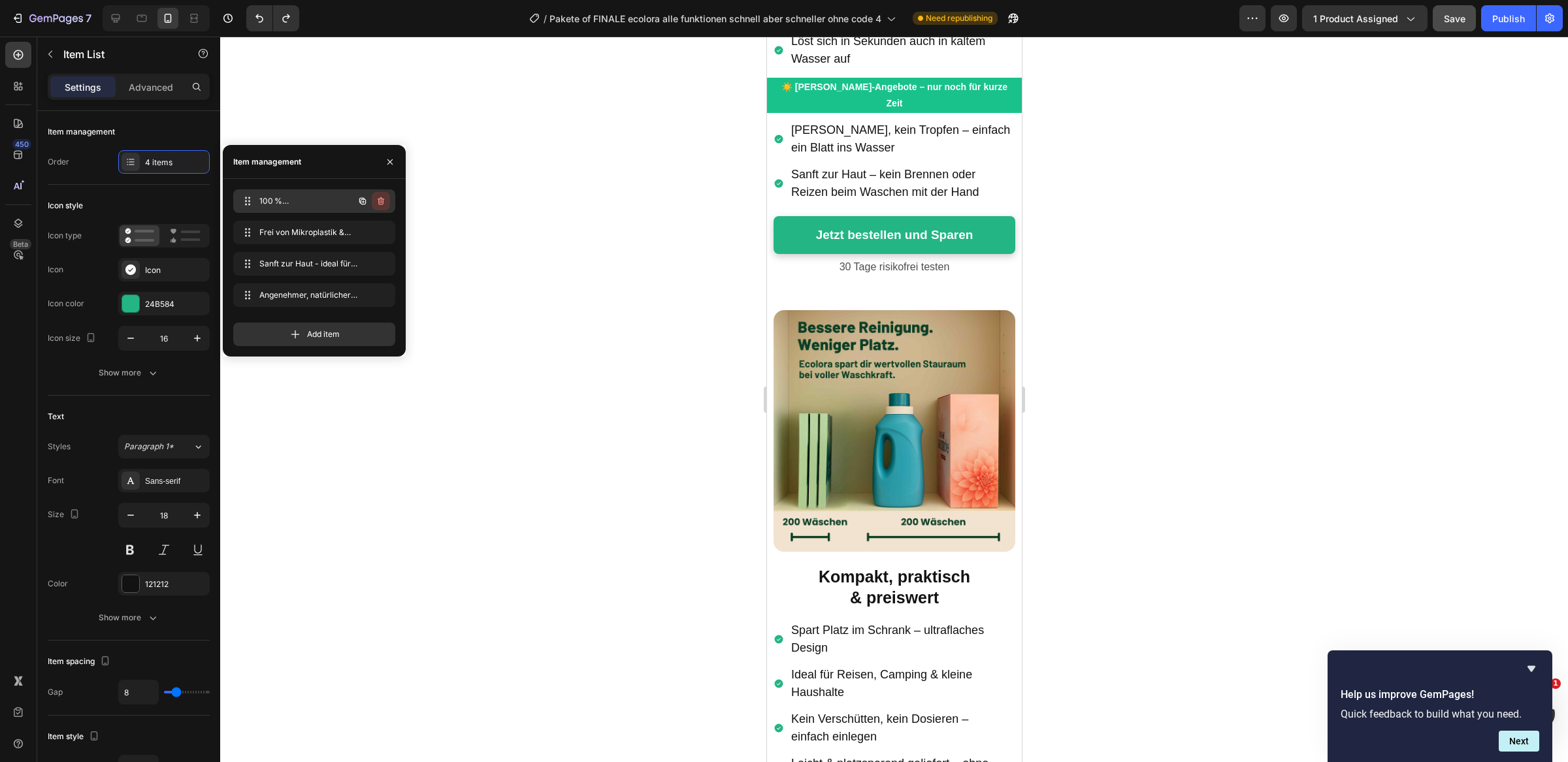
click at [384, 202] on icon "button" at bounding box center [381, 201] width 10 height 10
click at [377, 203] on div "Delete" at bounding box center [372, 201] width 25 height 12
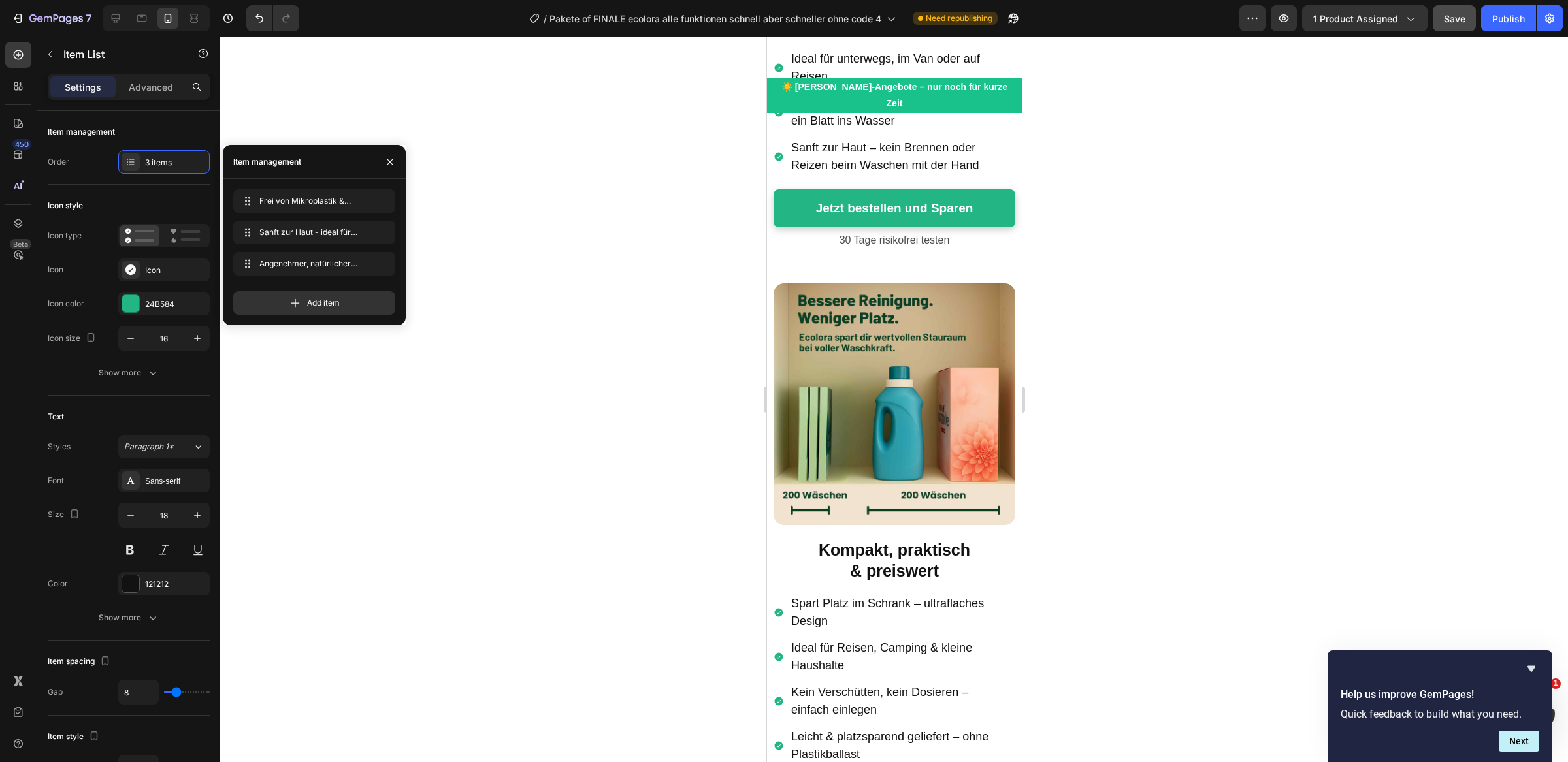
click at [1070, 363] on div at bounding box center [894, 399] width 1348 height 725
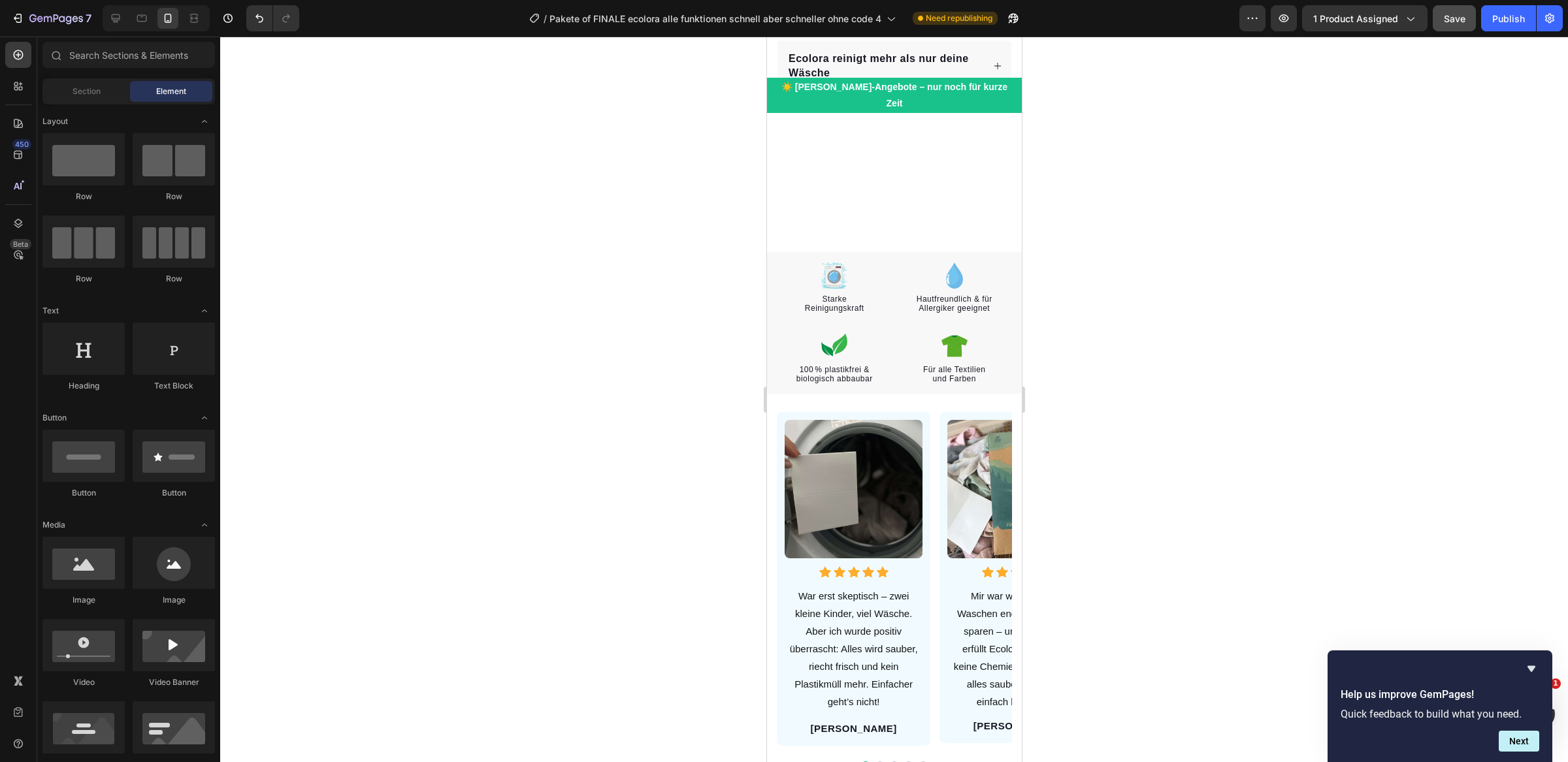
scroll to position [0, 0]
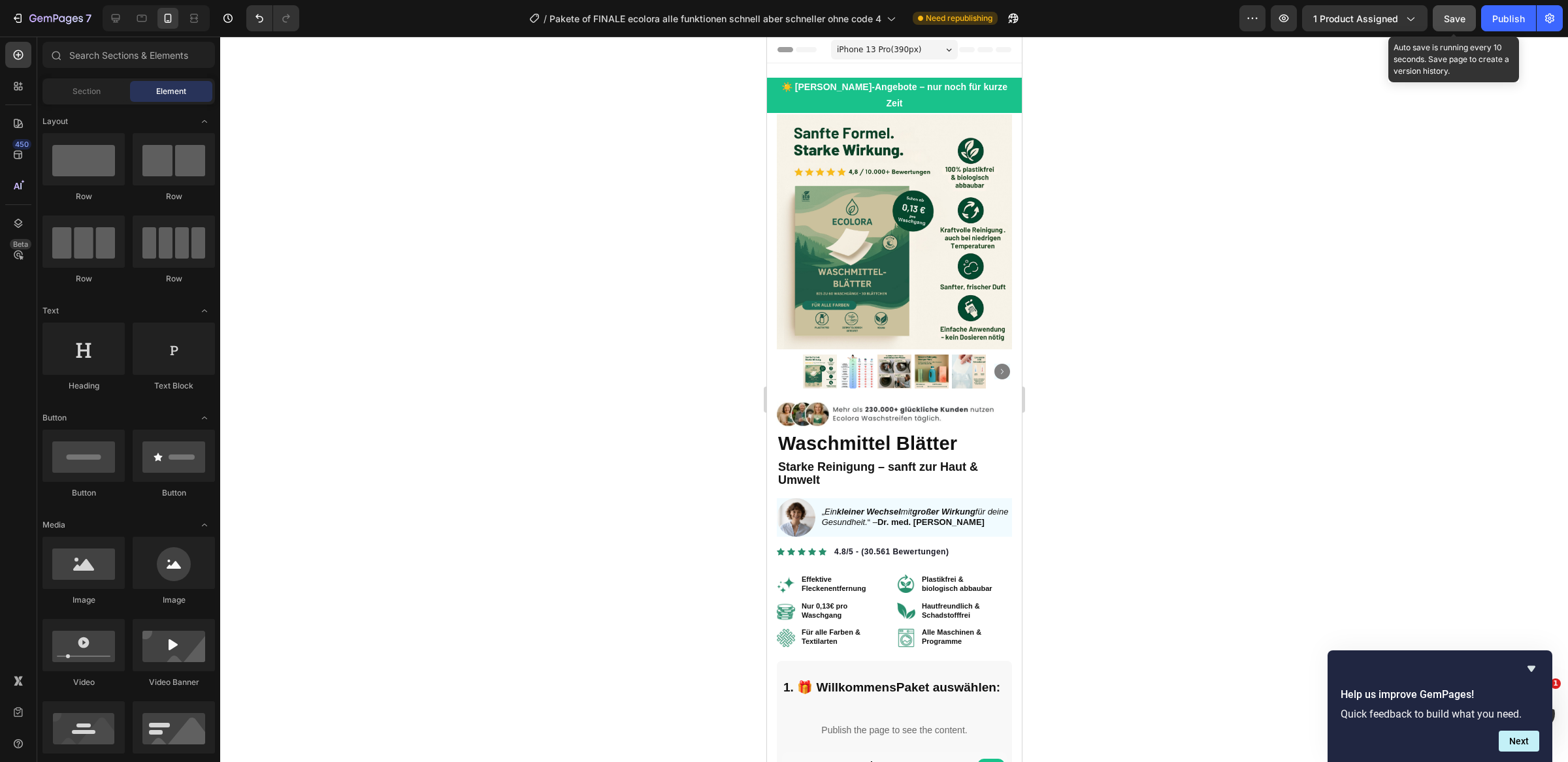
click at [1458, 10] on button "Save" at bounding box center [1454, 18] width 43 height 26
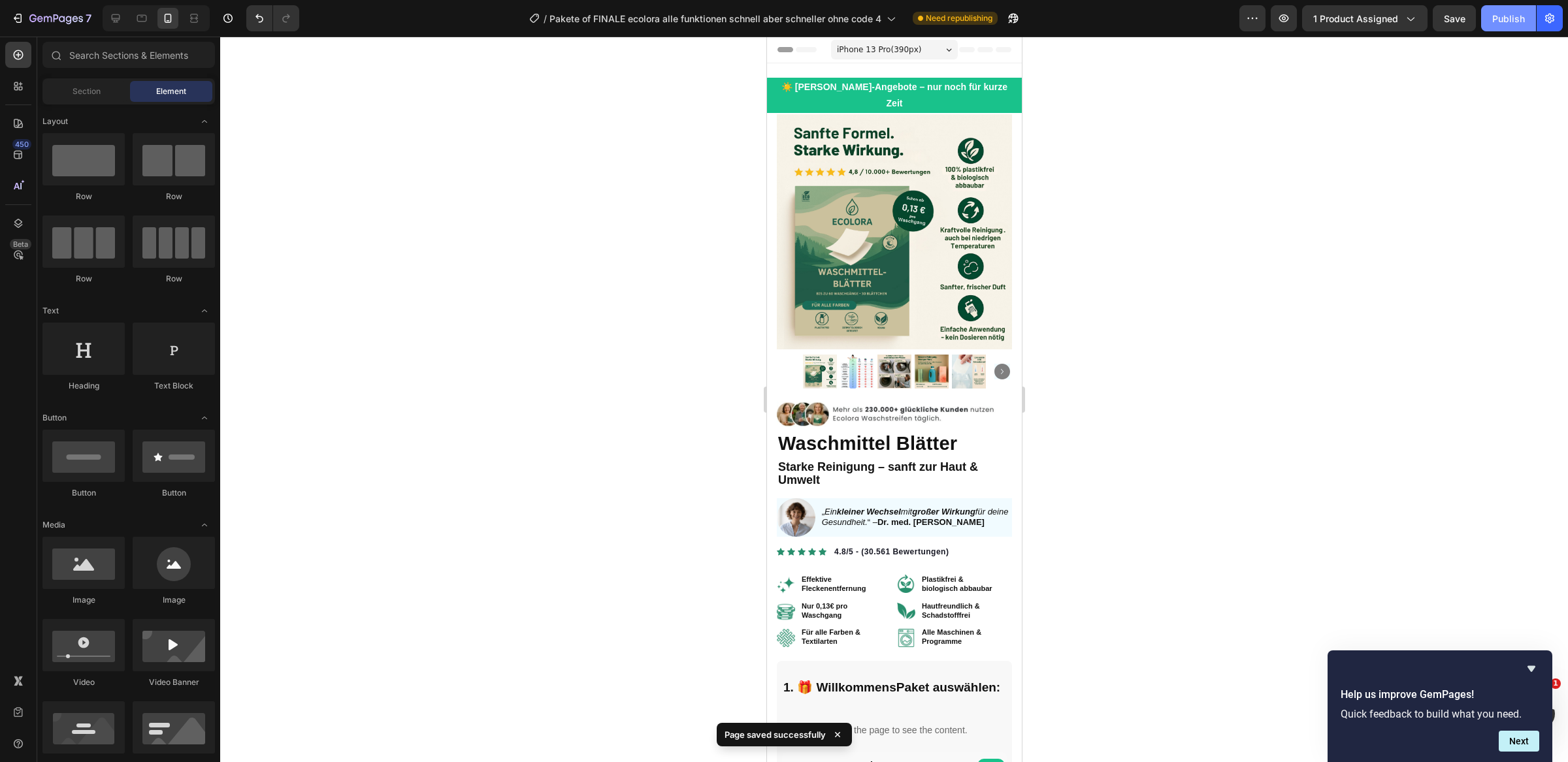
click at [1497, 25] on button "Publish" at bounding box center [1508, 18] width 55 height 26
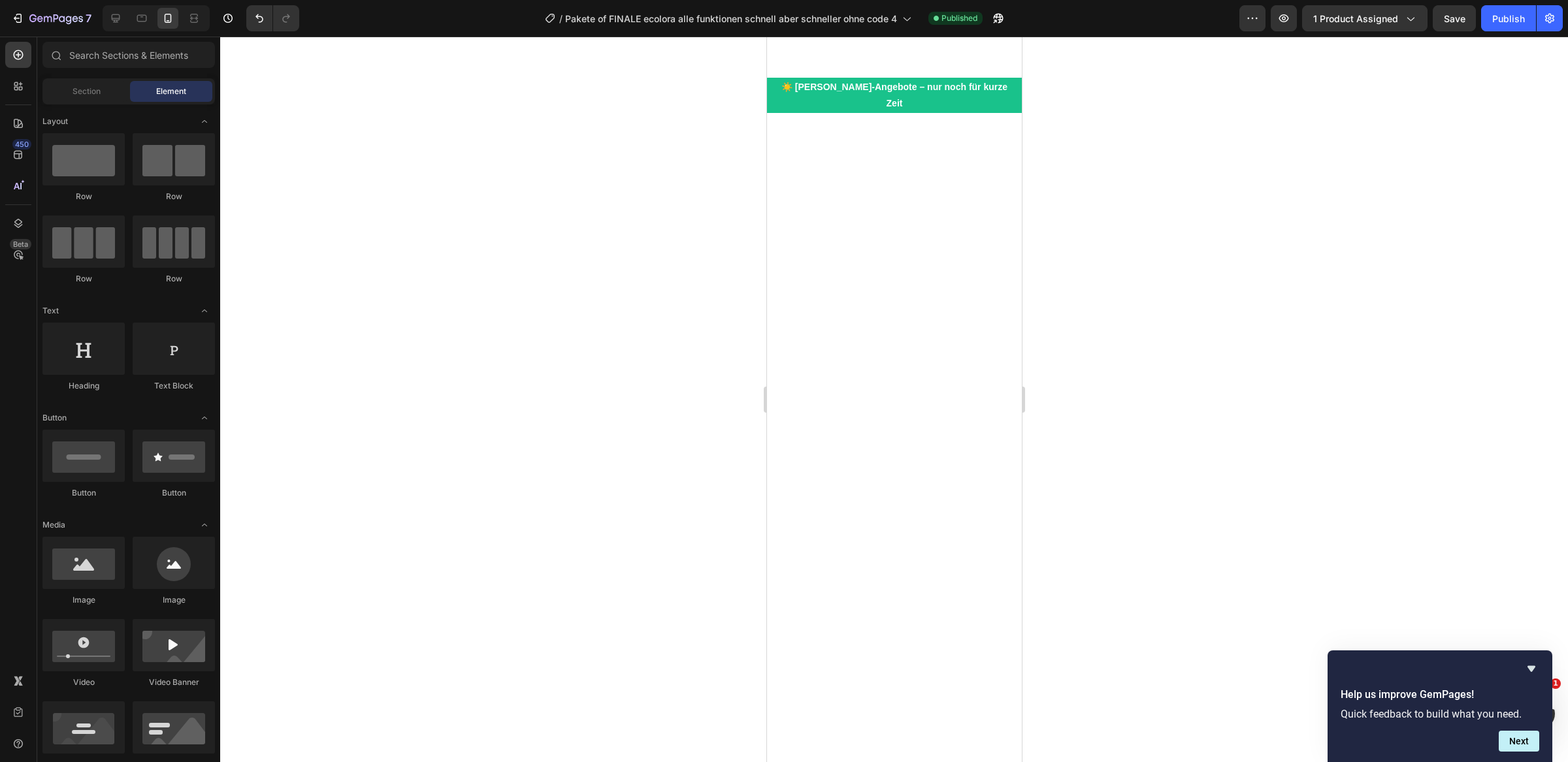
scroll to position [608, 0]
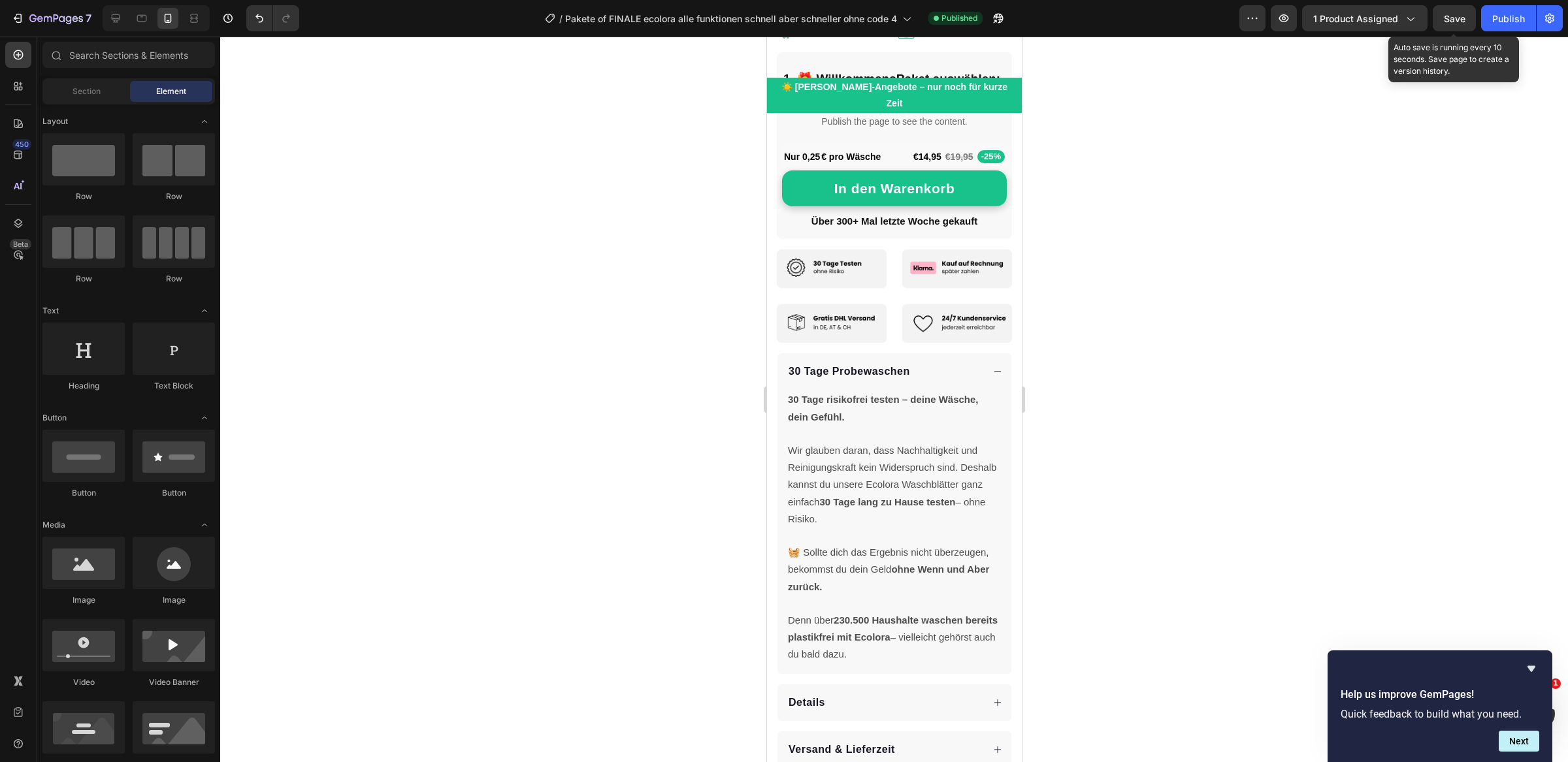
click at [1453, 13] on span "Save" at bounding box center [1455, 18] width 22 height 11
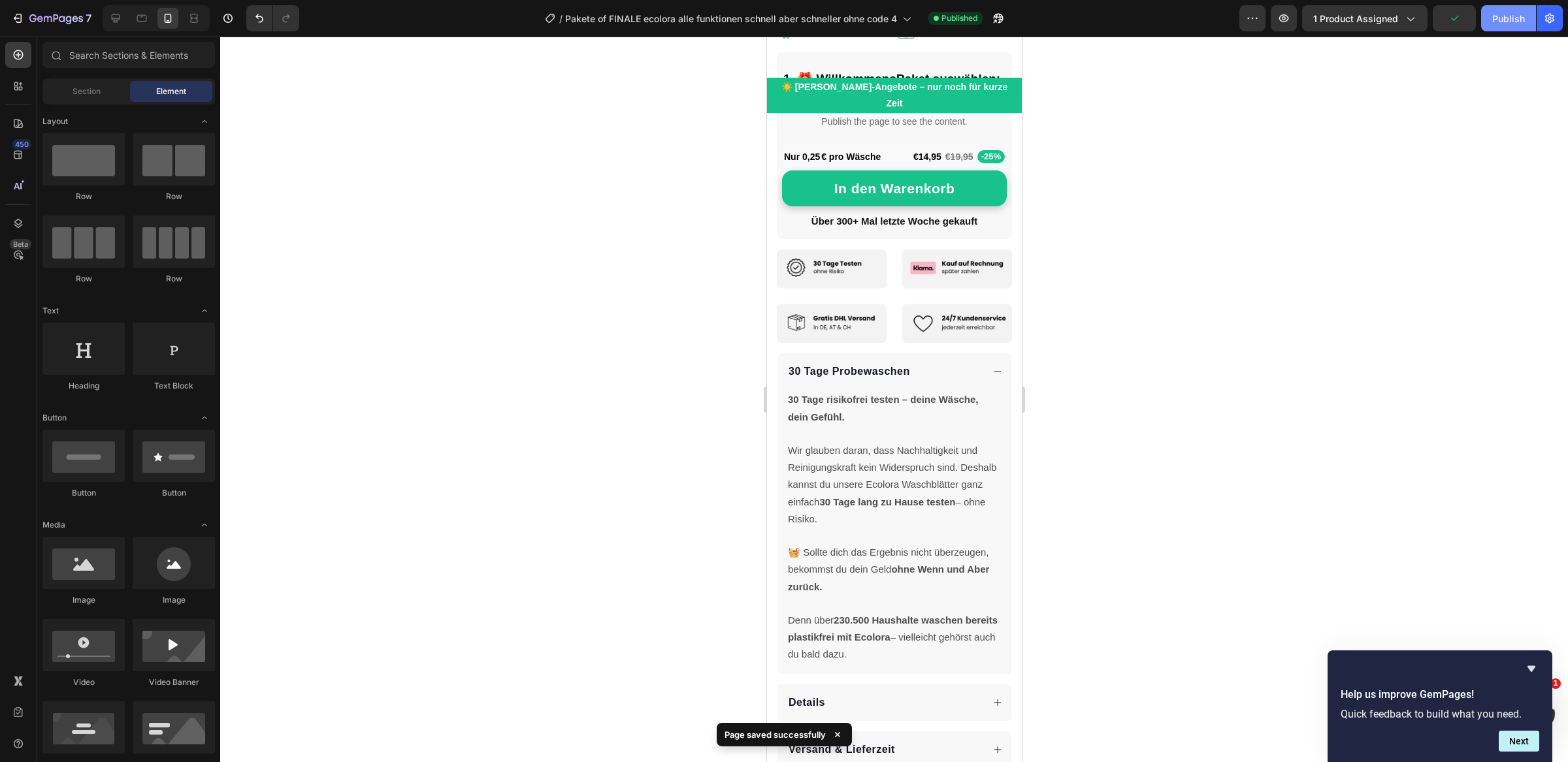
click at [1502, 24] on div "Publish" at bounding box center [1508, 18] width 32 height 14
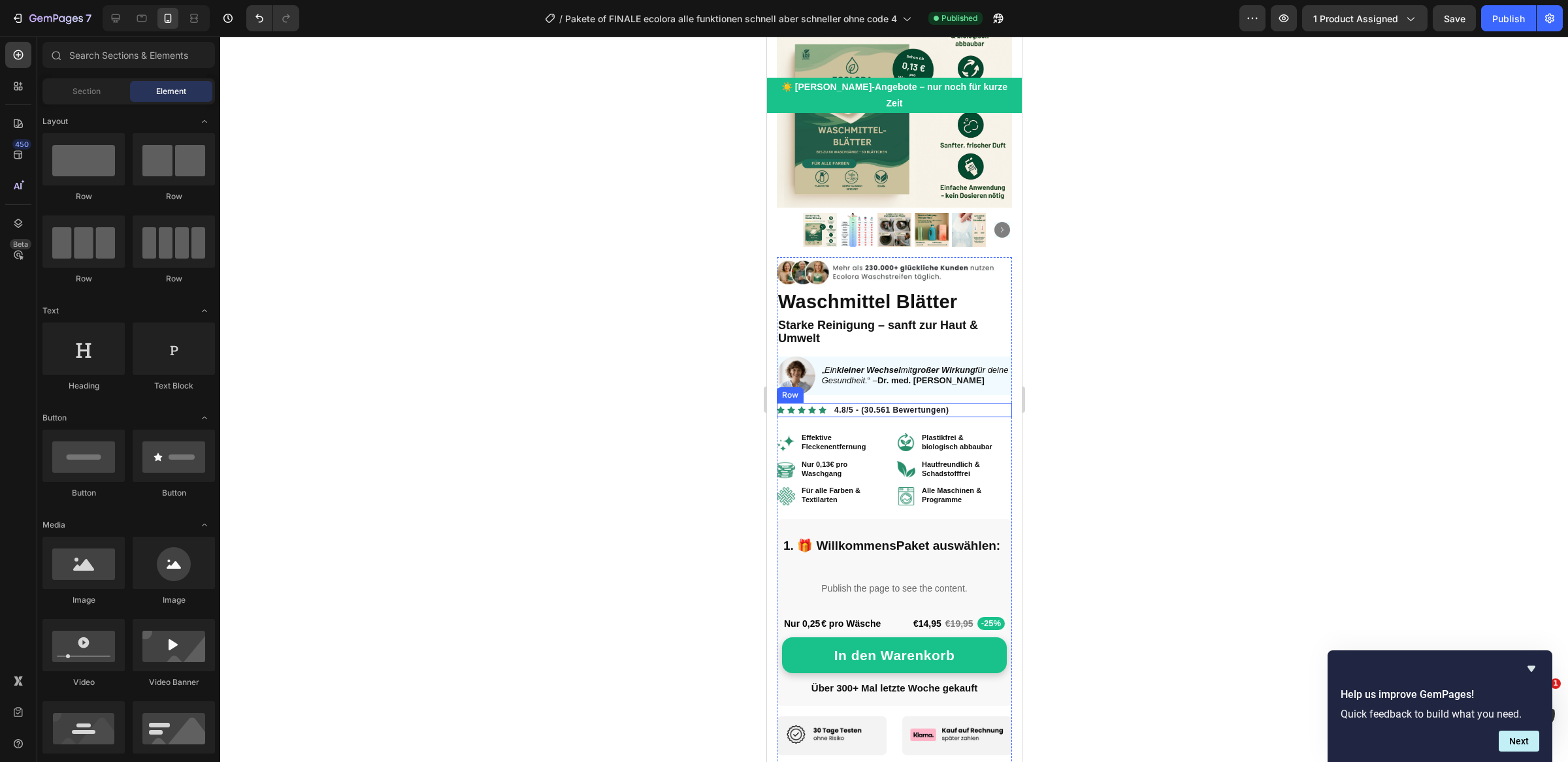
scroll to position [0, 0]
